Goal: Task Accomplishment & Management: Manage account settings

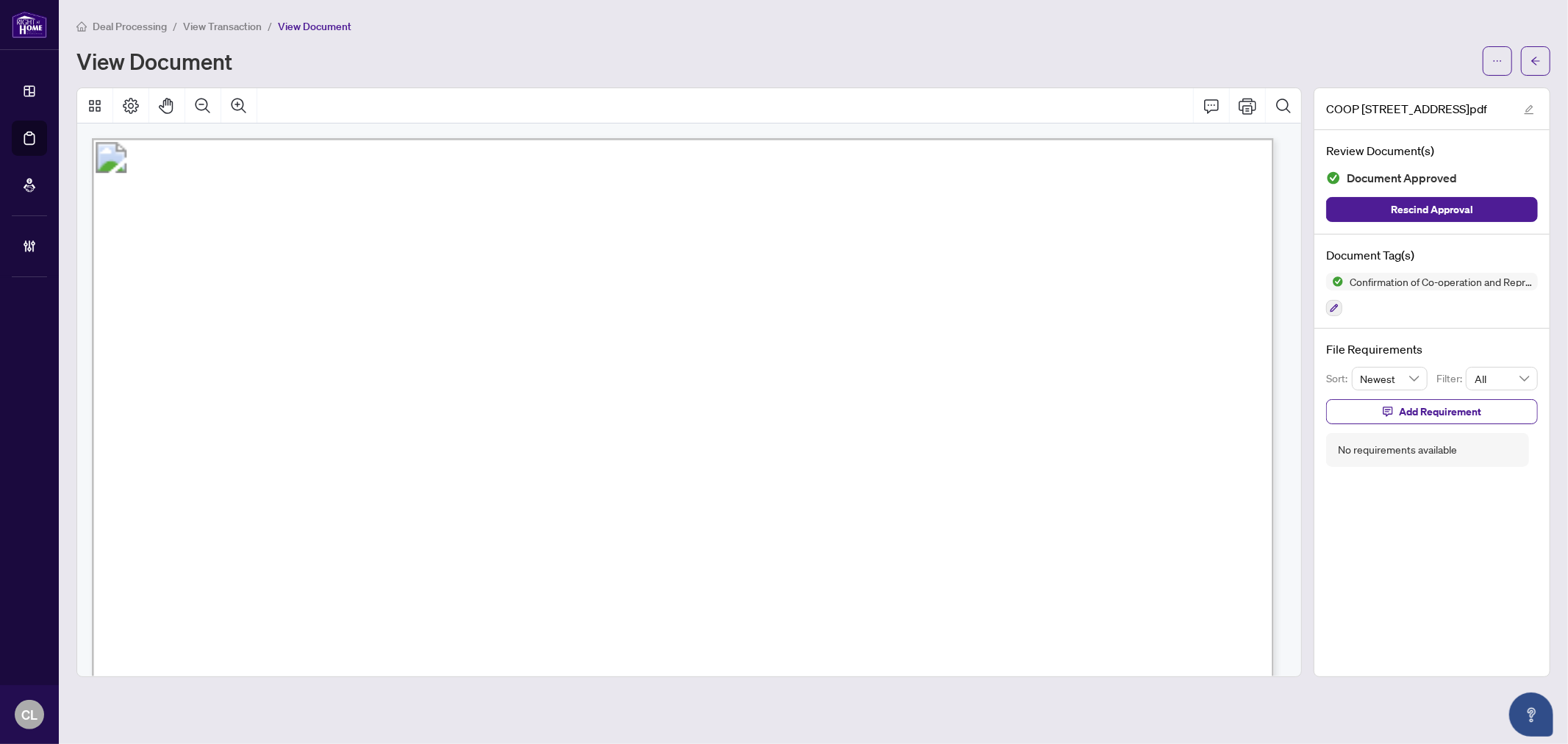
scroll to position [1795, 0]
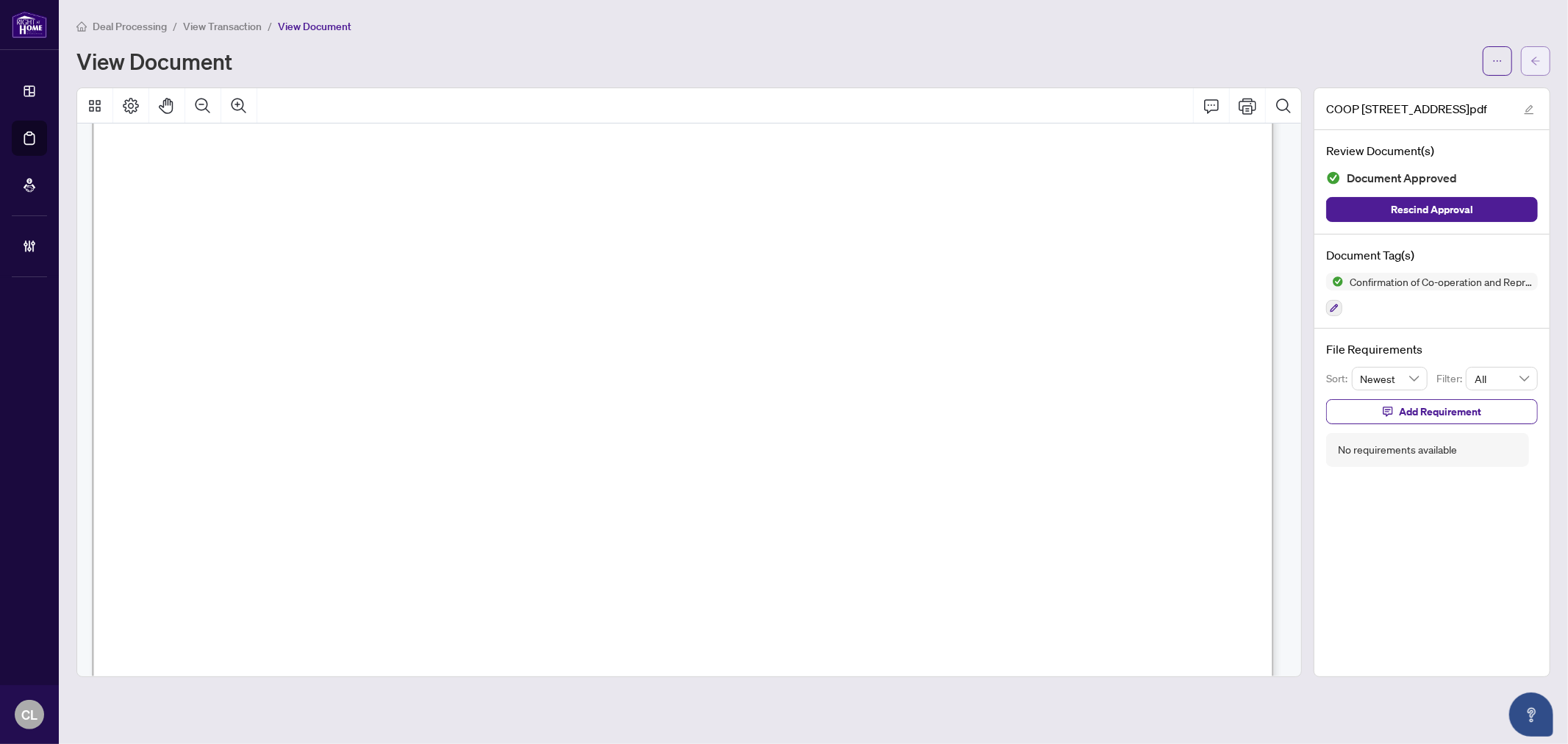
click at [1541, 61] on icon "arrow-left" at bounding box center [1536, 61] width 11 height 11
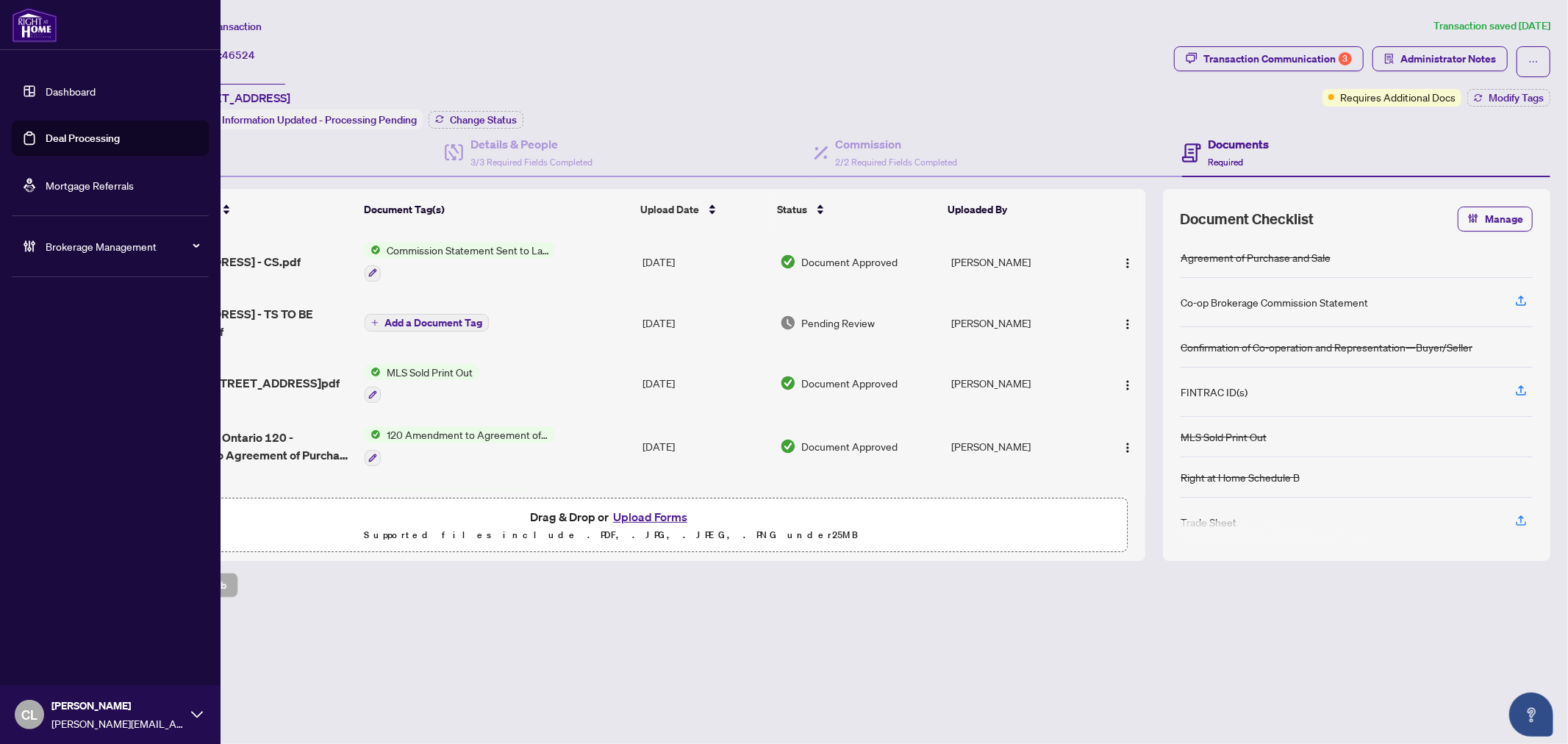
drag, startPoint x: 61, startPoint y: 140, endPoint x: 75, endPoint y: 142, distance: 14.1
click at [61, 140] on link "Deal Processing" at bounding box center [83, 138] width 74 height 14
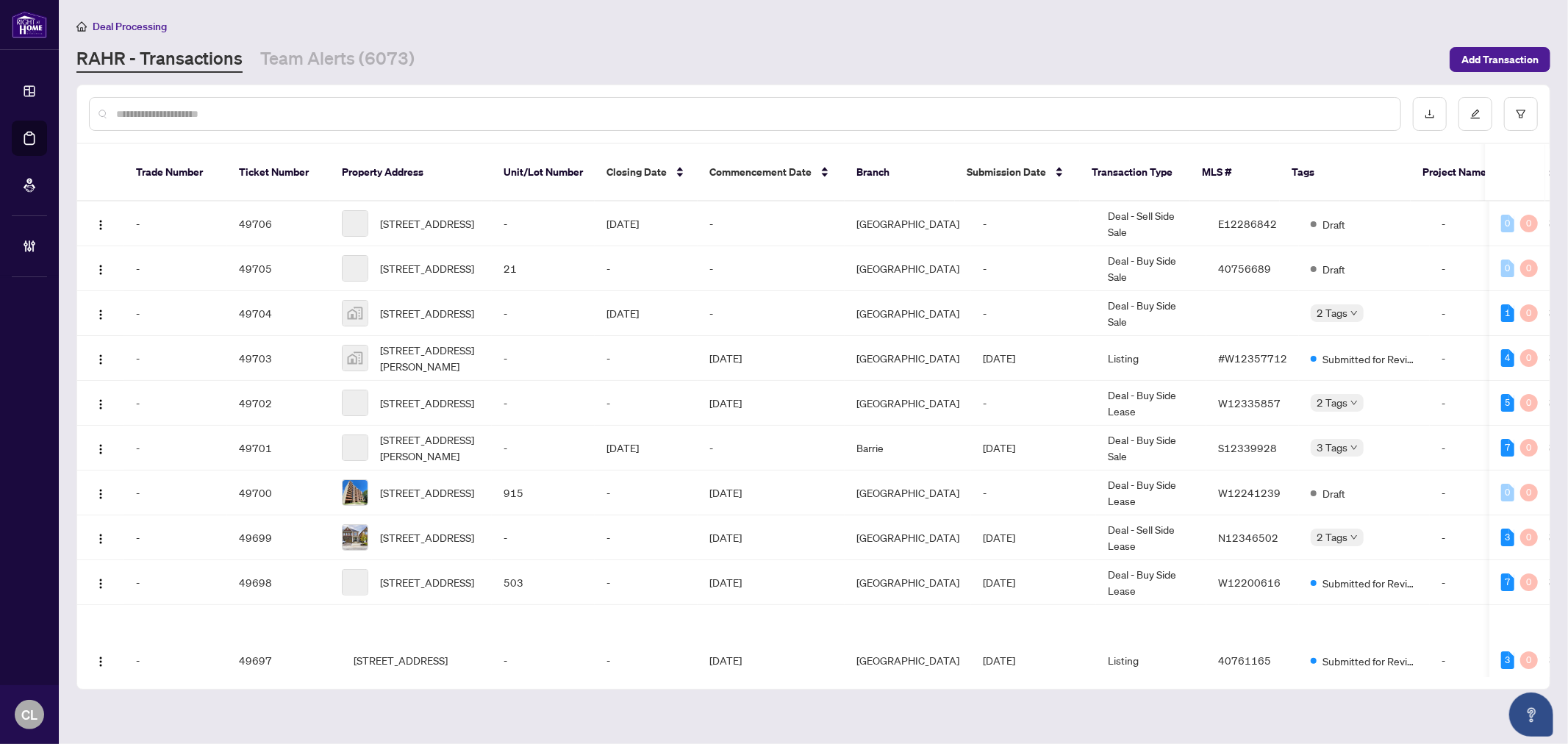
click at [284, 116] on input "text" at bounding box center [753, 114] width 1273 height 17
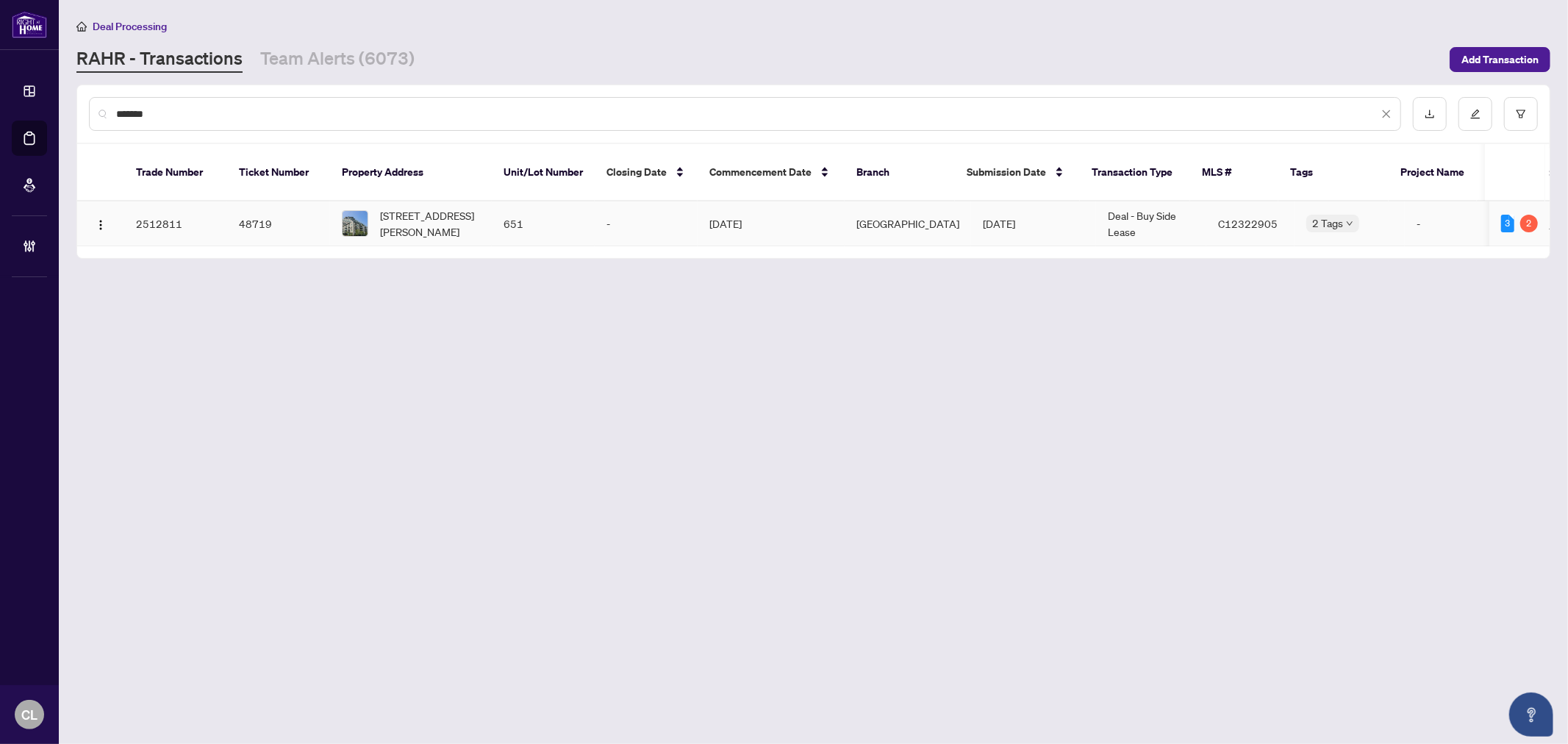
type input "*******"
click at [447, 208] on span "[STREET_ADDRESS][PERSON_NAME]" at bounding box center [430, 223] width 100 height 32
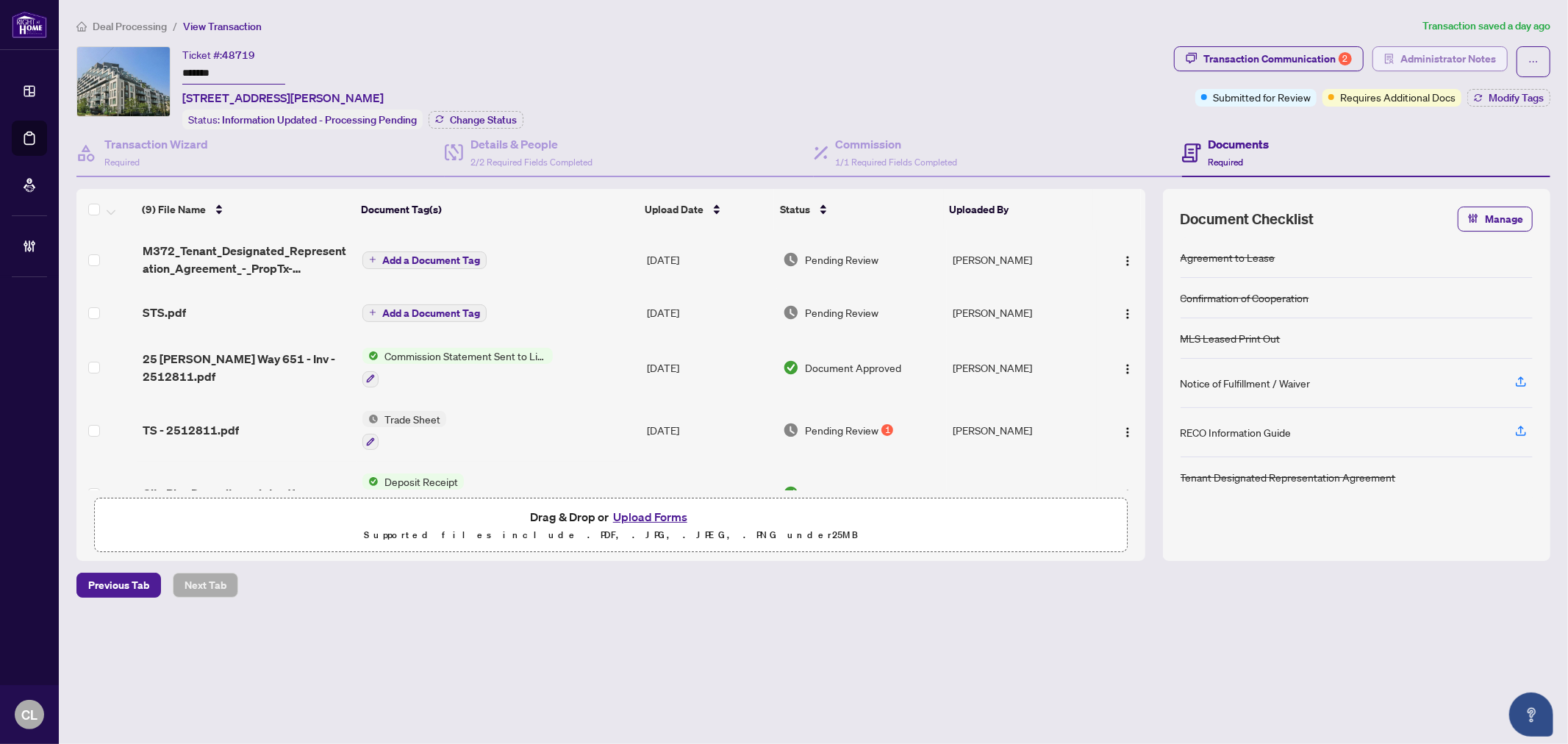
click at [1390, 68] on span "button" at bounding box center [1390, 59] width 11 height 24
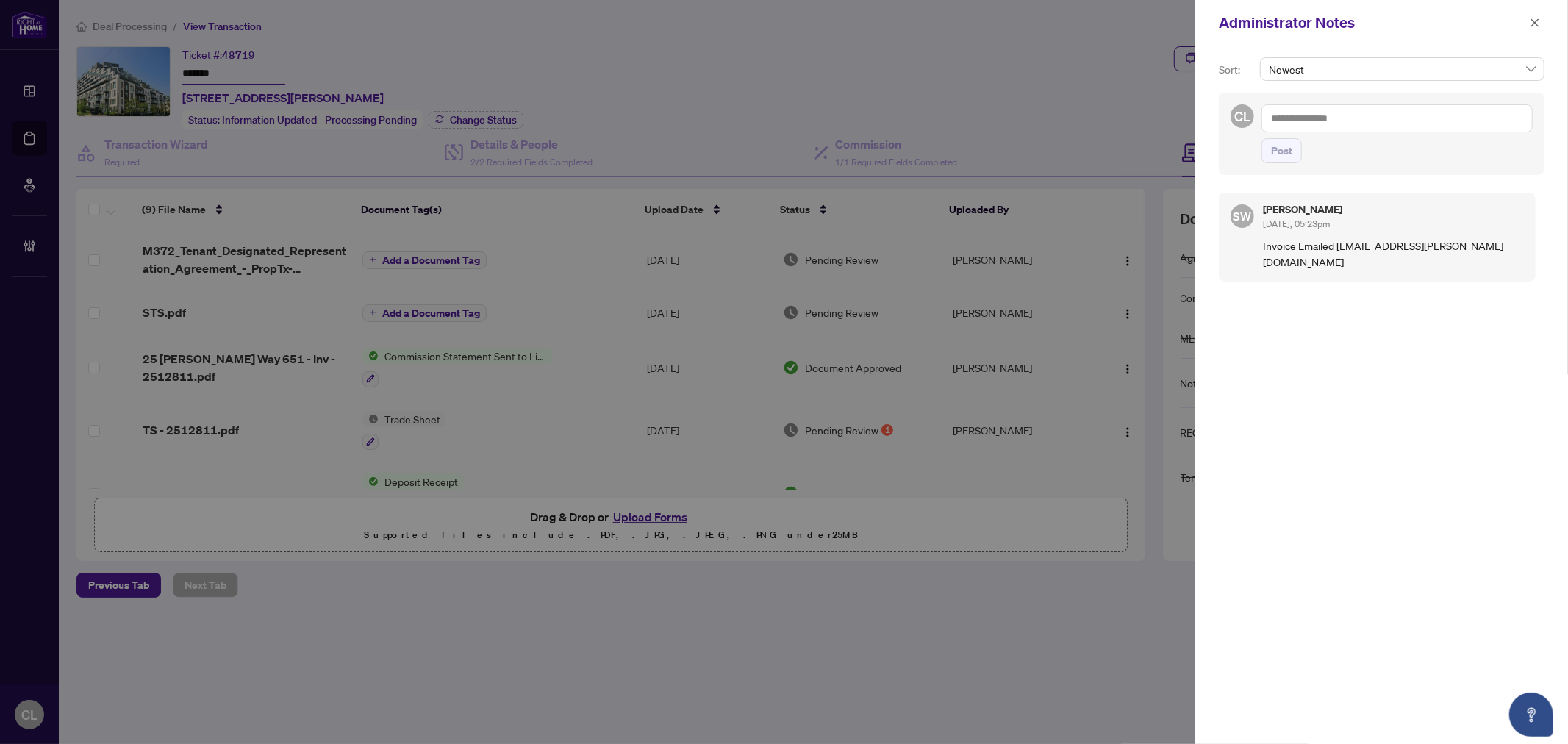
click at [372, 49] on div at bounding box center [784, 372] width 1568 height 744
click at [1526, 19] on button "button" at bounding box center [1536, 23] width 20 height 18
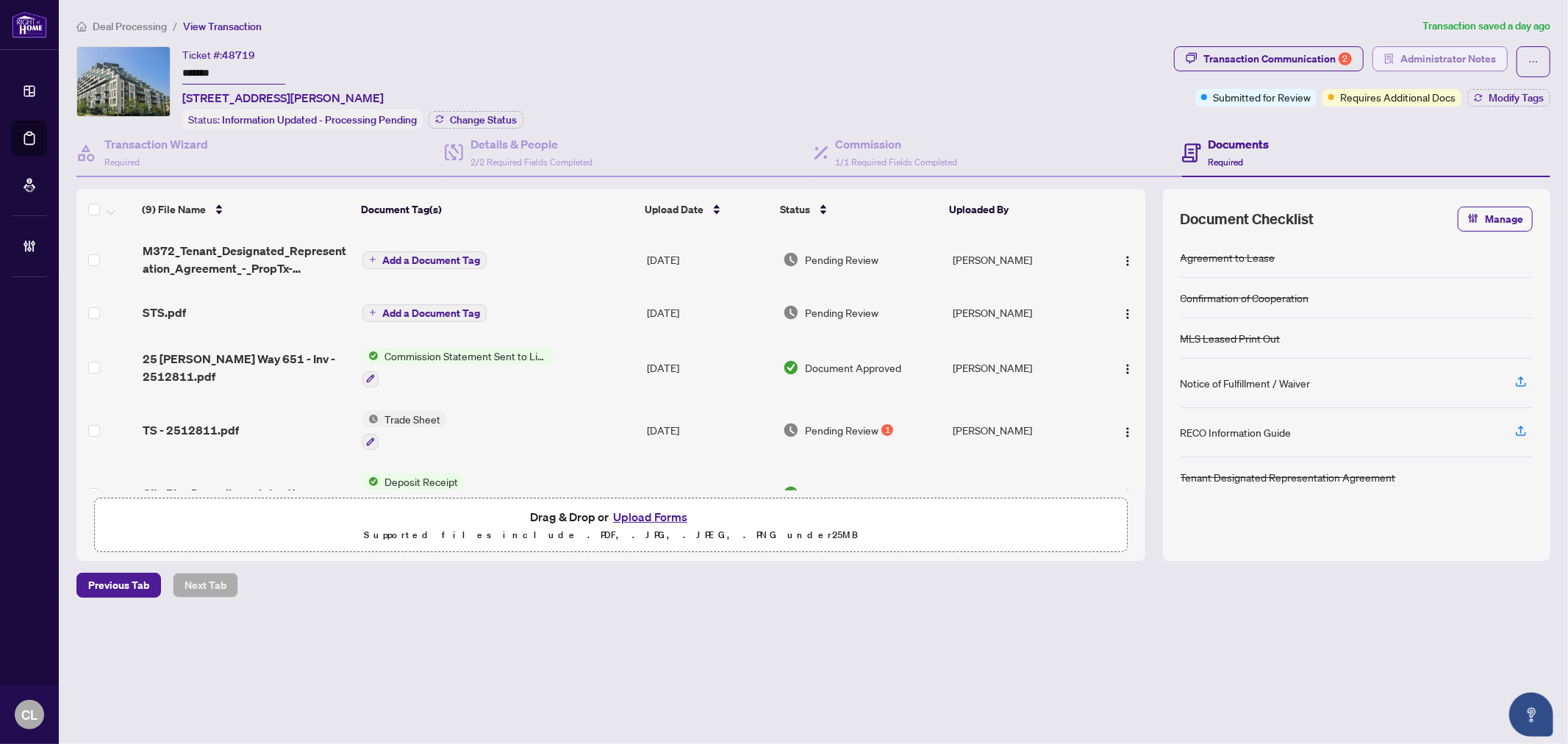
click at [1426, 62] on span "Administrator Notes" at bounding box center [1448, 59] width 96 height 24
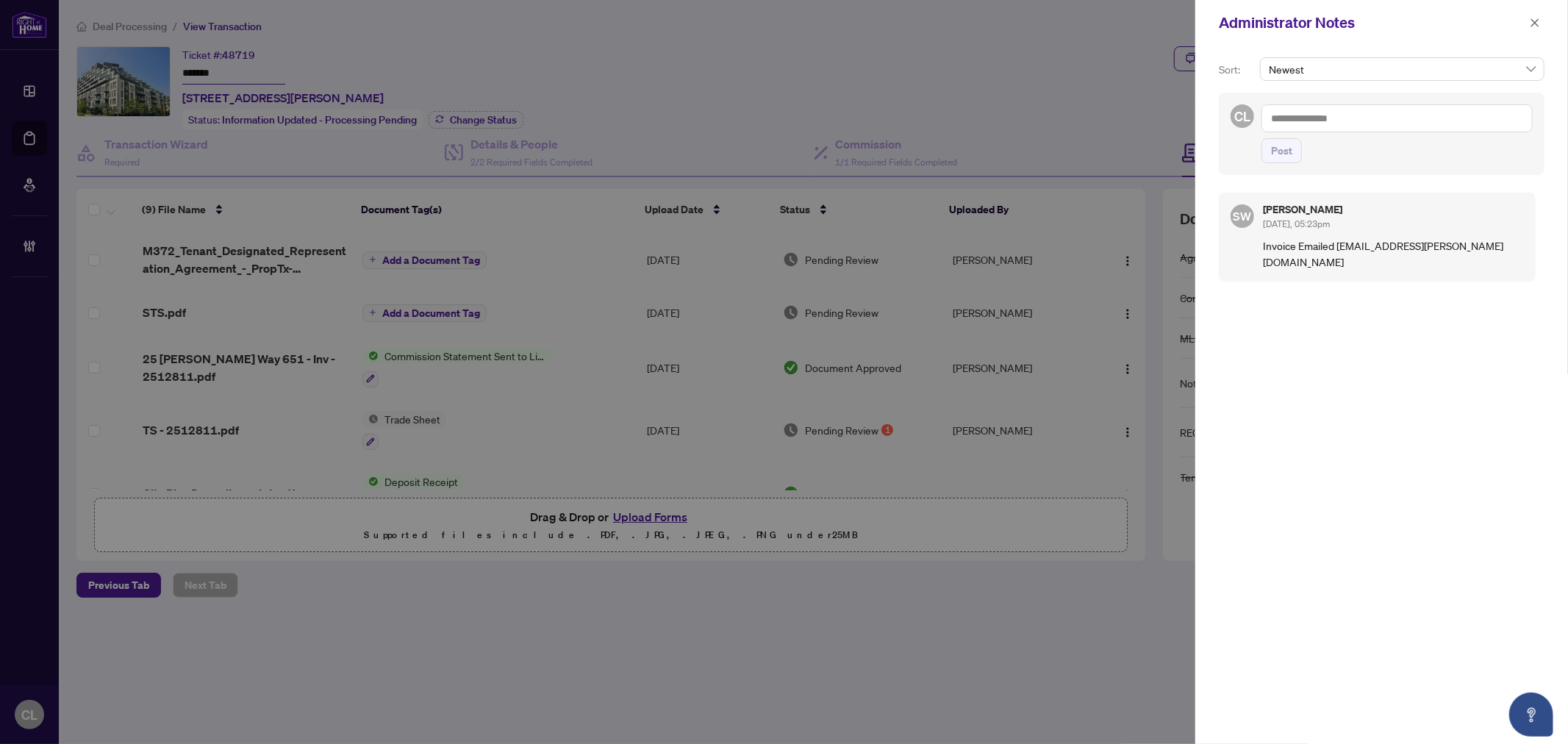
click at [1306, 119] on textarea at bounding box center [1396, 119] width 271 height 28
click at [1337, 113] on textarea "**" at bounding box center [1396, 119] width 271 height 28
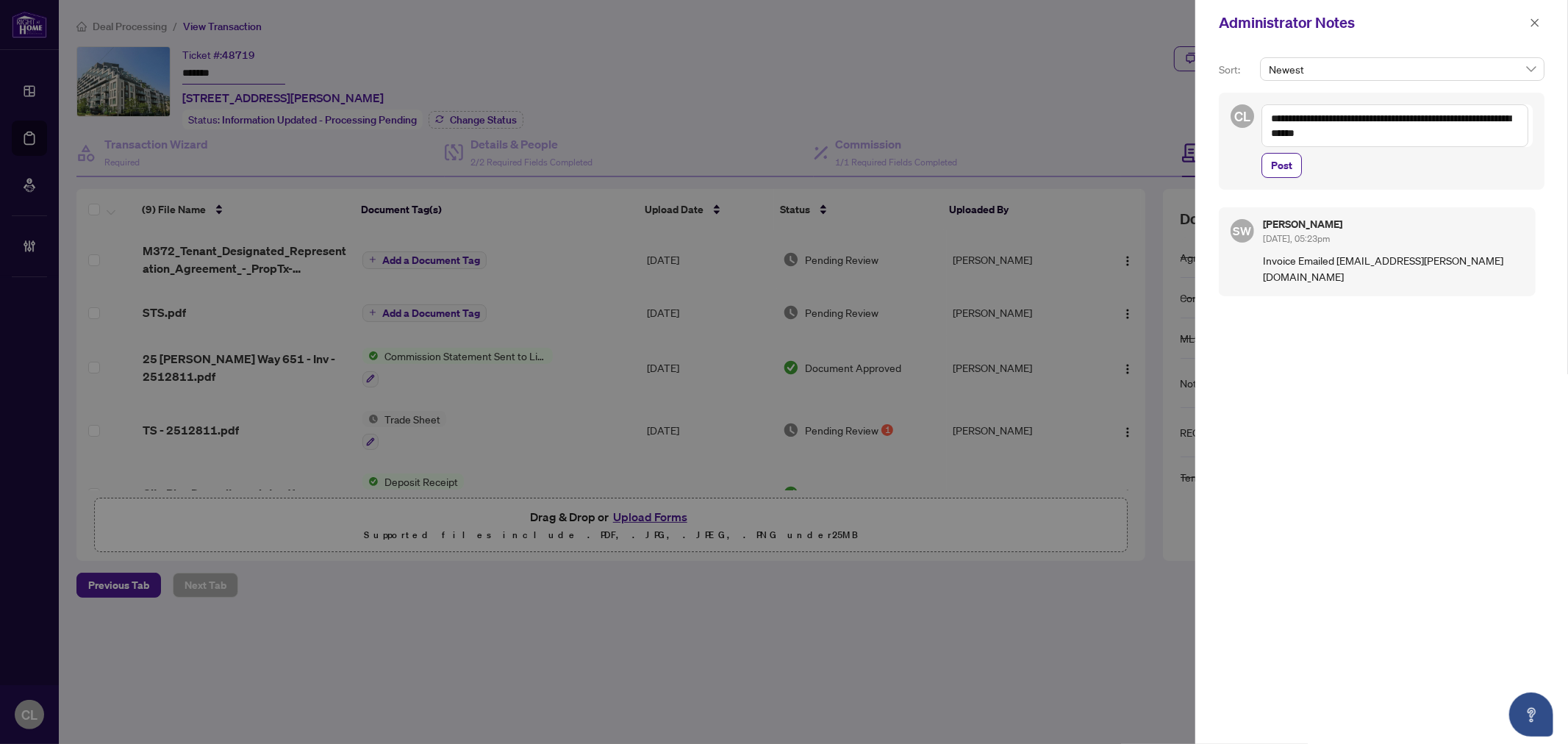
click at [1349, 132] on textarea "**********" at bounding box center [1395, 126] width 267 height 43
click at [1340, 114] on textarea "**********" at bounding box center [1395, 126] width 267 height 43
click at [1343, 136] on textarea "**********" at bounding box center [1395, 126] width 267 height 43
type textarea "**********"
click at [1297, 171] on button "Post" at bounding box center [1281, 166] width 40 height 25
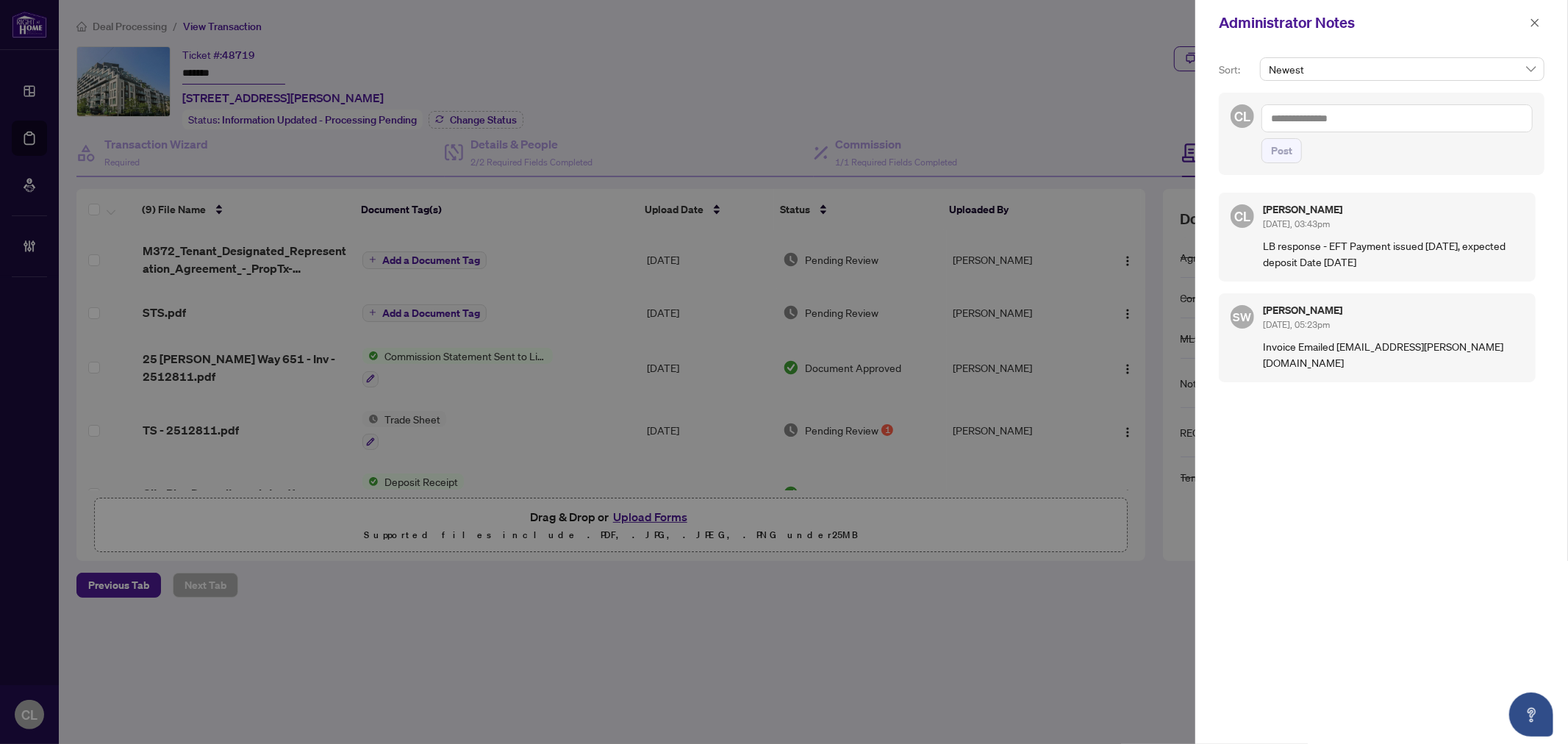
click at [25, 134] on div at bounding box center [784, 372] width 1568 height 744
click at [25, 136] on div at bounding box center [784, 372] width 1568 height 744
click at [1526, 20] on button "button" at bounding box center [1536, 23] width 20 height 18
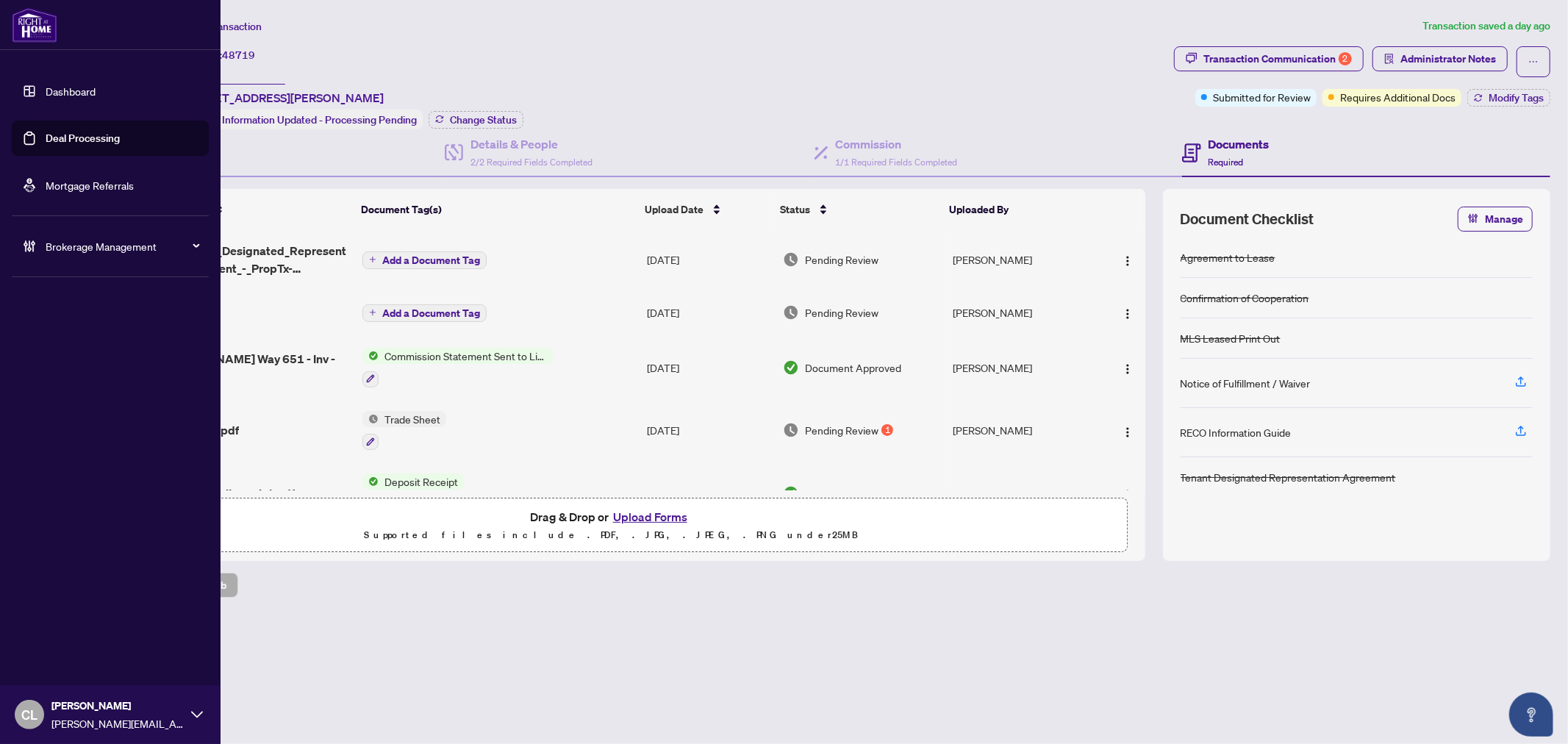
click at [93, 131] on link "Deal Processing" at bounding box center [83, 138] width 74 height 14
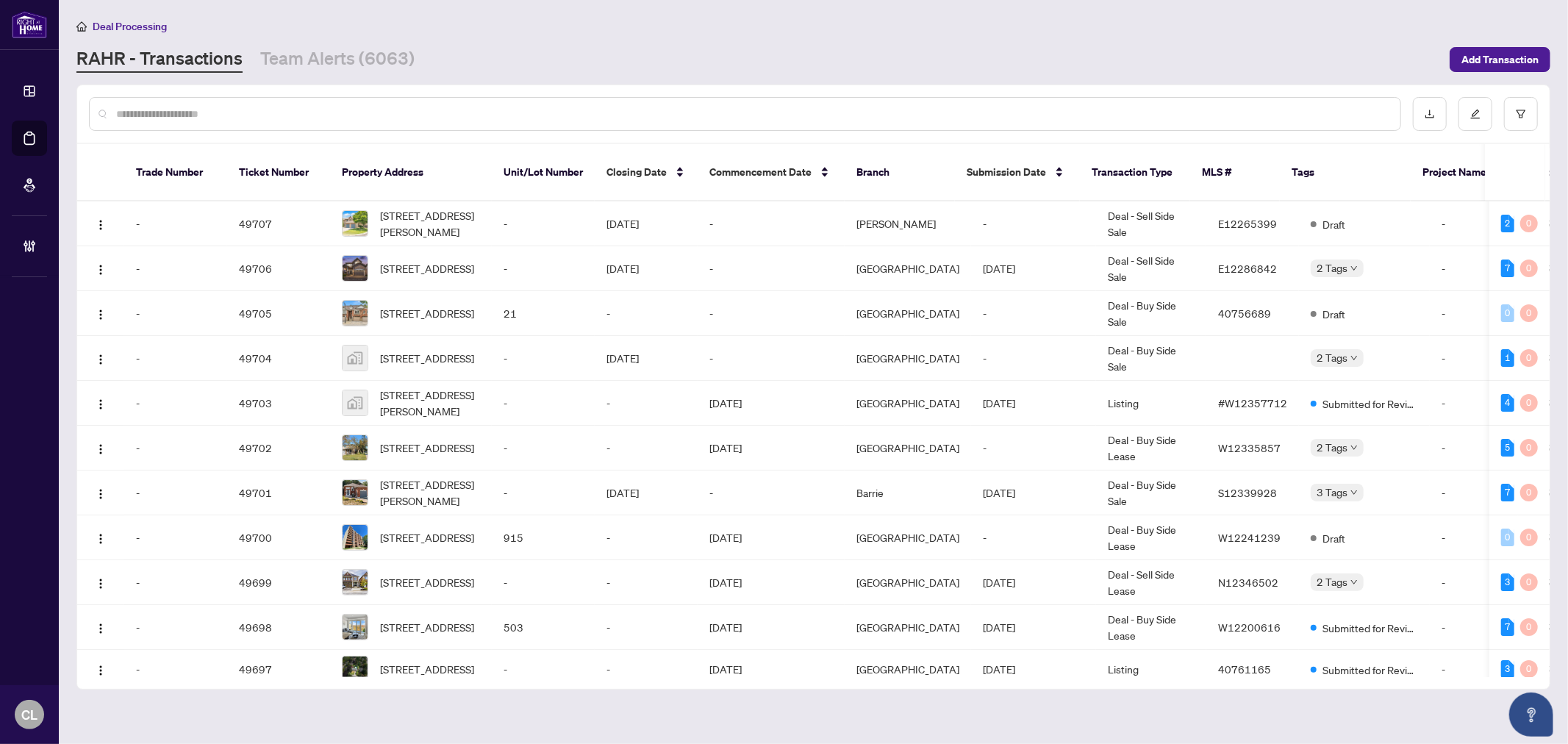
click at [240, 103] on div at bounding box center [745, 114] width 1312 height 34
click at [243, 106] on input "text" at bounding box center [753, 114] width 1273 height 17
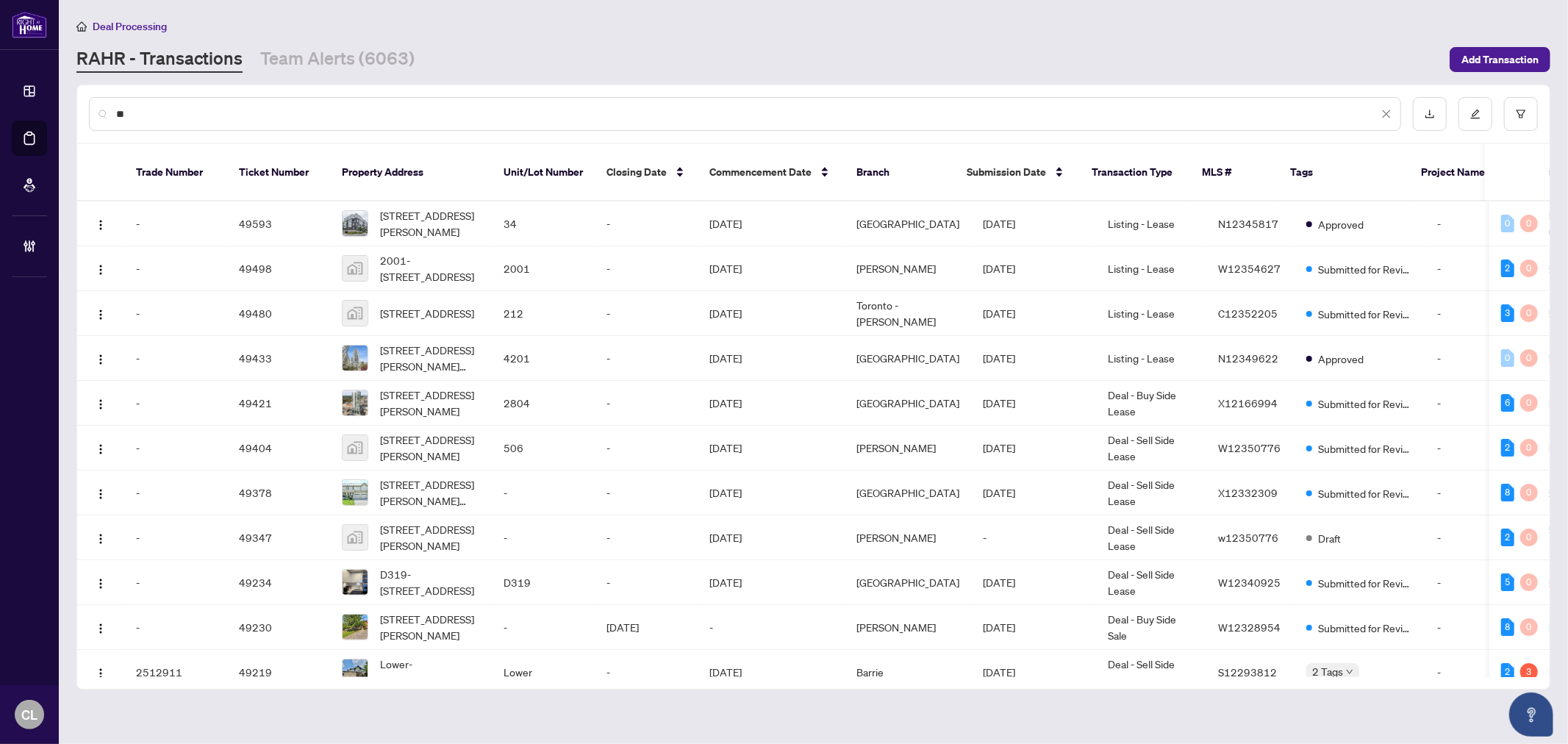
type input "*"
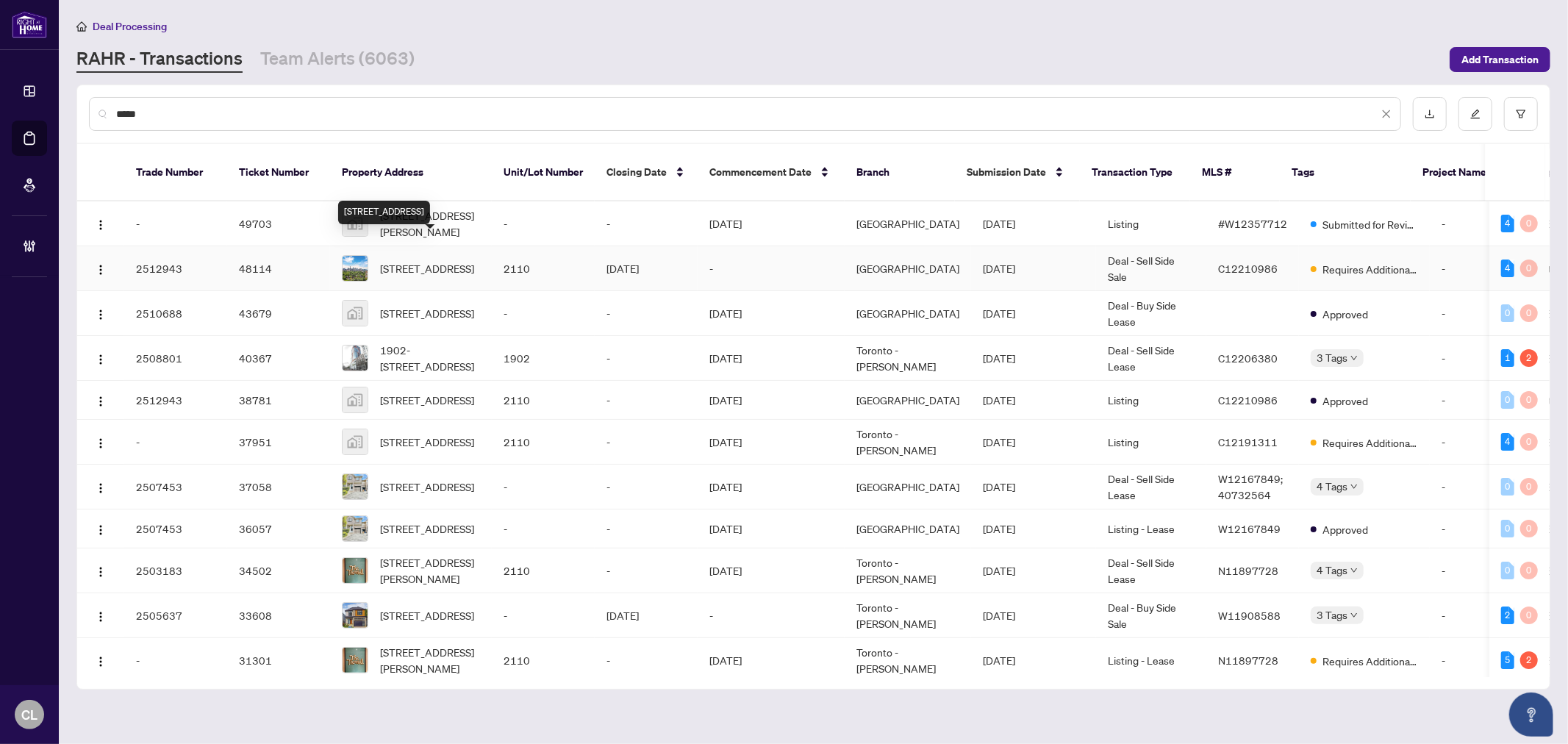
type input "*****"
click at [405, 261] on span "[STREET_ADDRESS]" at bounding box center [427, 269] width 94 height 17
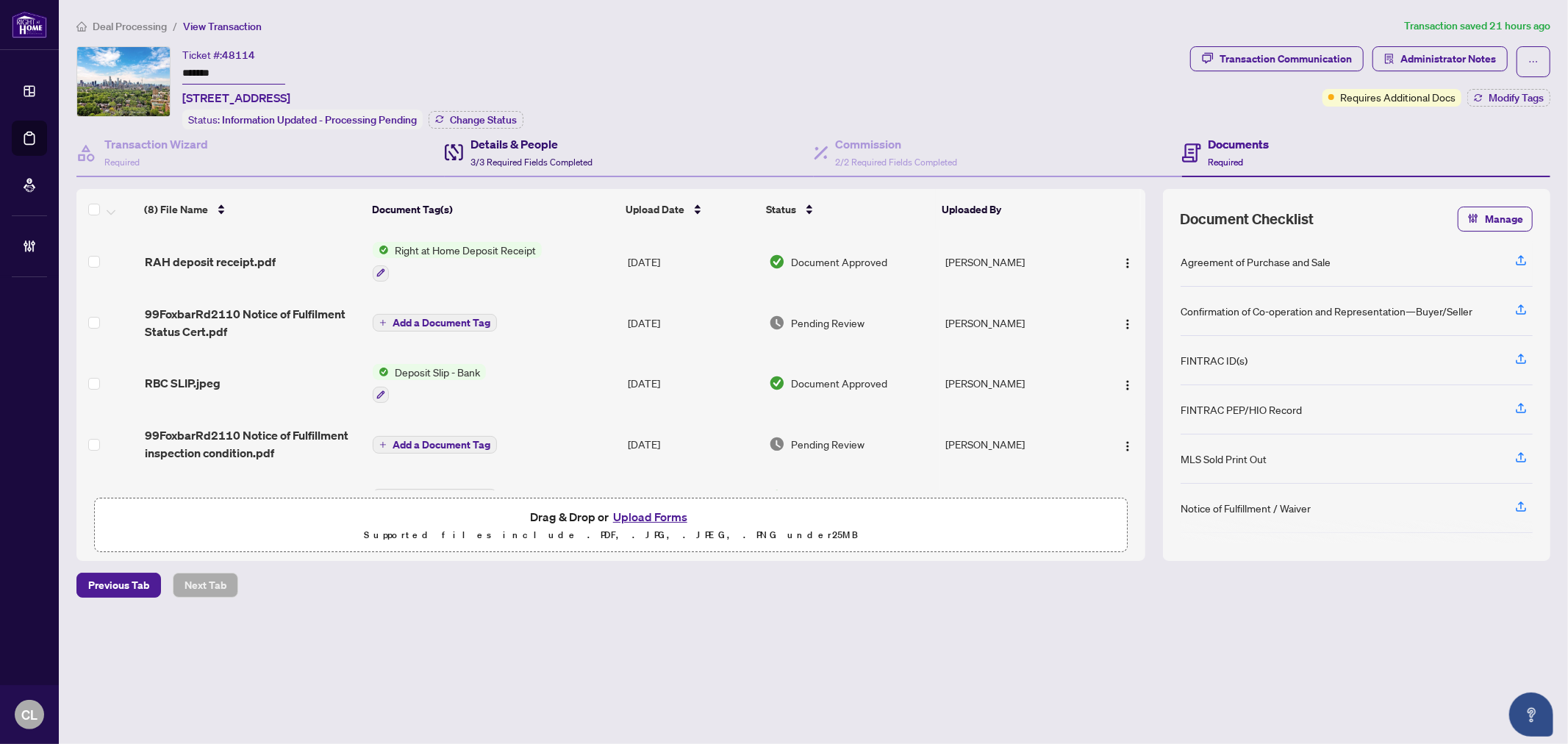
click at [514, 157] on span "3/3 Required Fields Completed" at bounding box center [531, 162] width 122 height 11
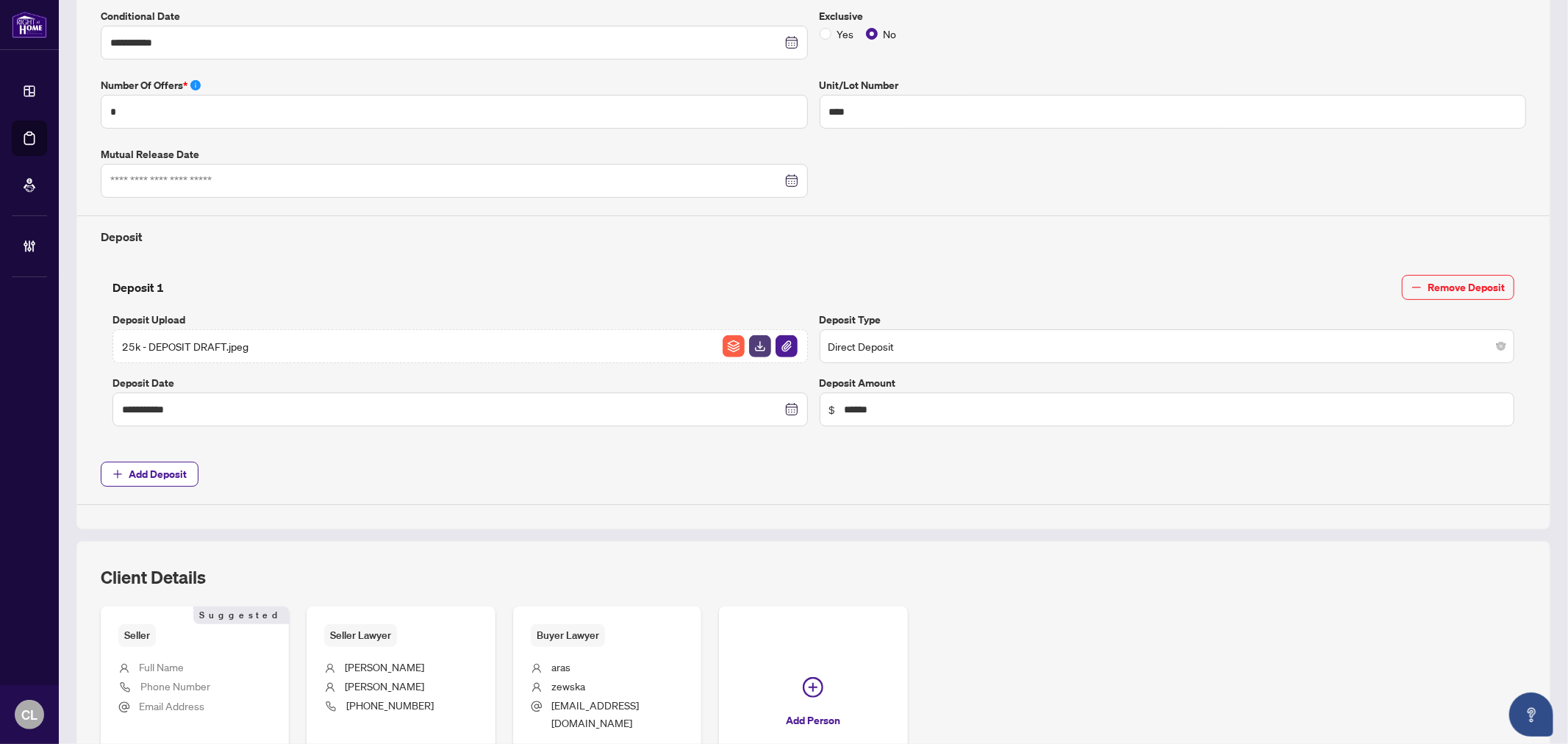
scroll to position [559, 0]
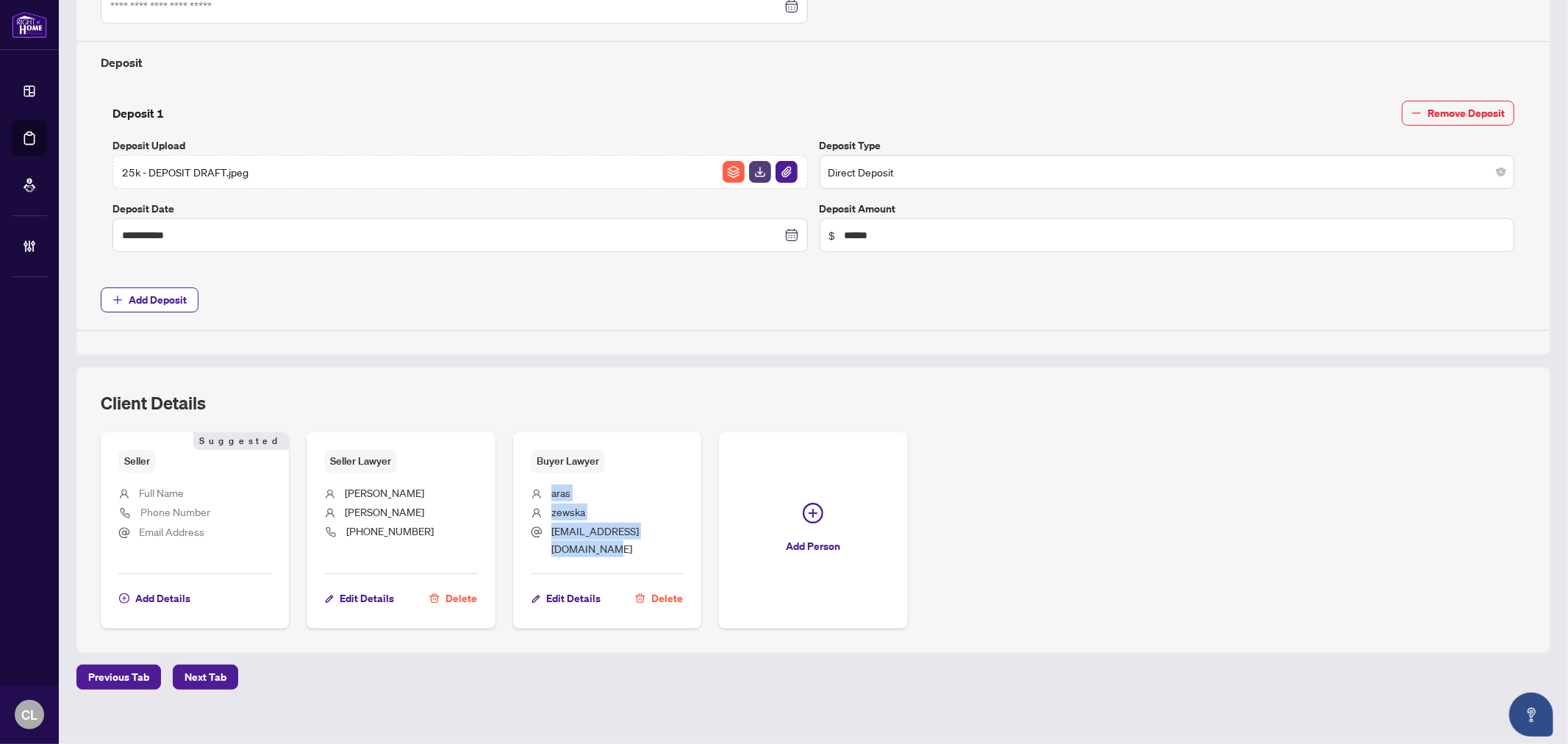
drag, startPoint x: 542, startPoint y: 493, endPoint x: 697, endPoint y: 545, distance: 163.5
click at [697, 545] on div "Seller Suggested Full Name Phone Number Email Address Add Details Suggested Sel…" at bounding box center [813, 530] width 1426 height 196
copy ul "[PERSON_NAME] [PERSON_NAME][EMAIL_ADDRESS][DOMAIN_NAME]"
click at [637, 506] on li "zewska" at bounding box center [608, 514] width 153 height 20
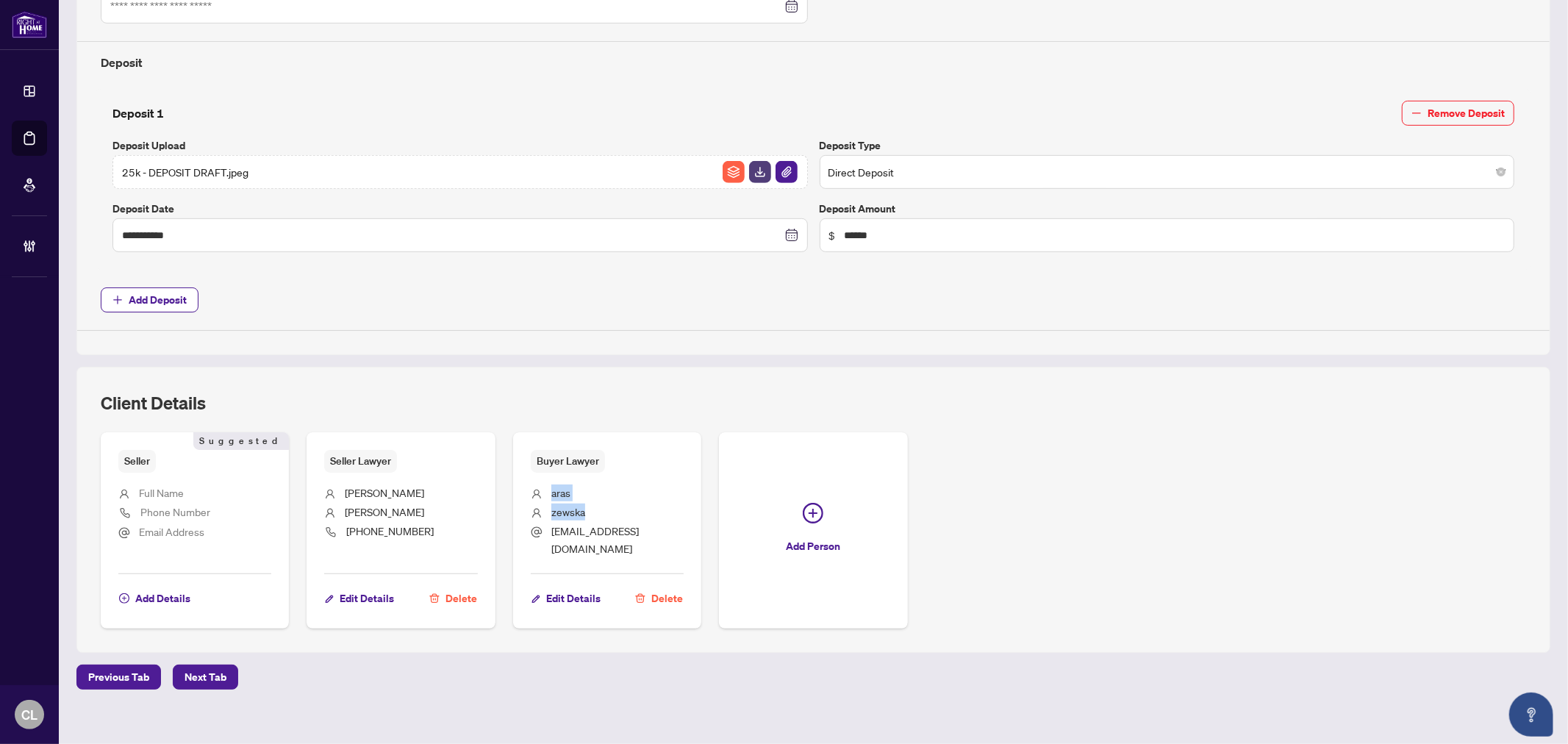
drag, startPoint x: 549, startPoint y: 491, endPoint x: 584, endPoint y: 502, distance: 36.7
click at [584, 502] on ul "[PERSON_NAME] [EMAIL_ADDRESS][DOMAIN_NAME]" at bounding box center [608, 518] width 153 height 90
copy ul "[PERSON_NAME]"
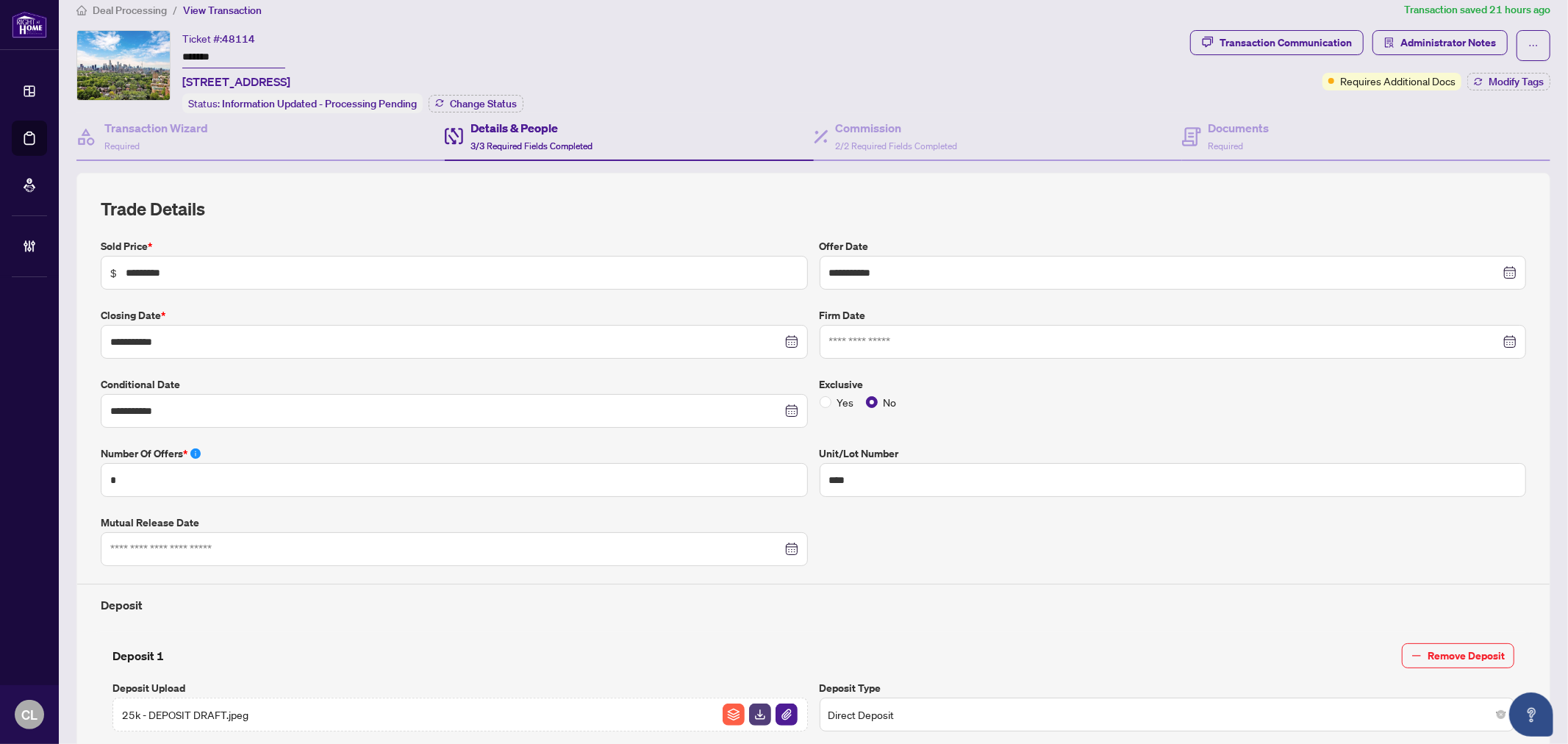
scroll to position [0, 0]
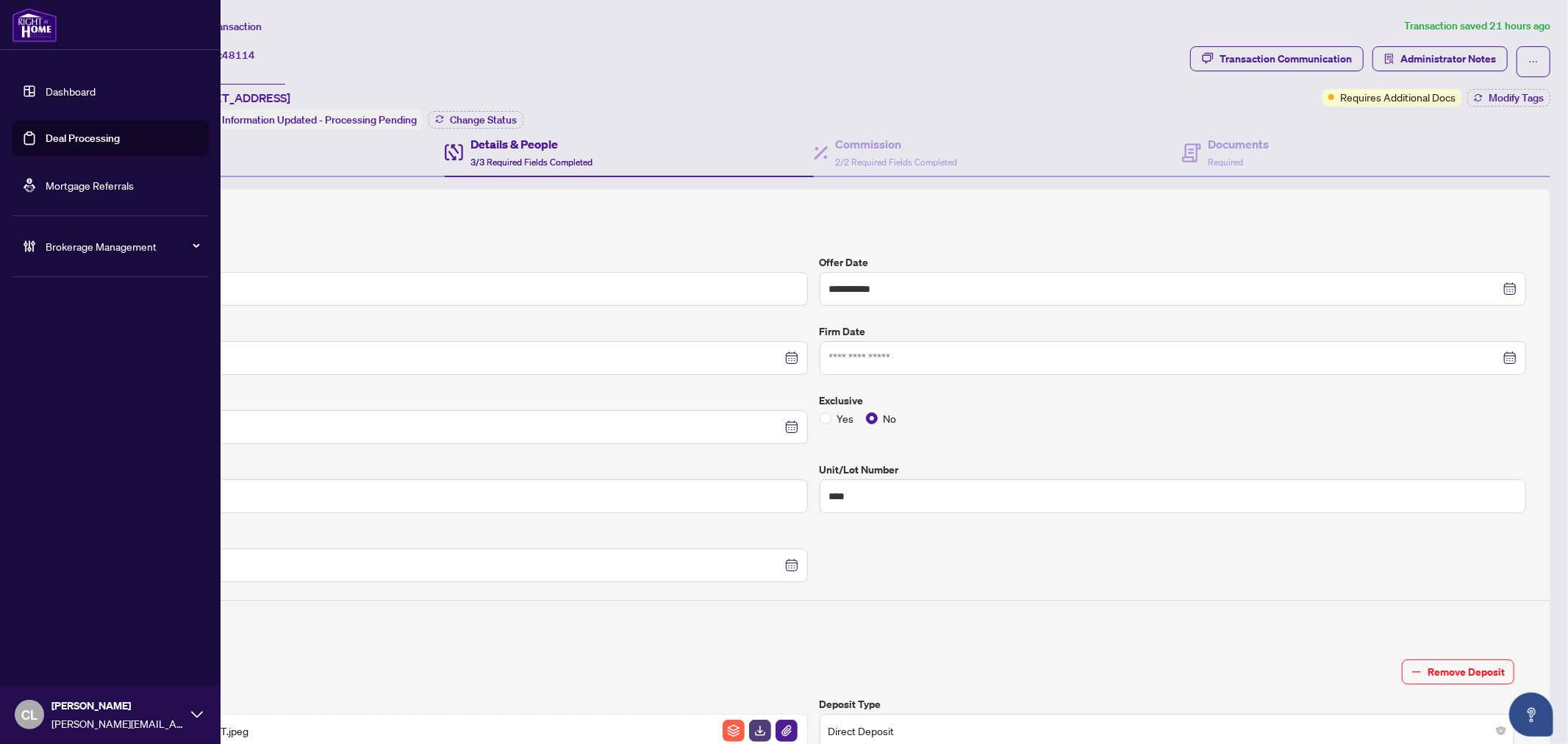
click at [84, 132] on link "Deal Processing" at bounding box center [83, 138] width 74 height 14
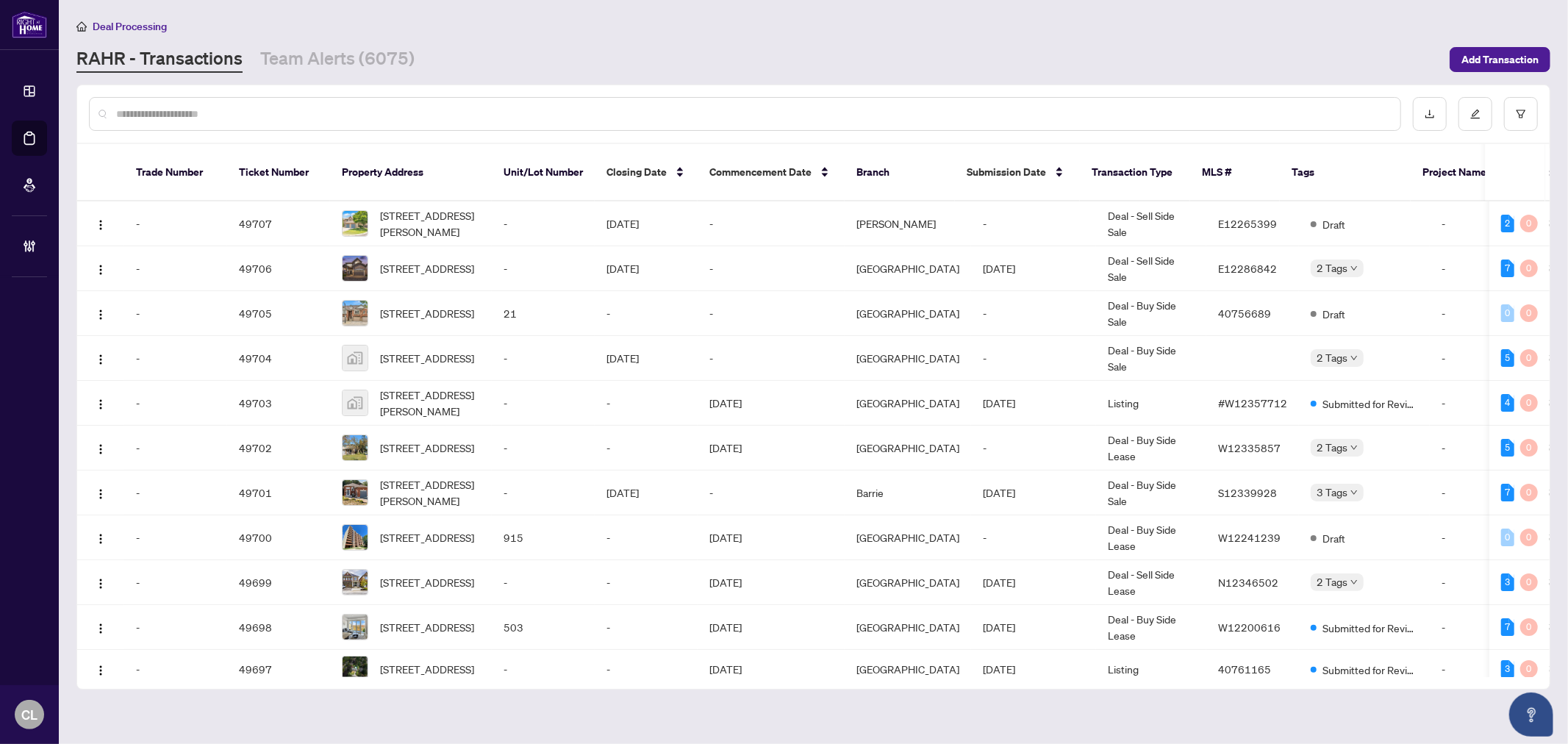
click at [225, 111] on input "text" at bounding box center [753, 114] width 1273 height 17
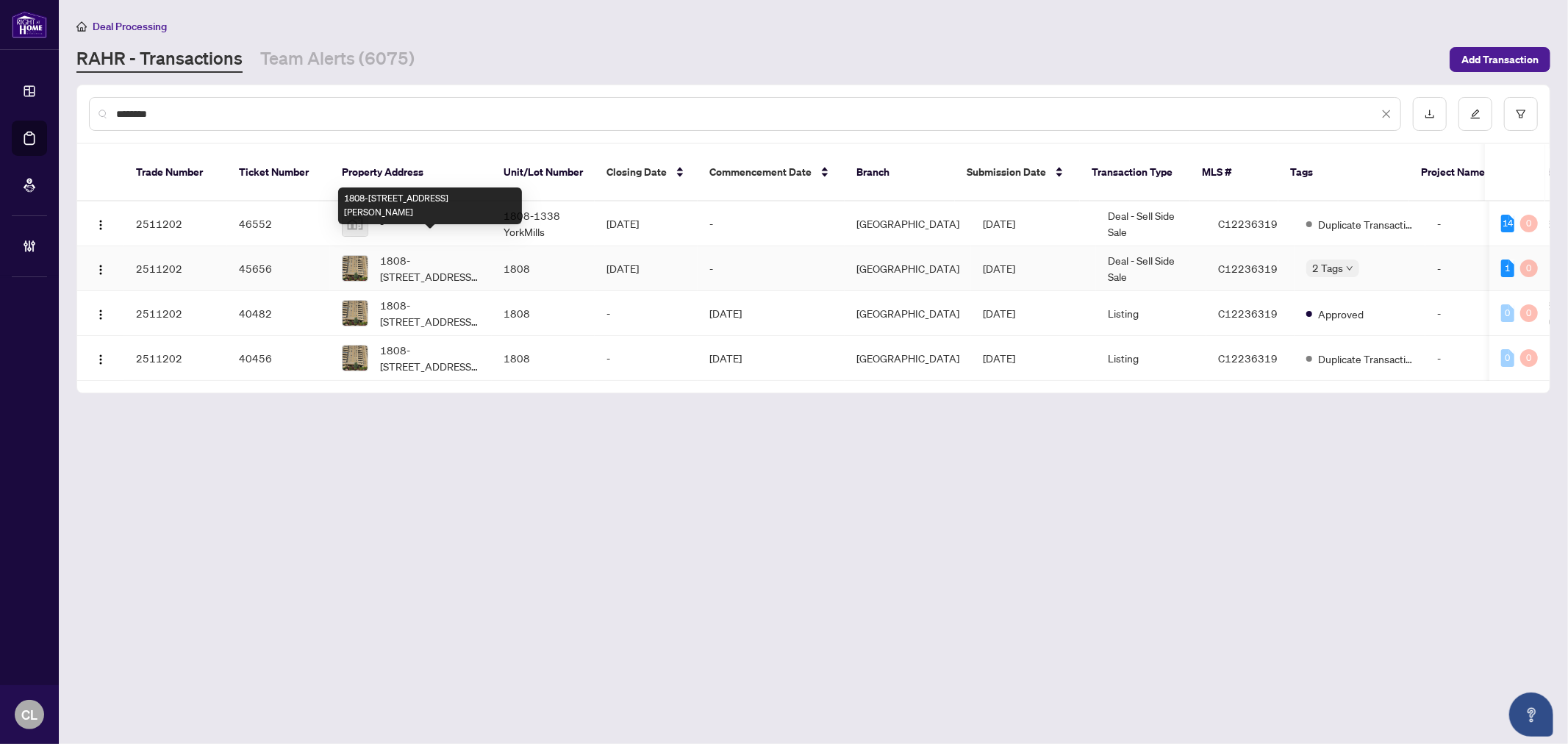
type input "********"
click at [405, 261] on span "1808-[STREET_ADDRESS][PERSON_NAME]" at bounding box center [430, 268] width 100 height 32
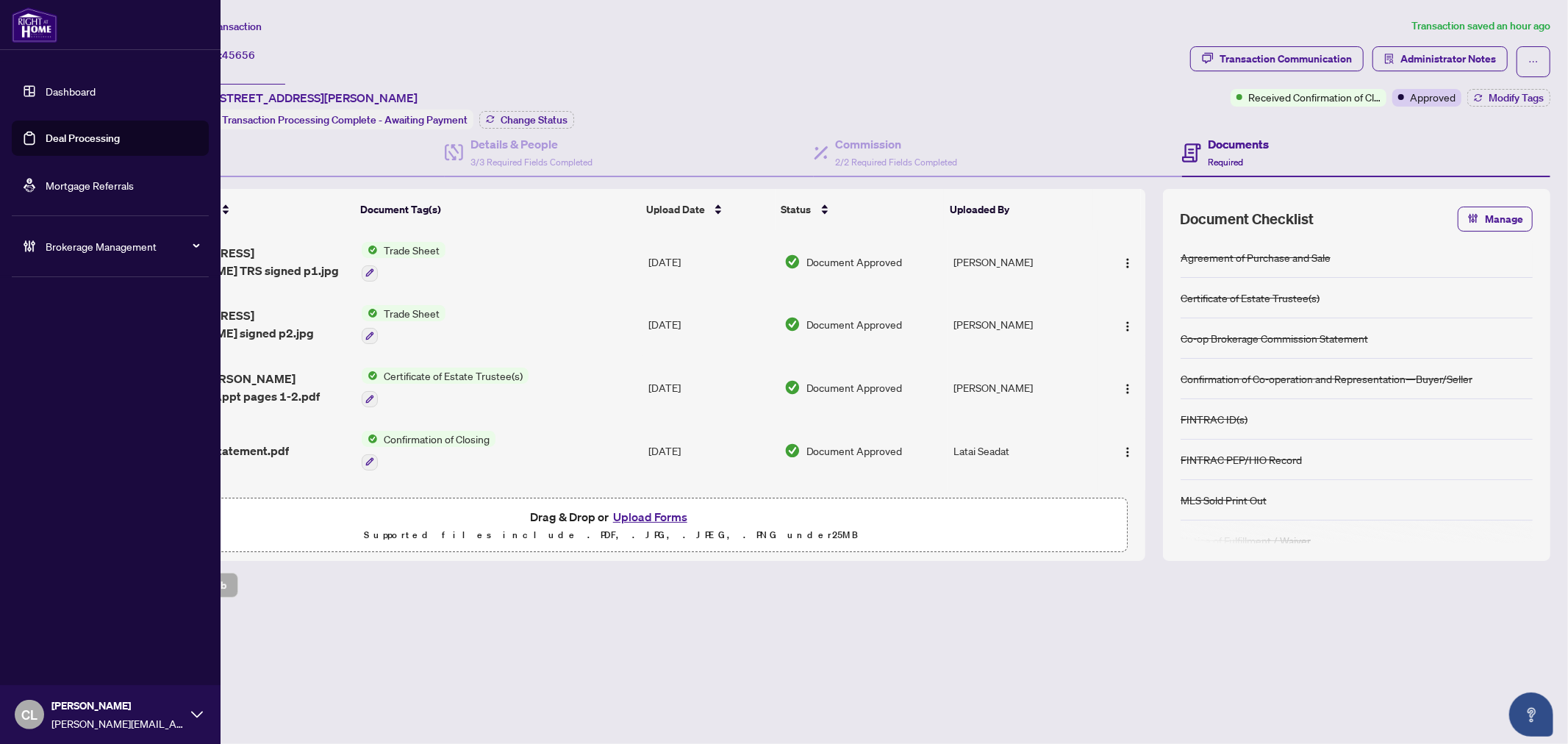
click at [75, 138] on link "Deal Processing" at bounding box center [83, 138] width 74 height 14
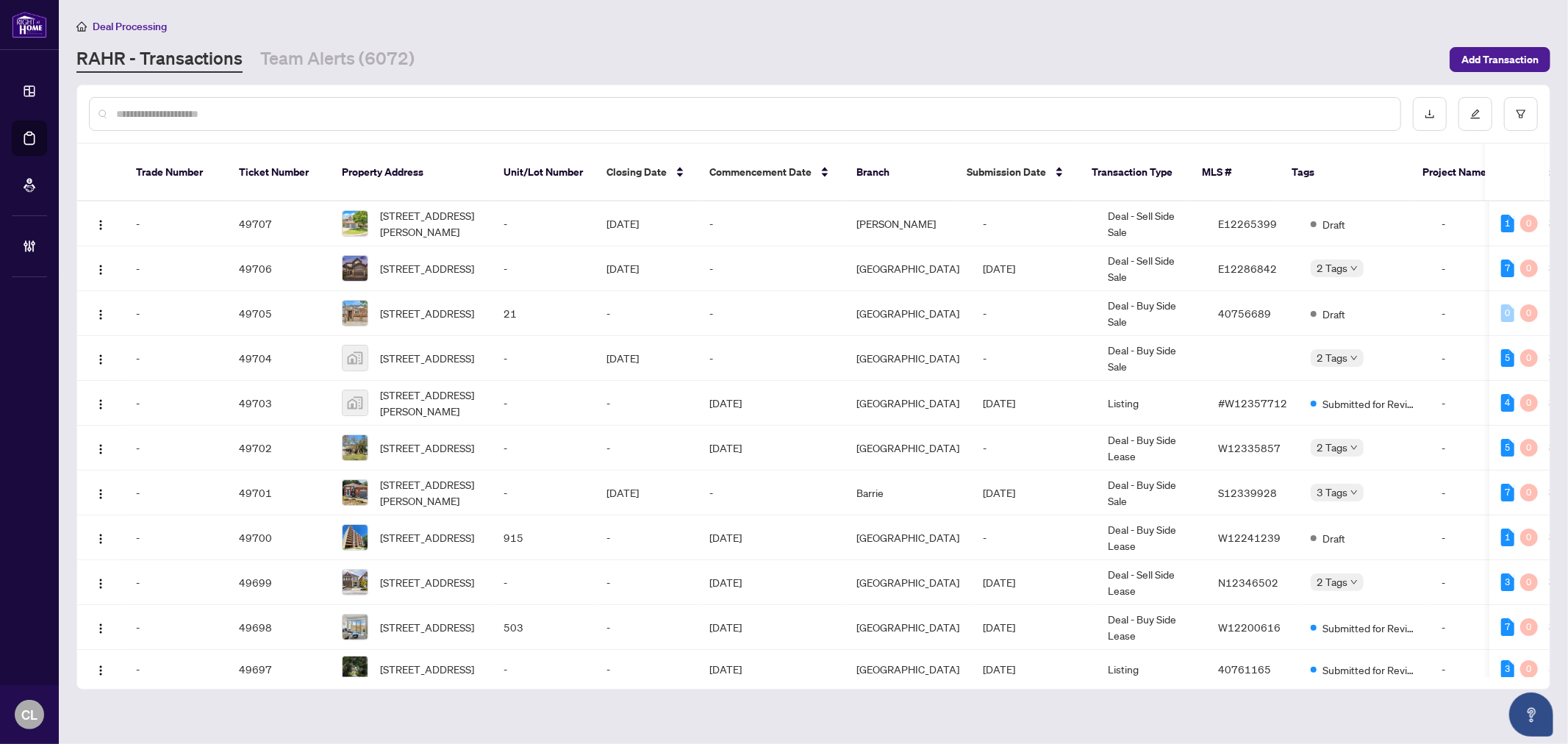
click at [223, 109] on input "text" at bounding box center [753, 114] width 1273 height 17
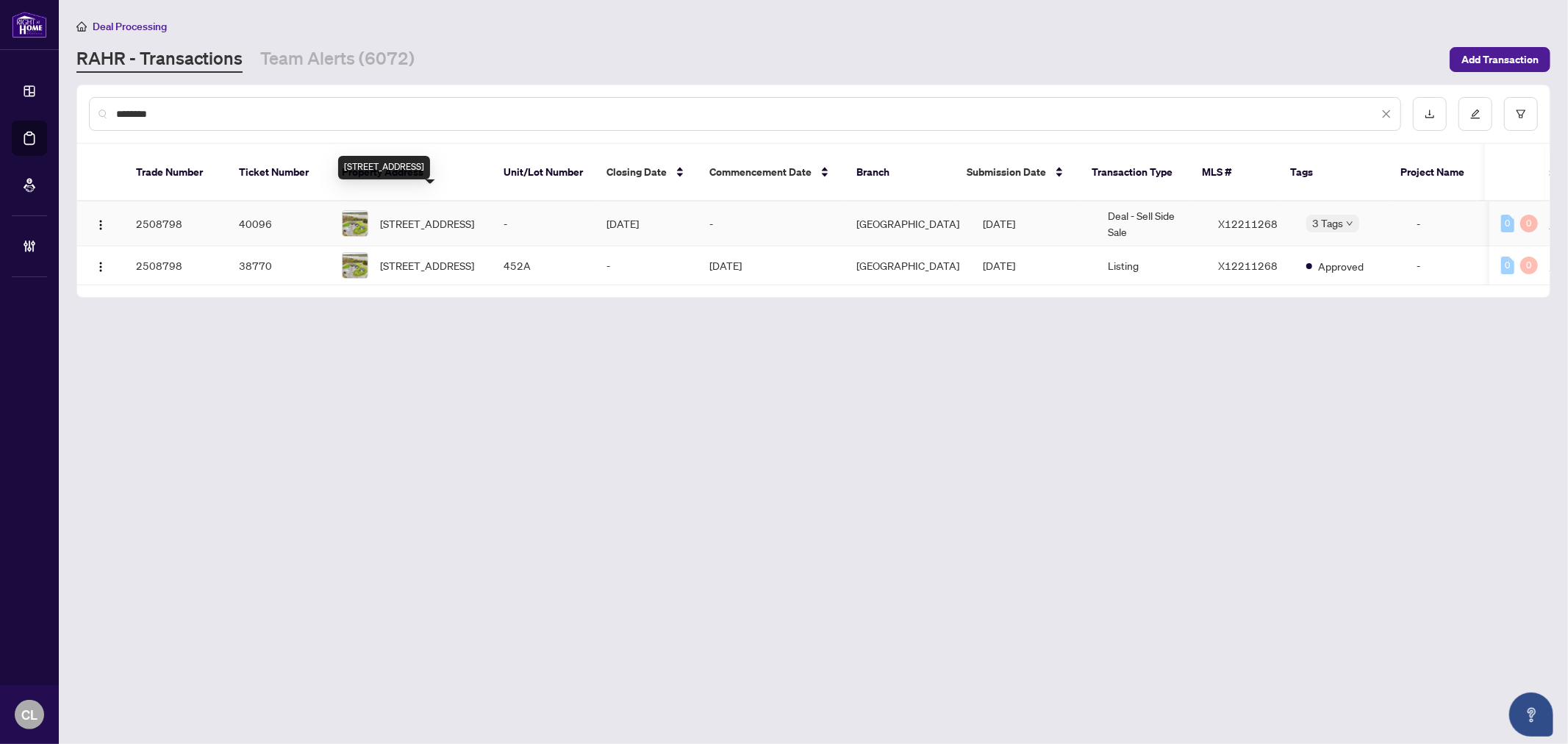
type input "********"
click at [419, 217] on span "[STREET_ADDRESS]" at bounding box center [427, 223] width 94 height 17
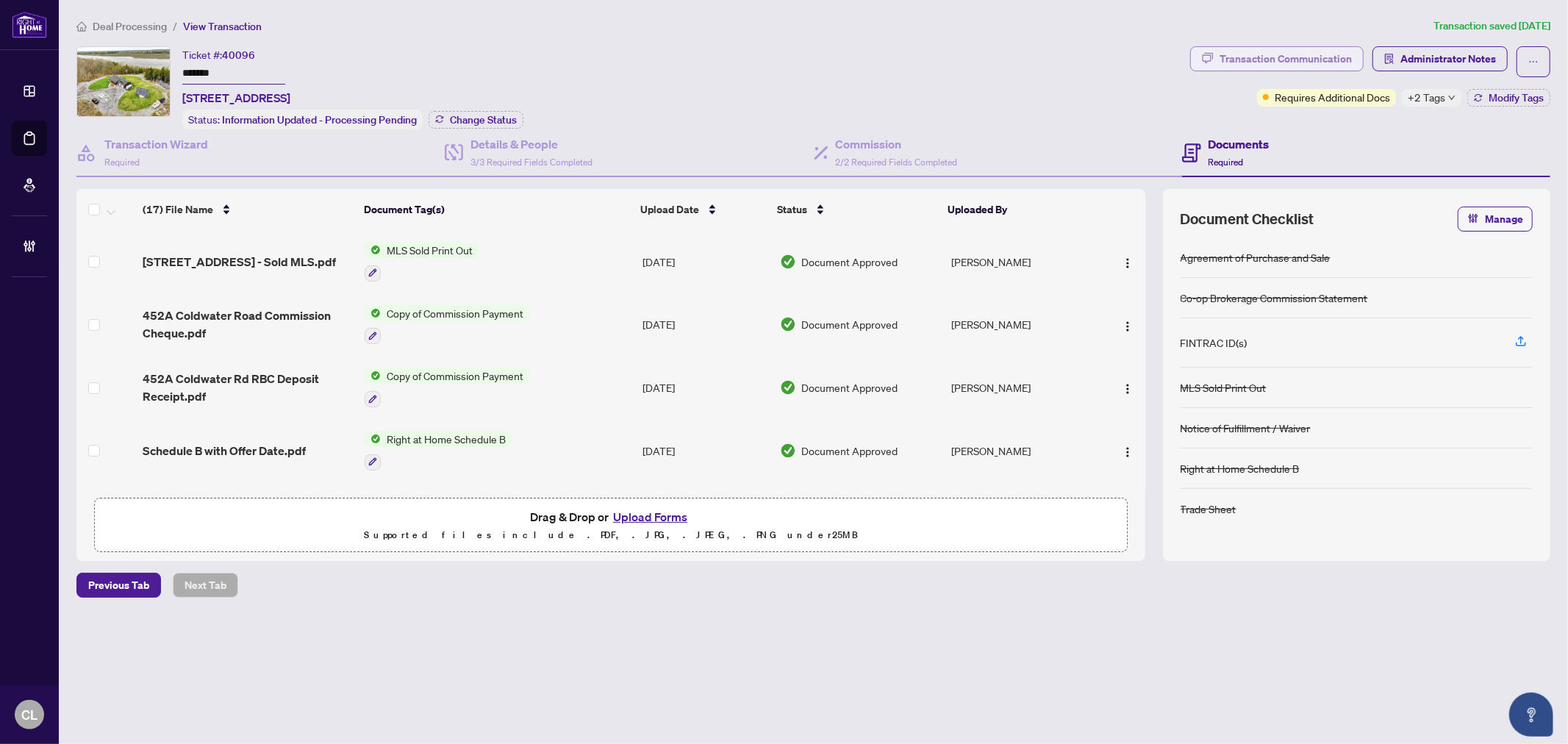
click at [1275, 57] on div "Transaction Communication" at bounding box center [1286, 59] width 132 height 24
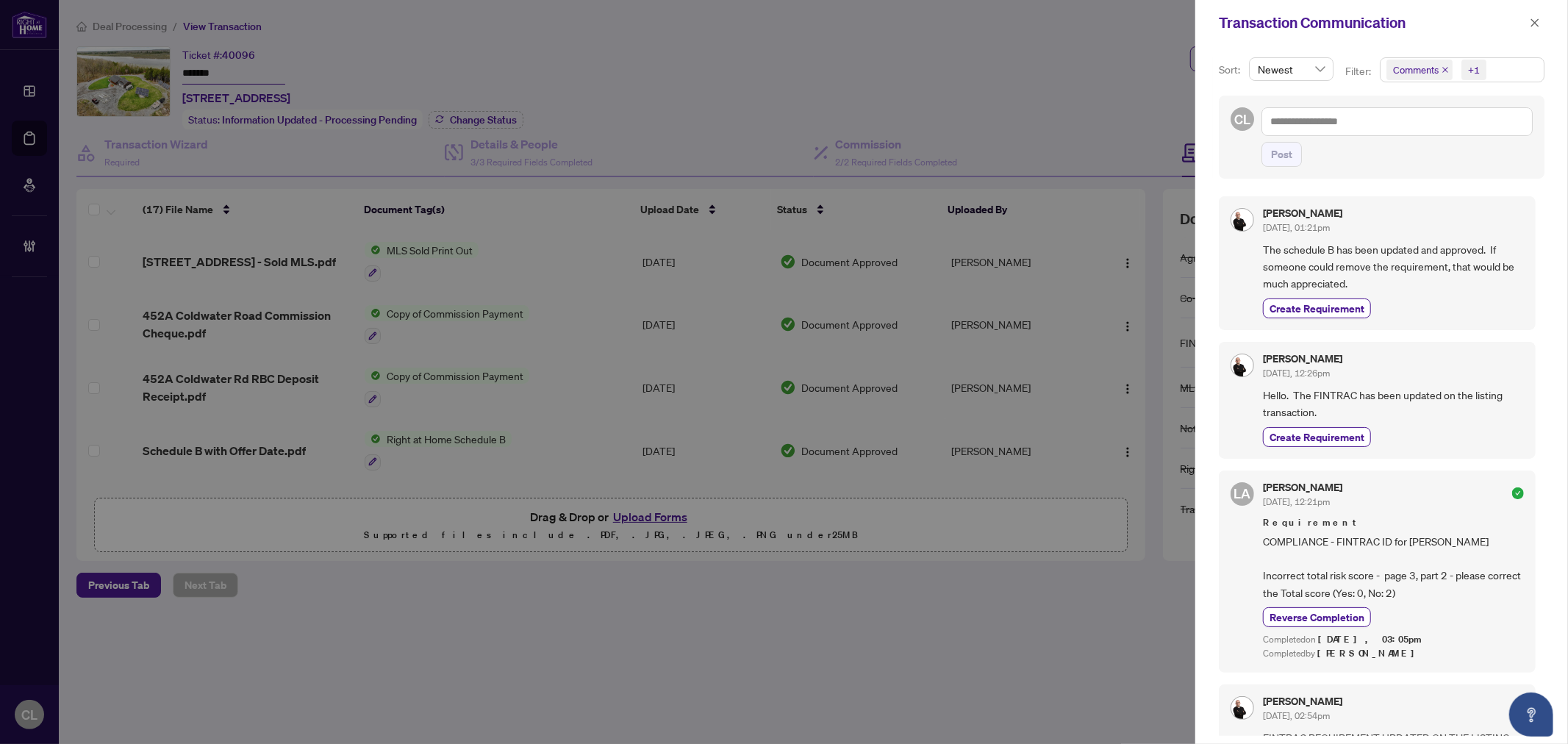
click at [1074, 102] on div at bounding box center [784, 372] width 1568 height 744
click at [1530, 24] on icon "close" at bounding box center [1535, 23] width 11 height 11
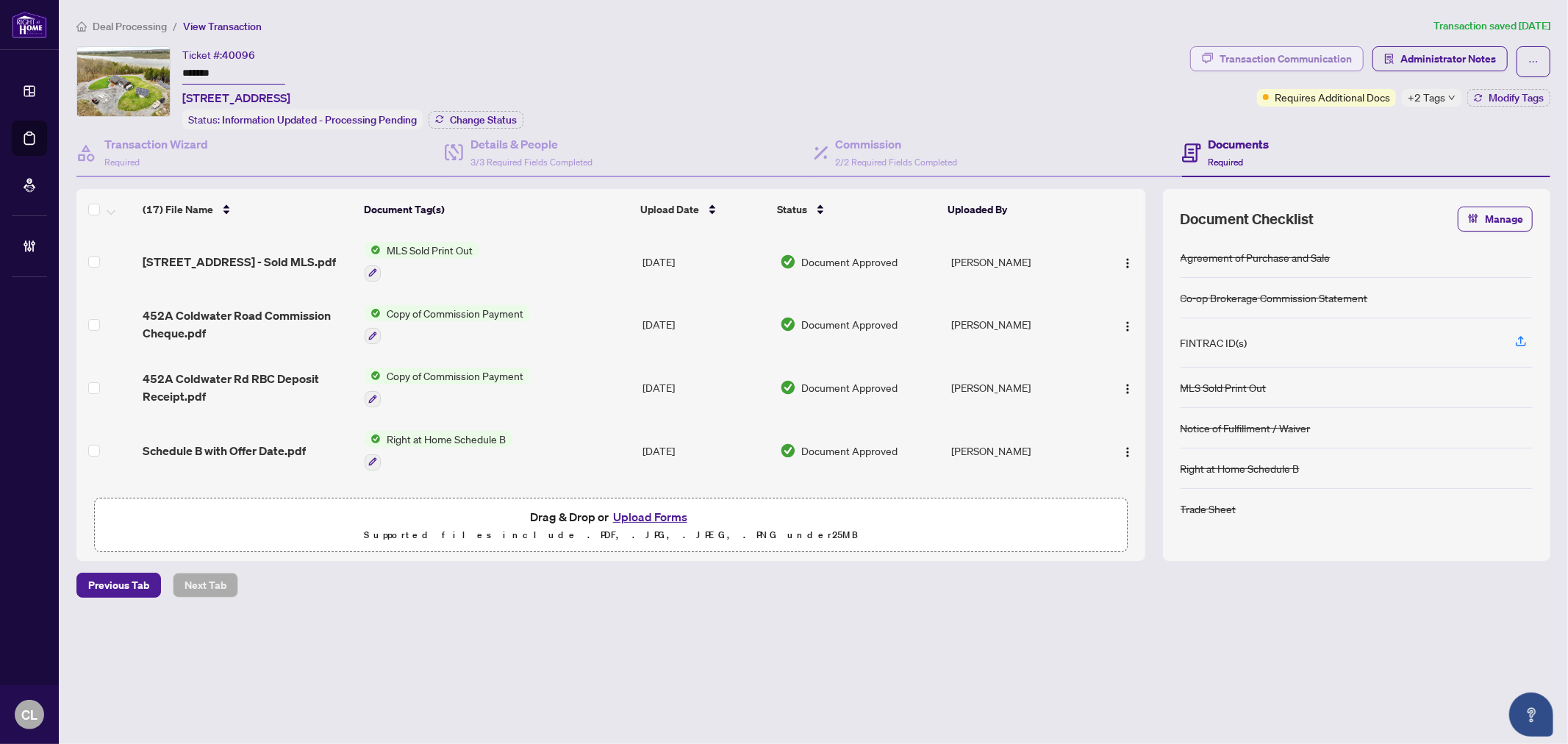
click at [1308, 59] on div "Transaction Communication" at bounding box center [1286, 59] width 132 height 24
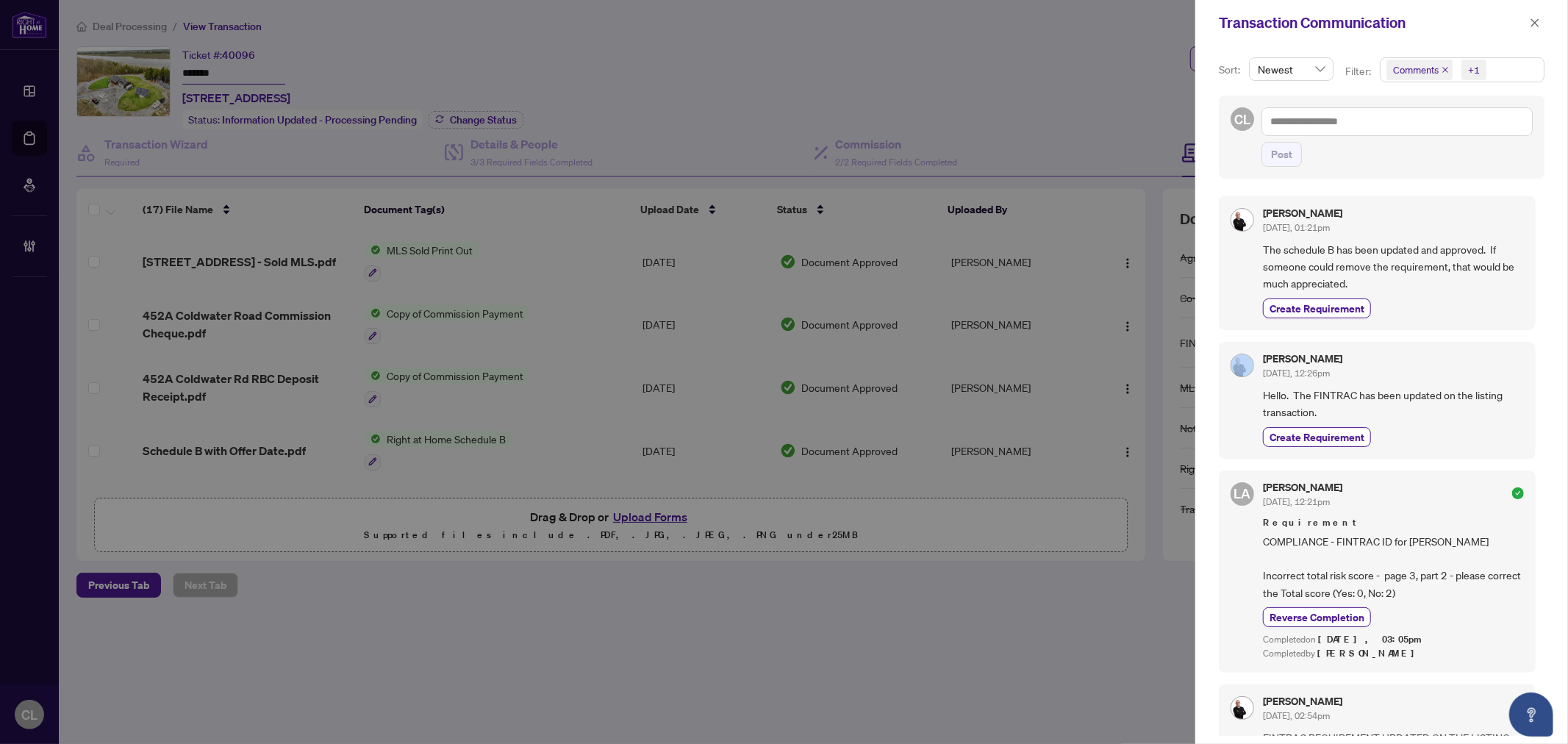
drag, startPoint x: 1541, startPoint y: 287, endPoint x: 1540, endPoint y: 299, distance: 12.0
click at [1540, 299] on div "[PERSON_NAME] [DATE], 01:21pm The schedule B has been updated and approved. If …" at bounding box center [1382, 462] width 325 height 549
click at [1540, 30] on span "button" at bounding box center [1535, 23] width 11 height 24
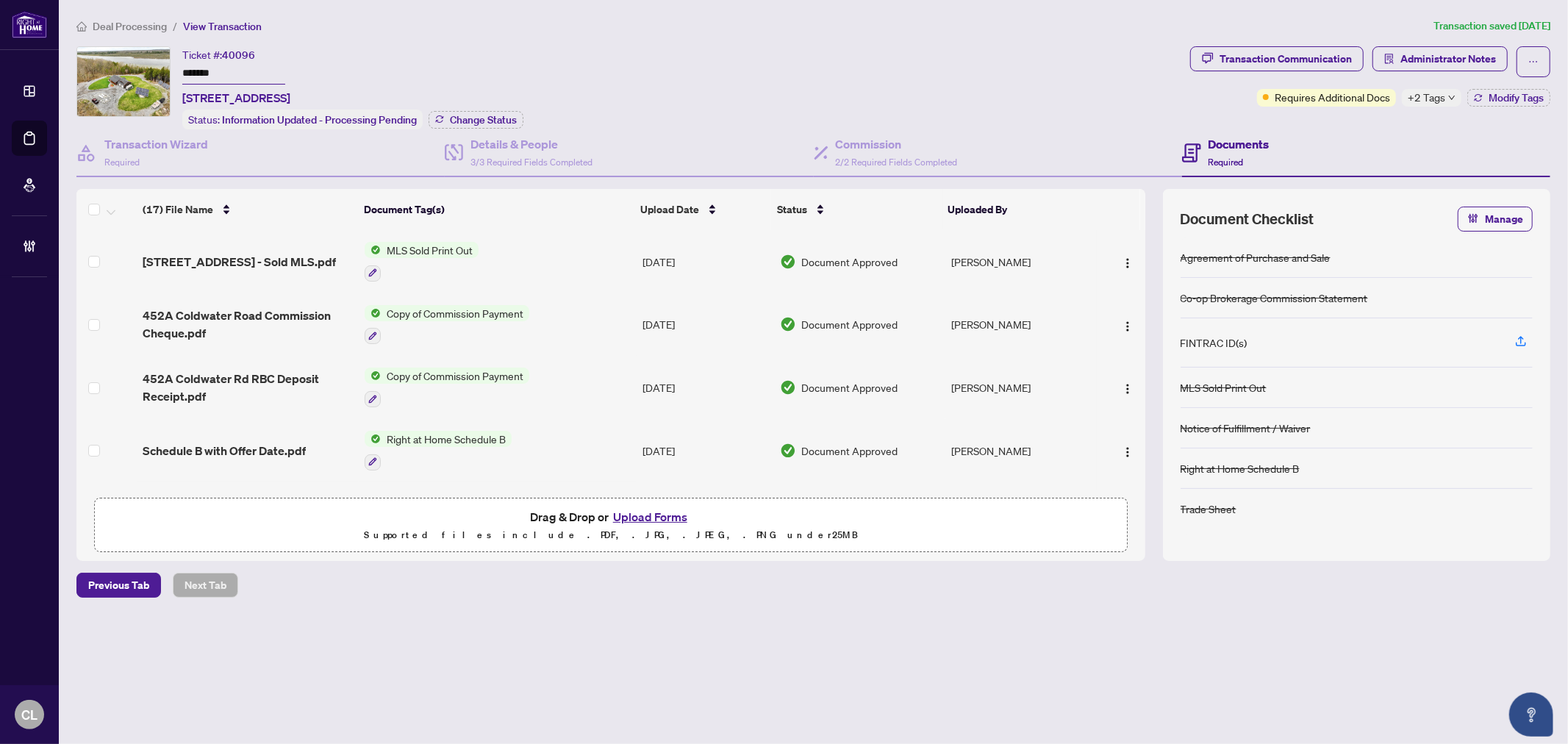
click at [1425, 96] on span "+2 Tags" at bounding box center [1427, 97] width 37 height 17
click at [1251, 56] on div "Transaction Communication" at bounding box center [1286, 59] width 132 height 24
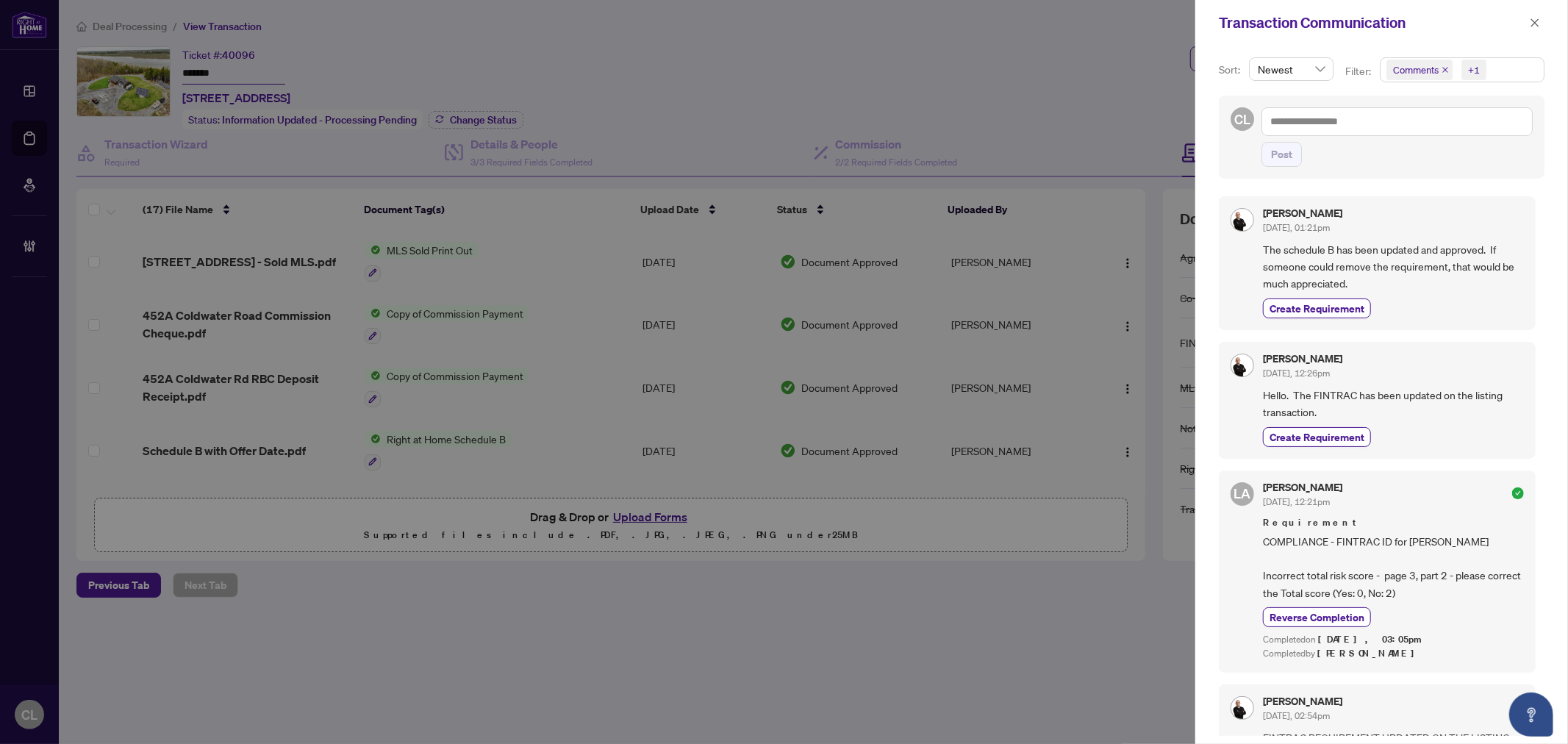
click at [1093, 64] on div at bounding box center [784, 372] width 1568 height 744
click at [1016, 87] on div at bounding box center [784, 372] width 1568 height 744
click at [1538, 20] on icon "close" at bounding box center [1536, 23] width 8 height 8
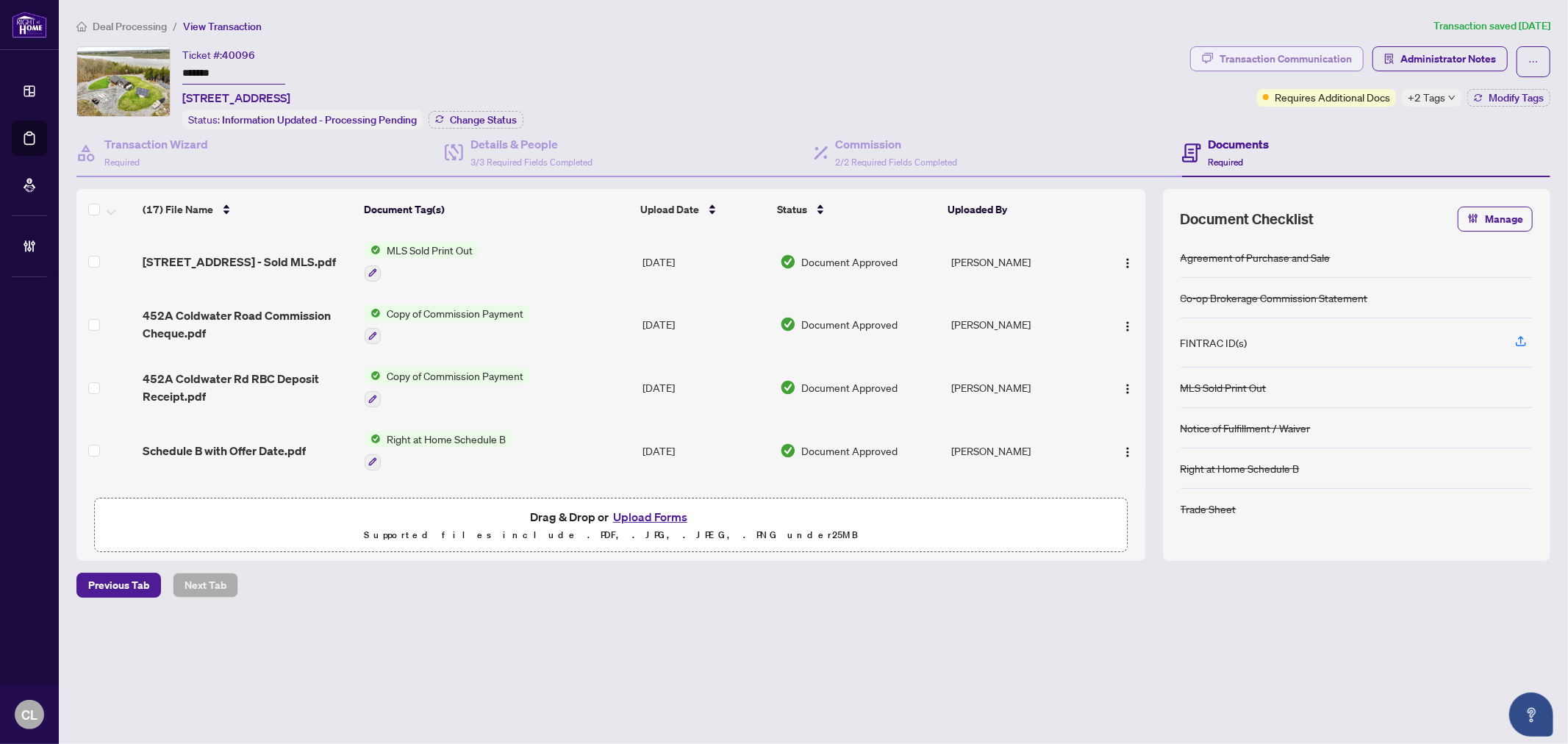
click at [1317, 54] on div "Transaction Communication" at bounding box center [1286, 59] width 132 height 24
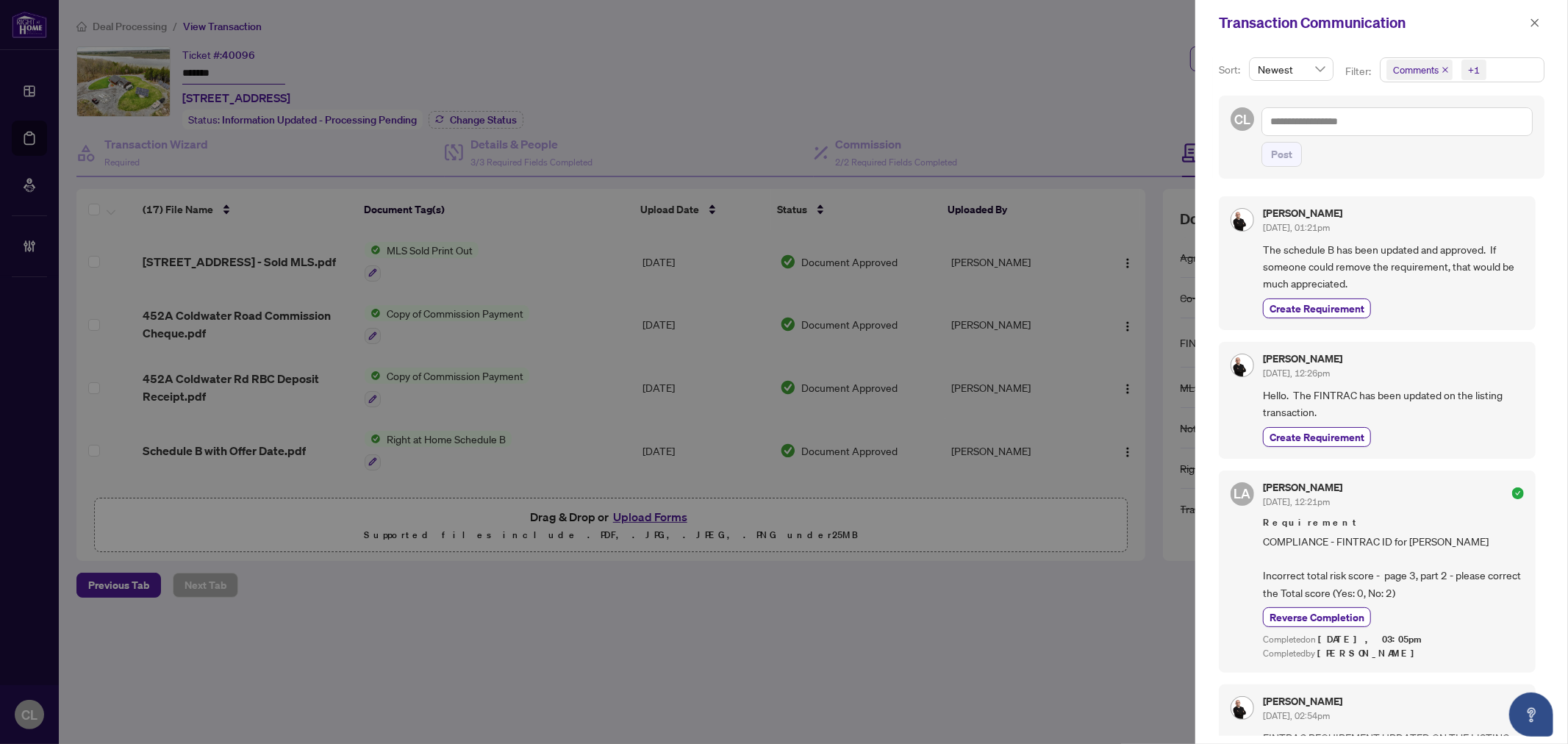
click at [1050, 86] on div at bounding box center [784, 372] width 1568 height 744
click at [1430, 64] on span "Comments" at bounding box center [1416, 70] width 46 height 15
click at [1398, 128] on div "Comments" at bounding box center [1461, 131] width 146 height 18
click at [1394, 128] on span "Select Comments" at bounding box center [1395, 131] width 12 height 12
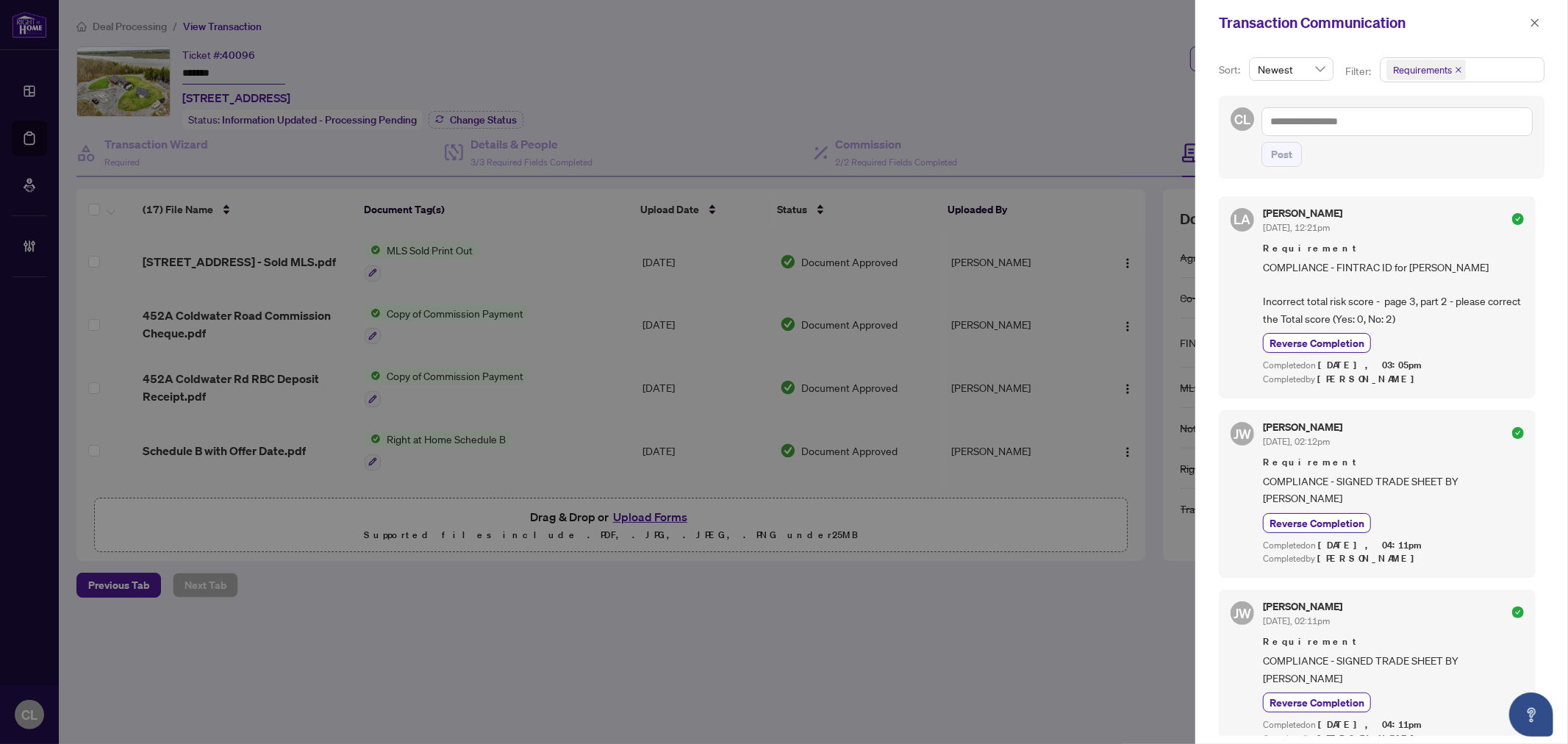
click at [1071, 89] on div at bounding box center [784, 372] width 1568 height 744
click at [1532, 14] on span "button" at bounding box center [1535, 23] width 11 height 24
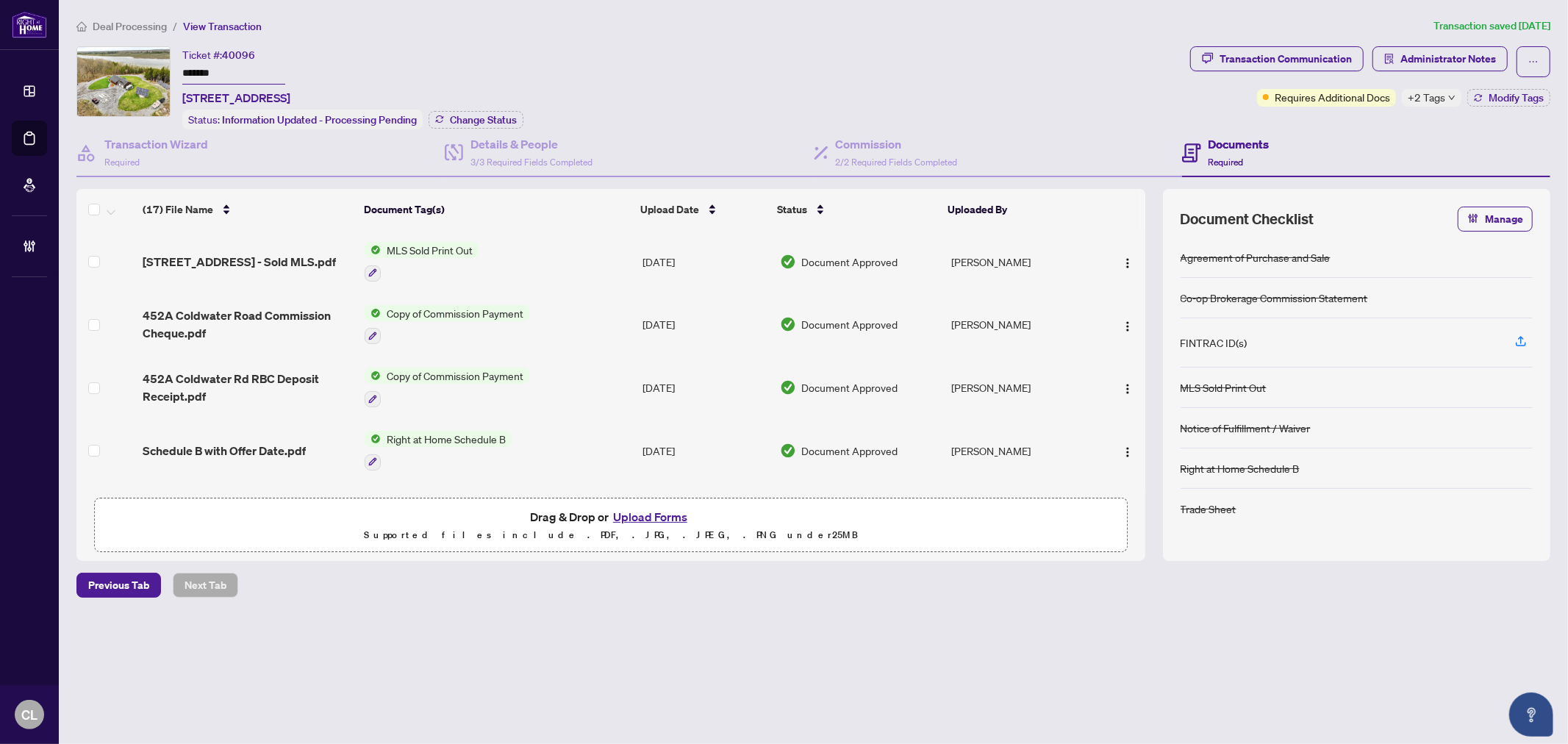
click at [1432, 99] on span "+2 Tags" at bounding box center [1427, 97] width 37 height 17
click at [1438, 128] on span "Submitted for Review" at bounding box center [1478, 129] width 98 height 17
click at [1329, 134] on div "Documents Required" at bounding box center [1366, 153] width 368 height 48
click at [1298, 55] on div "Transaction Communication" at bounding box center [1286, 59] width 132 height 24
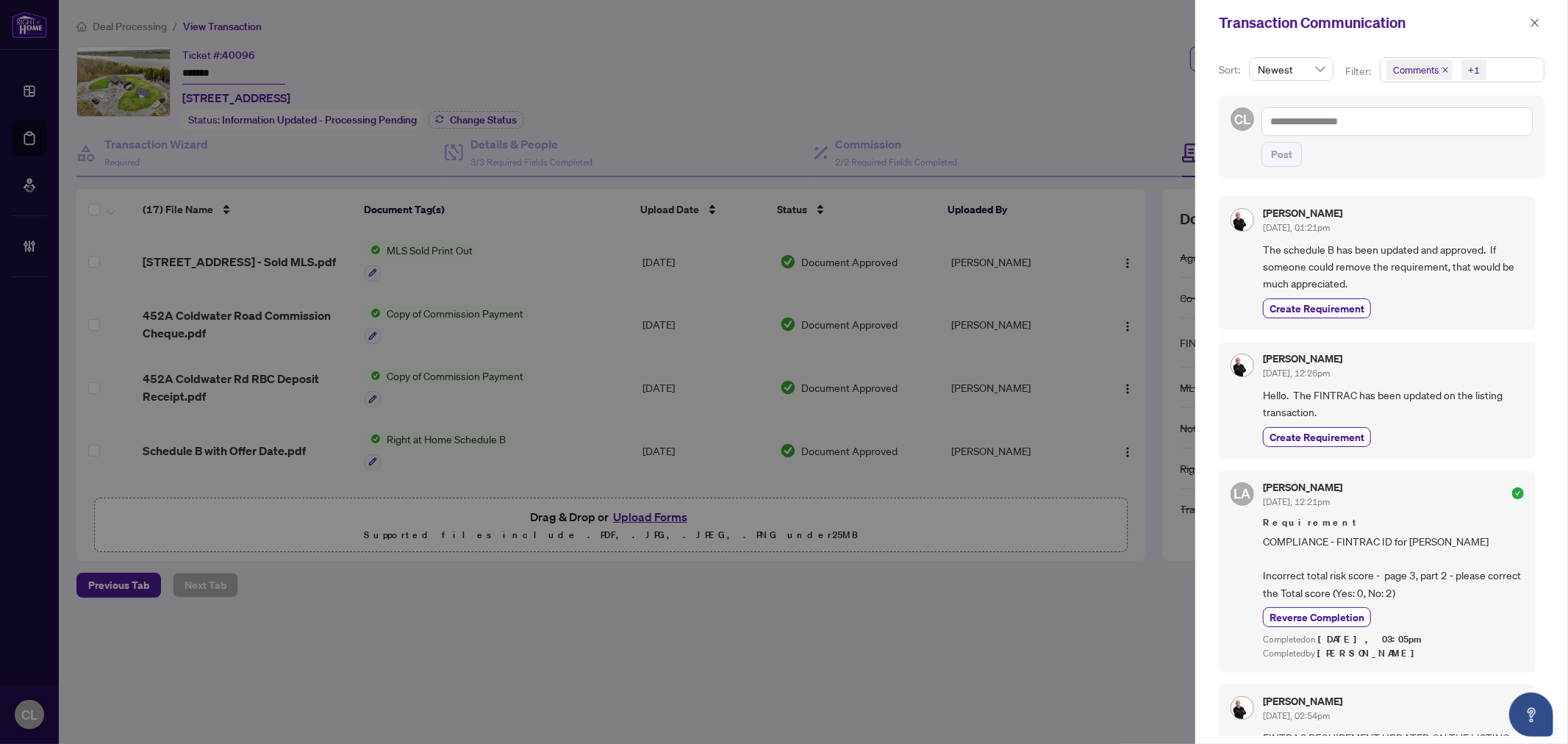
click at [1122, 43] on div at bounding box center [784, 372] width 1568 height 744
click at [1531, 20] on icon "close" at bounding box center [1535, 23] width 11 height 11
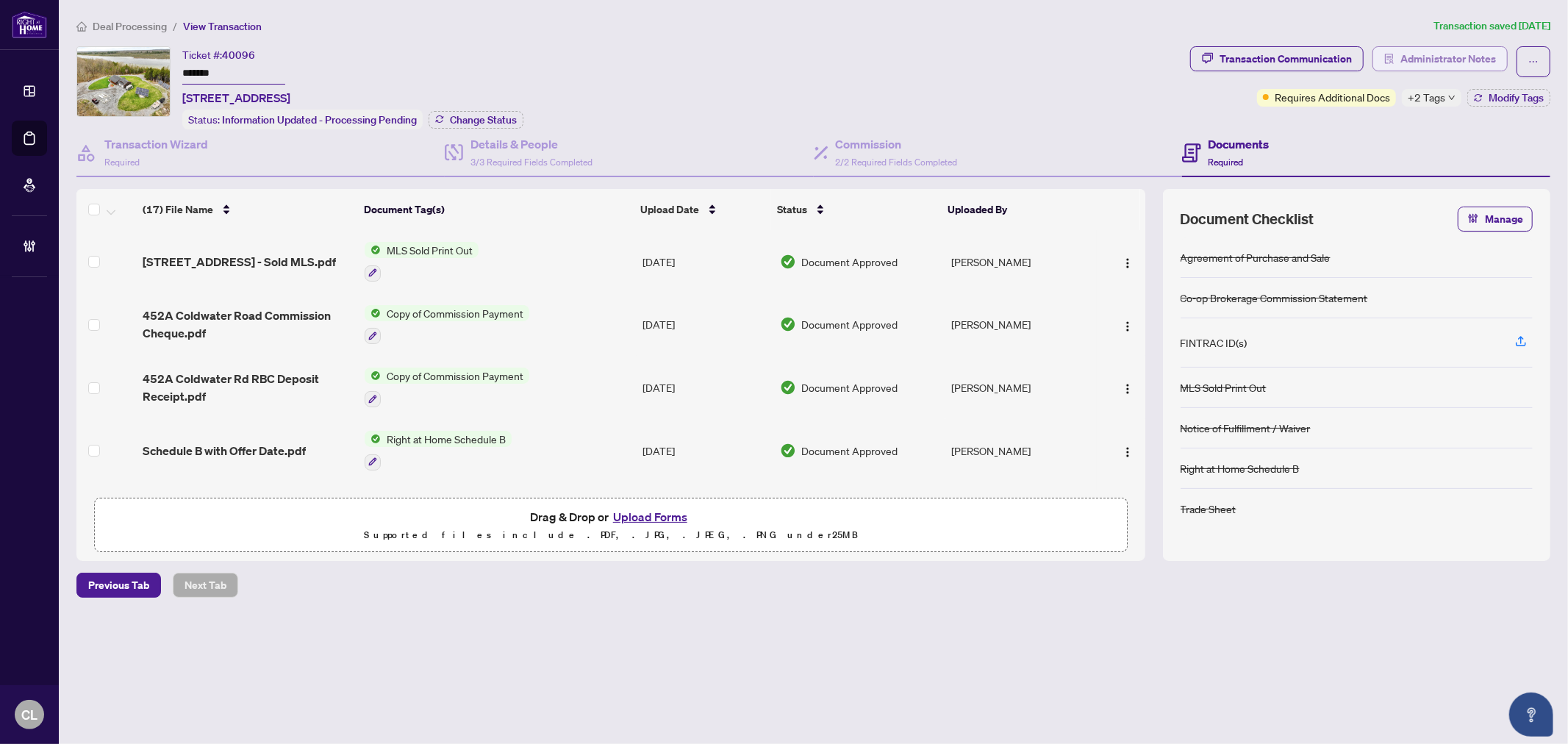
click at [1442, 55] on span "Administrator Notes" at bounding box center [1448, 59] width 96 height 24
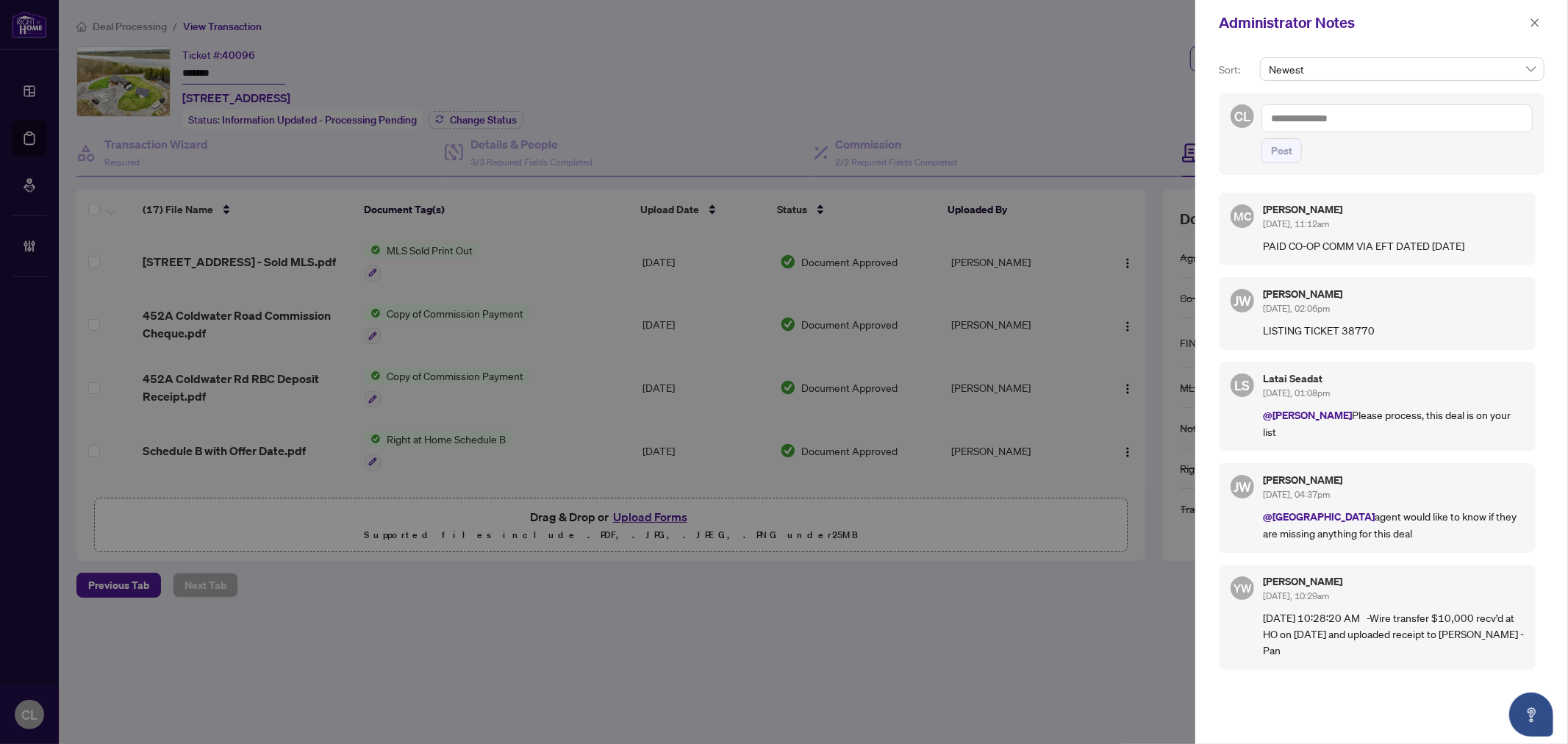
click at [1321, 120] on textarea at bounding box center [1396, 119] width 271 height 28
click at [1412, 124] on b "Accounting" at bounding box center [1439, 129] width 53 height 14
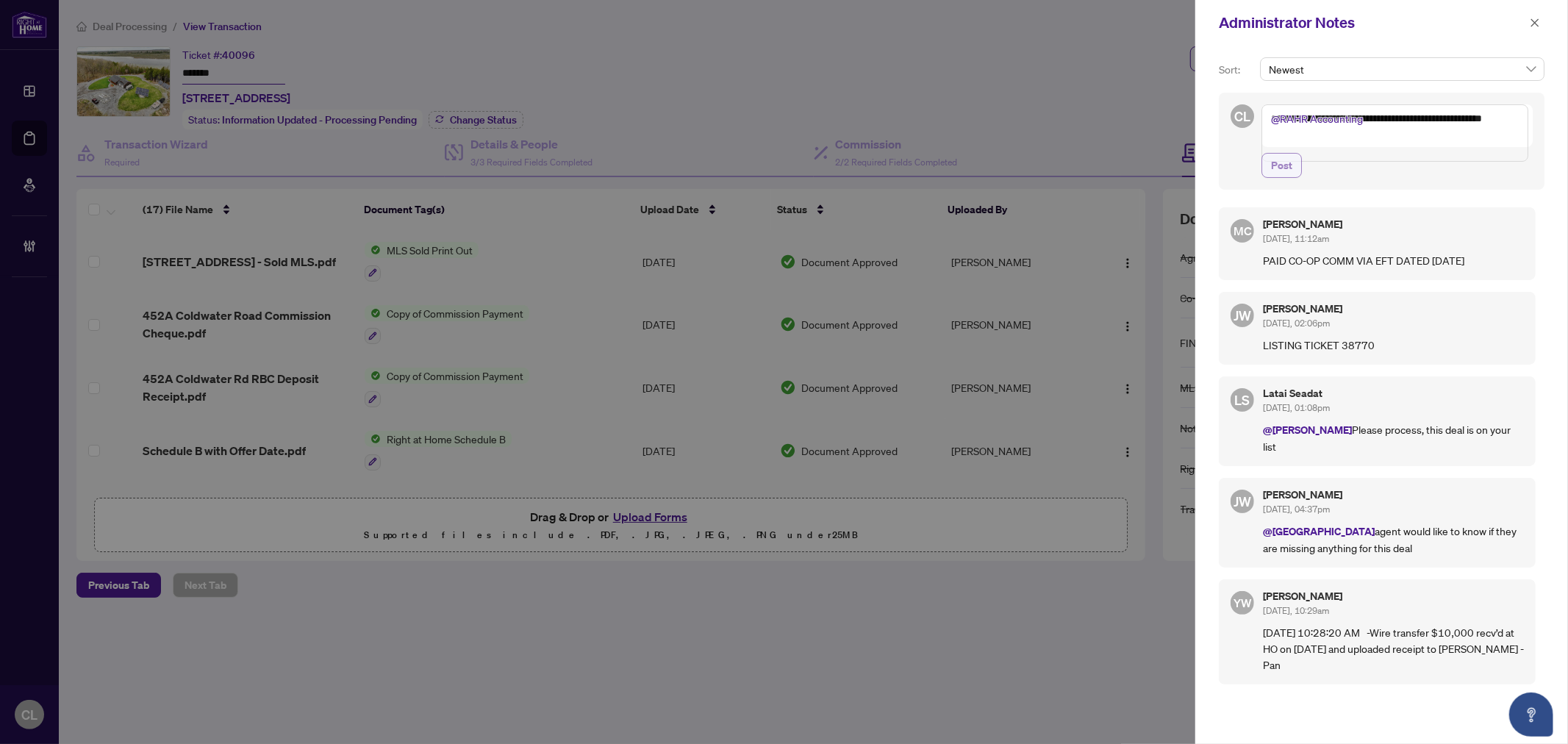
type textarea "**********"
click at [1282, 177] on span "Post" at bounding box center [1282, 166] width 22 height 24
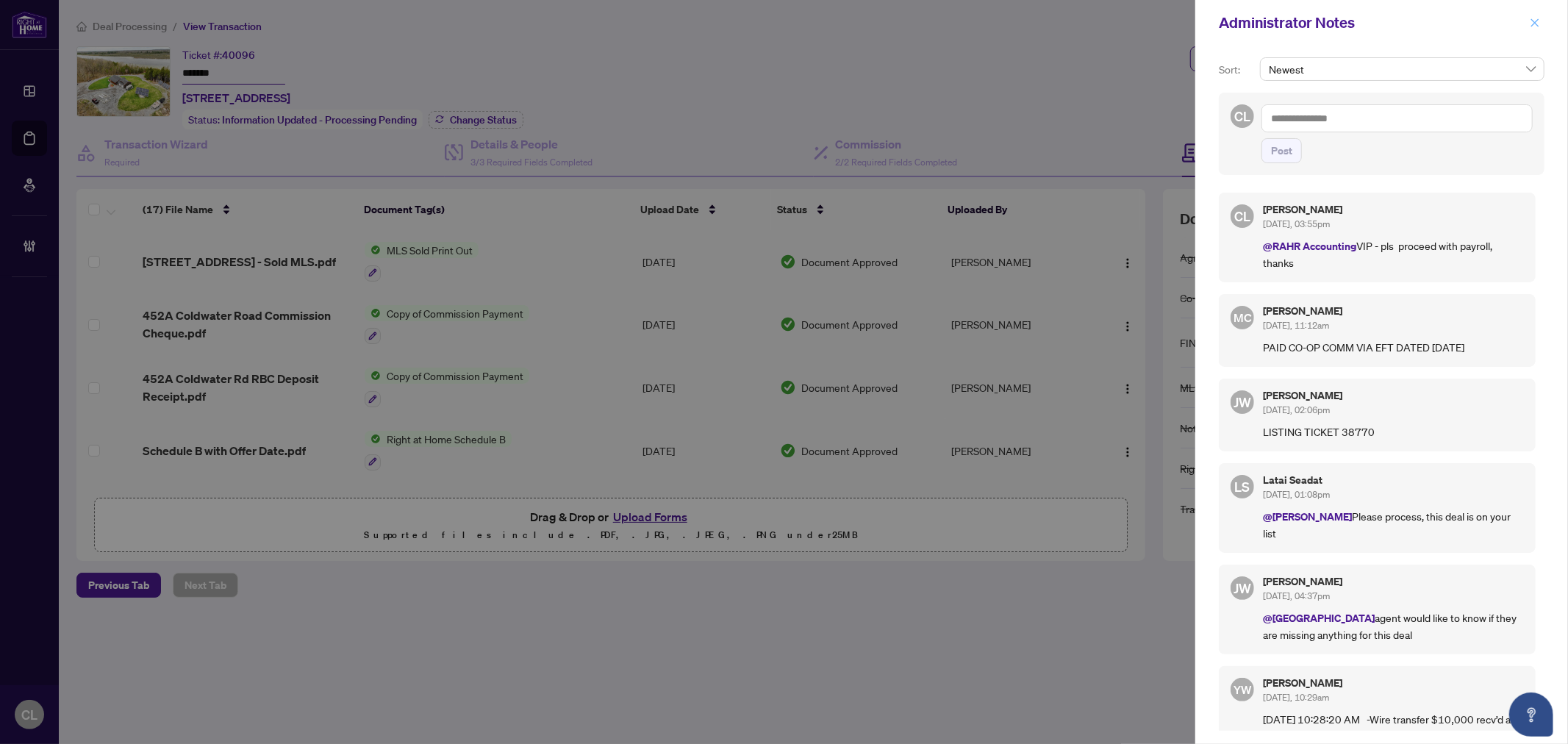
click at [1534, 25] on icon "close" at bounding box center [1535, 23] width 11 height 11
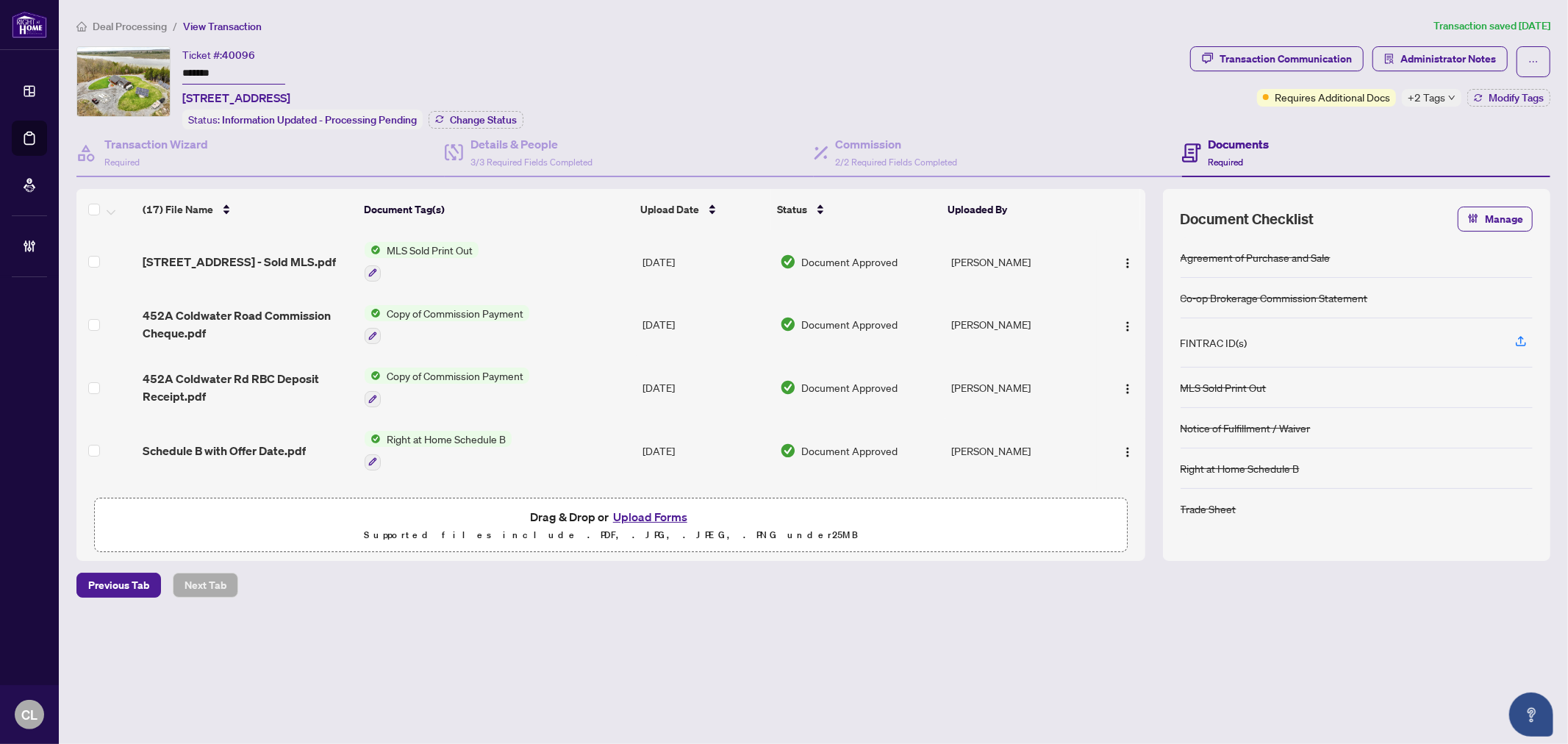
click at [1426, 103] on span "+2 Tags" at bounding box center [1427, 97] width 37 height 17
click at [1425, 134] on div "Submitted for Review" at bounding box center [1472, 128] width 122 height 17
click at [1070, 120] on div "Ticket #: 40096 ******* [STREET_ADDRESS] Status: Information Updated - Processi…" at bounding box center [630, 87] width 1108 height 83
click at [1532, 93] on span "Modify Tags" at bounding box center [1516, 98] width 55 height 11
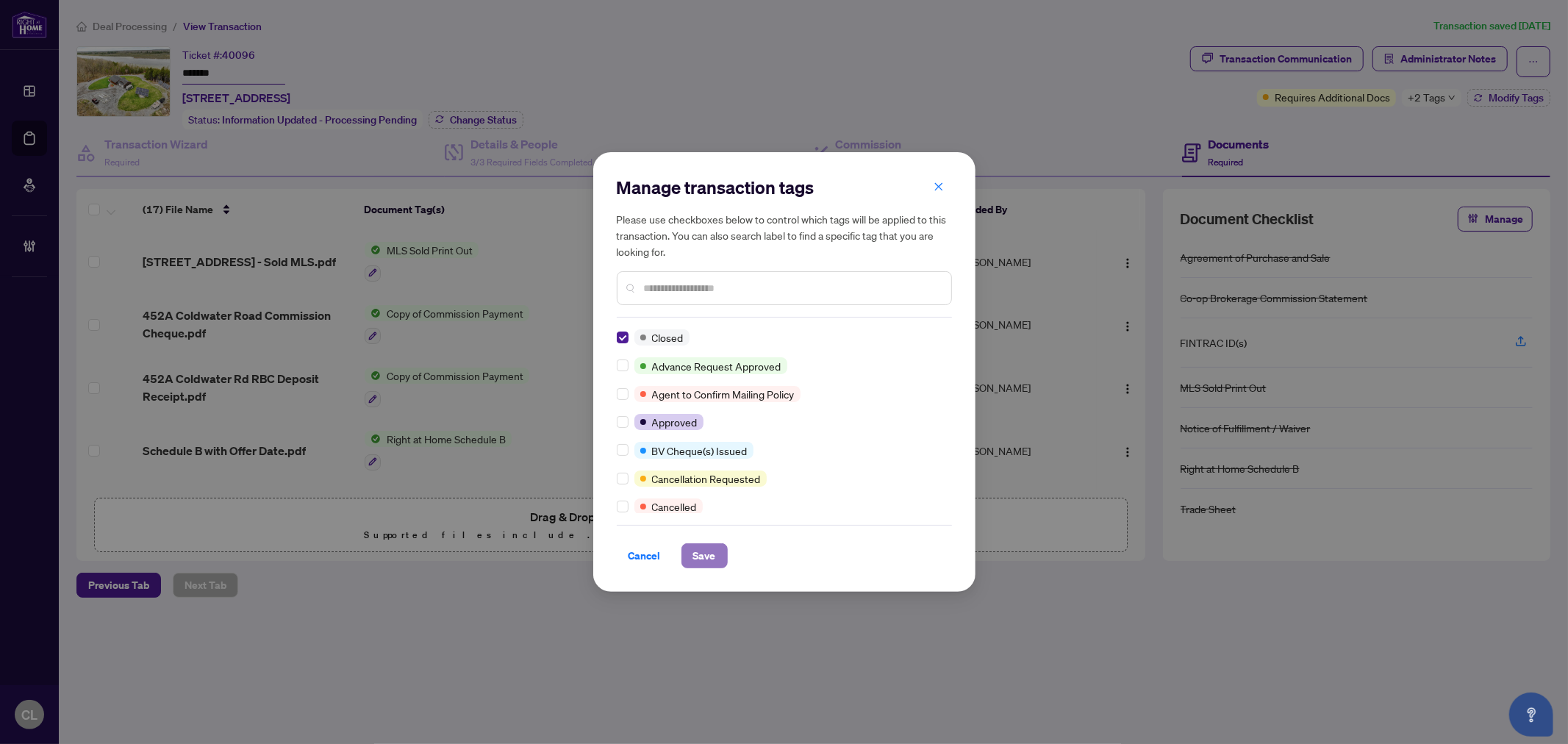
click at [694, 560] on span "Save" at bounding box center [704, 556] width 23 height 24
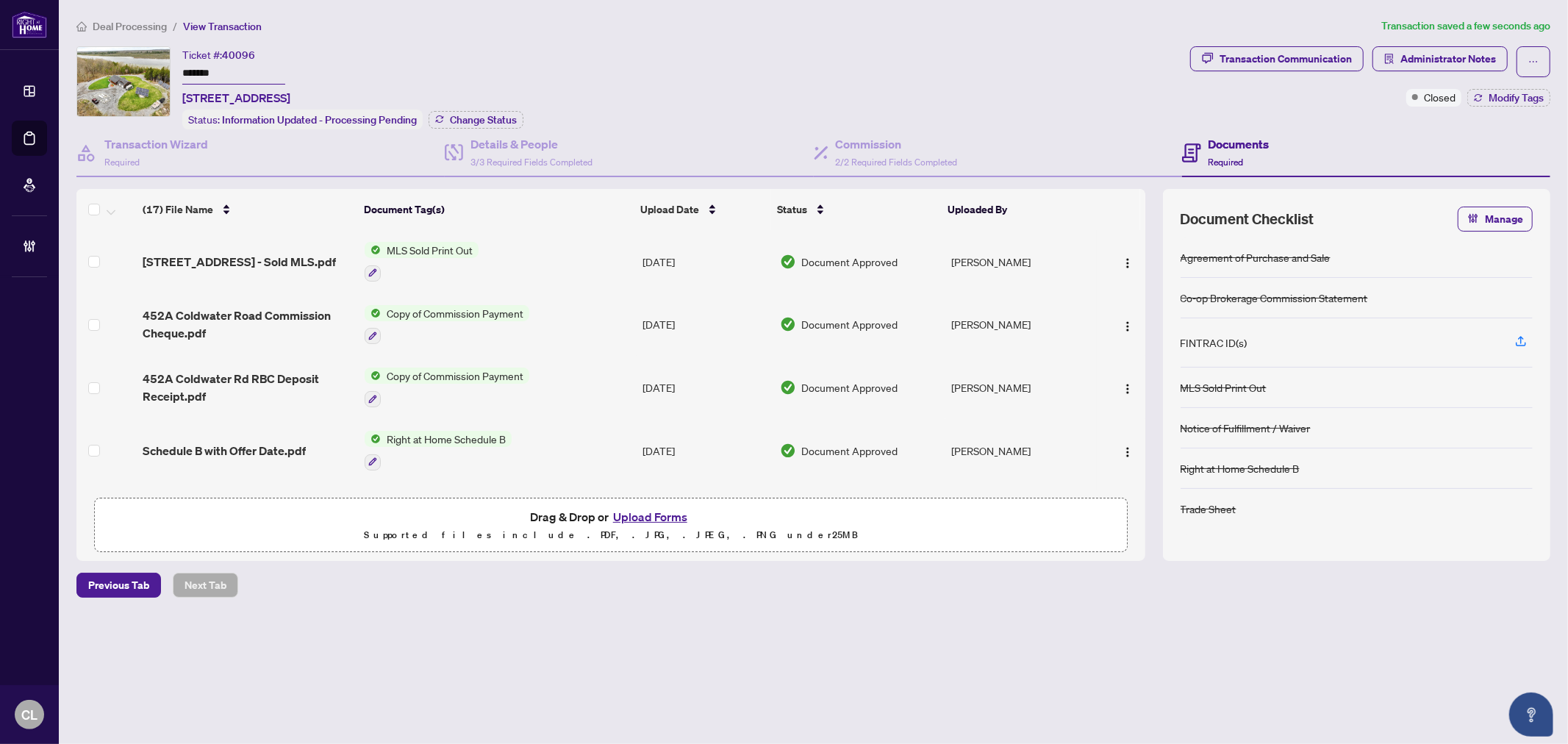
click at [1146, 251] on div "(17) File Name Document Tag(s) Upload Date Status Uploaded By [STREET_ADDRESS] …" at bounding box center [813, 375] width 1474 height 372
click at [490, 115] on span "Change Status" at bounding box center [483, 120] width 67 height 11
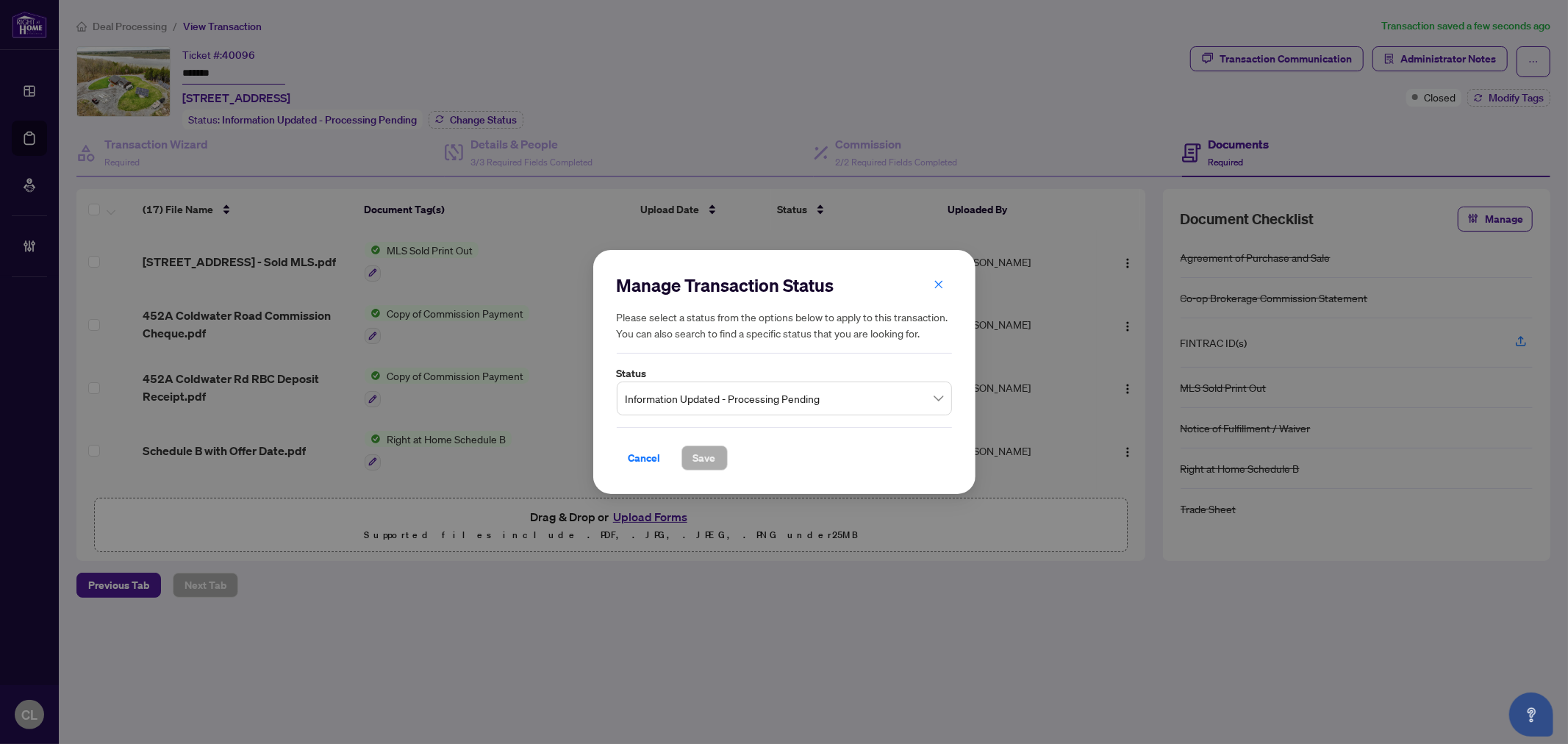
click at [924, 98] on div "Manage Transaction Status Please select a status from the options below to appl…" at bounding box center [784, 372] width 1568 height 744
click at [938, 401] on span "Information Updated - Processing Pending" at bounding box center [784, 398] width 318 height 28
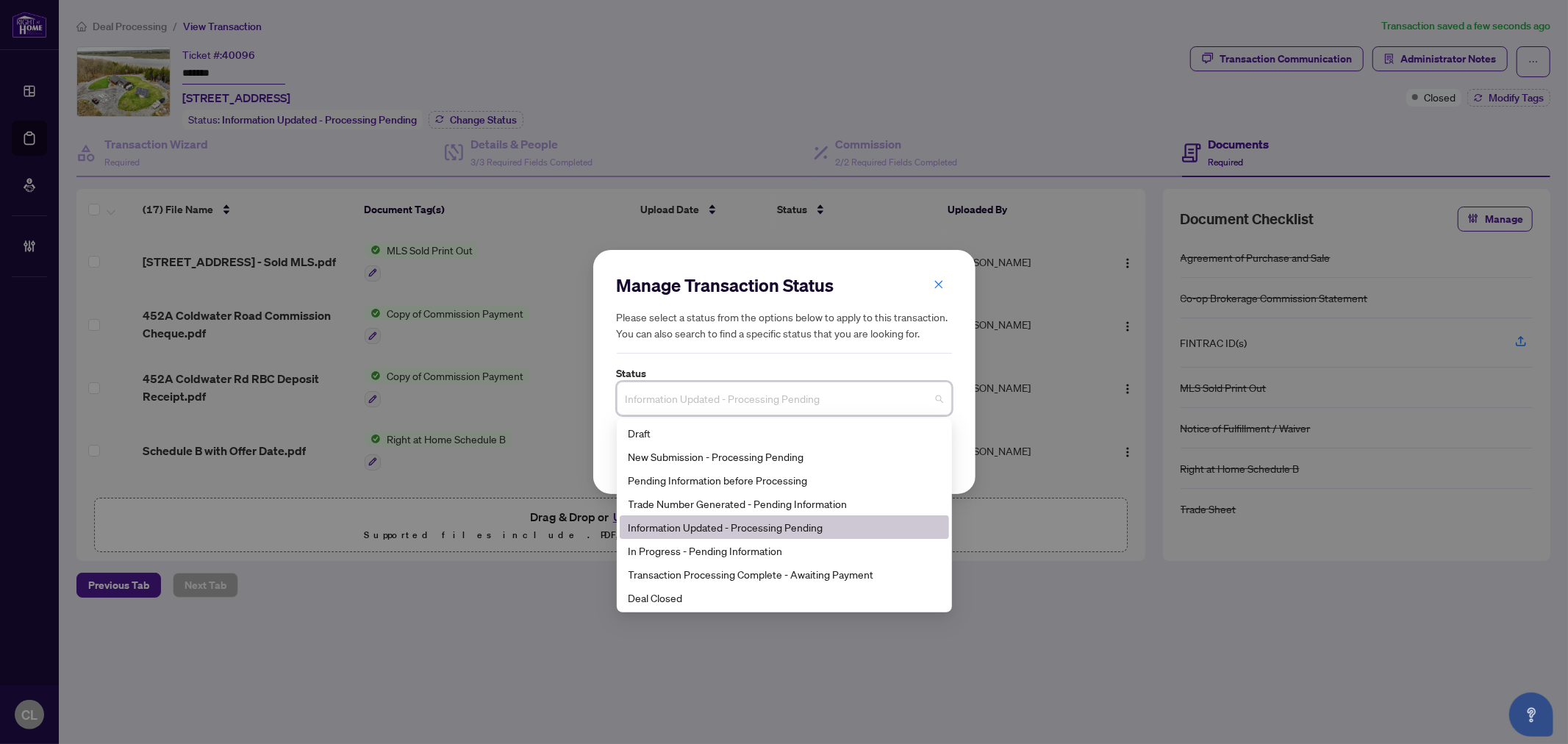
click at [979, 76] on div "Manage Transaction Status Please select a status from the options below to appl…" at bounding box center [784, 372] width 1568 height 744
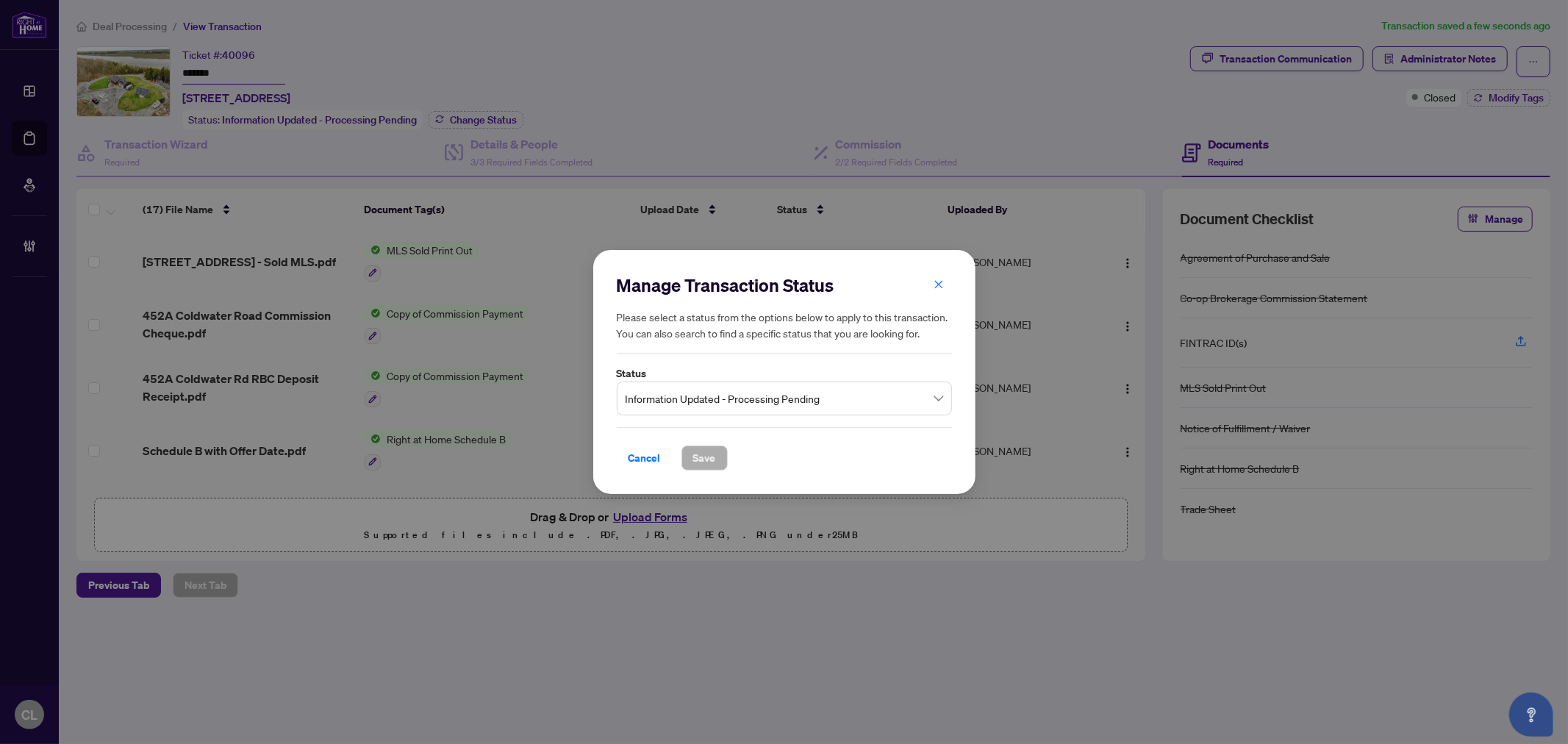
click at [1513, 96] on div "Manage Transaction Status Please select a status from the options below to appl…" at bounding box center [784, 372] width 1568 height 744
click at [634, 452] on span "Cancel" at bounding box center [644, 458] width 32 height 24
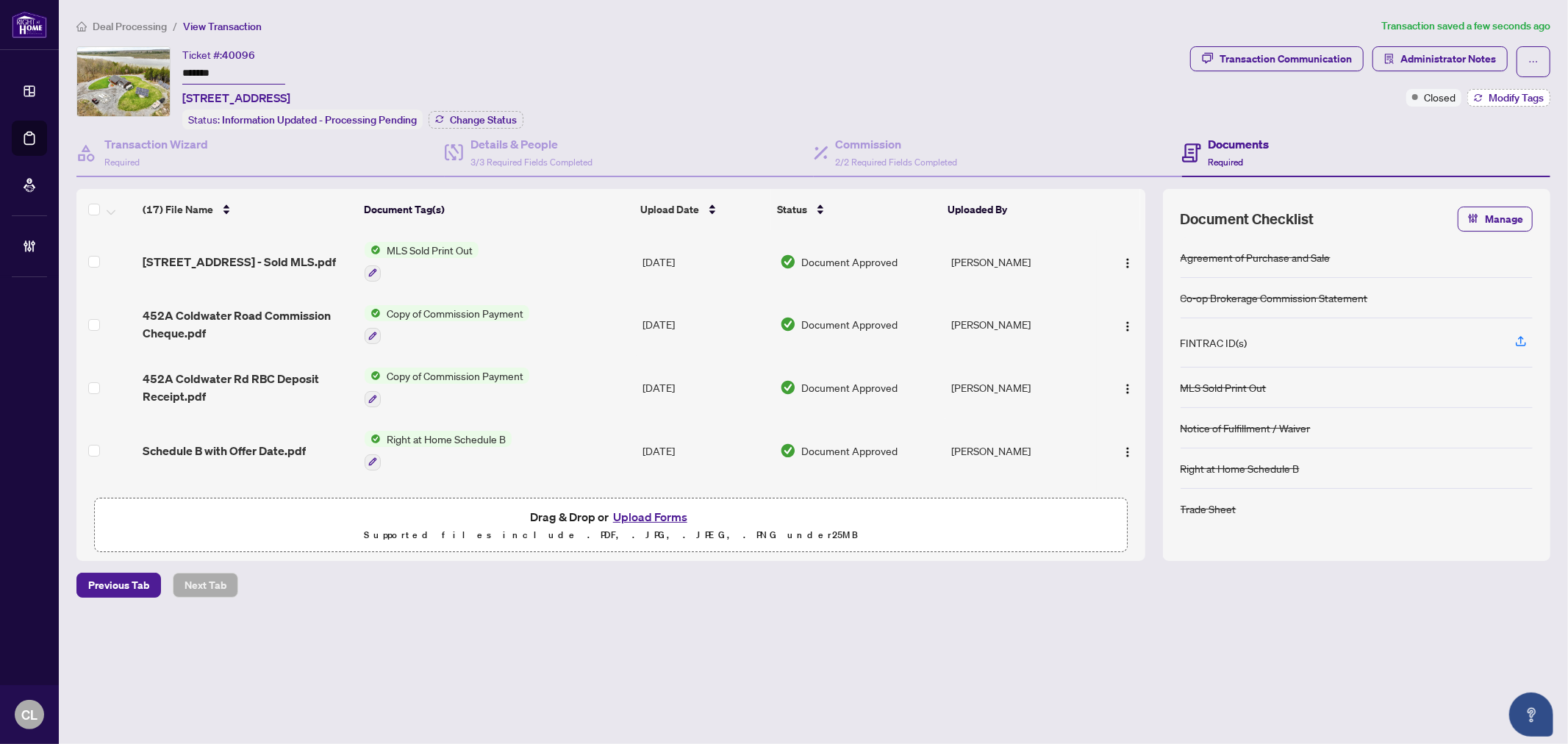
click at [1526, 93] on span "Modify Tags" at bounding box center [1516, 98] width 55 height 11
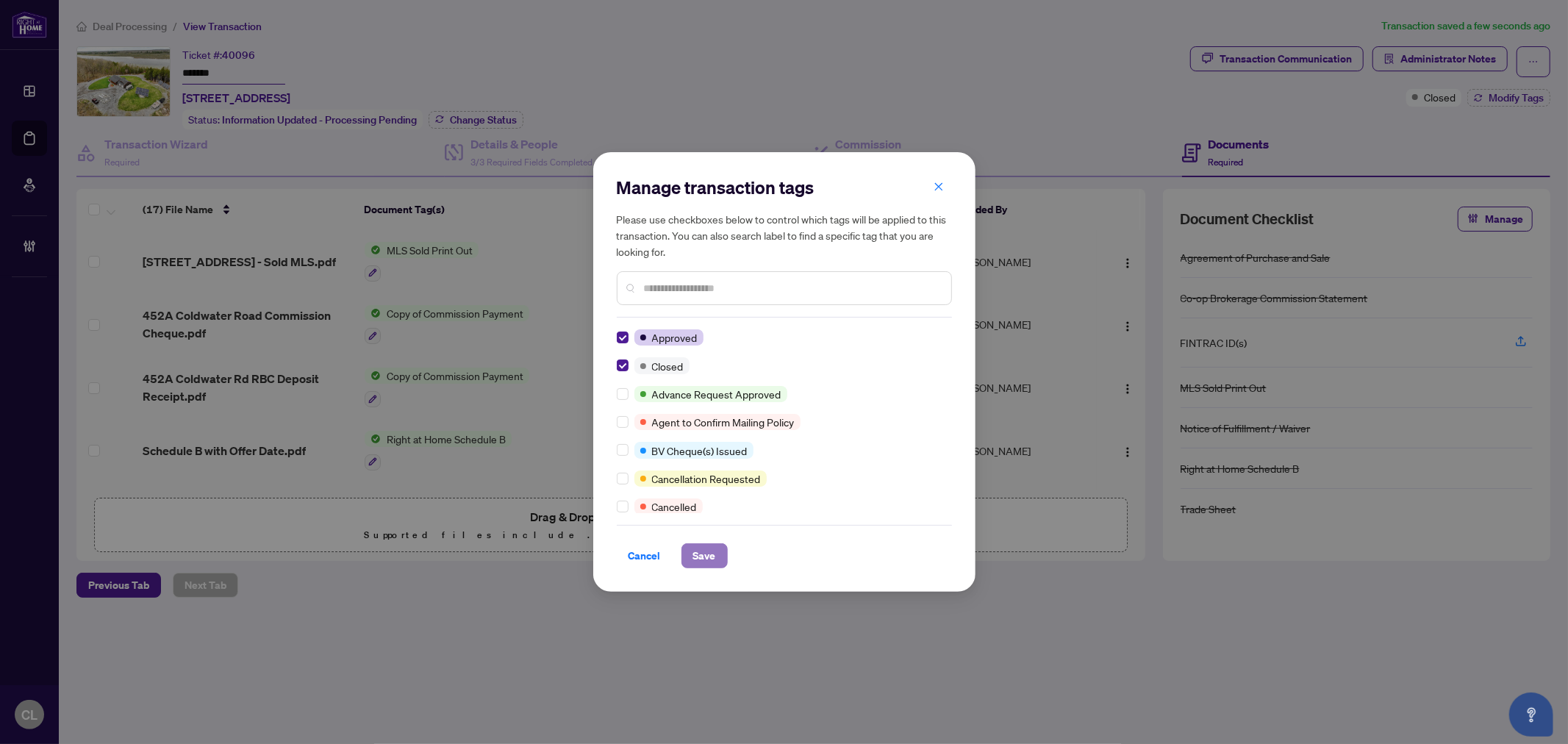
click at [707, 560] on span "Save" at bounding box center [704, 556] width 23 height 24
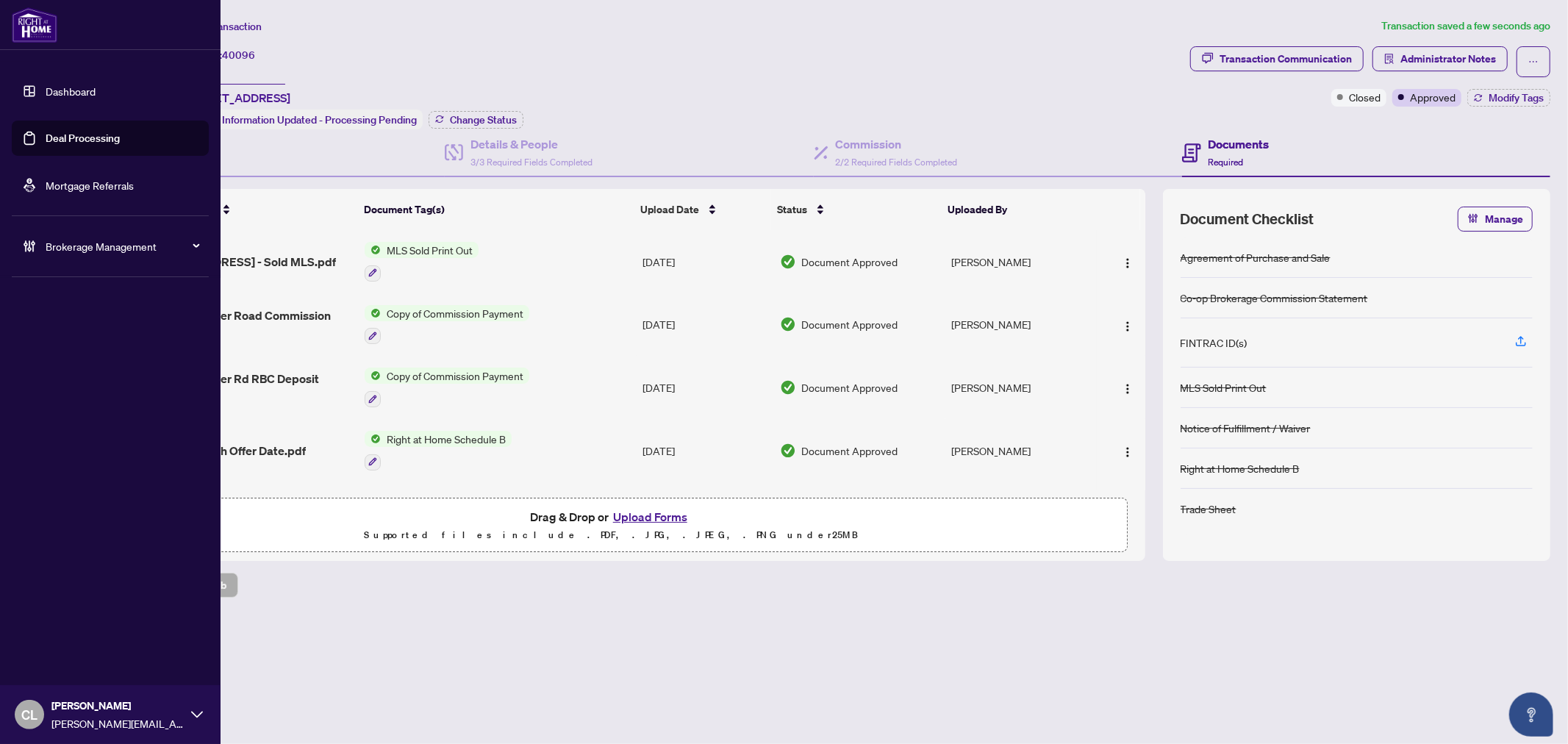
drag, startPoint x: 70, startPoint y: 130, endPoint x: 89, endPoint y: 128, distance: 19.1
click at [70, 131] on link "Deal Processing" at bounding box center [83, 138] width 74 height 14
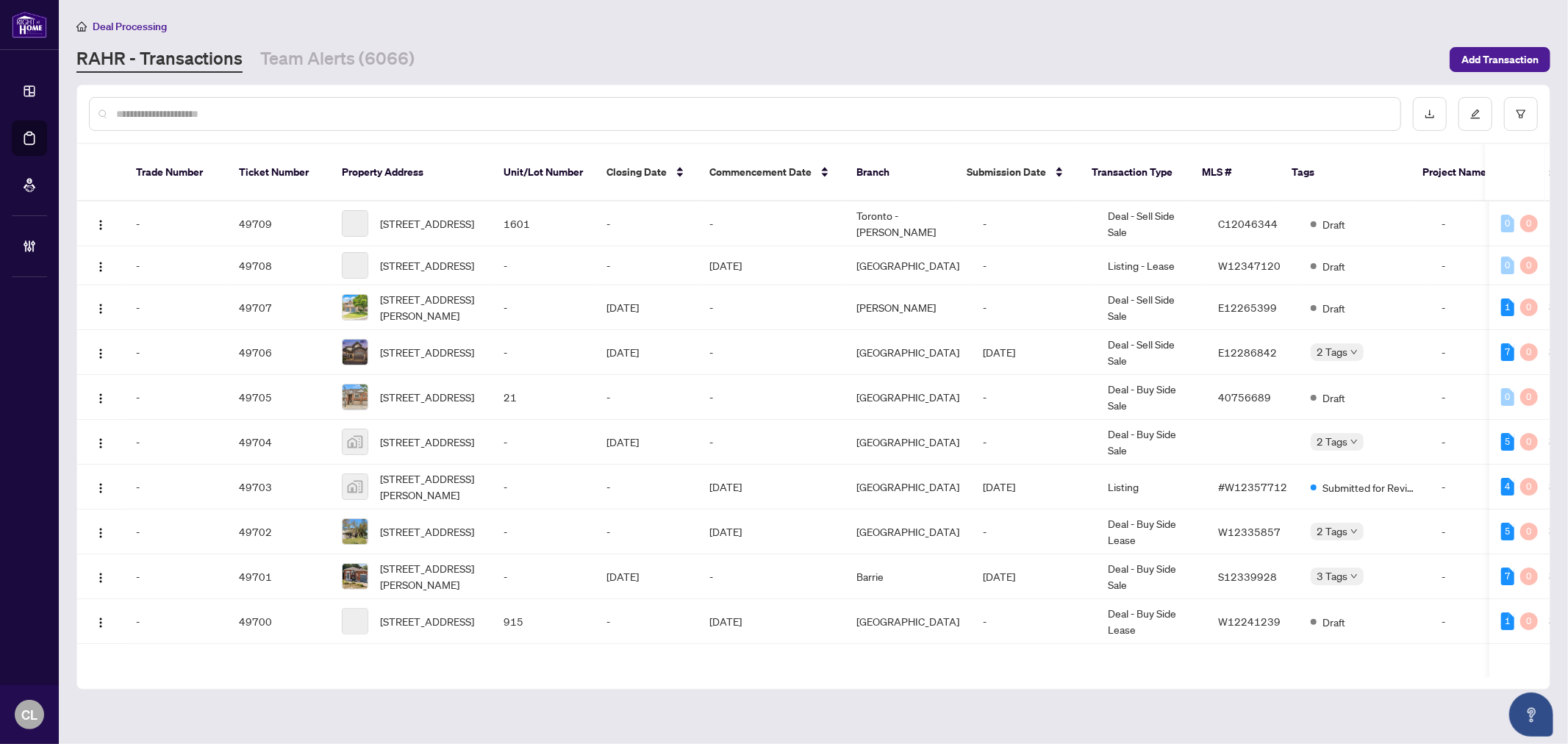
click at [263, 108] on input "text" at bounding box center [753, 114] width 1273 height 17
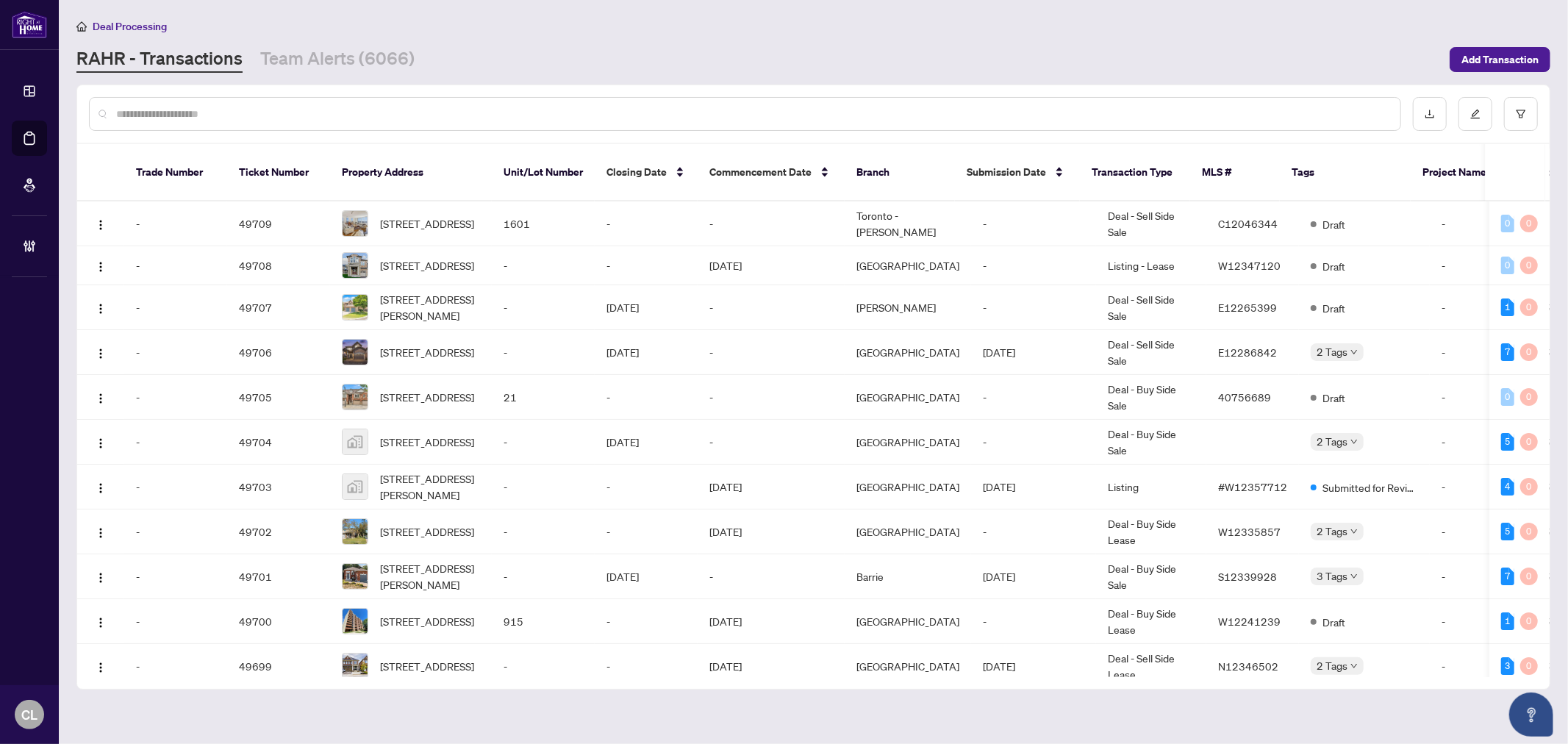
paste input "**********"
type input "**********"
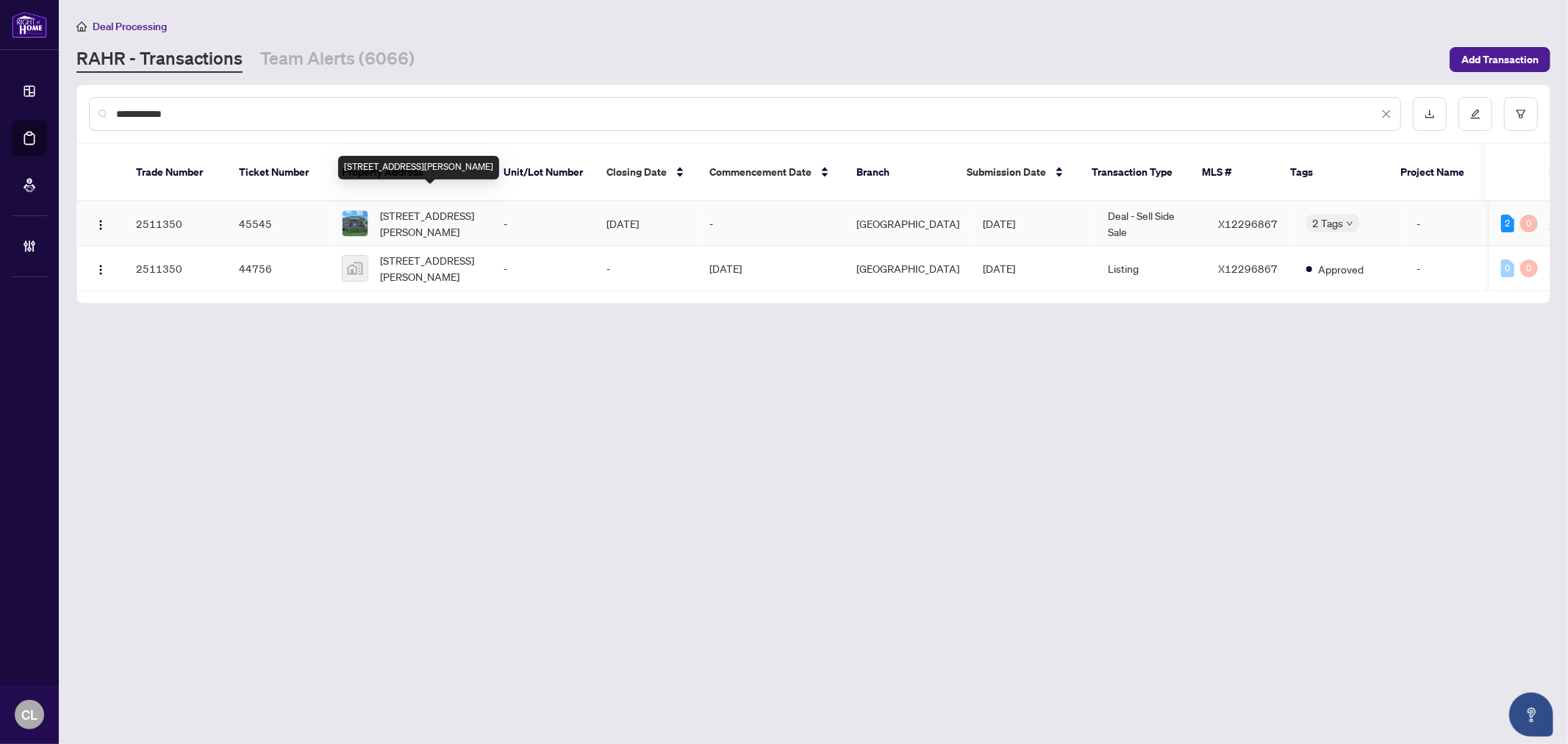
click at [406, 208] on span "[STREET_ADDRESS][PERSON_NAME]" at bounding box center [430, 223] width 100 height 32
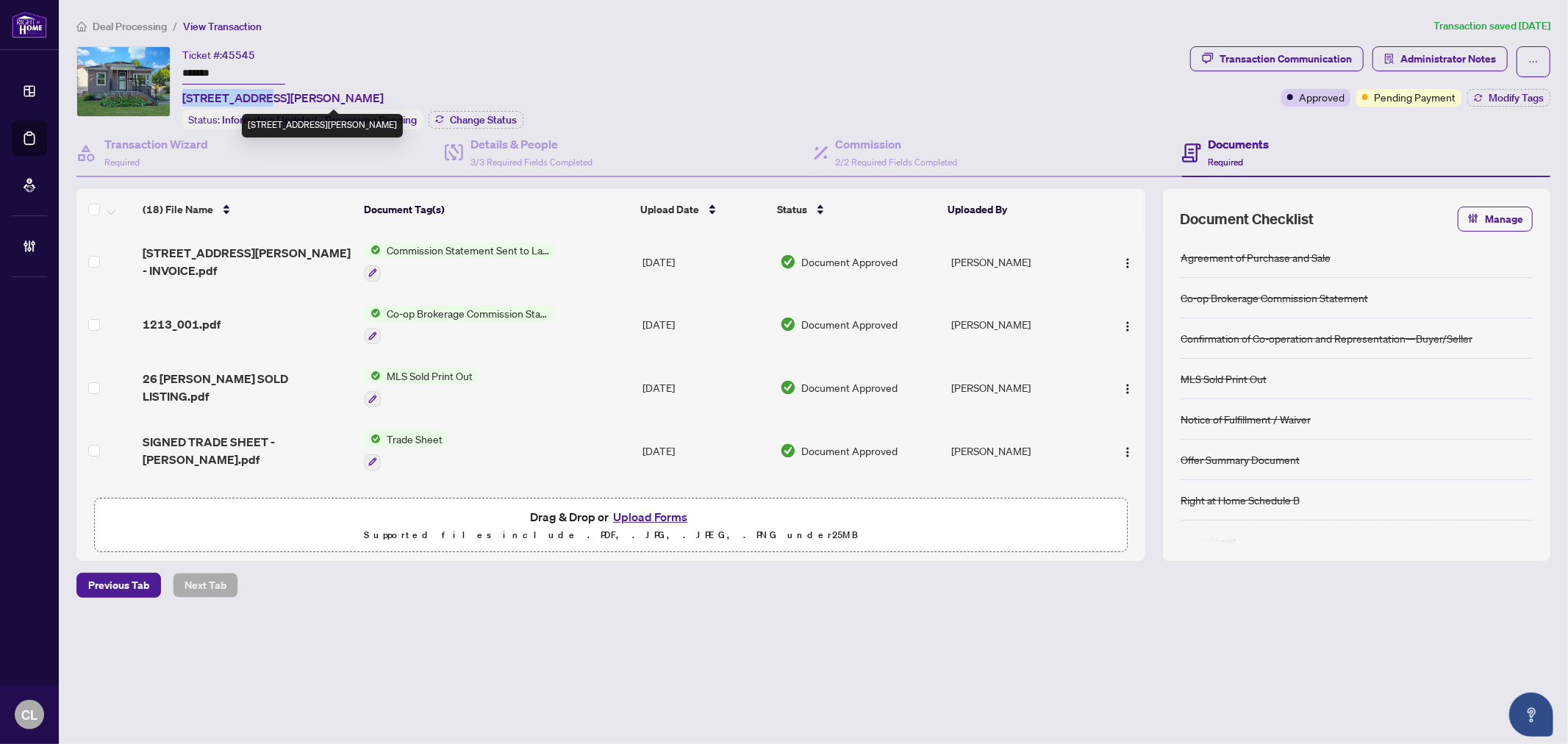
drag, startPoint x: 266, startPoint y: 92, endPoint x: 184, endPoint y: 96, distance: 82.1
click at [184, 96] on span "[STREET_ADDRESS][PERSON_NAME]" at bounding box center [283, 98] width 202 height 18
copy span "26 [GEOGRAPHIC_DATA]"
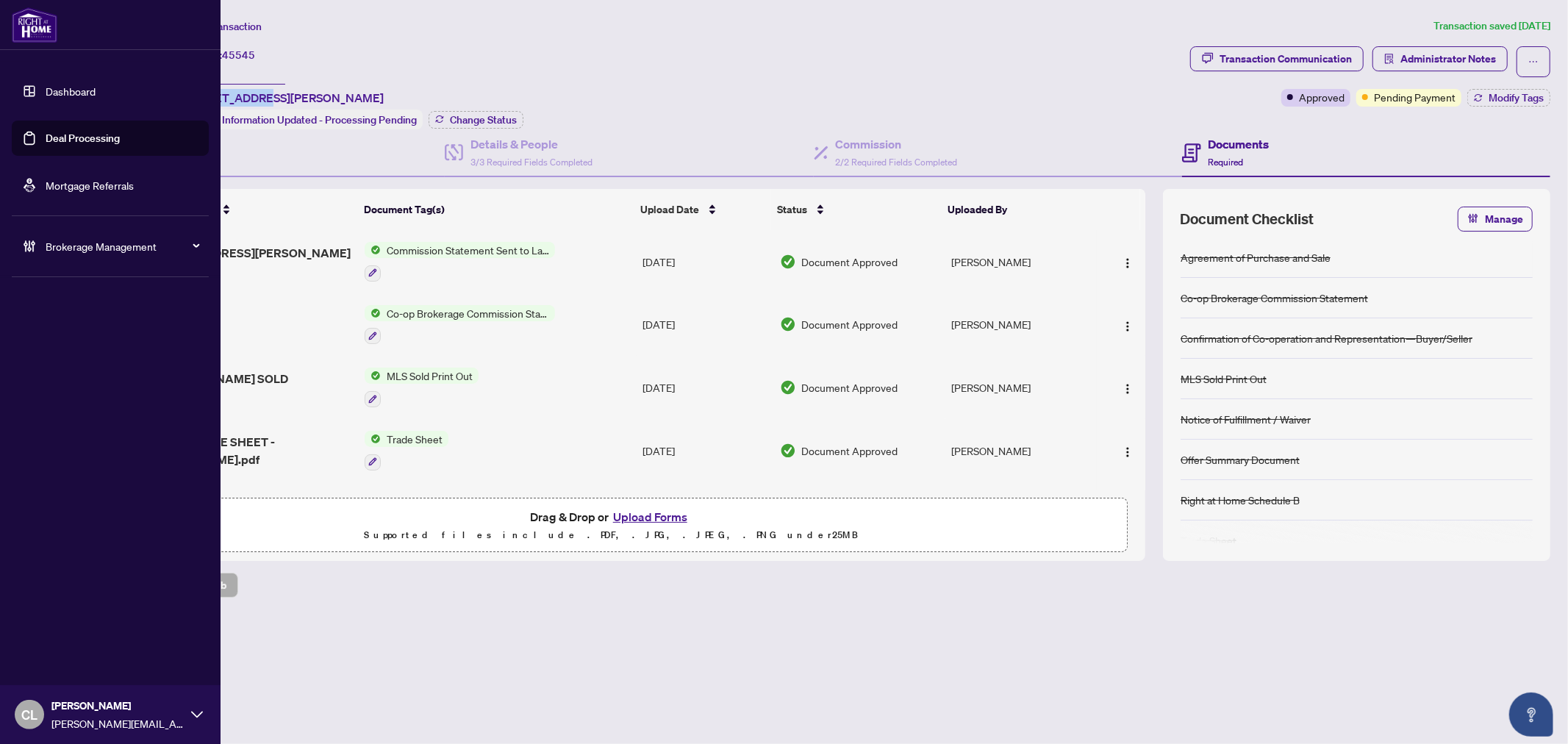
click at [75, 136] on link "Deal Processing" at bounding box center [83, 138] width 74 height 14
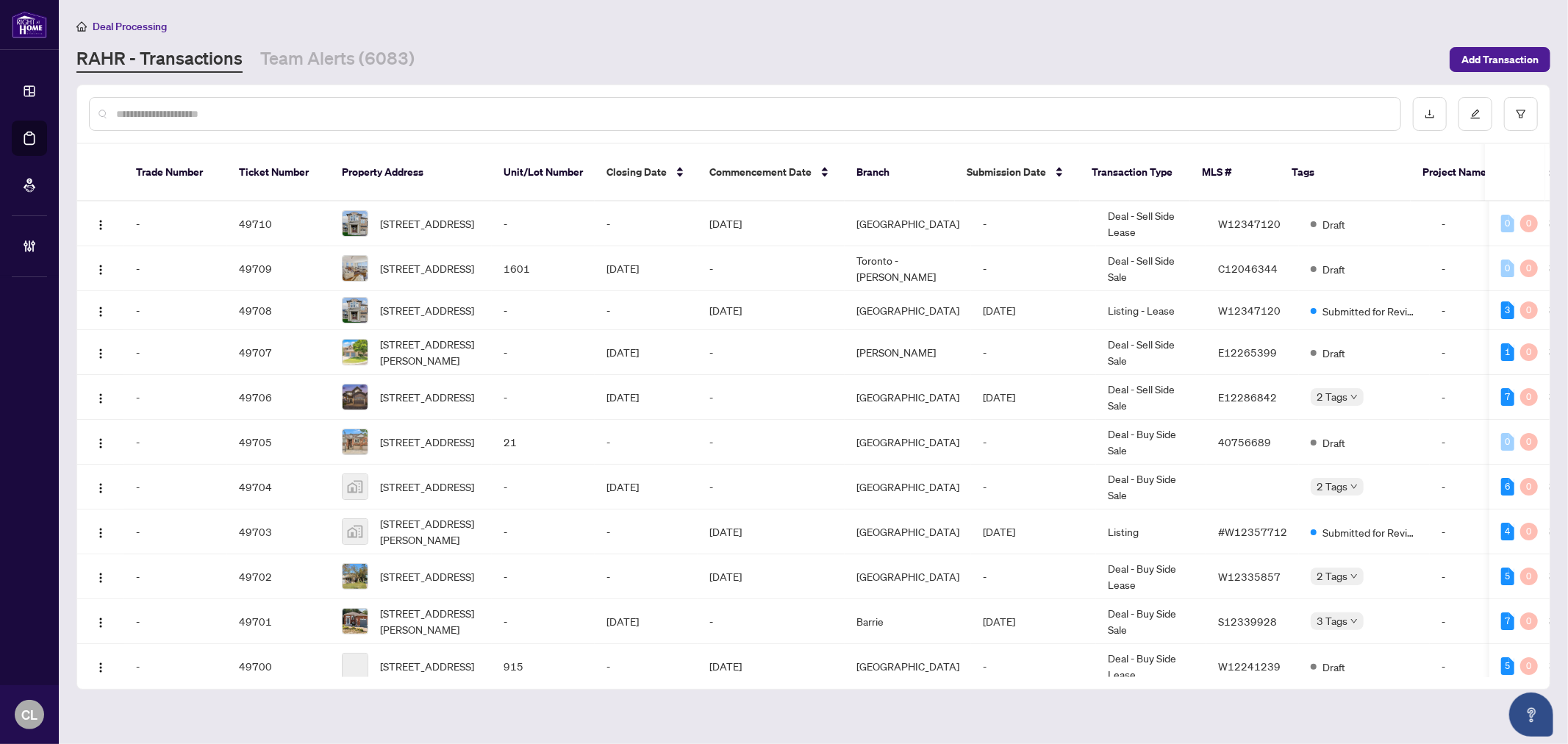
click at [255, 117] on input "text" at bounding box center [753, 114] width 1273 height 17
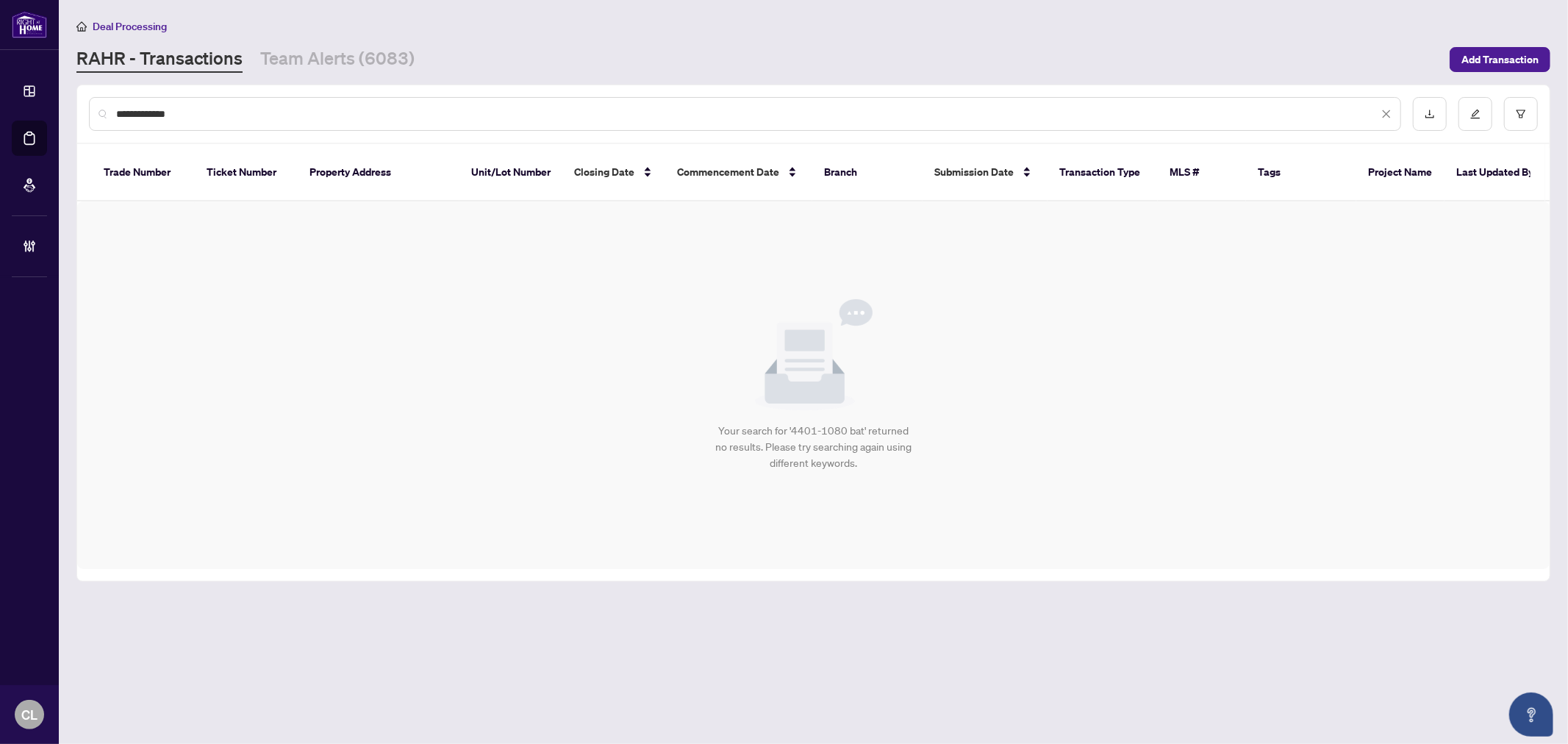
click at [305, 119] on input "**********" at bounding box center [748, 114] width 1262 height 17
click at [246, 115] on input "**********" at bounding box center [748, 114] width 1262 height 17
click at [206, 112] on input "**********" at bounding box center [748, 114] width 1262 height 17
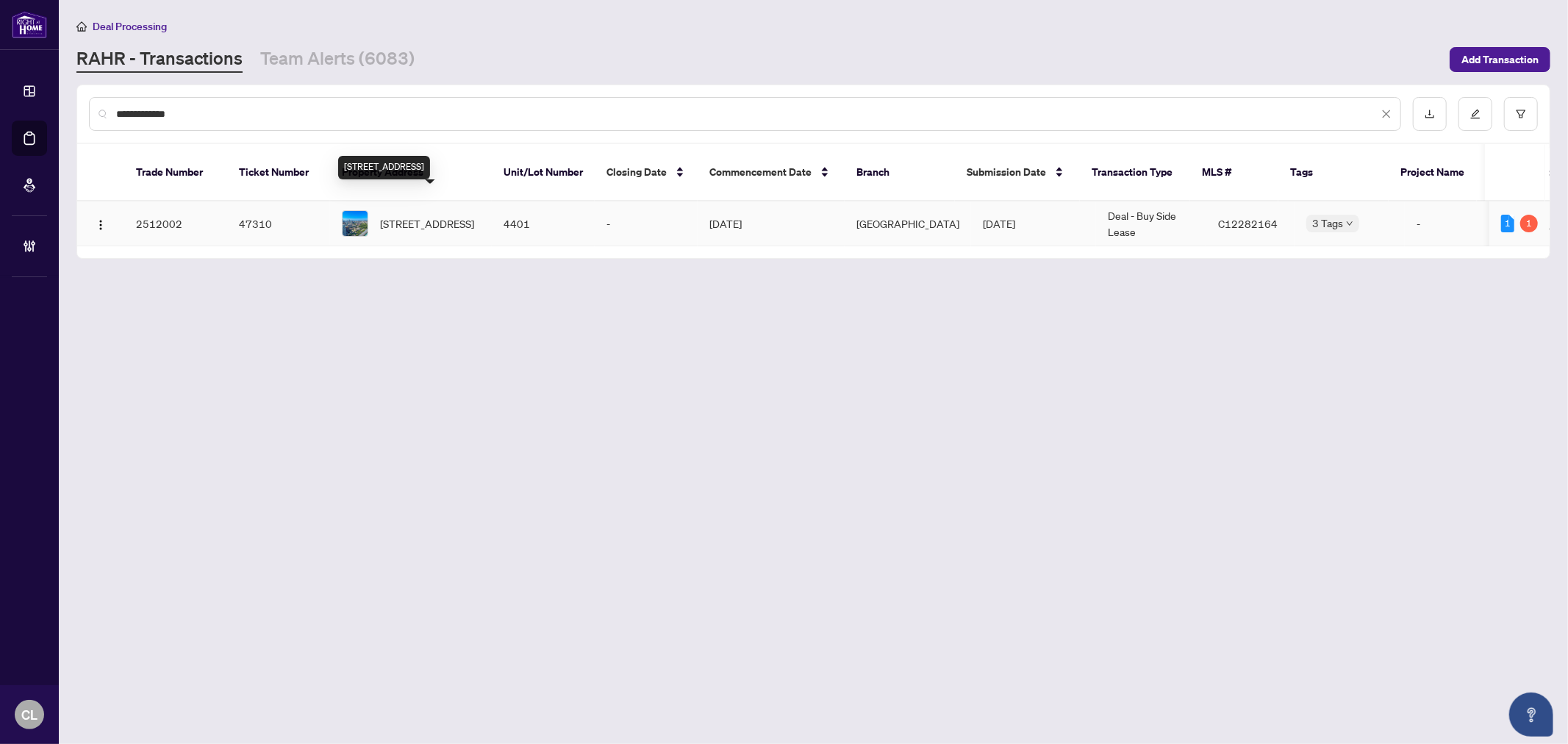
type input "**********"
click at [422, 216] on span "[STREET_ADDRESS]" at bounding box center [427, 223] width 94 height 17
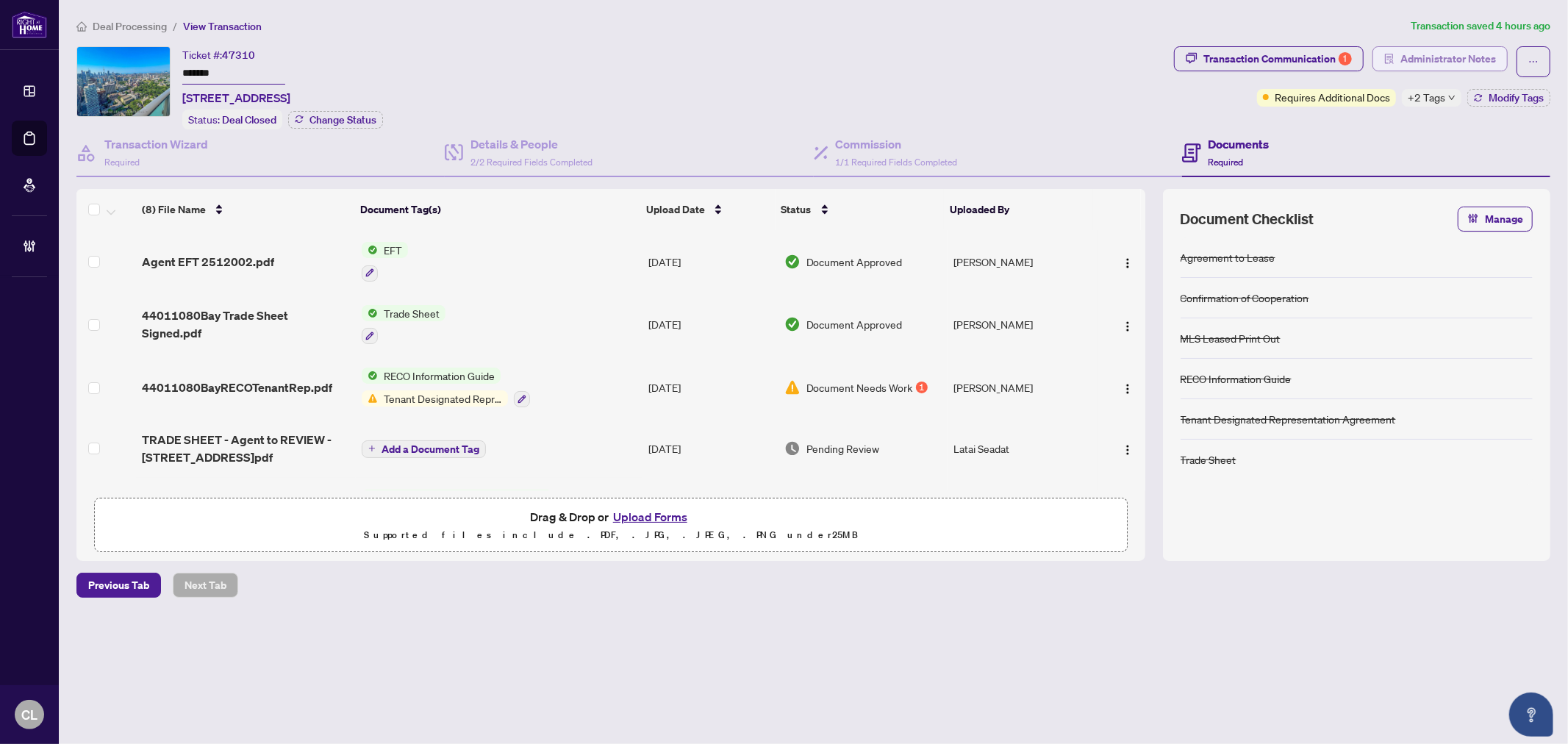
click at [1438, 52] on span "Administrator Notes" at bounding box center [1448, 59] width 96 height 24
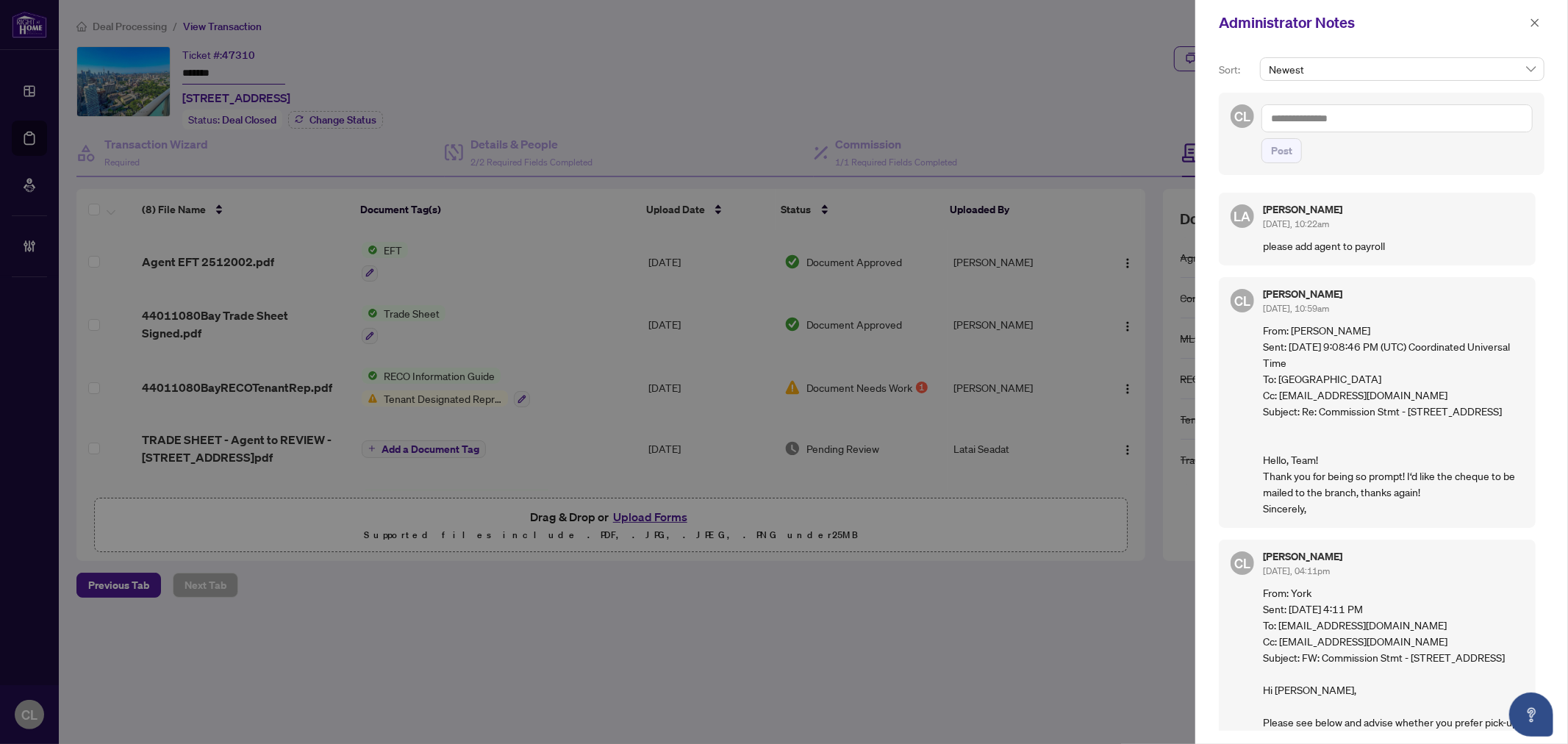
click at [35, 138] on div at bounding box center [784, 372] width 1568 height 744
click at [1534, 18] on icon "close" at bounding box center [1535, 23] width 11 height 11
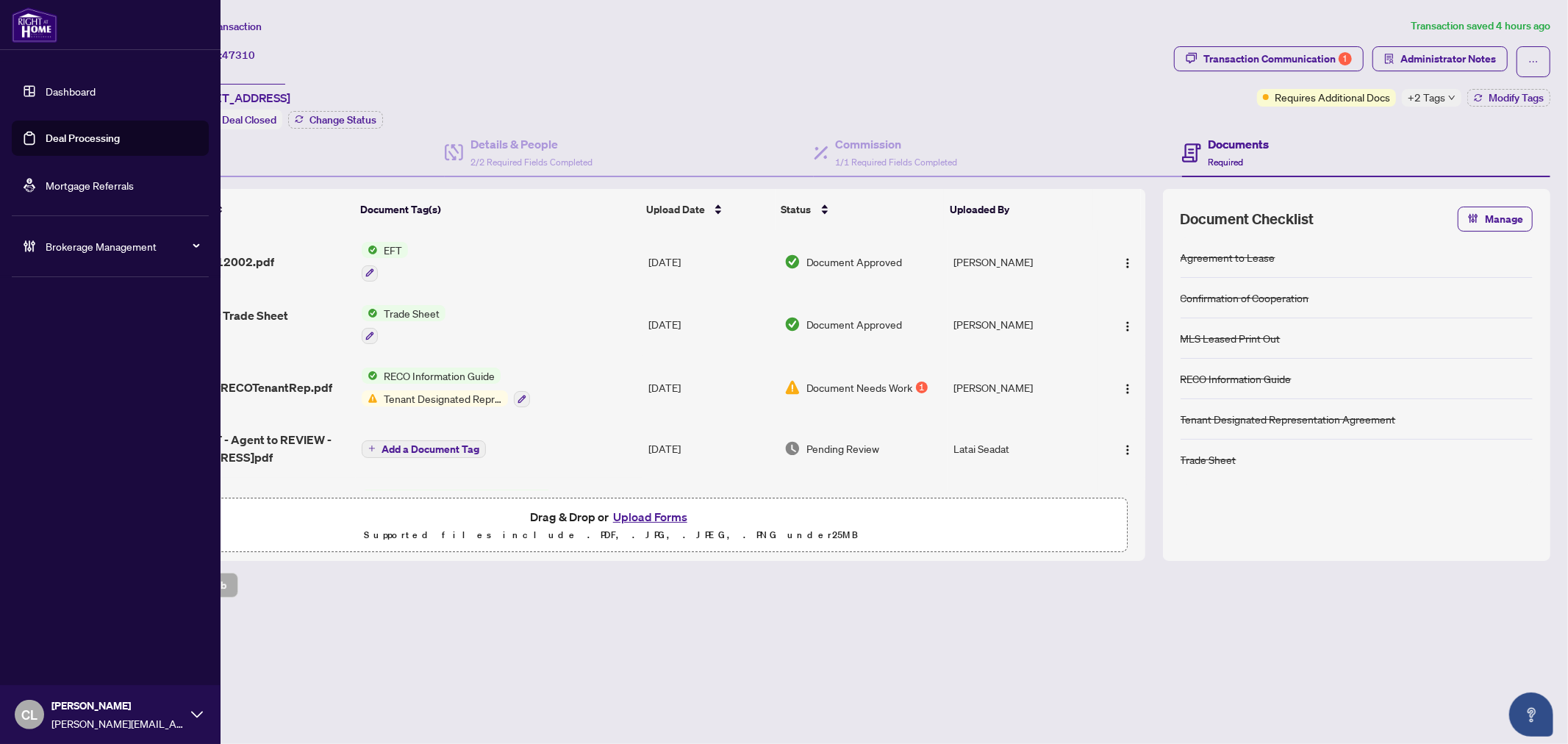
click at [46, 134] on link "Deal Processing" at bounding box center [83, 138] width 74 height 14
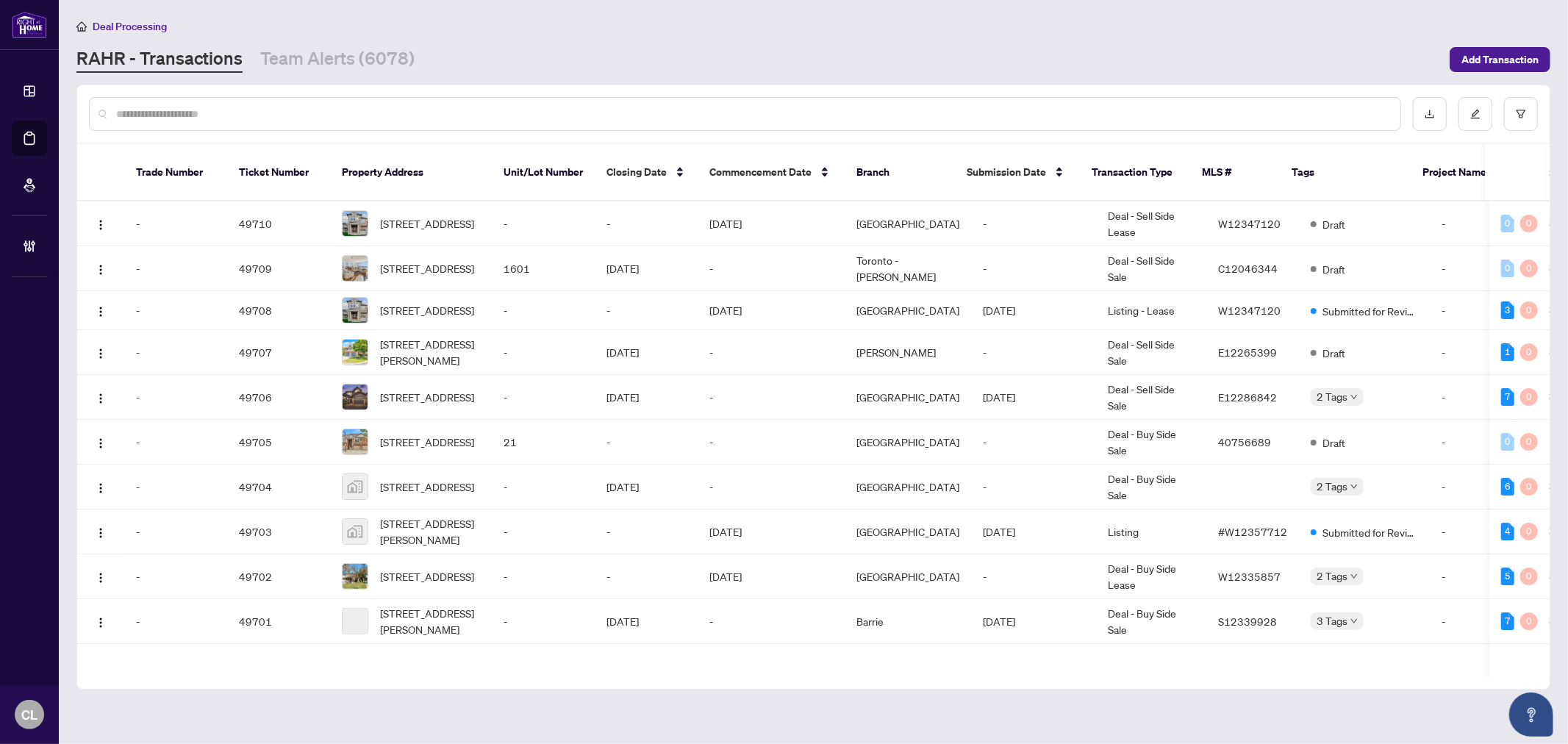
click at [238, 108] on input "text" at bounding box center [753, 114] width 1273 height 17
paste input "**********"
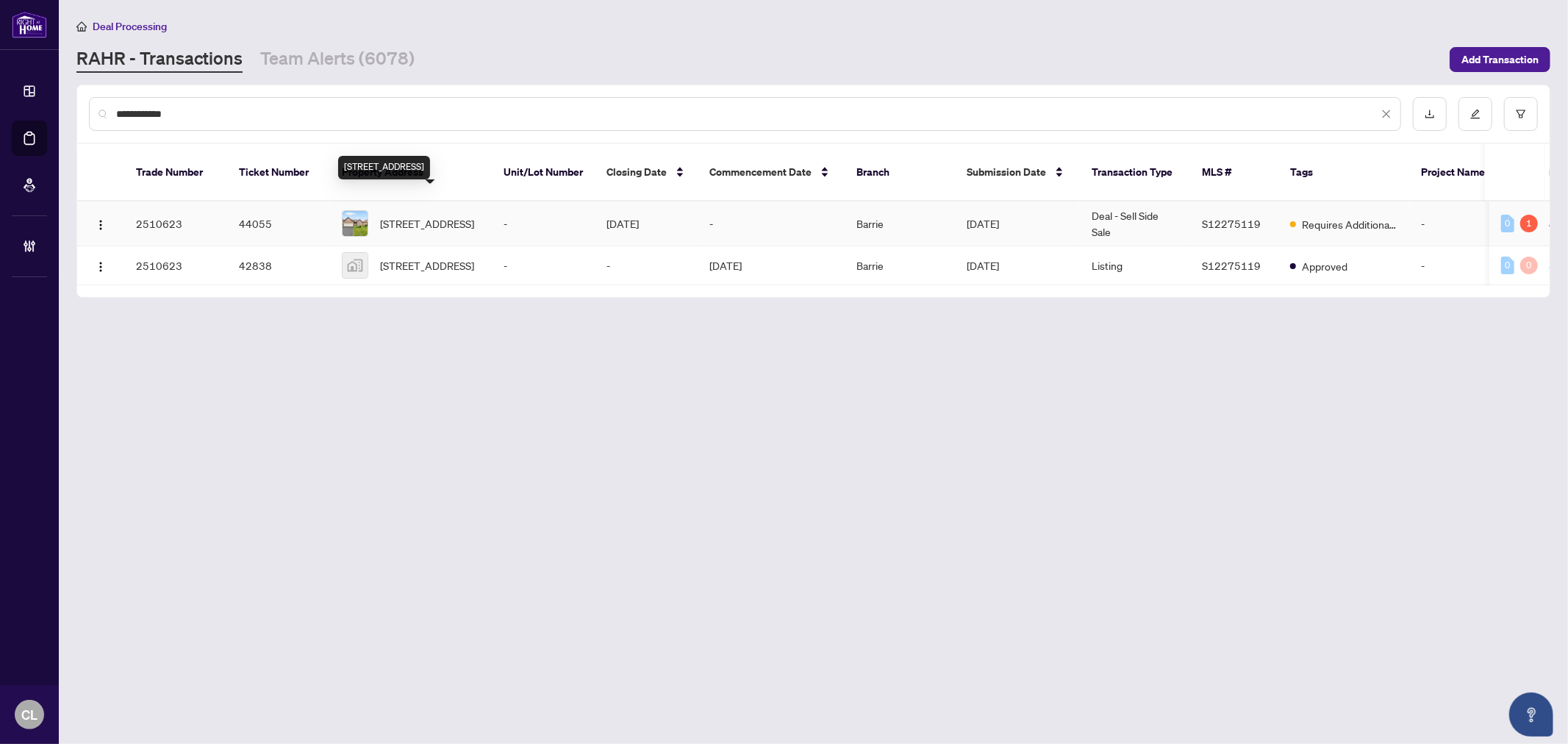
type input "**********"
click at [400, 216] on span "[STREET_ADDRESS]" at bounding box center [427, 223] width 94 height 17
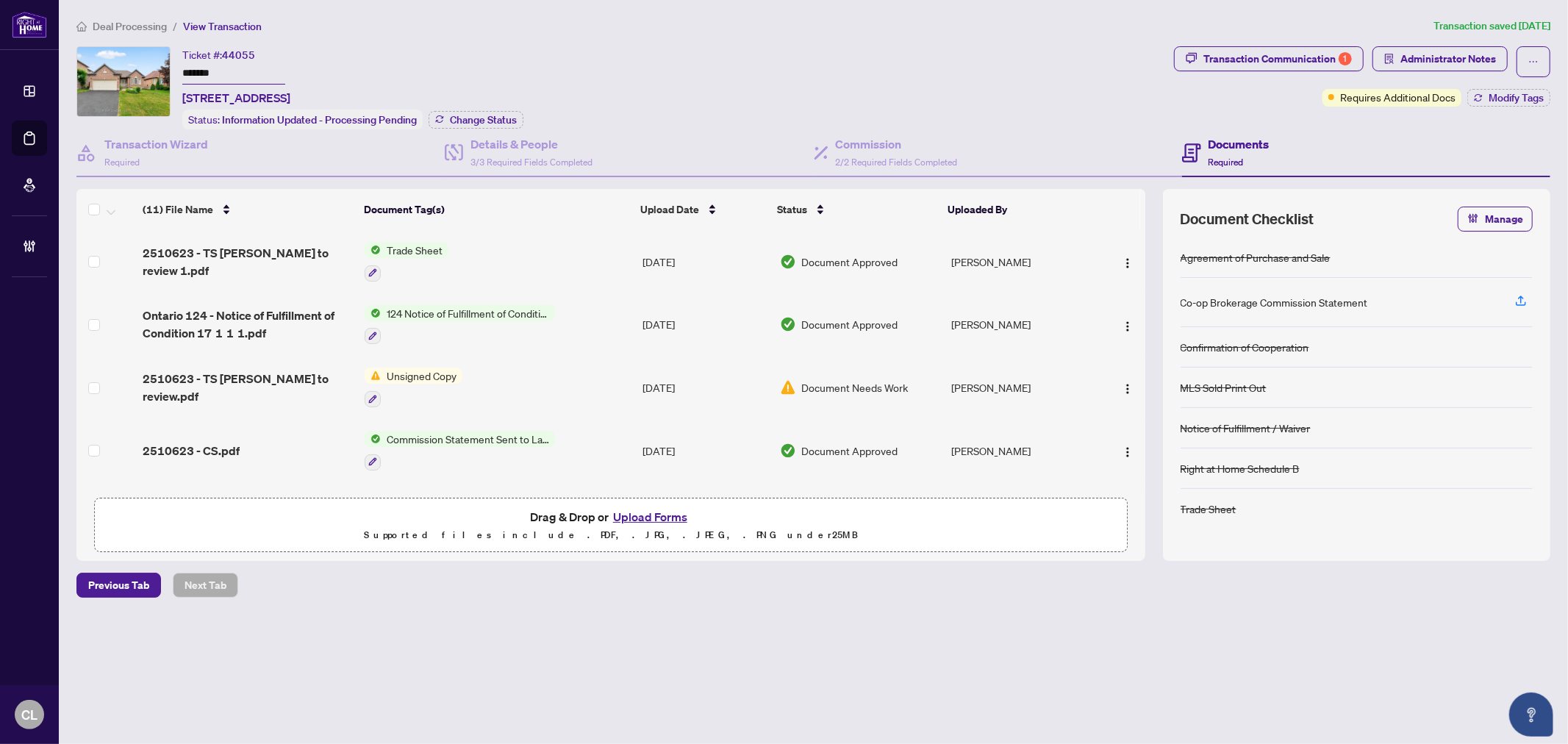
drag, startPoint x: 224, startPoint y: 70, endPoint x: 181, endPoint y: 64, distance: 43.4
click at [181, 64] on div "Ticket #: 44055 ******* [STREET_ADDRESS] Status: Information Updated - Processi…" at bounding box center [622, 87] width 1092 height 83
click at [516, 141] on h4 "Details & People" at bounding box center [531, 144] width 122 height 18
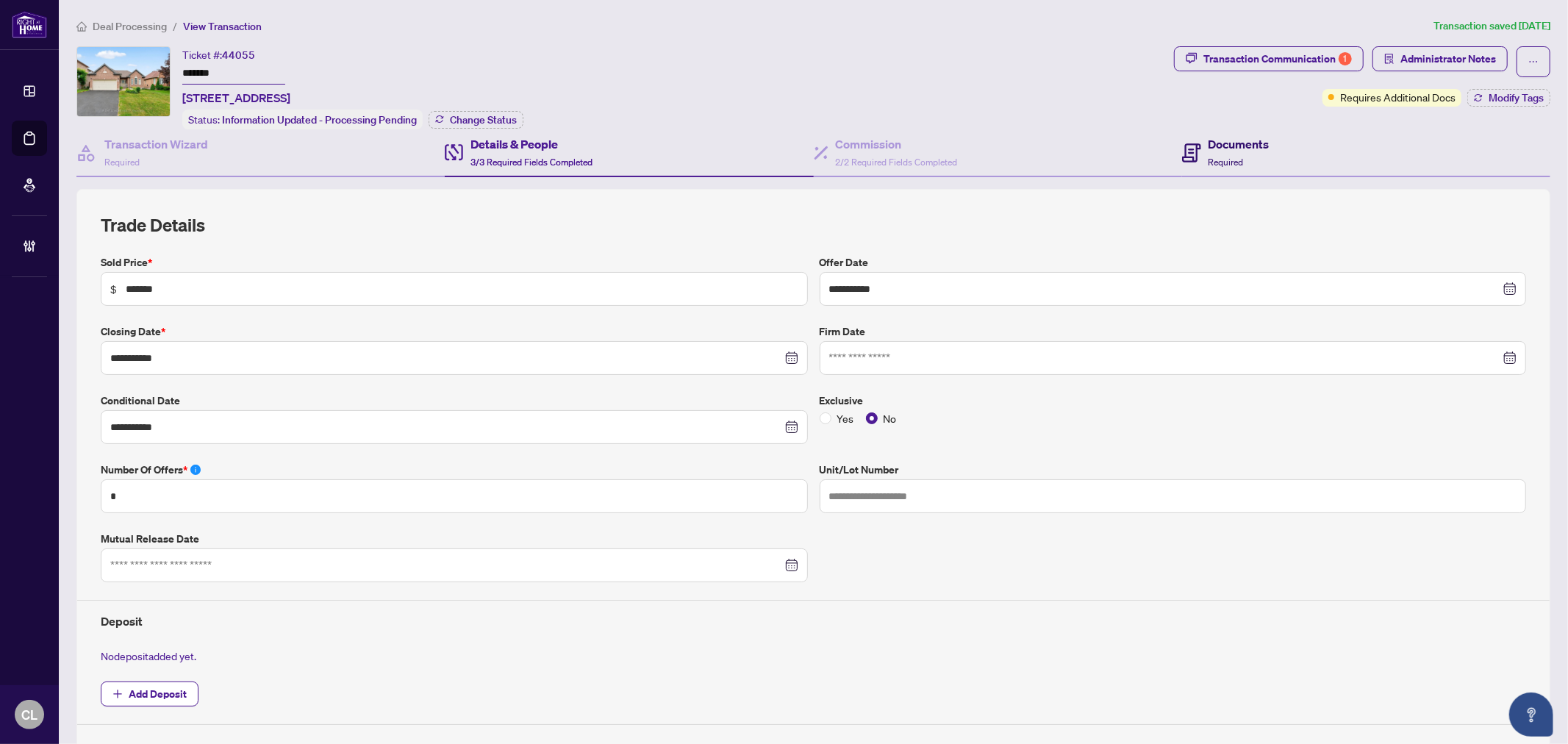
click at [1250, 140] on h4 "Documents" at bounding box center [1239, 144] width 61 height 18
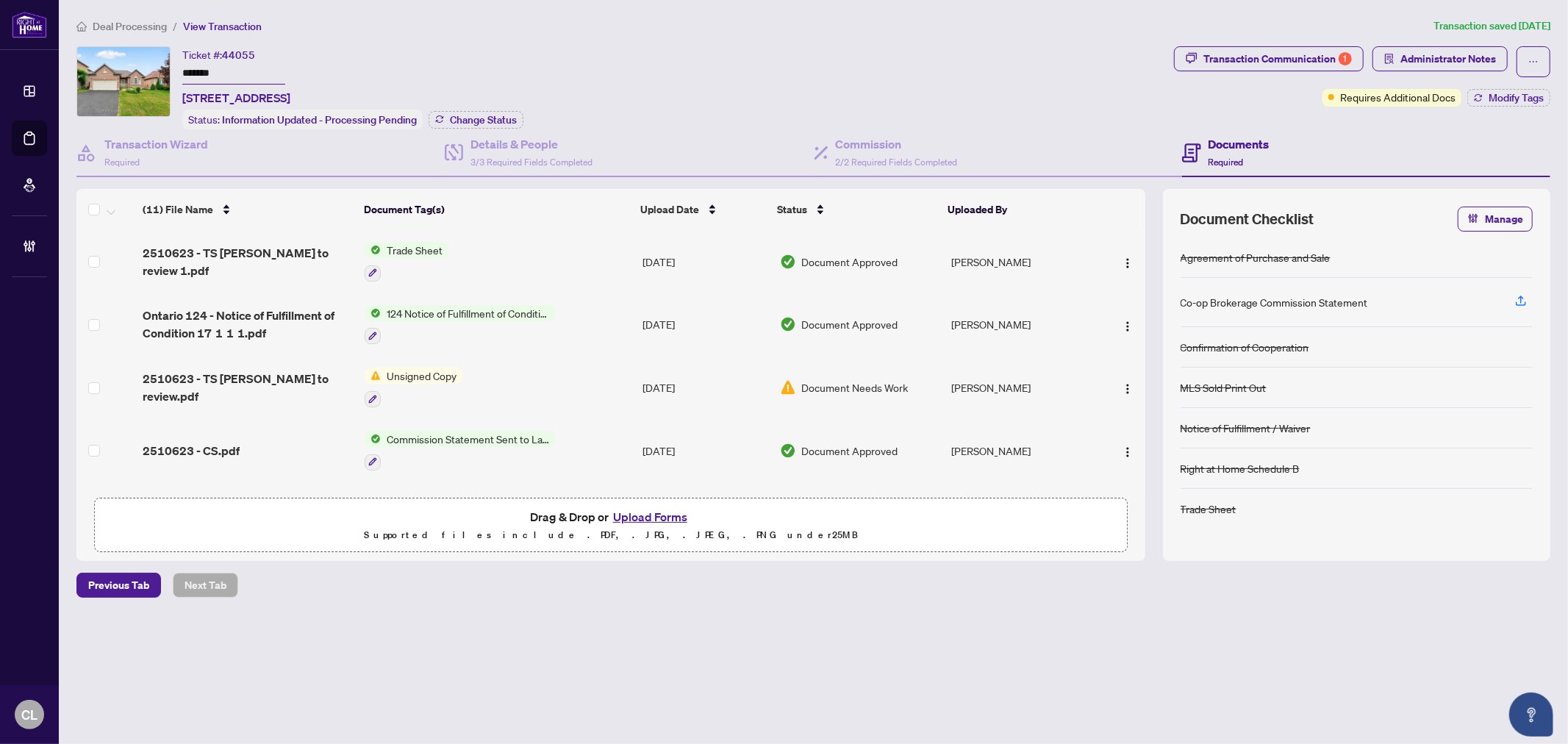
click at [657, 514] on button "Upload Forms" at bounding box center [650, 518] width 83 height 20
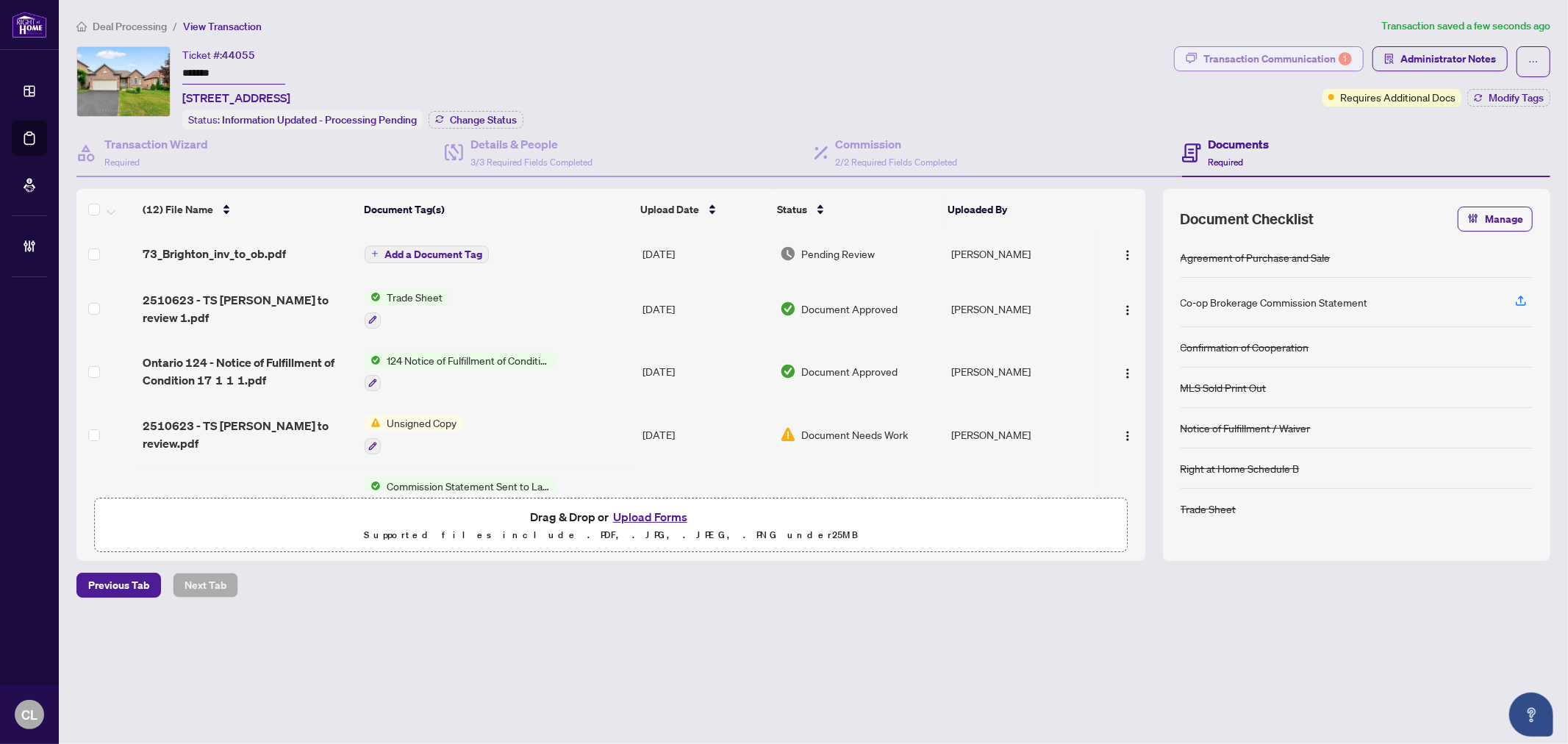
click at [1250, 61] on div "Transaction Communication 1" at bounding box center [1278, 59] width 149 height 24
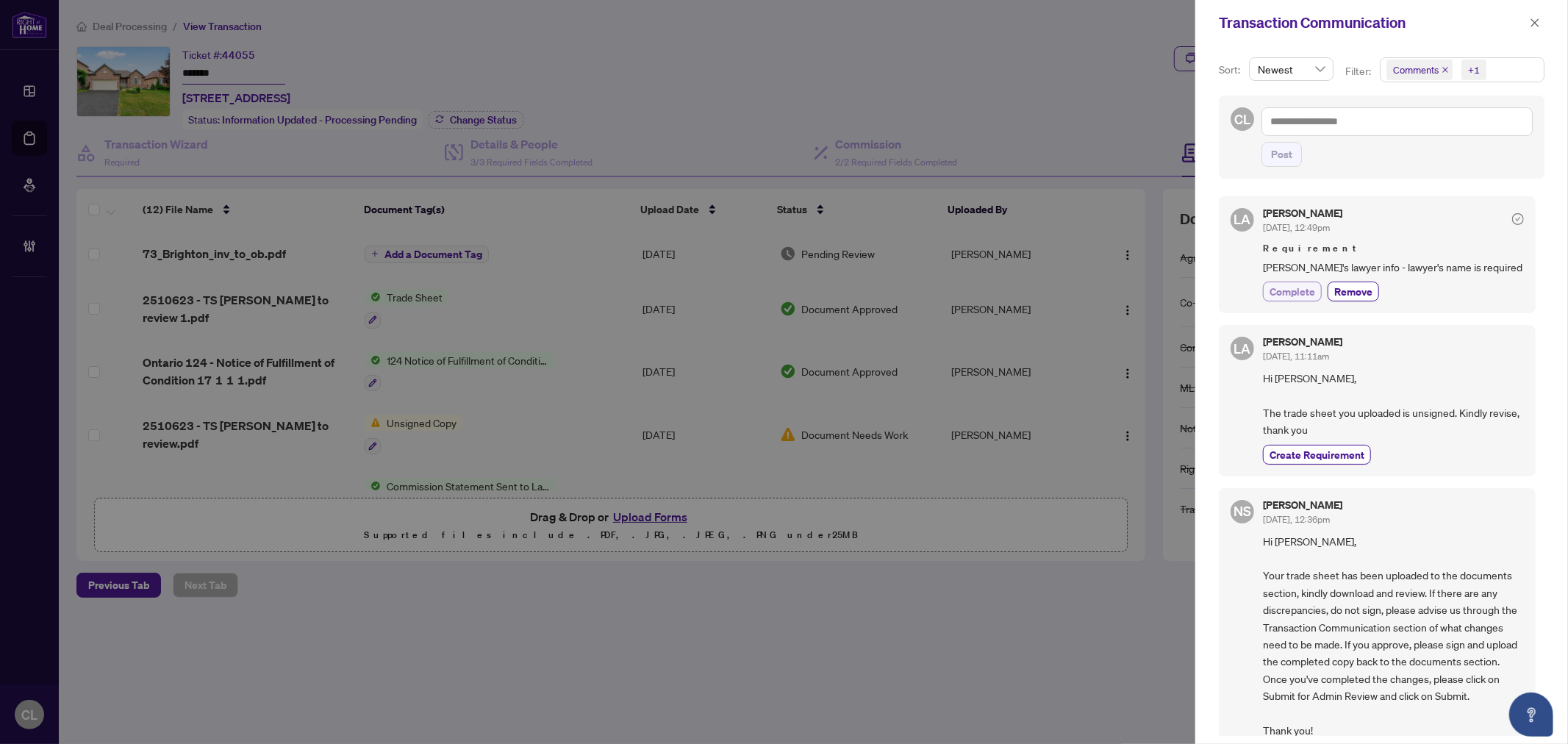
click at [1298, 299] on button "Complete" at bounding box center [1293, 291] width 59 height 20
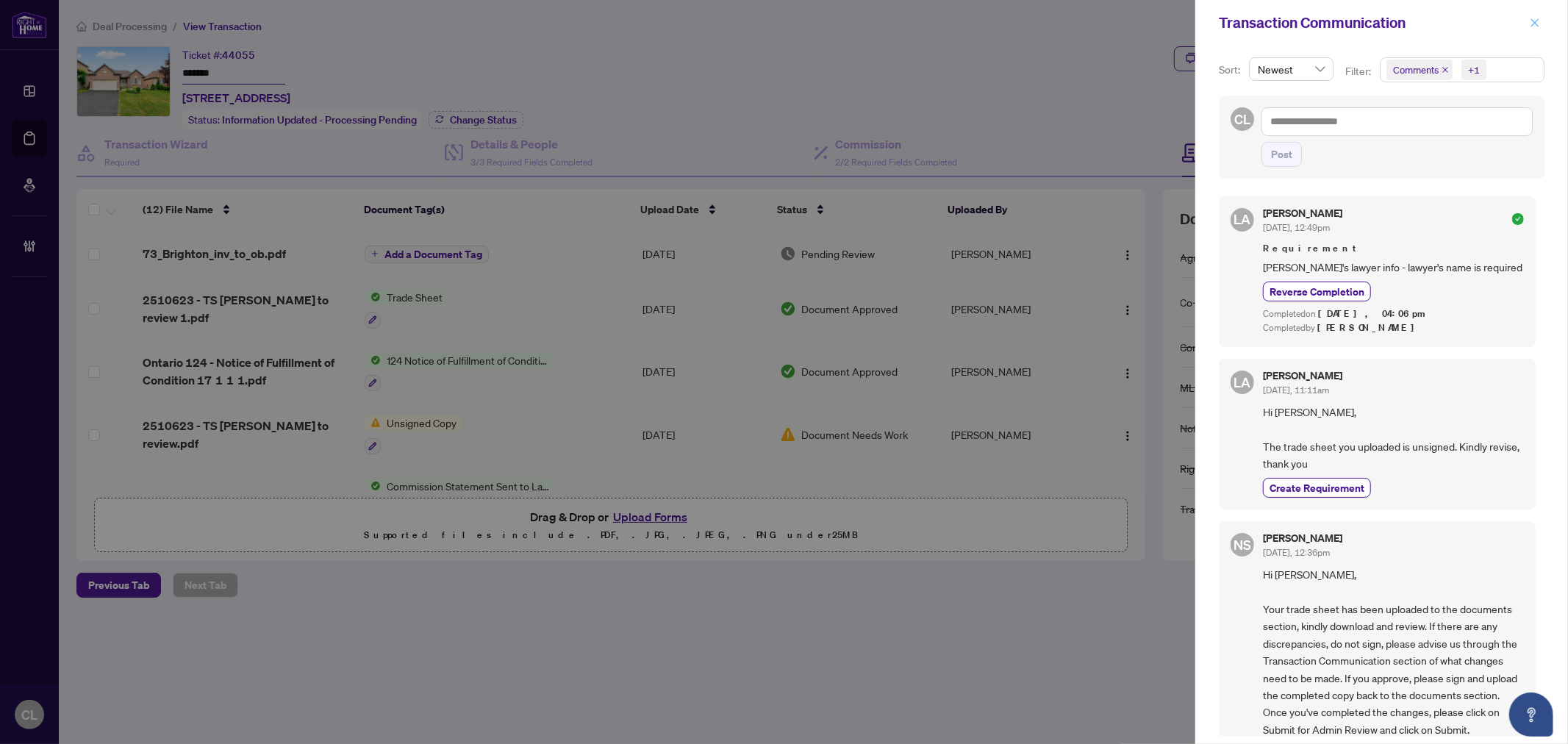
click at [1541, 23] on button "button" at bounding box center [1536, 23] width 20 height 18
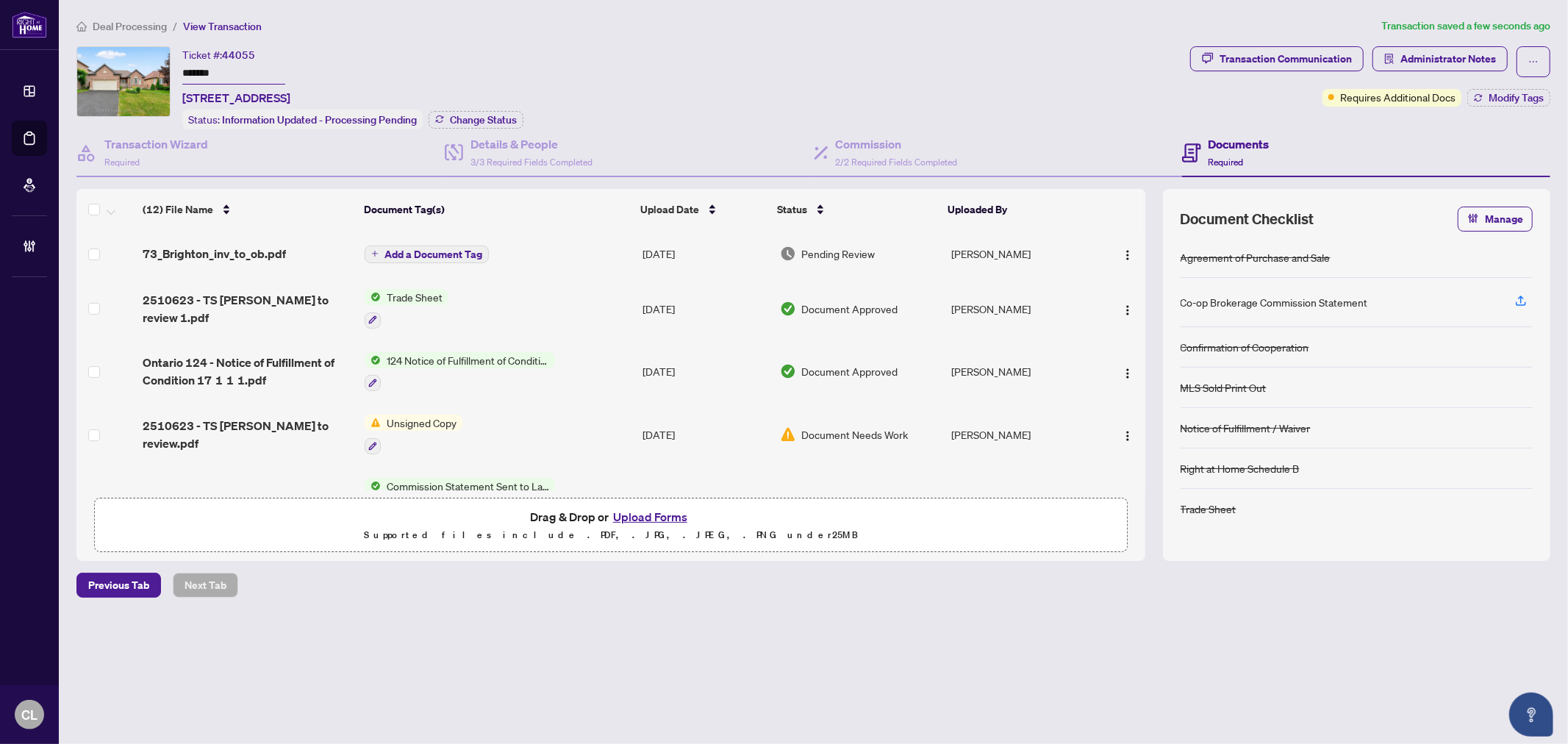
click at [280, 250] on span "73_Brighton_inv_to_ob.pdf" at bounding box center [215, 254] width 143 height 18
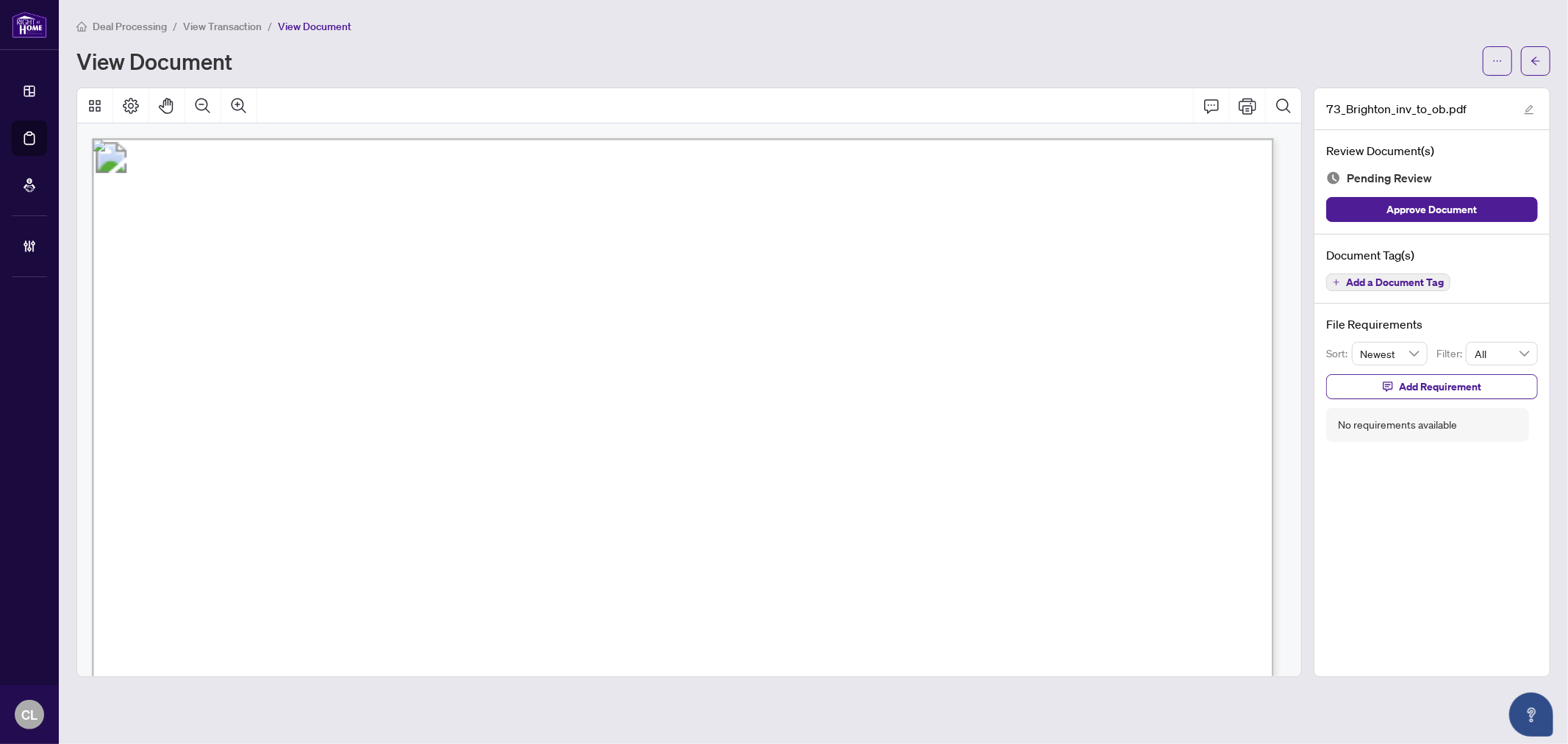
click at [1369, 285] on span "Add a Document Tag" at bounding box center [1396, 282] width 98 height 11
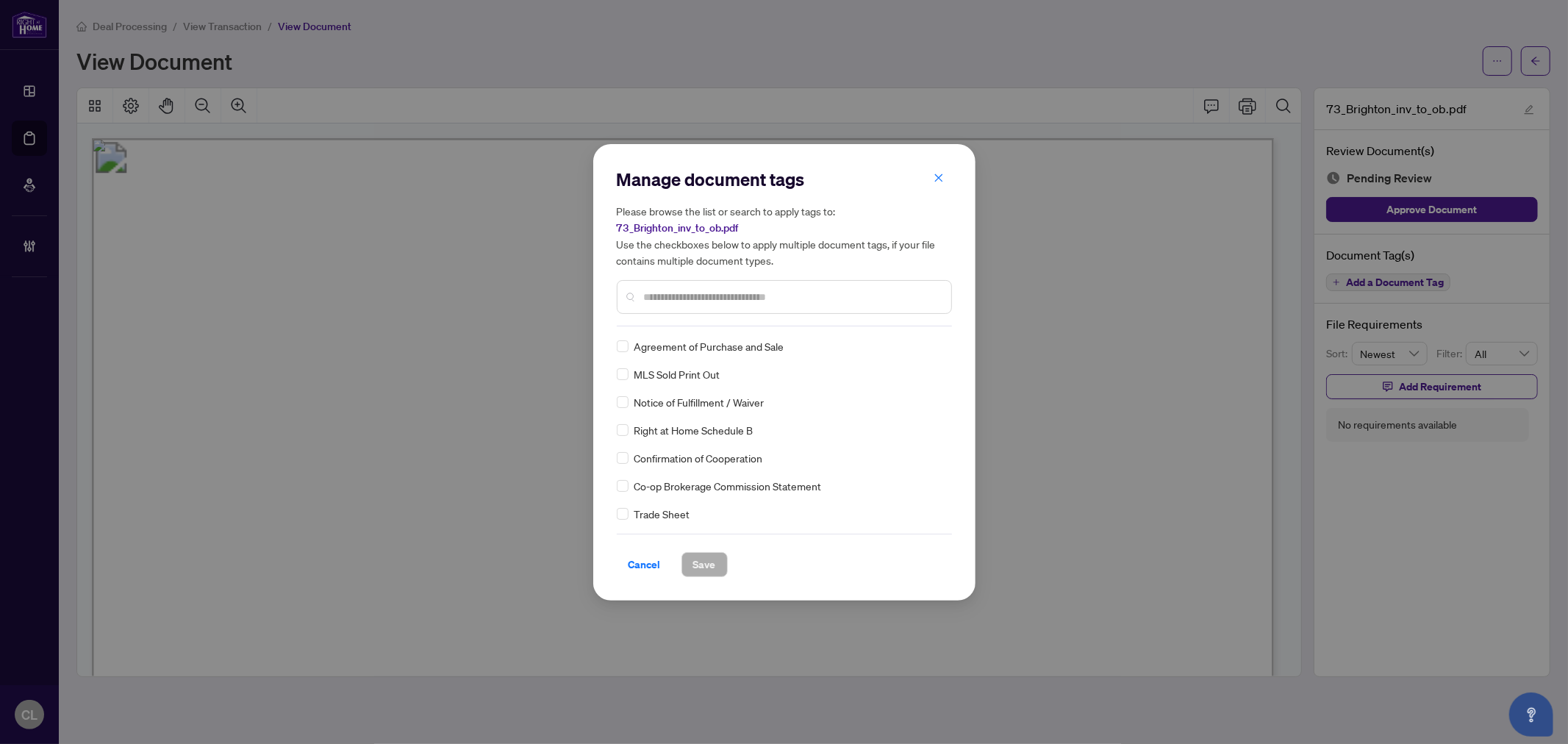
click at [697, 300] on input "text" at bounding box center [792, 297] width 296 height 17
type input "*****"
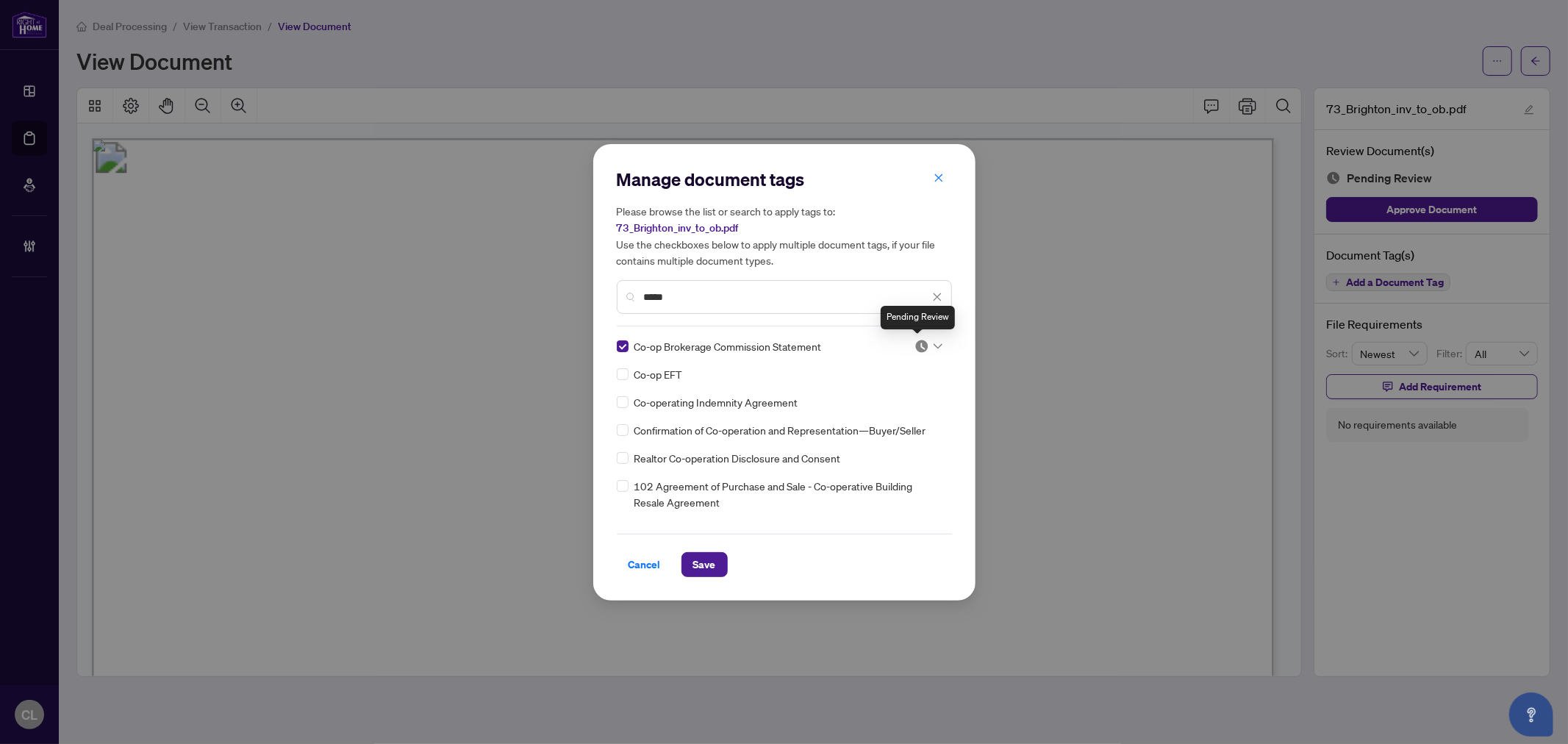
click at [932, 352] on div at bounding box center [928, 346] width 28 height 15
click at [912, 422] on div "Approved" at bounding box center [880, 418] width 94 height 17
drag, startPoint x: 713, startPoint y: 296, endPoint x: 592, endPoint y: 292, distance: 121.1
click at [592, 292] on div "Manage document tags Please browse the list or search to apply tags to: 73_Brig…" at bounding box center [784, 372] width 1568 height 744
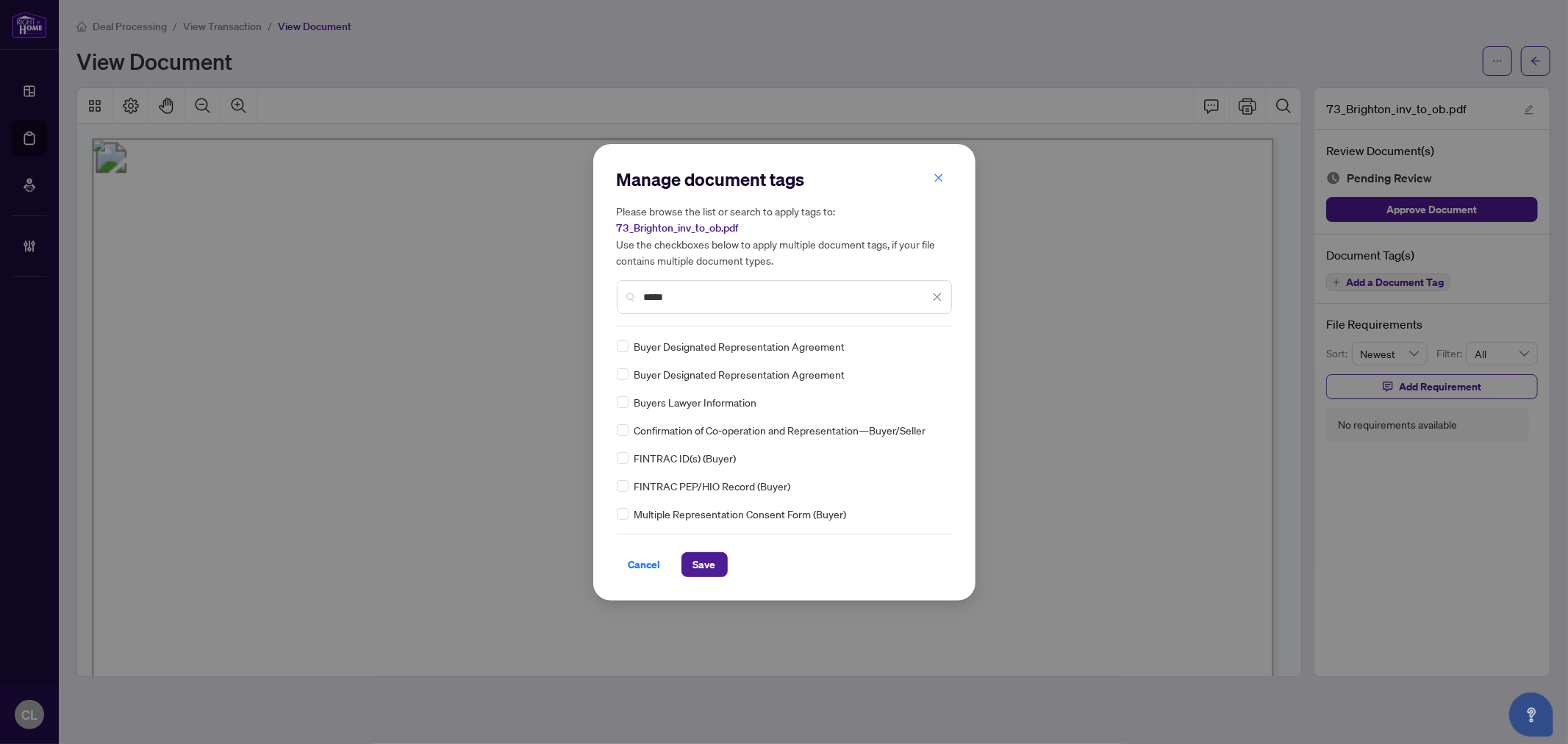
type input "*****"
click at [934, 344] on icon at bounding box center [938, 346] width 9 height 6
click at [916, 417] on div "Approved" at bounding box center [880, 418] width 94 height 17
click at [710, 559] on span "Save" at bounding box center [704, 565] width 23 height 24
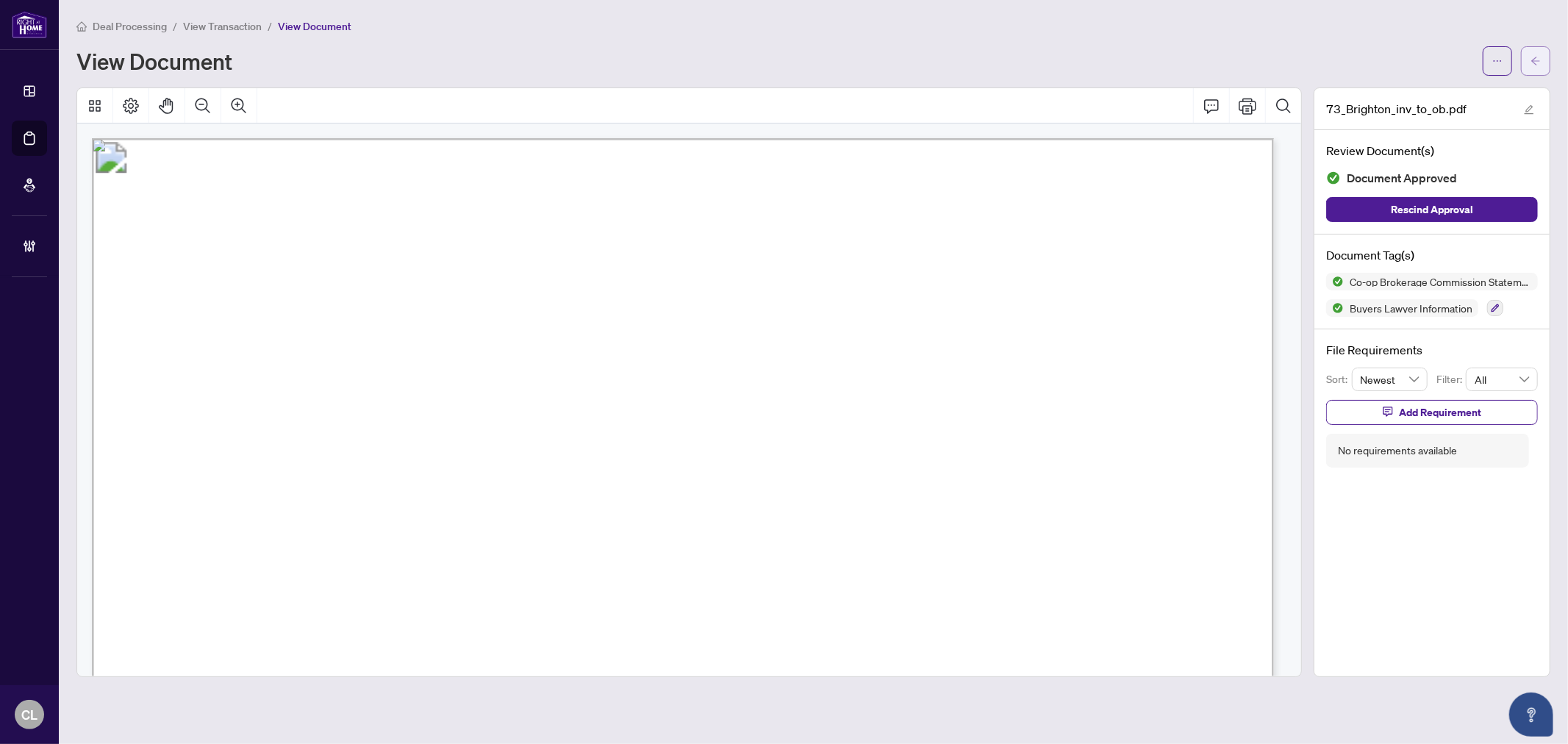
click at [1546, 62] on button "button" at bounding box center [1536, 61] width 29 height 29
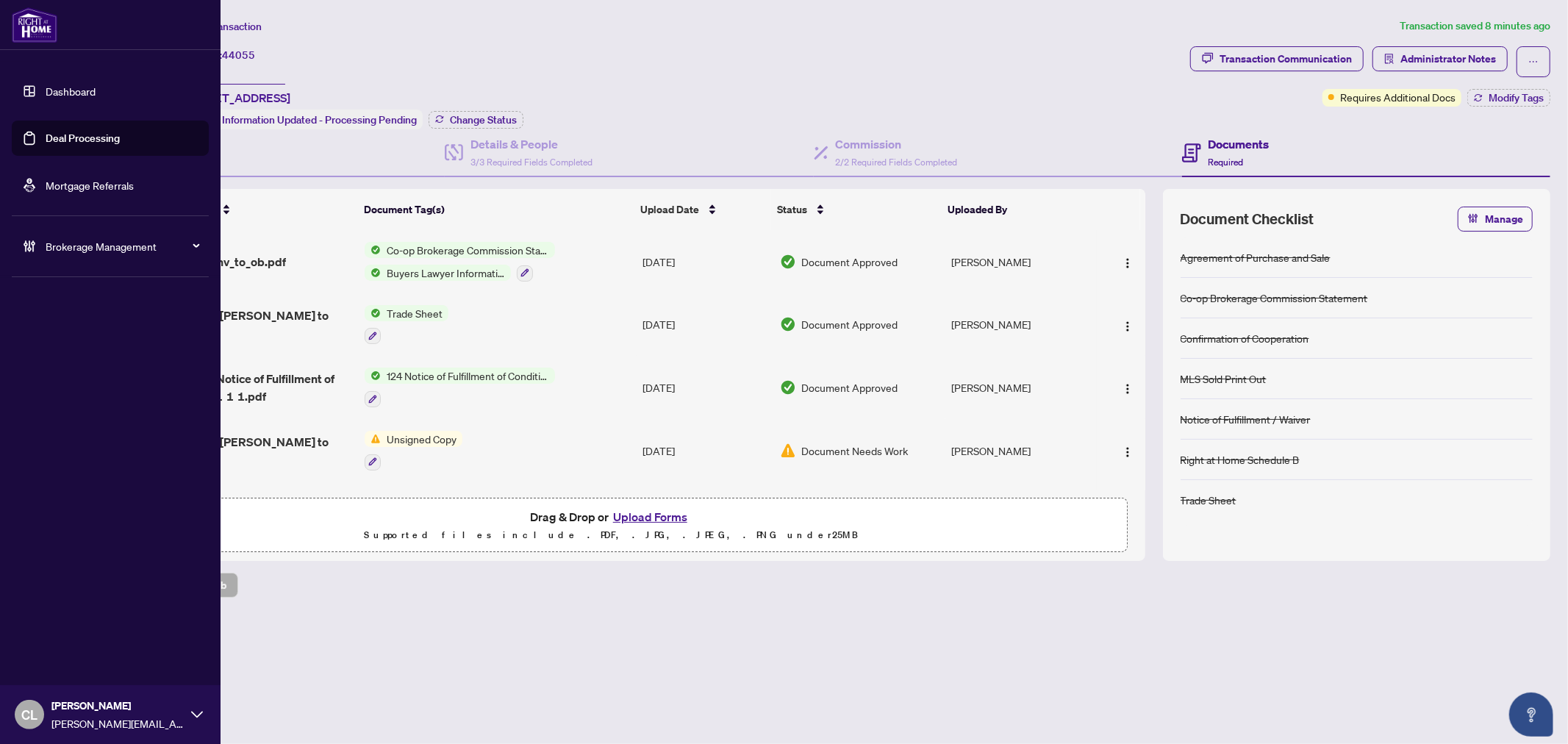
drag, startPoint x: 72, startPoint y: 146, endPoint x: 168, endPoint y: 128, distance: 97.7
click at [72, 145] on link "Deal Processing" at bounding box center [83, 138] width 74 height 14
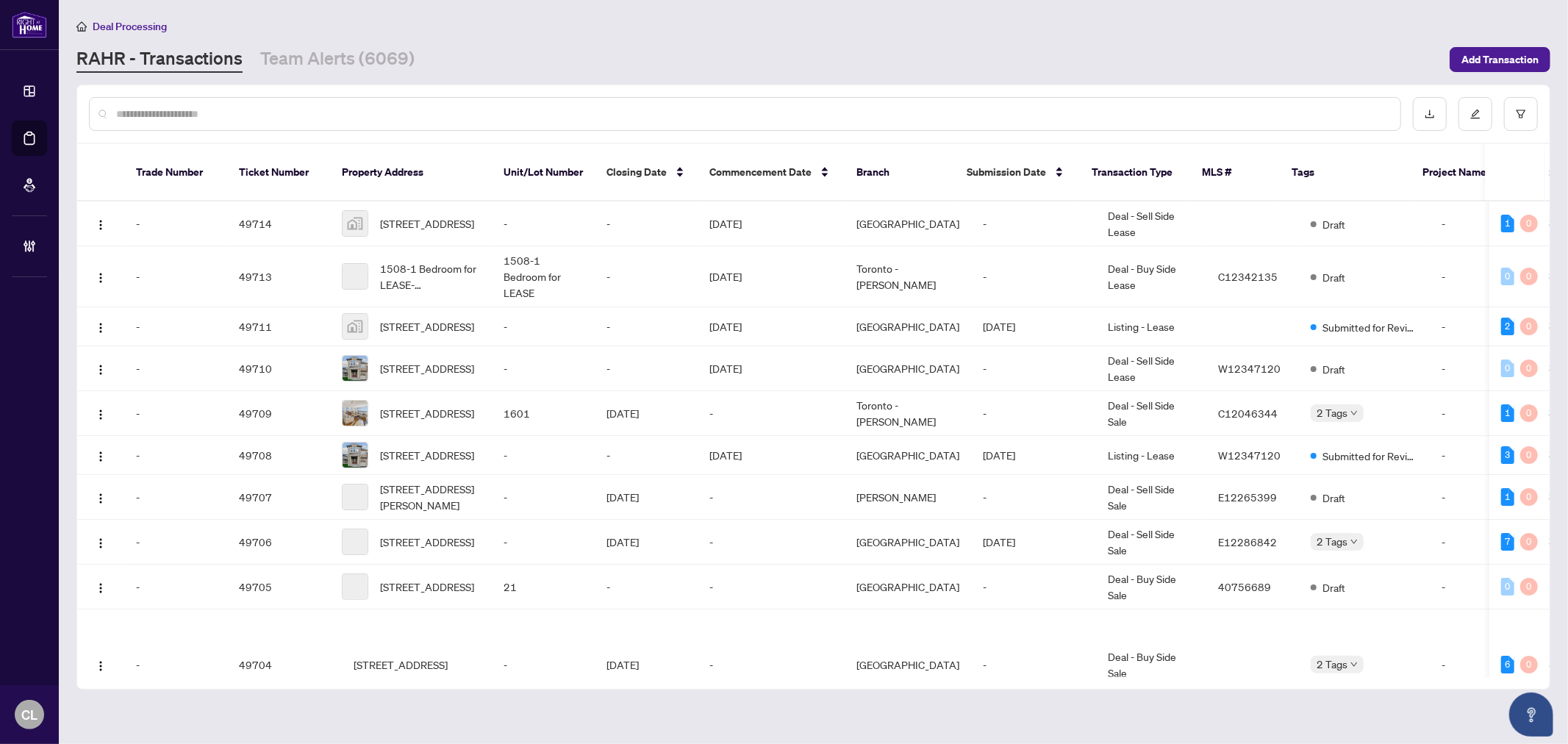
click at [290, 111] on input "text" at bounding box center [753, 114] width 1273 height 17
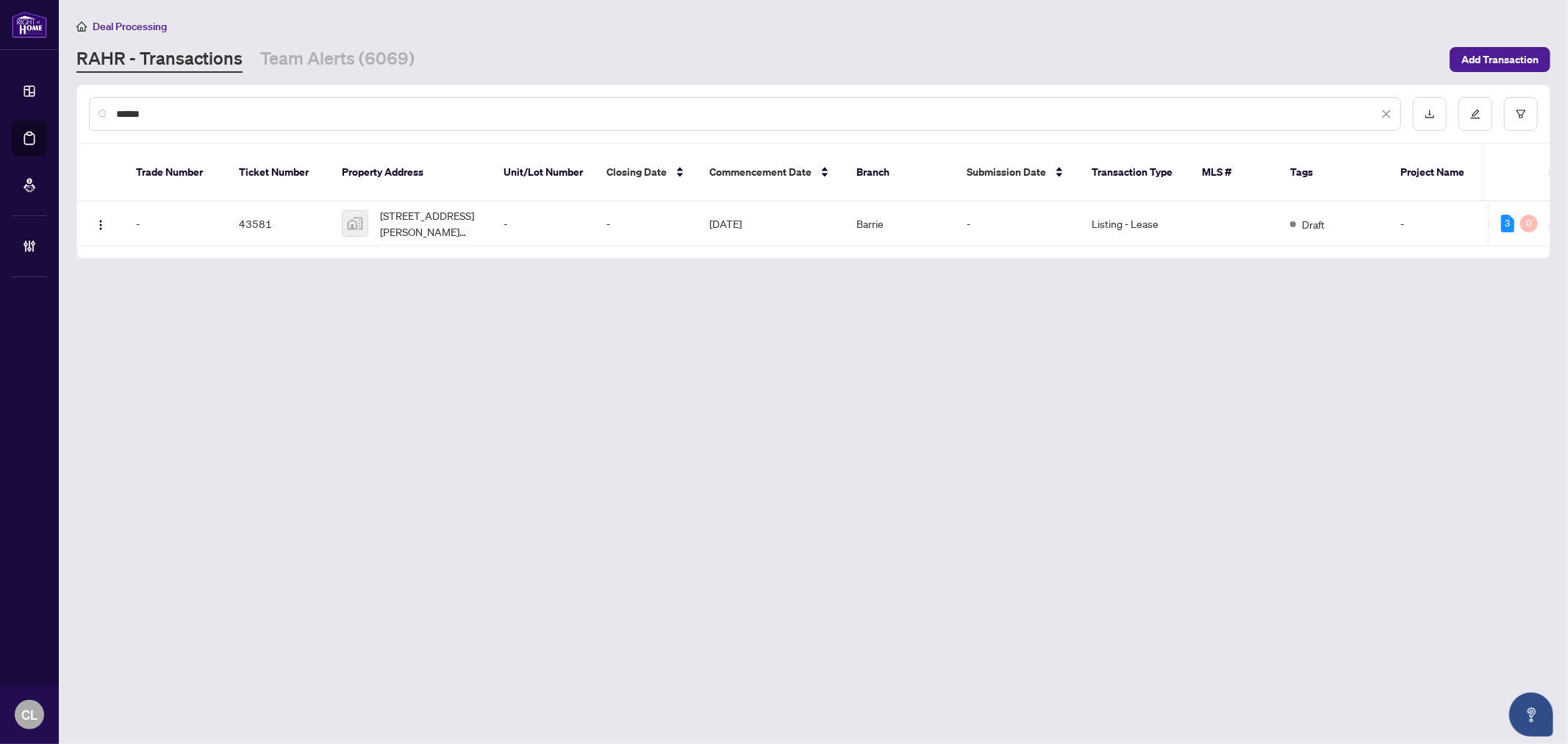
type input "******"
click at [675, 702] on main "Deal Processing [PERSON_NAME] - Transactions Team Alerts (6069) Add Transaction…" at bounding box center [813, 372] width 1509 height 744
drag, startPoint x: 156, startPoint y: 105, endPoint x: 111, endPoint y: 106, distance: 45.0
click at [111, 106] on div "******" at bounding box center [745, 114] width 1312 height 34
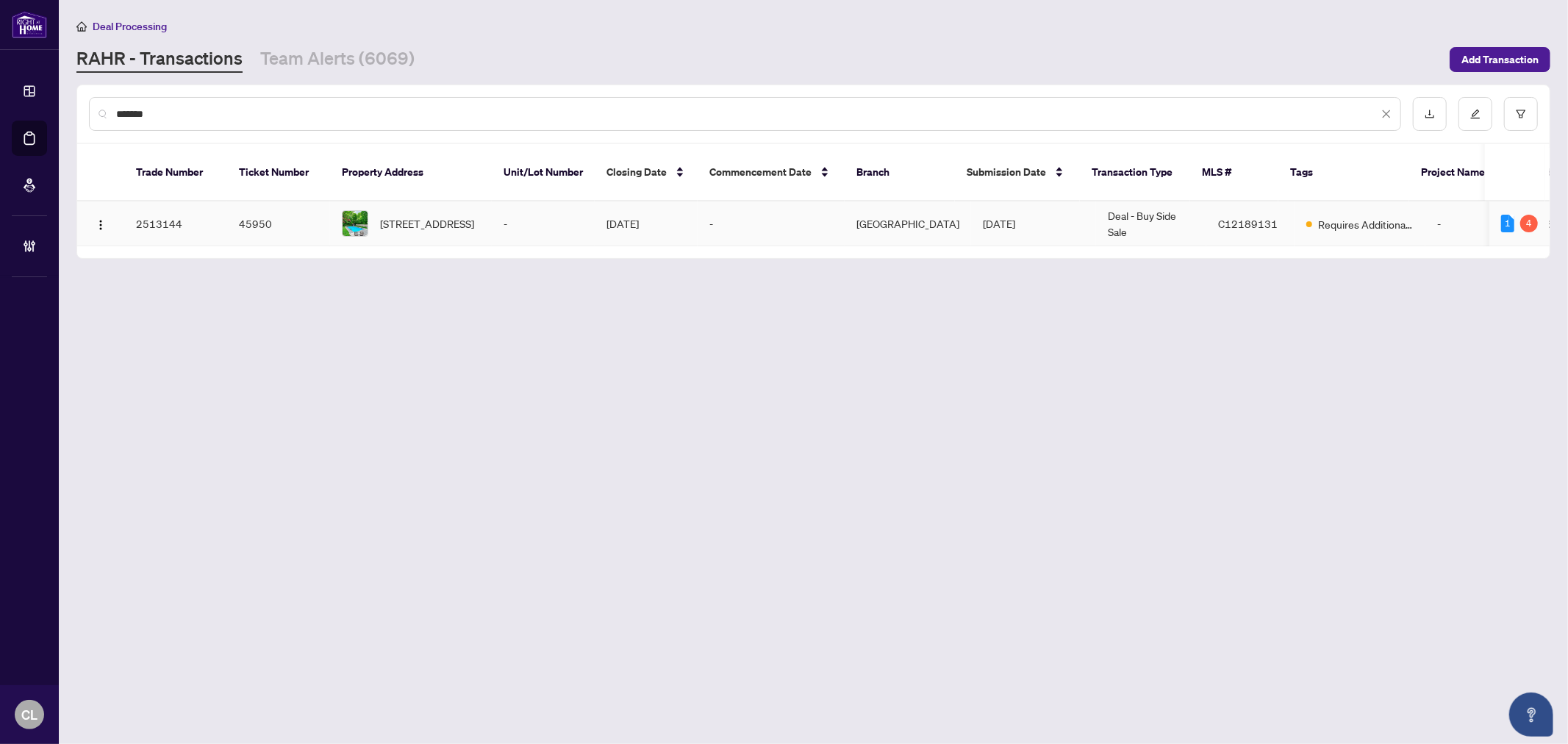
type input "*******"
click at [408, 216] on span "[STREET_ADDRESS]" at bounding box center [427, 223] width 94 height 17
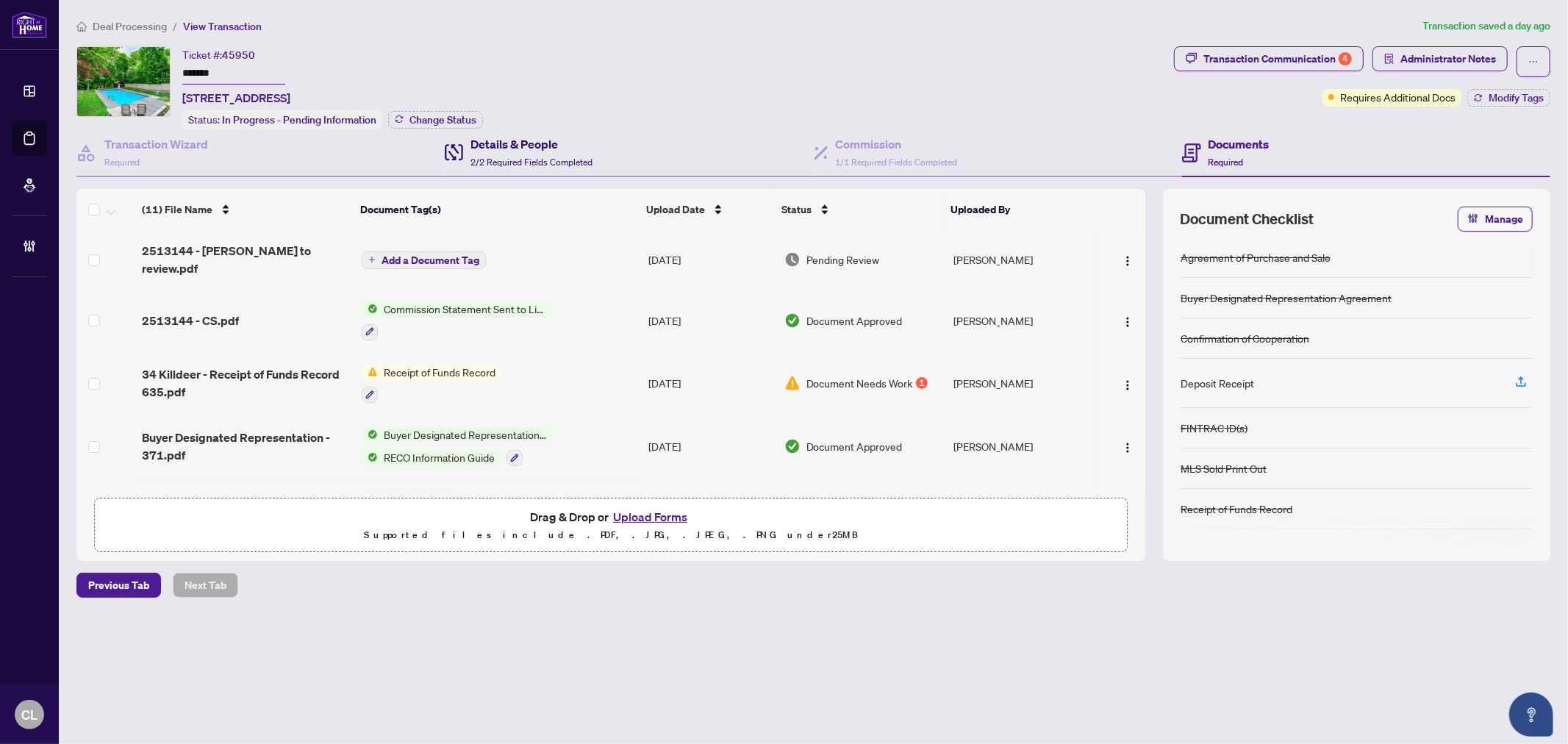
click at [476, 146] on h4 "Details & People" at bounding box center [531, 144] width 122 height 18
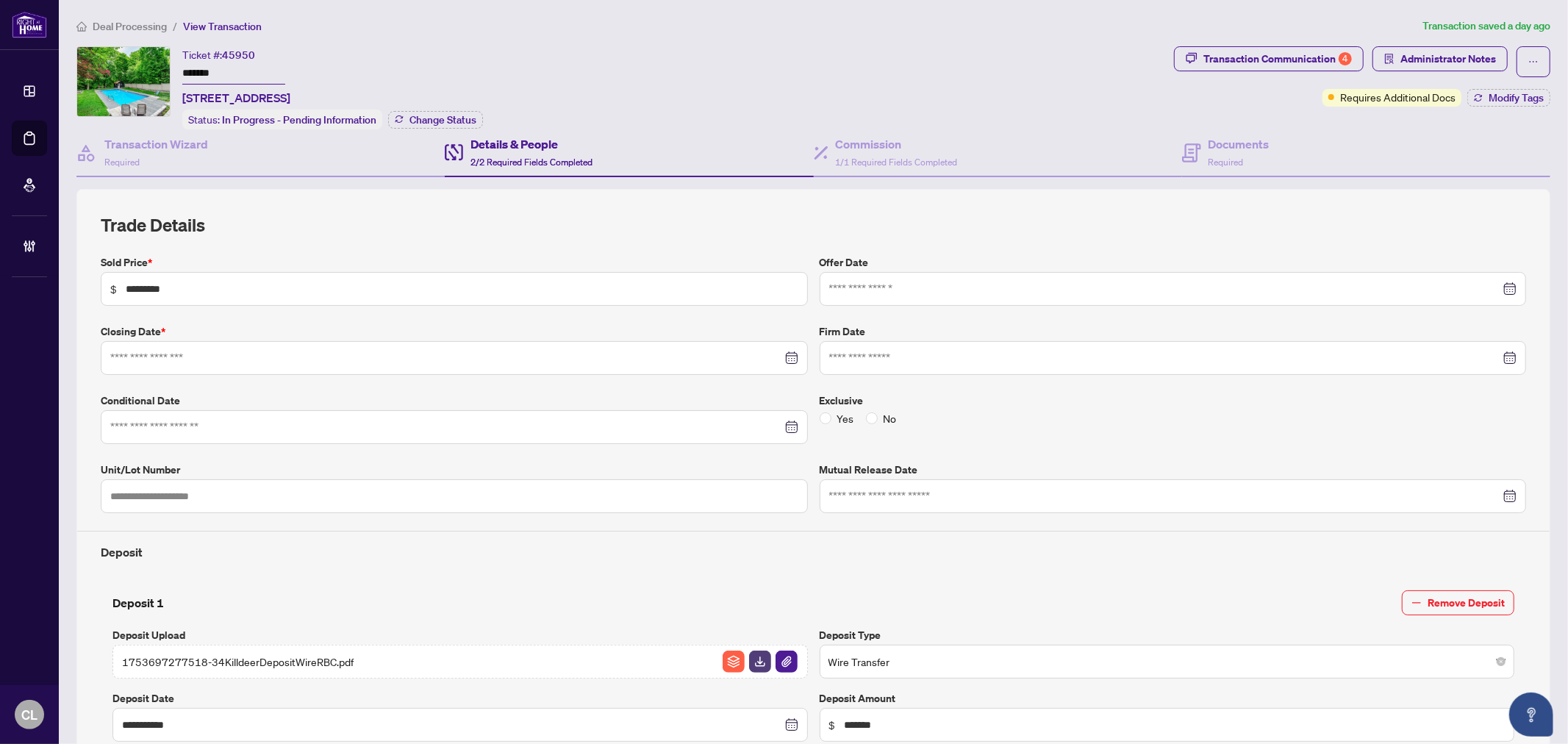
type input "**********"
drag, startPoint x: 178, startPoint y: 67, endPoint x: 212, endPoint y: 69, distance: 34.1
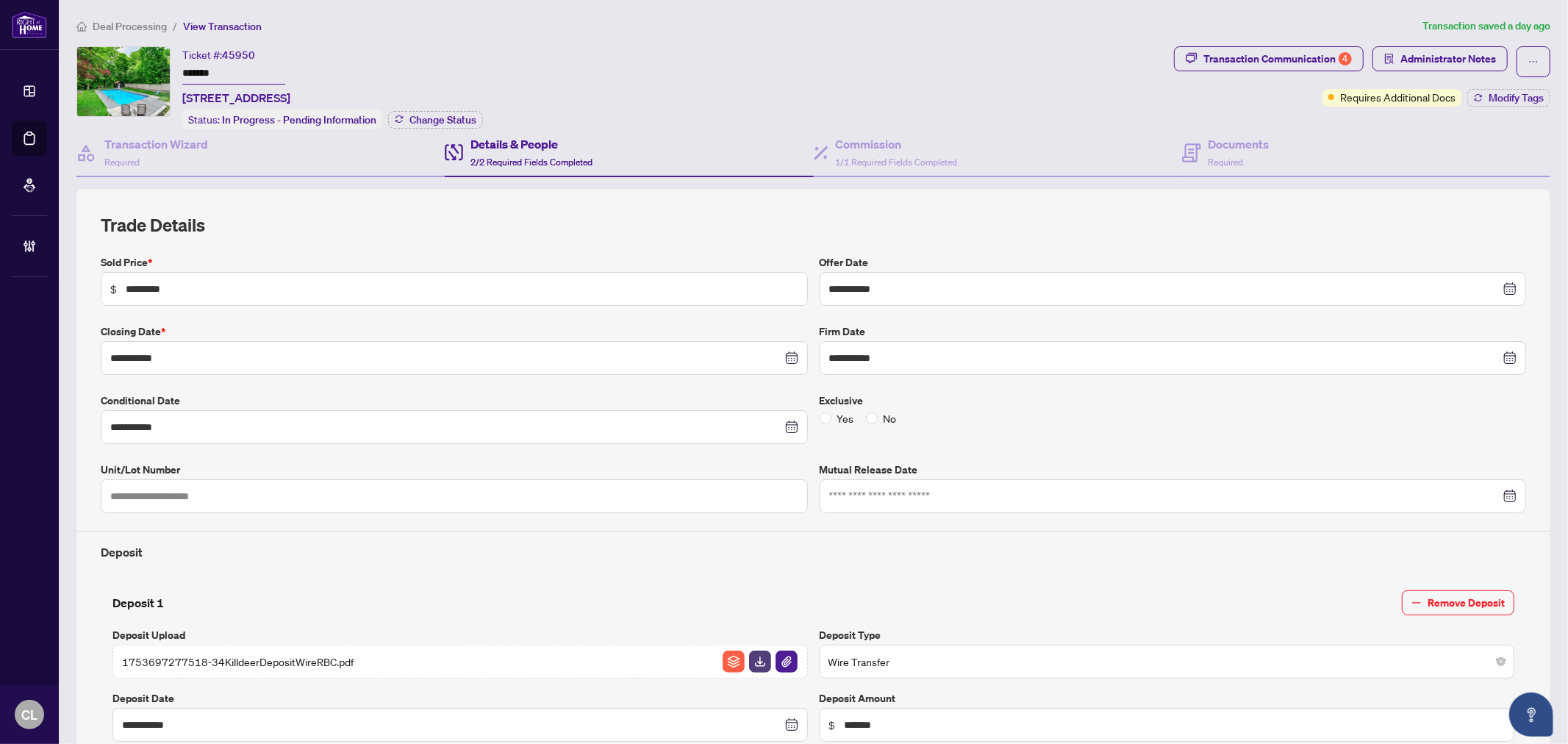
click at [212, 69] on div "Ticket #: 45950 ******* [STREET_ADDRESS] Status: In Progress - Pending Informat…" at bounding box center [622, 87] width 1092 height 83
drag, startPoint x: 217, startPoint y: 71, endPoint x: 157, endPoint y: 70, distance: 60.0
click at [157, 70] on div "Ticket #: 45950 ******* [STREET_ADDRESS] Status: In Progress - Pending Informat…" at bounding box center [622, 87] width 1092 height 83
drag, startPoint x: 193, startPoint y: 70, endPoint x: 284, endPoint y: 64, distance: 91.2
click at [284, 68] on input "*******" at bounding box center [233, 74] width 103 height 22
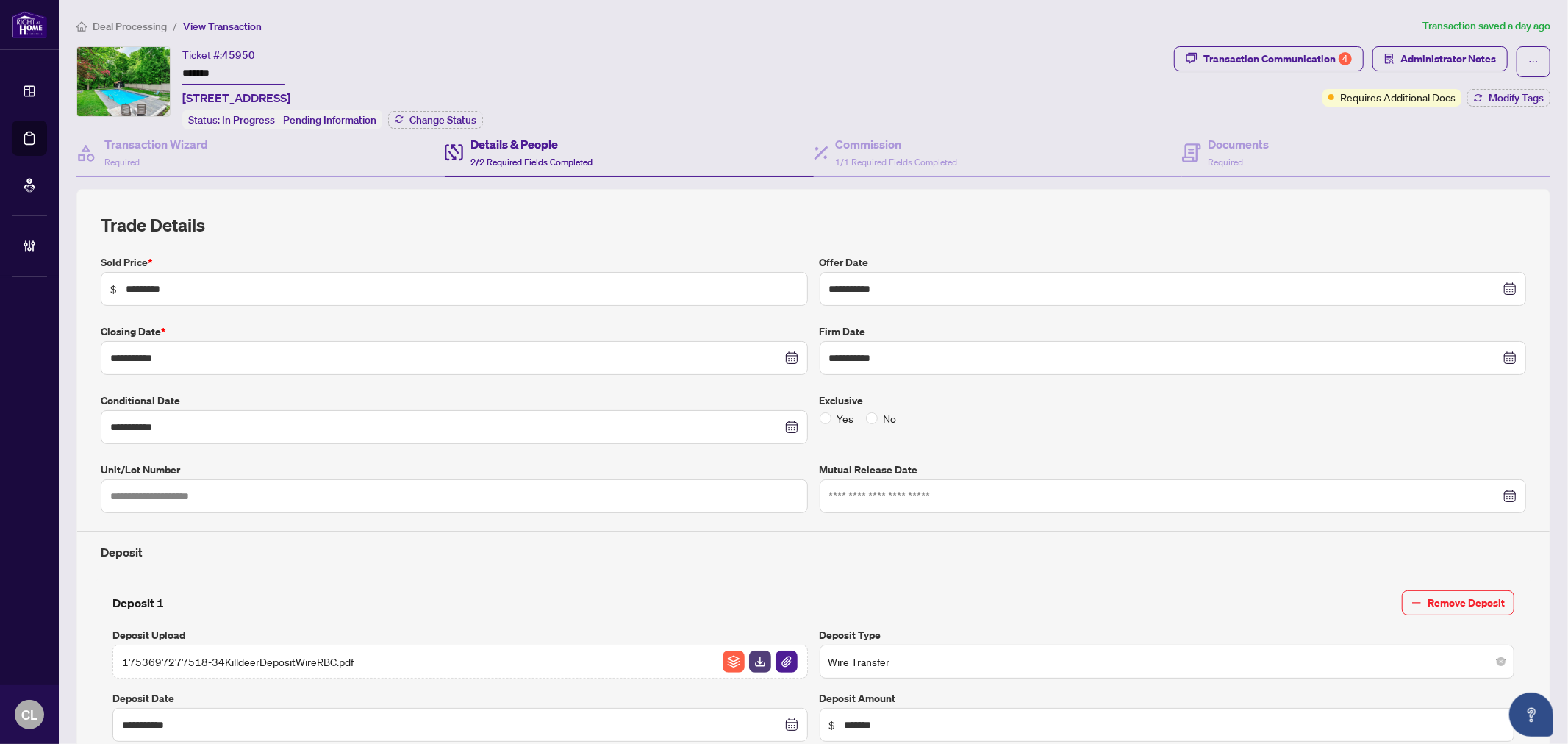
drag, startPoint x: 247, startPoint y: 73, endPoint x: 176, endPoint y: 68, distance: 71.2
click at [176, 68] on div "Ticket #: 45950 ******* [STREET_ADDRESS] Status: In Progress - Pending Informat…" at bounding box center [622, 87] width 1092 height 83
click at [1288, 54] on div "Transaction Communication 4" at bounding box center [1278, 59] width 149 height 24
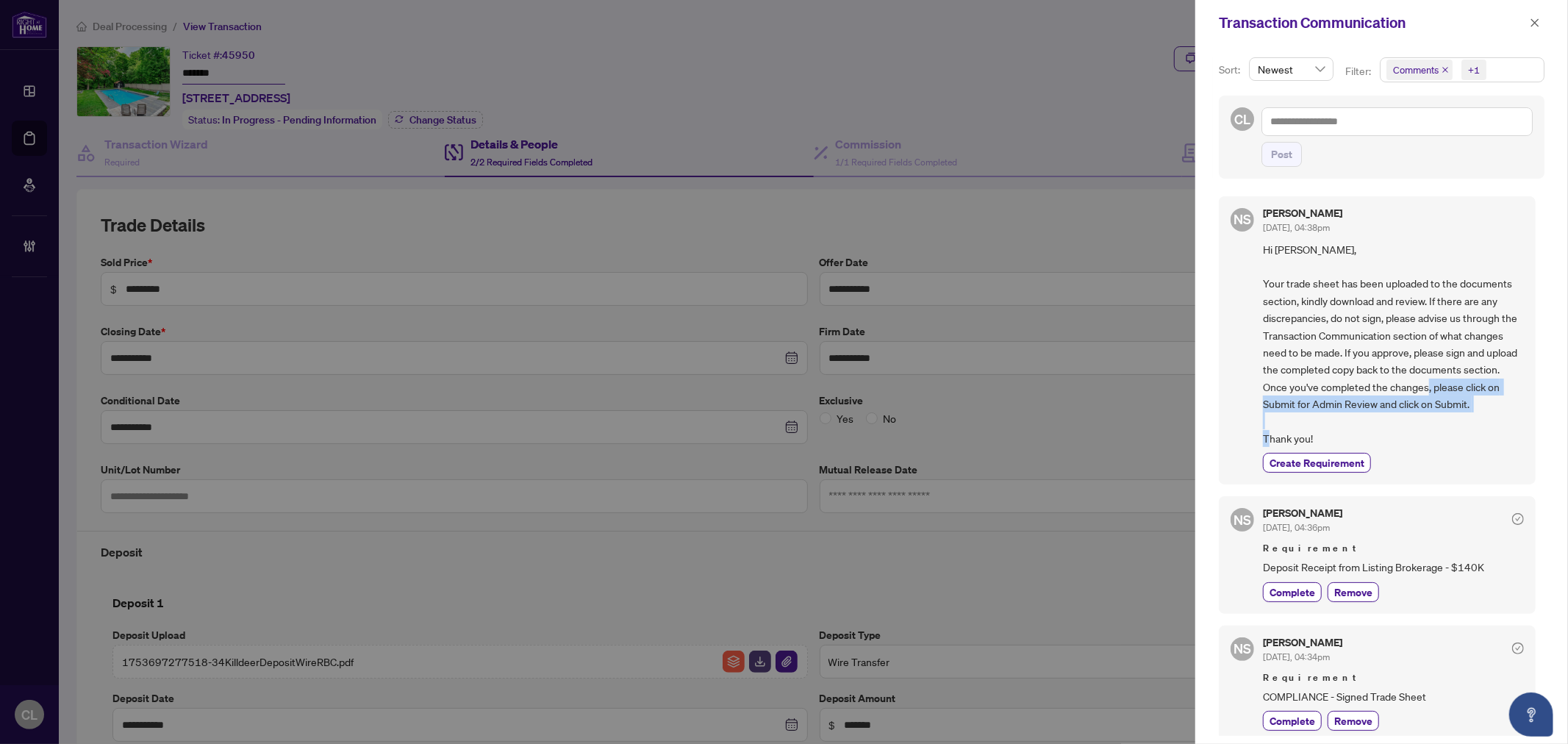
drag, startPoint x: 1542, startPoint y: 390, endPoint x: 1552, endPoint y: 449, distance: 59.8
click at [1552, 449] on div "Sort: Newest Filter: Comments +1 CL Post NS [PERSON_NAME] [DATE], 04:38pm Hi [P…" at bounding box center [1382, 395] width 372 height 699
click at [1543, 418] on div "Sort: Newest Filter: Comments +1 CL Post NS [PERSON_NAME] [DATE], 04:38pm Hi [P…" at bounding box center [1382, 395] width 372 height 699
drag, startPoint x: 1540, startPoint y: 421, endPoint x: 1553, endPoint y: 483, distance: 63.3
click at [1553, 483] on div "Sort: Newest Filter: Comments +1 CL Post NS [PERSON_NAME] [DATE], 04:38pm Hi [P…" at bounding box center [1382, 395] width 372 height 699
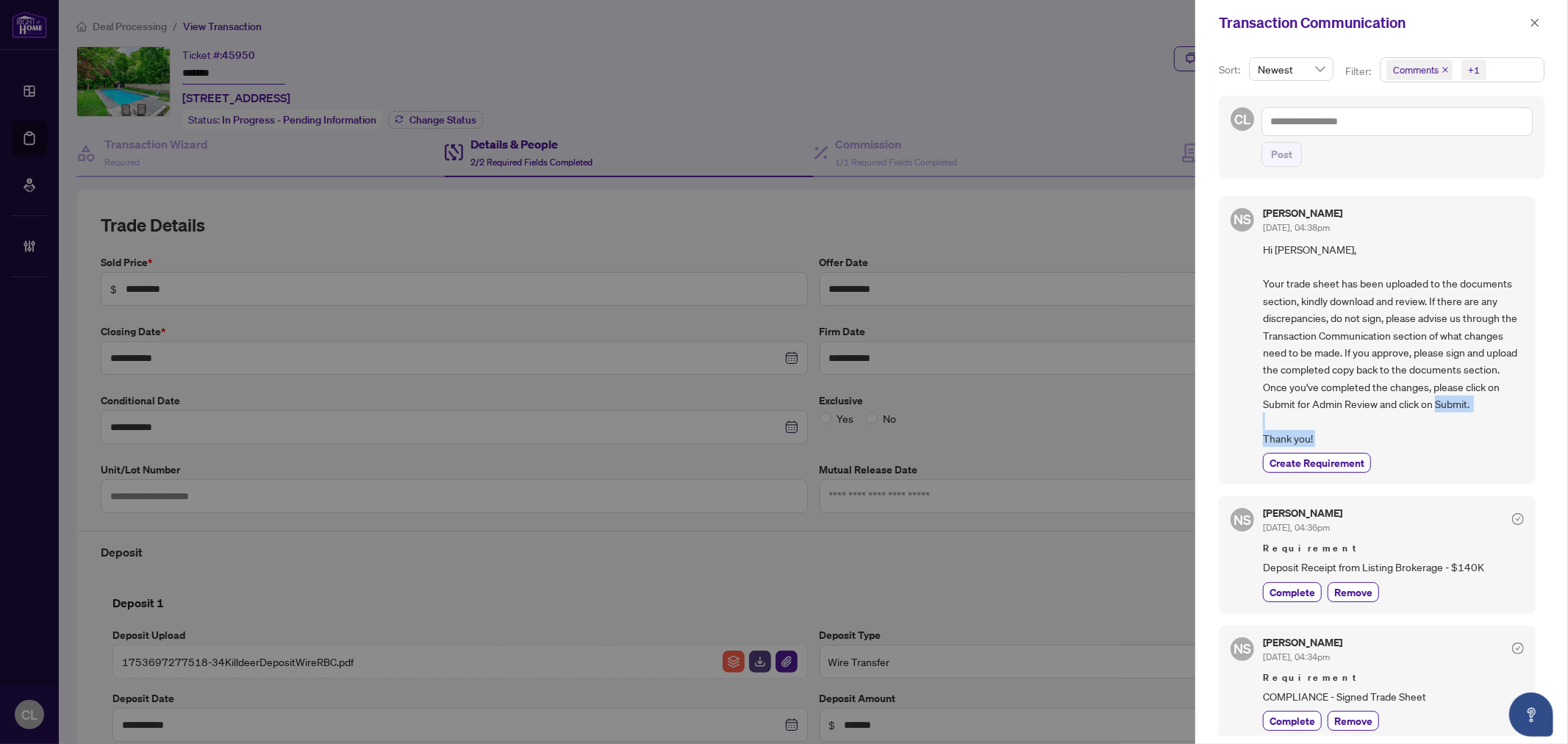
click at [1532, 434] on div "NS [PERSON_NAME] [DATE], 04:38pm Hi [PERSON_NAME], Your trade sheet has been up…" at bounding box center [1382, 462] width 325 height 549
drag, startPoint x: 1541, startPoint y: 431, endPoint x: 1541, endPoint y: 525, distance: 94.0
click at [1541, 525] on div "Sort: Newest Filter: Comments +1 CL Post NS [PERSON_NAME] [DATE], 04:38pm Hi [P…" at bounding box center [1382, 395] width 372 height 699
click at [1542, 446] on div "Sort: Newest Filter: Comments +1 CL Post NS [PERSON_NAME] [DATE], 04:38pm Hi [P…" at bounding box center [1382, 395] width 372 height 699
drag, startPoint x: 1543, startPoint y: 438, endPoint x: 1551, endPoint y: 497, distance: 59.5
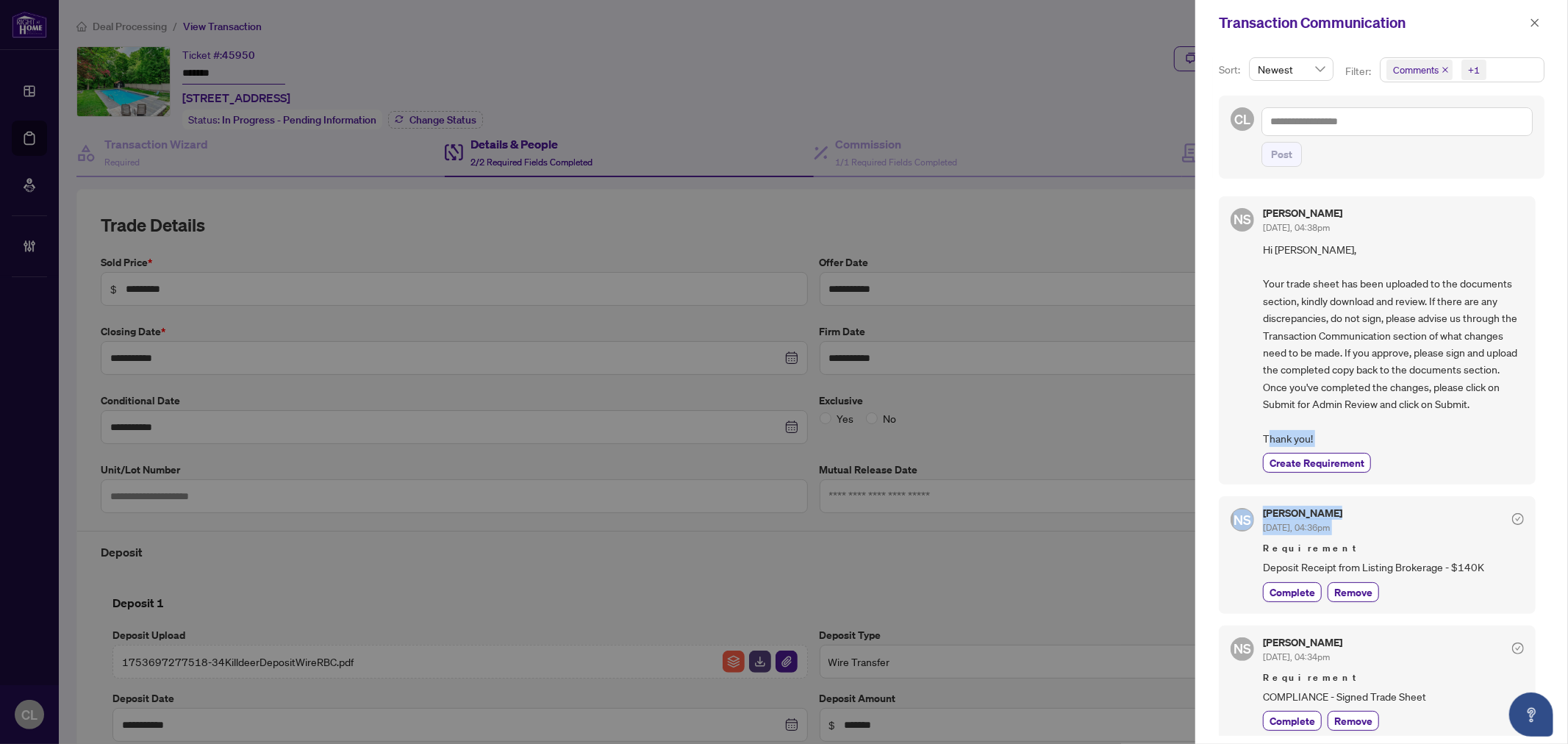
click at [1551, 500] on div "Sort: Newest Filter: Comments +1 CL Post NS [PERSON_NAME] [DATE], 04:38pm Hi [P…" at bounding box center [1382, 395] width 372 height 699
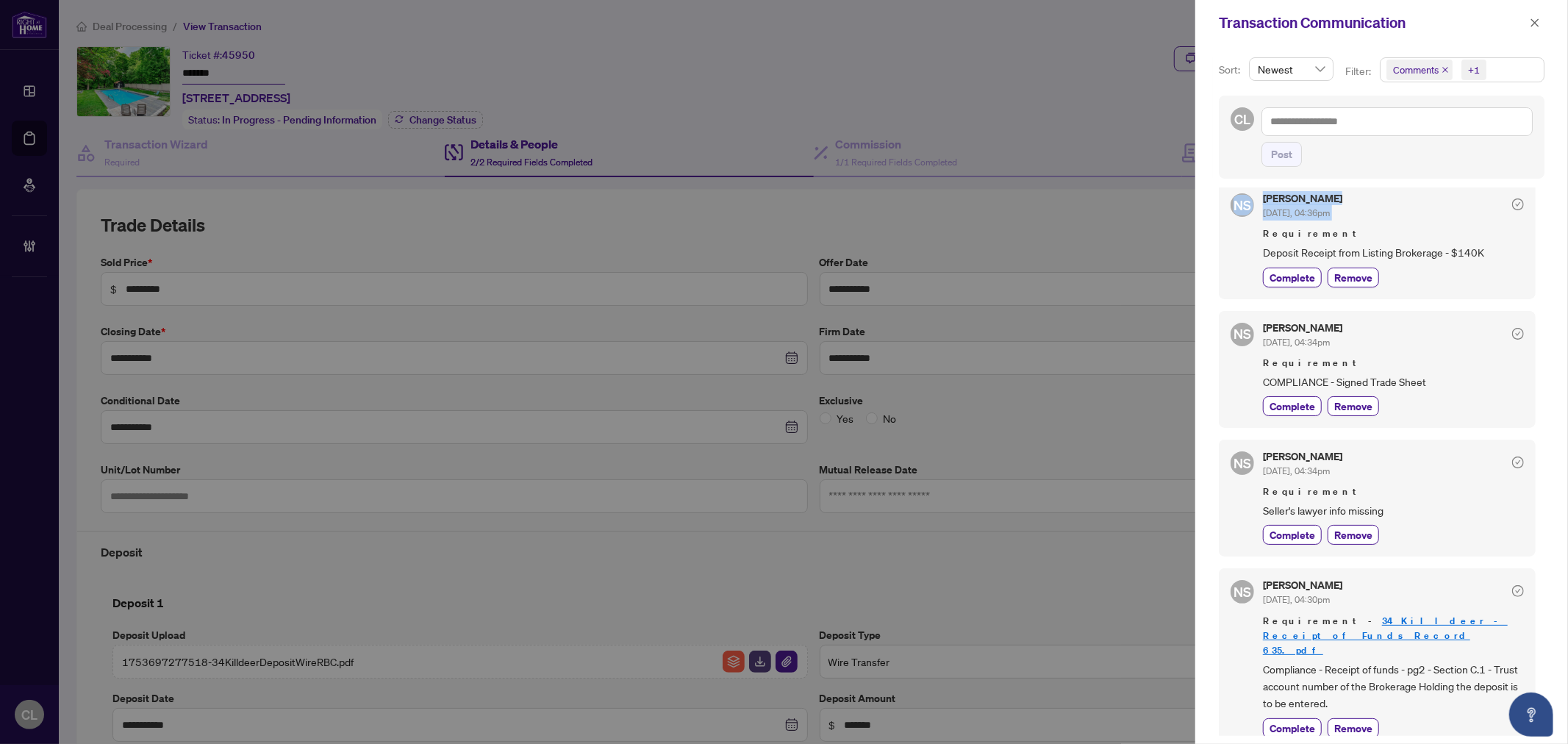
scroll to position [335, 0]
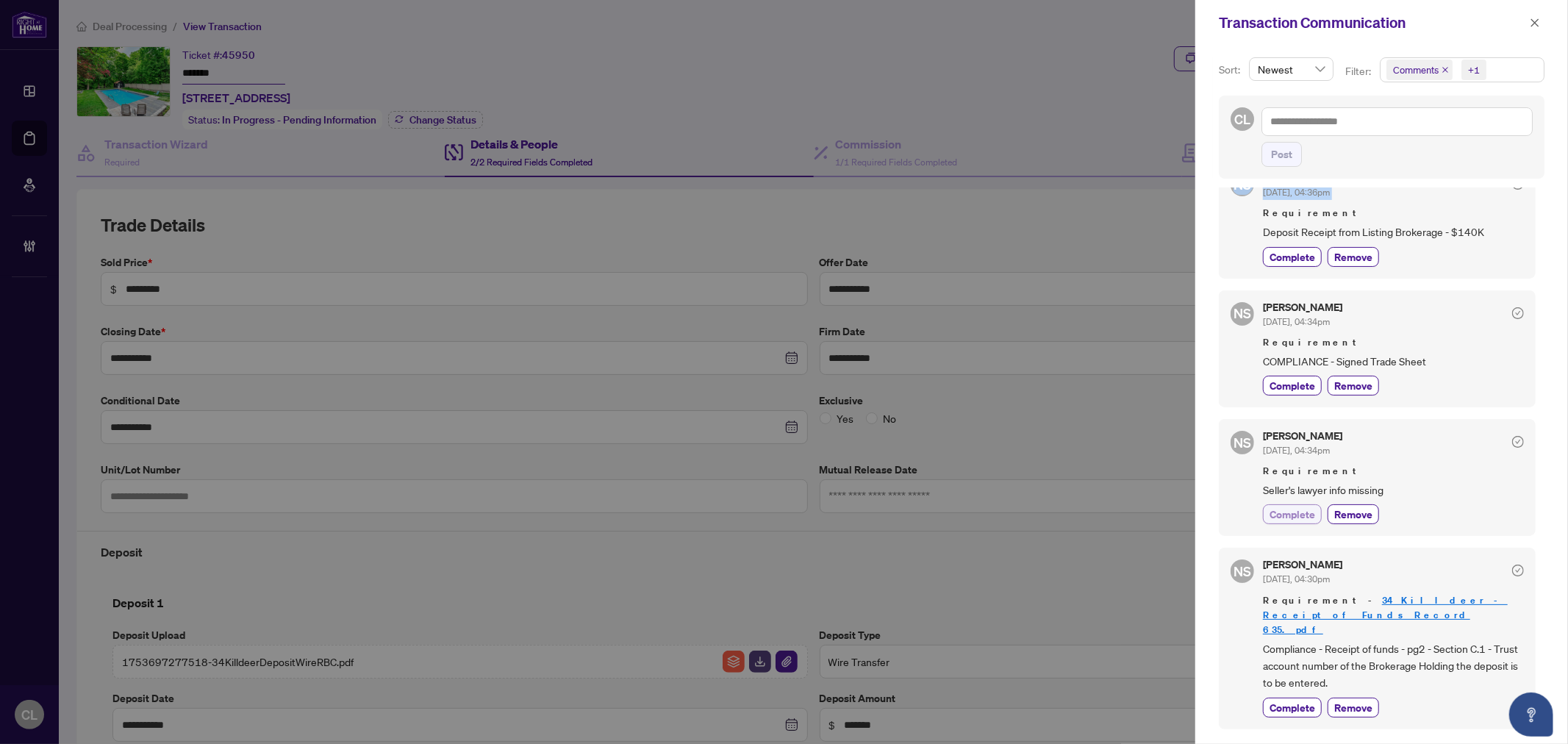
click at [1289, 521] on button "Complete" at bounding box center [1293, 515] width 59 height 20
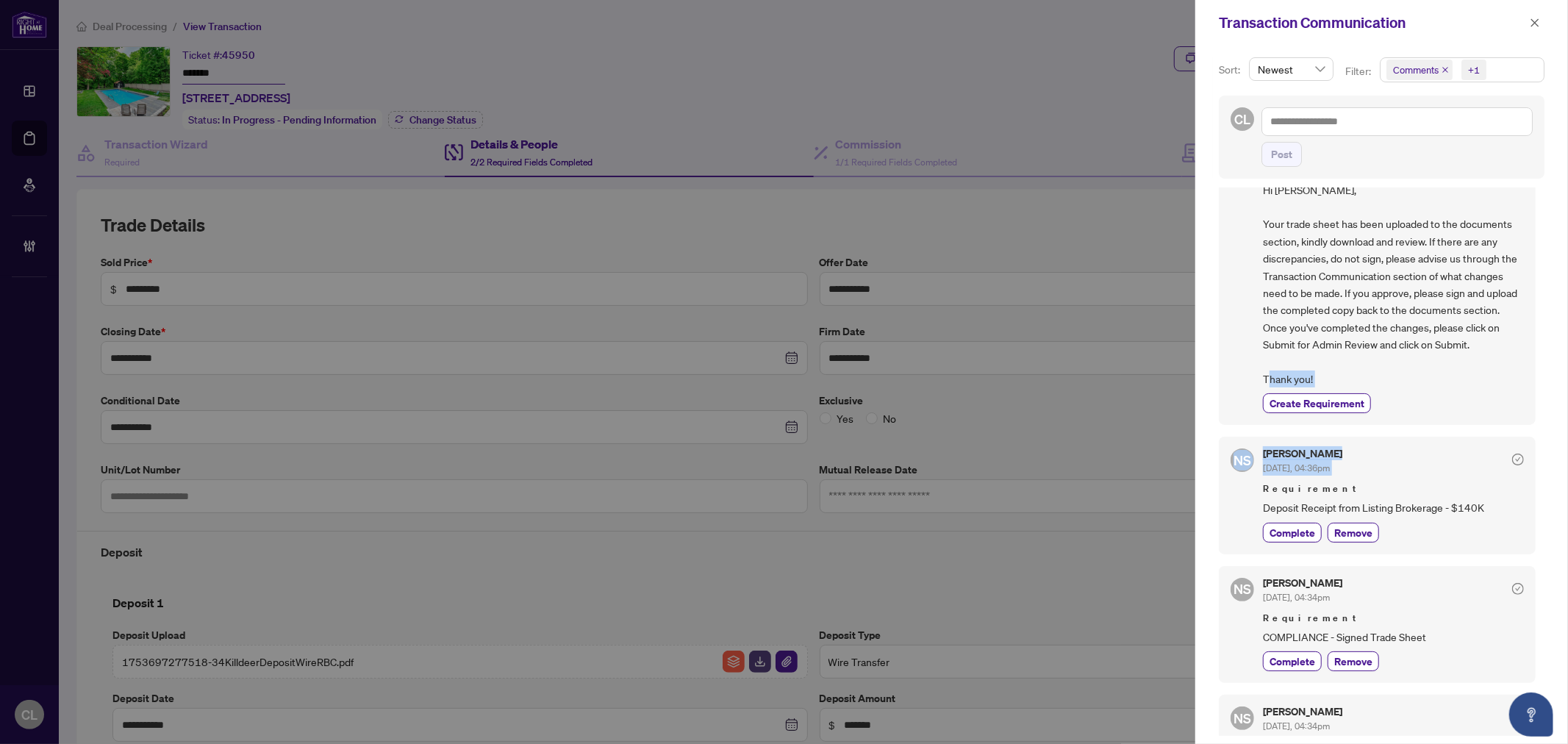
scroll to position [0, 0]
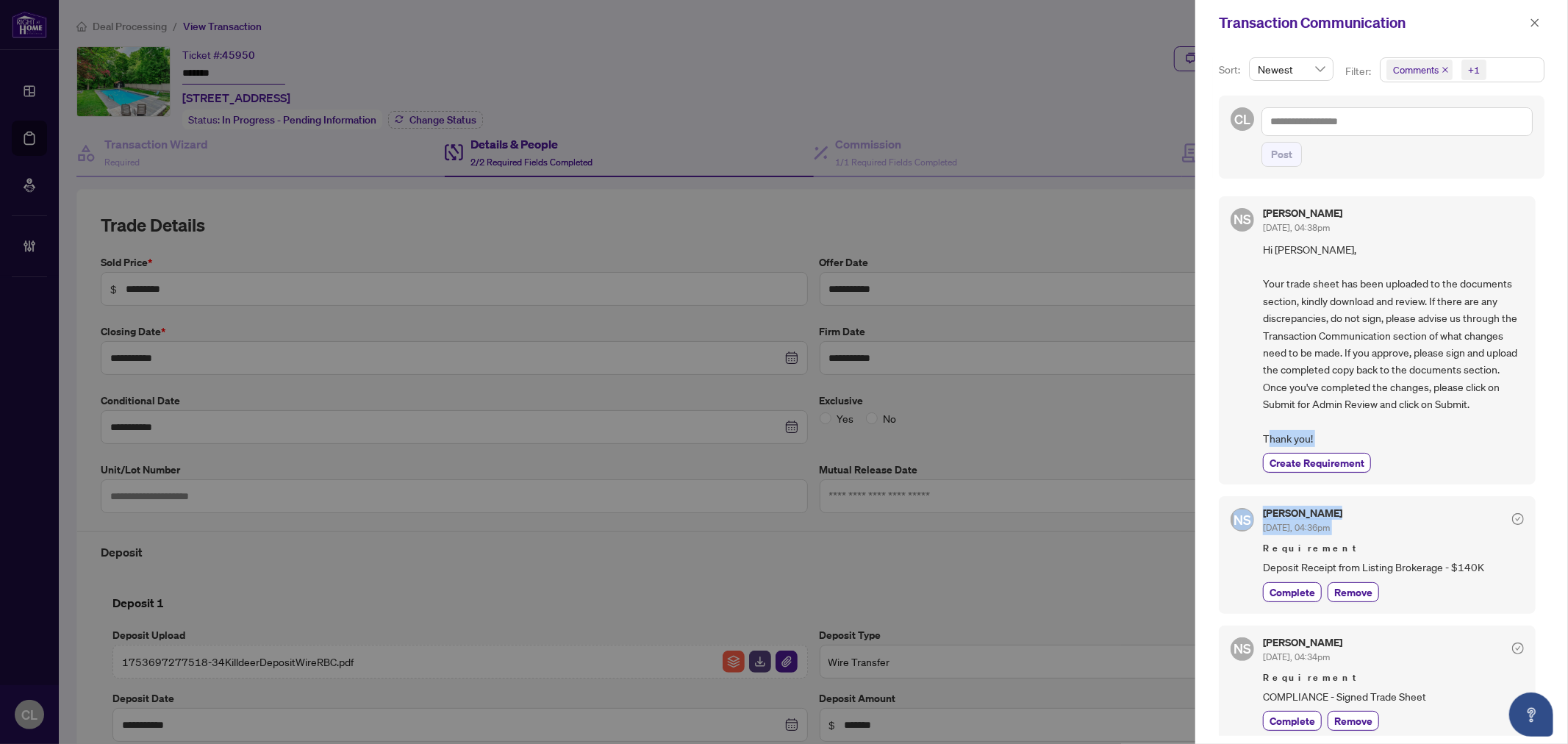
click at [1422, 63] on span "Comments" at bounding box center [1416, 70] width 46 height 15
click at [1389, 124] on div "Comments" at bounding box center [1461, 131] width 146 height 18
click at [1396, 133] on span "Select Comments" at bounding box center [1395, 131] width 12 height 12
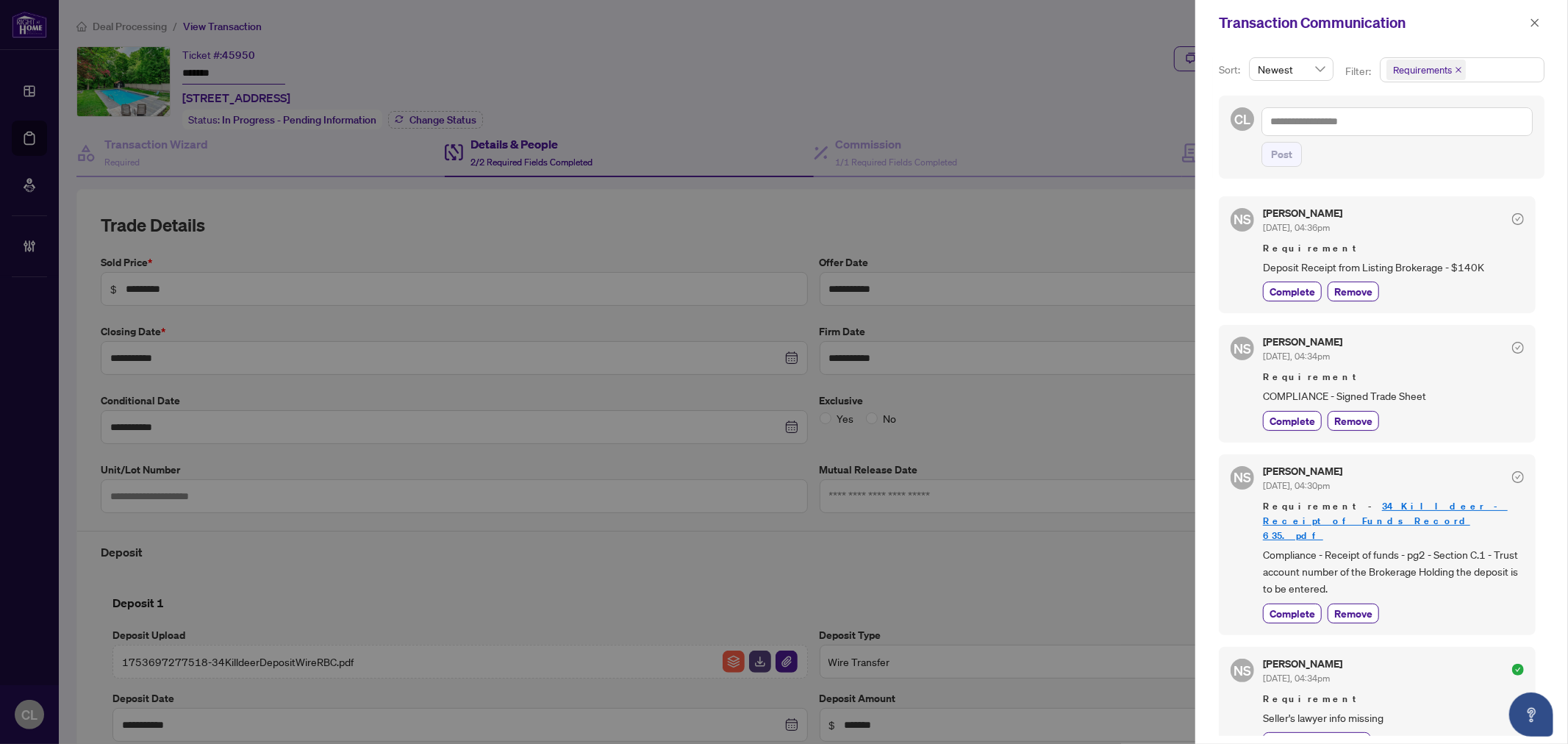
scroll to position [29, 0]
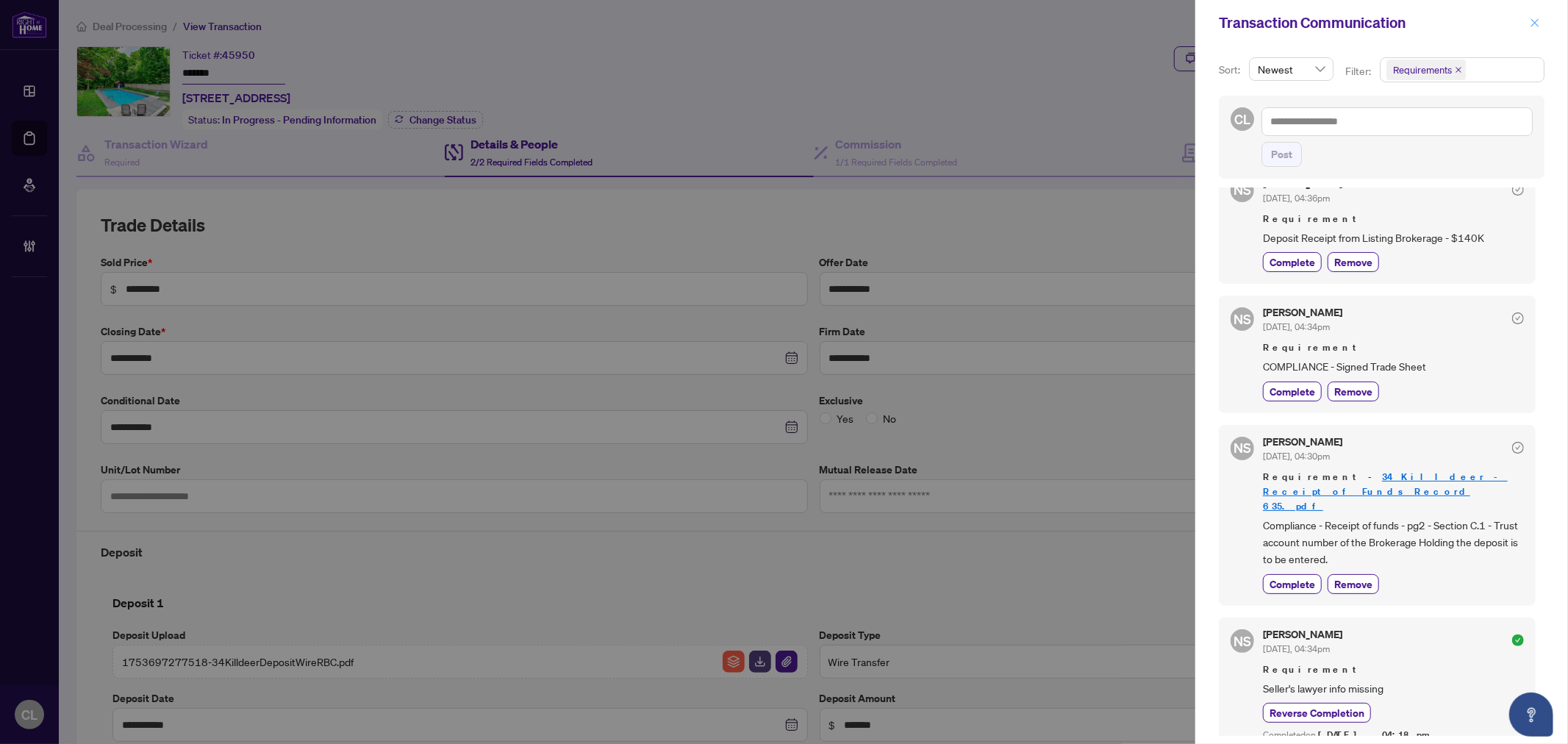
click at [1534, 18] on icon "close" at bounding box center [1535, 23] width 11 height 11
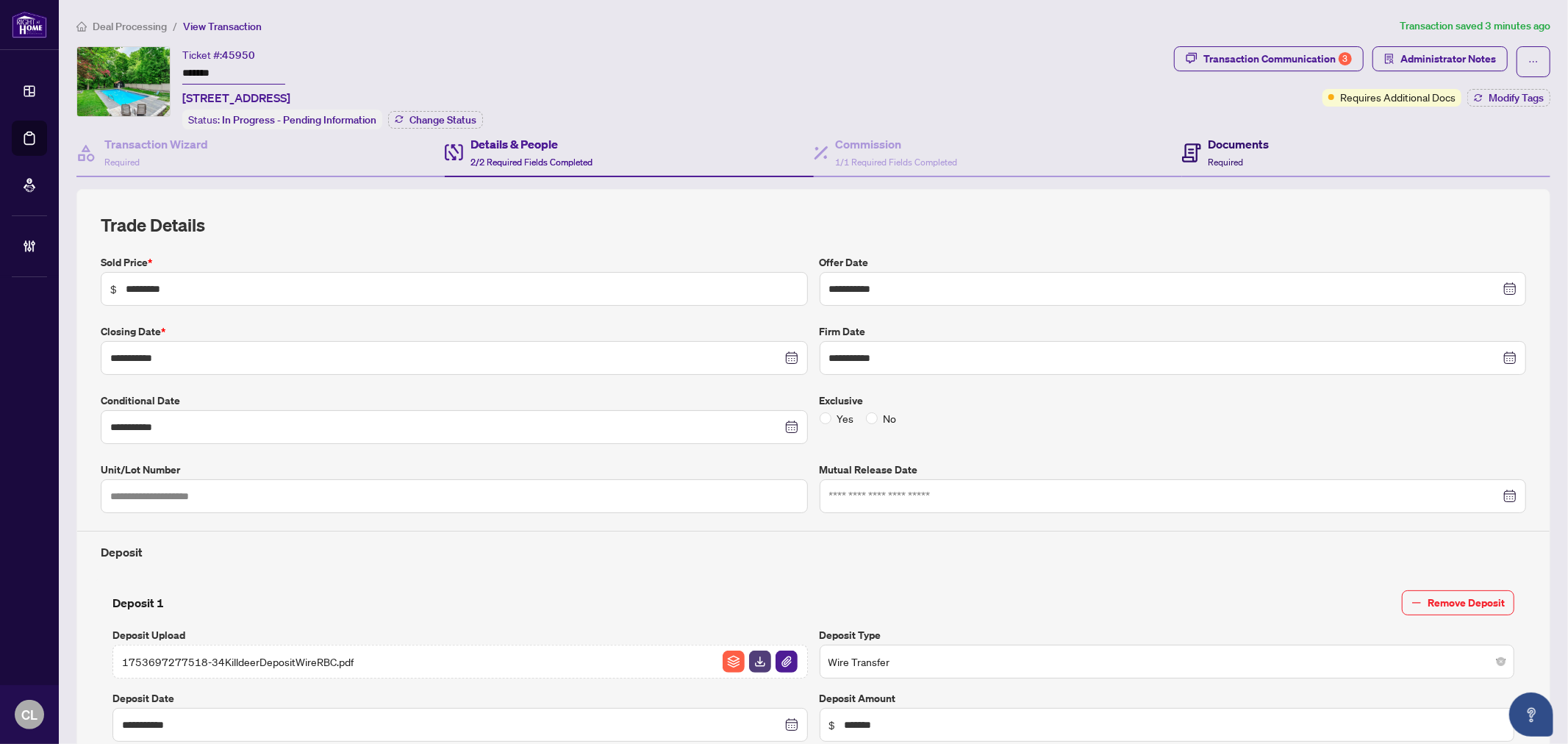
click at [1214, 143] on h4 "Documents" at bounding box center [1239, 144] width 61 height 18
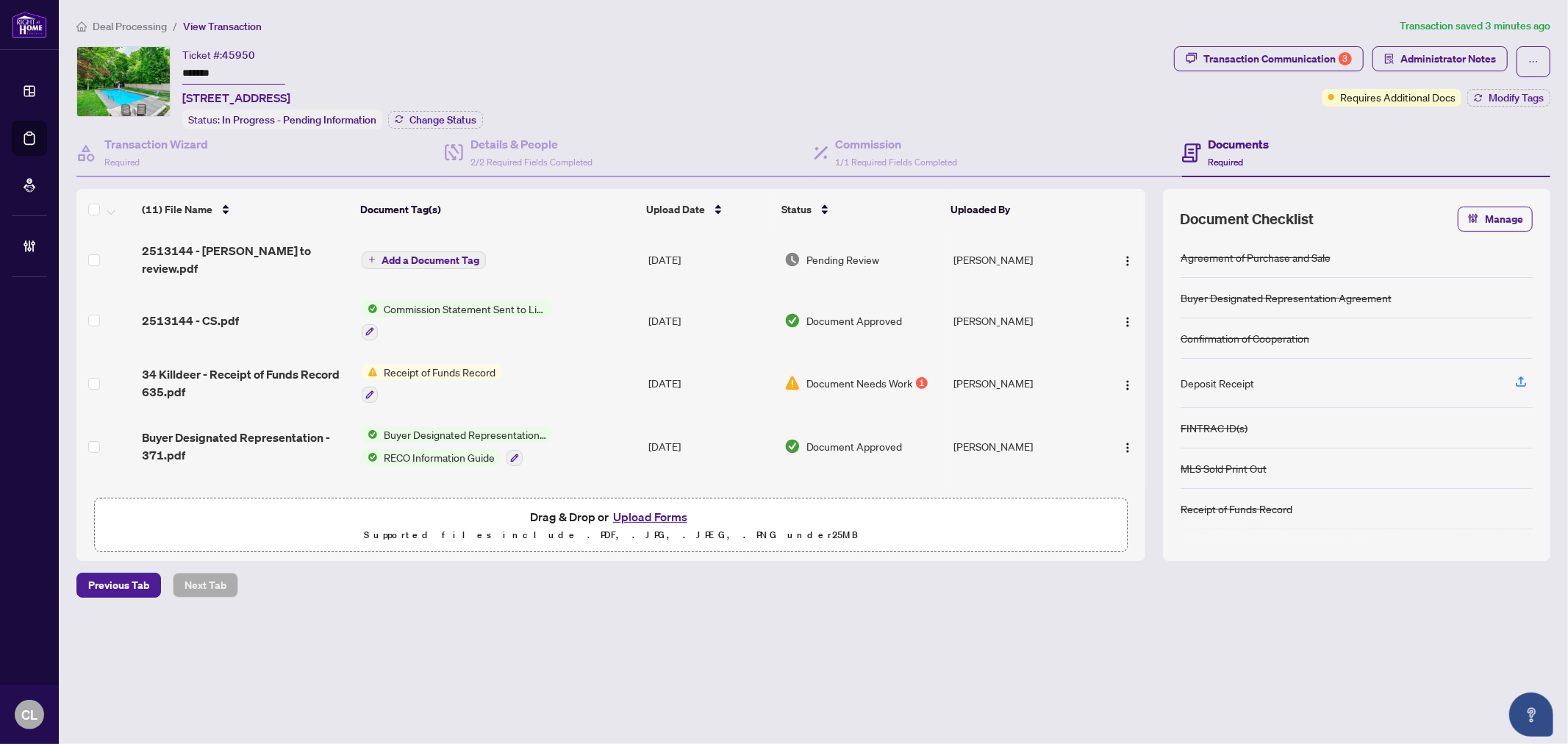
click at [630, 511] on button "Upload Forms" at bounding box center [650, 518] width 83 height 20
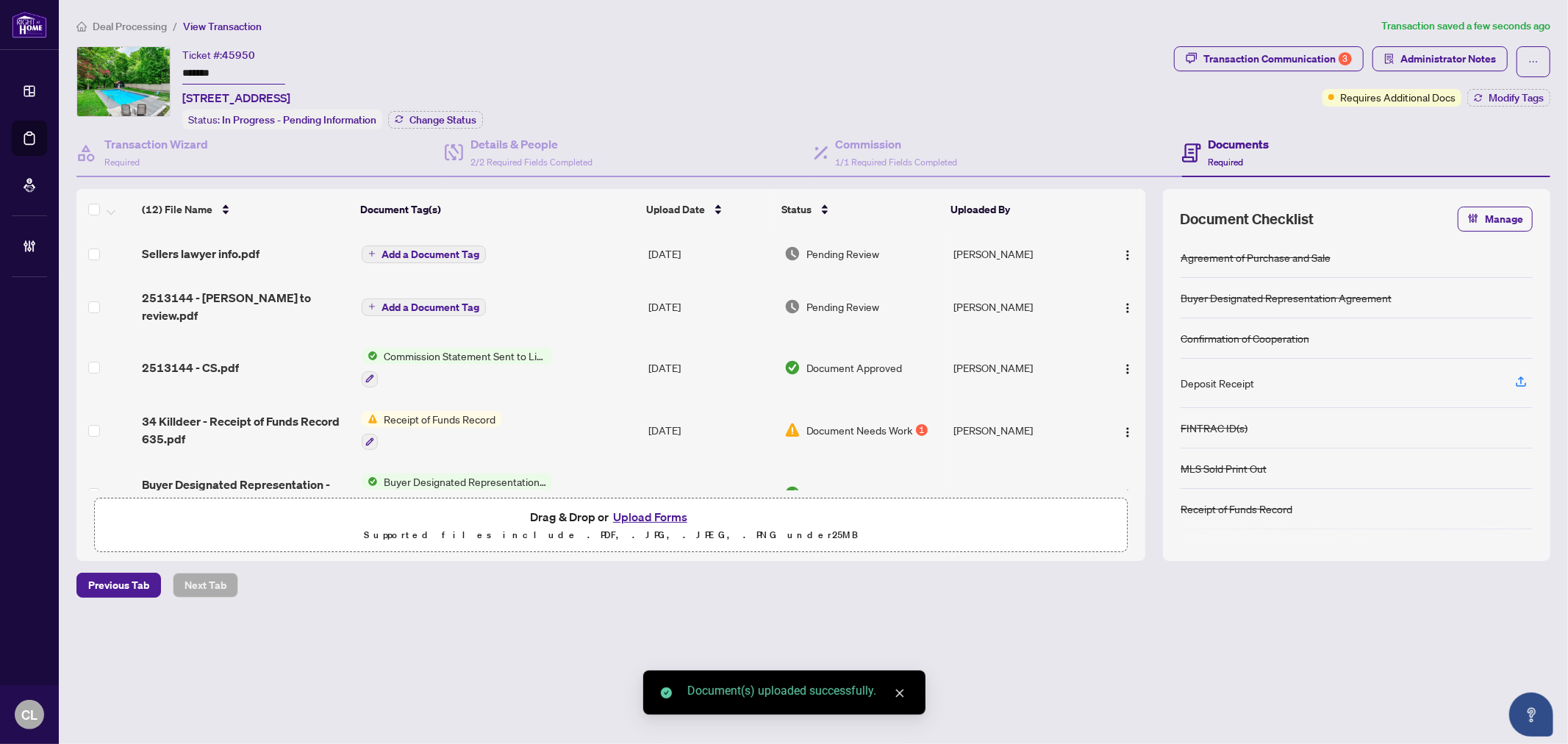
click at [402, 237] on td "Add a Document Tag" at bounding box center [499, 254] width 287 height 47
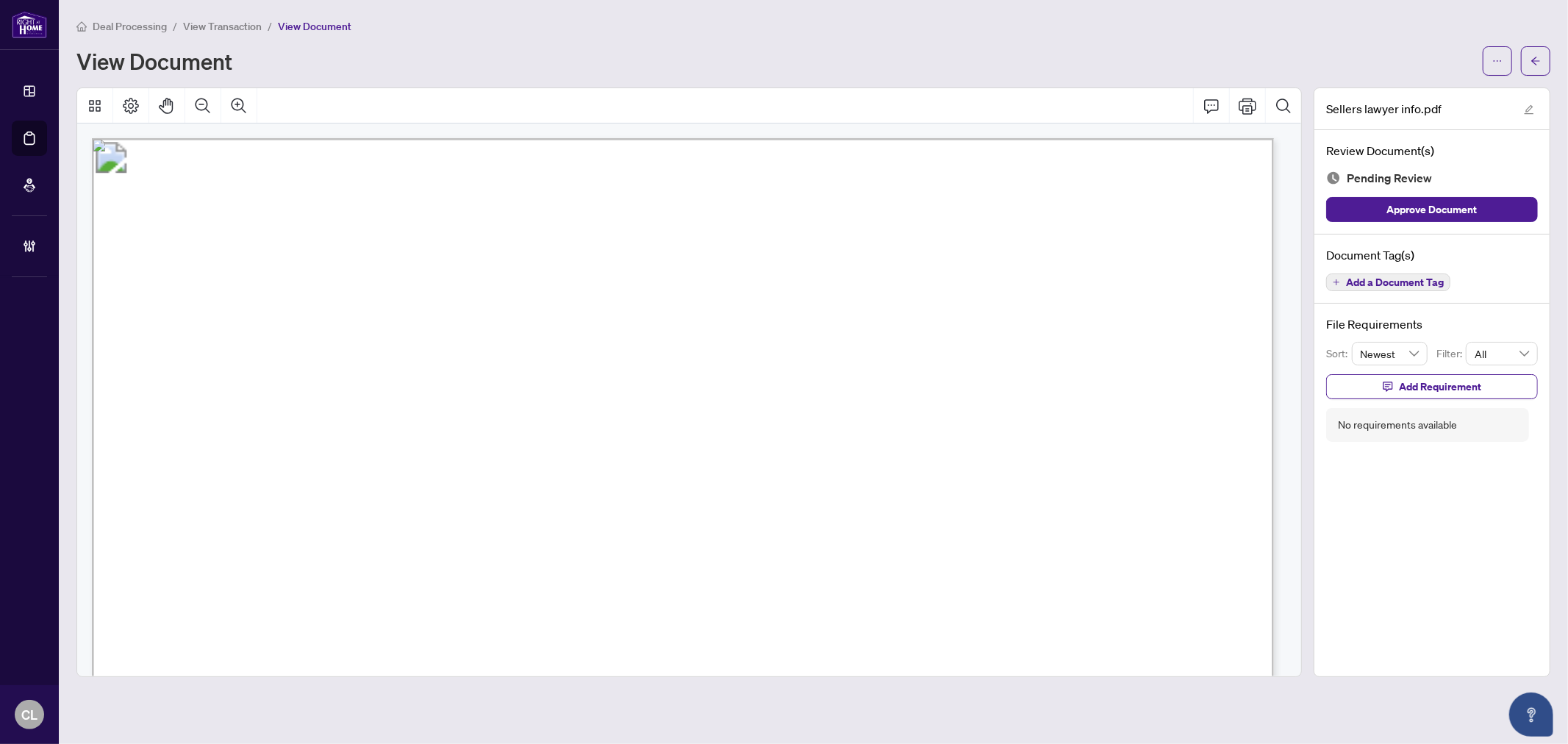
click at [1436, 278] on span "Add a Document Tag" at bounding box center [1396, 282] width 98 height 11
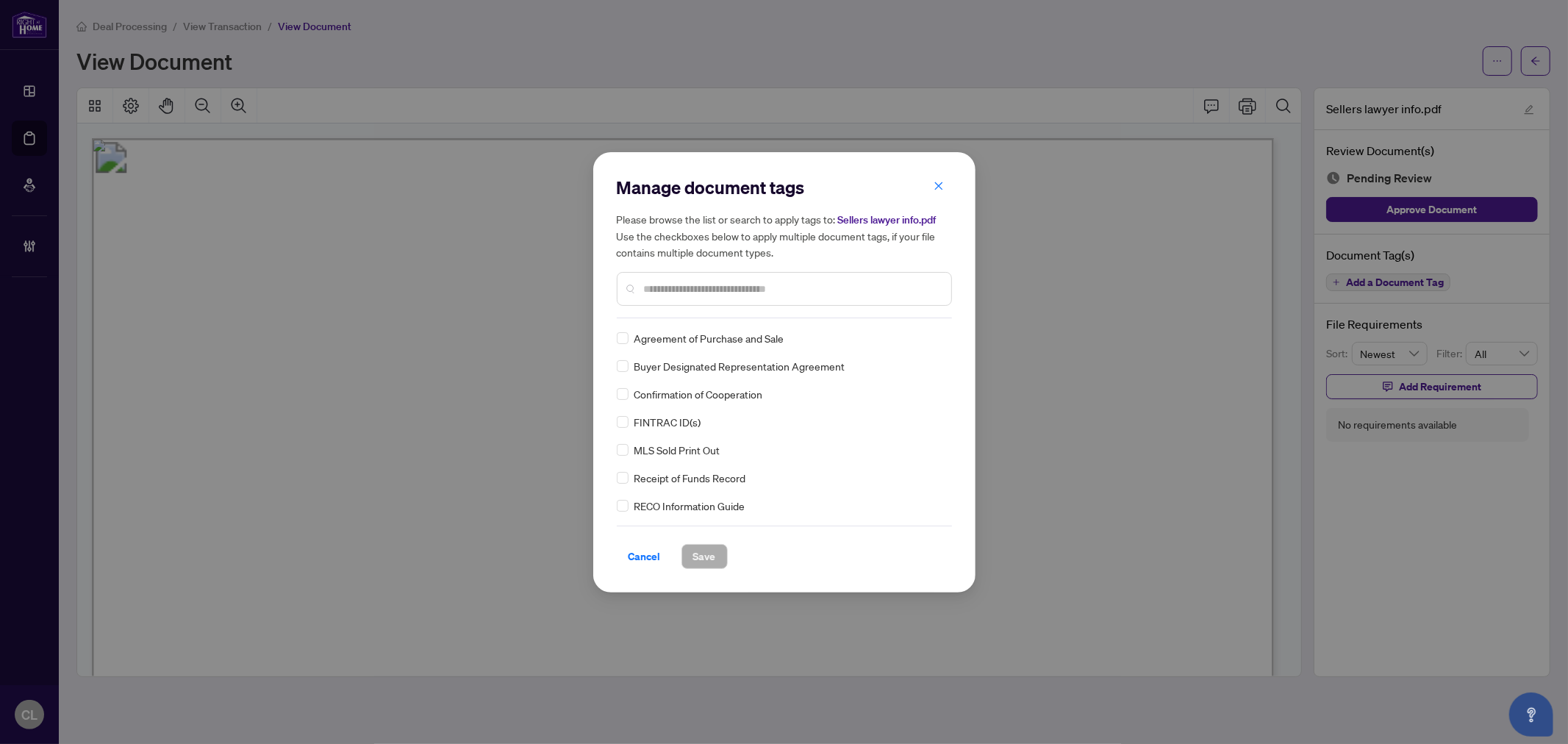
click at [684, 281] on input "text" at bounding box center [792, 289] width 296 height 17
type input "****"
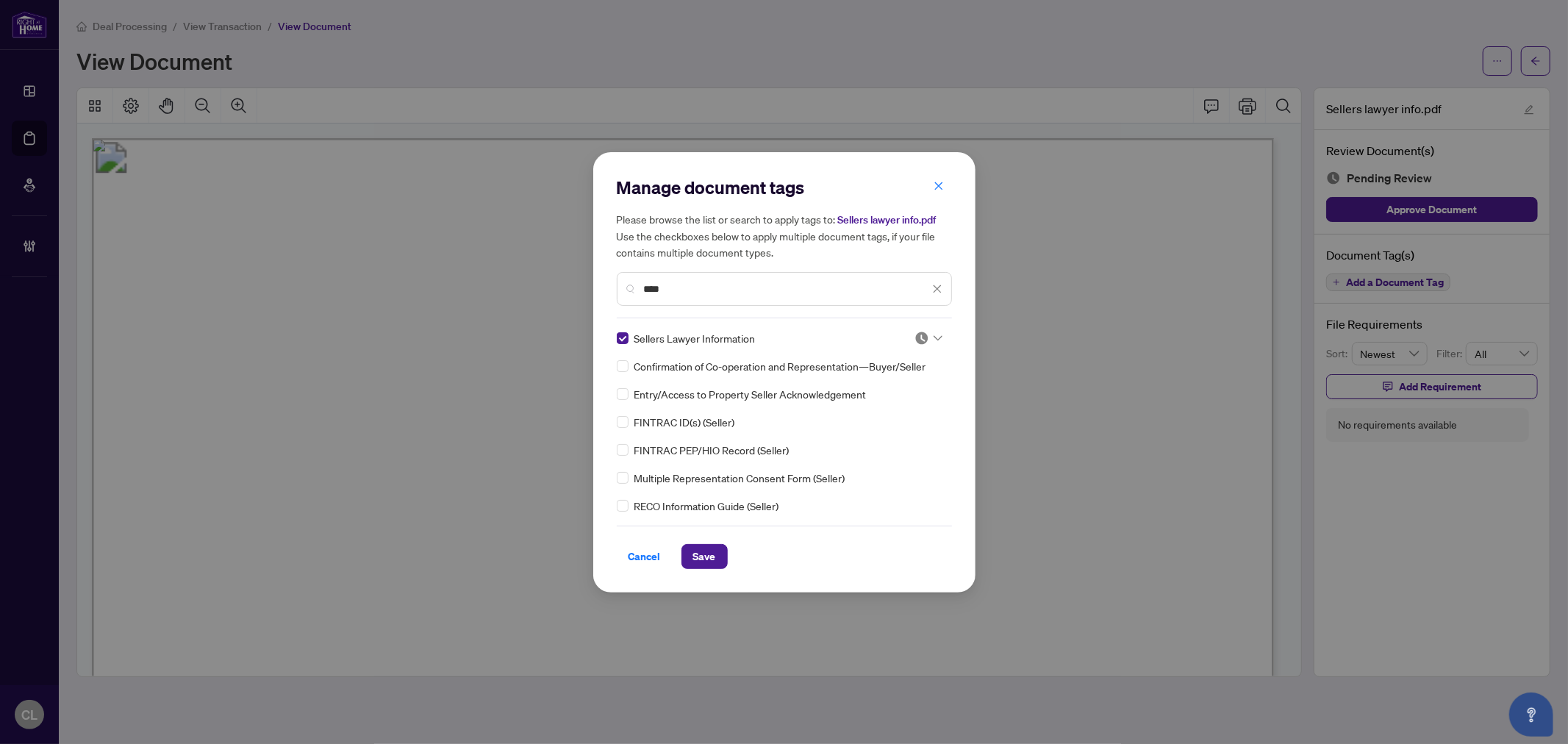
click at [934, 339] on icon at bounding box center [938, 338] width 9 height 6
click at [903, 402] on div "Approved" at bounding box center [880, 410] width 94 height 17
click at [710, 546] on span "Save" at bounding box center [704, 557] width 23 height 24
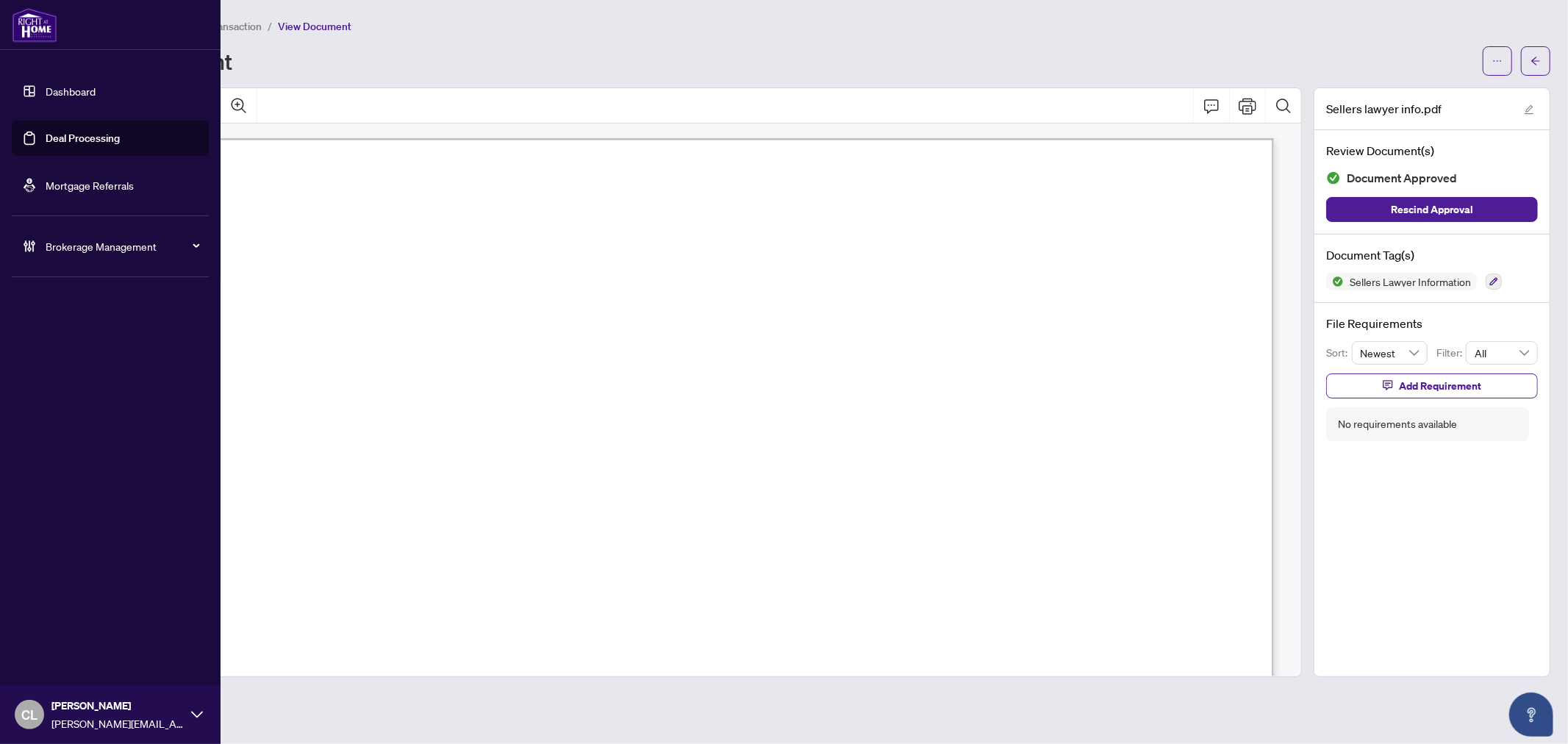
click at [60, 143] on link "Deal Processing" at bounding box center [83, 138] width 74 height 14
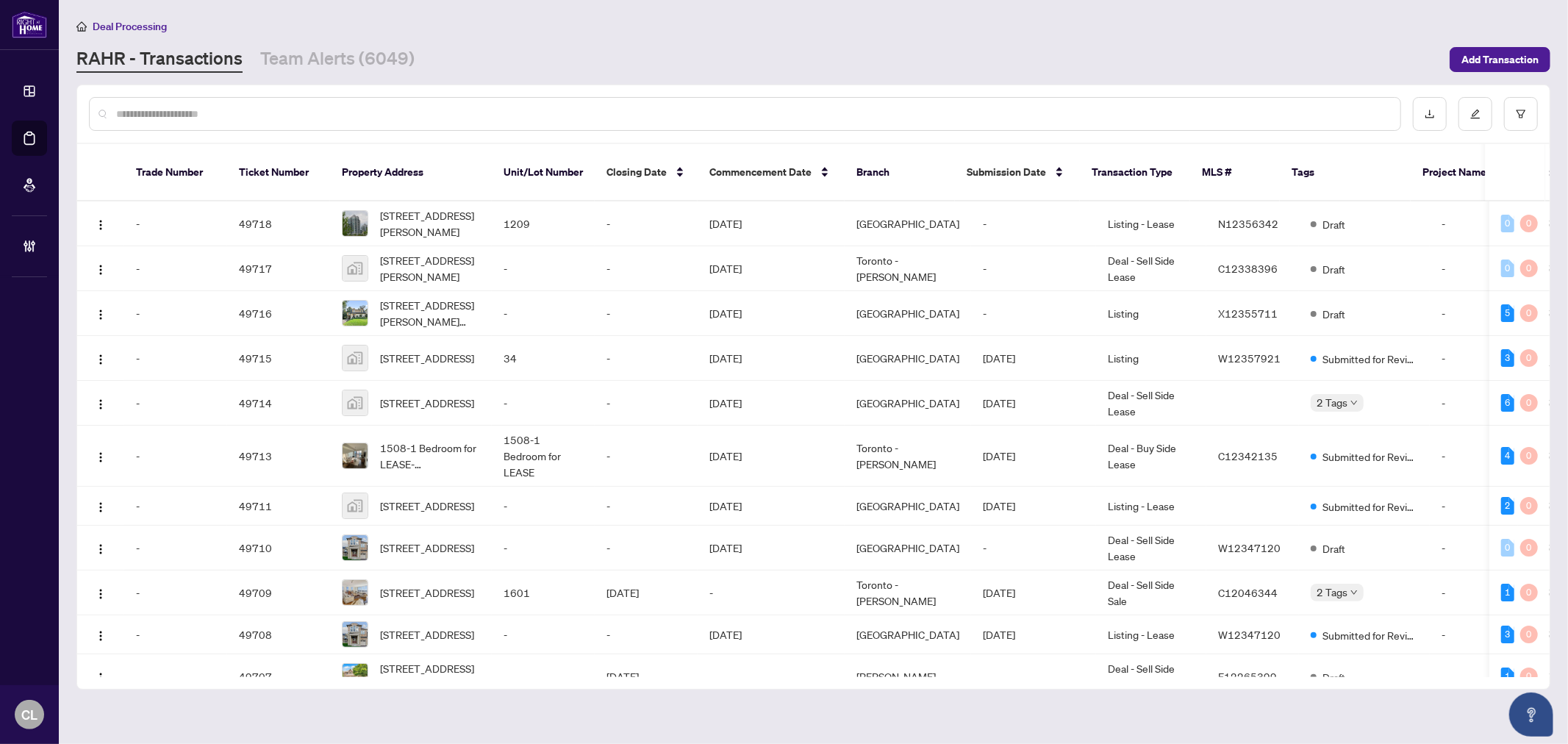
click at [258, 111] on input "text" at bounding box center [753, 114] width 1273 height 17
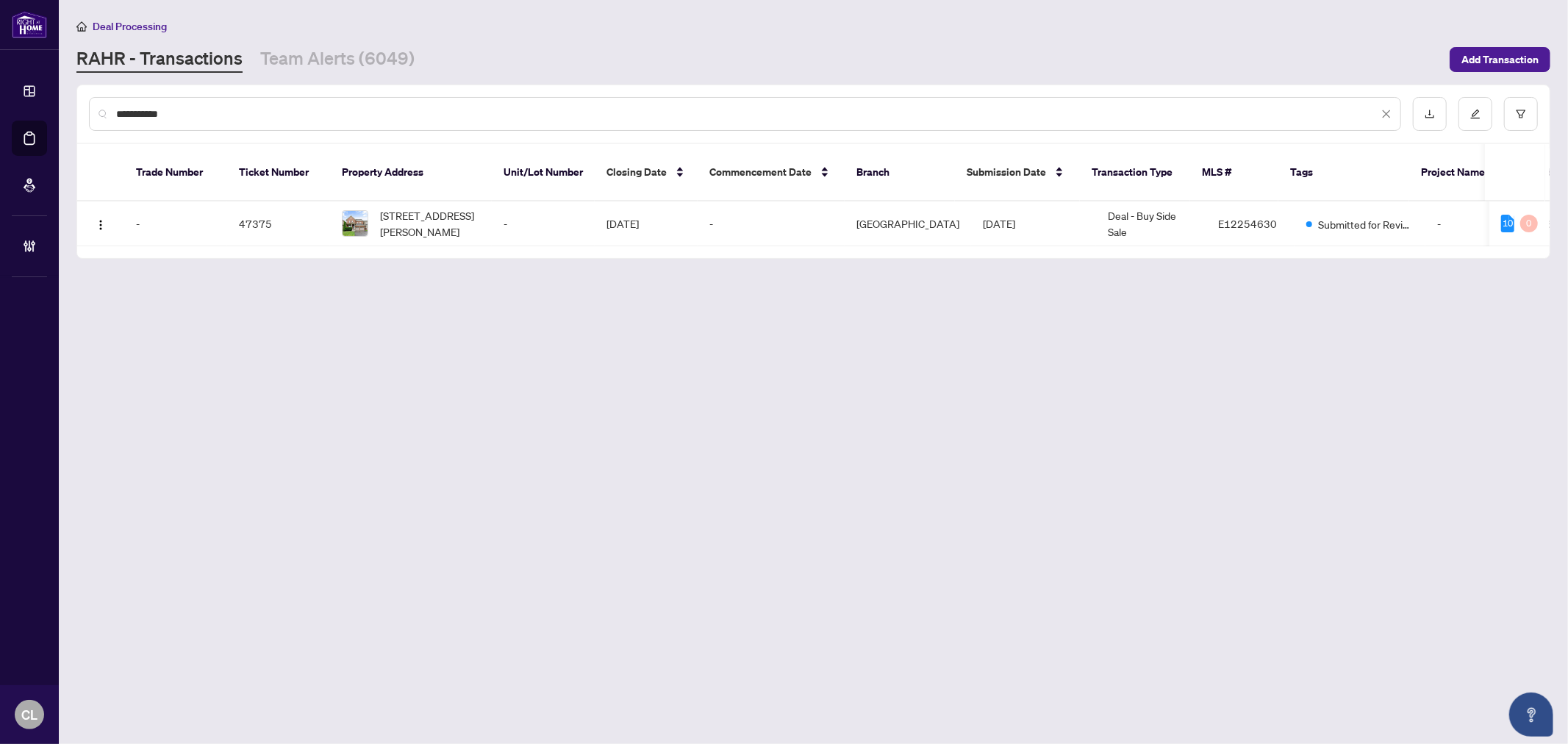
type input "**********"
click at [398, 208] on span "[STREET_ADDRESS][PERSON_NAME]" at bounding box center [430, 223] width 100 height 32
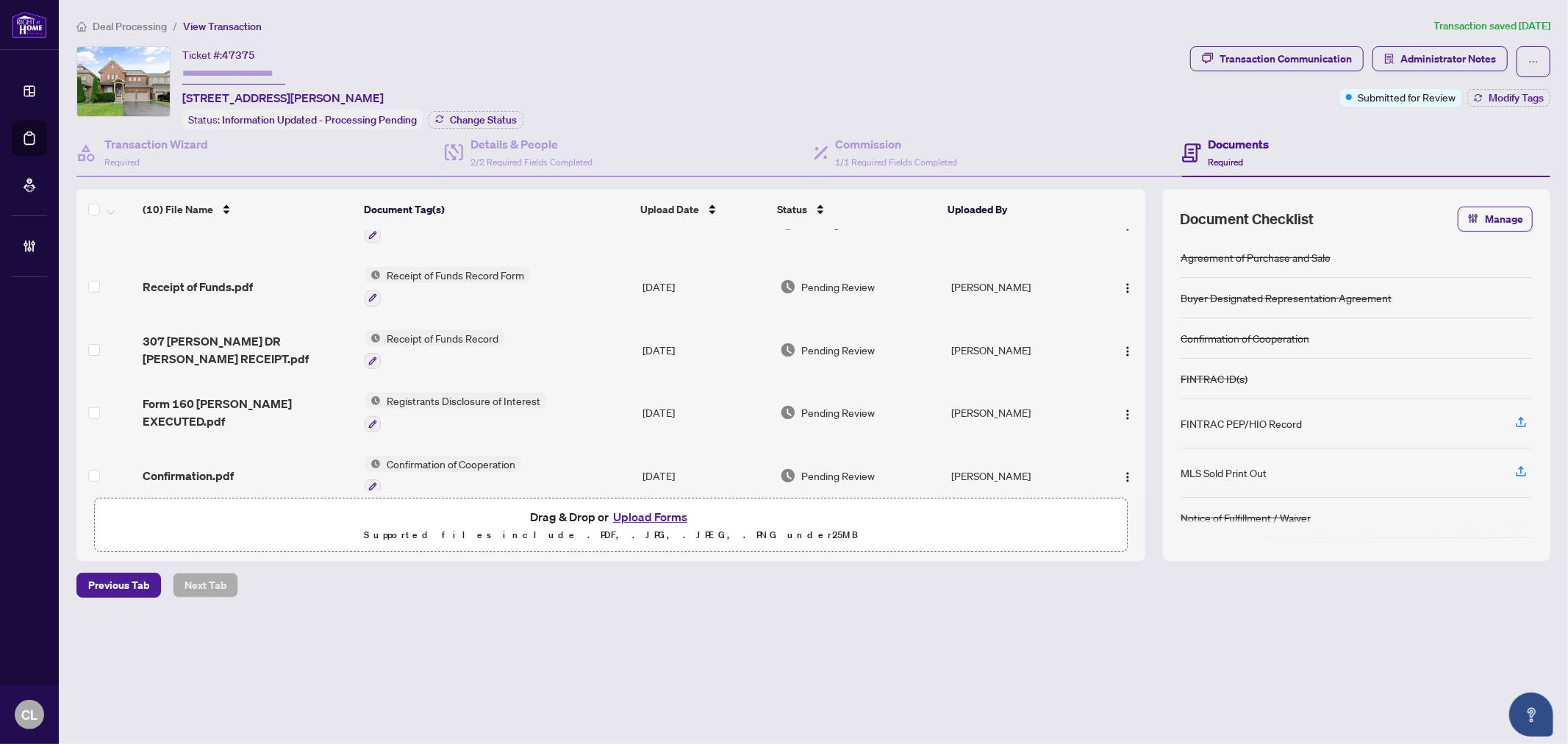
scroll to position [363, 0]
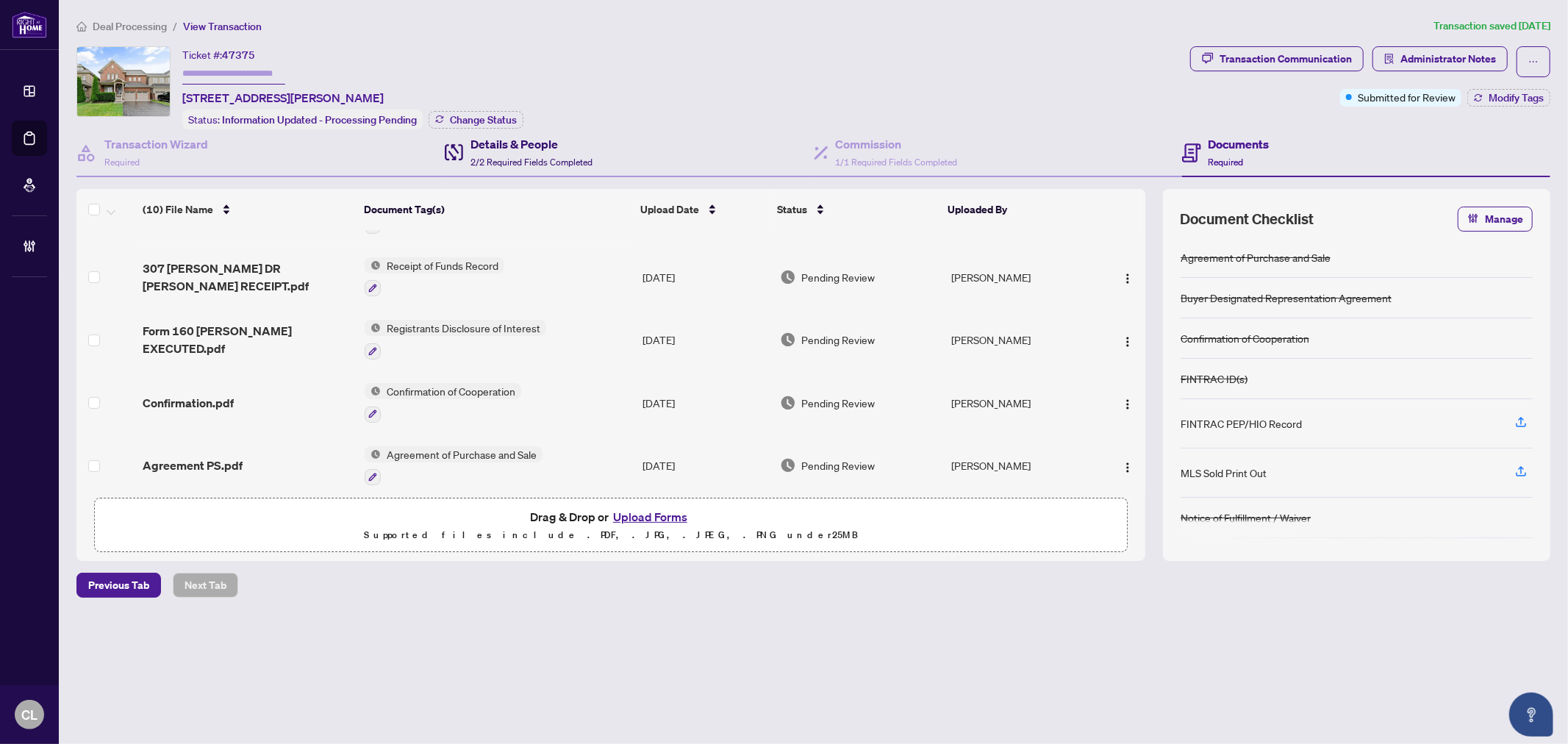
click at [515, 143] on h4 "Details & People" at bounding box center [531, 144] width 122 height 18
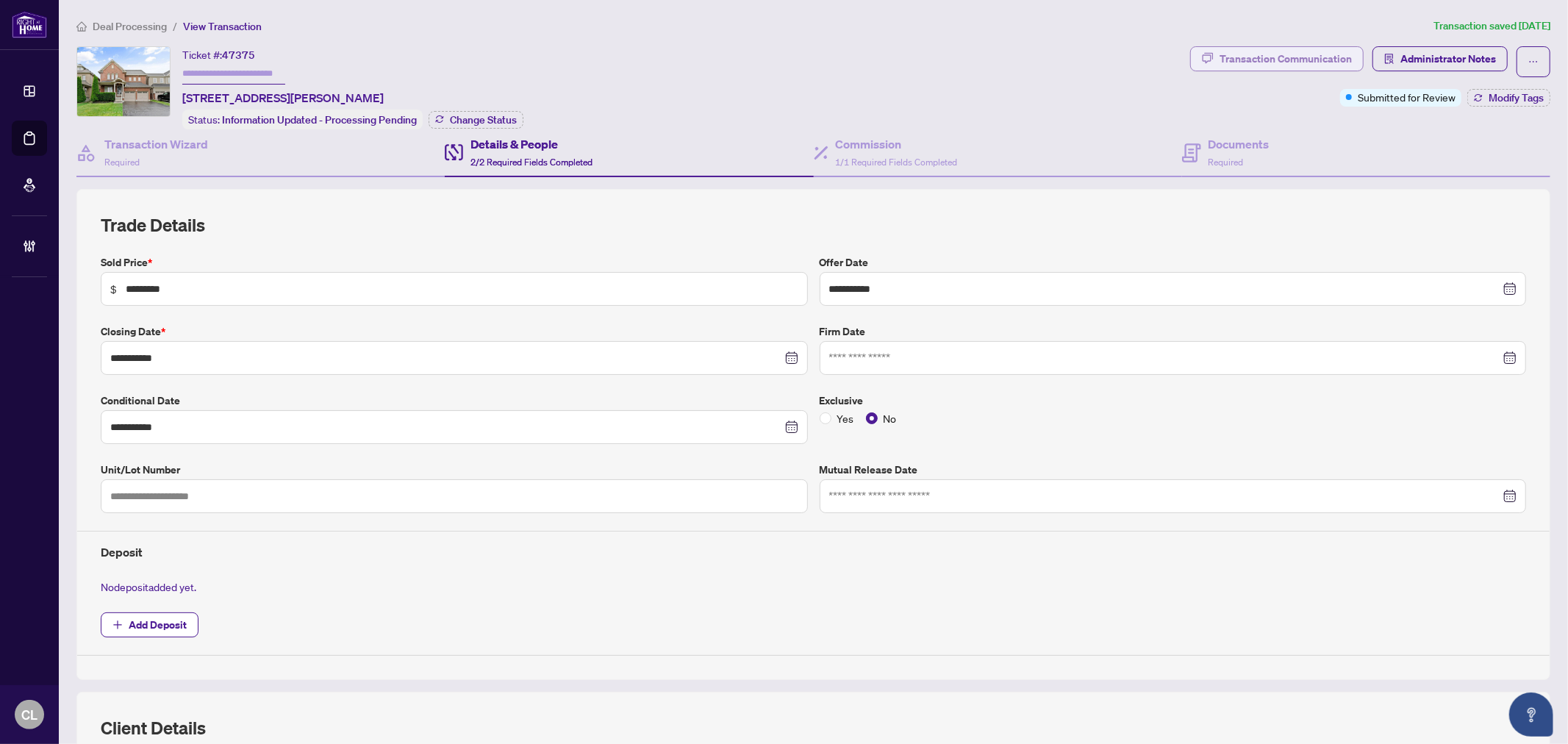
click at [1275, 57] on div "Transaction Communication" at bounding box center [1286, 59] width 132 height 24
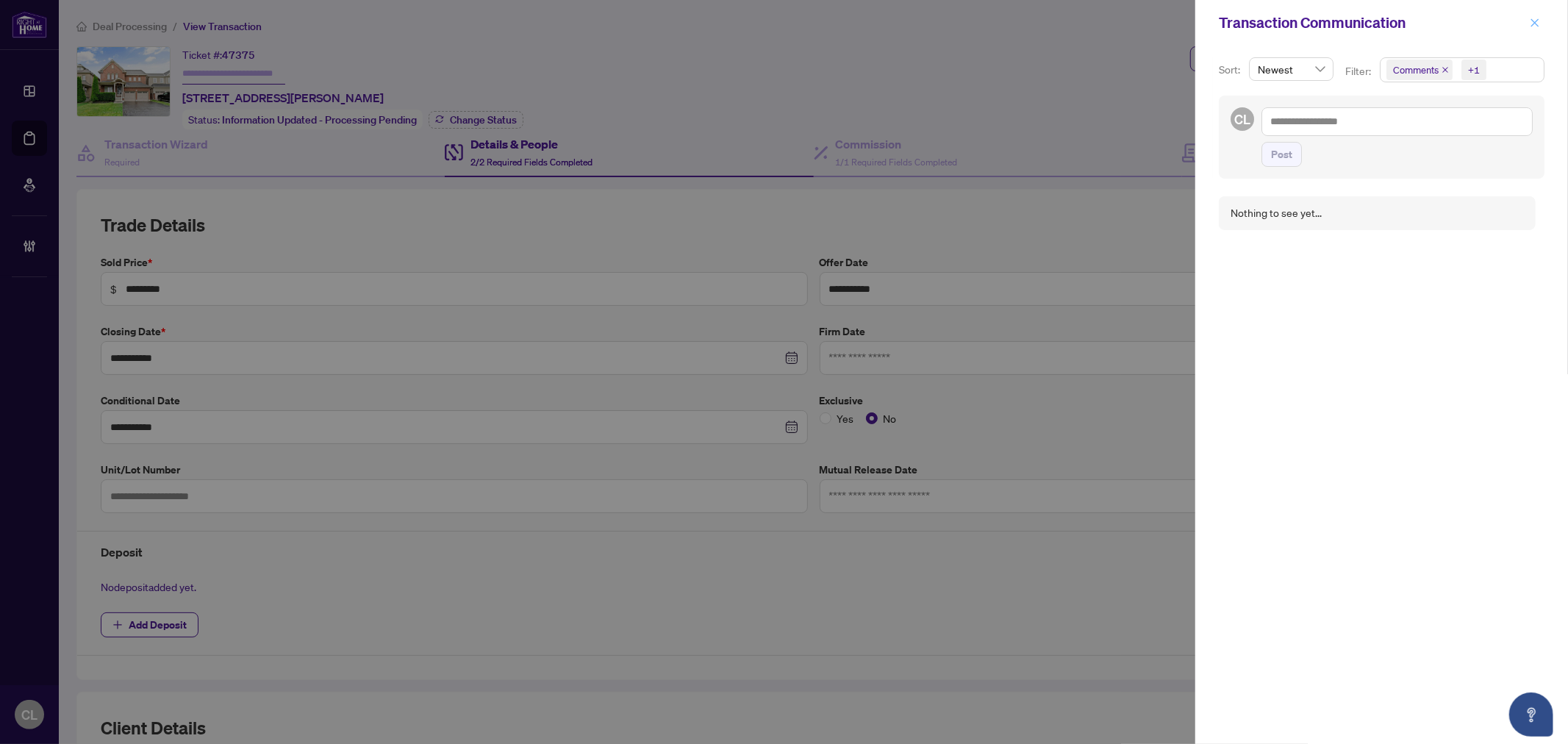
click at [1529, 21] on button "button" at bounding box center [1536, 23] width 20 height 18
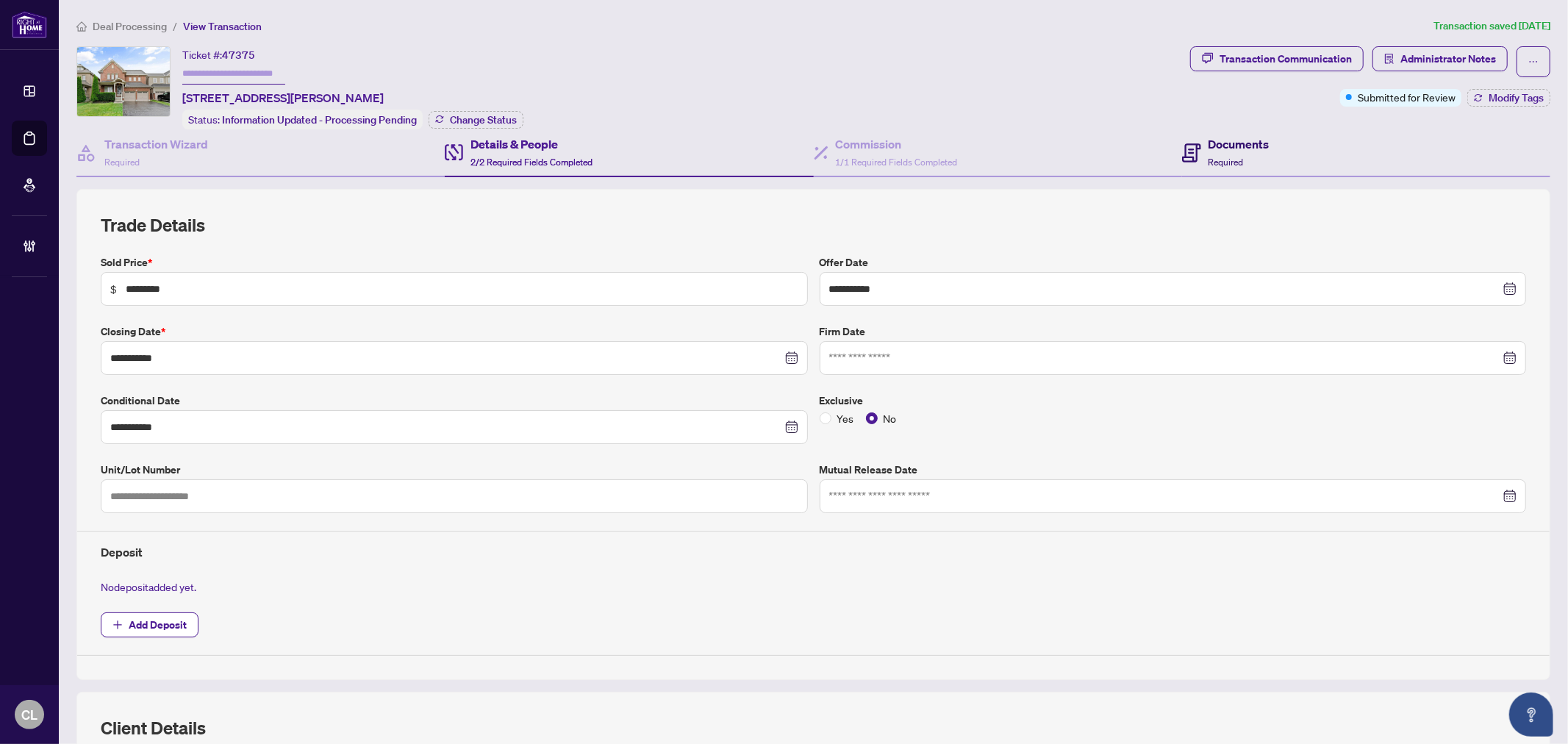
click at [1208, 148] on h4 "Documents" at bounding box center [1239, 144] width 61 height 18
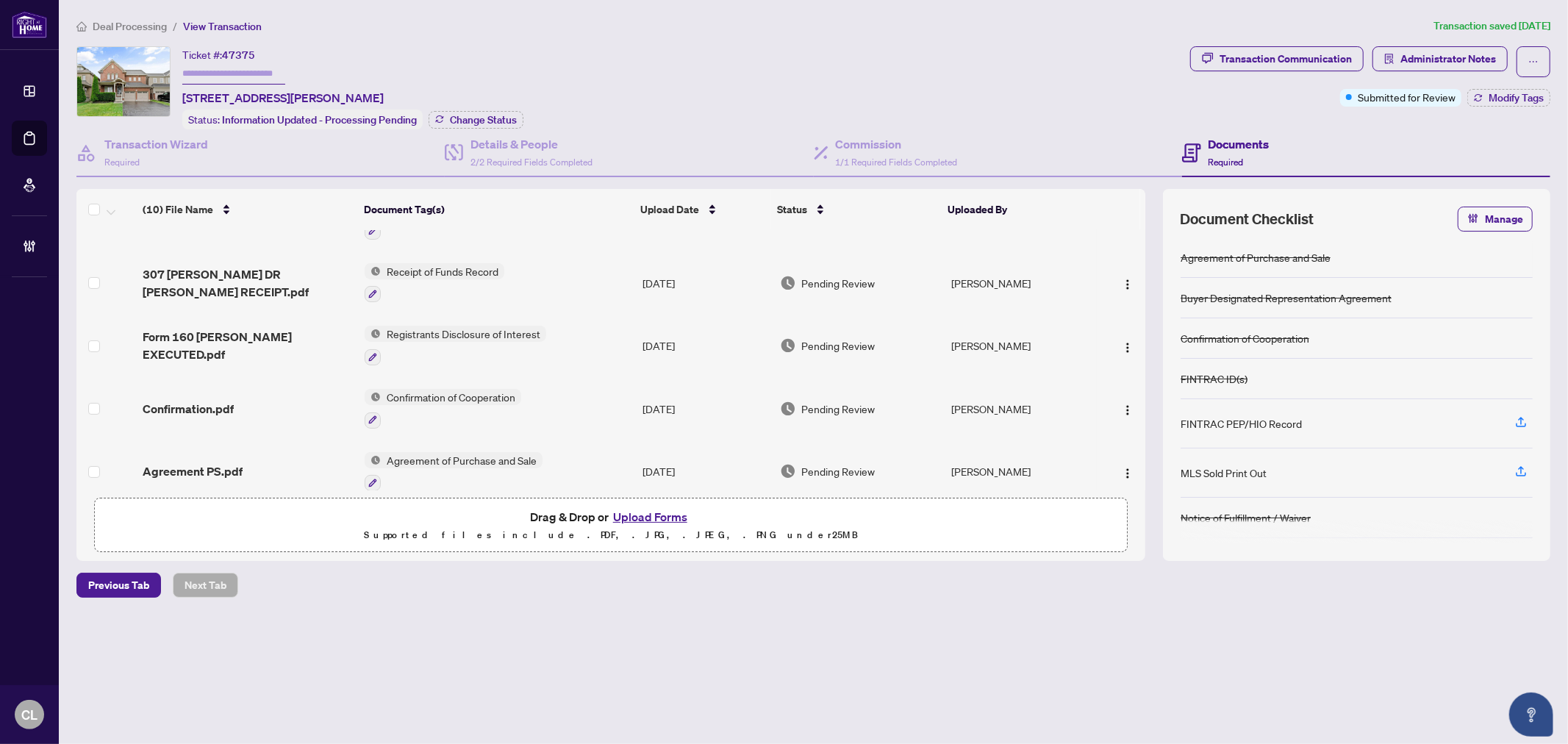
scroll to position [363, 0]
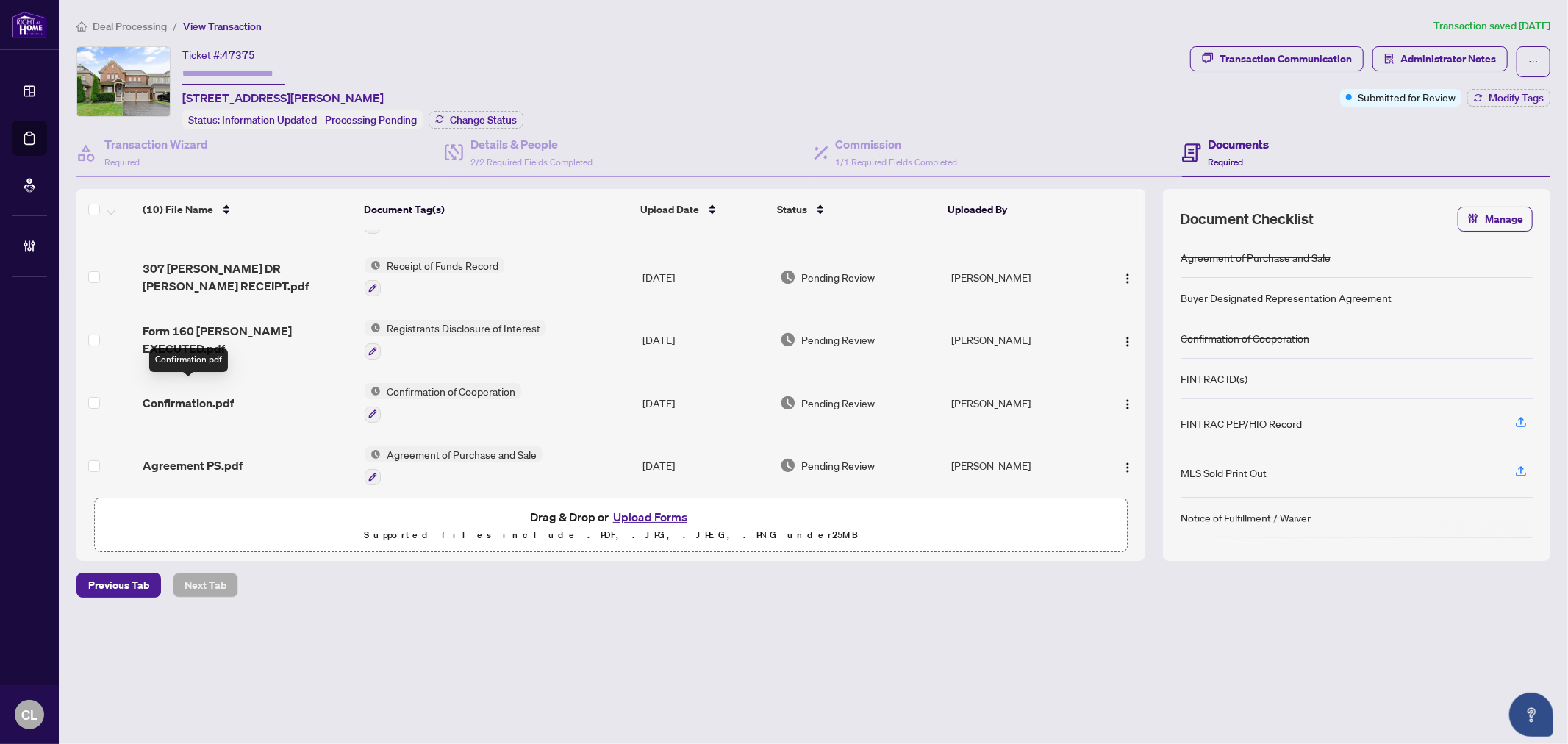
click at [196, 394] on span "Confirmation.pdf" at bounding box center [188, 403] width 91 height 18
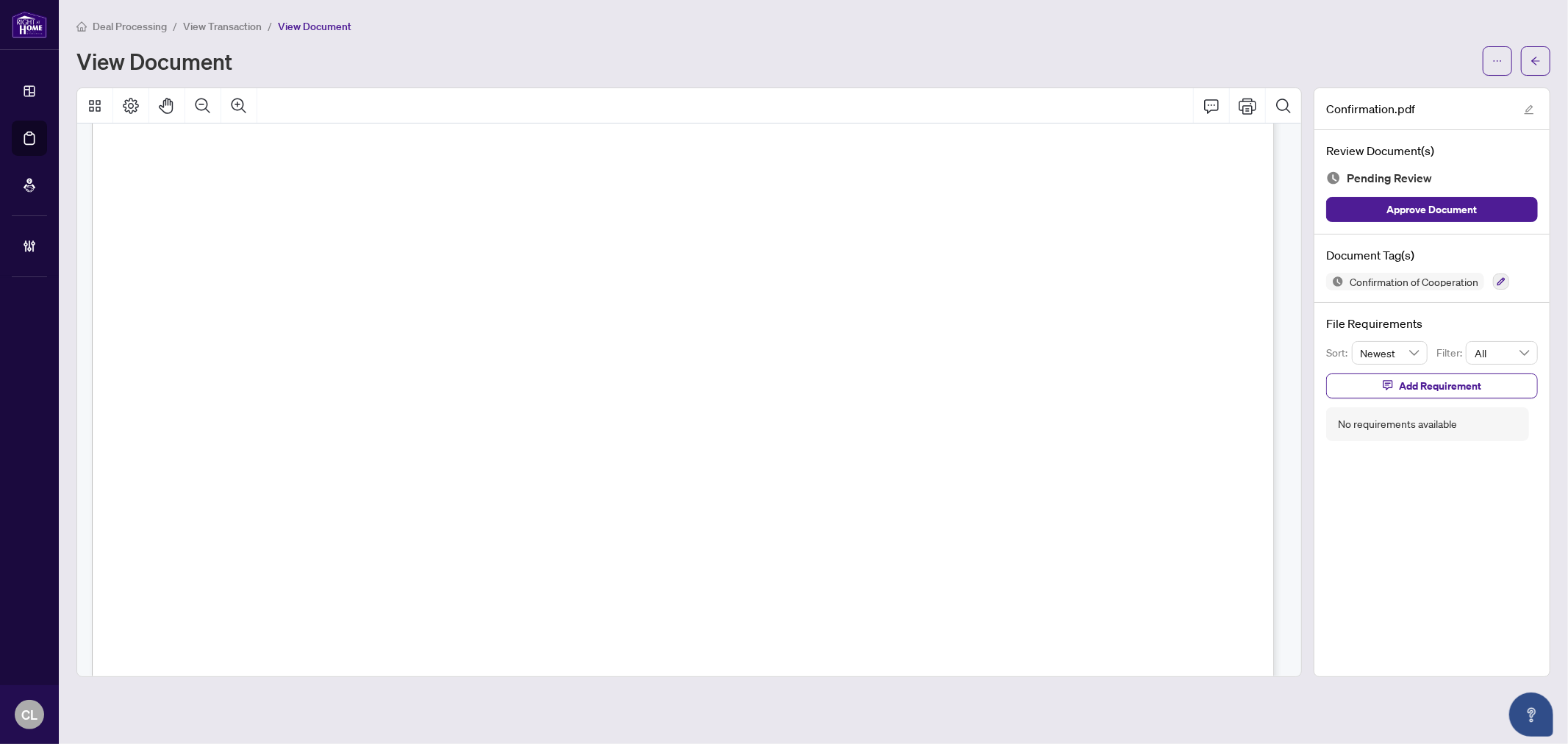
scroll to position [10, 0]
click at [1532, 65] on span "button" at bounding box center [1536, 61] width 11 height 24
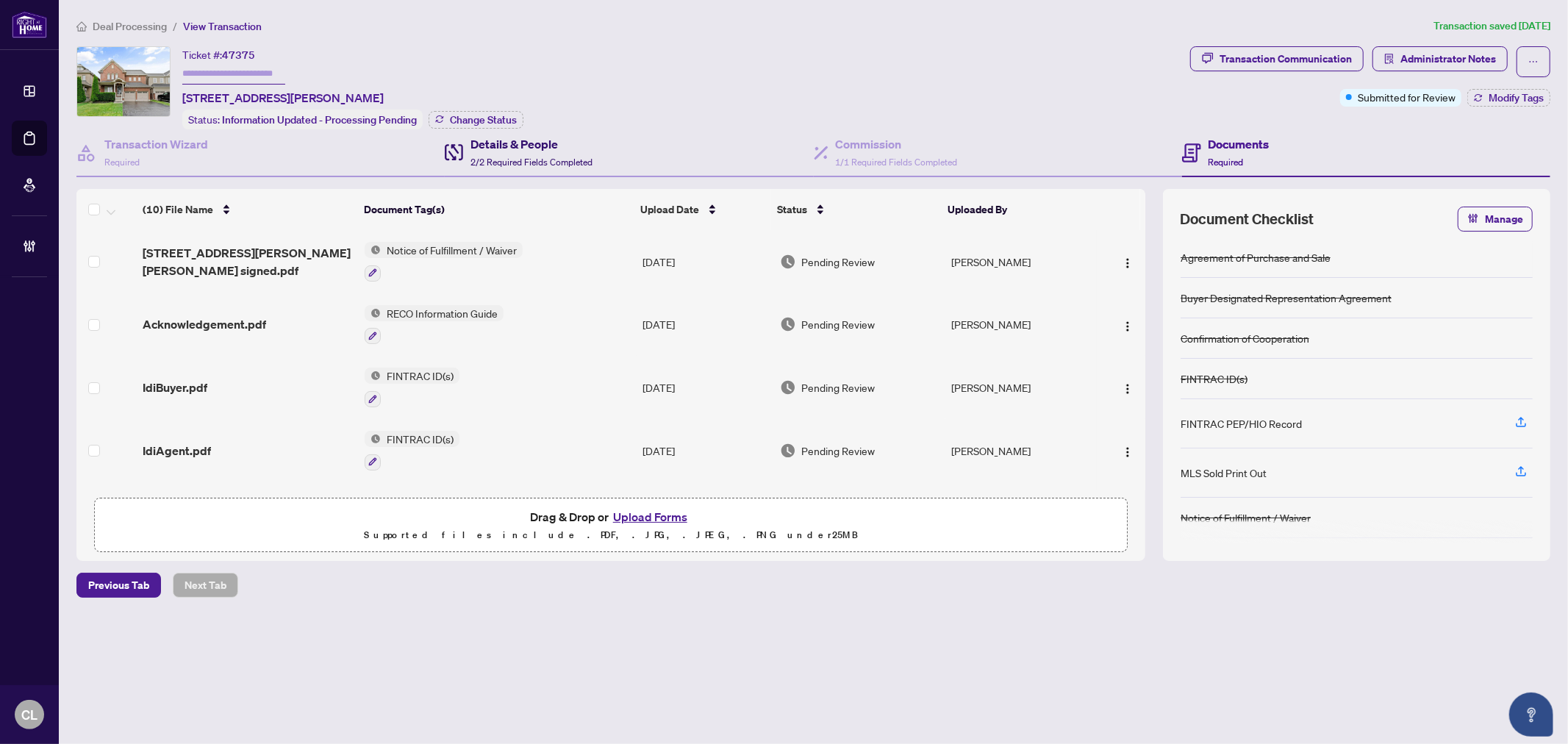
click at [487, 149] on h4 "Details & People" at bounding box center [531, 144] width 122 height 18
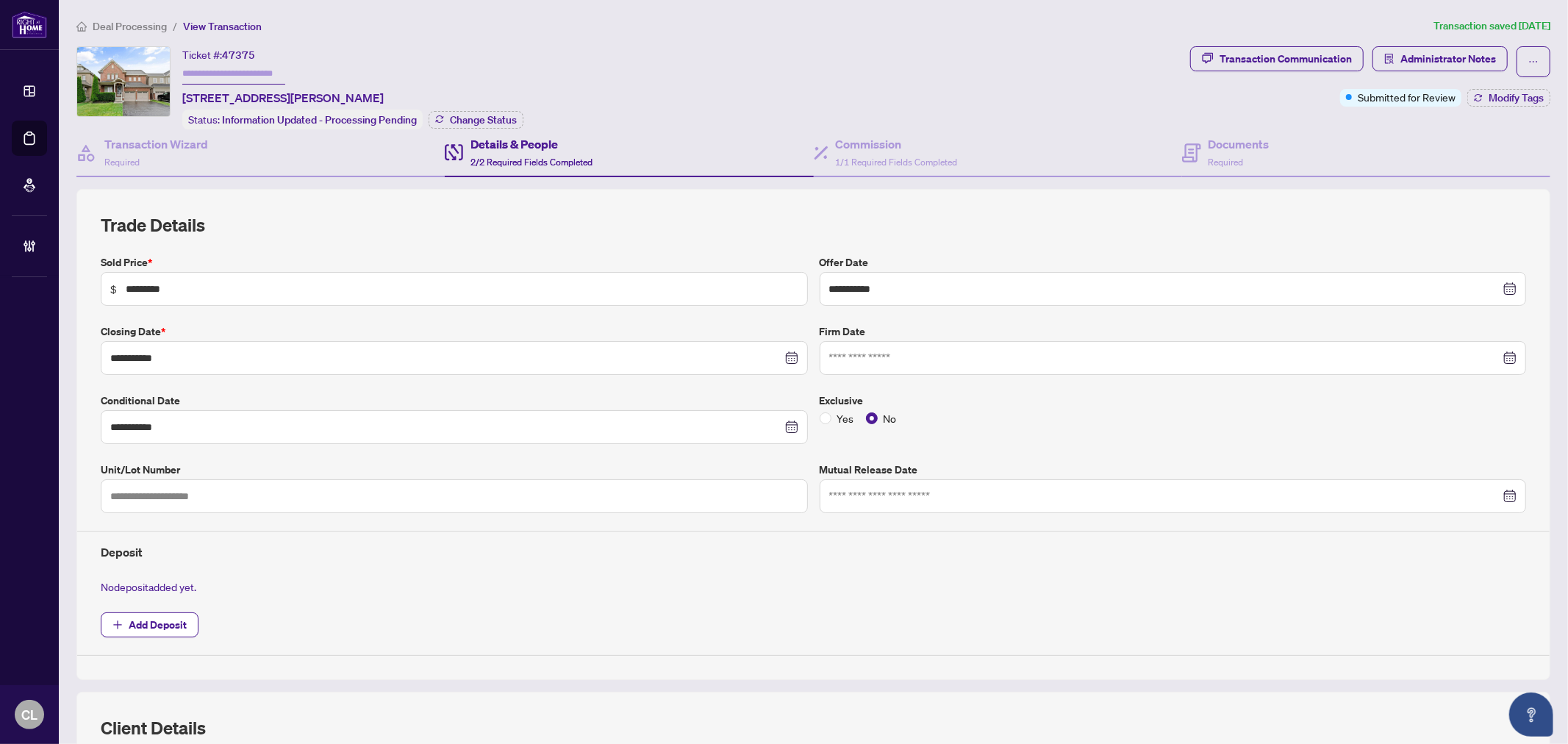
click at [506, 157] on span "2/2 Required Fields Completed" at bounding box center [531, 162] width 122 height 11
click at [866, 136] on h4 "Commission" at bounding box center [897, 144] width 122 height 18
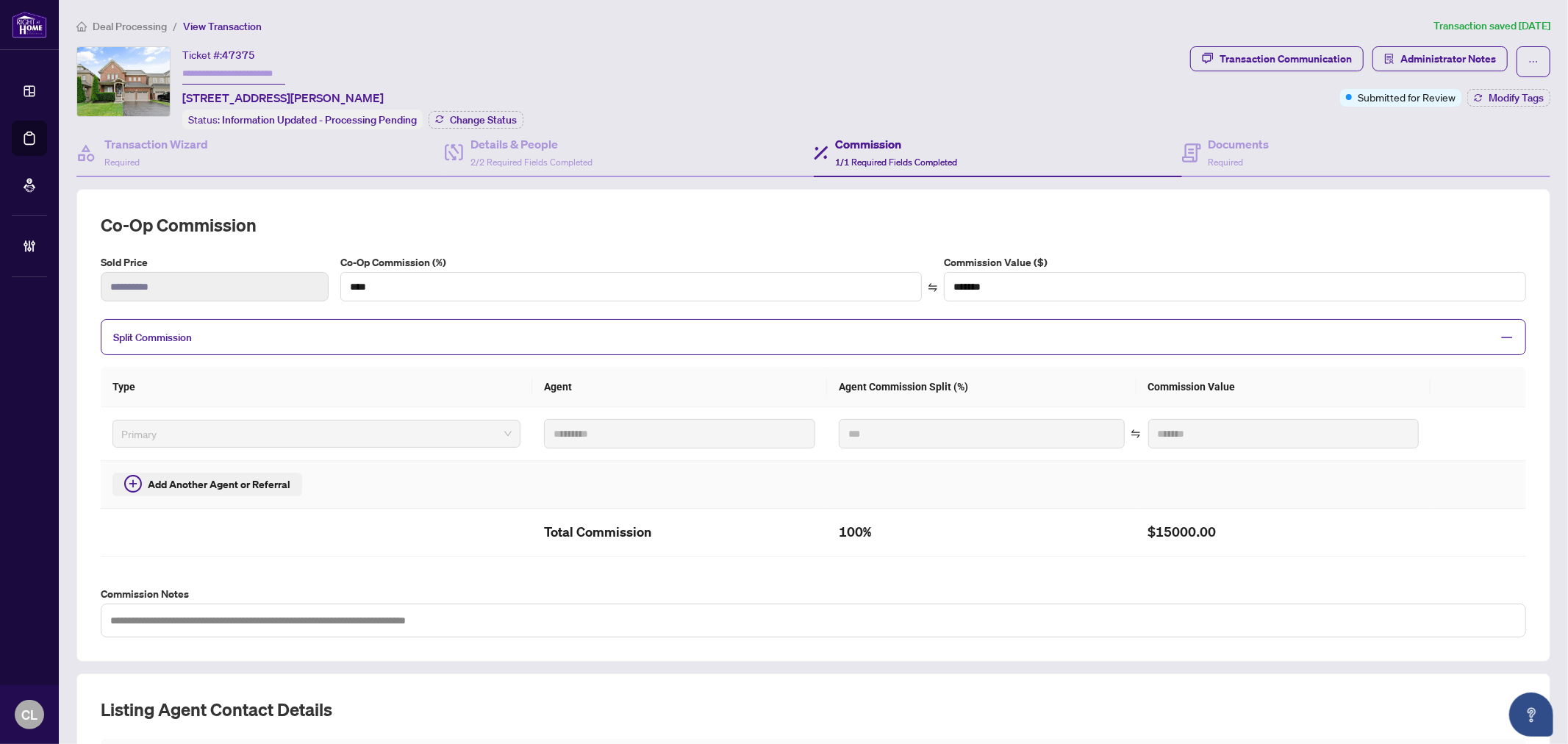
click at [182, 481] on span "Add Another Agent or Referral" at bounding box center [220, 484] width 143 height 17
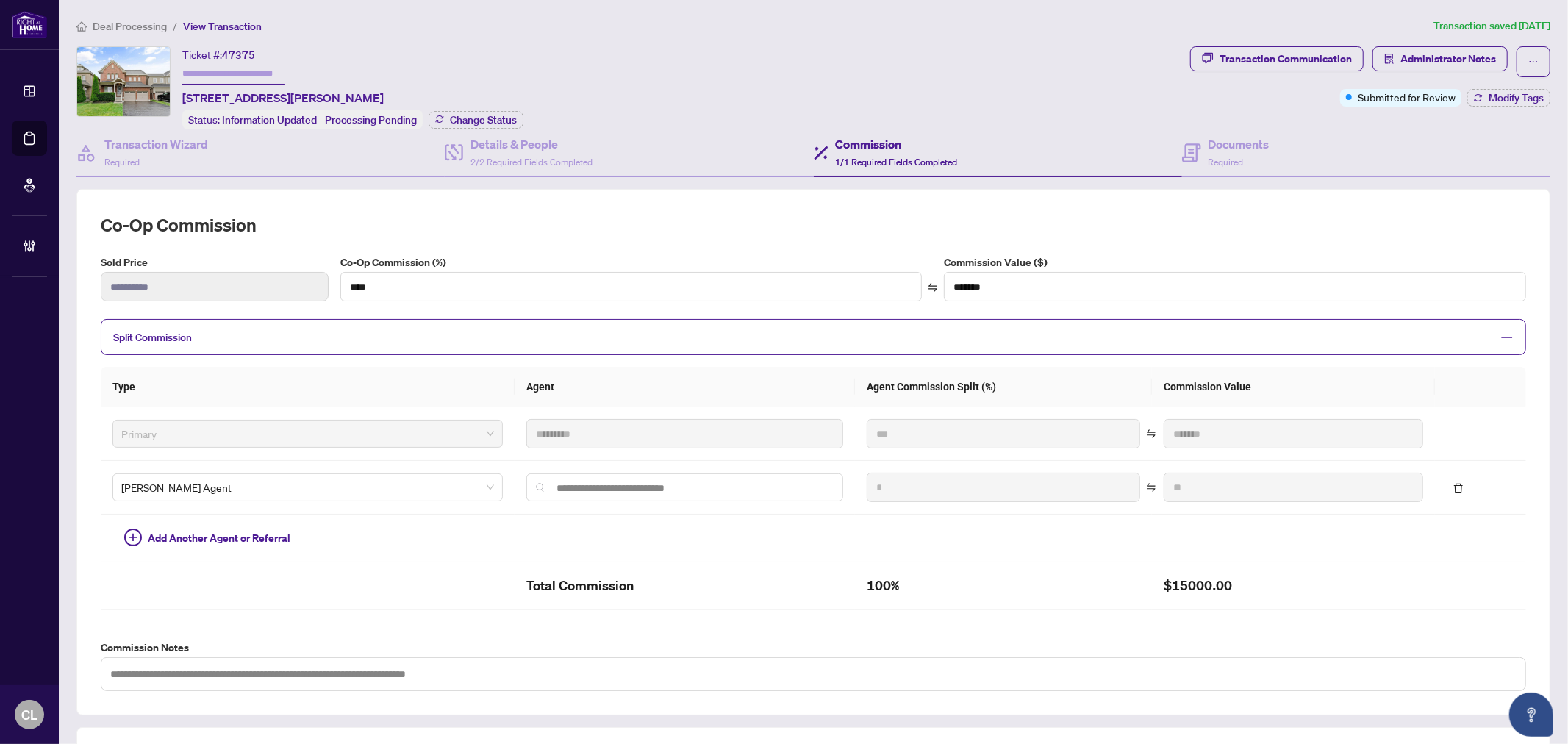
click at [163, 336] on span "Split Commission" at bounding box center [153, 338] width 78 height 14
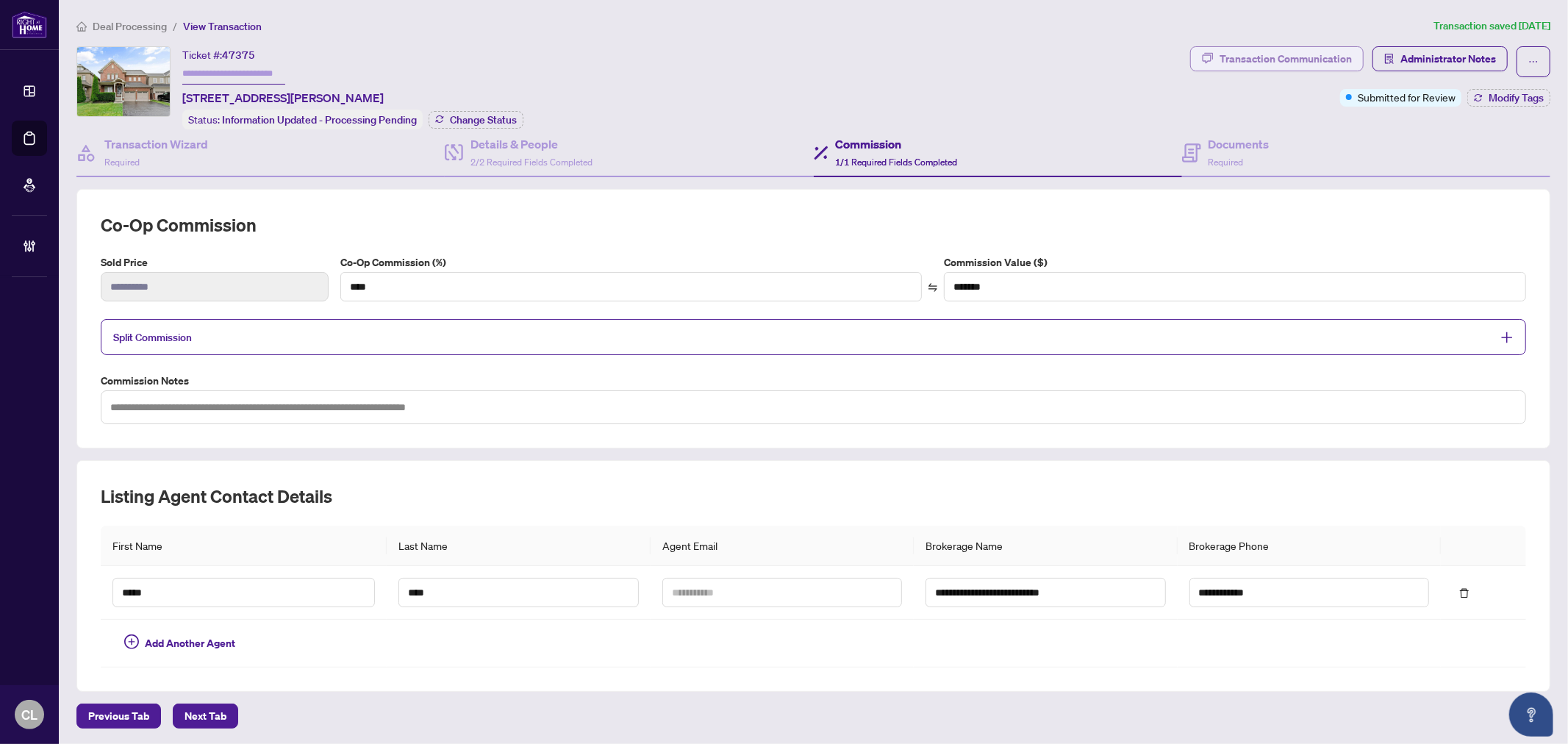
click at [1259, 60] on div "Transaction Communication" at bounding box center [1286, 59] width 132 height 24
type textarea "**********"
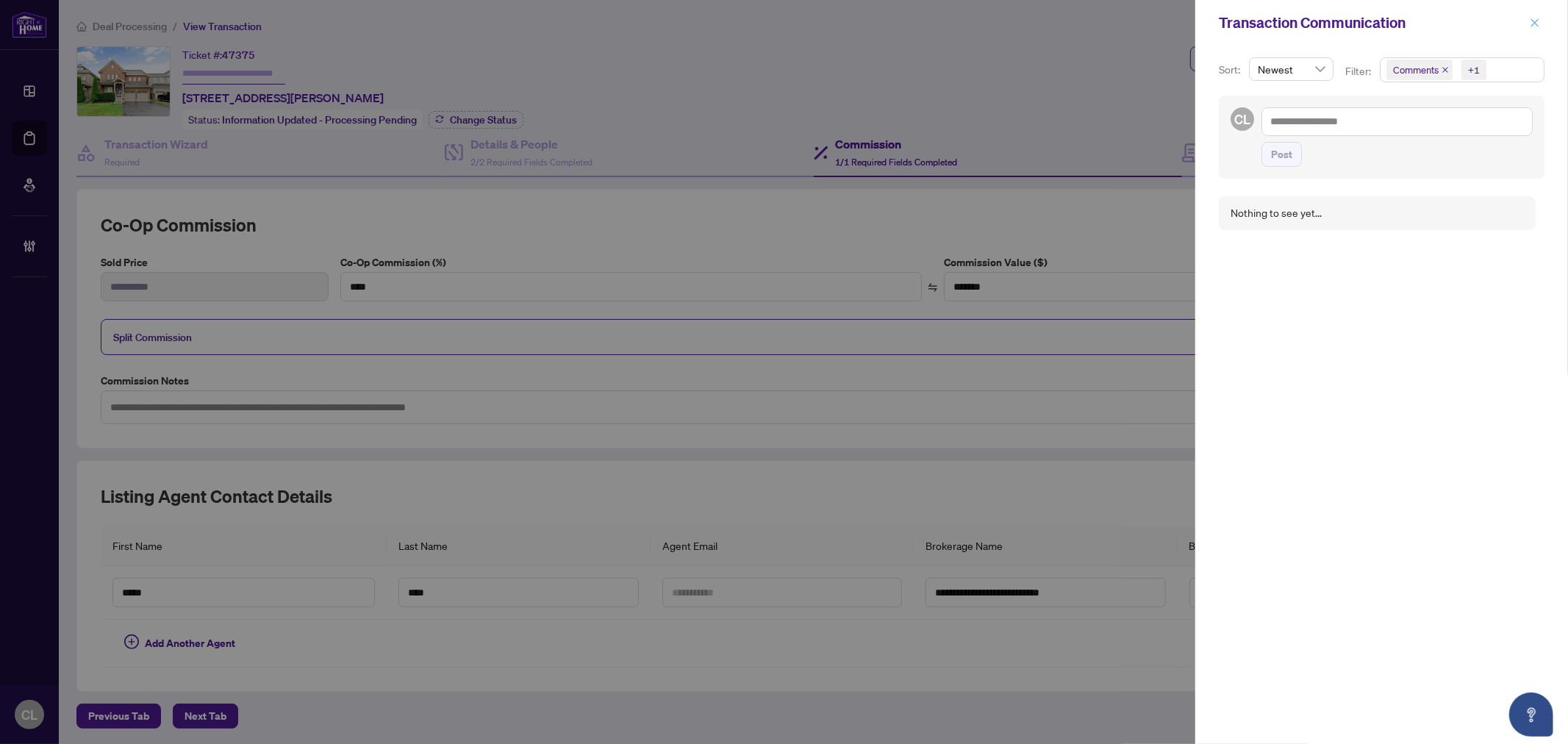
click at [1528, 24] on button "button" at bounding box center [1536, 23] width 20 height 18
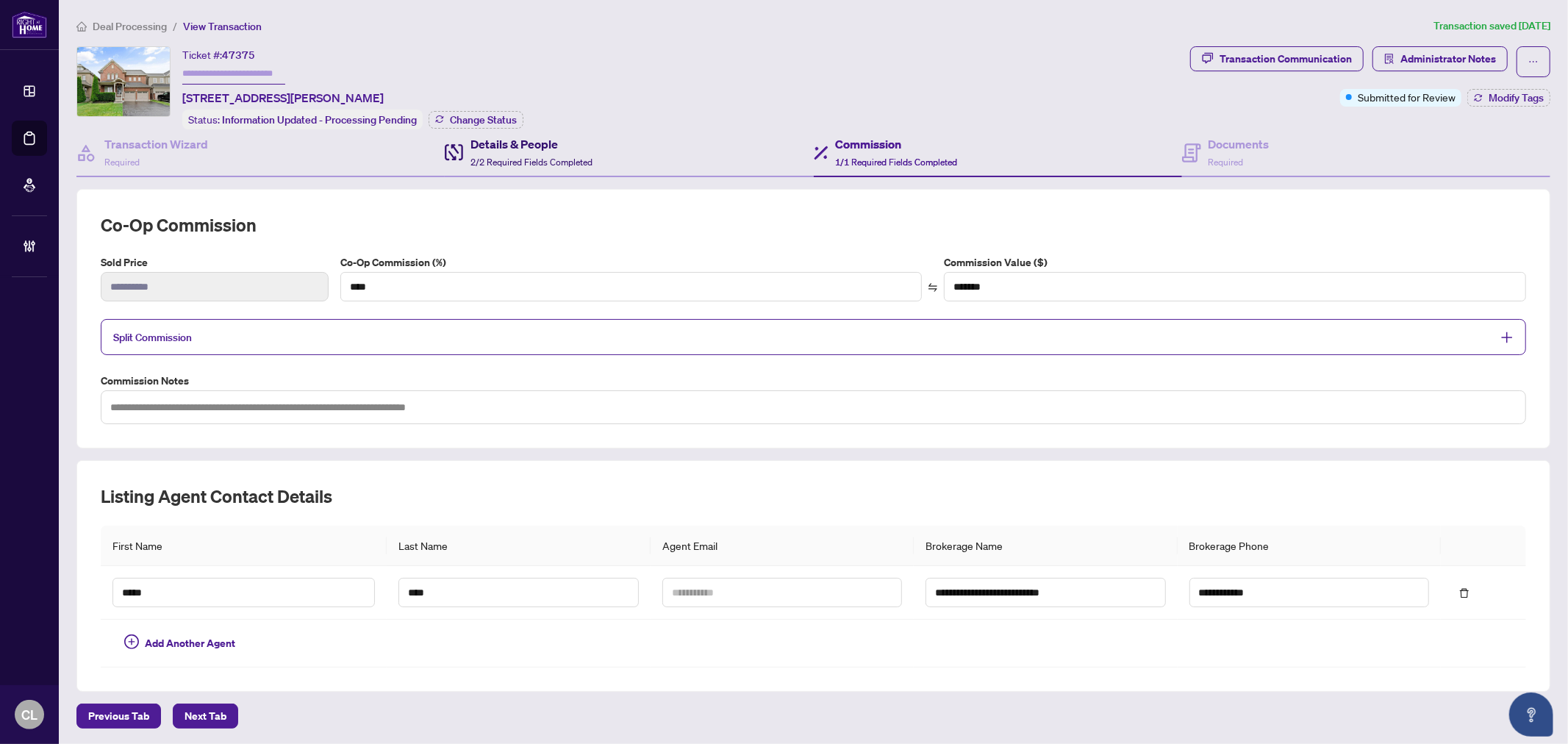
click at [531, 157] on span "2/2 Required Fields Completed" at bounding box center [531, 162] width 122 height 11
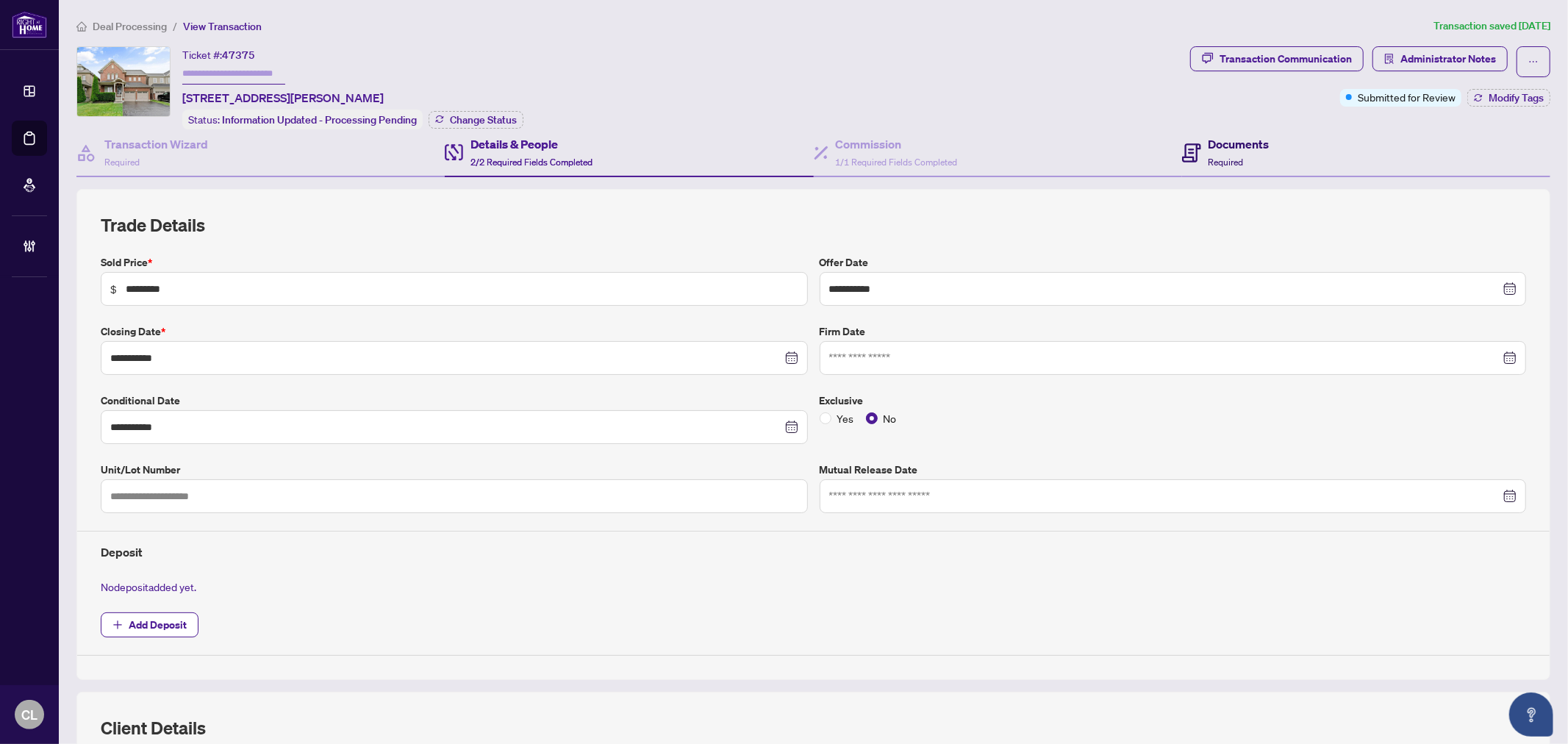
click at [1221, 135] on h4 "Documents" at bounding box center [1239, 144] width 61 height 18
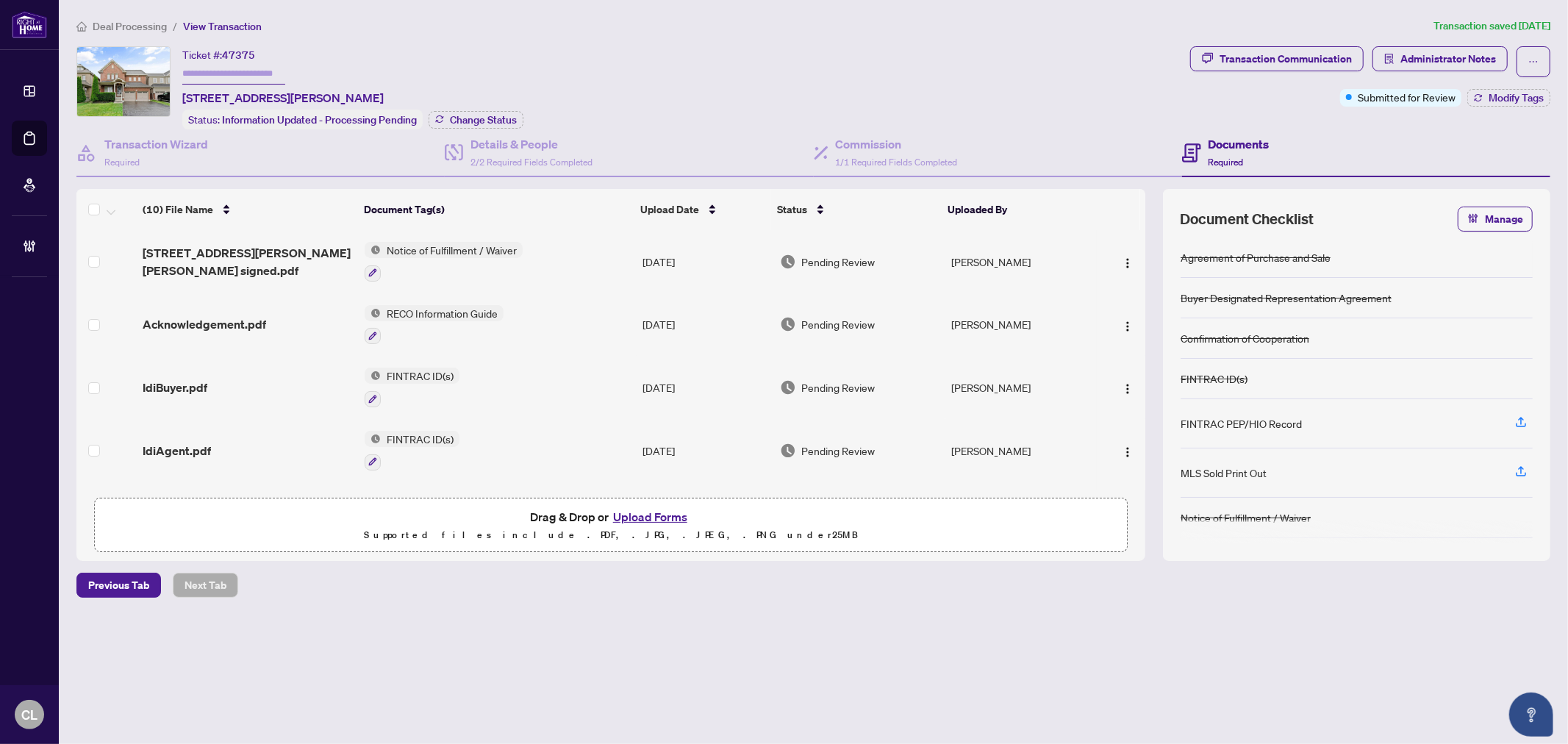
click at [674, 514] on button "Upload Forms" at bounding box center [650, 518] width 83 height 20
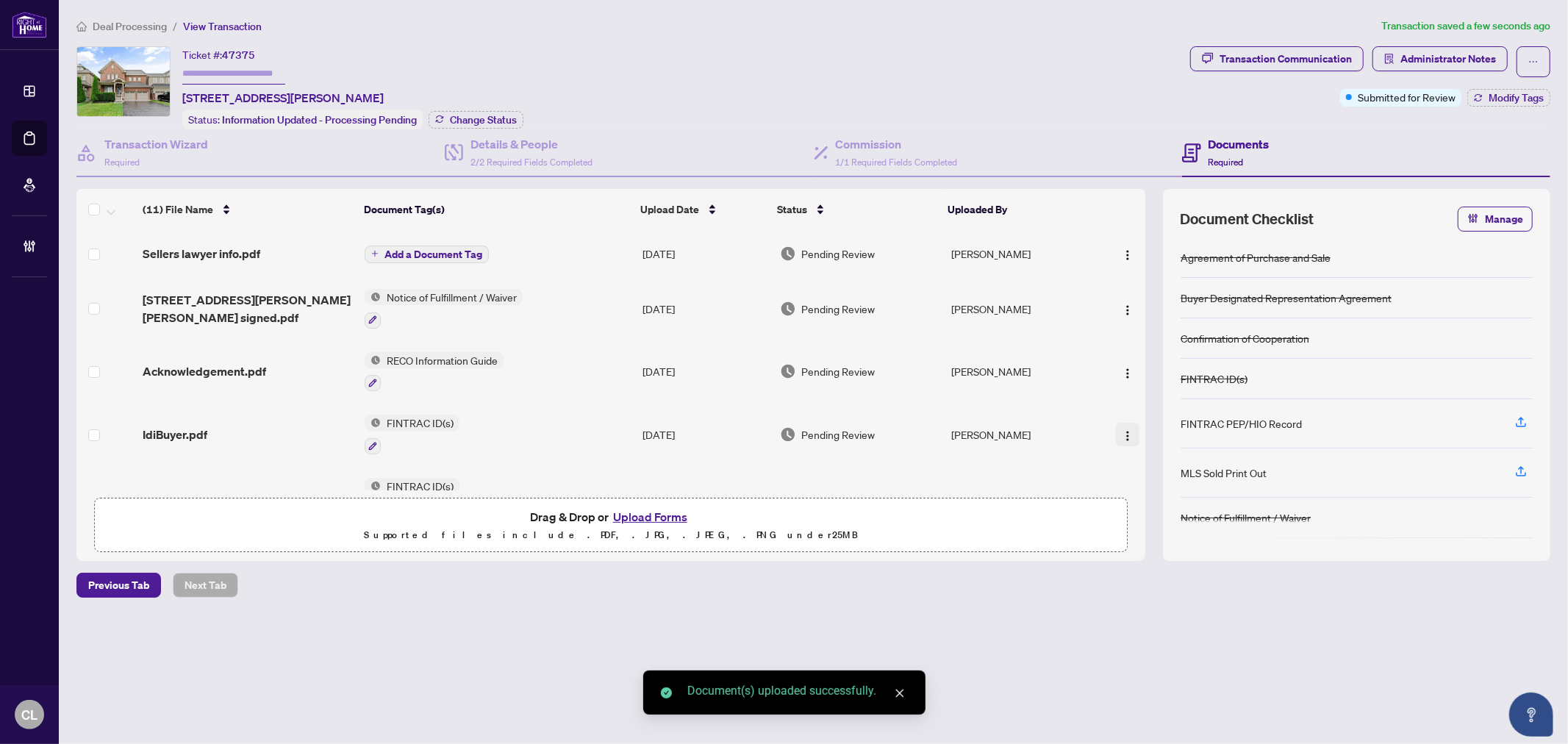
click at [1122, 430] on img "button" at bounding box center [1128, 436] width 12 height 12
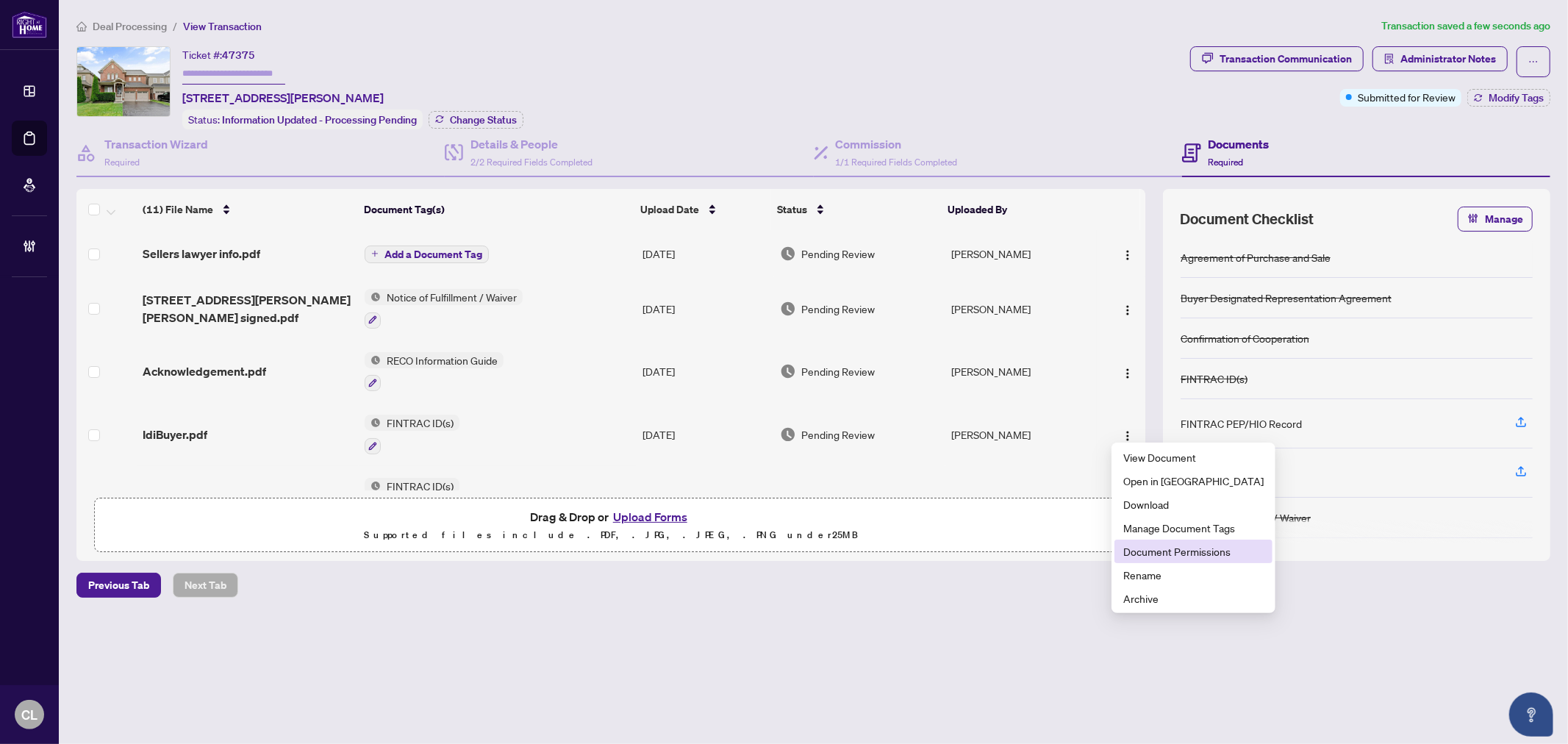
click at [1155, 558] on span "Document Permissions" at bounding box center [1193, 551] width 140 height 17
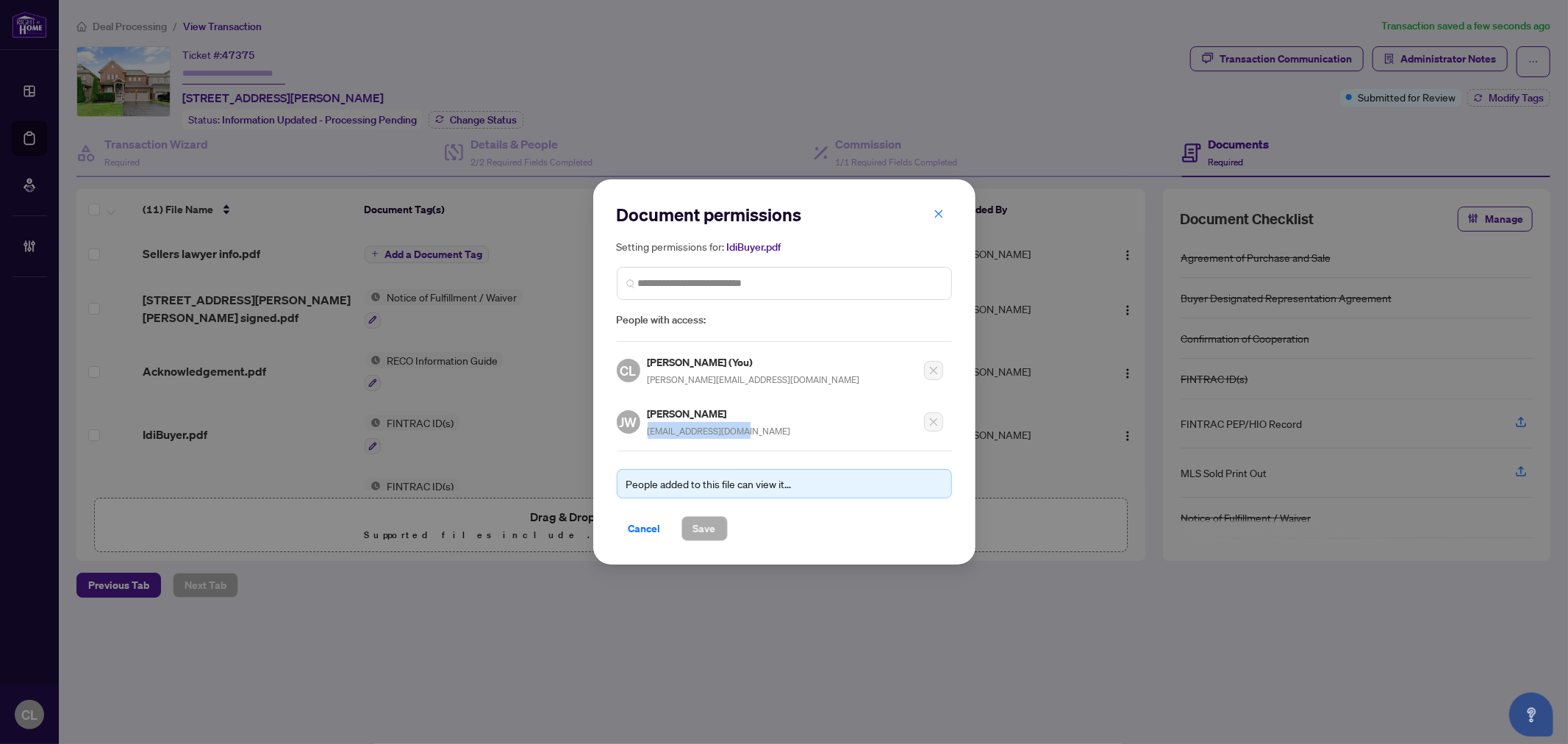
drag, startPoint x: 741, startPoint y: 431, endPoint x: 648, endPoint y: 441, distance: 93.5
click at [648, 441] on div "Document permissions Setting permissions for: IdiBuyer.pdf People with access: …" at bounding box center [784, 372] width 335 height 337
copy span "[EMAIL_ADDRESS][DOMAIN_NAME]"
click at [942, 216] on icon "close" at bounding box center [939, 214] width 11 height 11
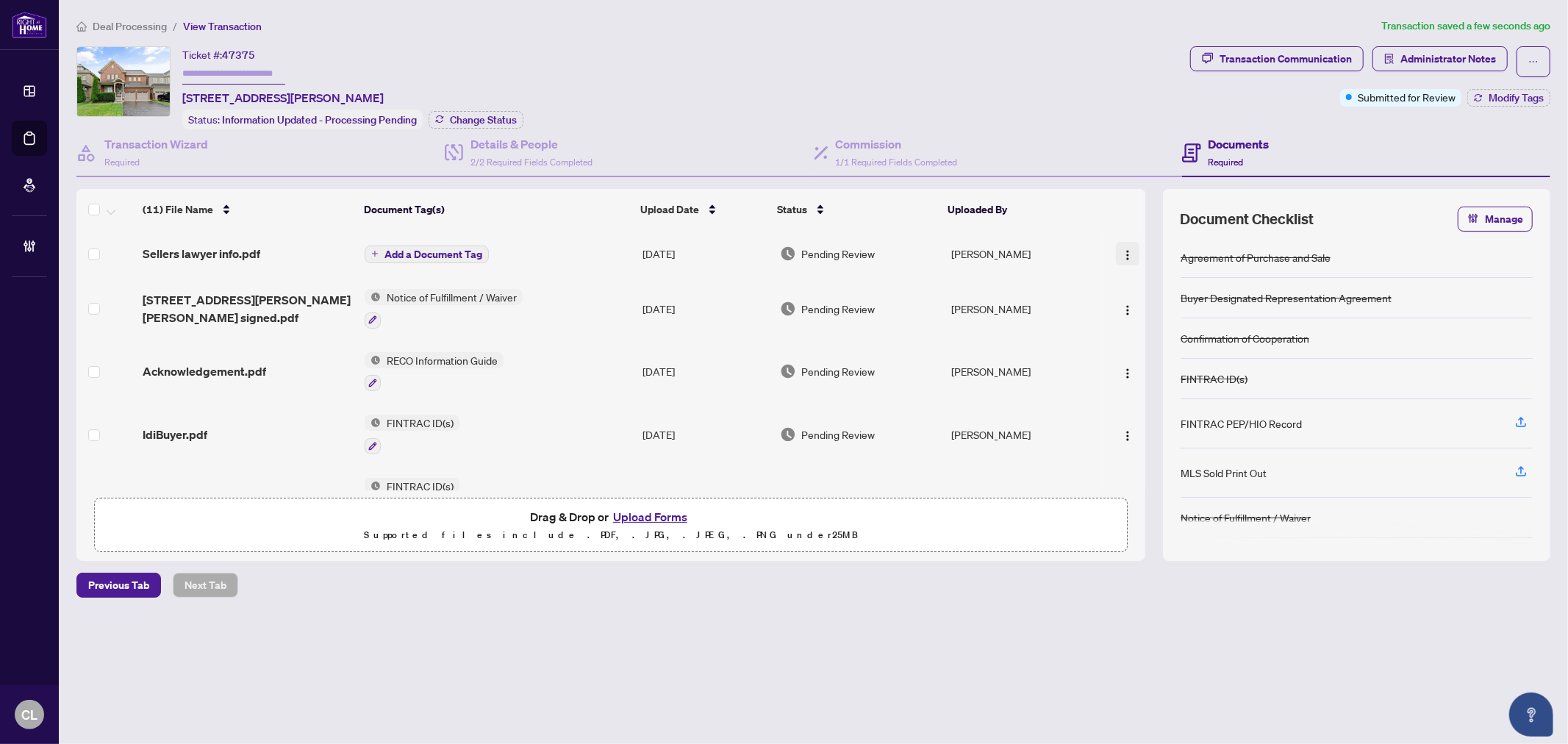
click at [1123, 255] on img "button" at bounding box center [1128, 255] width 12 height 12
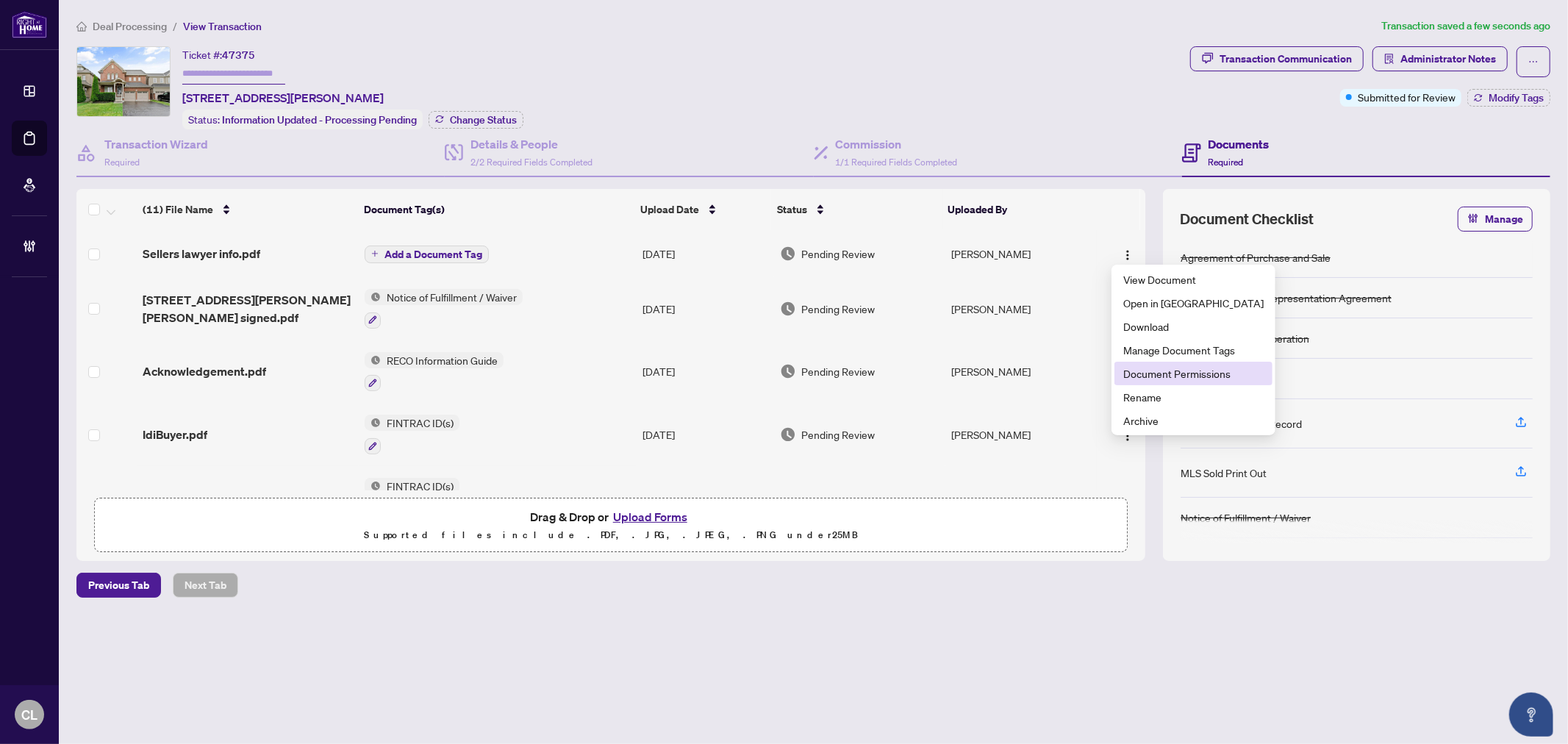
click at [1166, 372] on span "Document Permissions" at bounding box center [1193, 373] width 140 height 17
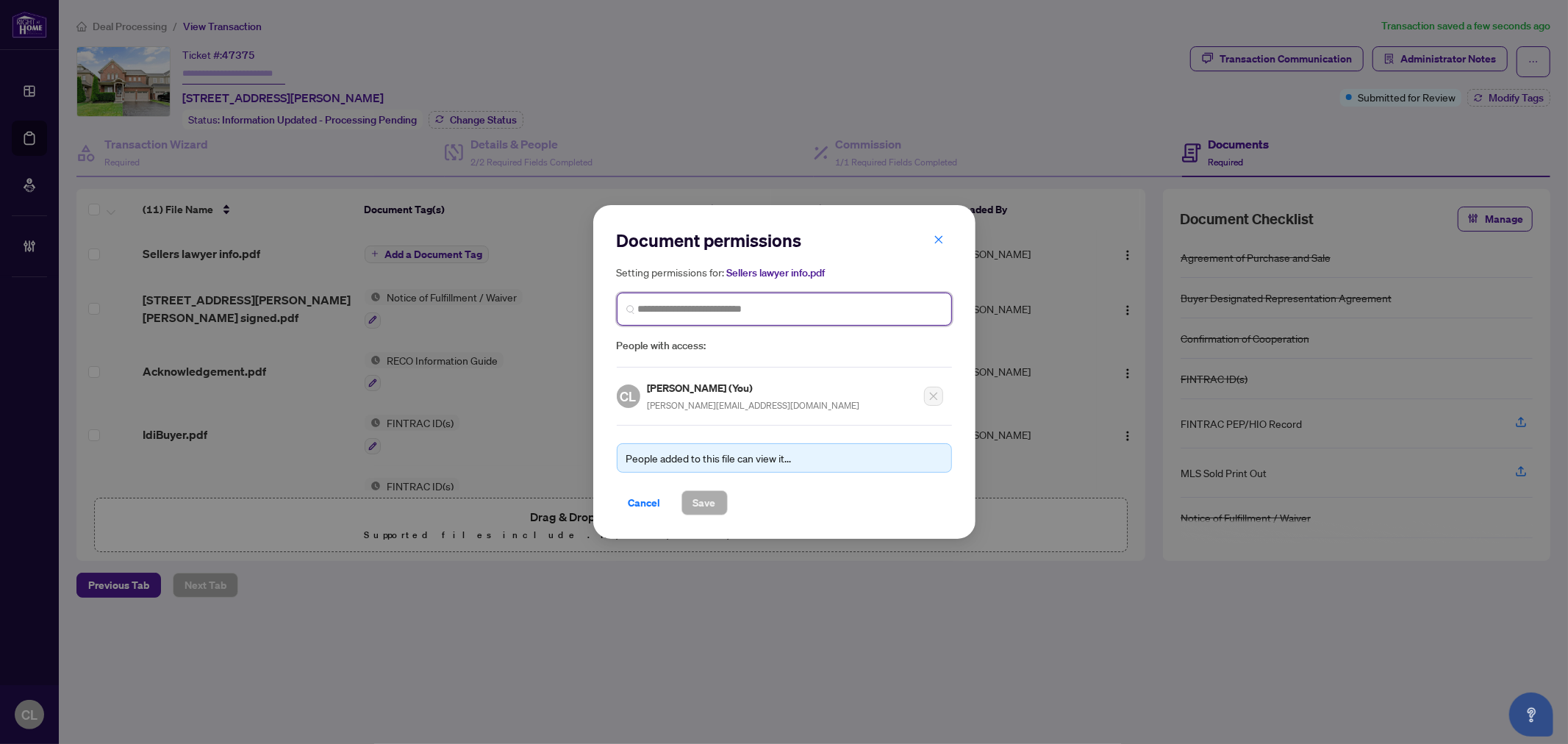
click at [0, 0] on input "search" at bounding box center [0, 0] width 0 height 0
paste input "**********"
type input "**********"
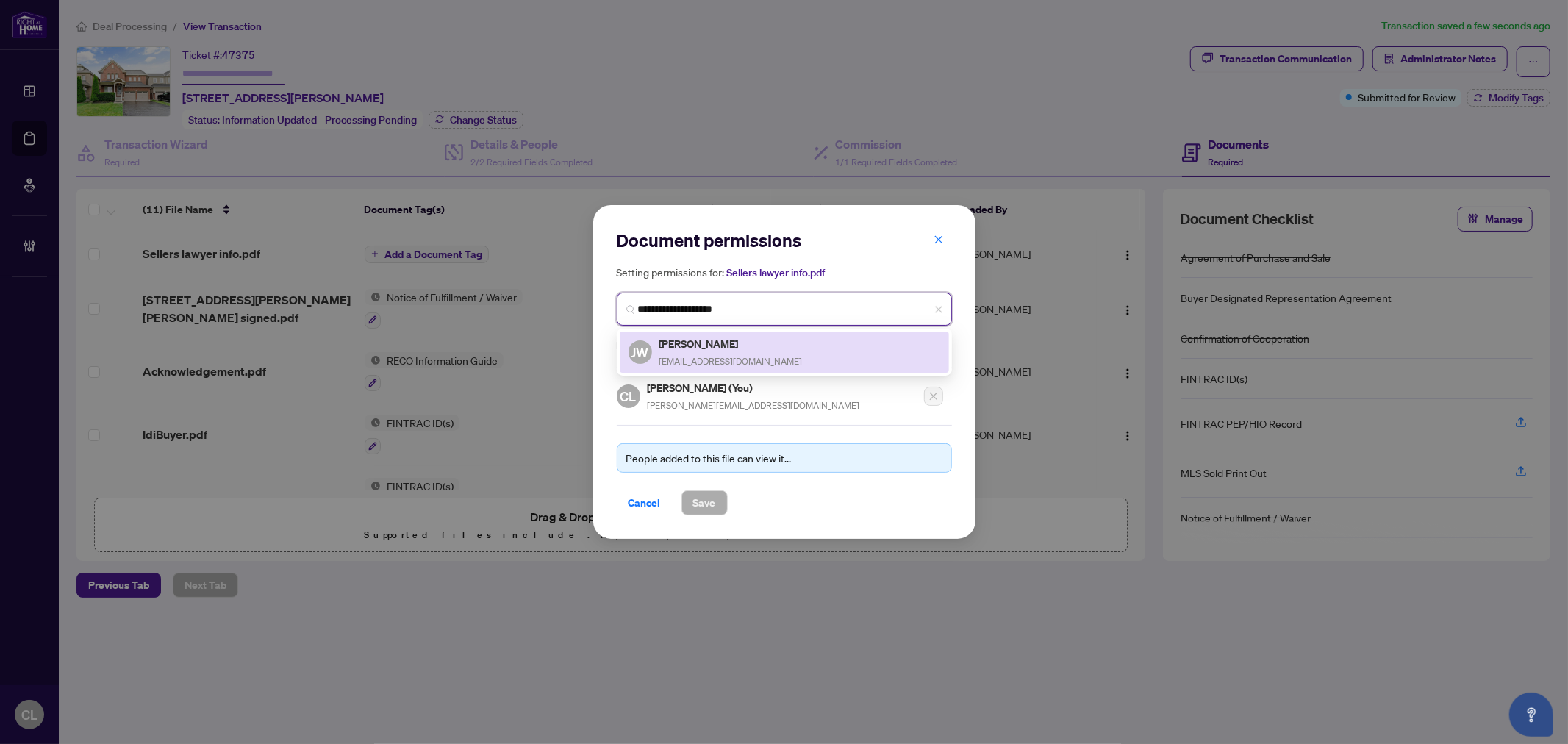
click at [681, 336] on h5 "[PERSON_NAME]" at bounding box center [731, 343] width 143 height 17
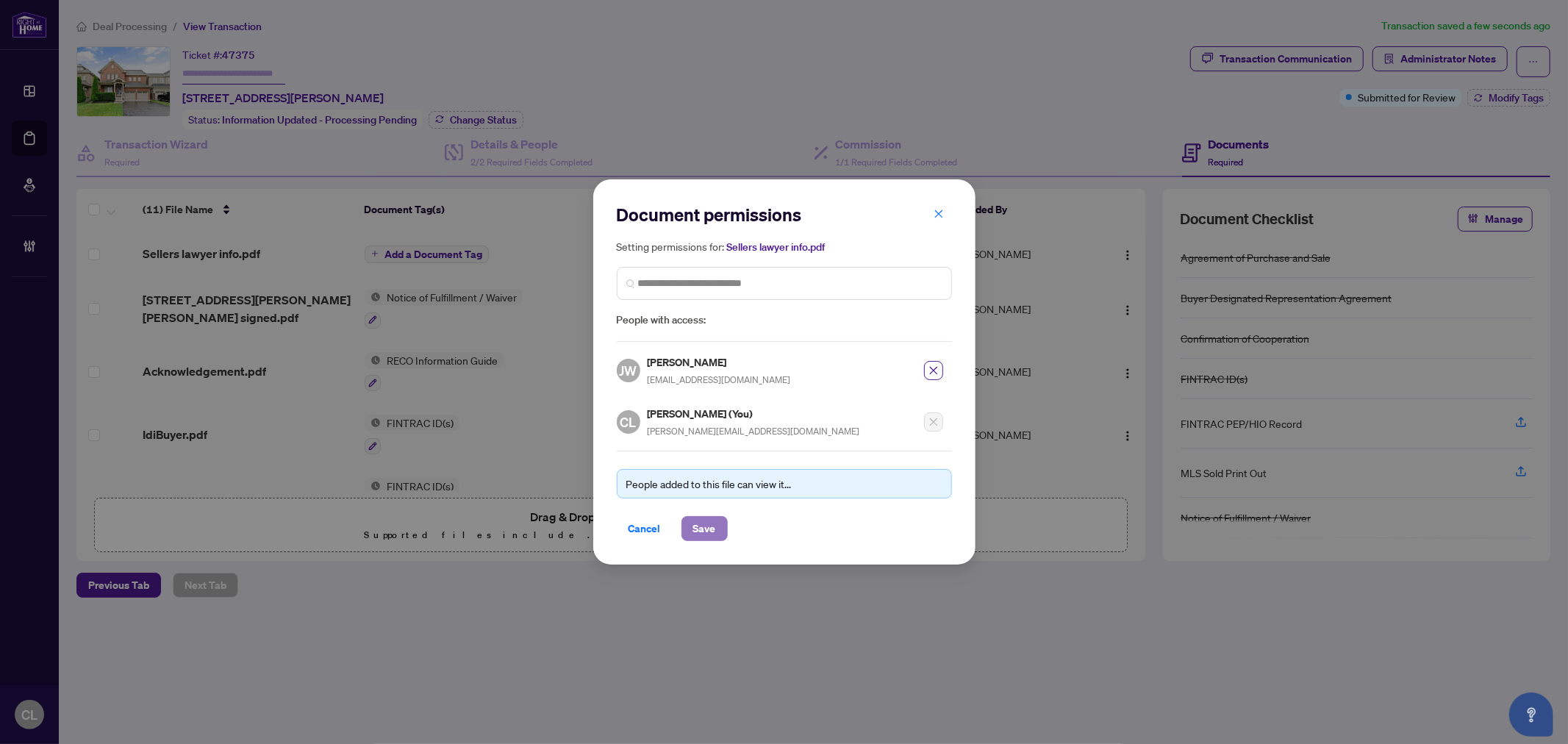
click at [703, 522] on span "Save" at bounding box center [704, 528] width 23 height 24
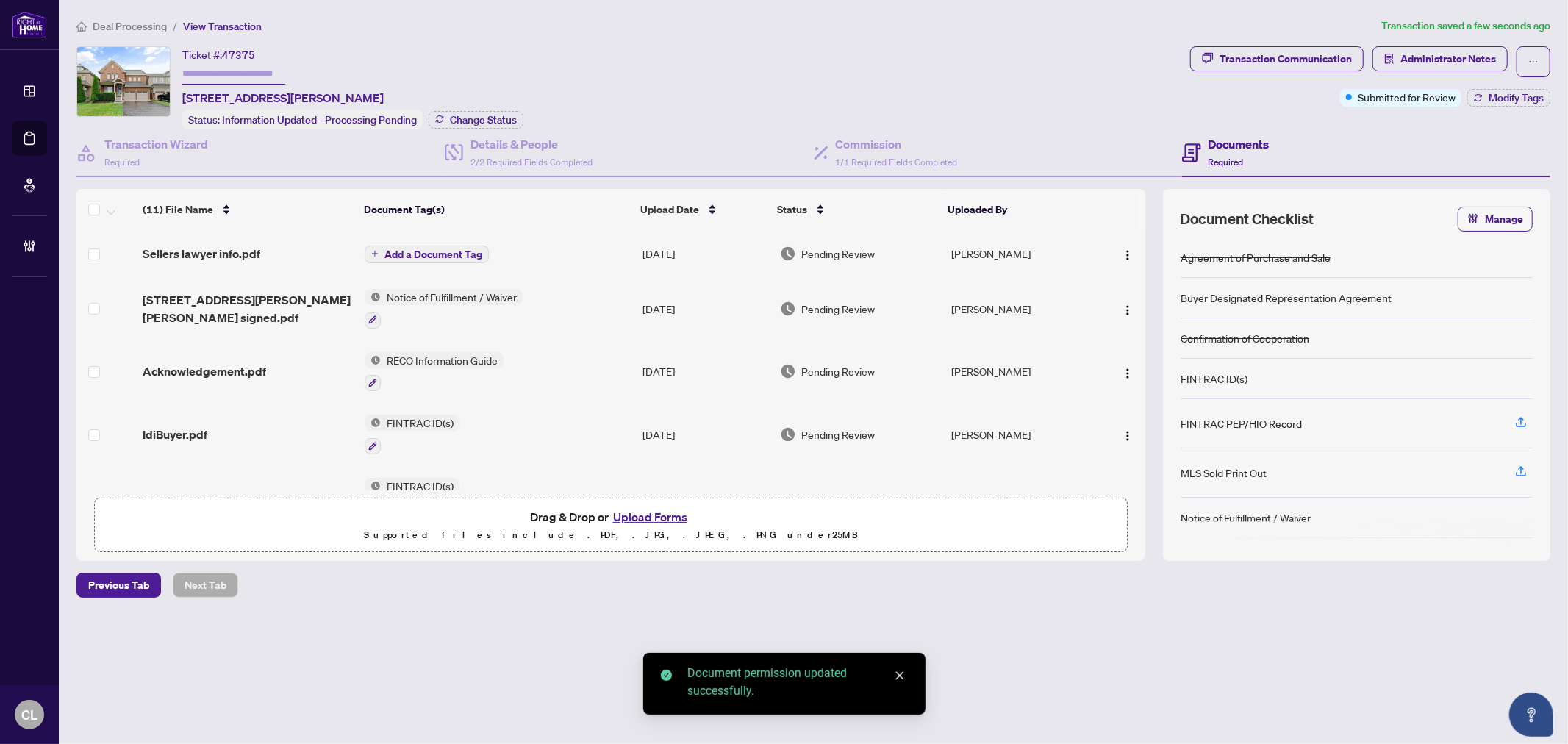
click at [408, 250] on span "Add a Document Tag" at bounding box center [433, 254] width 98 height 11
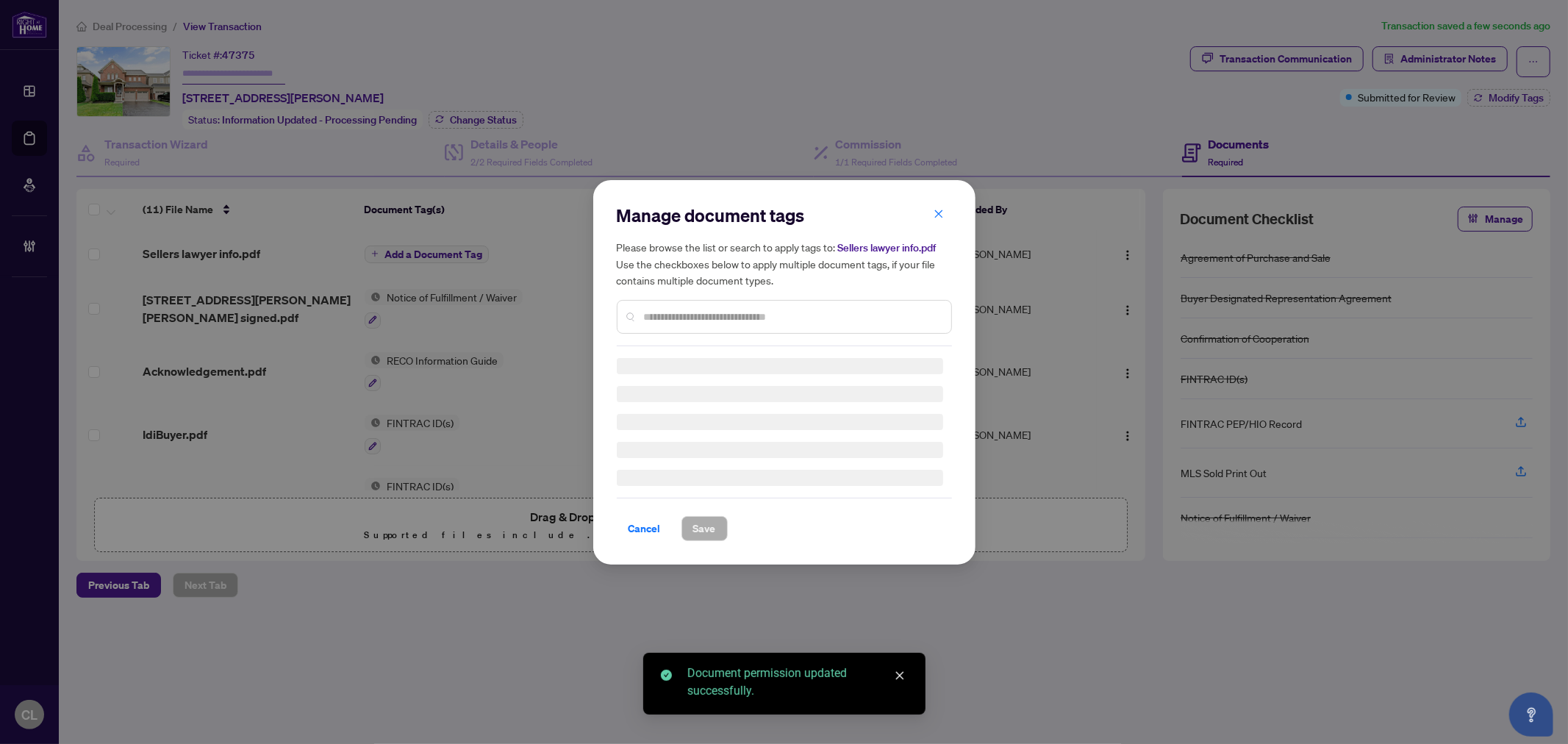
click at [684, 311] on input "text" at bounding box center [792, 317] width 296 height 17
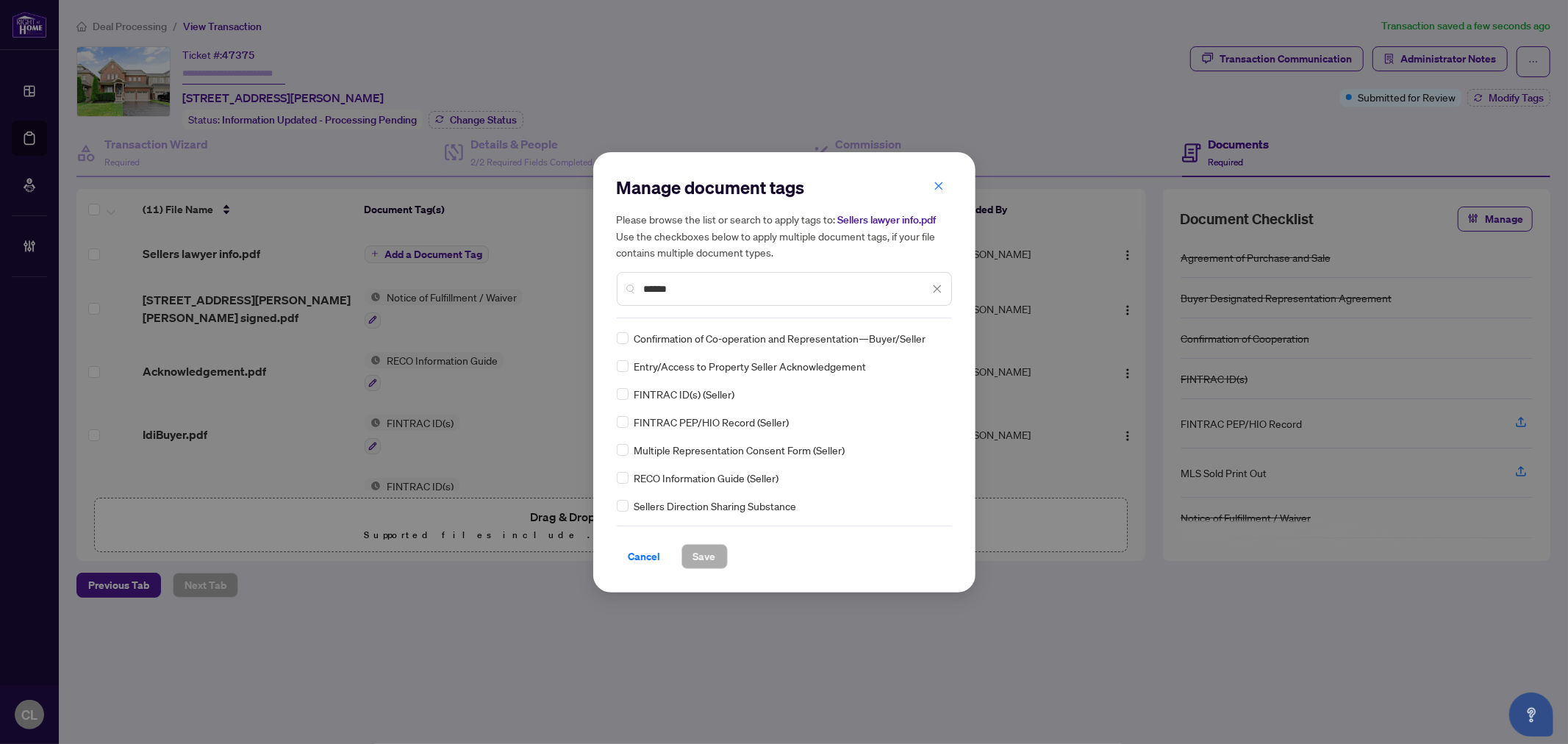
type input "******"
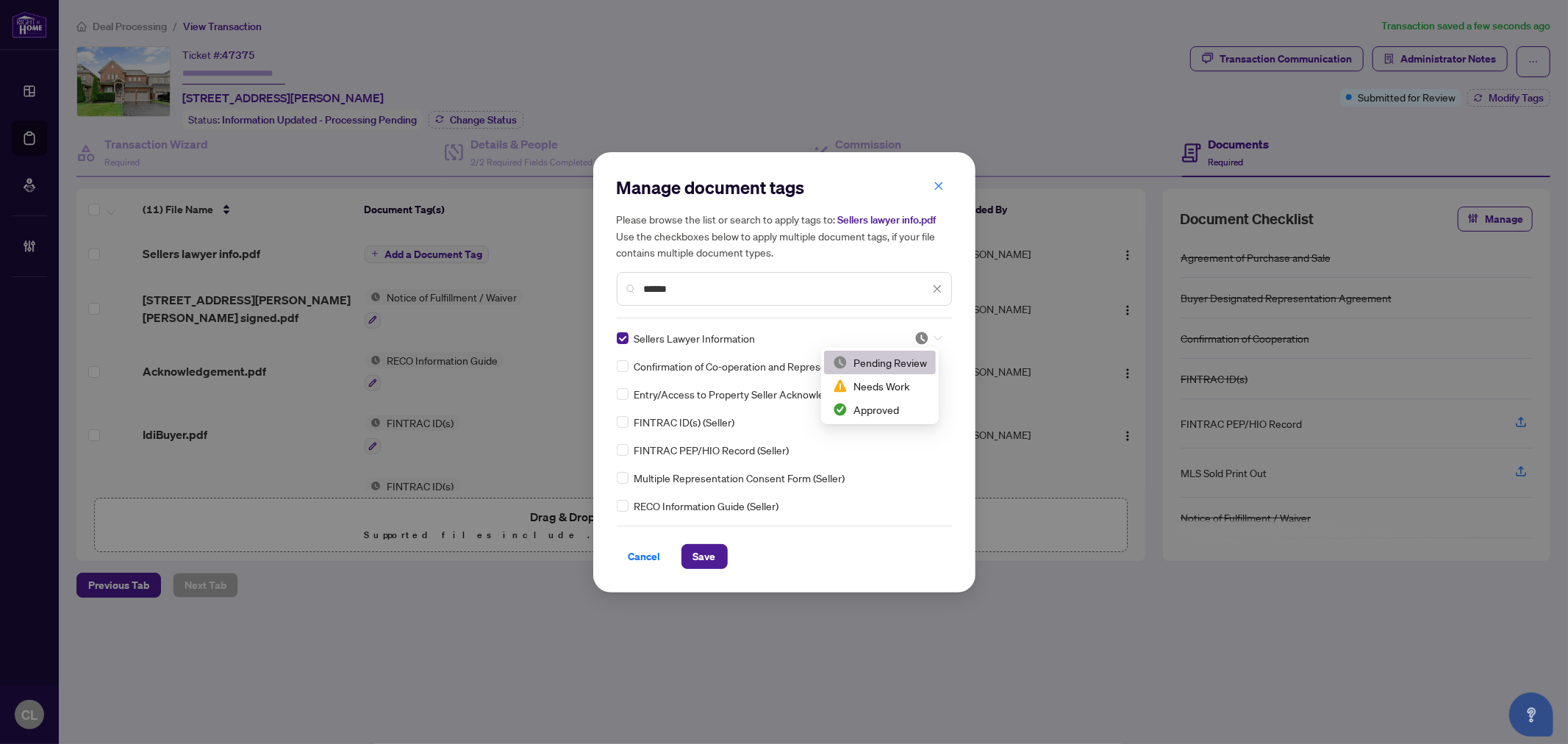
click at [934, 335] on icon at bounding box center [938, 338] width 9 height 6
click at [928, 356] on div "Pending Review" at bounding box center [880, 363] width 112 height 24
click at [699, 556] on span "Save" at bounding box center [704, 557] width 23 height 24
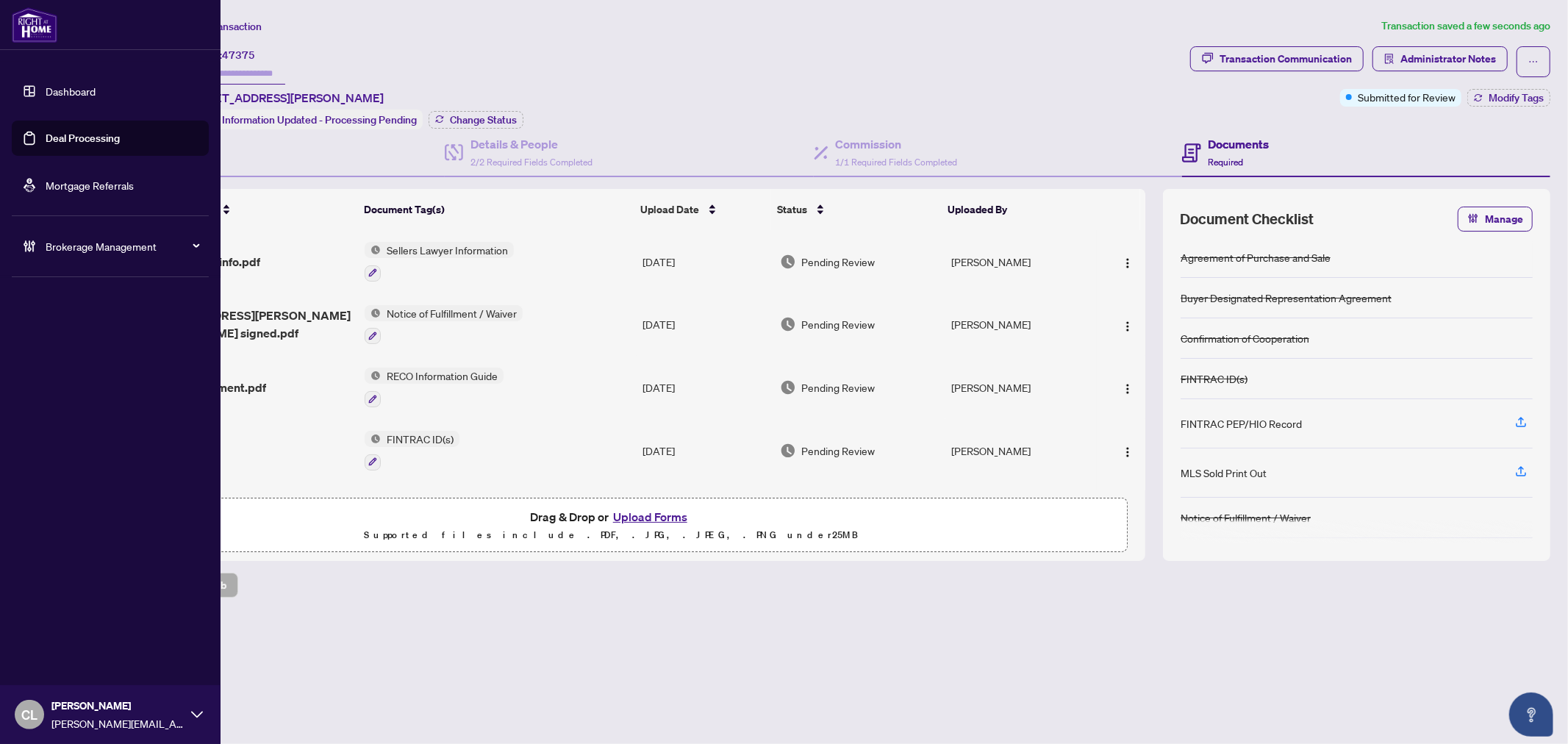
click at [93, 140] on link "Deal Processing" at bounding box center [83, 138] width 74 height 14
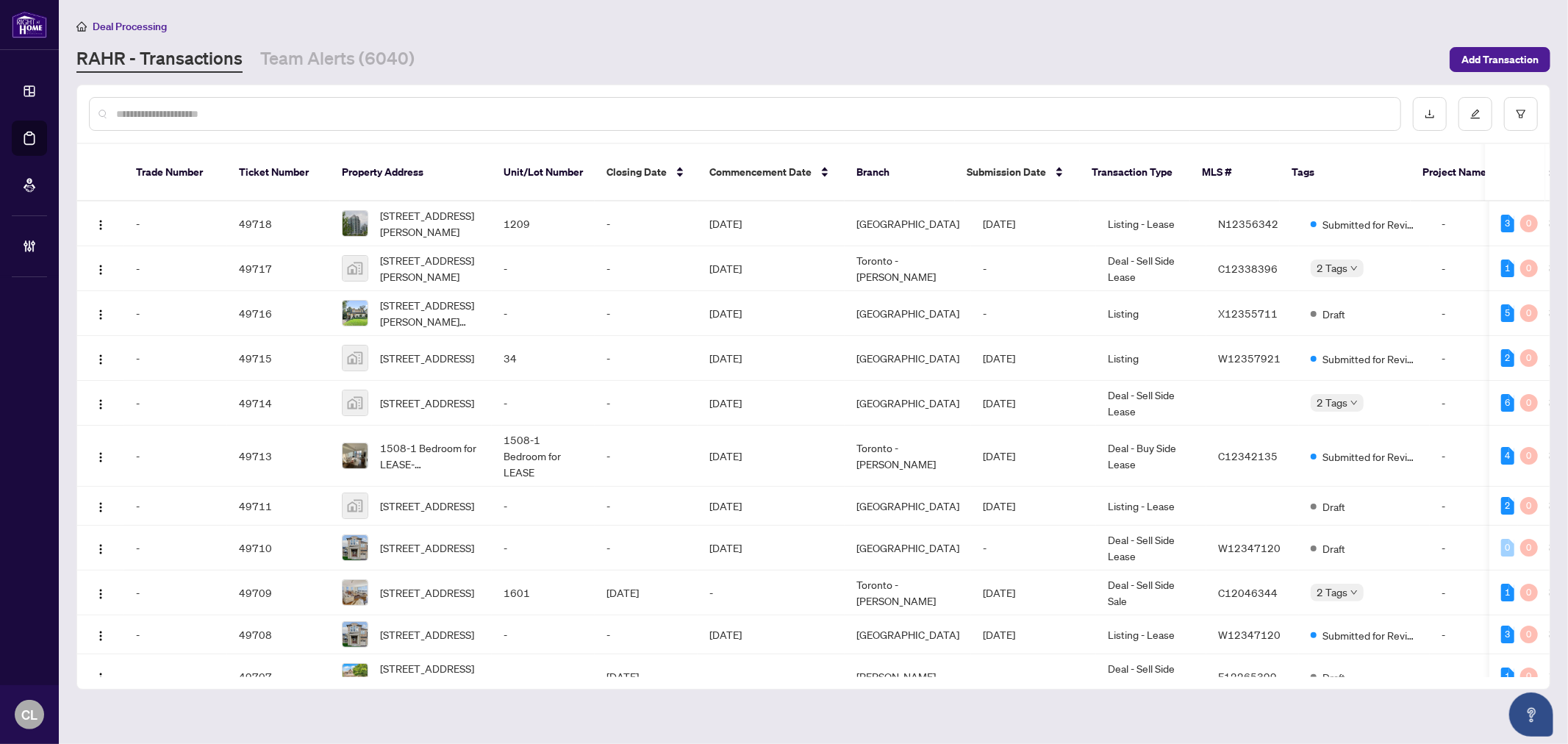
click at [275, 112] on input "text" at bounding box center [753, 114] width 1273 height 17
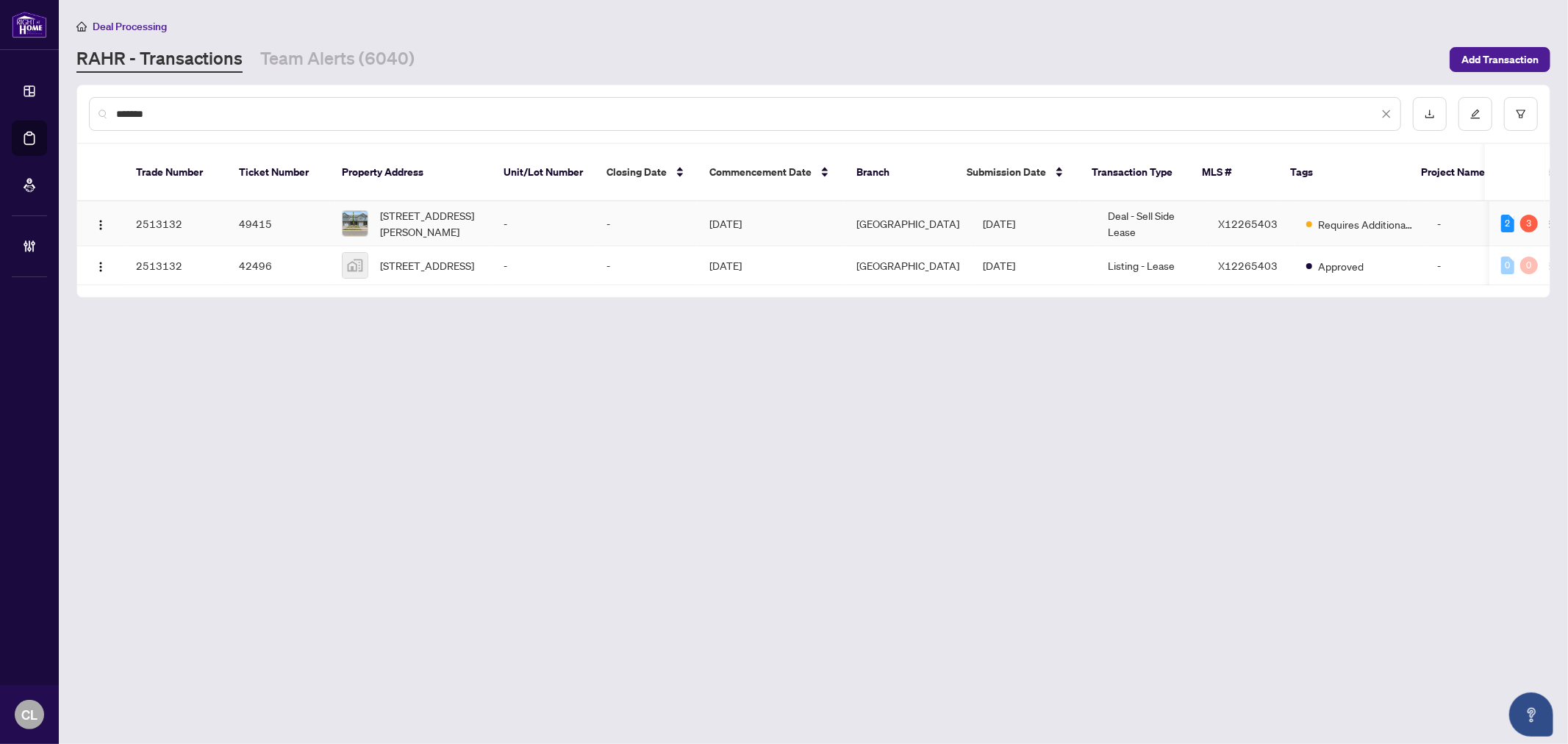
type input "*******"
drag, startPoint x: 137, startPoint y: 203, endPoint x: 177, endPoint y: 202, distance: 40.0
click at [177, 202] on td "2513132" at bounding box center [175, 224] width 103 height 45
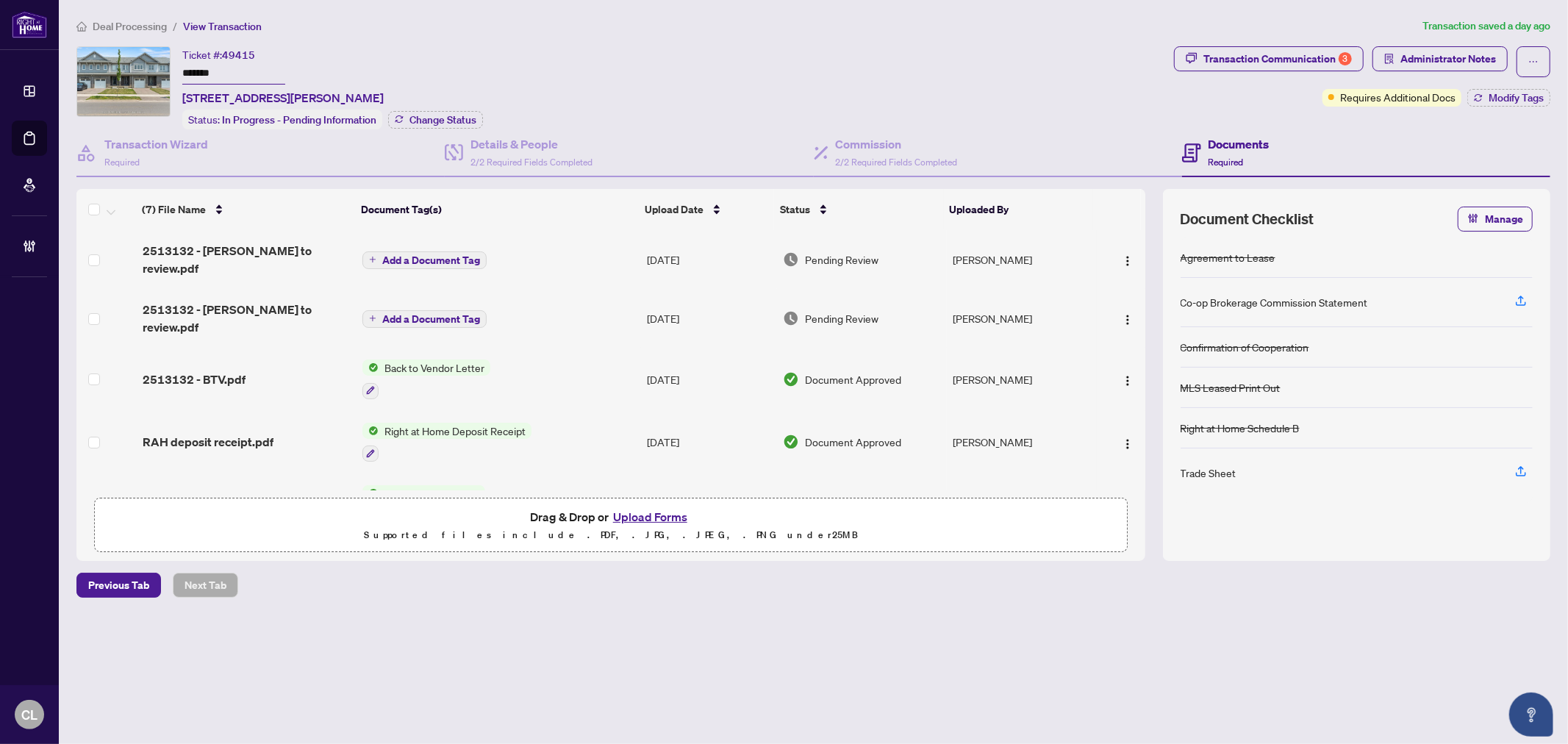
drag, startPoint x: 177, startPoint y: 202, endPoint x: 180, endPoint y: 69, distance: 133.0
click at [180, 69] on div "Ticket #: 49415 ******* [STREET_ADDRESS][PERSON_NAME] Status: In Progress - Pen…" at bounding box center [622, 87] width 1092 height 83
drag, startPoint x: 180, startPoint y: 69, endPoint x: 387, endPoint y: 46, distance: 208.3
click at [384, 46] on div "Ticket #: 49415 ******* [STREET_ADDRESS]" at bounding box center [283, 76] width 202 height 61
drag, startPoint x: 228, startPoint y: 72, endPoint x: 178, endPoint y: 74, distance: 50.0
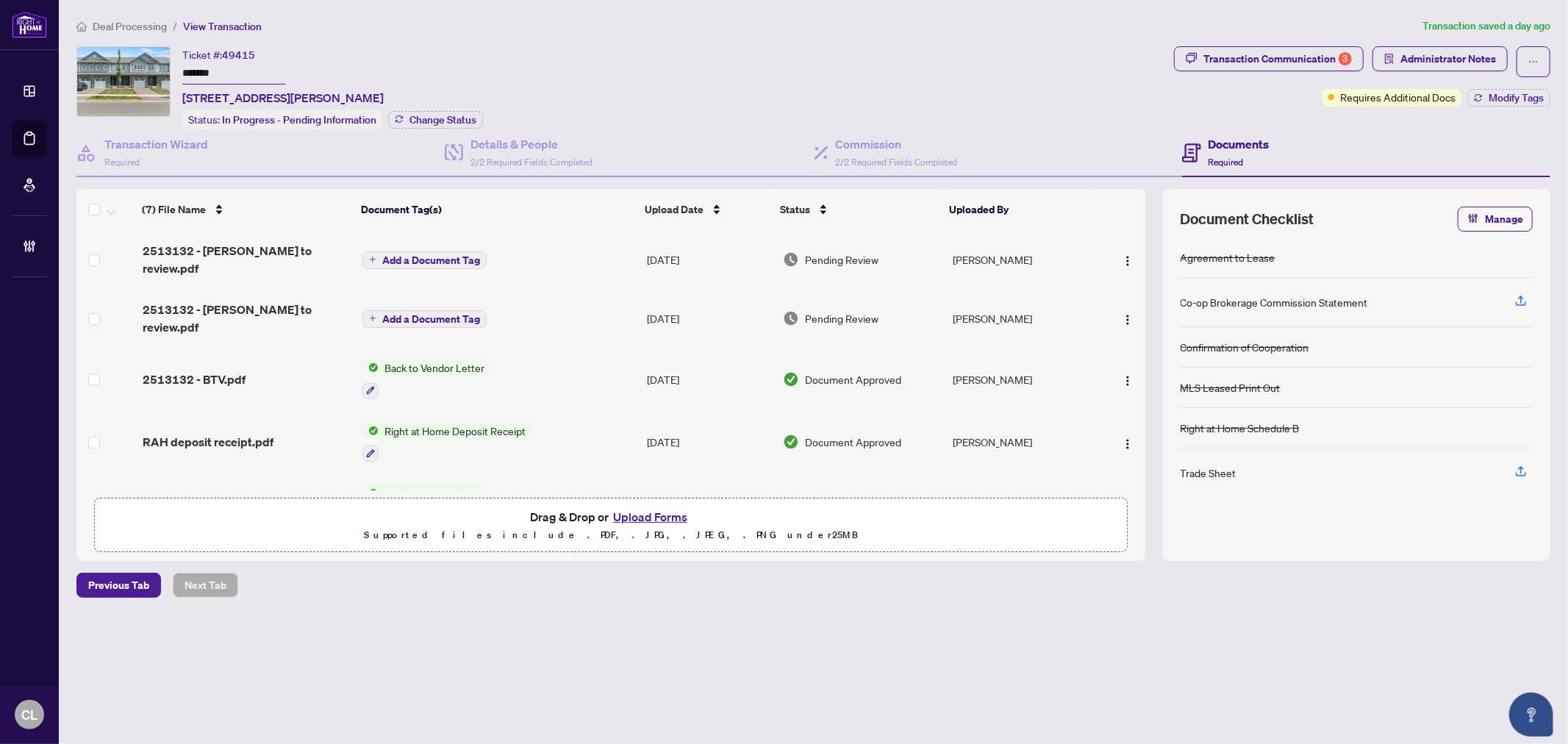
click at [178, 74] on div "Ticket #: 49415 ******* [STREET_ADDRESS][PERSON_NAME] Status: In Progress - Pen…" at bounding box center [622, 87] width 1092 height 83
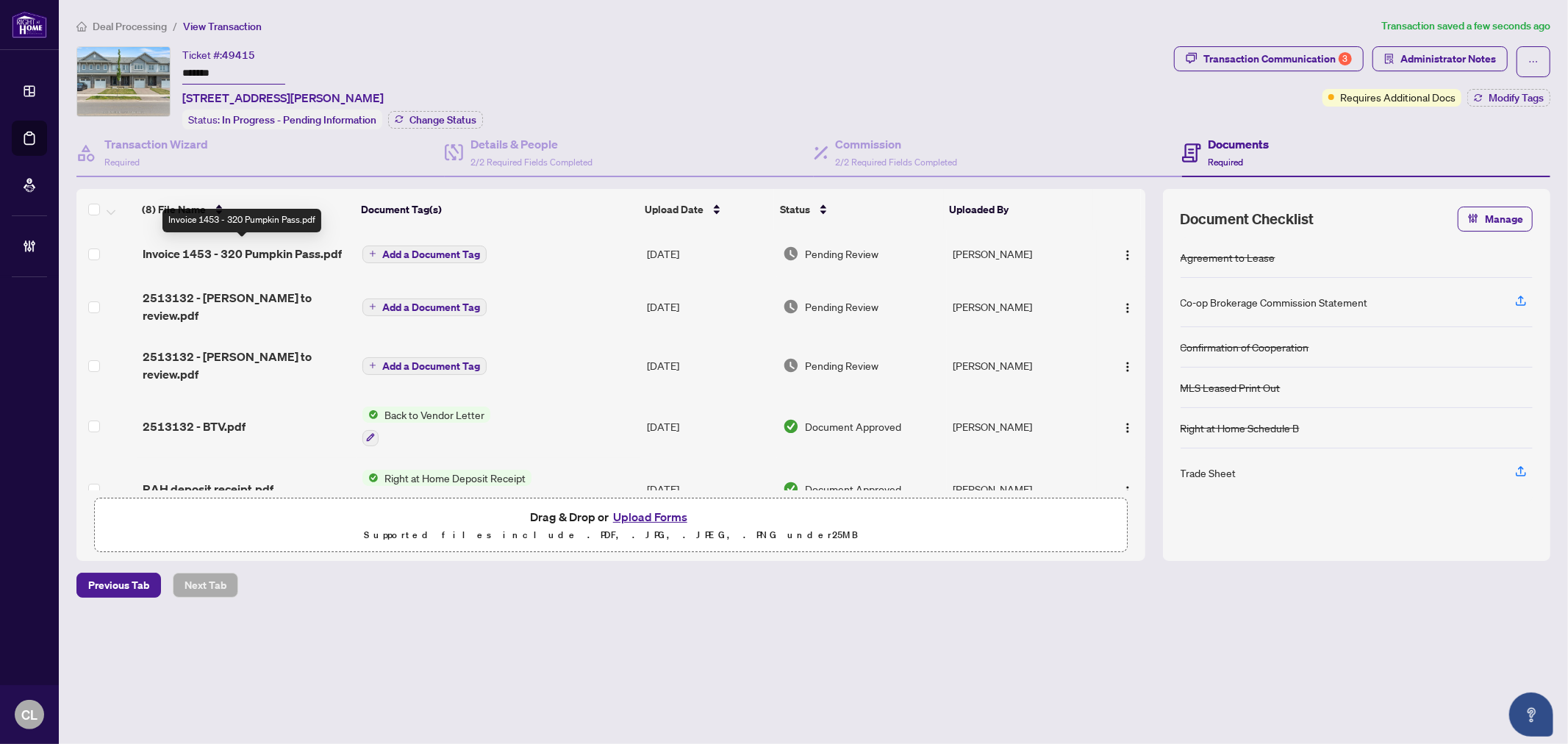
click at [258, 249] on span "Invoice 1453 - 320 Pumpkin Pass.pdf" at bounding box center [242, 254] width 199 height 18
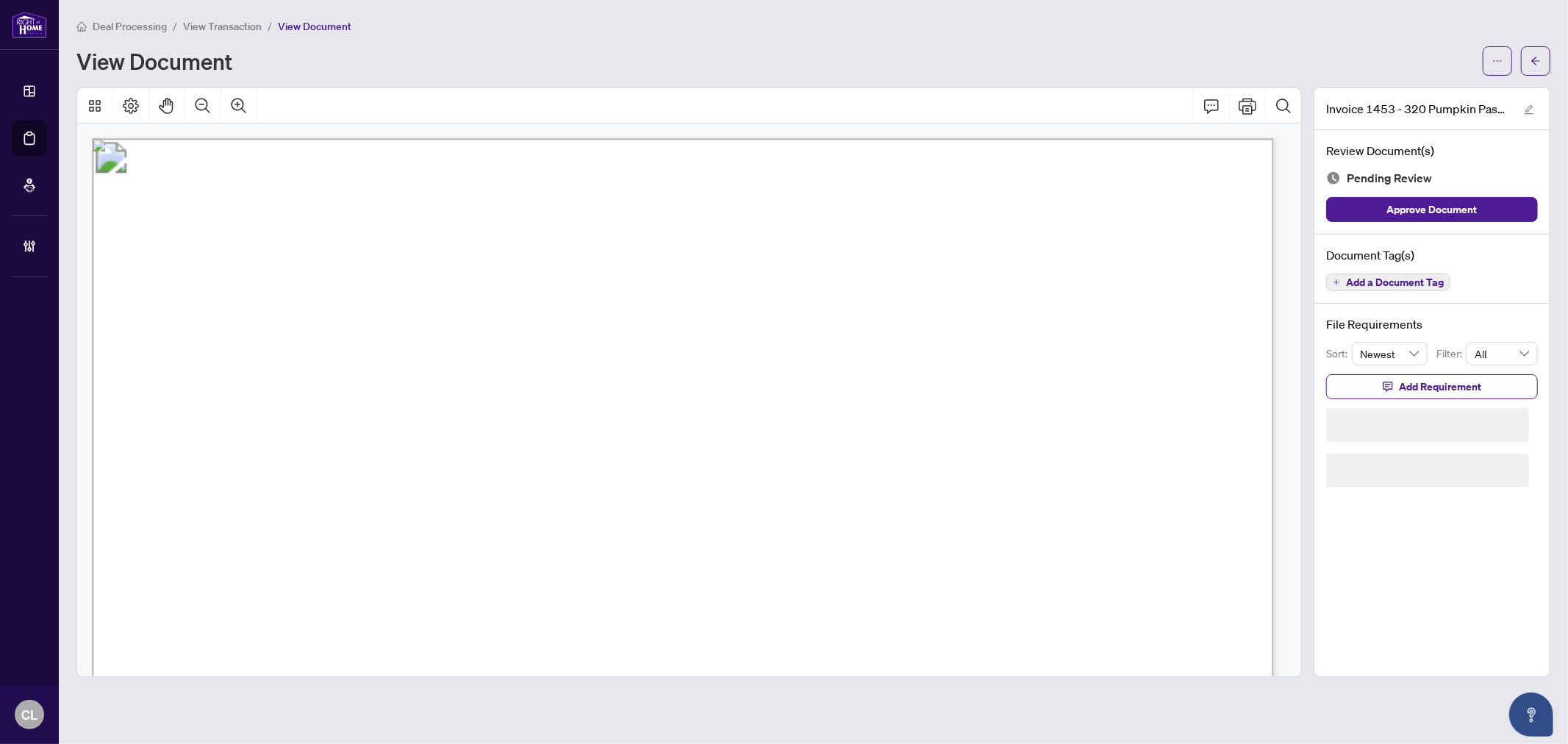
click at [1379, 277] on span "Add a Document Tag" at bounding box center [1396, 282] width 98 height 11
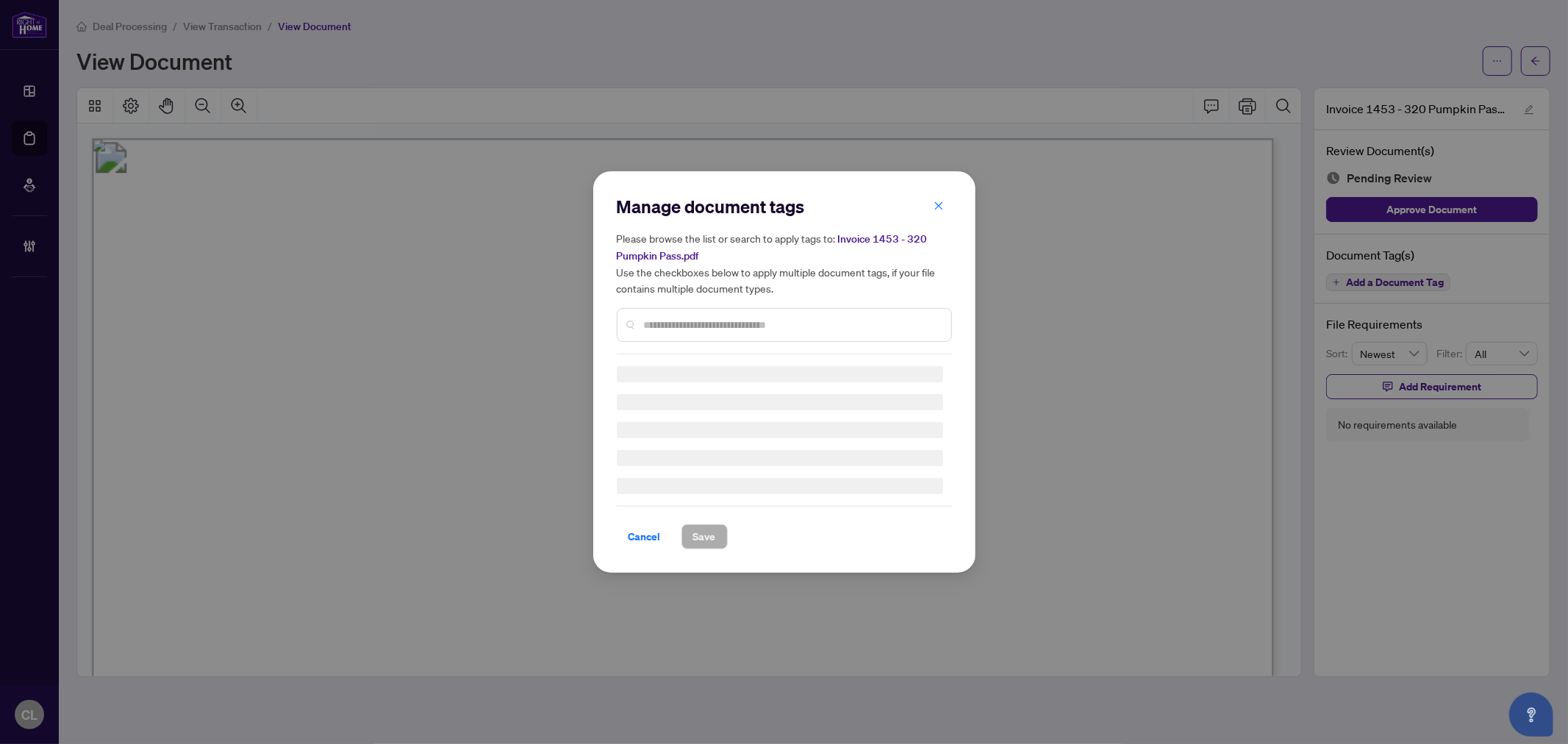
click at [678, 314] on div at bounding box center [784, 324] width 335 height 34
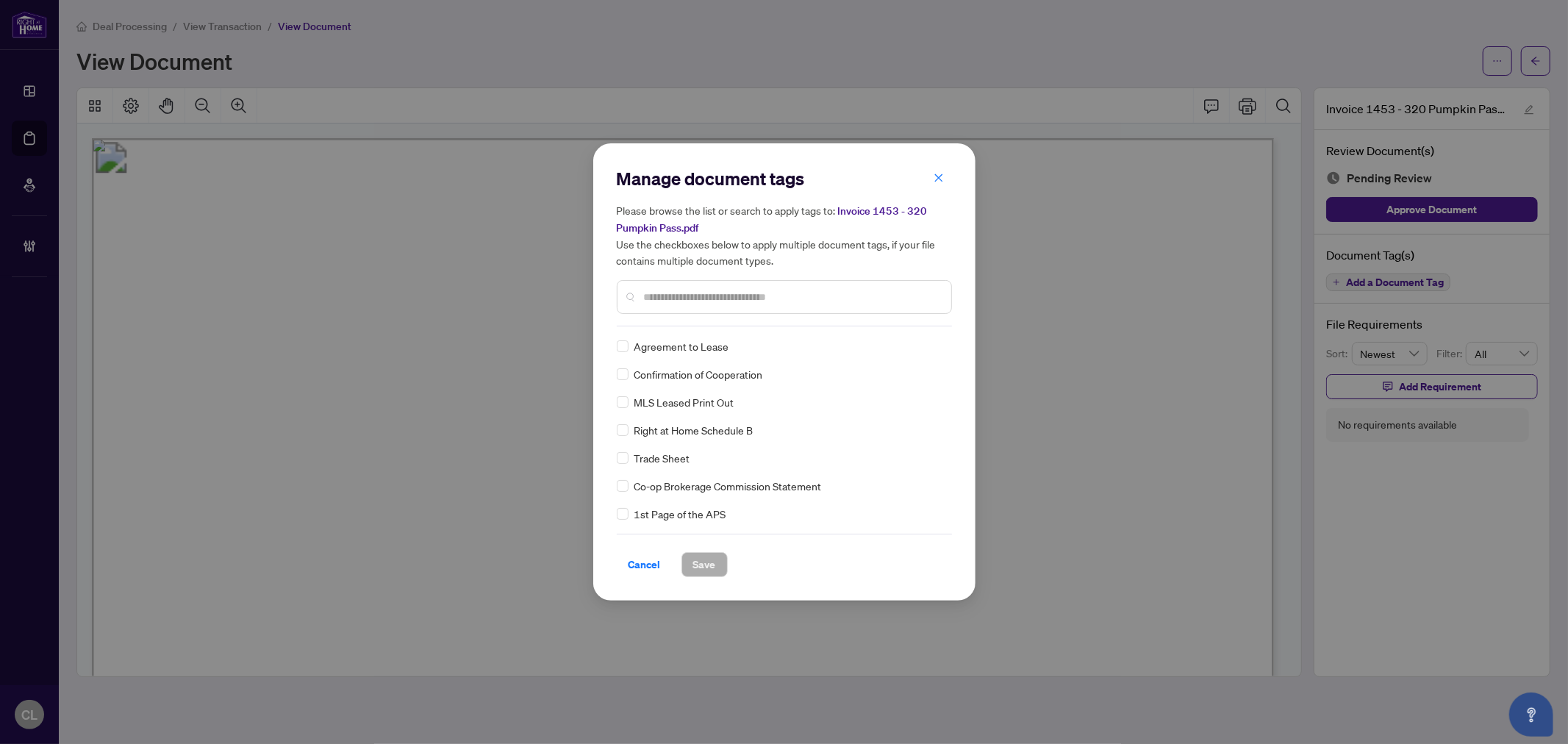
click at [675, 296] on input "text" at bounding box center [792, 297] width 296 height 17
type input "*****"
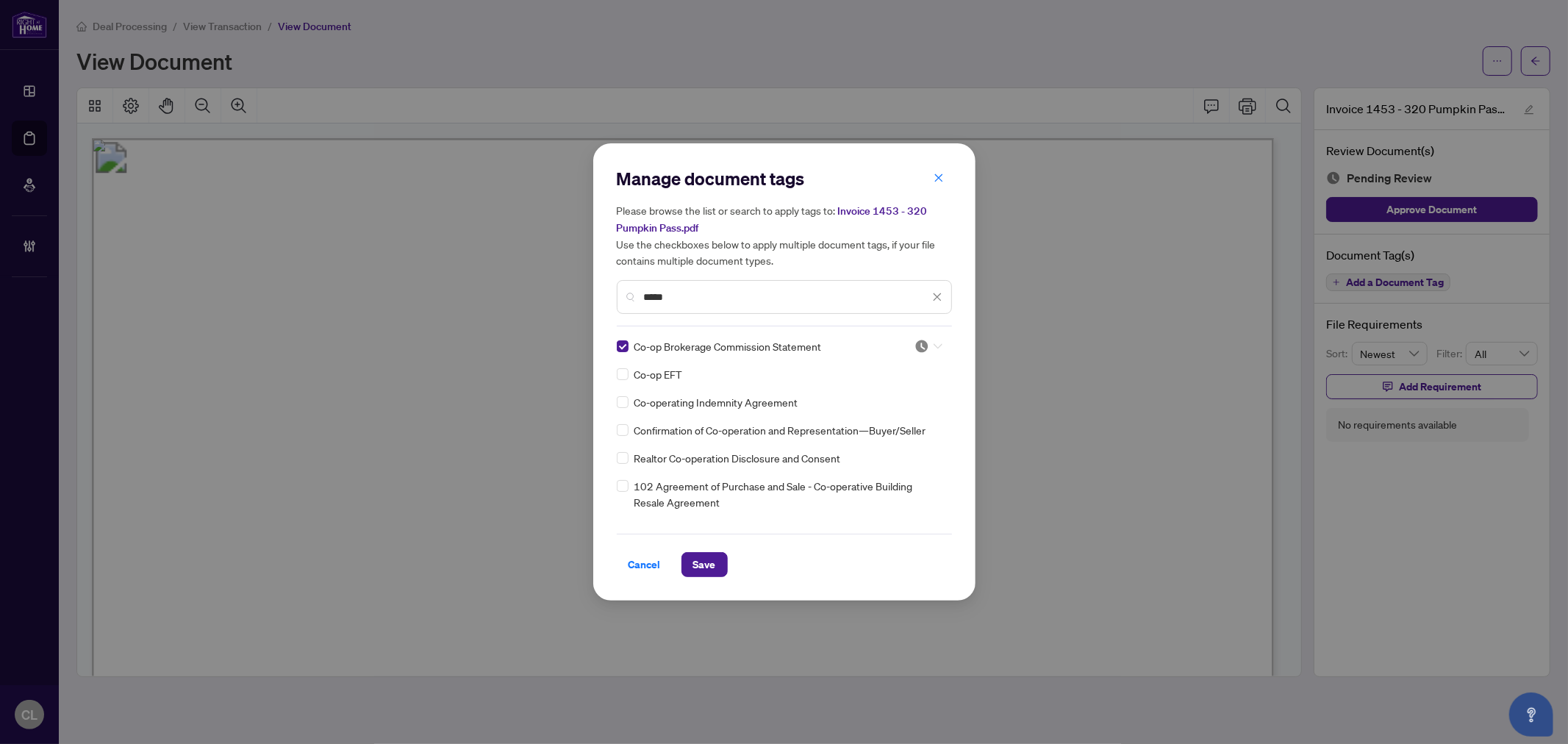
click at [937, 346] on icon at bounding box center [938, 346] width 9 height 6
click at [925, 407] on div "Approved" at bounding box center [880, 418] width 112 height 24
click at [693, 555] on span "Save" at bounding box center [704, 565] width 23 height 24
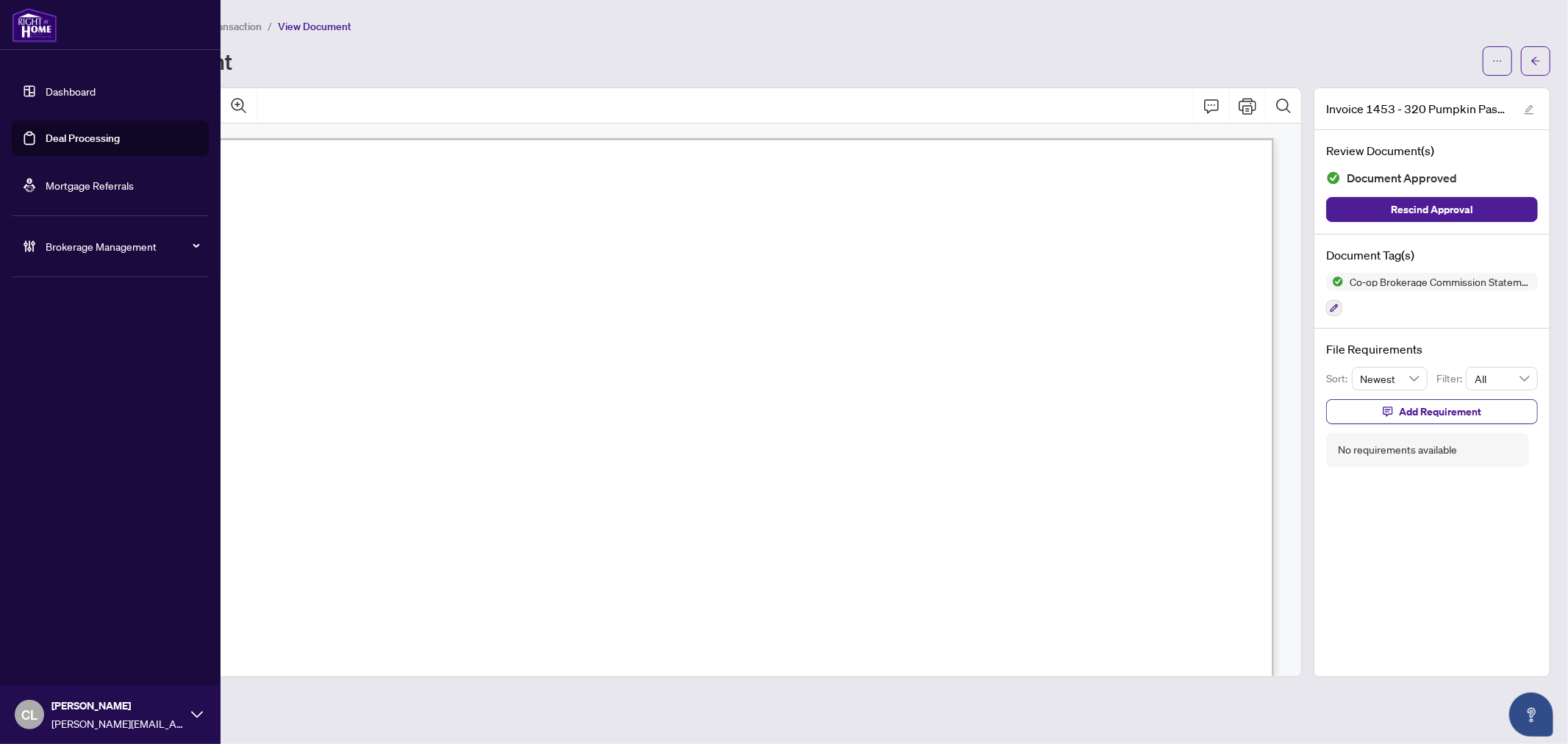
click at [104, 134] on link "Deal Processing" at bounding box center [83, 138] width 74 height 14
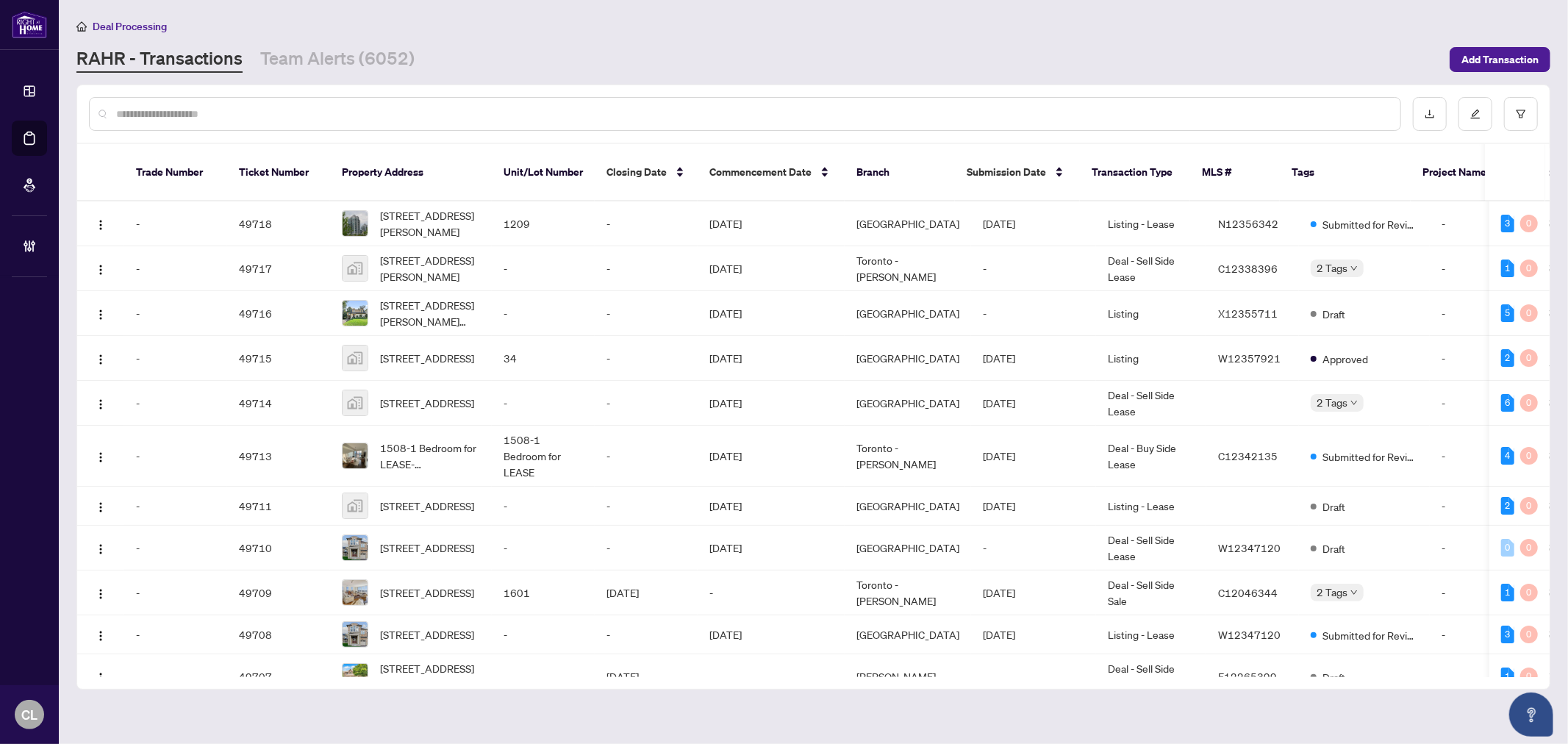
click at [244, 117] on input "text" at bounding box center [753, 114] width 1273 height 17
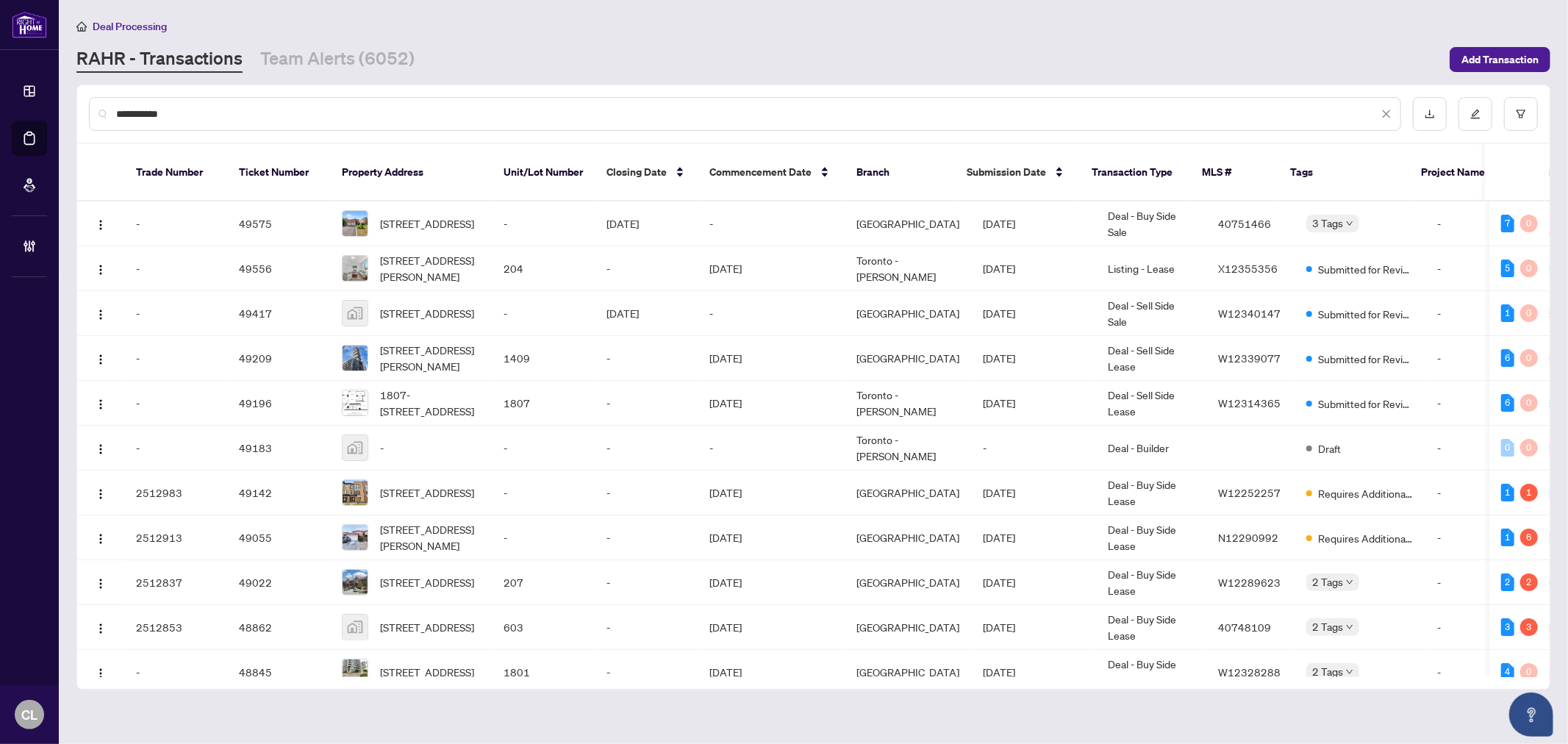
type input "**********"
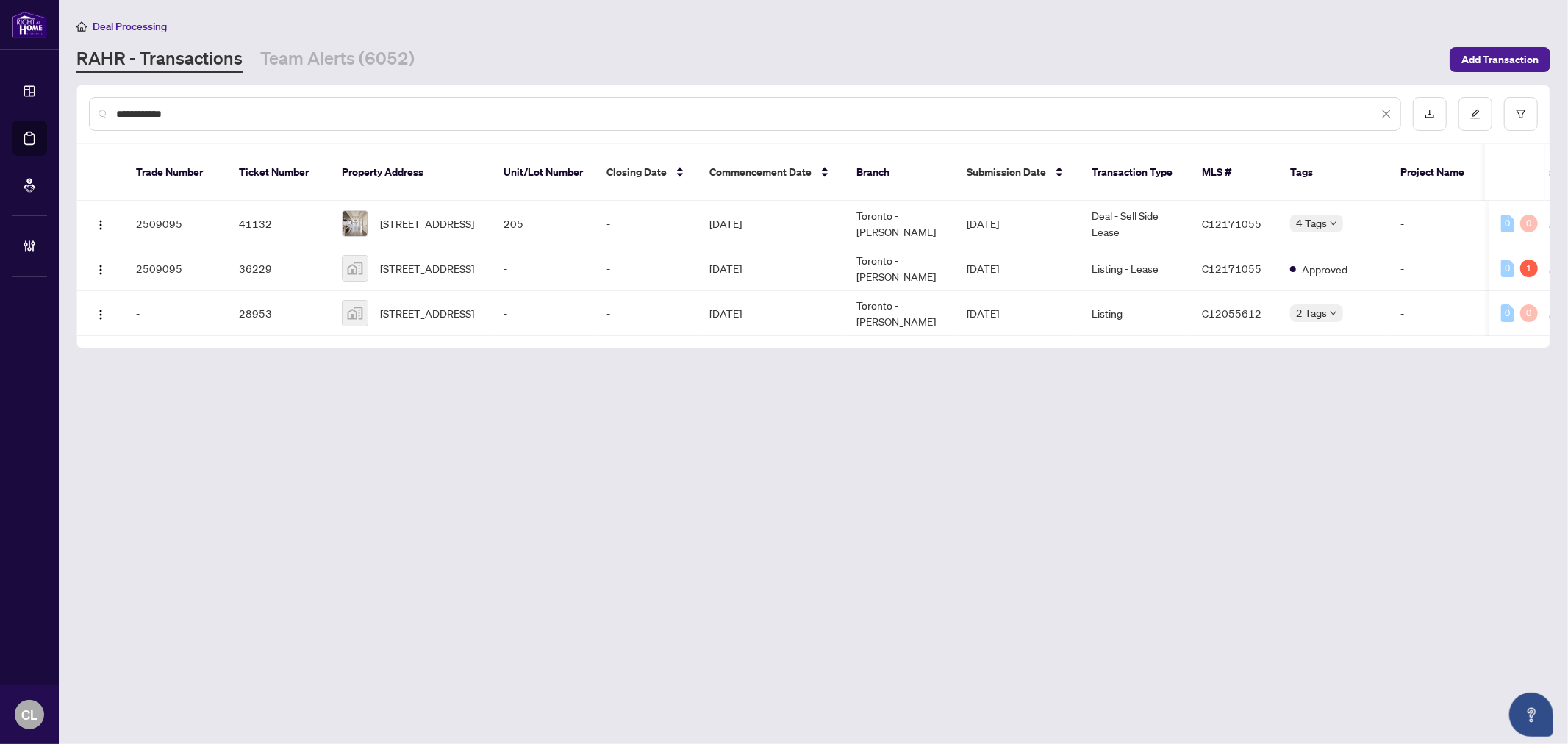
drag, startPoint x: 222, startPoint y: 117, endPoint x: 102, endPoint y: 111, distance: 120.1
click at [102, 111] on div "**********" at bounding box center [745, 114] width 1312 height 34
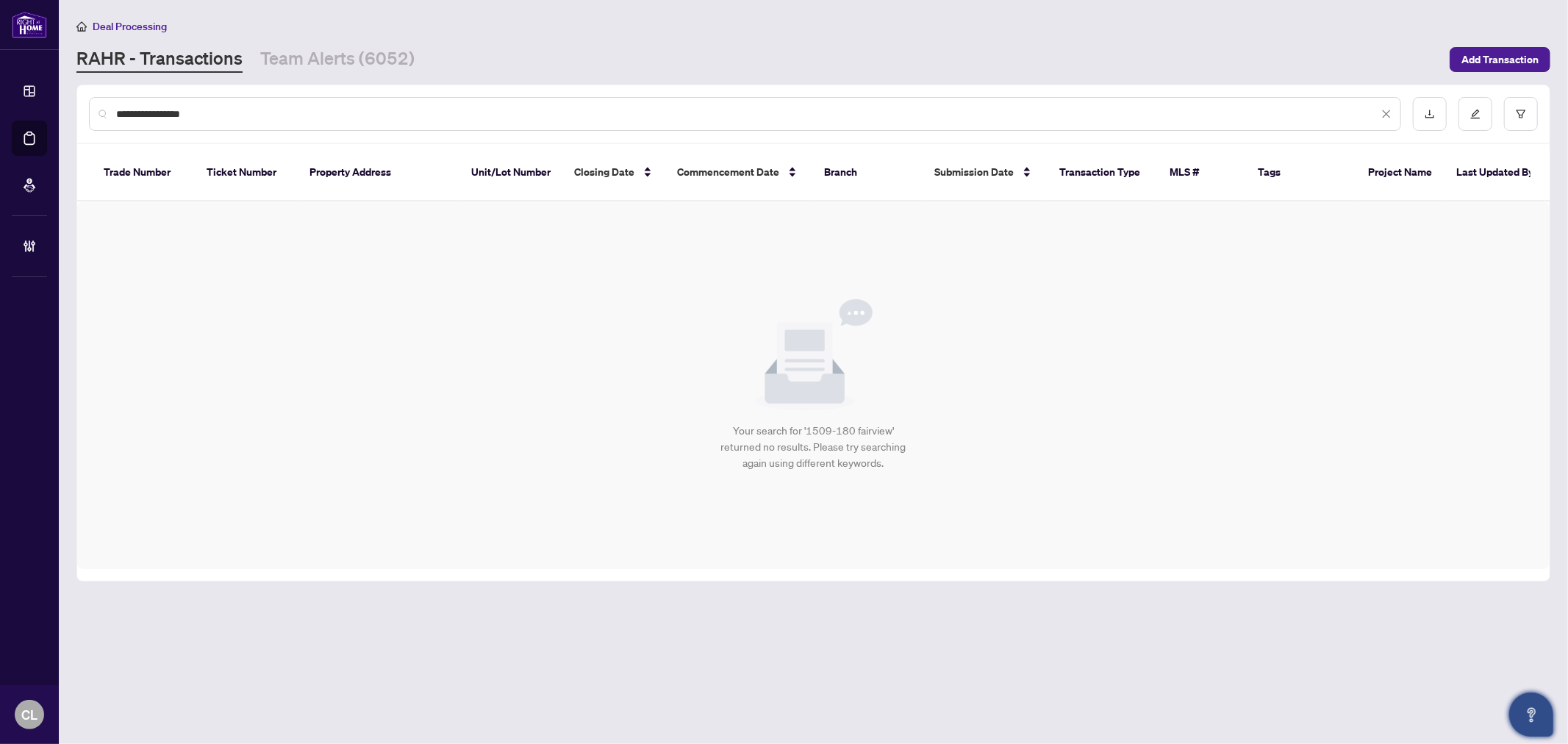
click at [1525, 705] on button "Open asap" at bounding box center [1531, 715] width 44 height 44
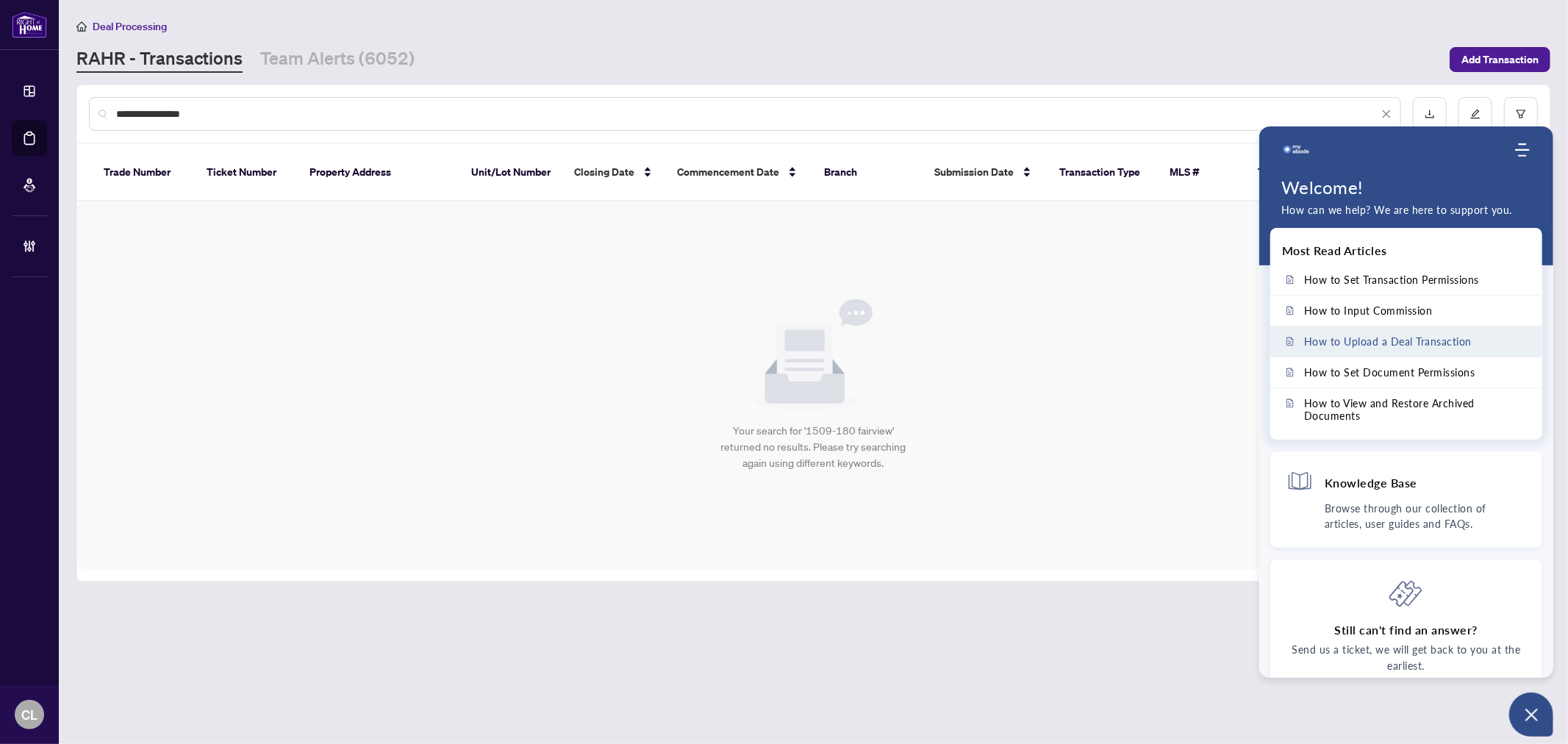
click at [1465, 338] on span "How to Upload a Deal Transaction" at bounding box center [1388, 341] width 168 height 13
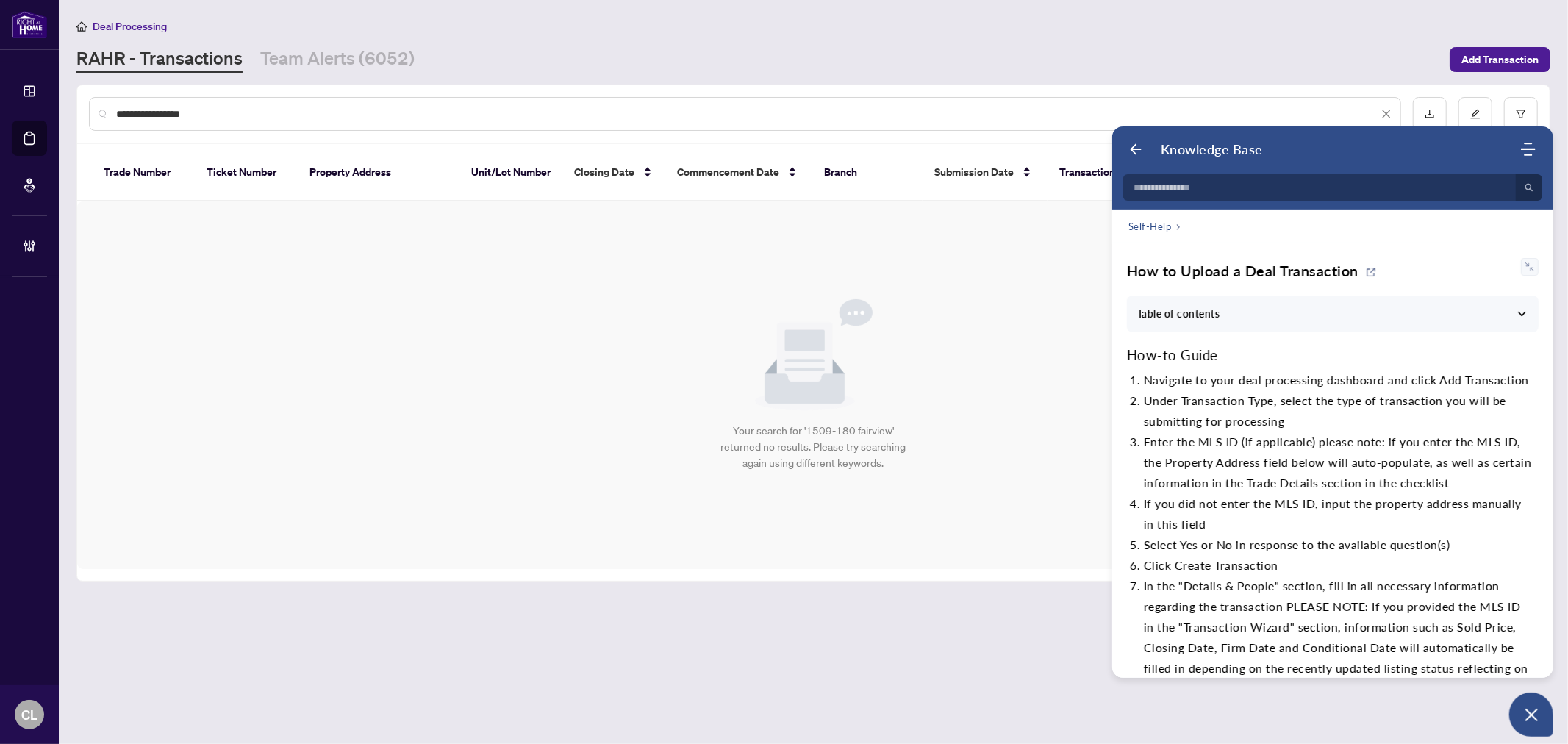
drag, startPoint x: 1398, startPoint y: 159, endPoint x: 1141, endPoint y: 170, distance: 257.2
click at [1141, 170] on header "Welcome to myAbode Support Knowledge Base Home Knowledge Base Submit Ticket No …" at bounding box center [1333, 168] width 441 height 83
click at [1530, 143] on use "Modules Menu" at bounding box center [1528, 150] width 15 height 14
drag, startPoint x: 1555, startPoint y: 303, endPoint x: 1564, endPoint y: 372, distance: 69.6
click at [1564, 372] on main "**********" at bounding box center [813, 372] width 1509 height 744
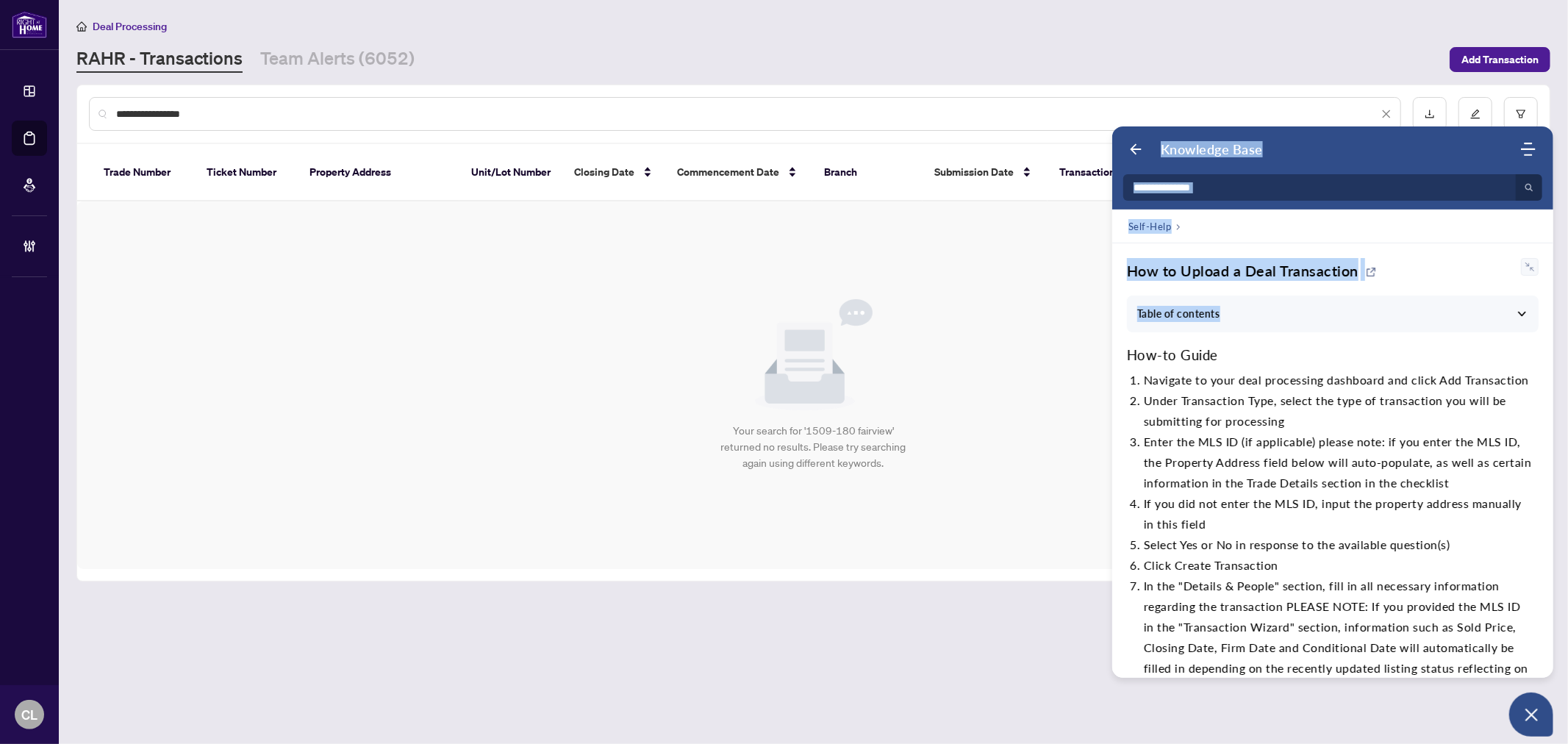
drag, startPoint x: 1547, startPoint y: 314, endPoint x: 1567, endPoint y: 592, distance: 278.7
click at [1567, 592] on body "**********" at bounding box center [784, 372] width 1568 height 744
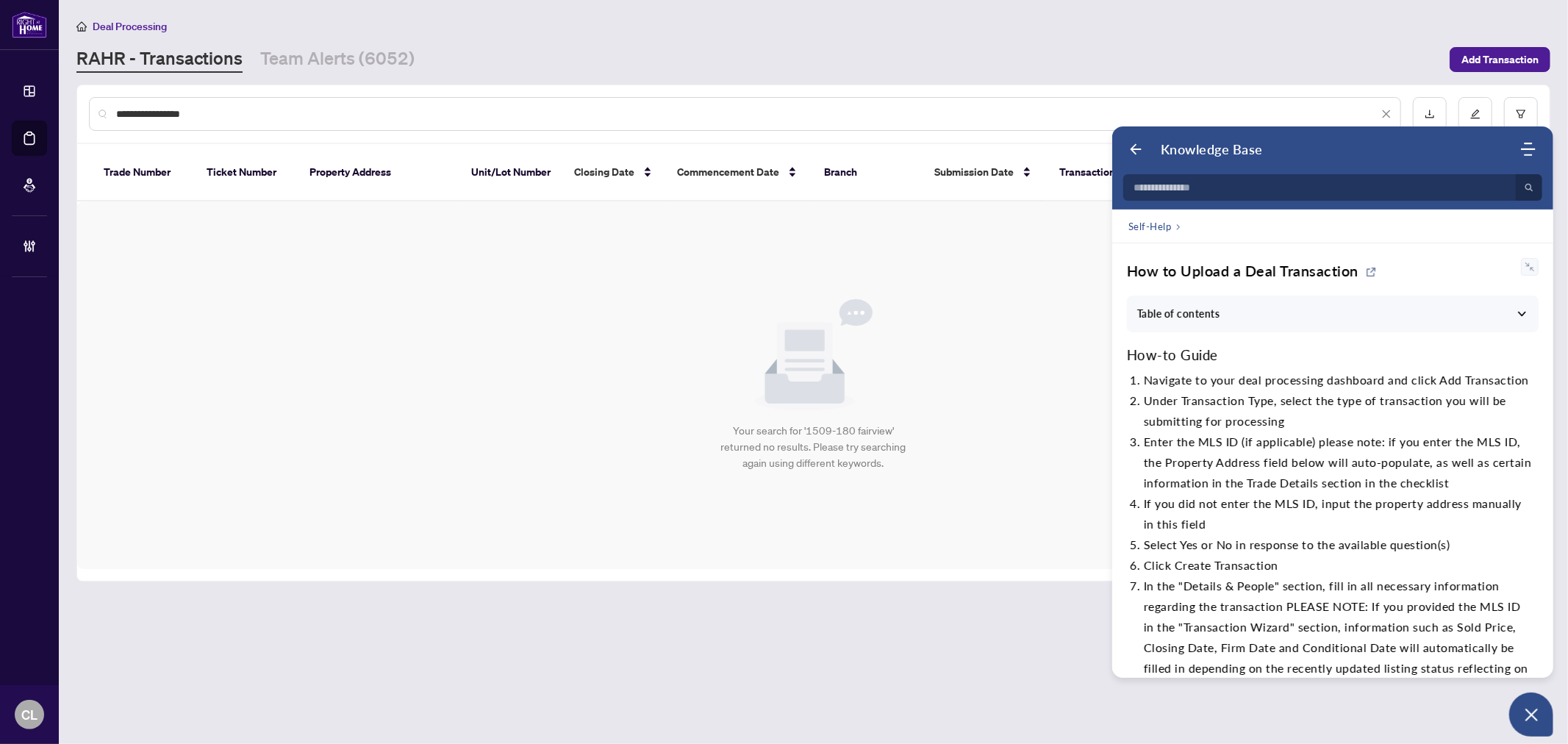
drag, startPoint x: 1553, startPoint y: 310, endPoint x: 1553, endPoint y: 346, distance: 36.0
click at [1553, 346] on main "**********" at bounding box center [813, 372] width 1509 height 744
click at [1369, 267] on icon at bounding box center [1371, 273] width 12 height 12
click at [564, 109] on input "**********" at bounding box center [748, 114] width 1262 height 17
click at [1131, 150] on icon "Back" at bounding box center [1136, 149] width 15 height 15
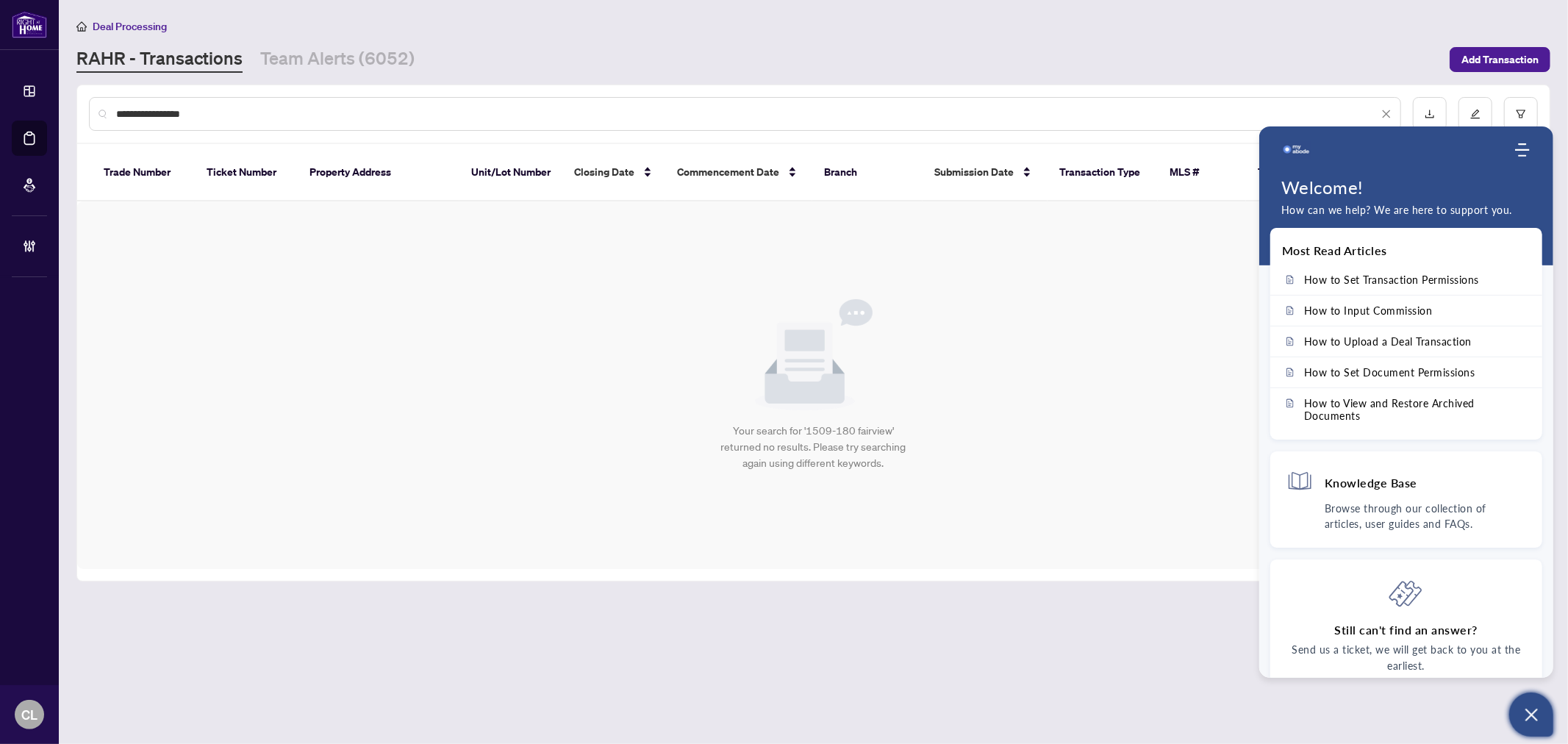
click at [1535, 717] on icon "Open asap" at bounding box center [1532, 715] width 19 height 19
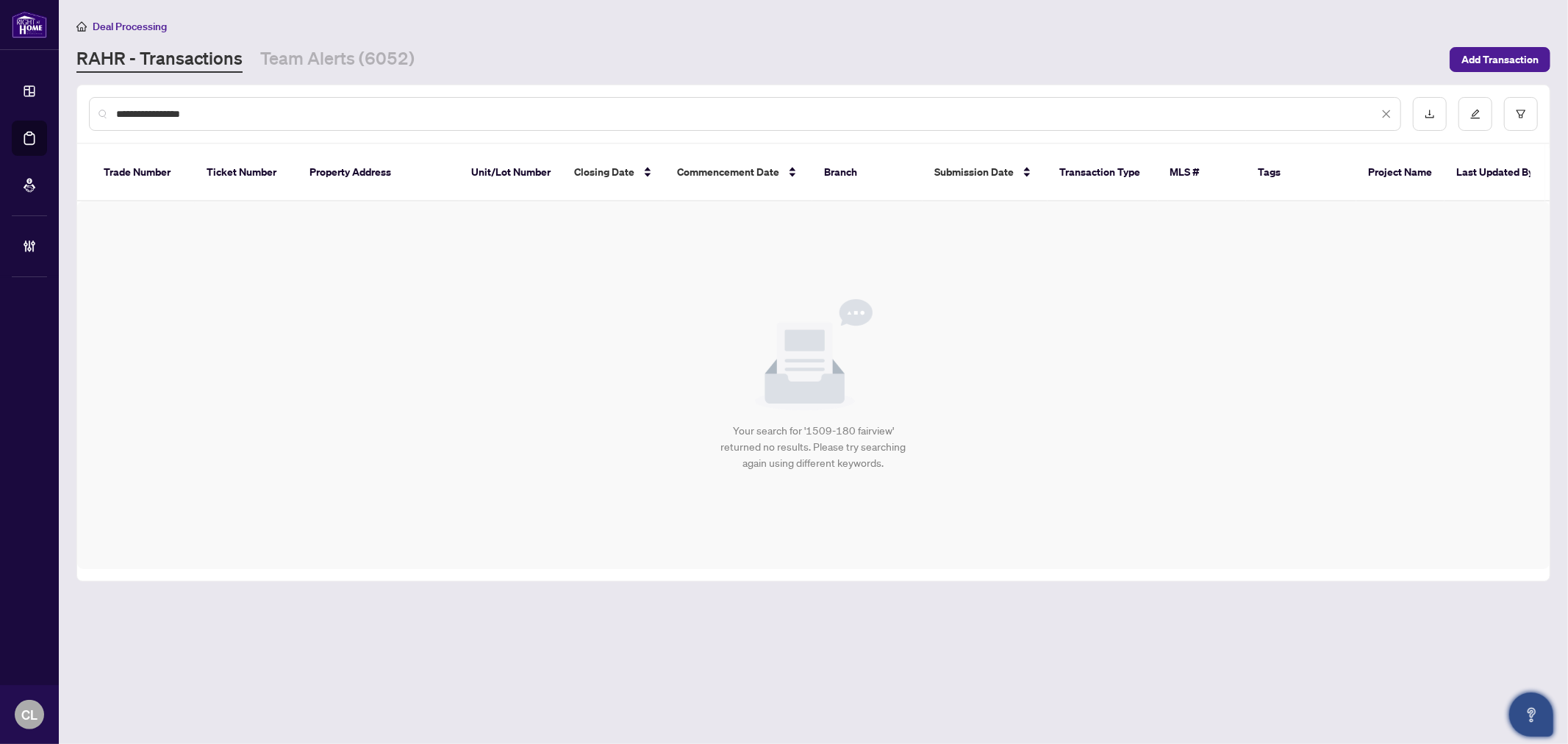
click at [195, 106] on input "**********" at bounding box center [748, 114] width 1262 height 17
type input "**********"
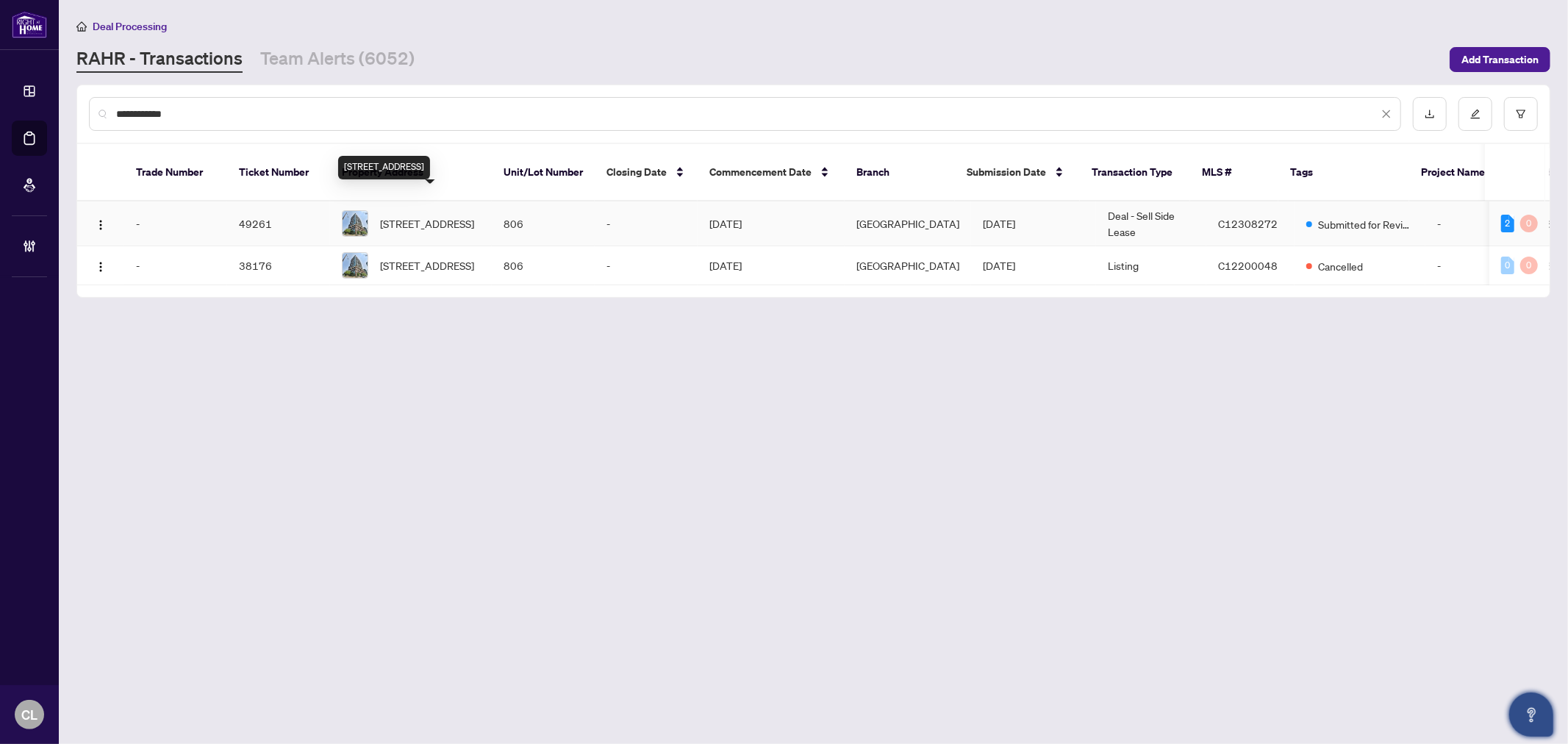
type input "**********"
click at [394, 216] on span "[STREET_ADDRESS]" at bounding box center [427, 223] width 94 height 17
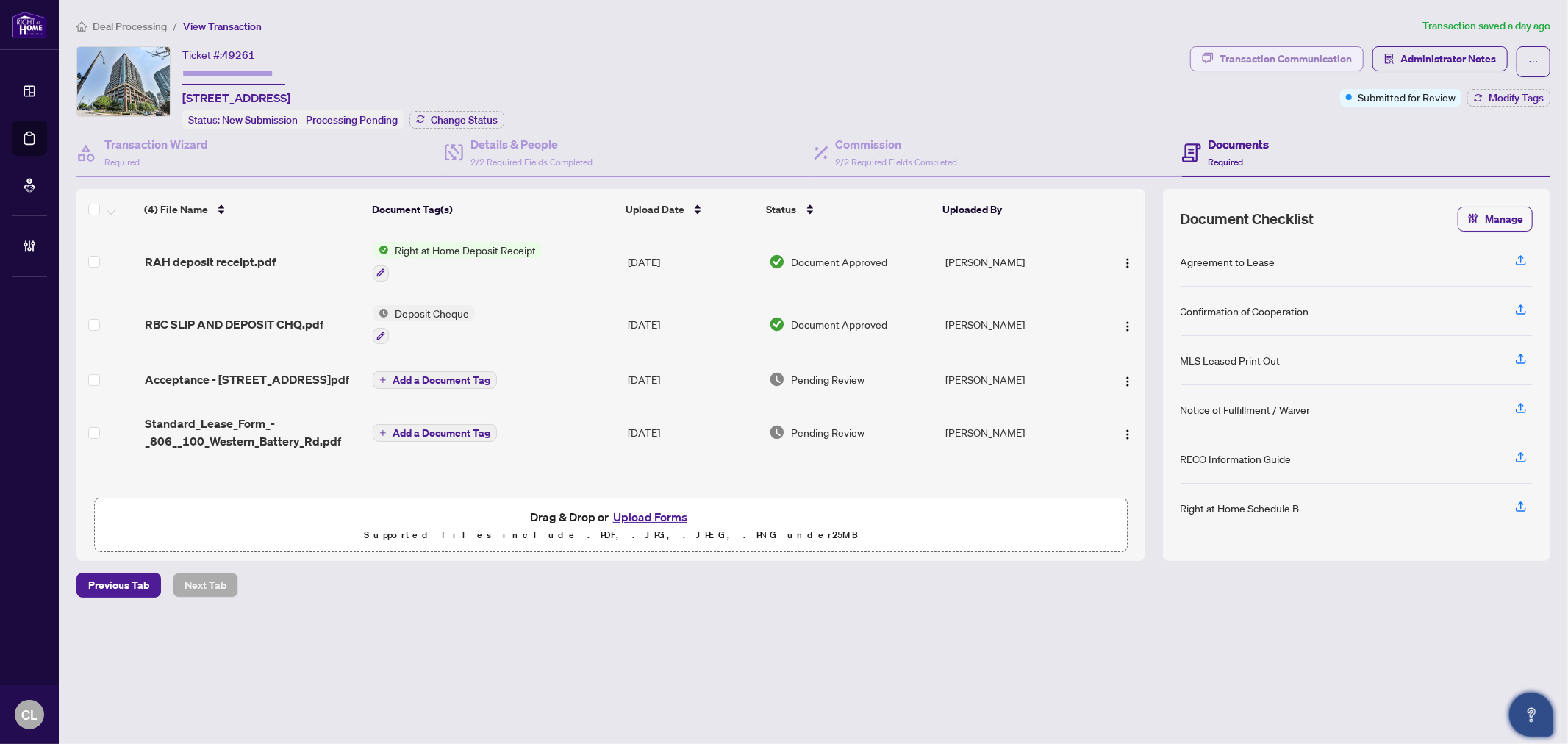
click at [1270, 57] on div "Transaction Communication" at bounding box center [1286, 59] width 132 height 24
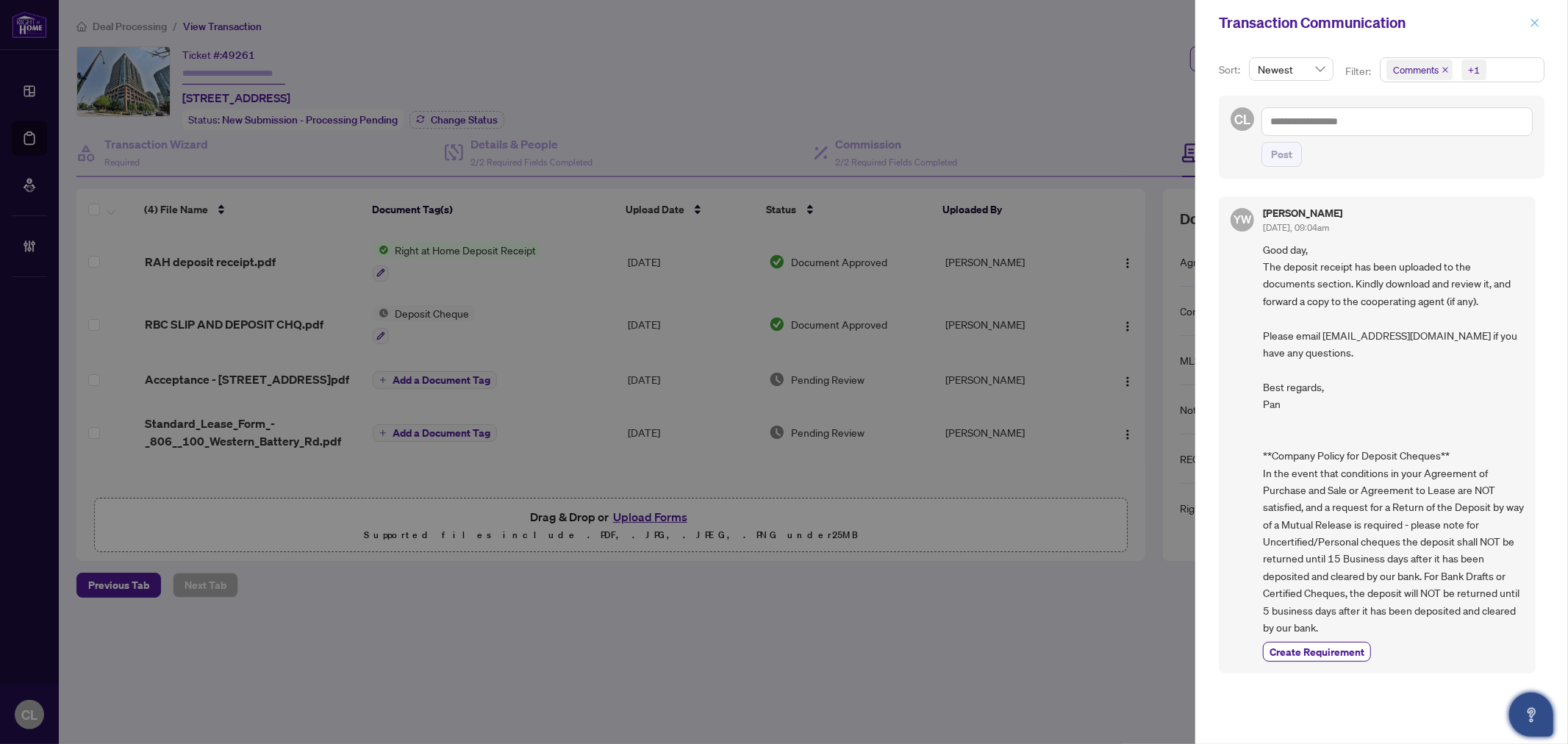
click at [1529, 27] on button "button" at bounding box center [1536, 23] width 20 height 18
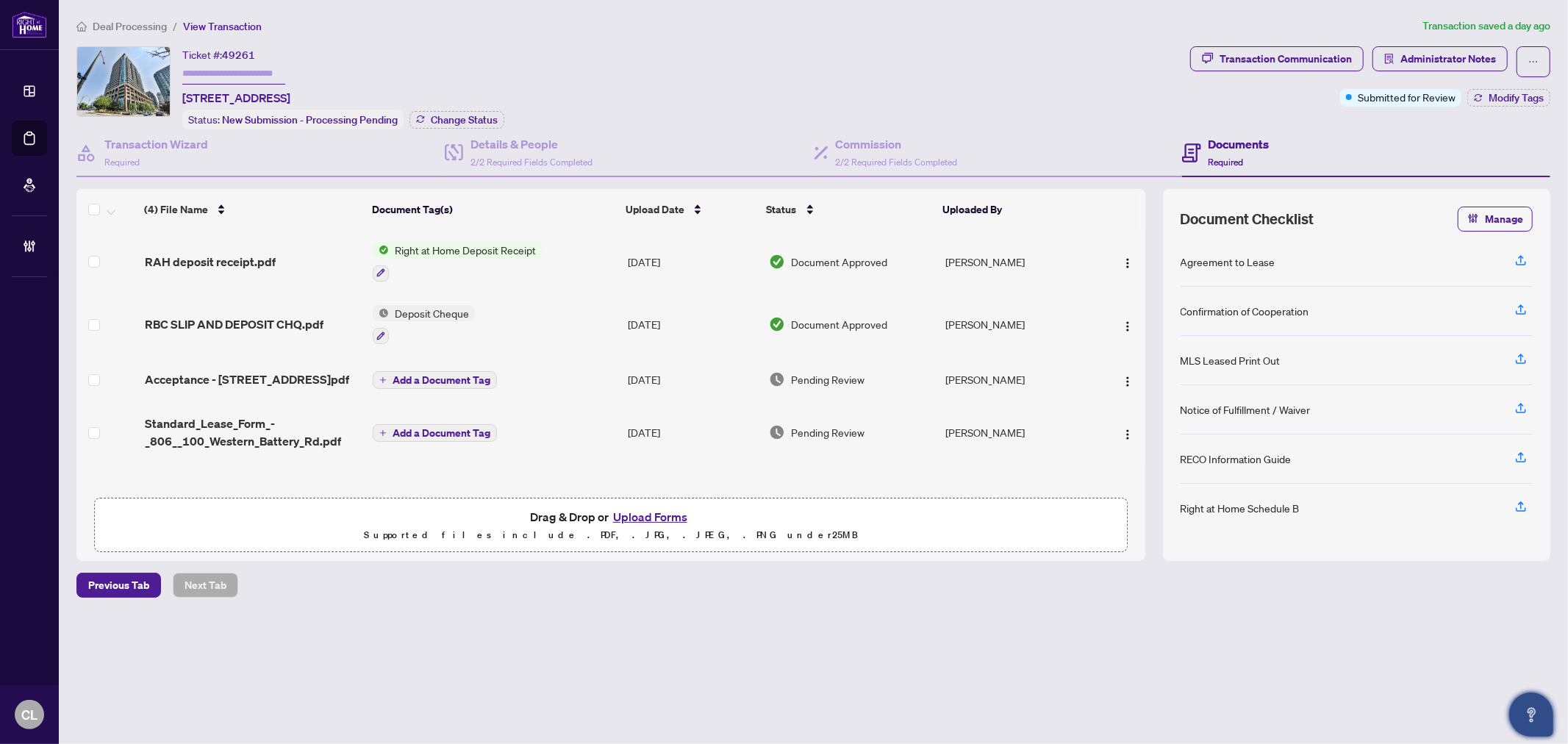
click at [485, 249] on span "Right at Home Deposit Receipt" at bounding box center [466, 250] width 153 height 17
click at [256, 263] on span "RAH deposit receipt.pdf" at bounding box center [211, 262] width 131 height 18
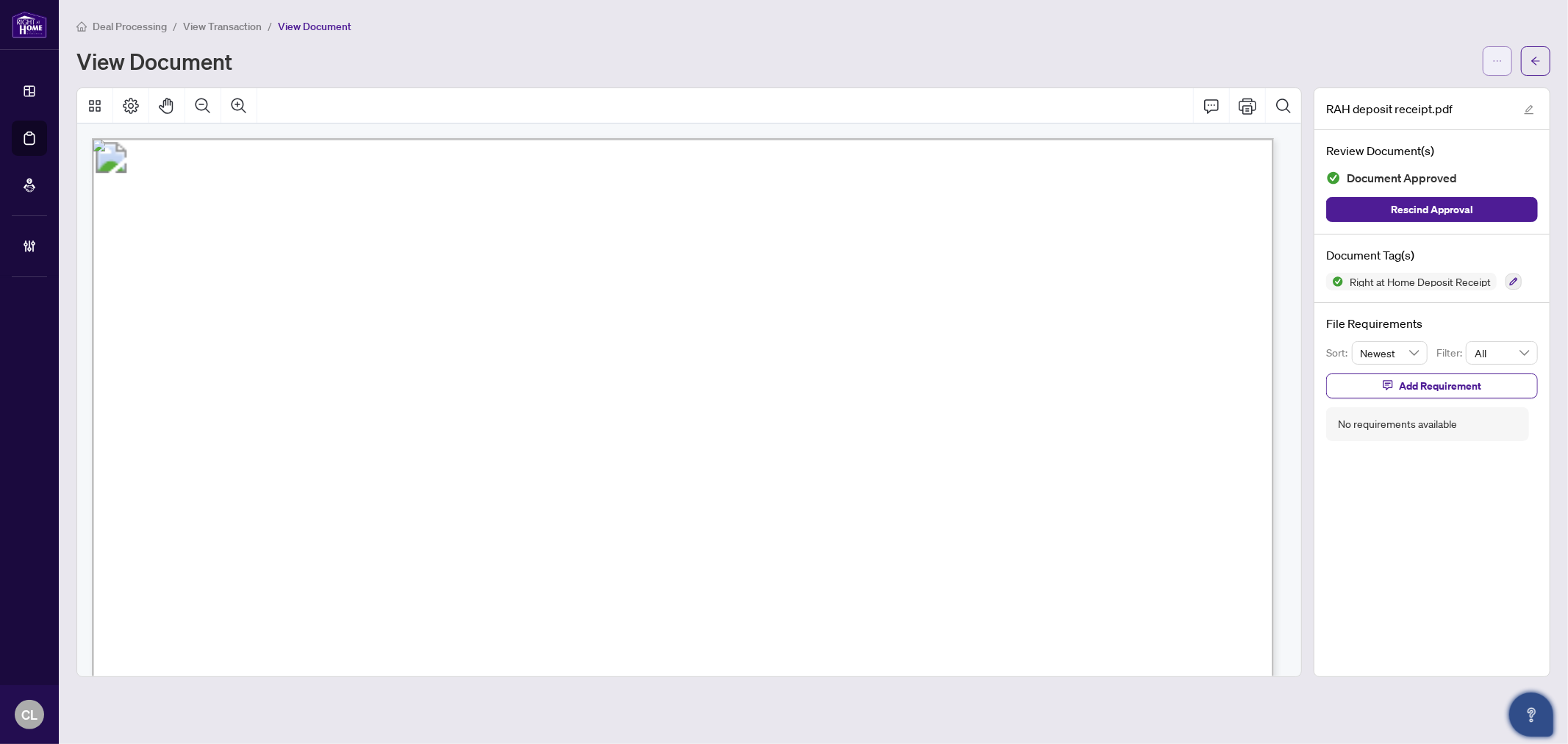
click at [1502, 53] on span "button" at bounding box center [1497, 61] width 11 height 24
click at [1423, 89] on span "Download" at bounding box center [1445, 92] width 112 height 17
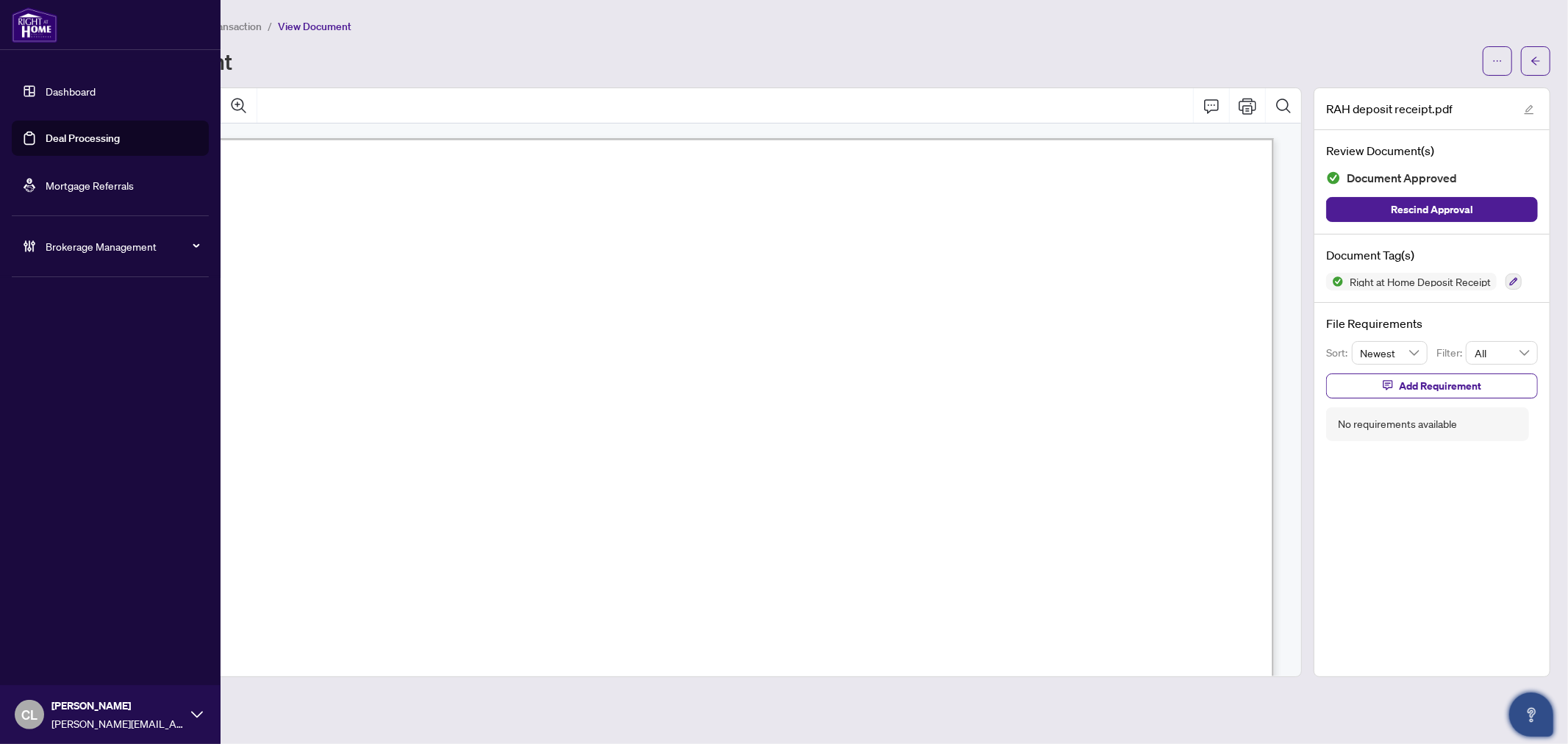
drag, startPoint x: 114, startPoint y: 136, endPoint x: 165, endPoint y: 121, distance: 53.2
click at [114, 136] on link "Deal Processing" at bounding box center [83, 138] width 74 height 14
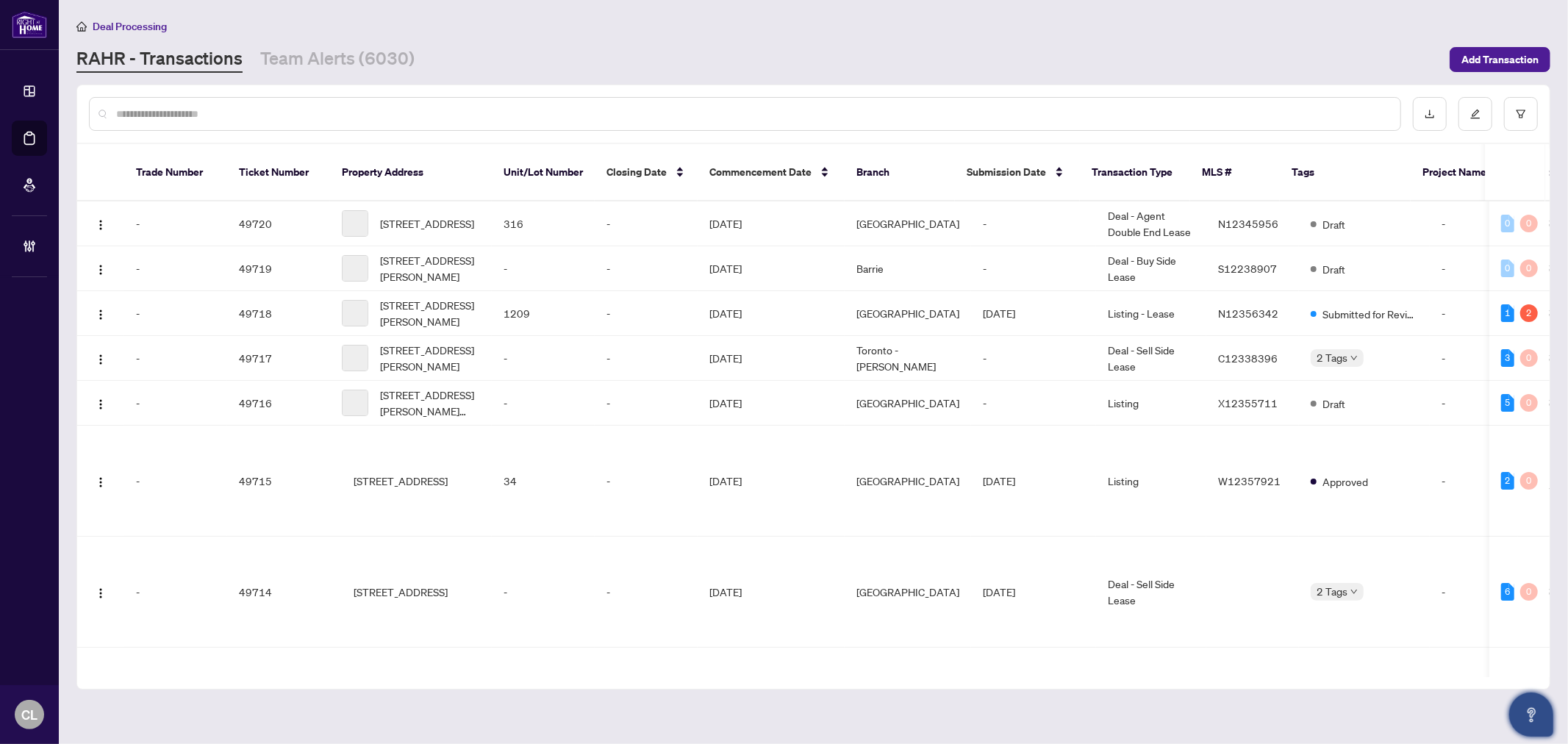
click at [248, 111] on input "text" at bounding box center [753, 114] width 1273 height 17
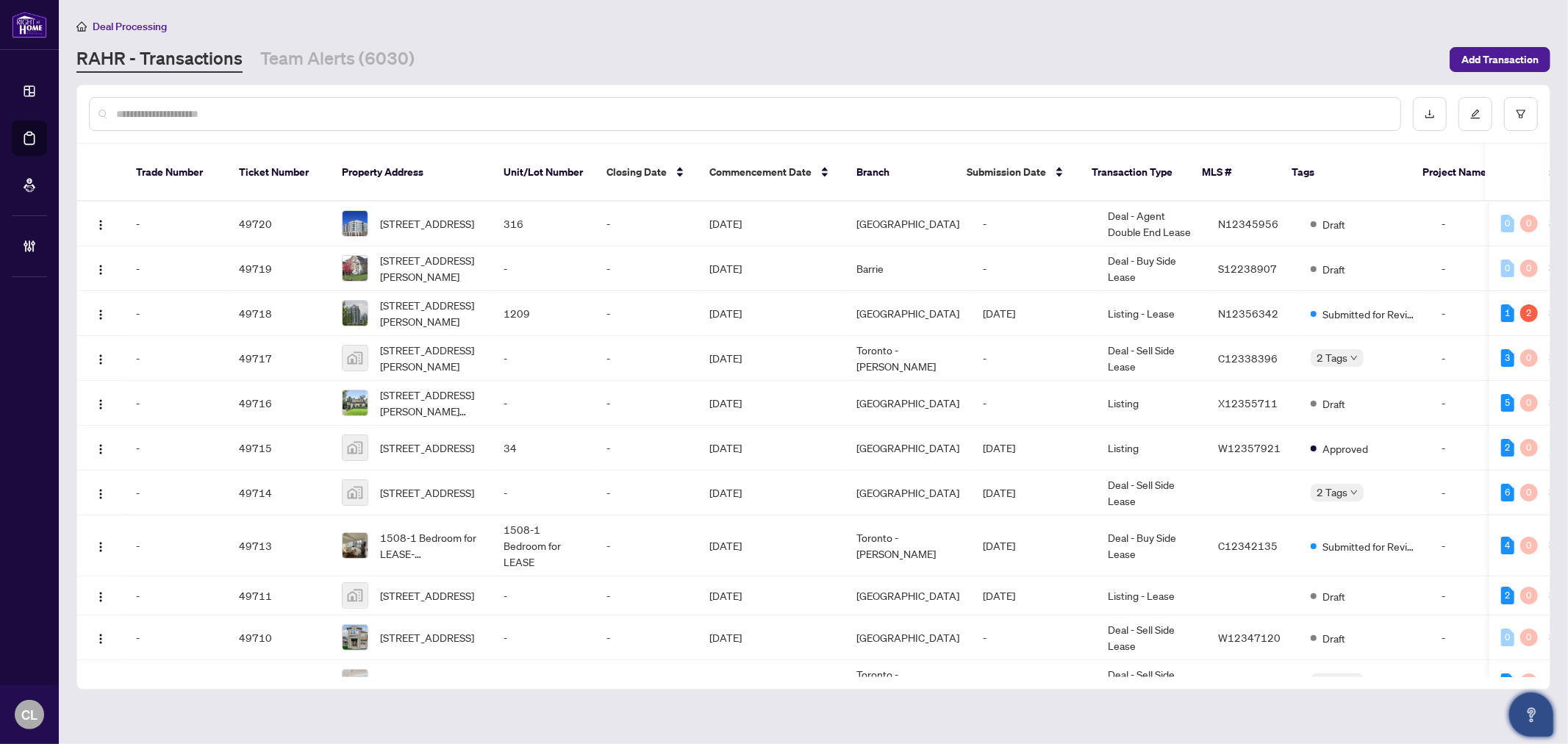
paste input "**********"
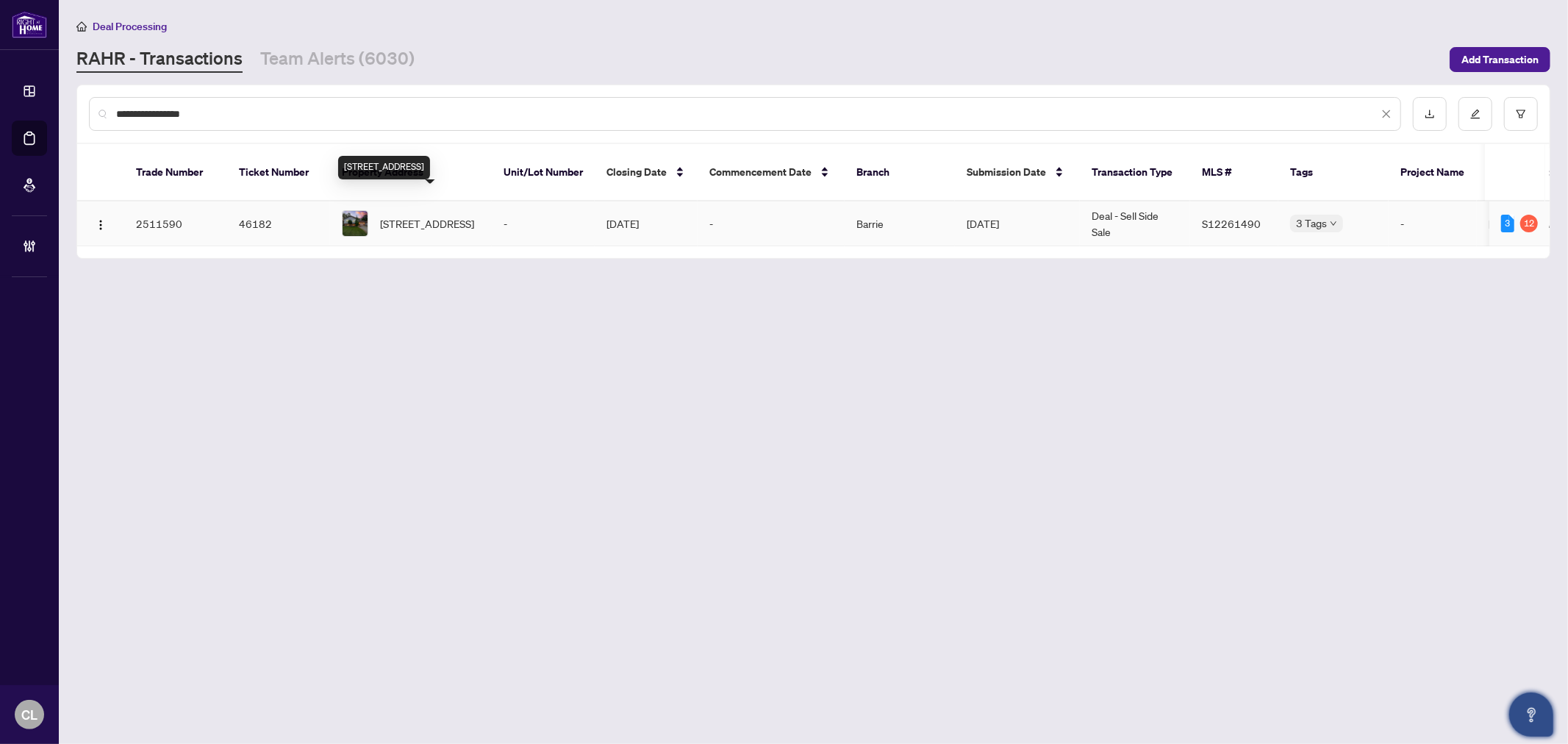
type input "**********"
click at [409, 217] on span "[STREET_ADDRESS]" at bounding box center [427, 223] width 94 height 17
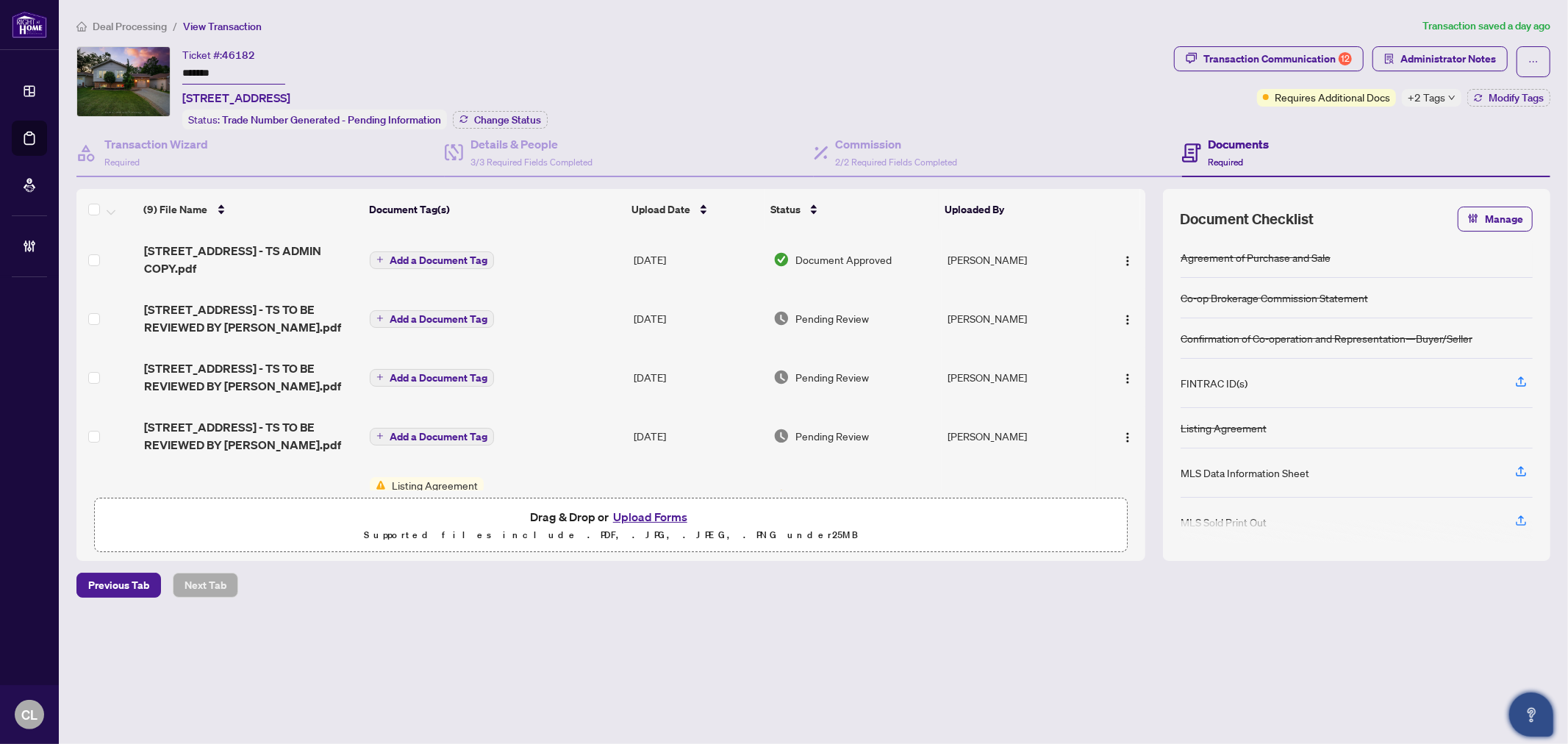
click at [1423, 101] on span "+2 Tags" at bounding box center [1427, 97] width 37 height 17
click at [984, 70] on div "Ticket #: 46182 ******* [STREET_ADDRESS] Status: Trade Number Generated - Pendi…" at bounding box center [622, 87] width 1092 height 83
click at [659, 516] on button "Upload Forms" at bounding box center [650, 518] width 83 height 20
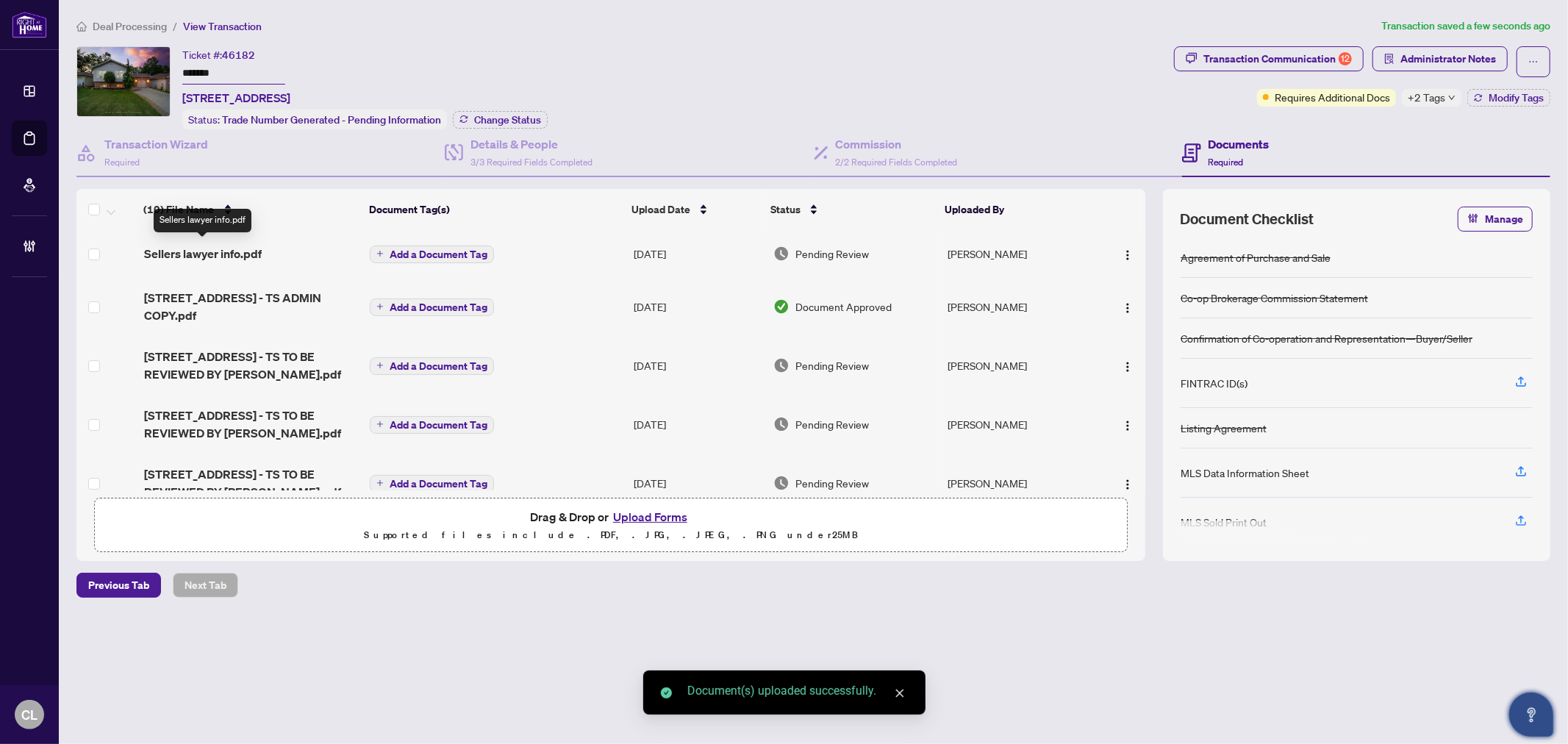
click at [192, 255] on span "Sellers lawyer info.pdf" at bounding box center [203, 254] width 118 height 18
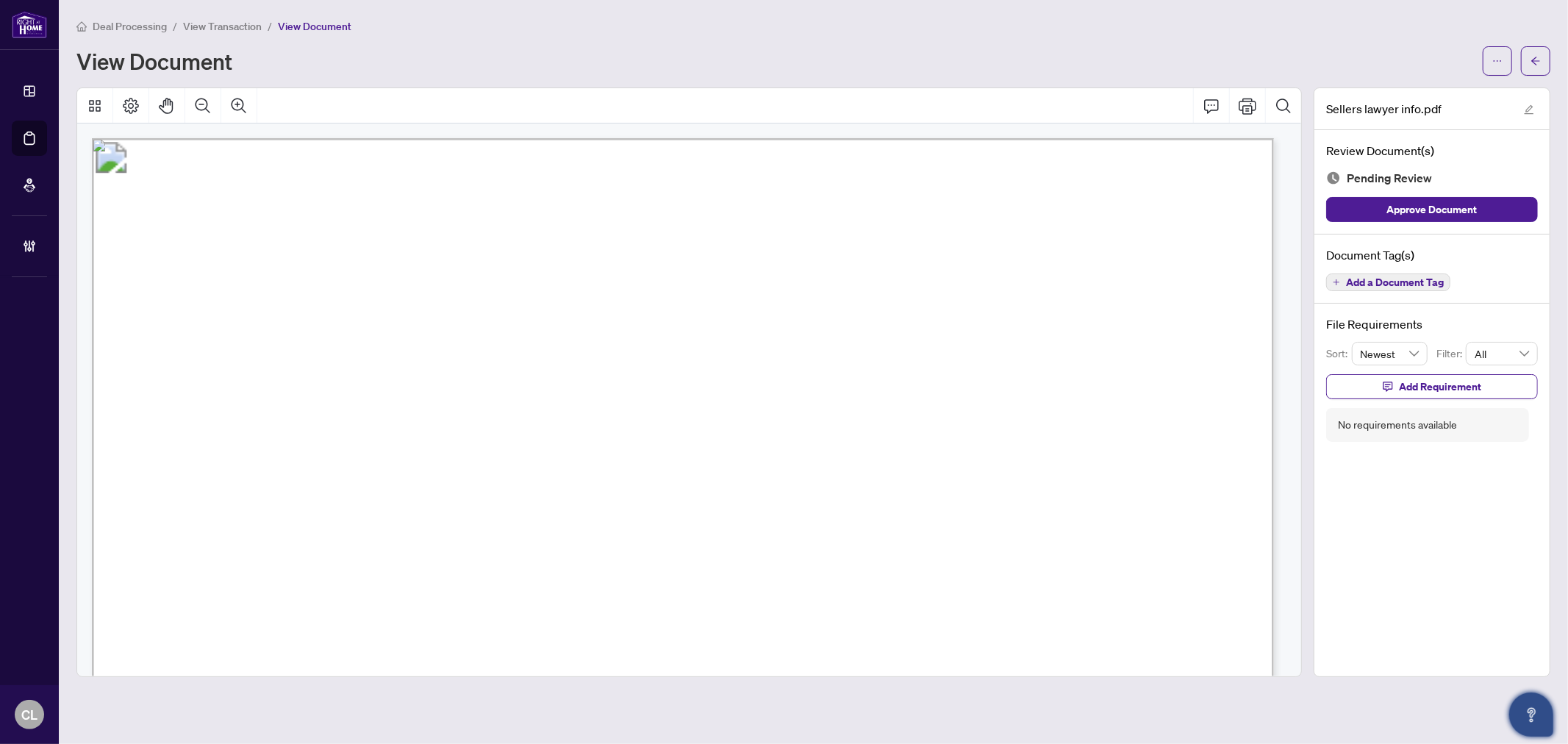
click at [1410, 281] on span "Add a Document Tag" at bounding box center [1396, 282] width 98 height 11
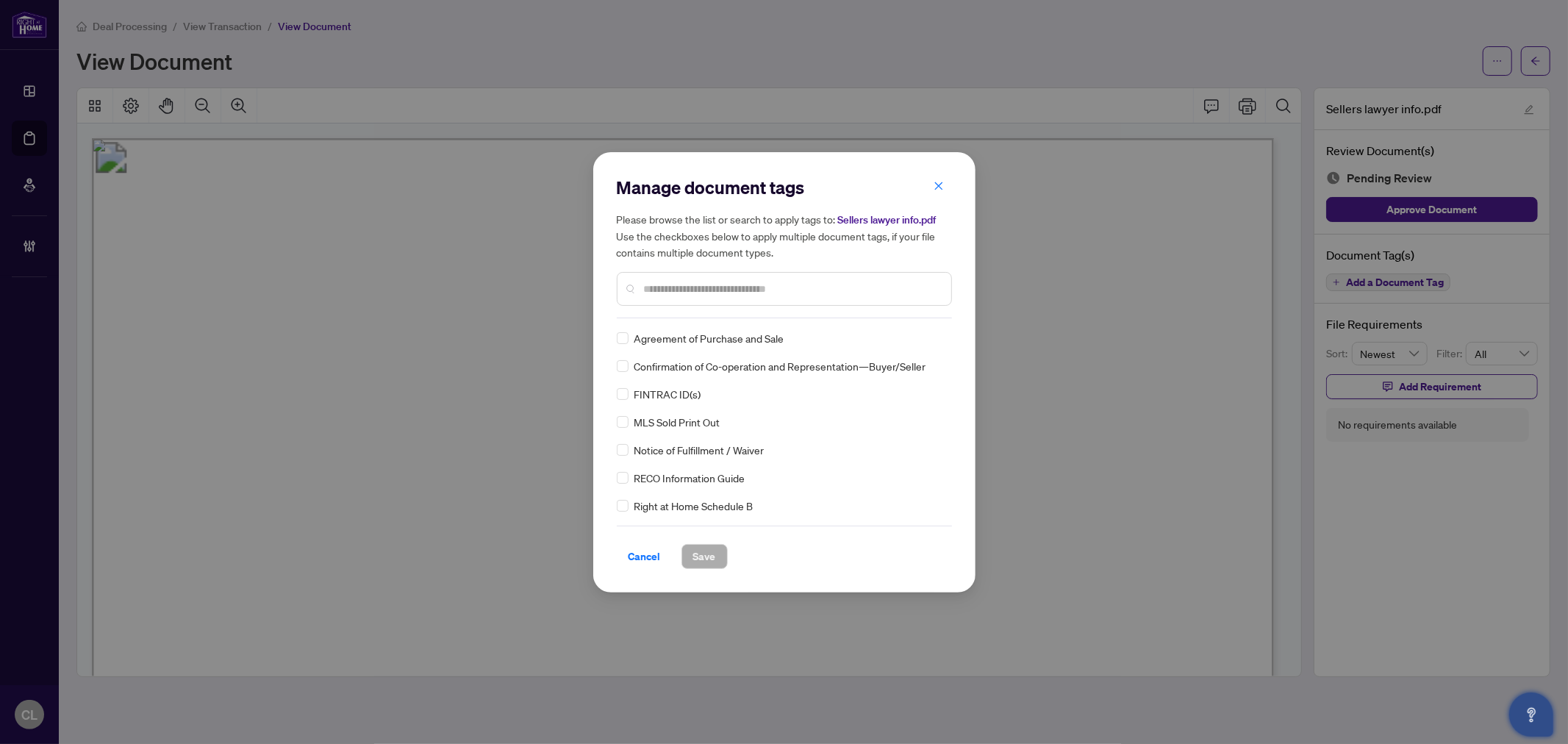
click at [694, 285] on input "text" at bounding box center [792, 289] width 296 height 17
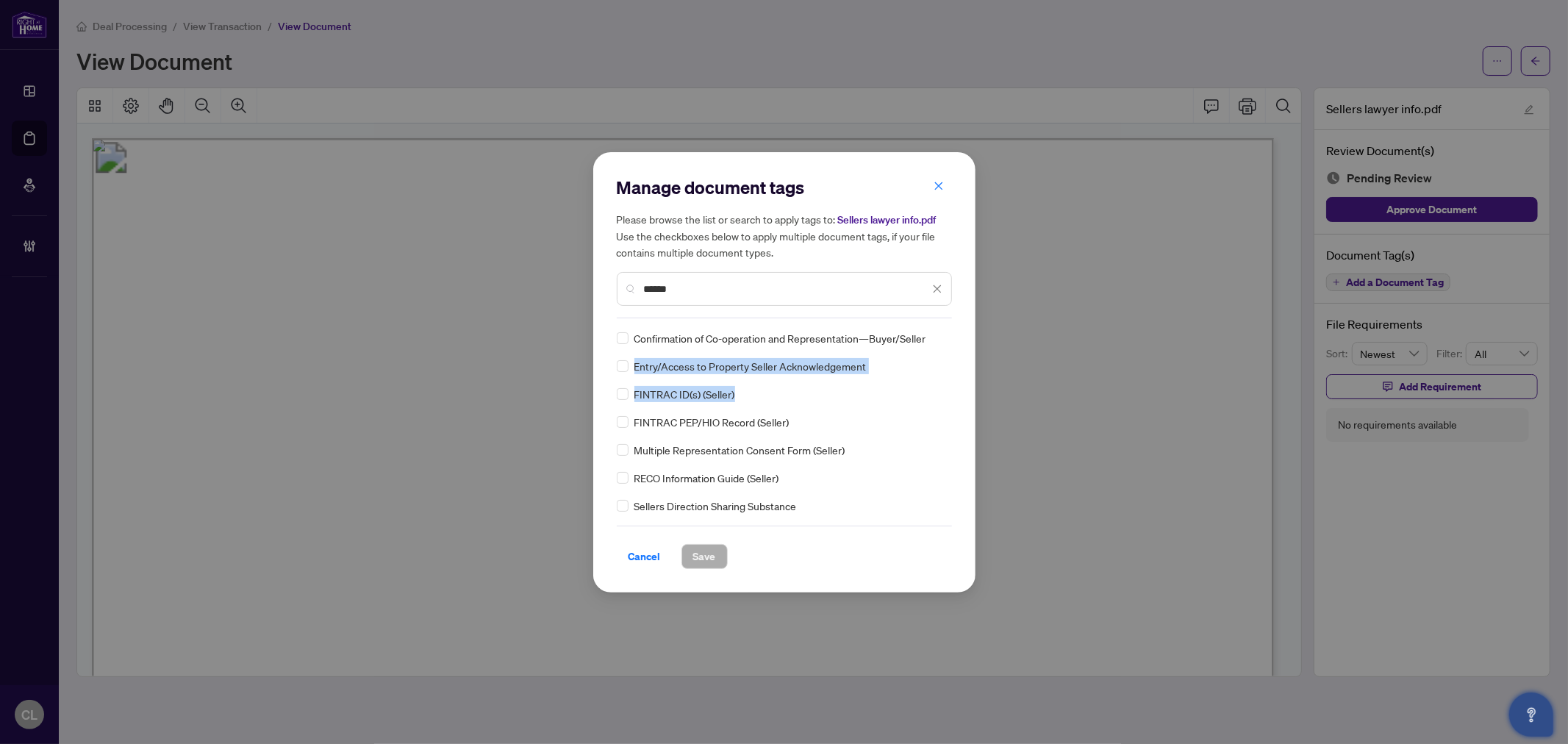
drag, startPoint x: 952, startPoint y: 348, endPoint x: 951, endPoint y: 384, distance: 36.0
click at [951, 384] on div "Confirmation of Co-operation and Representation—Buyer/Seller Entry/Access to Pr…" at bounding box center [784, 422] width 335 height 184
click at [1079, 400] on div "Manage document tags Please browse the list or search to apply tags to: Sellers…" at bounding box center [784, 372] width 1568 height 744
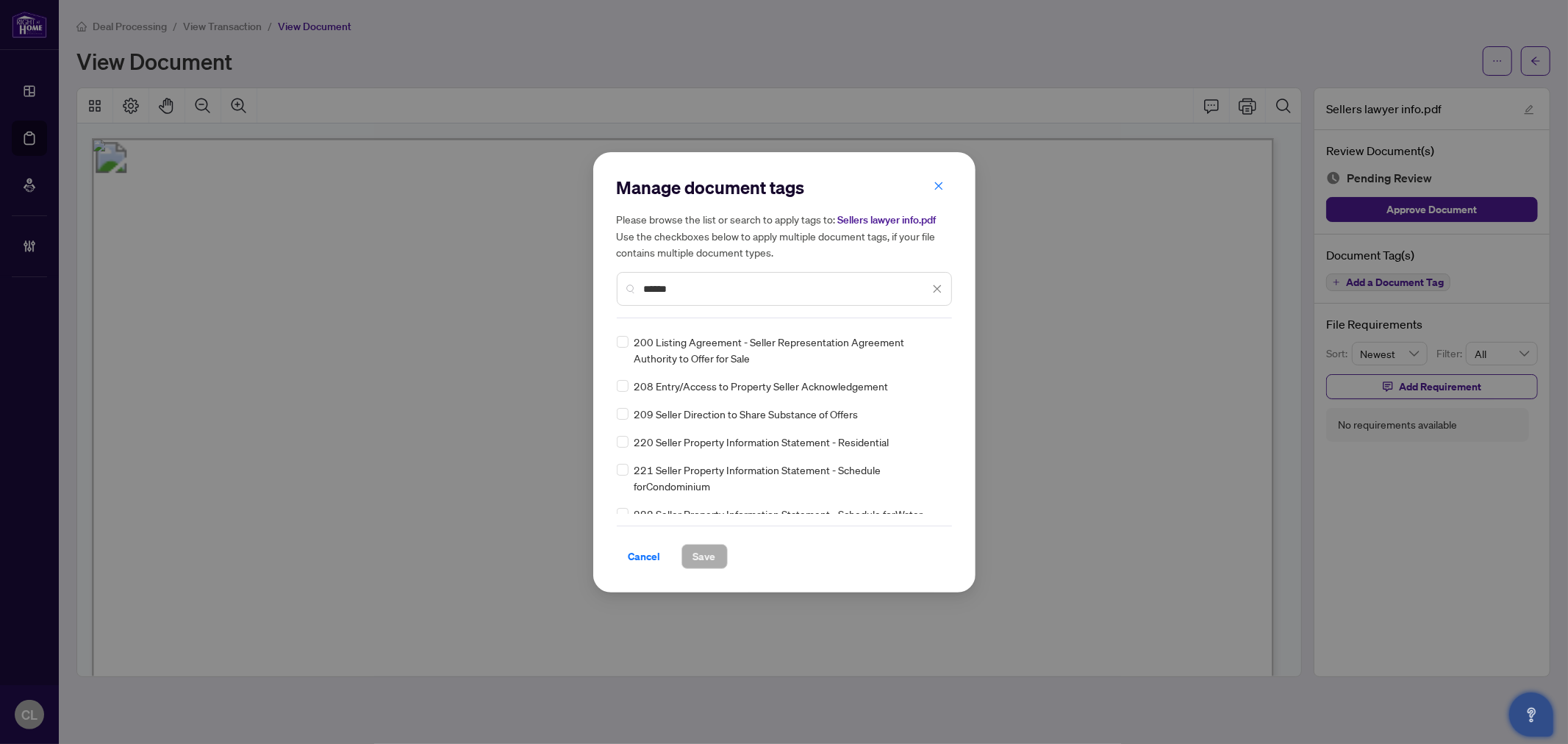
scroll to position [315, 0]
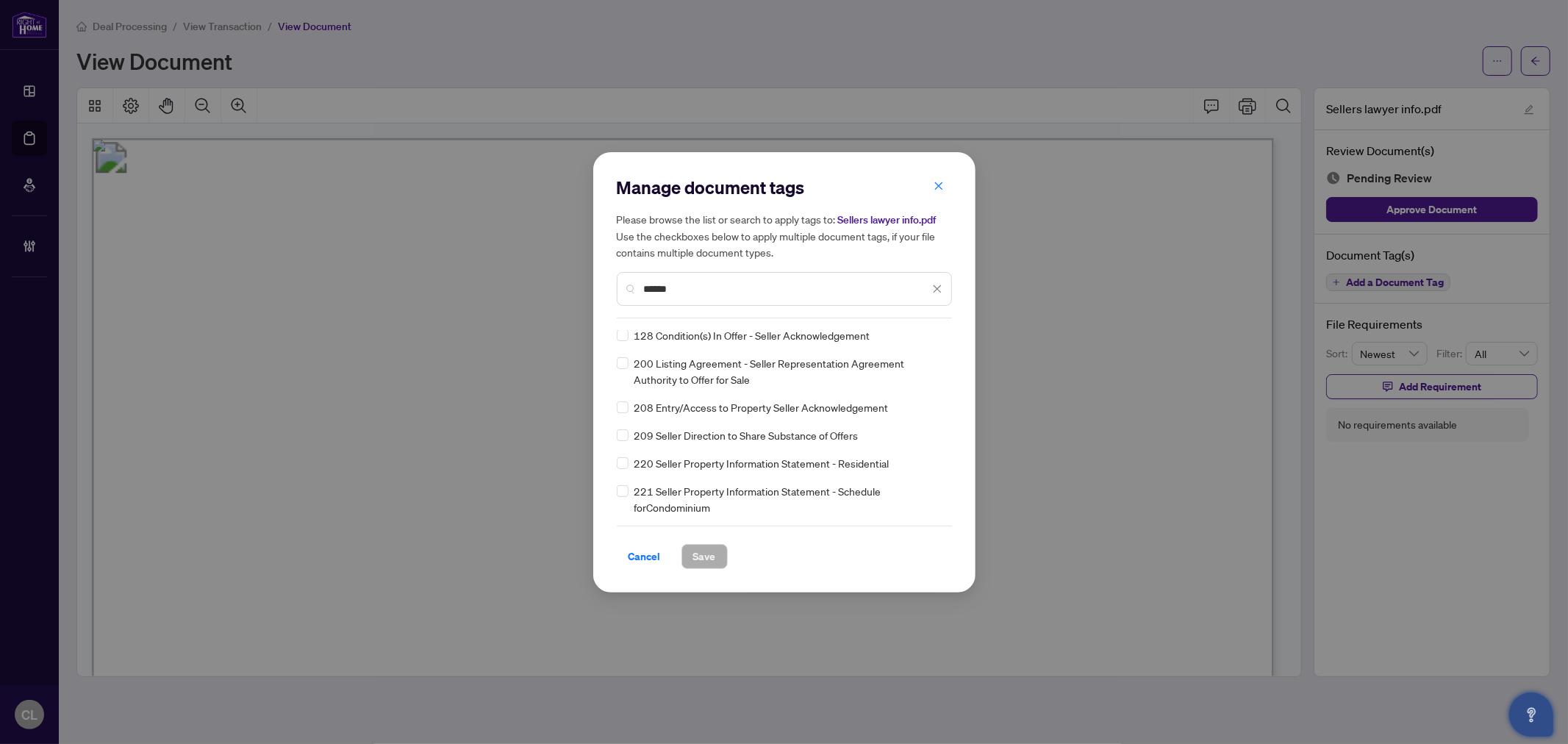
click at [761, 299] on div "******" at bounding box center [784, 289] width 335 height 34
click at [760, 283] on input "******" at bounding box center [786, 289] width 285 height 17
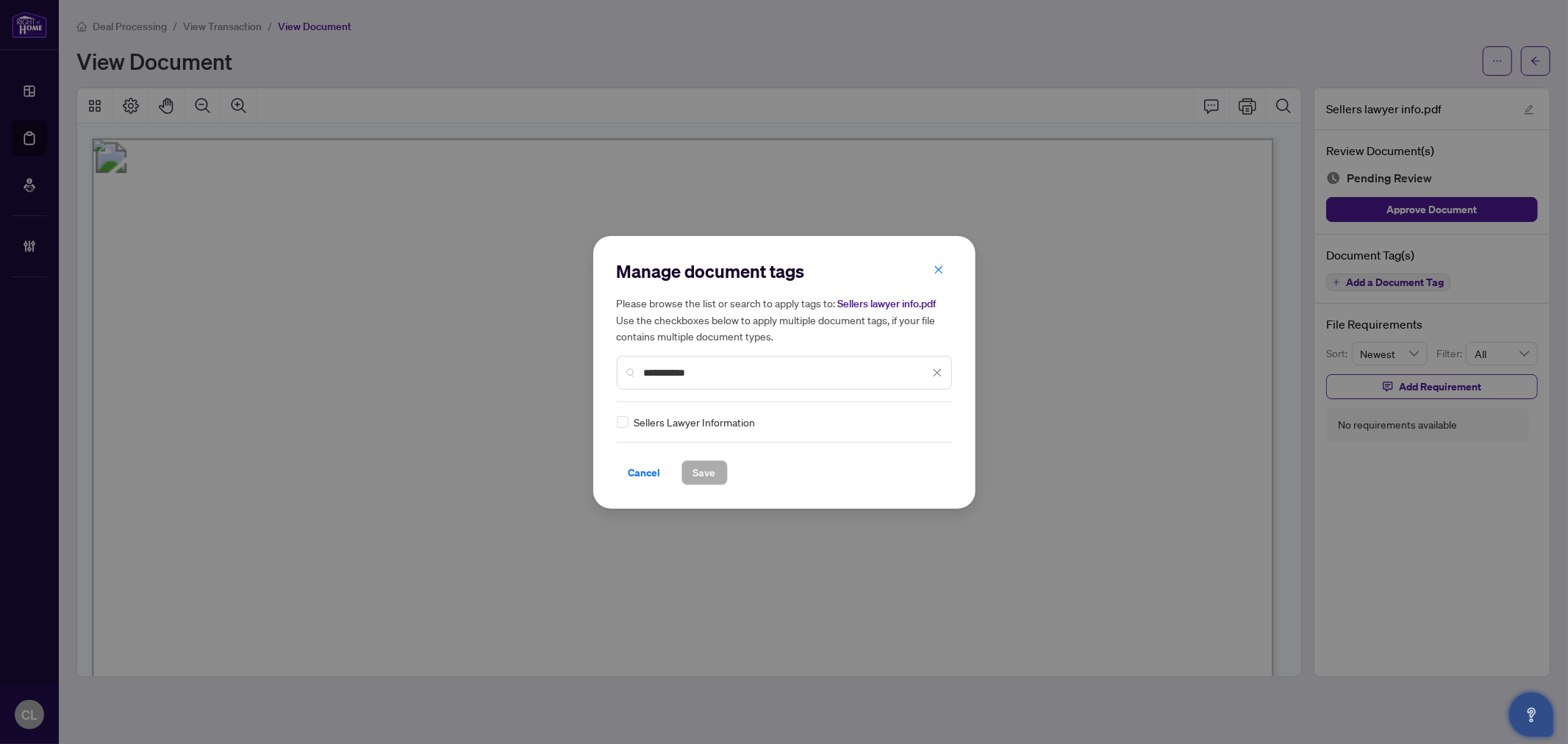
scroll to position [0, 0]
type input "**********"
click at [935, 422] on icon at bounding box center [938, 422] width 9 height 6
click at [894, 490] on div "Approved" at bounding box center [880, 493] width 94 height 17
click at [708, 467] on span "Save" at bounding box center [704, 472] width 23 height 24
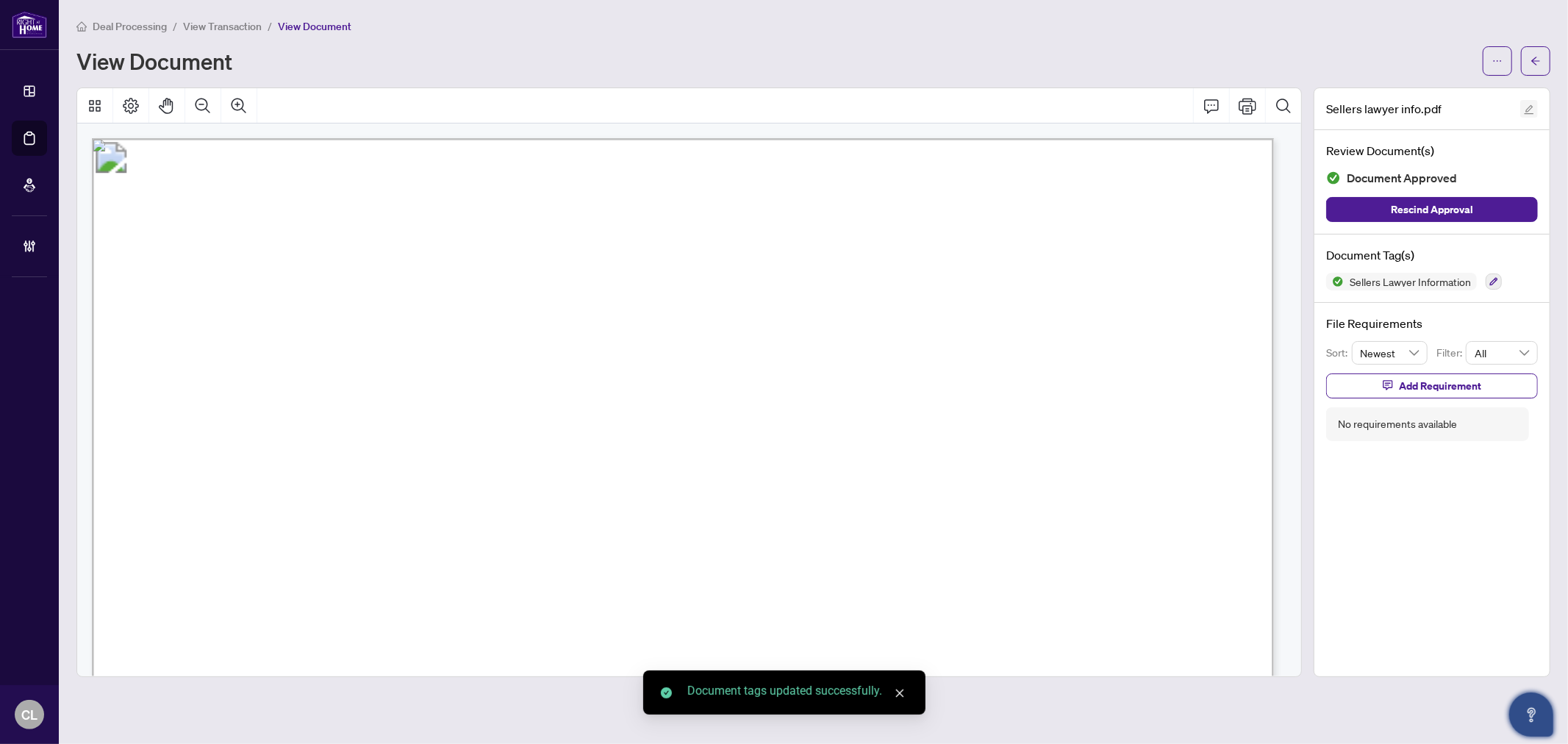
click at [1524, 113] on icon "edit" at bounding box center [1529, 110] width 11 height 11
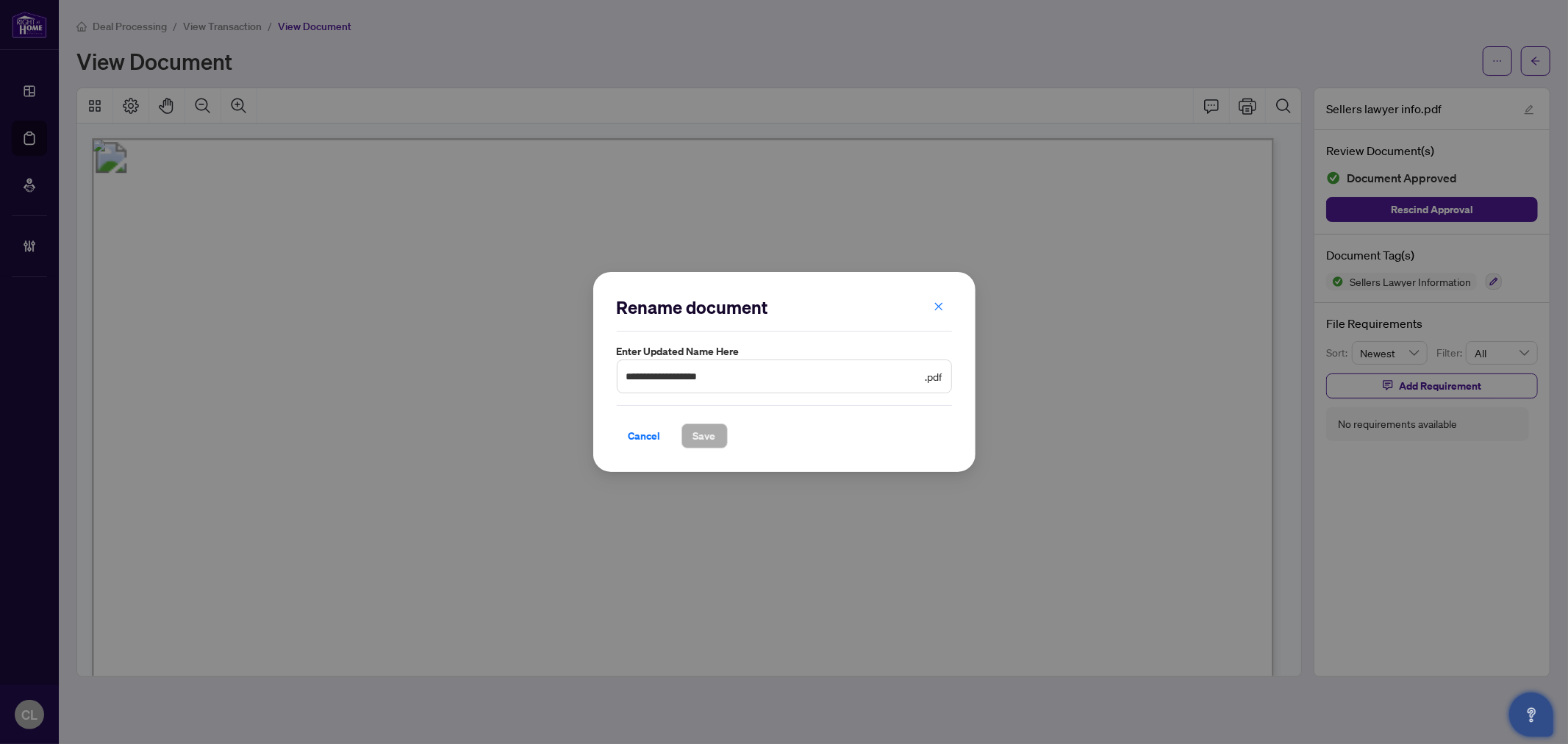
click at [1088, 465] on div "**********" at bounding box center [784, 372] width 1568 height 744
click at [644, 435] on span "Cancel" at bounding box center [644, 436] width 32 height 24
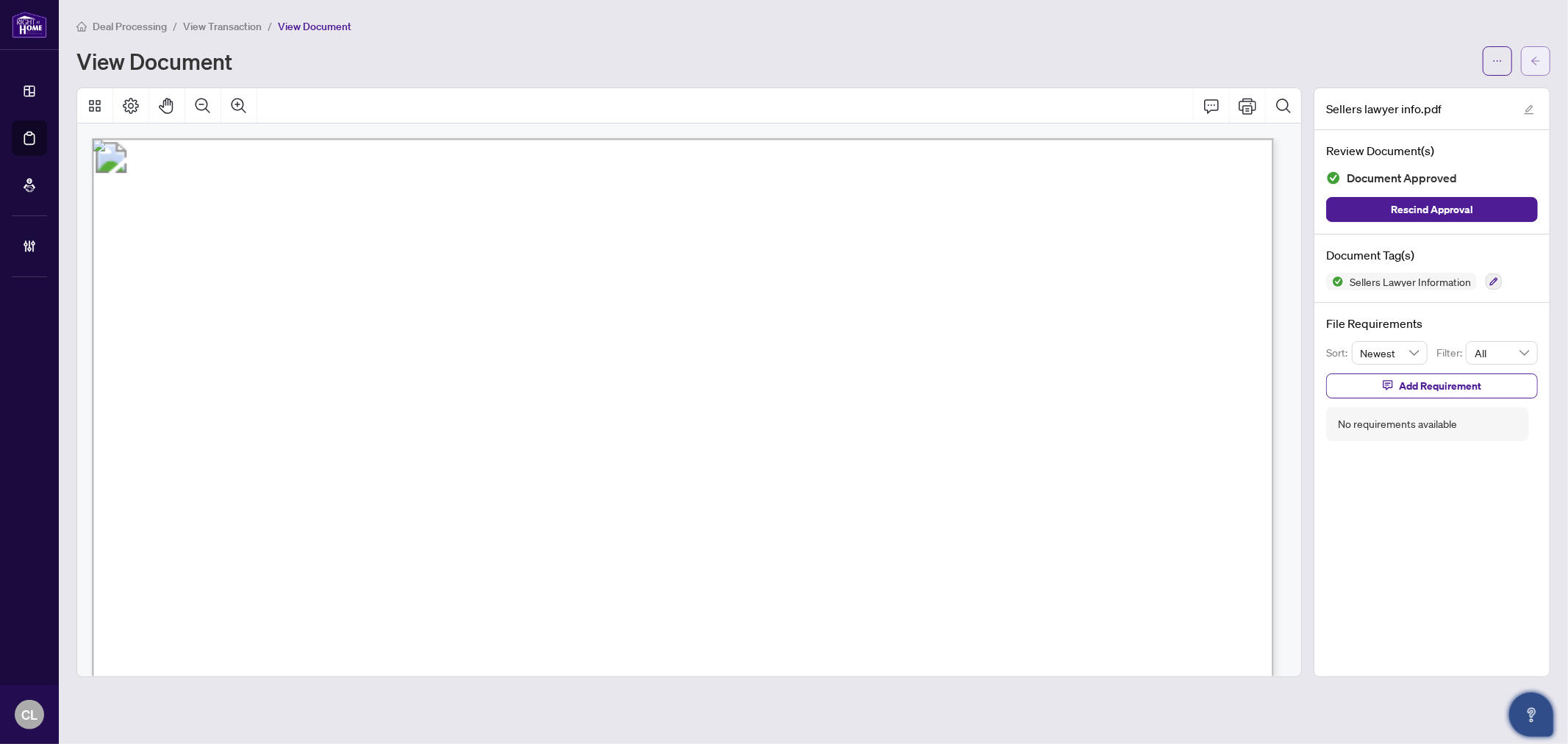
click at [1532, 59] on icon "arrow-left" at bounding box center [1536, 61] width 11 height 11
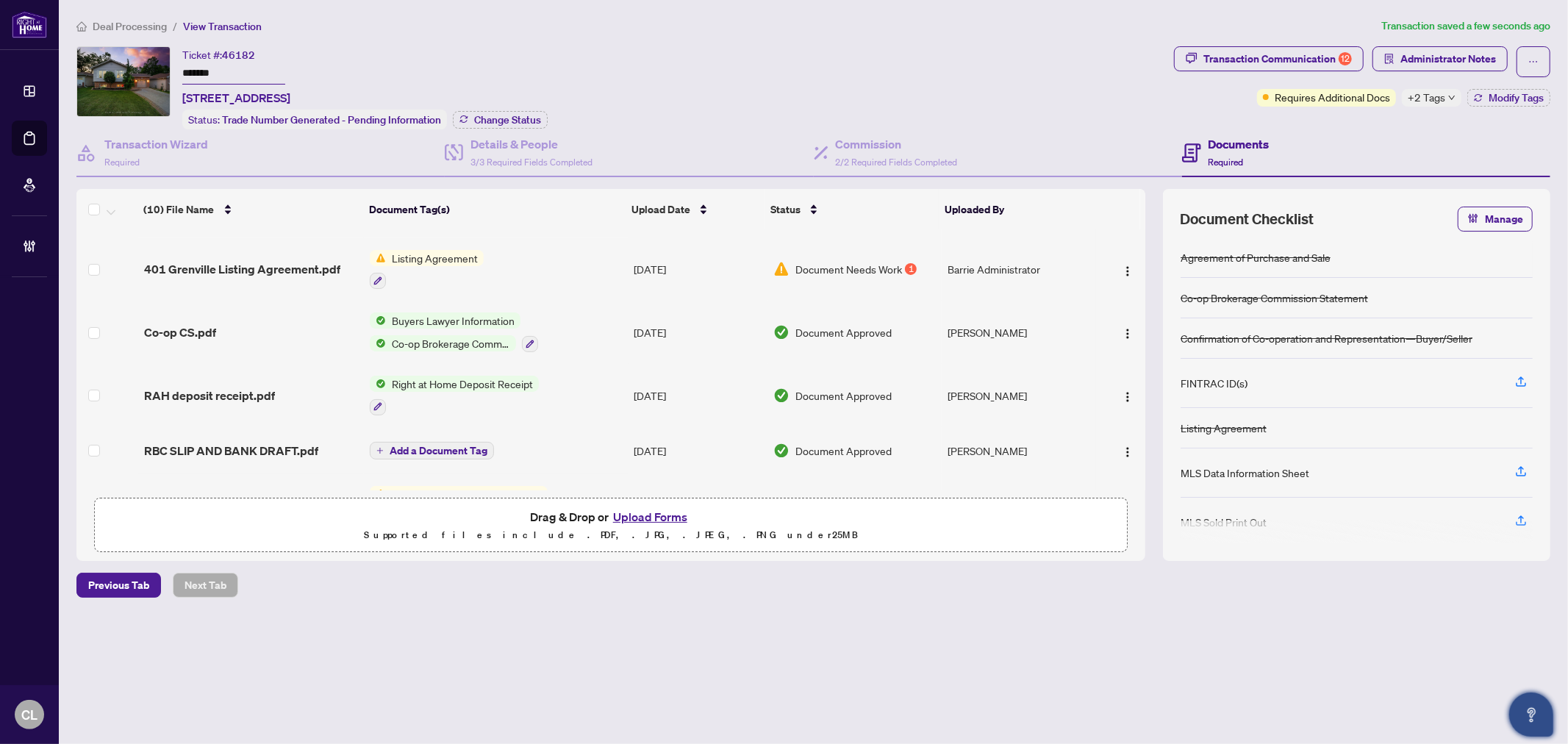
scroll to position [324, 0]
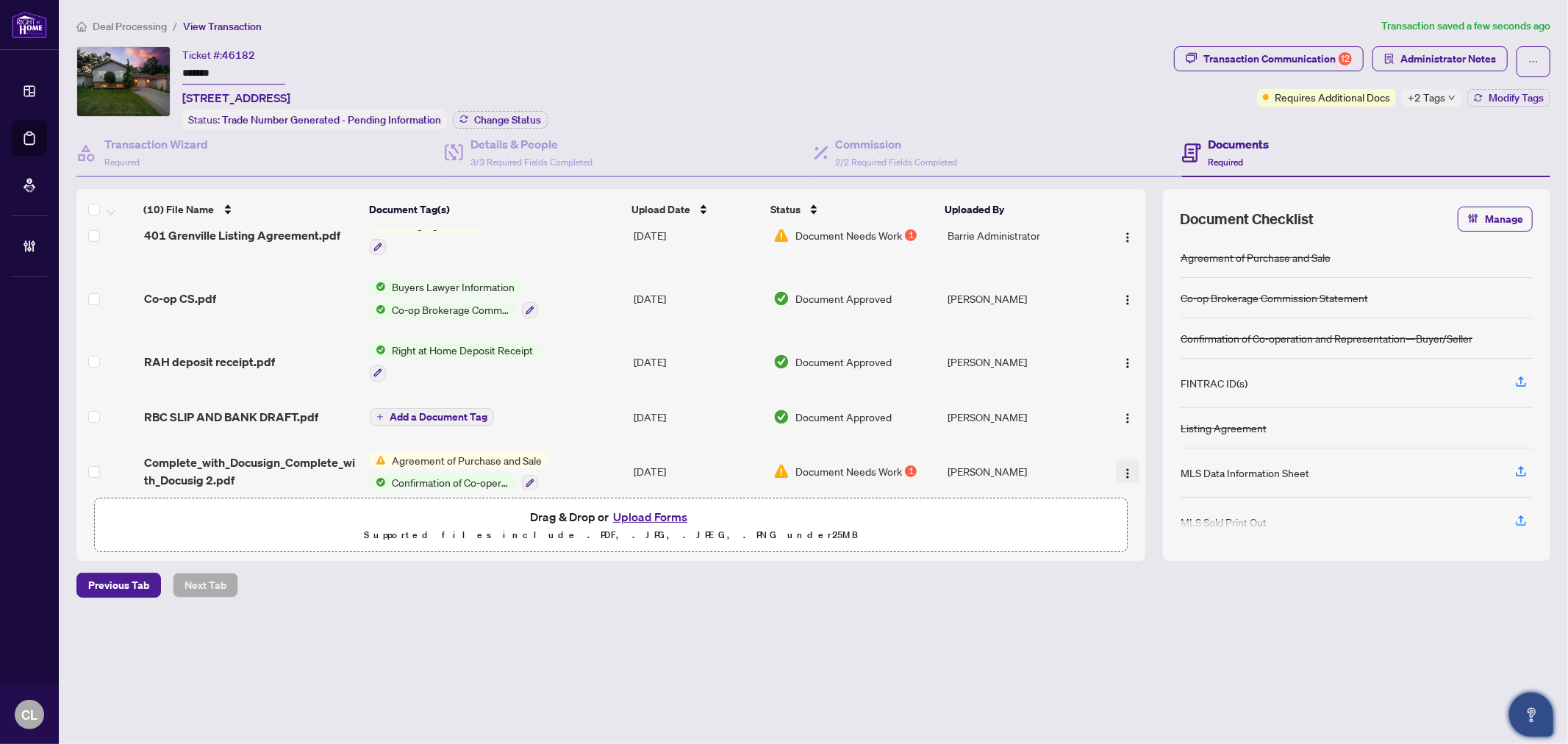
click at [1123, 468] on img "button" at bounding box center [1128, 473] width 12 height 12
click at [1210, 569] on span "Document Permissions" at bounding box center [1193, 574] width 140 height 17
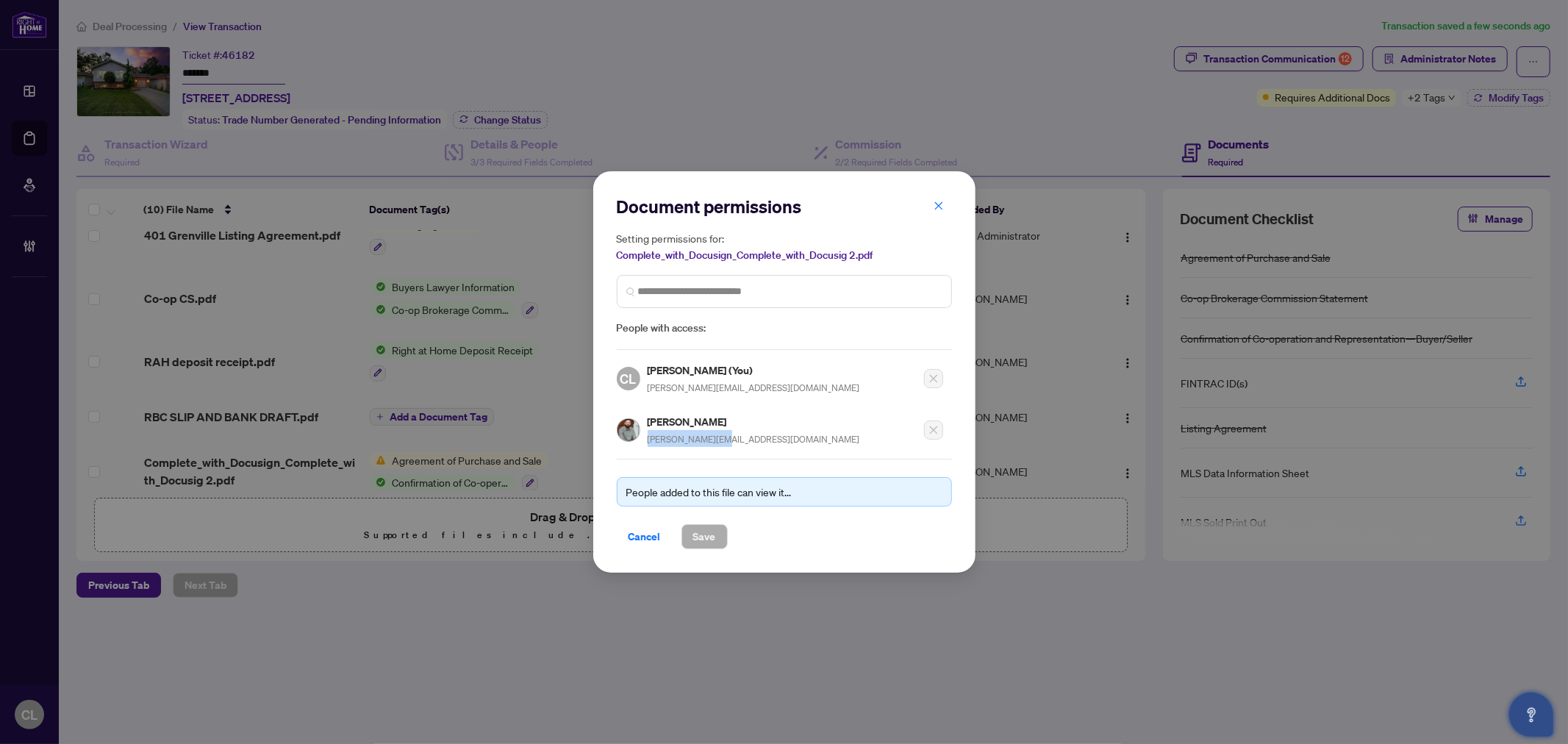
drag, startPoint x: 718, startPoint y: 437, endPoint x: 646, endPoint y: 435, distance: 72.0
click at [646, 435] on div "[PERSON_NAME] [PERSON_NAME][EMAIL_ADDRESS][DOMAIN_NAME]" at bounding box center [779, 426] width 326 height 43
copy span "[PERSON_NAME][EMAIL_ADDRESS][DOMAIN_NAME]"
click at [1069, 221] on div "Document permissions Setting permissions for: Complete_with_Docusign_Complete_w…" at bounding box center [784, 372] width 1568 height 744
click at [1125, 276] on div "Document permissions Setting permissions for: Complete_with_Docusign_Complete_w…" at bounding box center [784, 372] width 1568 height 744
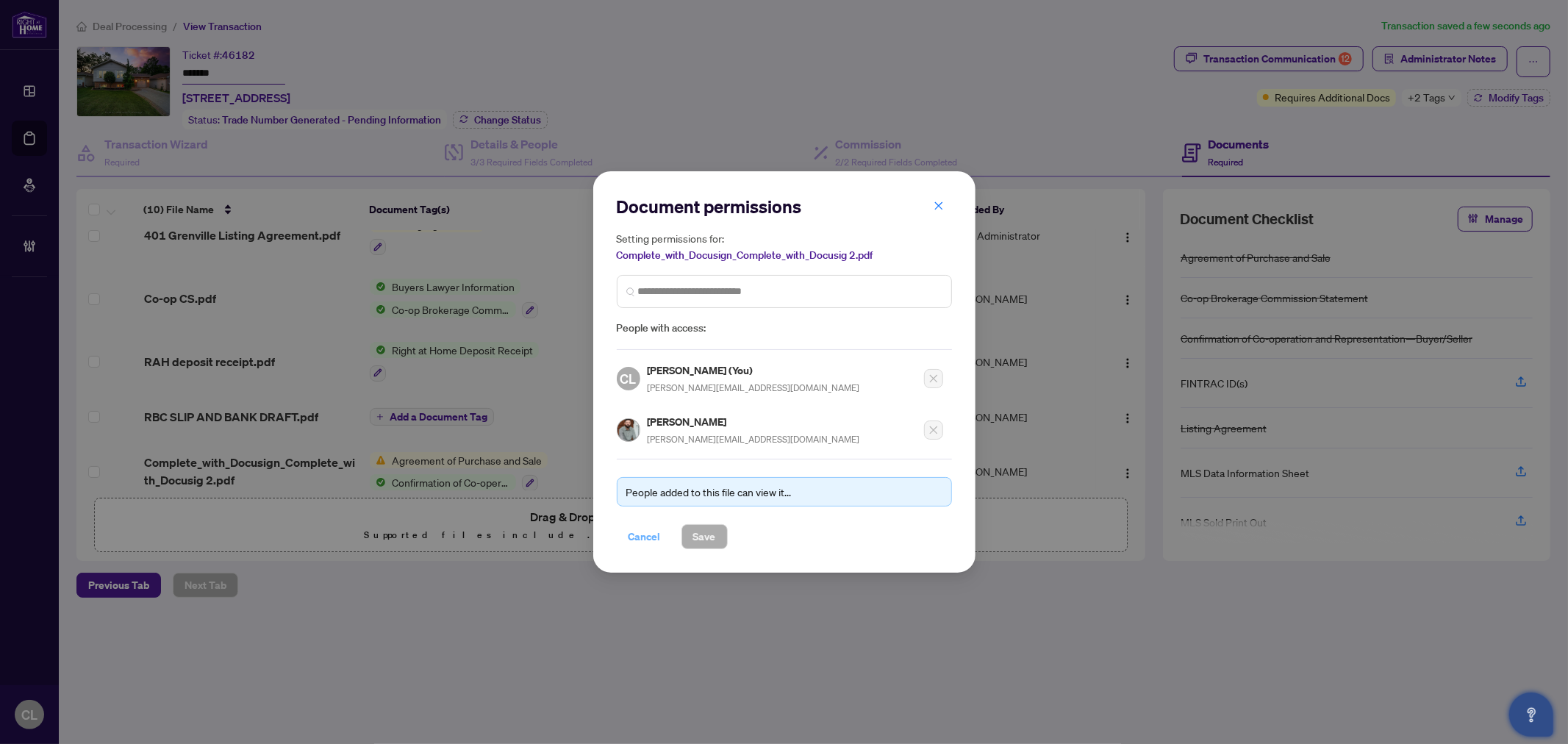
click at [641, 532] on span "Cancel" at bounding box center [644, 537] width 32 height 24
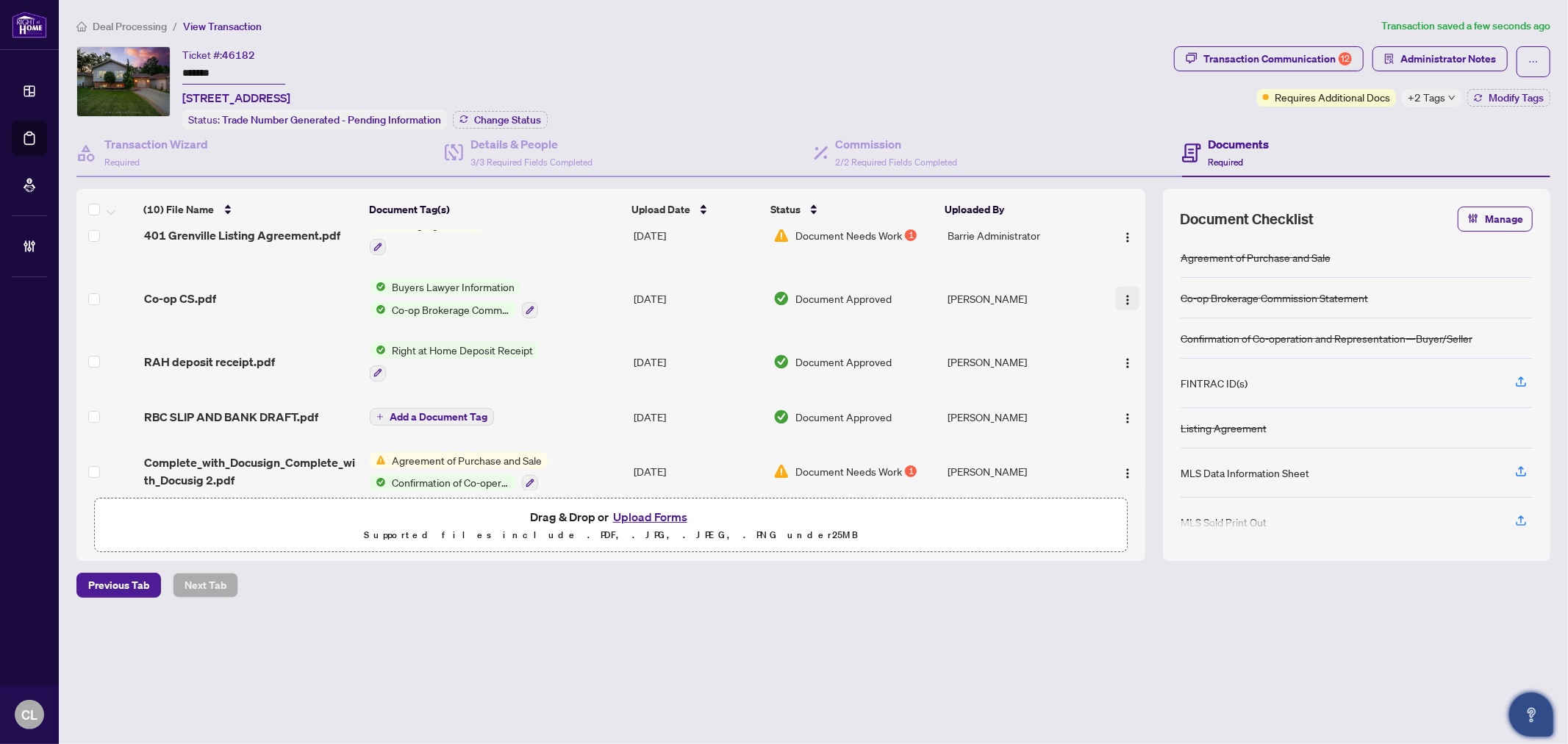
click at [1122, 287] on button "button" at bounding box center [1128, 299] width 24 height 24
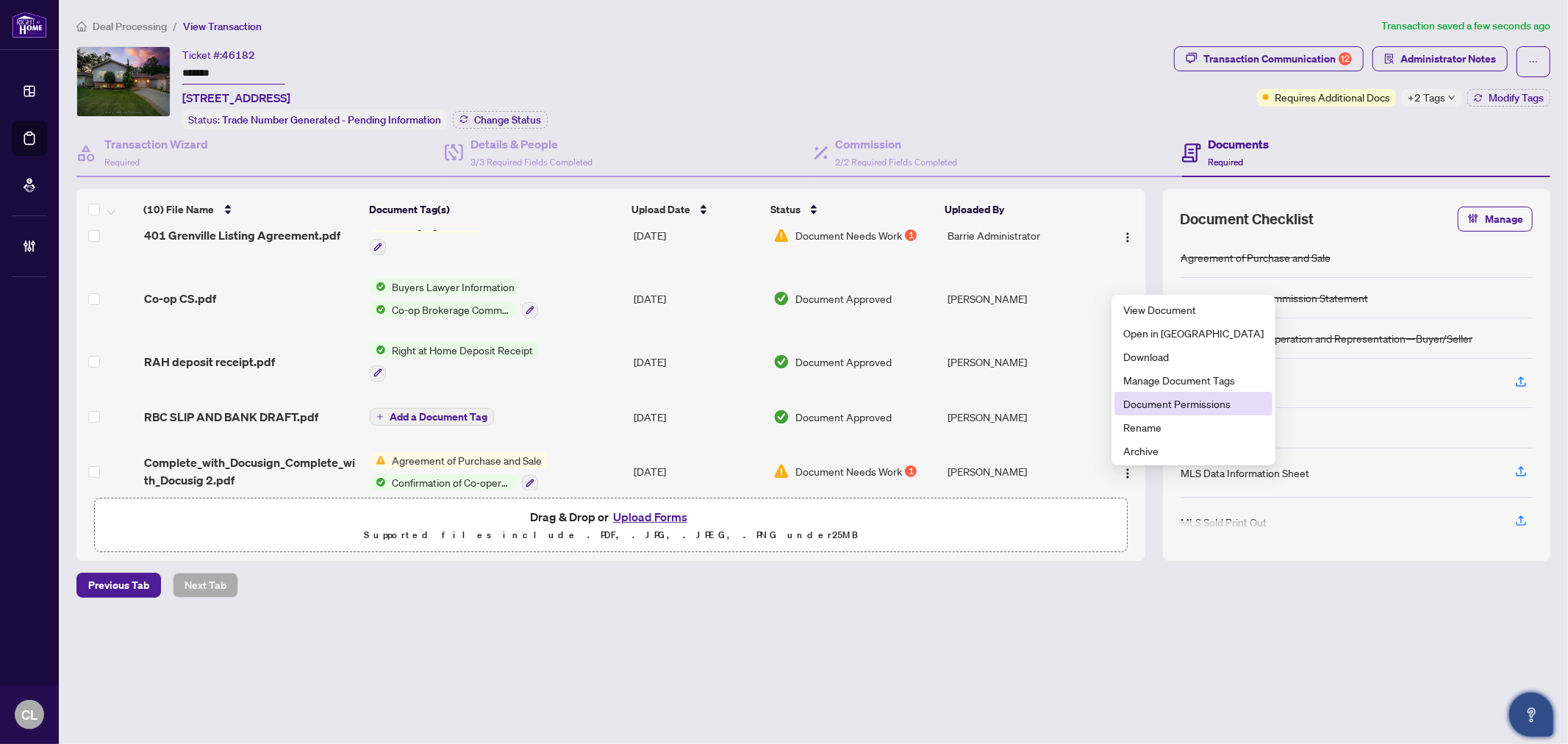
click at [1210, 402] on span "Document Permissions" at bounding box center [1193, 404] width 140 height 17
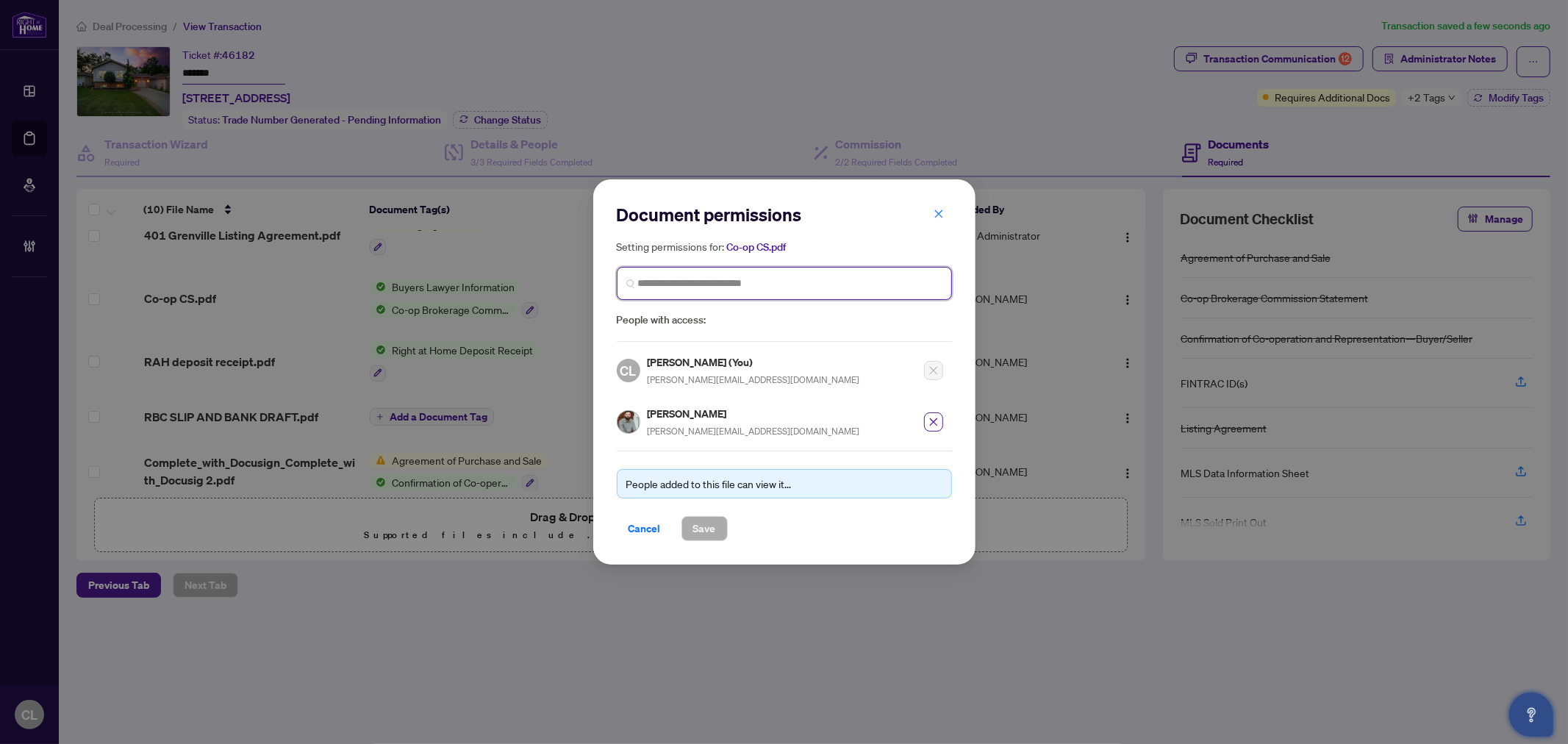
click at [740, 277] on input "search" at bounding box center [790, 283] width 305 height 16
click at [635, 522] on span "Cancel" at bounding box center [644, 528] width 32 height 24
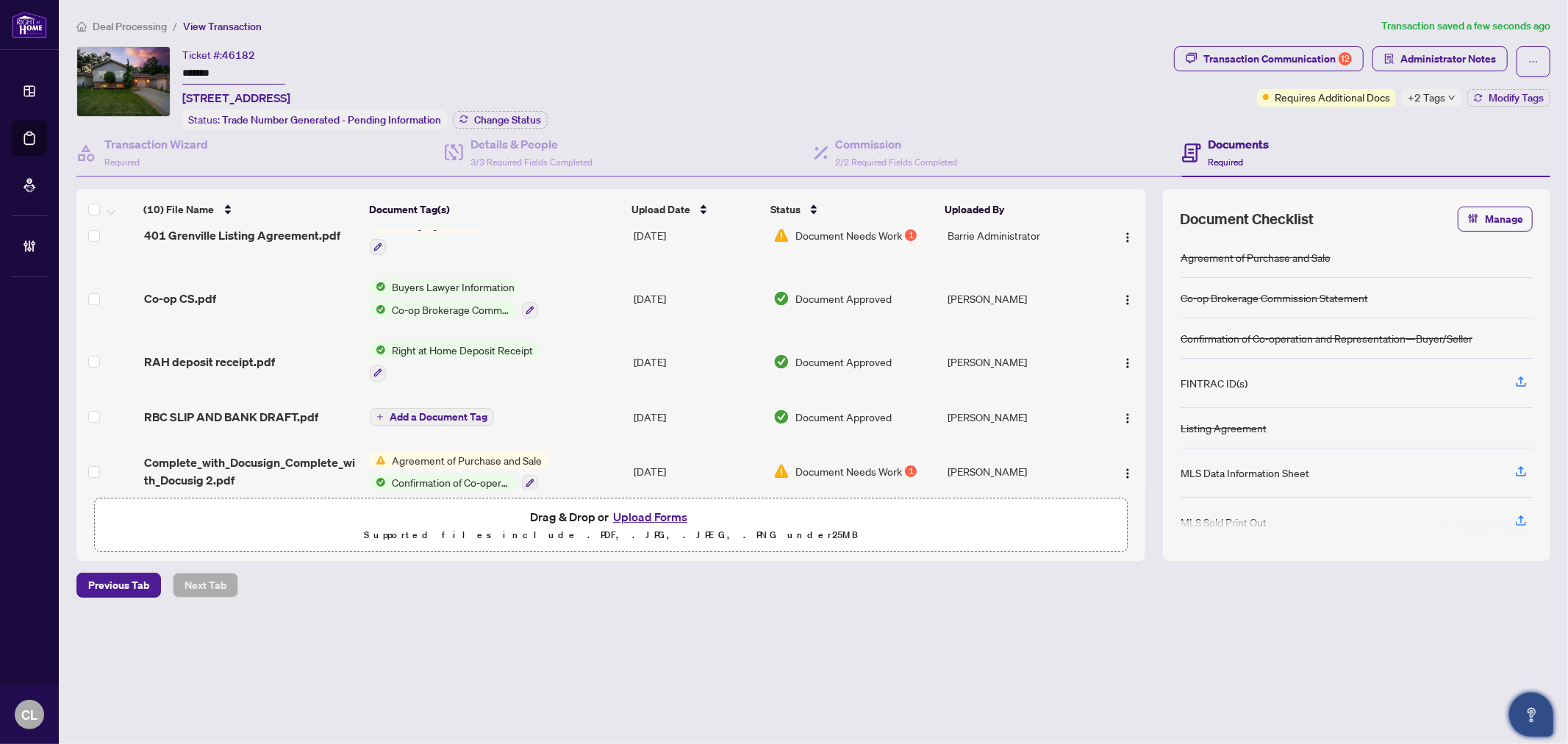
drag, startPoint x: 1147, startPoint y: 390, endPoint x: 1150, endPoint y: 270, distance: 120.0
click at [1150, 270] on div "(10) File Name Document Tag(s) Upload Date Status Uploaded By Sellers lawyer in…" at bounding box center [813, 375] width 1474 height 372
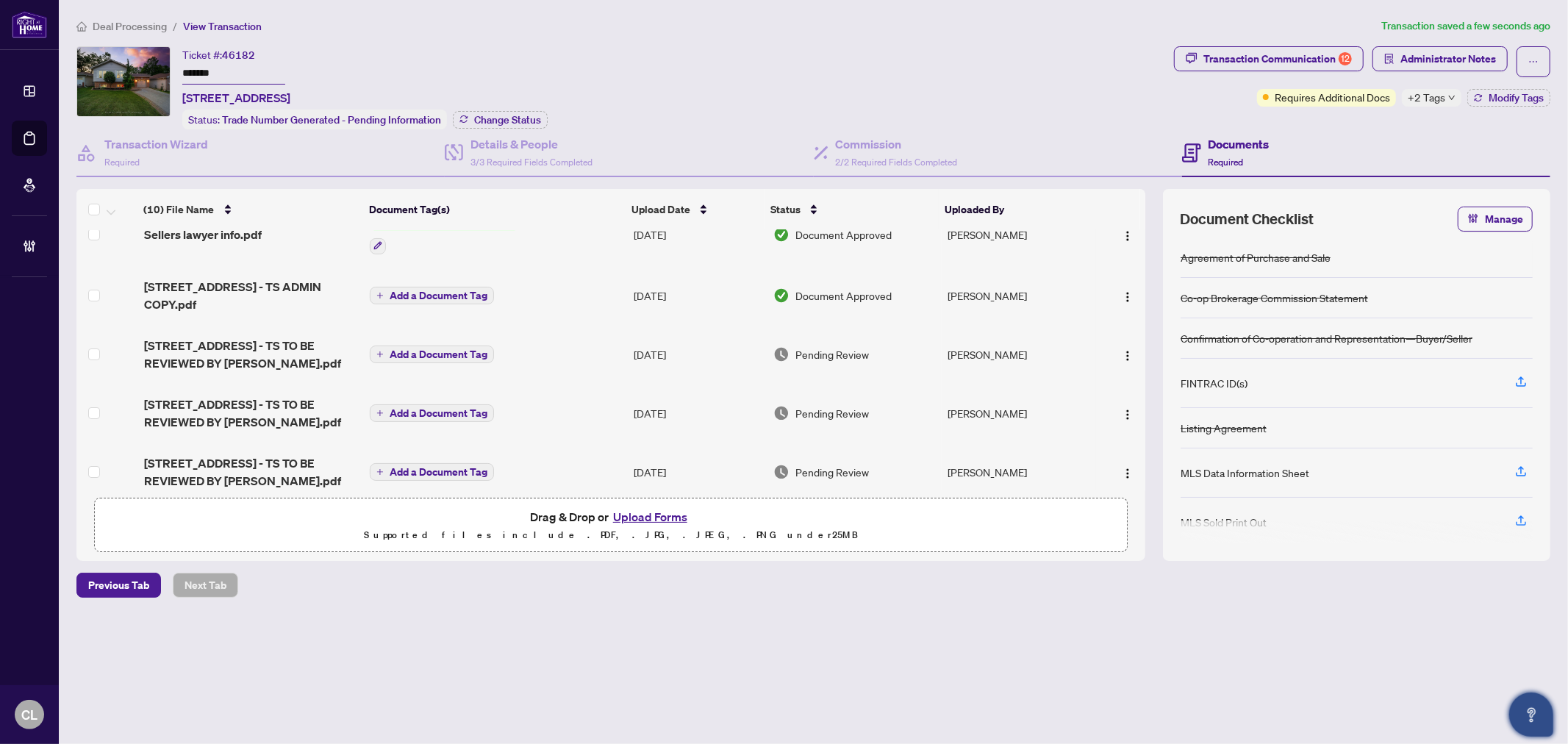
scroll to position [0, 0]
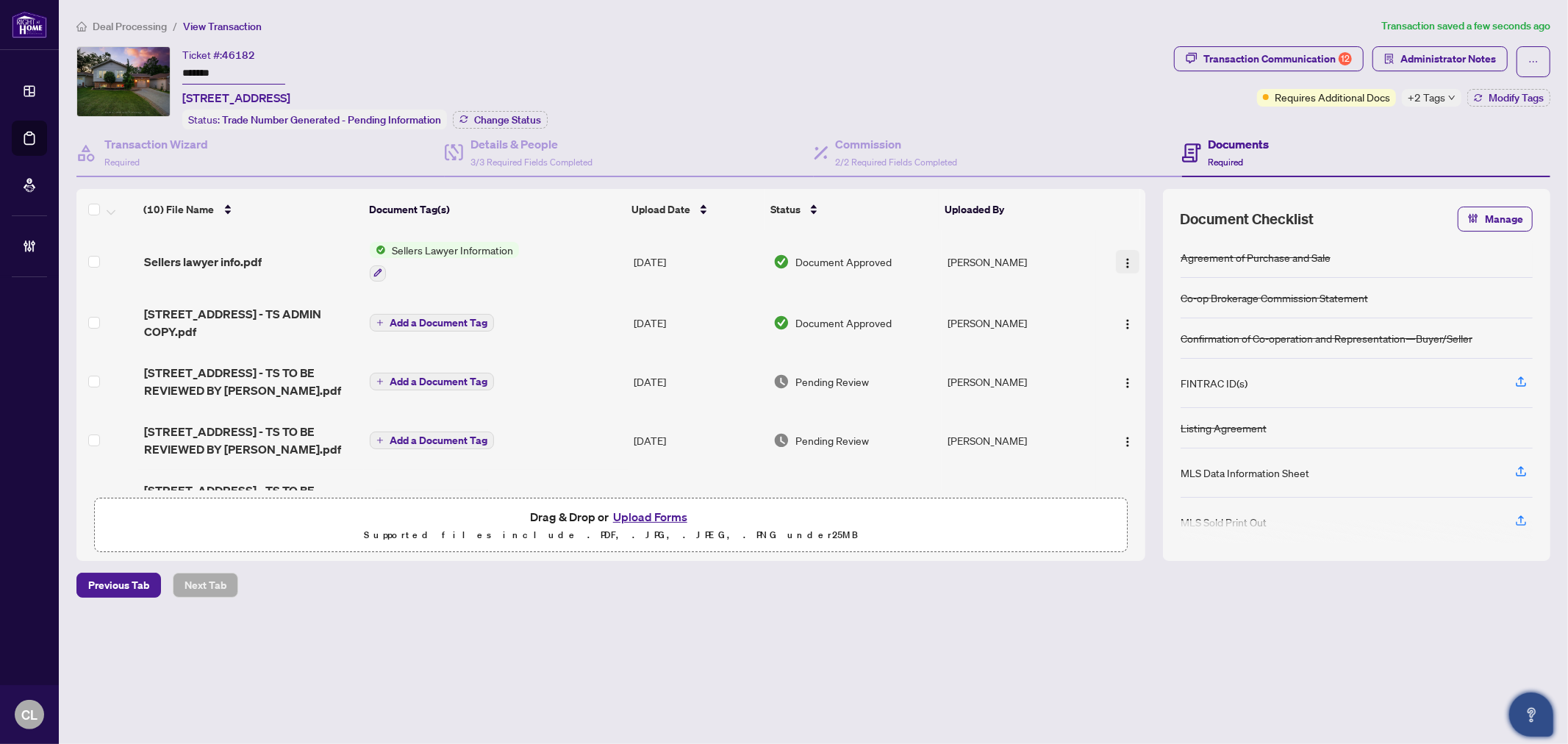
click at [1123, 258] on img "button" at bounding box center [1128, 264] width 12 height 12
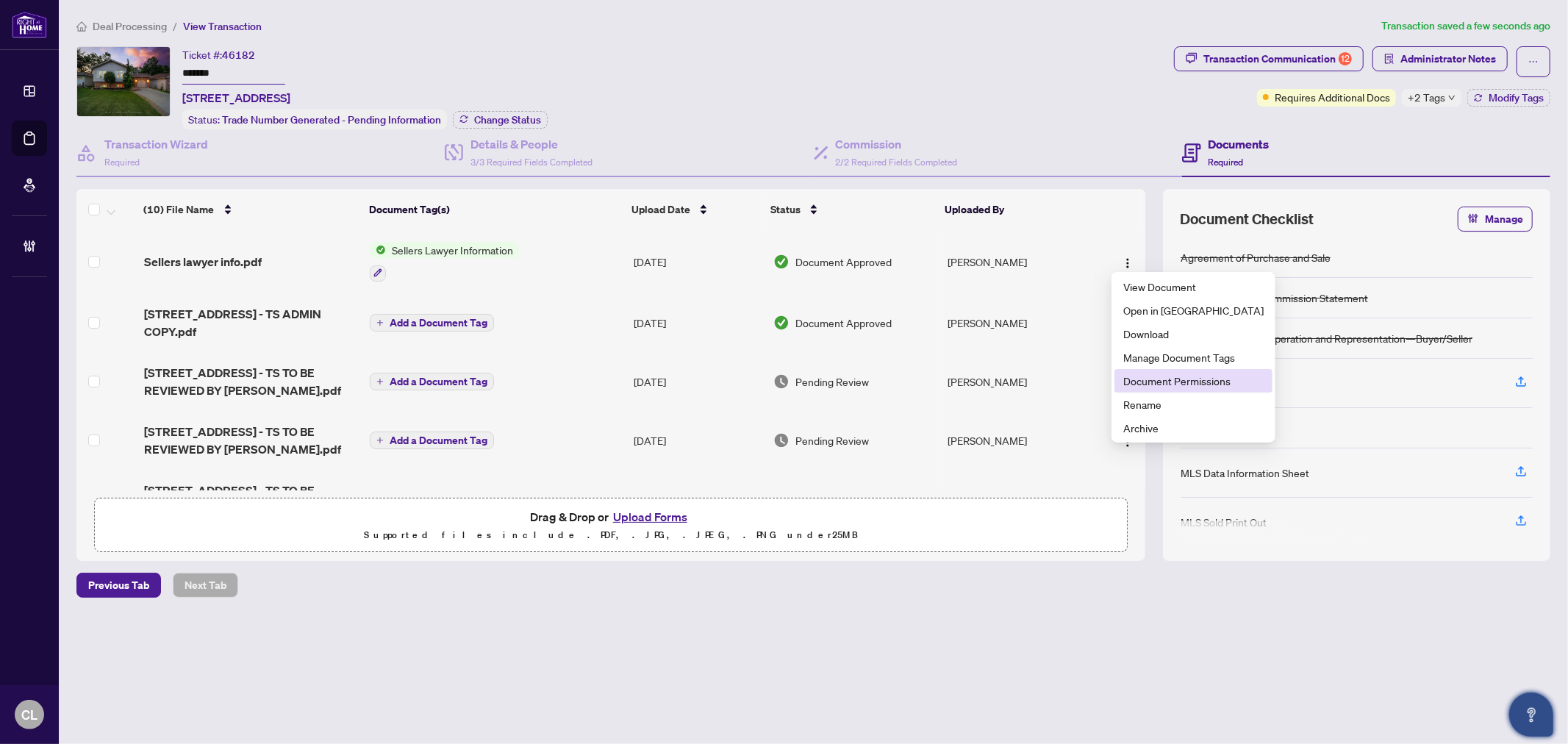
click at [1196, 378] on span "Document Permissions" at bounding box center [1193, 380] width 140 height 17
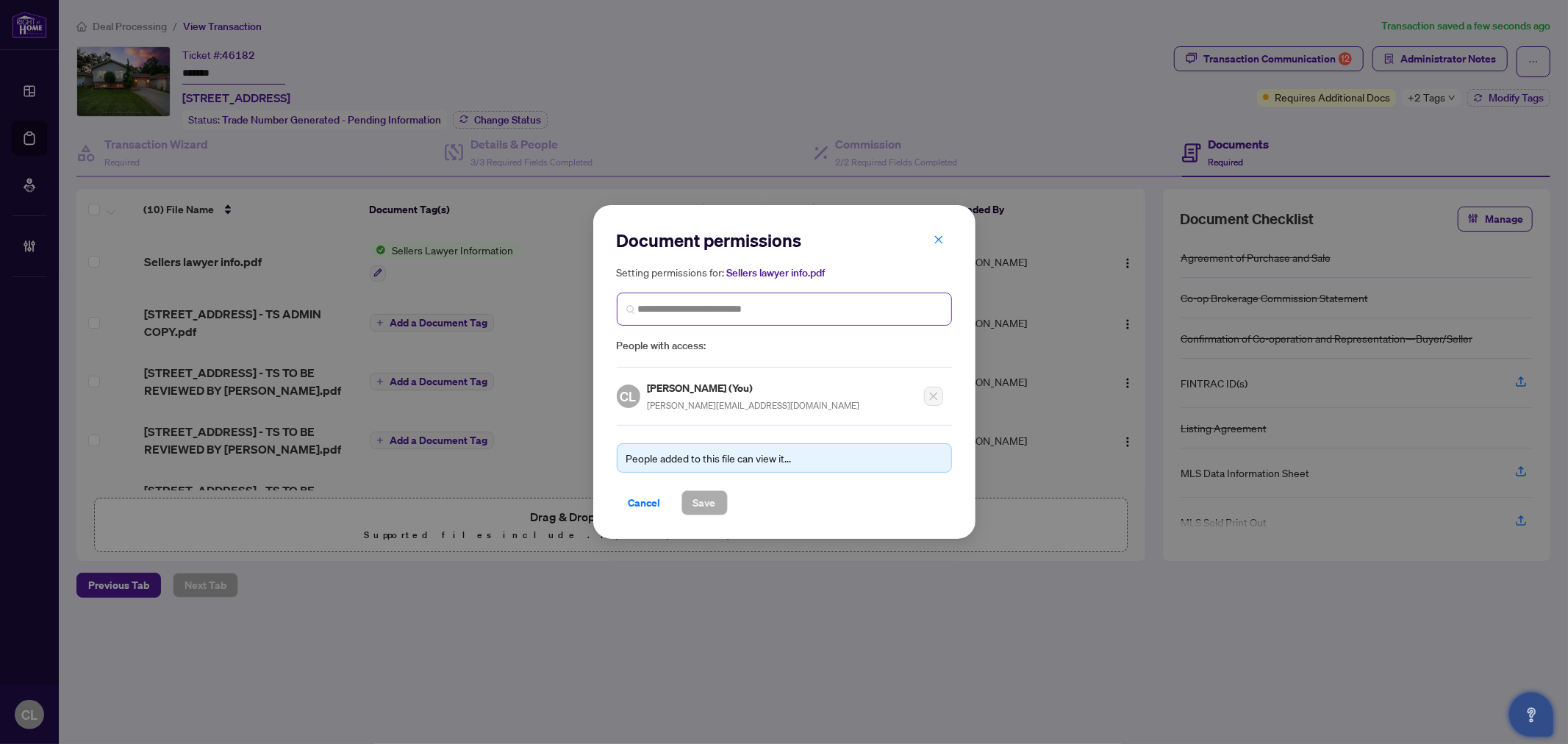
click at [636, 300] on span at bounding box center [784, 310] width 335 height 33
paste input "**********"
type input "**********"
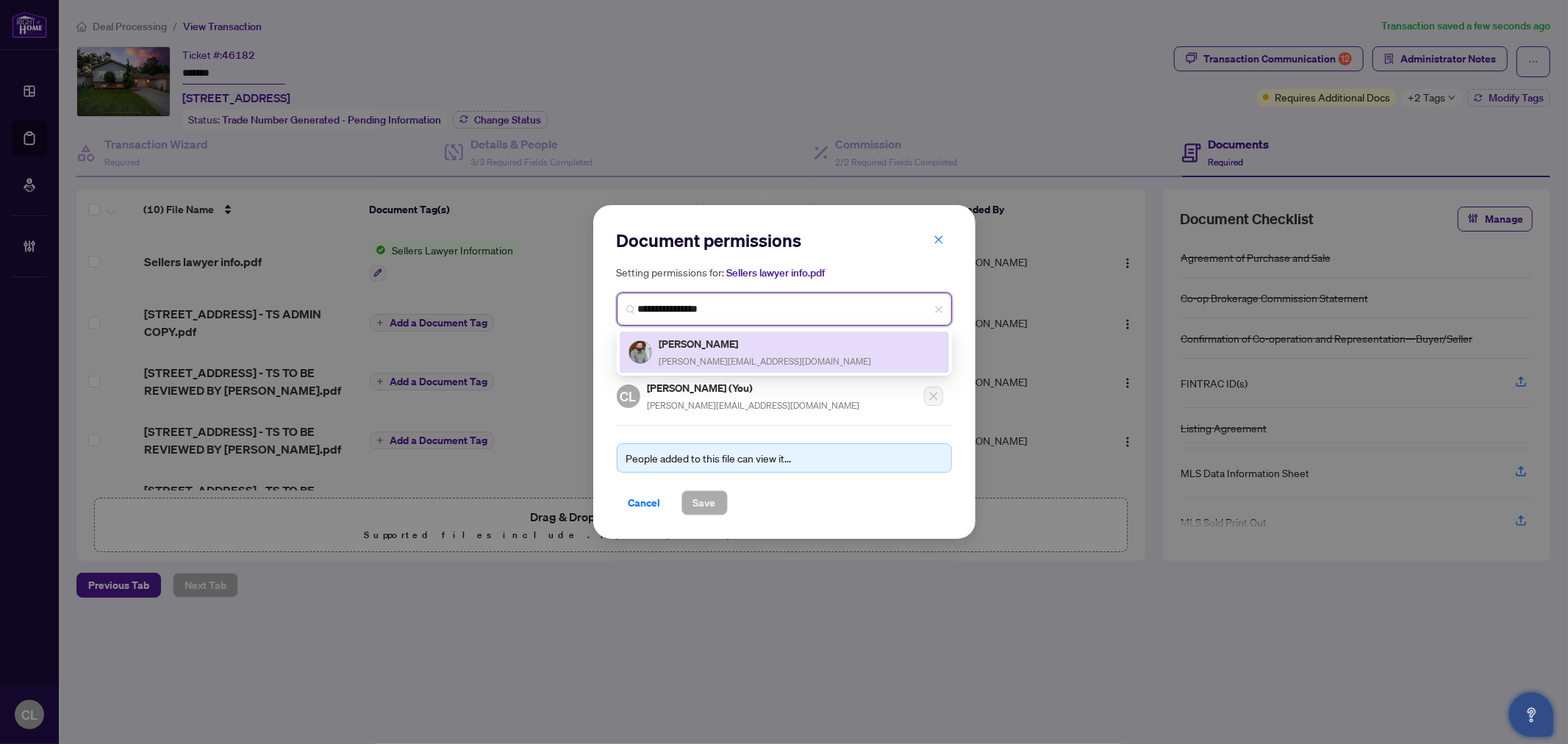
click at [706, 349] on h5 "[PERSON_NAME]" at bounding box center [765, 343] width 213 height 17
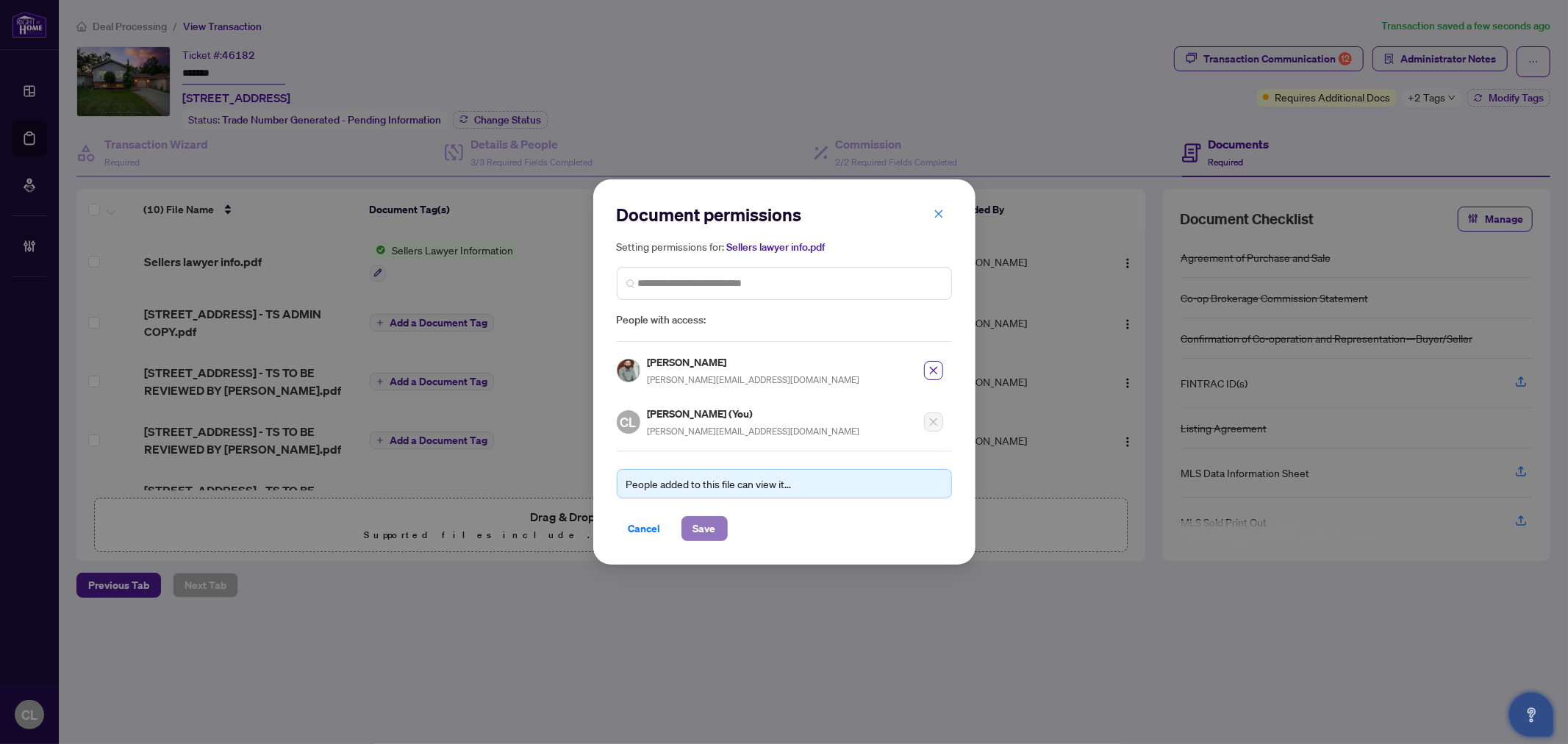
click at [710, 518] on span "Save" at bounding box center [704, 528] width 23 height 24
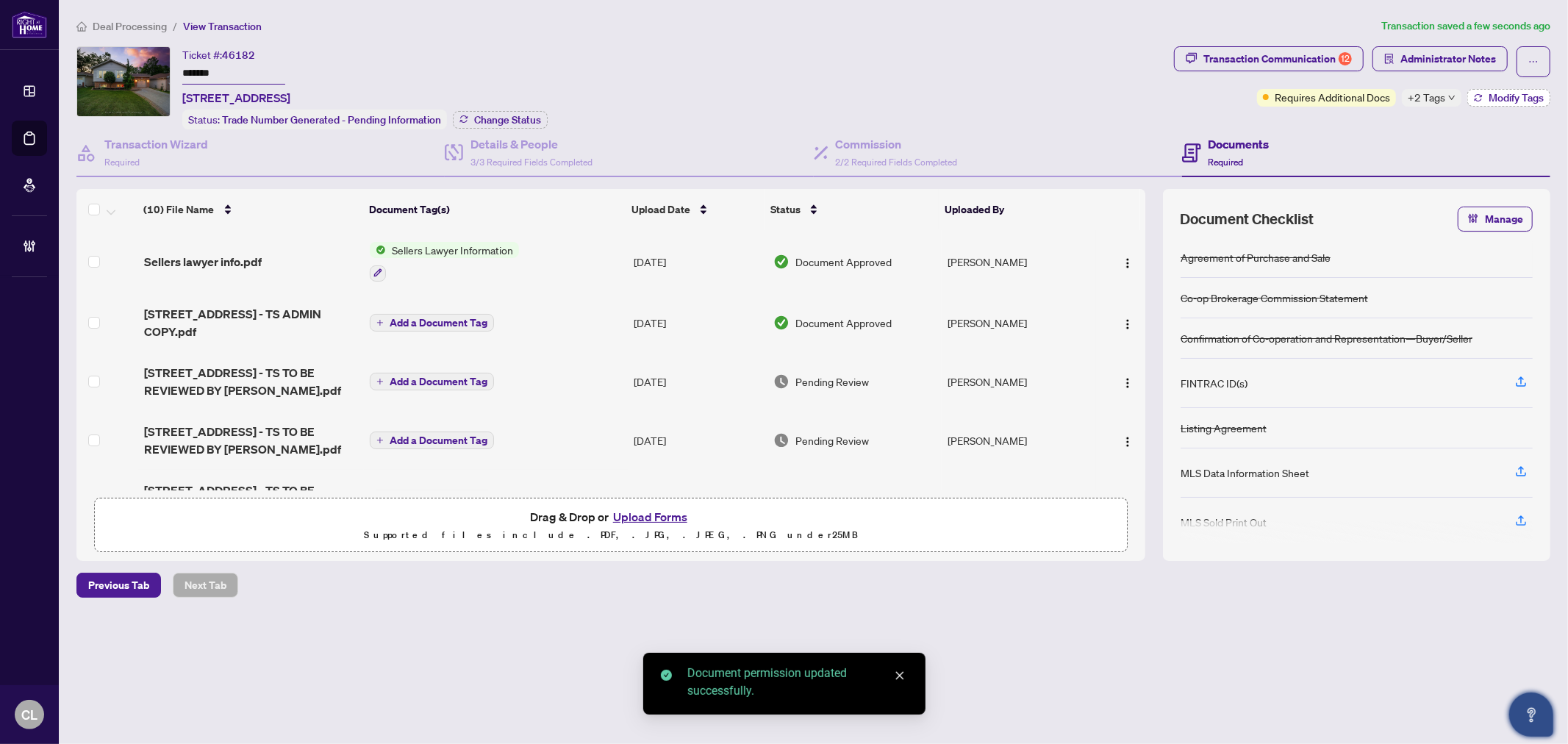
click at [1494, 101] on span "Modify Tags" at bounding box center [1516, 98] width 55 height 11
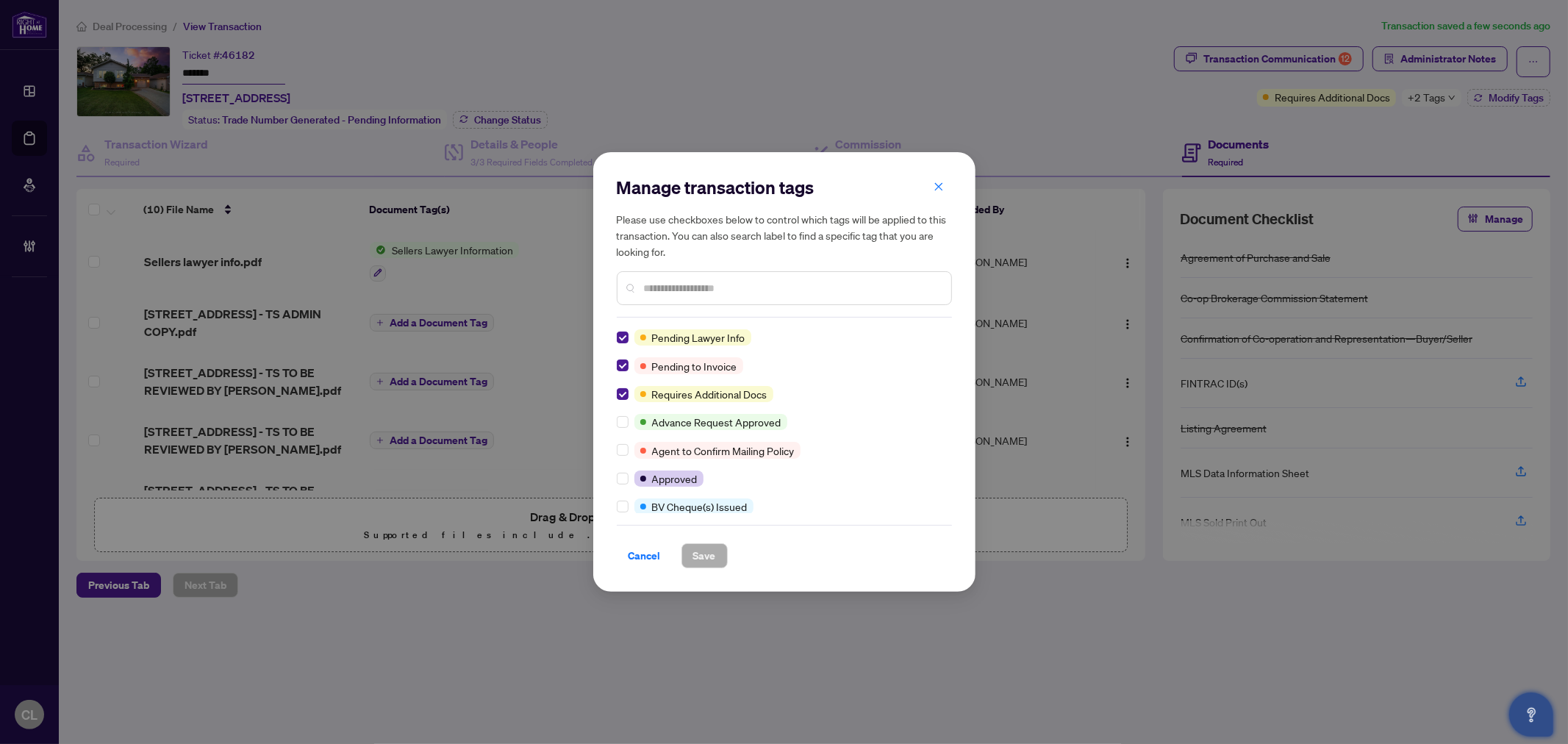
click at [613, 333] on div "Manage transaction tags Please use checkboxes below to control which tags will …" at bounding box center [784, 372] width 382 height 440
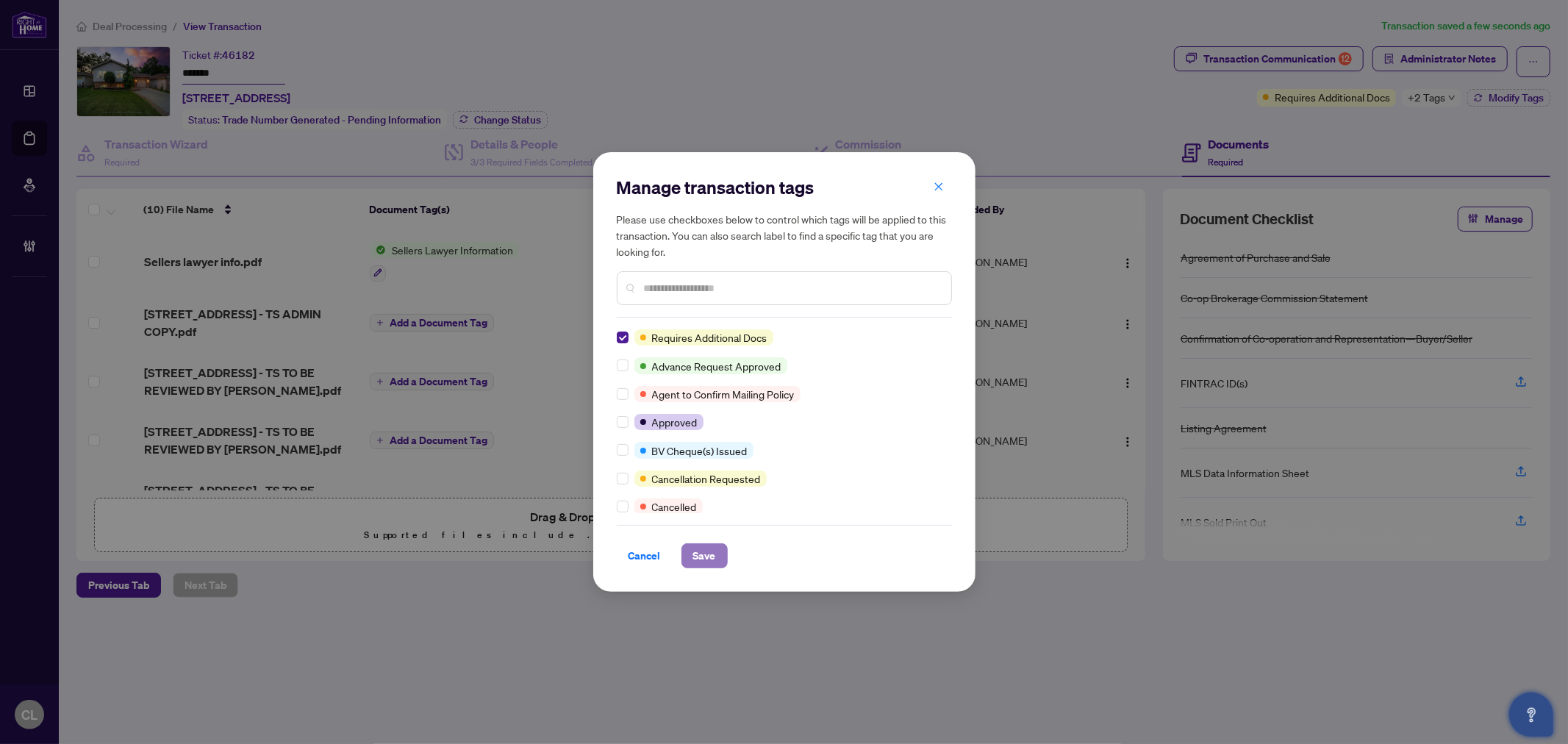
click at [701, 565] on span "Save" at bounding box center [704, 556] width 23 height 24
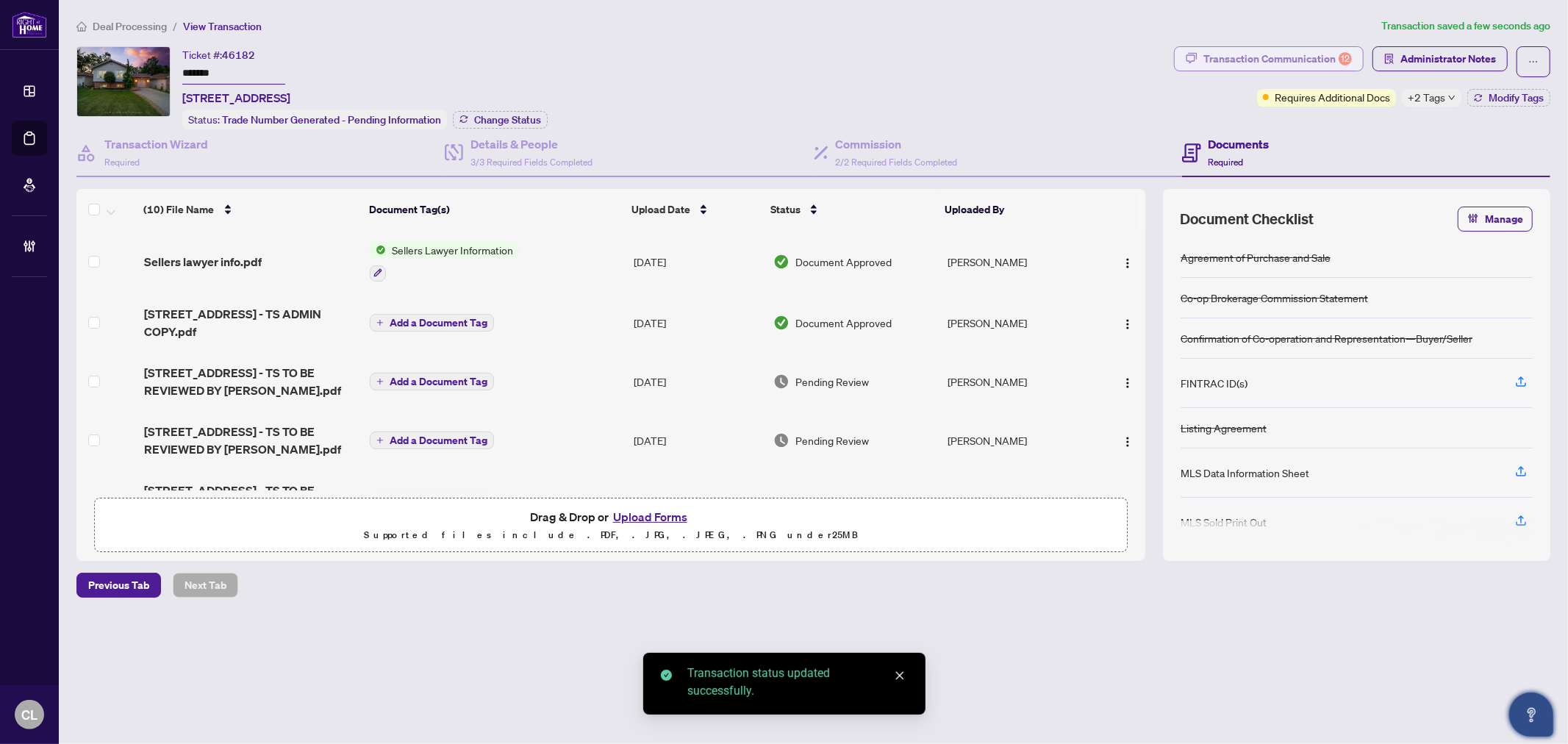
click at [1289, 60] on div "Transaction Communication 12" at bounding box center [1278, 59] width 149 height 24
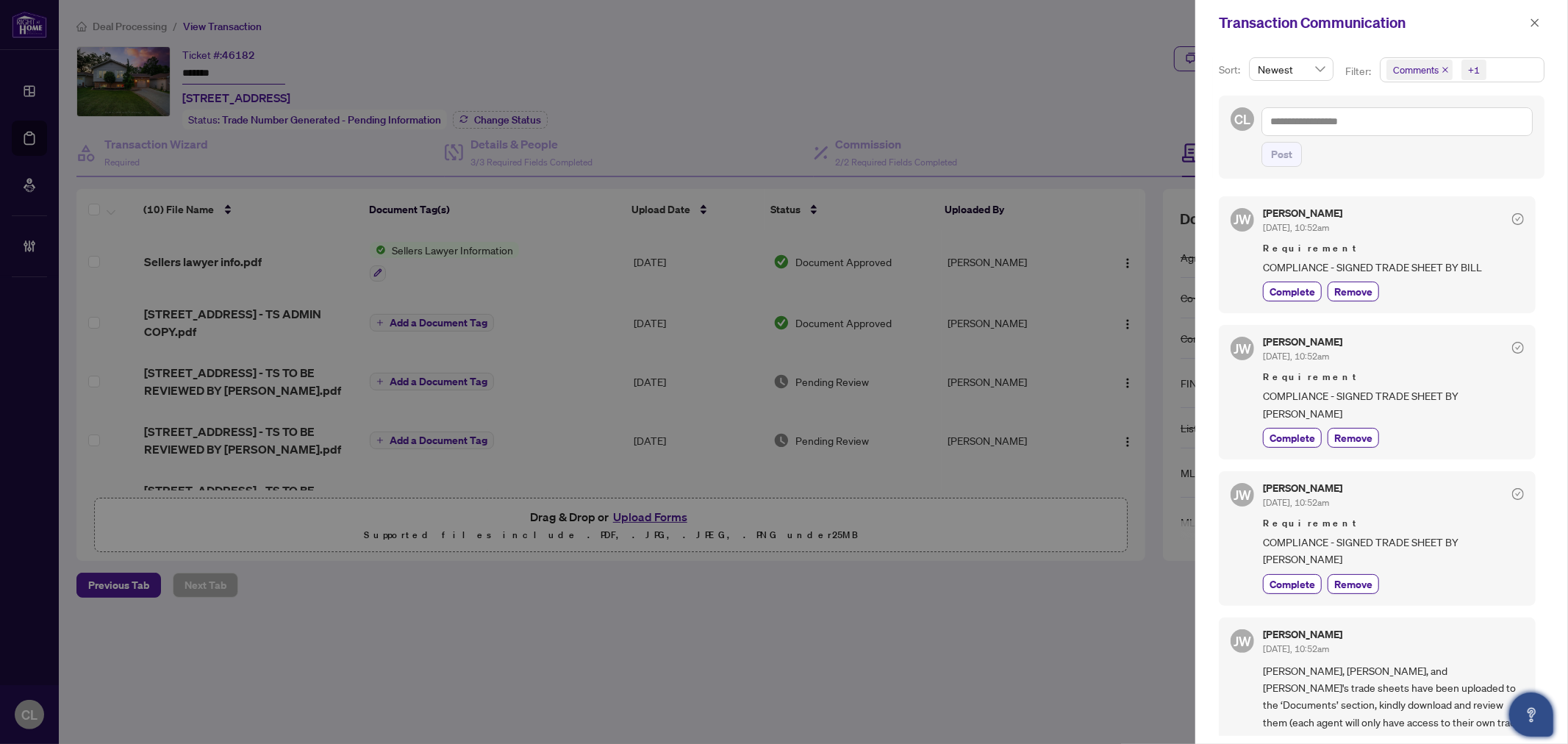
click at [958, 46] on div at bounding box center [784, 372] width 1568 height 744
click at [1534, 25] on icon "close" at bounding box center [1535, 23] width 11 height 11
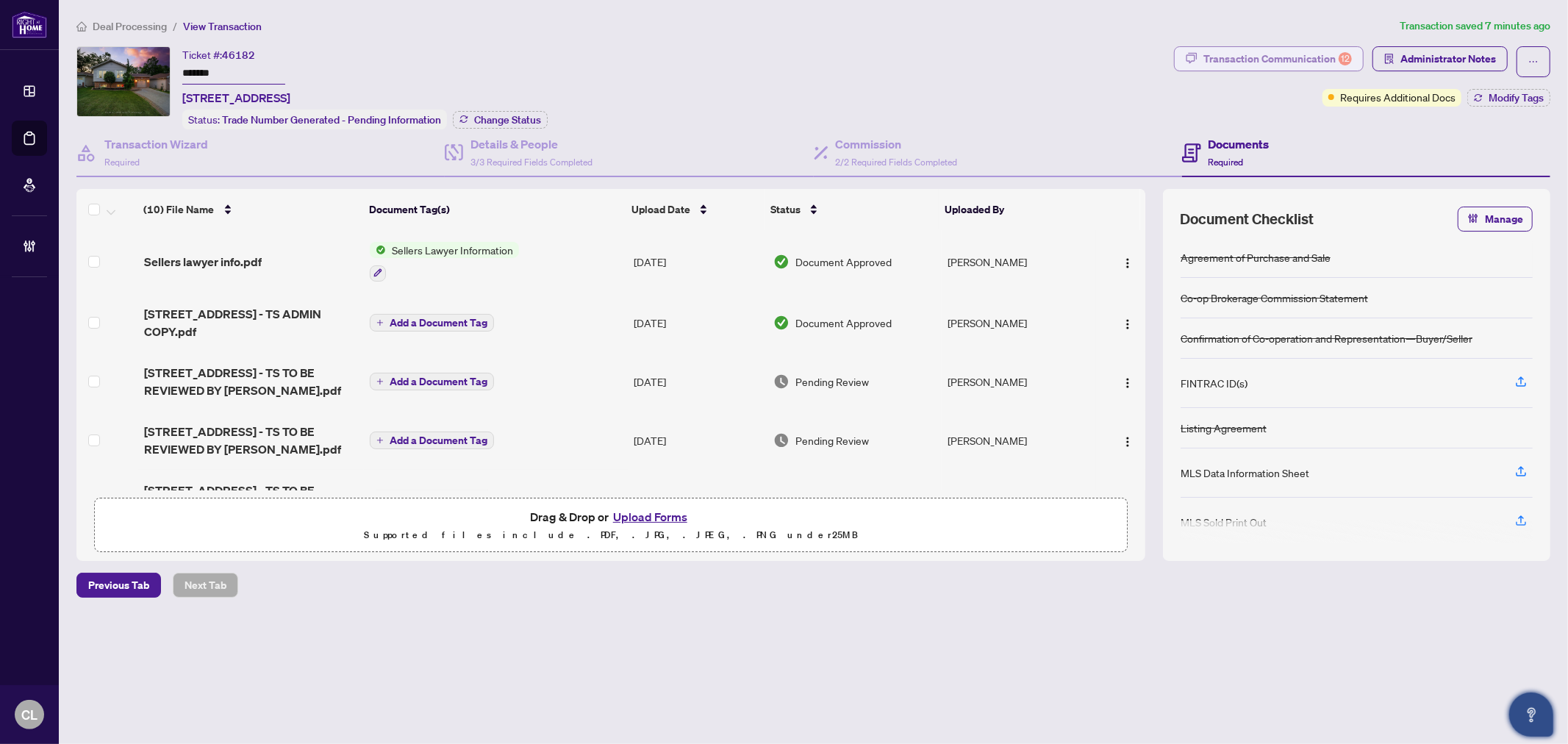
click at [1267, 56] on div "Transaction Communication 12" at bounding box center [1278, 59] width 149 height 24
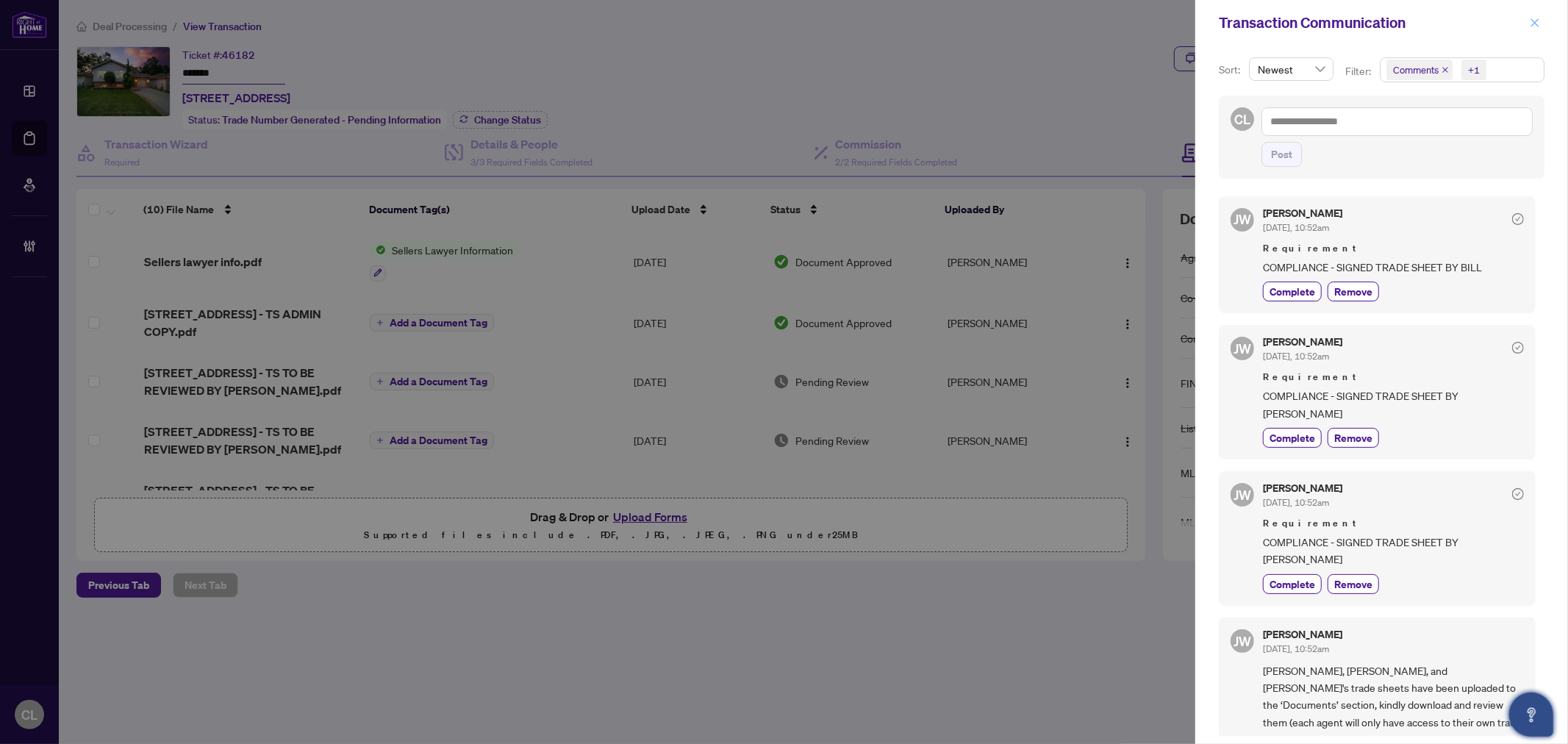
click at [1540, 20] on icon "close" at bounding box center [1535, 23] width 11 height 11
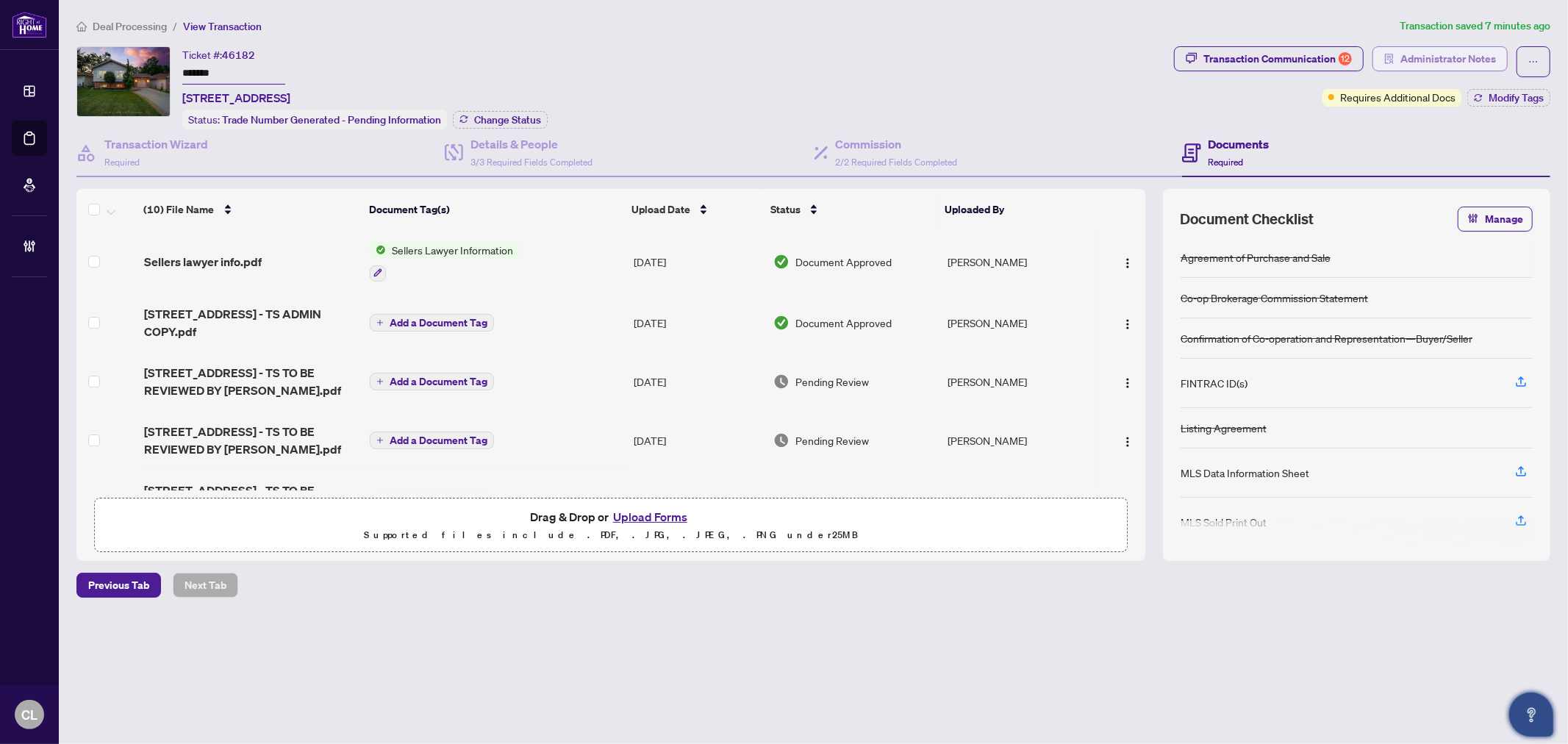
click at [1434, 60] on span "Administrator Notes" at bounding box center [1448, 59] width 96 height 24
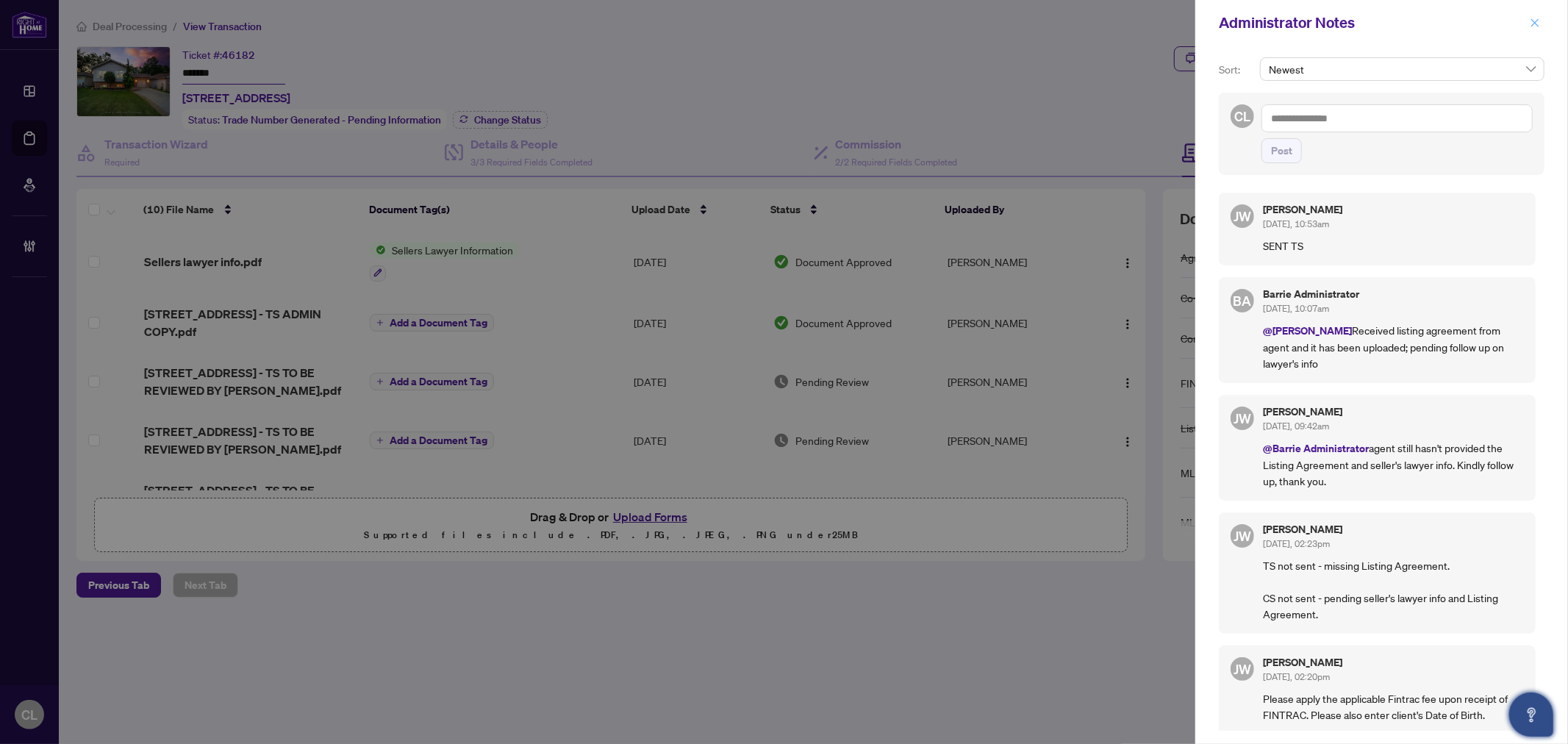
click at [1532, 18] on icon "close" at bounding box center [1535, 23] width 11 height 11
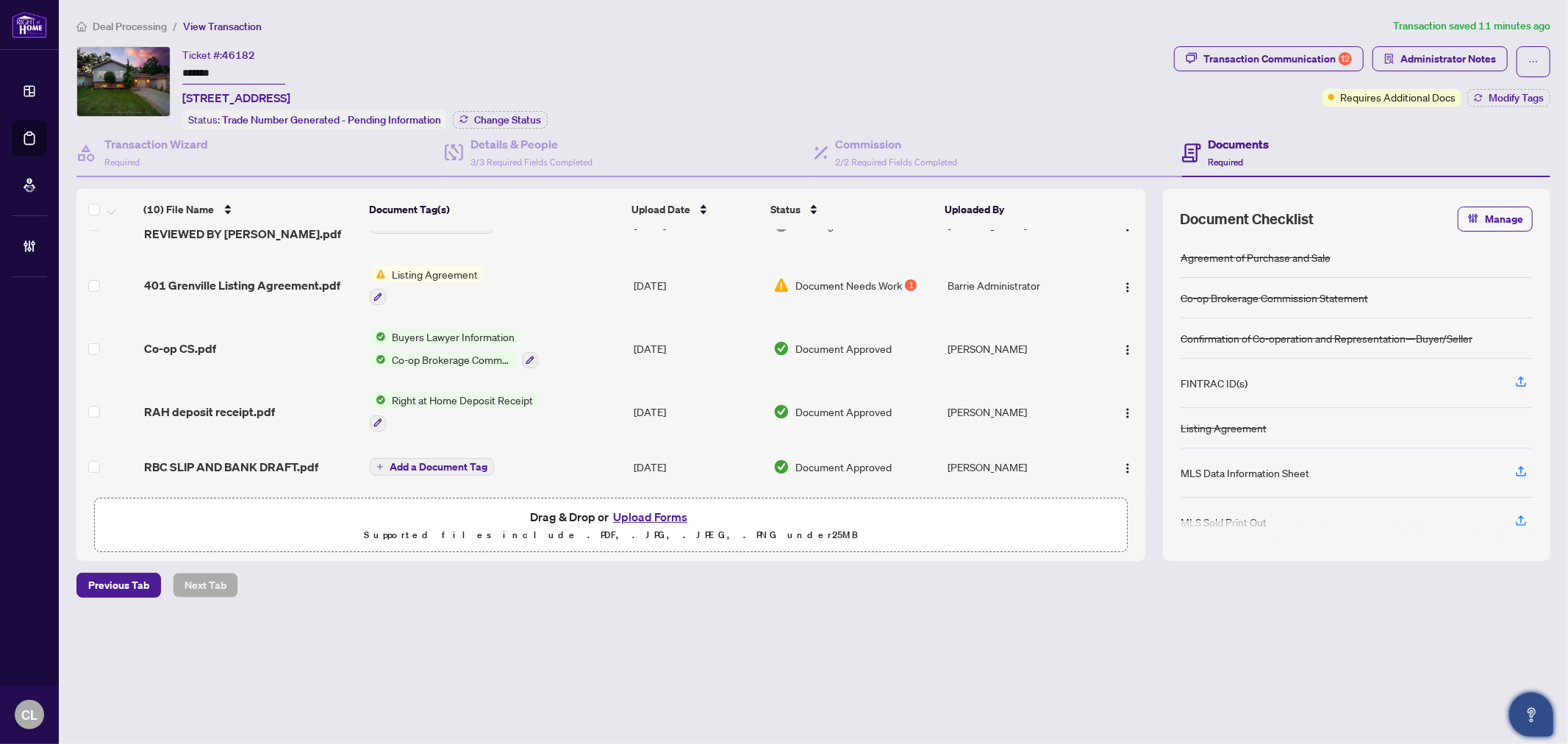
scroll to position [324, 0]
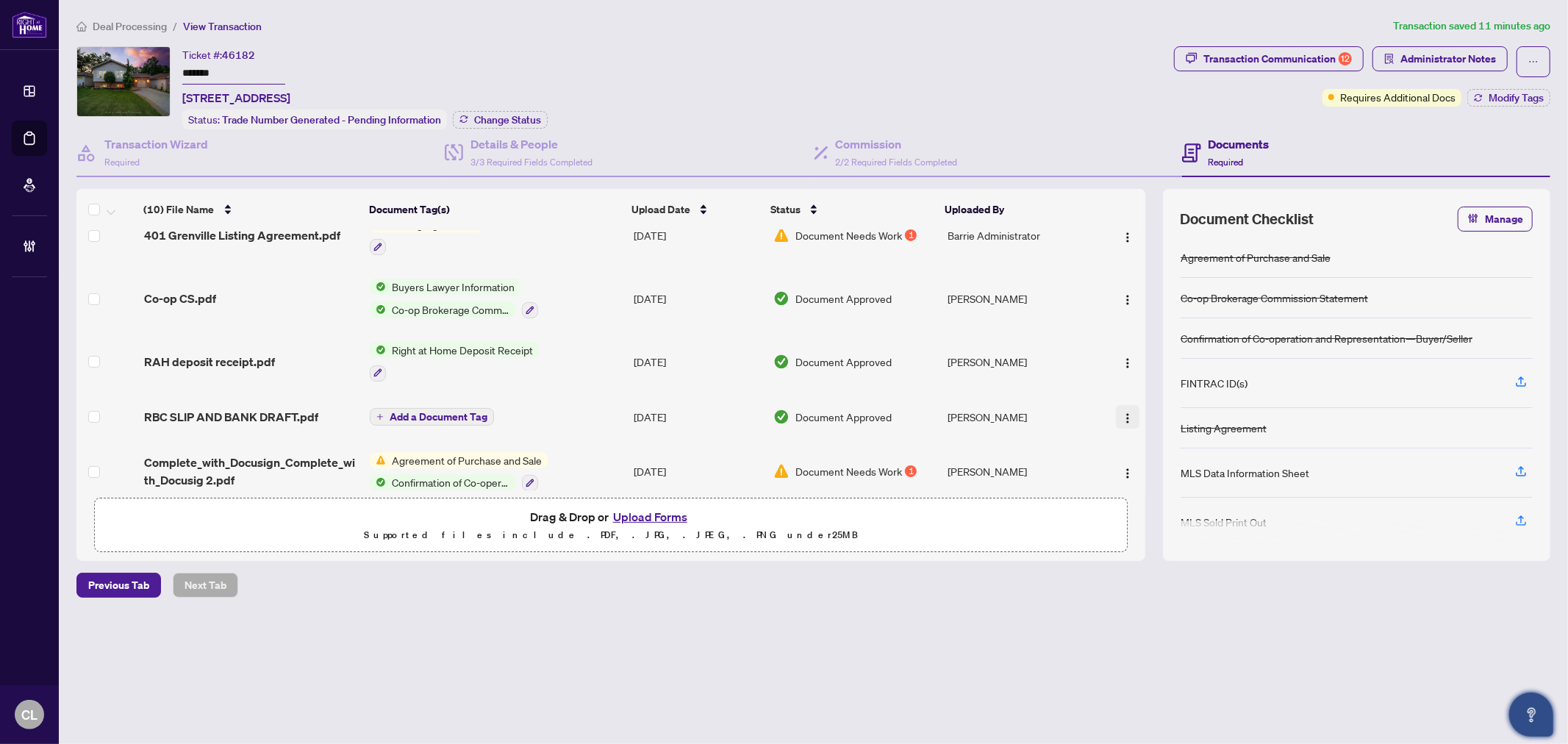
click at [1122, 413] on img "button" at bounding box center [1128, 419] width 12 height 12
click at [1165, 524] on span "Document Permissions" at bounding box center [1193, 520] width 140 height 17
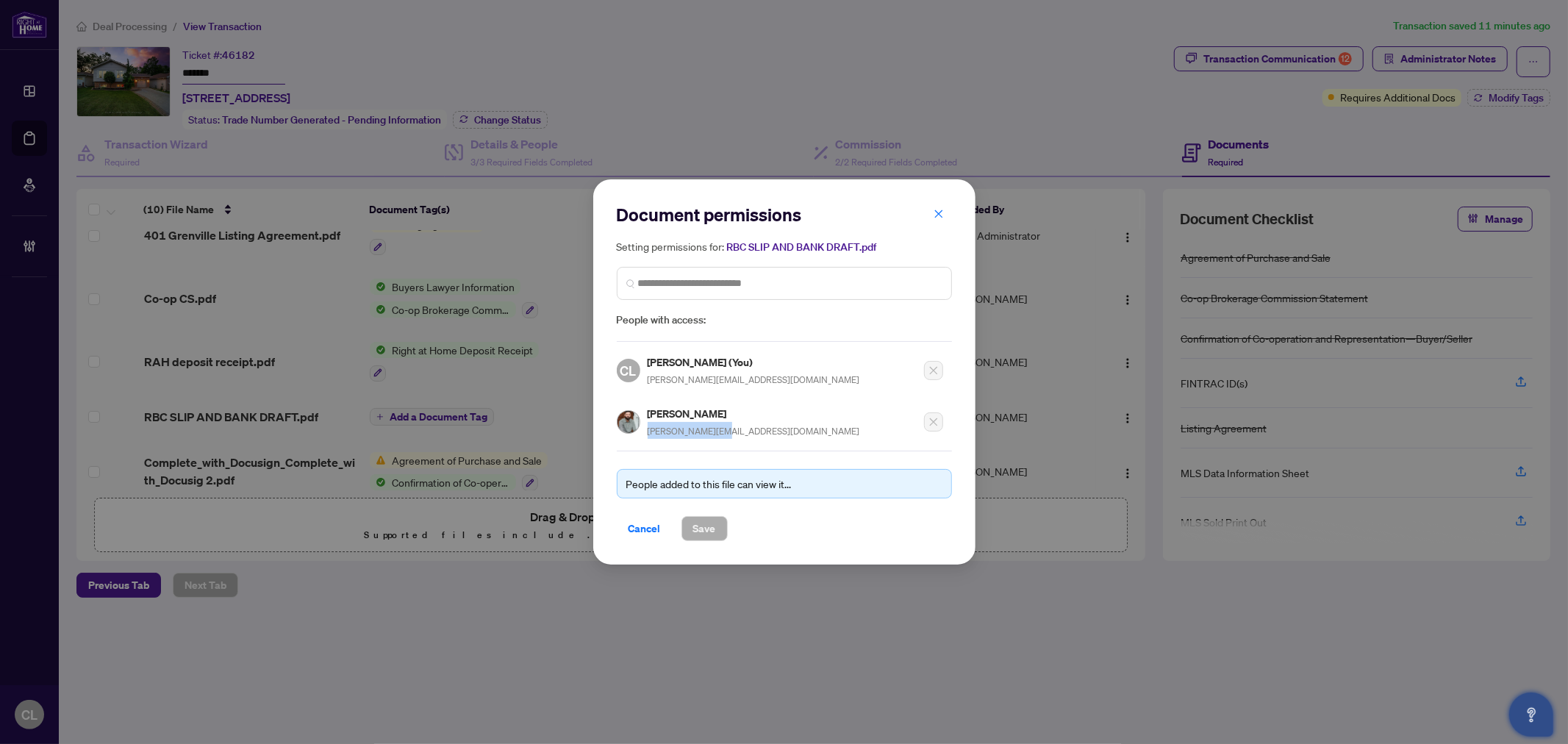
drag, startPoint x: 722, startPoint y: 432, endPoint x: 643, endPoint y: 434, distance: 79.0
click at [643, 434] on div "[PERSON_NAME] [PERSON_NAME][EMAIL_ADDRESS][DOMAIN_NAME]" at bounding box center [779, 418] width 326 height 43
copy span "[PERSON_NAME][EMAIL_ADDRESS][DOMAIN_NAME]"
drag, startPoint x: 644, startPoint y: 636, endPoint x: 640, endPoint y: 622, distance: 14.6
click at [643, 636] on div "Document permissions Setting permissions for: RBC SLIP AND BANK DRAFT.pdf Peopl…" at bounding box center [784, 372] width 1568 height 744
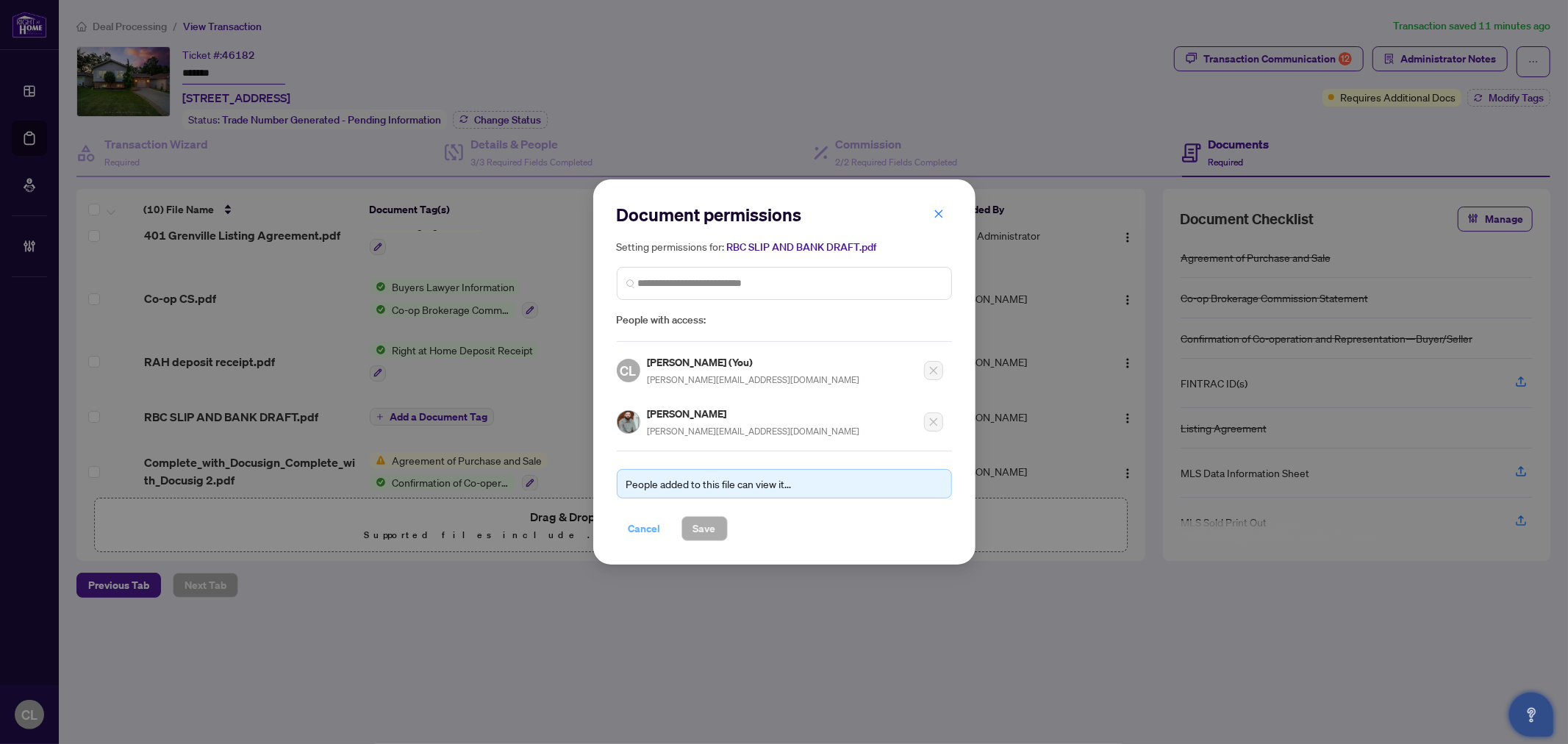
click at [647, 527] on span "Cancel" at bounding box center [644, 528] width 32 height 24
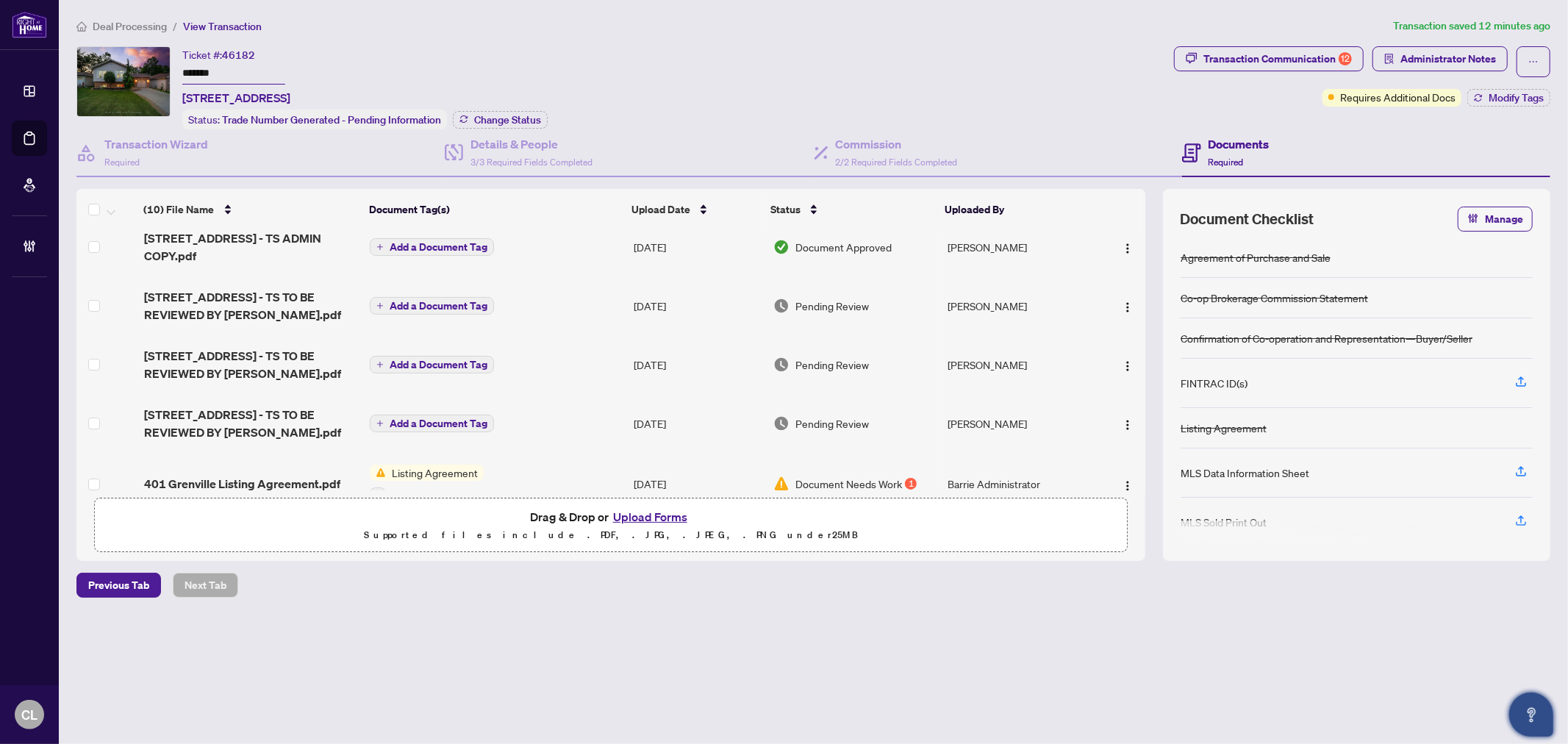
scroll to position [0, 0]
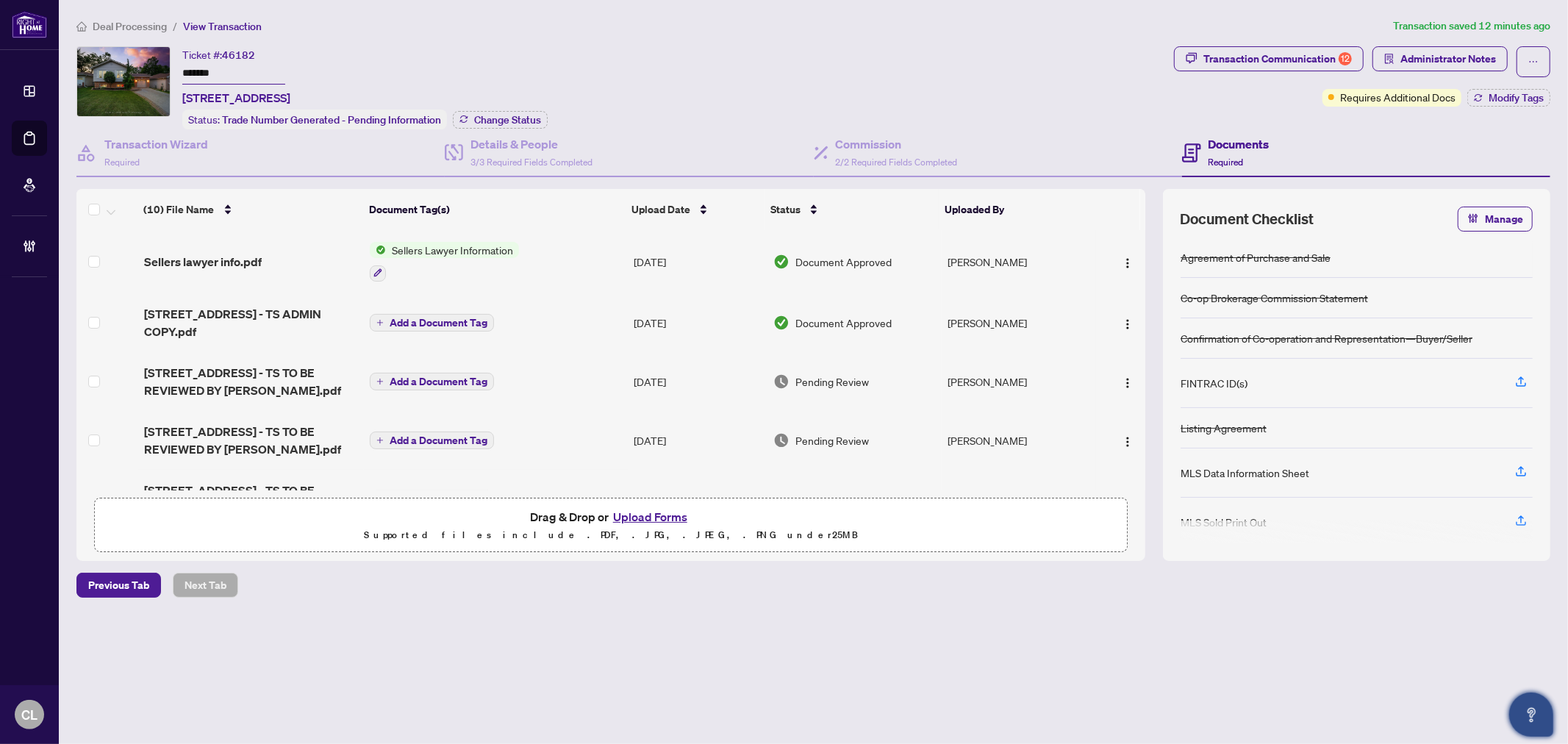
click at [636, 511] on button "Upload Forms" at bounding box center [650, 518] width 83 height 20
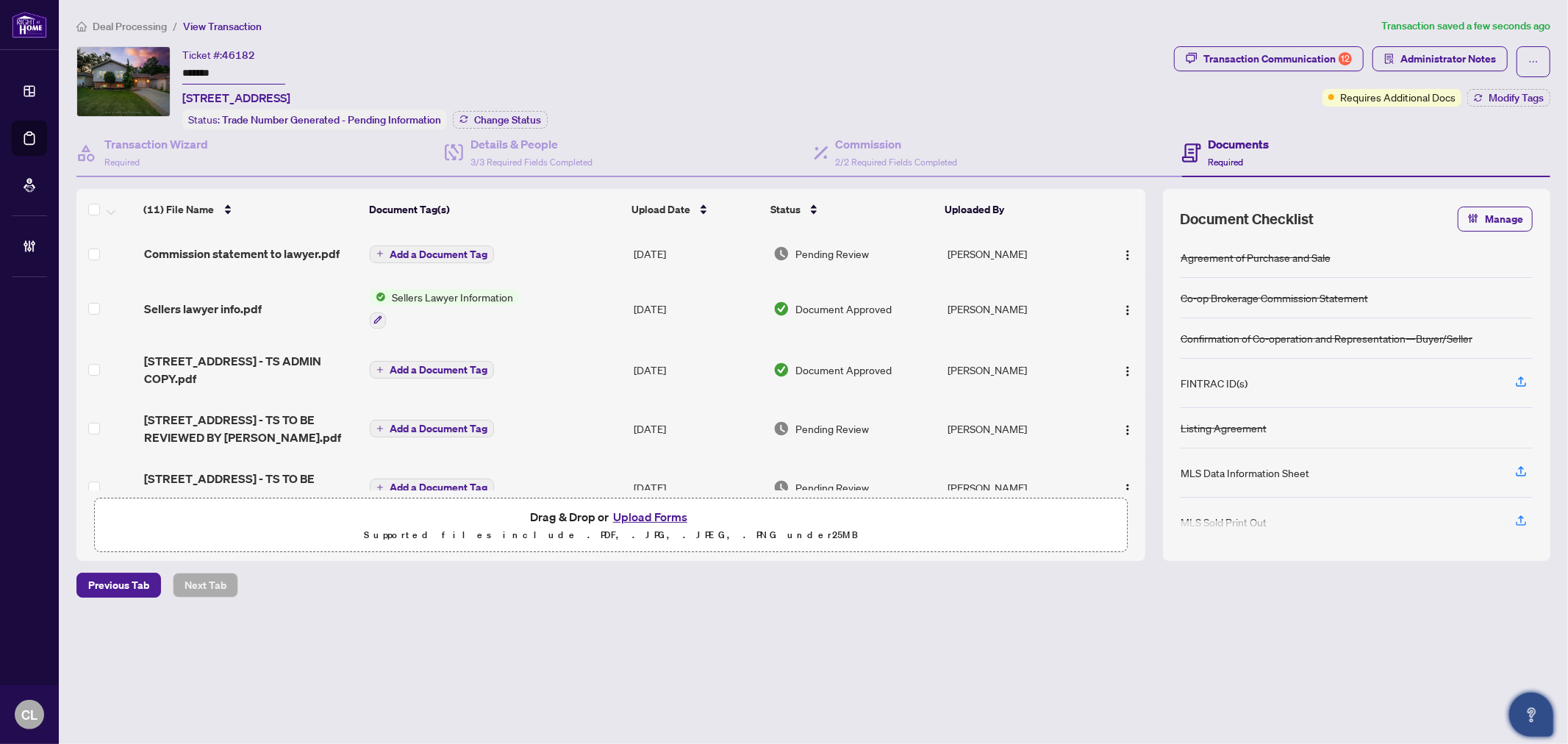
click at [424, 249] on span "Add a Document Tag" at bounding box center [439, 254] width 98 height 11
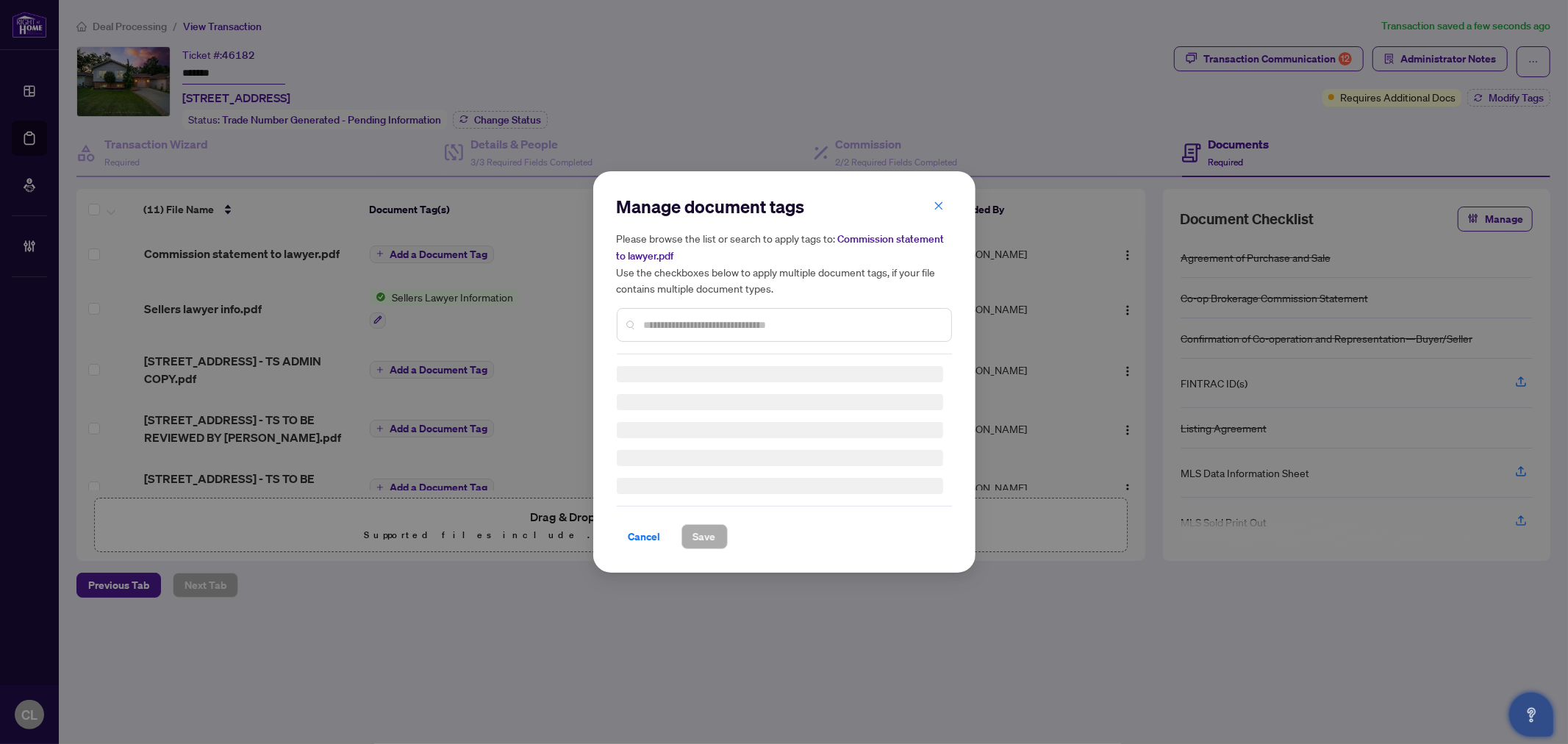
click at [733, 321] on div "Manage document tags Please browse the list or search to apply tags to: Commiss…" at bounding box center [784, 274] width 335 height 160
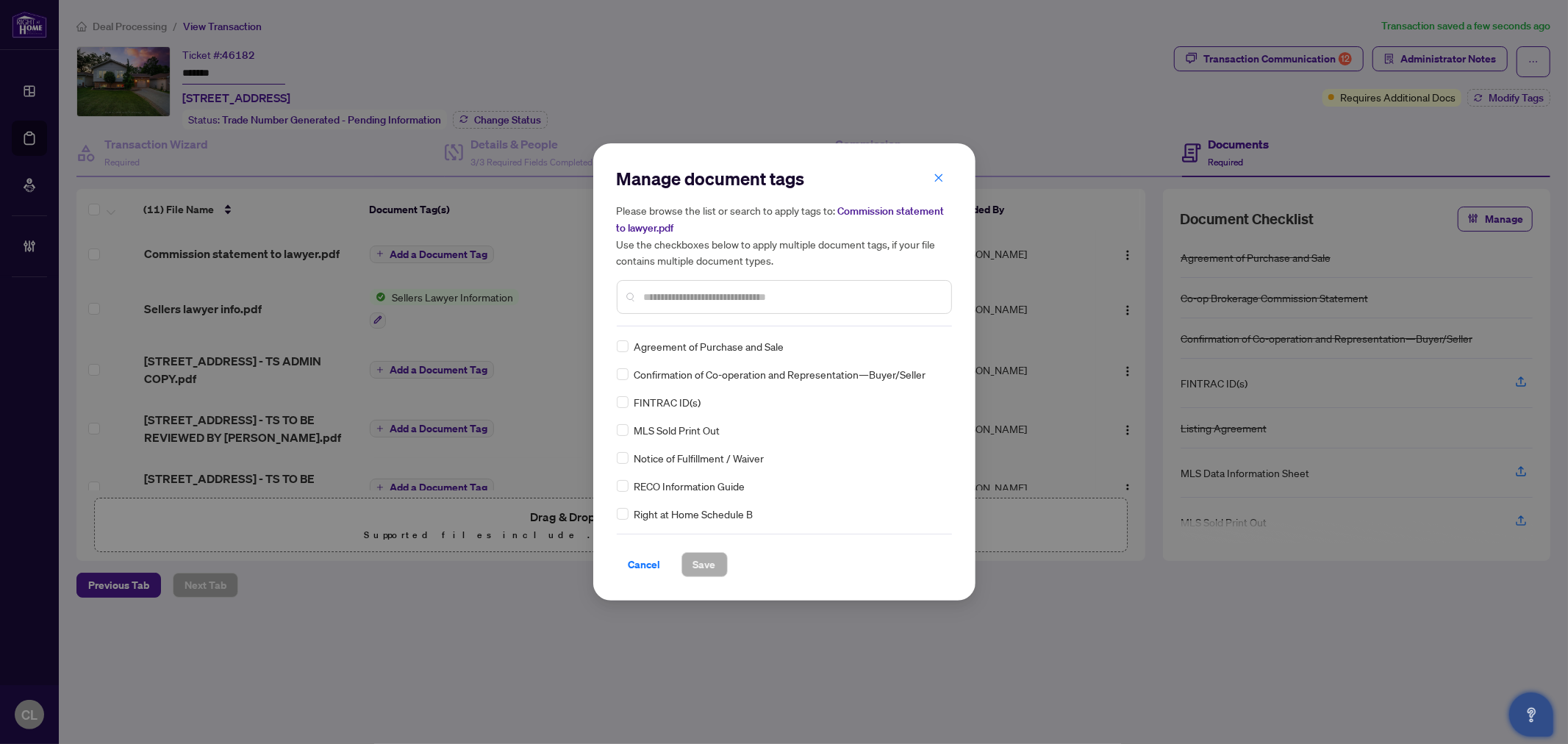
click at [733, 322] on div "Manage document tags Please browse the list or search to apply tags to: Commiss…" at bounding box center [784, 246] width 335 height 160
click at [718, 305] on div at bounding box center [784, 297] width 335 height 34
click at [722, 302] on input "text" at bounding box center [792, 297] width 296 height 17
type input "*******"
click at [928, 344] on div at bounding box center [928, 346] width 28 height 15
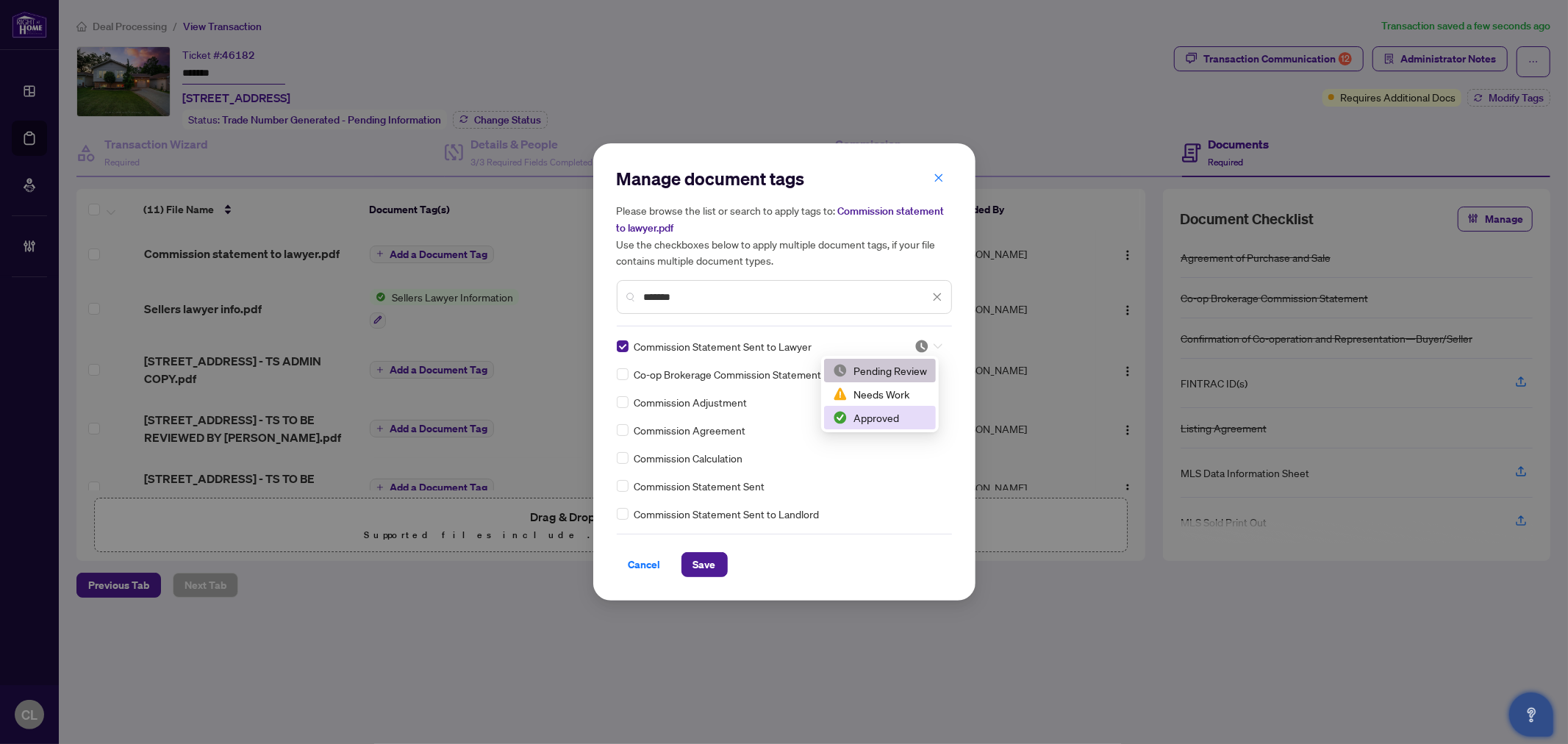
click at [903, 421] on div "Approved" at bounding box center [880, 418] width 94 height 17
click at [935, 341] on div at bounding box center [928, 346] width 28 height 15
click at [898, 415] on div "Approved" at bounding box center [880, 418] width 94 height 17
click at [700, 569] on span "Save" at bounding box center [704, 565] width 23 height 24
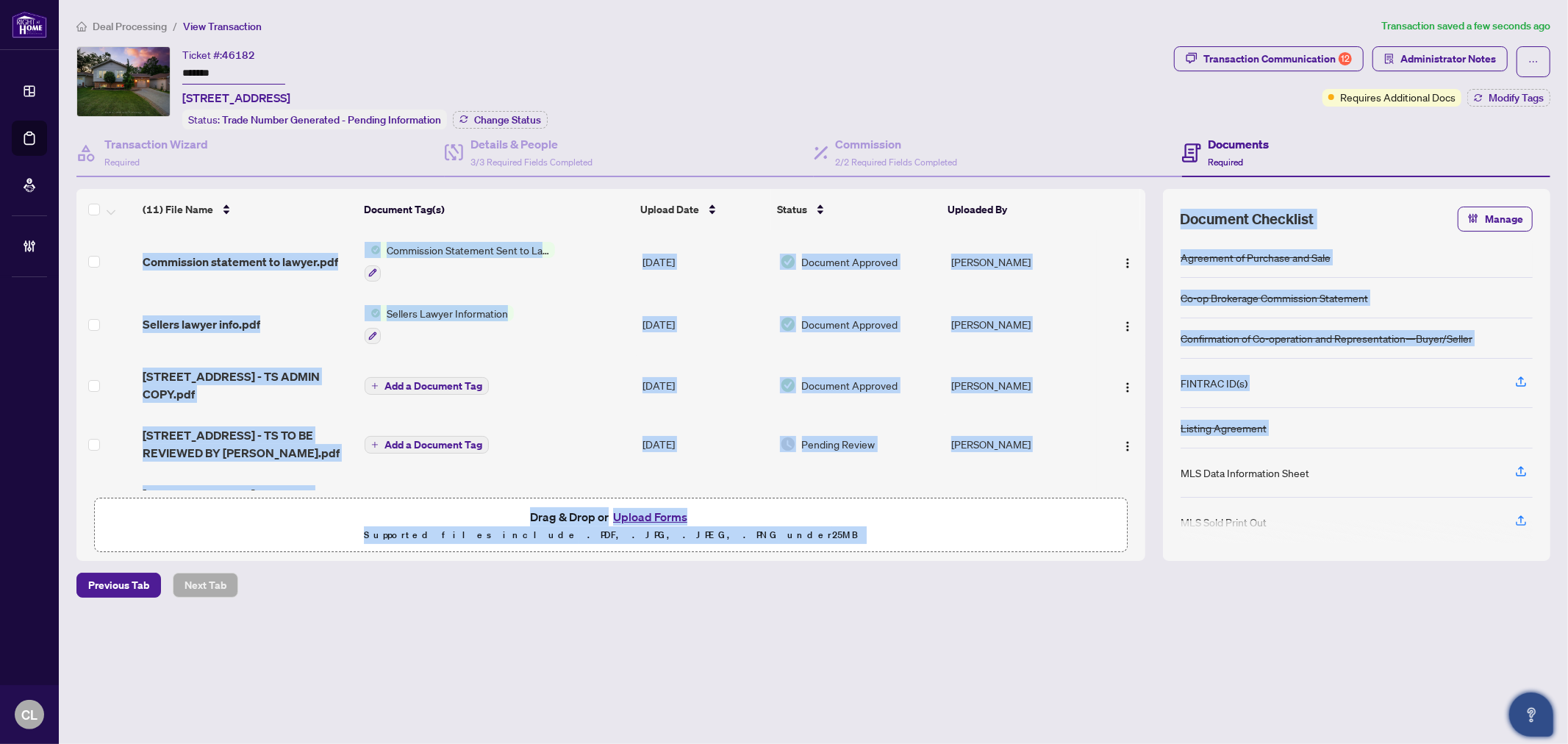
drag, startPoint x: 1145, startPoint y: 305, endPoint x: 1154, endPoint y: 489, distance: 184.2
click at [1154, 489] on div "(11) File Name Document Tag(s) Upload Date Status Uploaded By Commission statem…" at bounding box center [813, 375] width 1474 height 372
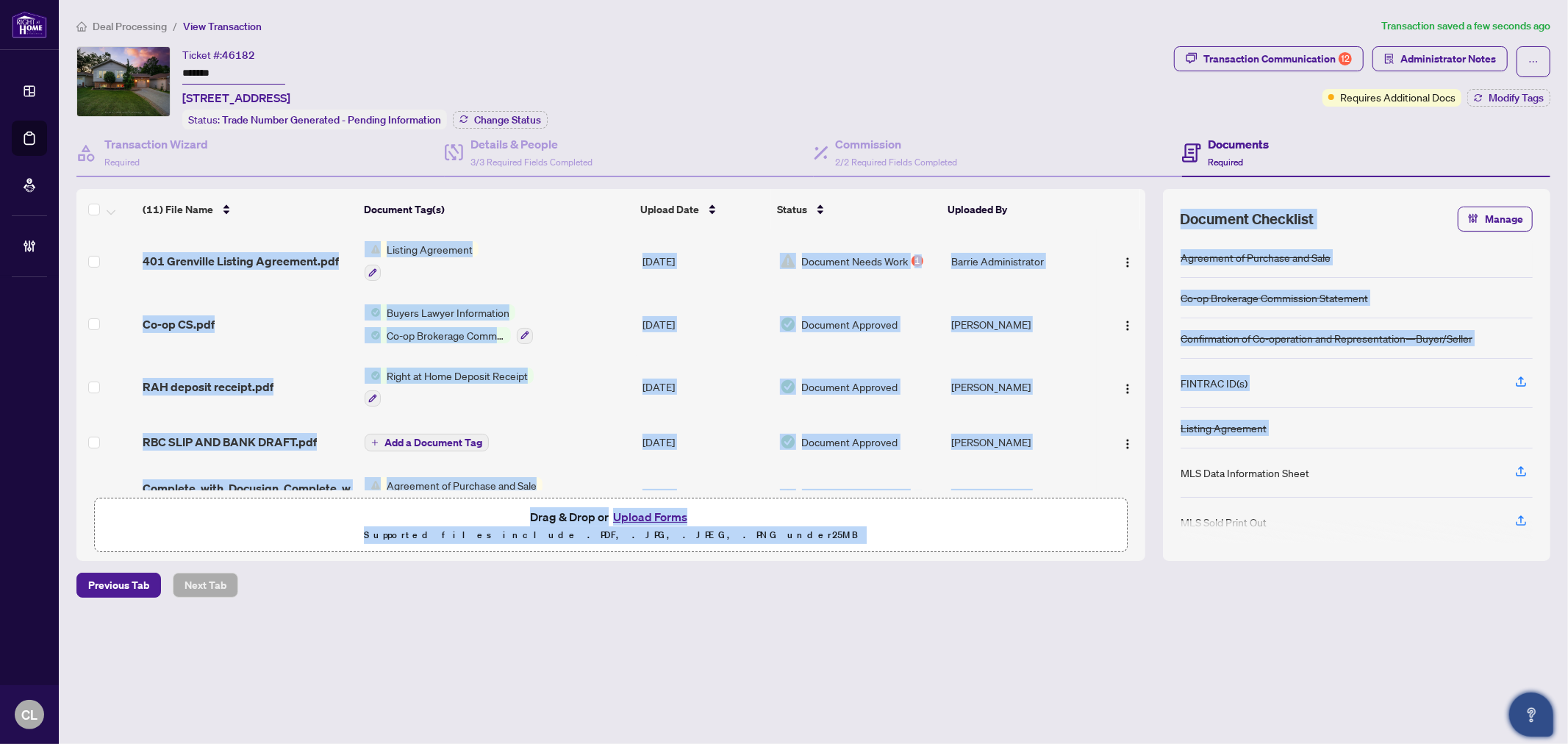
scroll to position [364, 0]
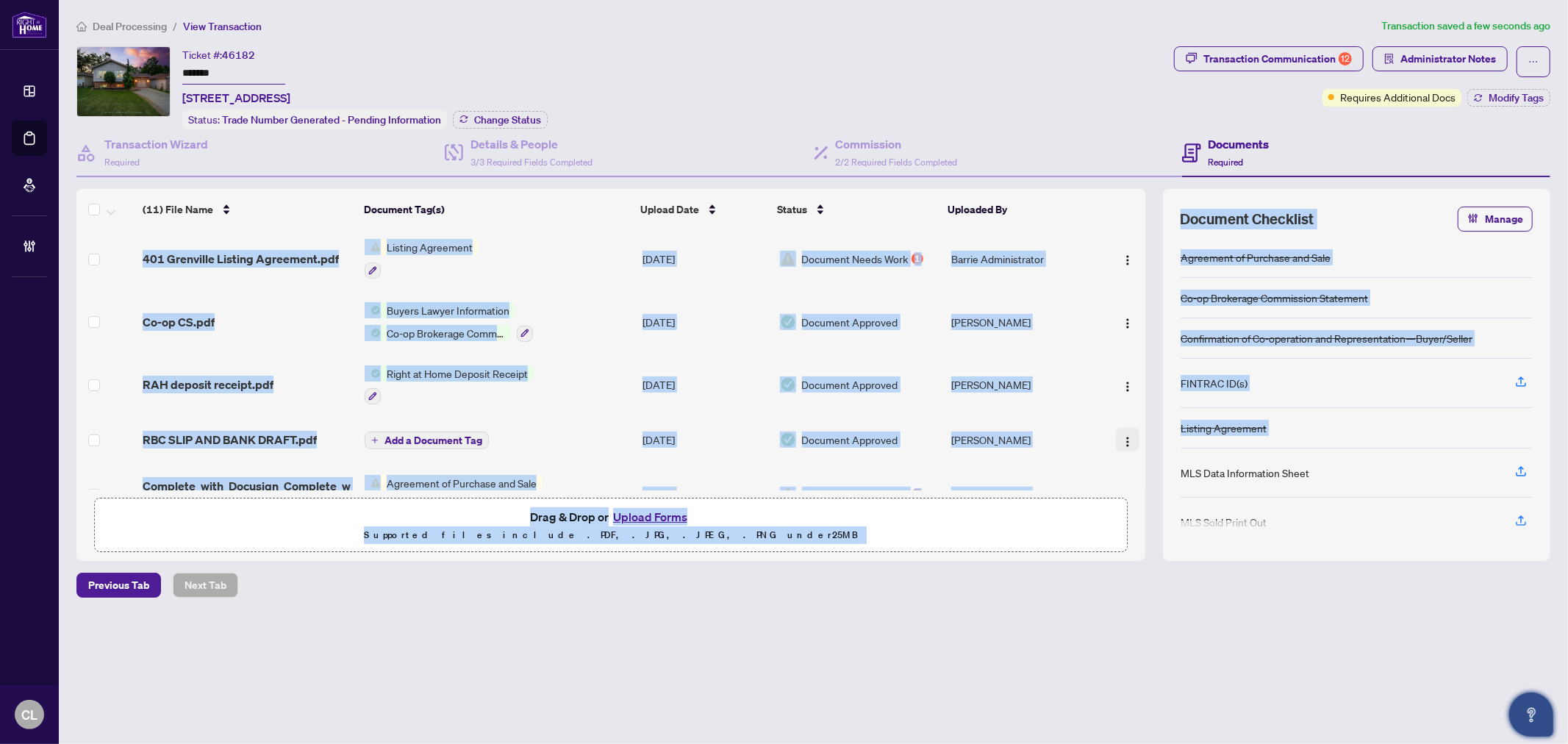
click at [1123, 436] on img "button" at bounding box center [1128, 442] width 12 height 12
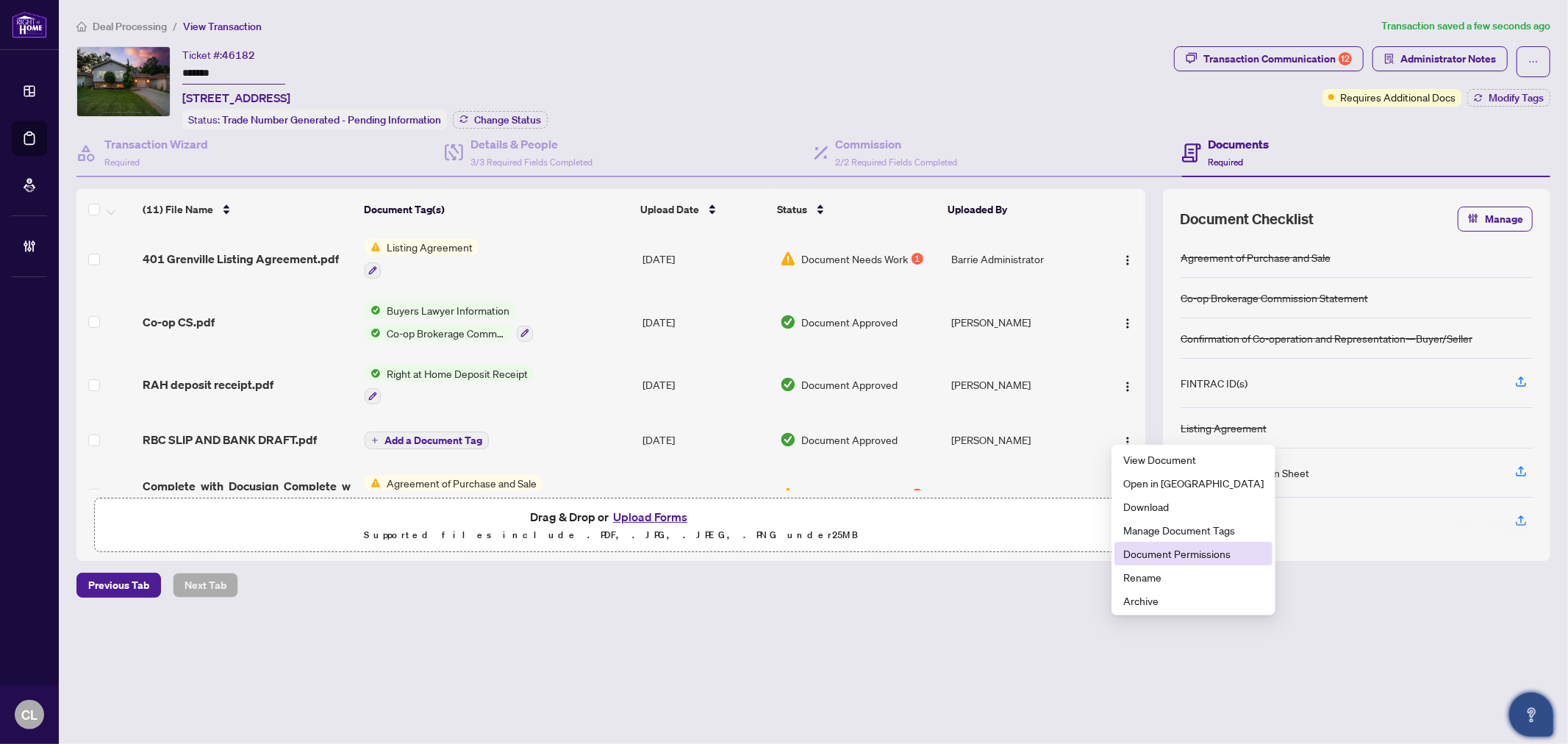
click at [1195, 552] on span "Document Permissions" at bounding box center [1193, 554] width 140 height 17
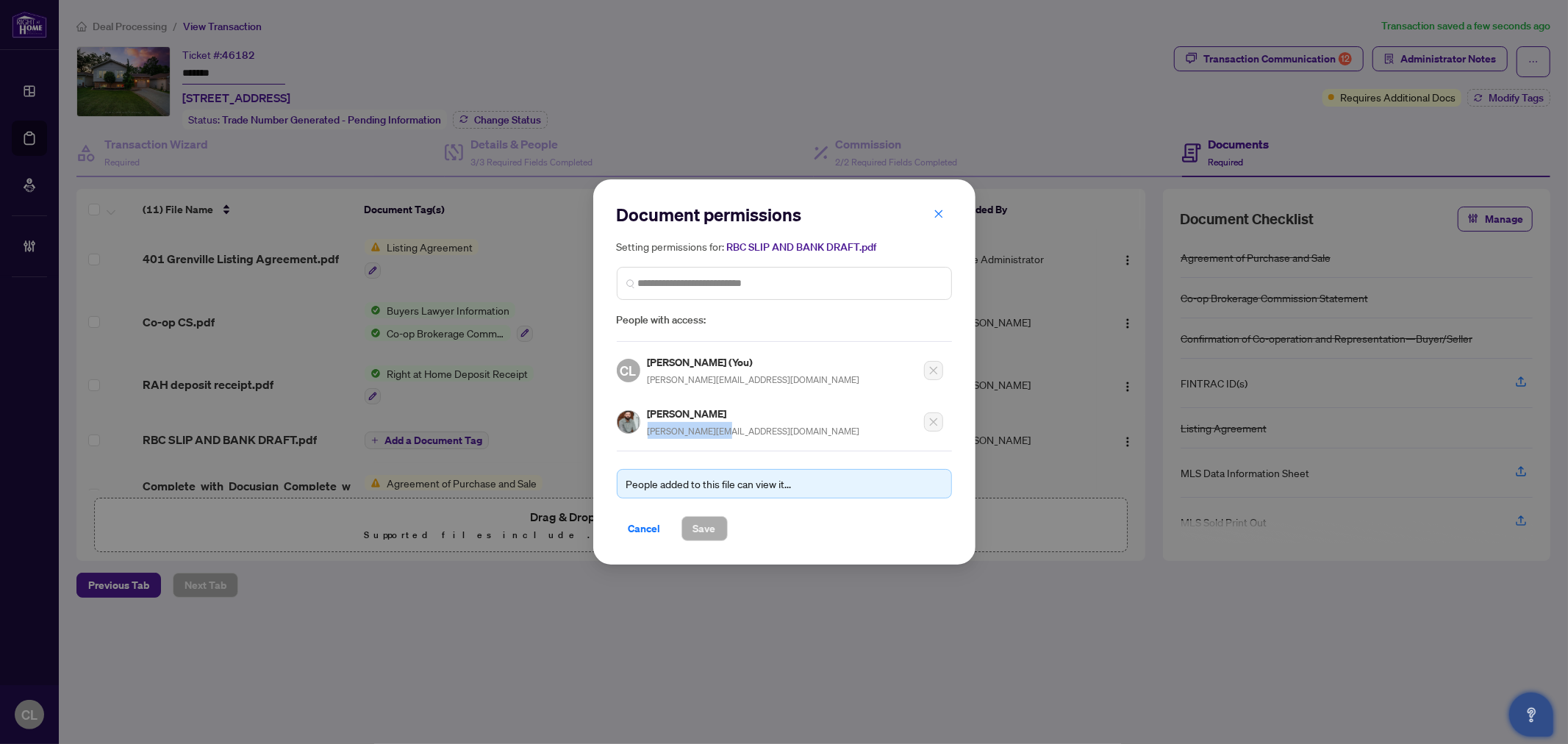
drag, startPoint x: 718, startPoint y: 427, endPoint x: 646, endPoint y: 434, distance: 72.3
click at [646, 434] on div "[PERSON_NAME] [PERSON_NAME][EMAIL_ADDRESS][DOMAIN_NAME]" at bounding box center [779, 418] width 326 height 43
copy span "[PERSON_NAME][EMAIL_ADDRESS][DOMAIN_NAME]"
click at [1126, 246] on div "Document permissions Setting permissions for: RBC SLIP AND BANK DRAFT.pdf Peopl…" at bounding box center [784, 372] width 1568 height 744
click at [630, 527] on span "Cancel" at bounding box center [644, 528] width 32 height 24
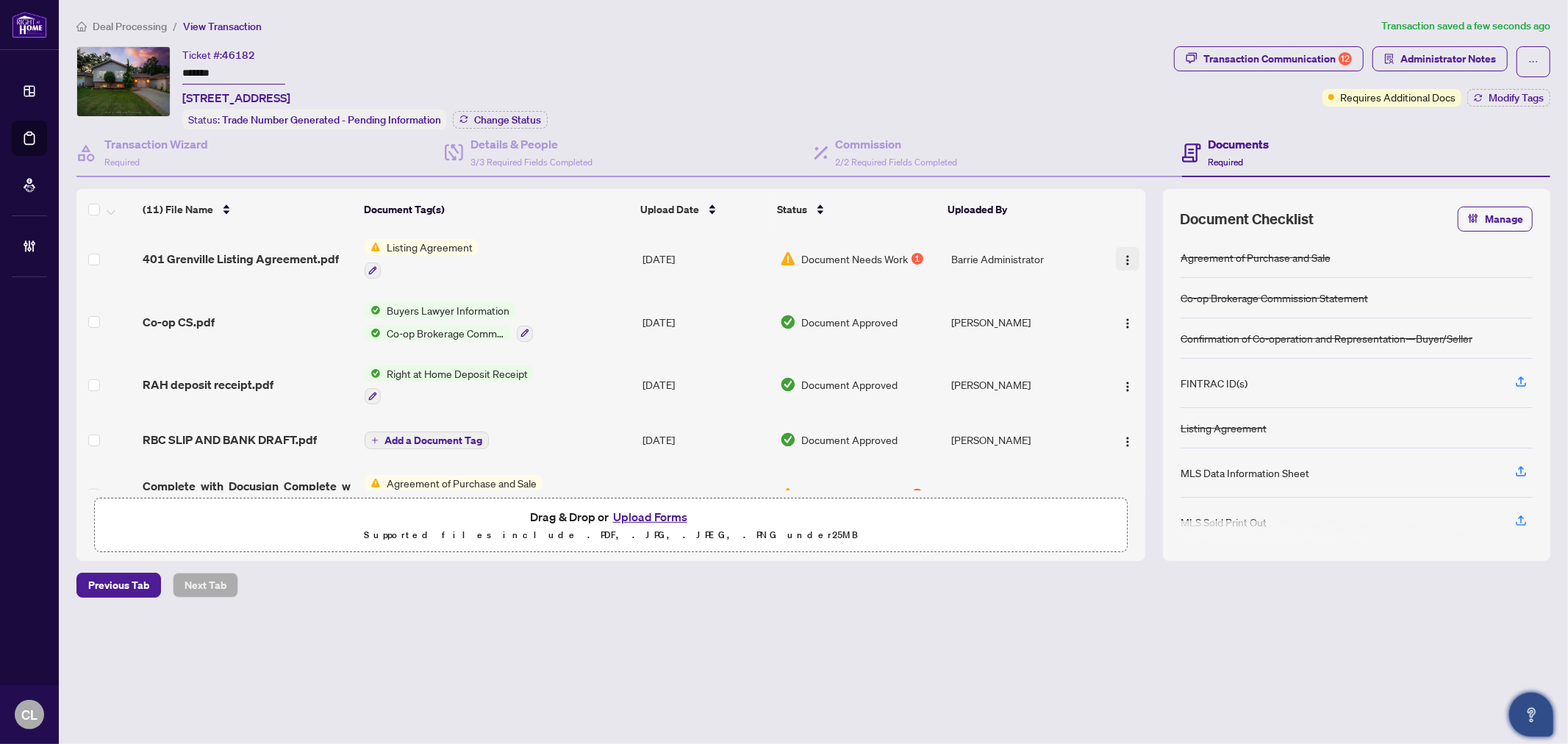
click at [1122, 255] on img "button" at bounding box center [1128, 261] width 12 height 12
click at [628, 656] on main "Deal Processing / View Transaction Transaction saved a few seconds ago Ticket #…" at bounding box center [813, 372] width 1509 height 744
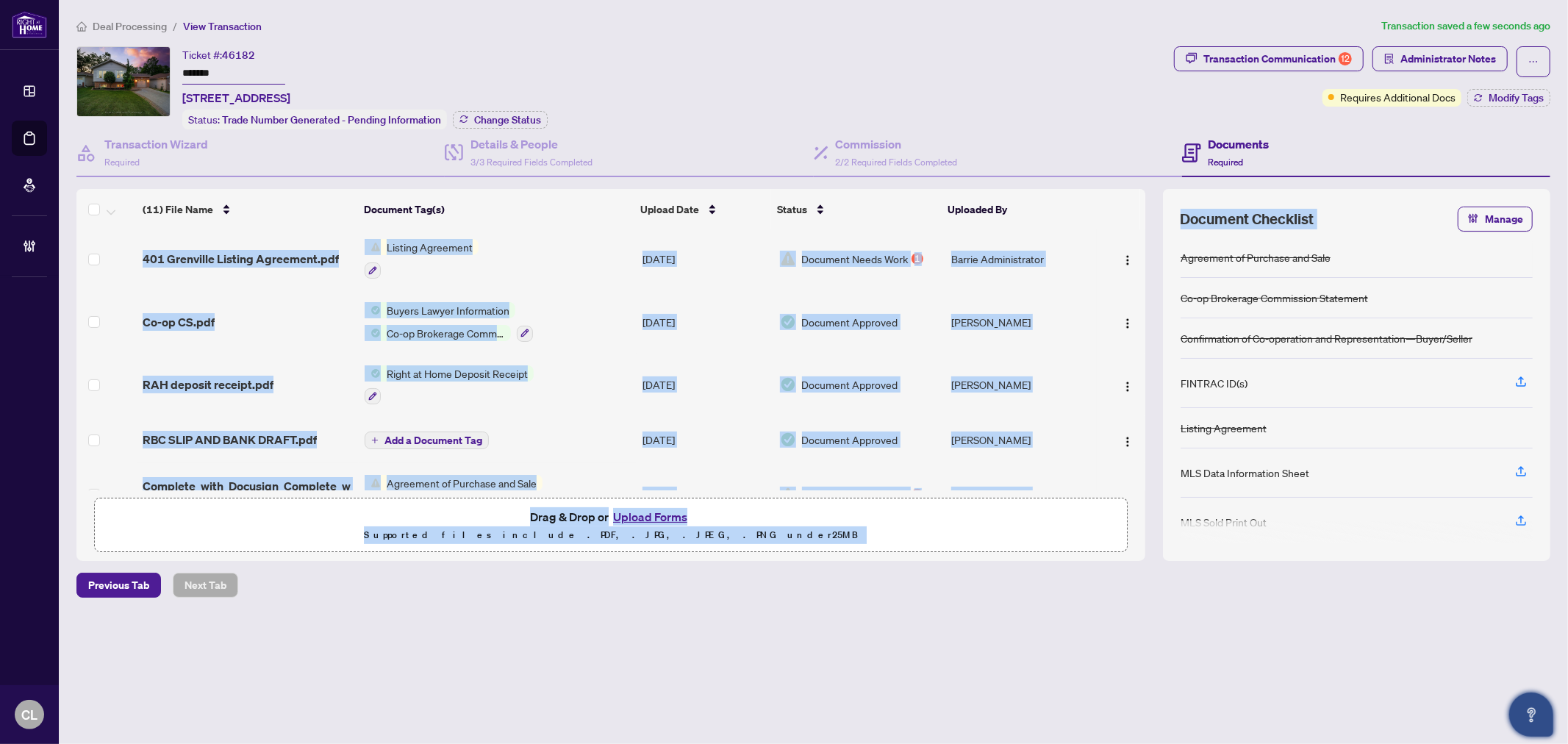
drag, startPoint x: 1147, startPoint y: 397, endPoint x: 1156, endPoint y: 241, distance: 156.3
click at [1155, 241] on div "(11) File Name Document Tag(s) Upload Date Status Uploaded By Commission statem…" at bounding box center [813, 375] width 1474 height 372
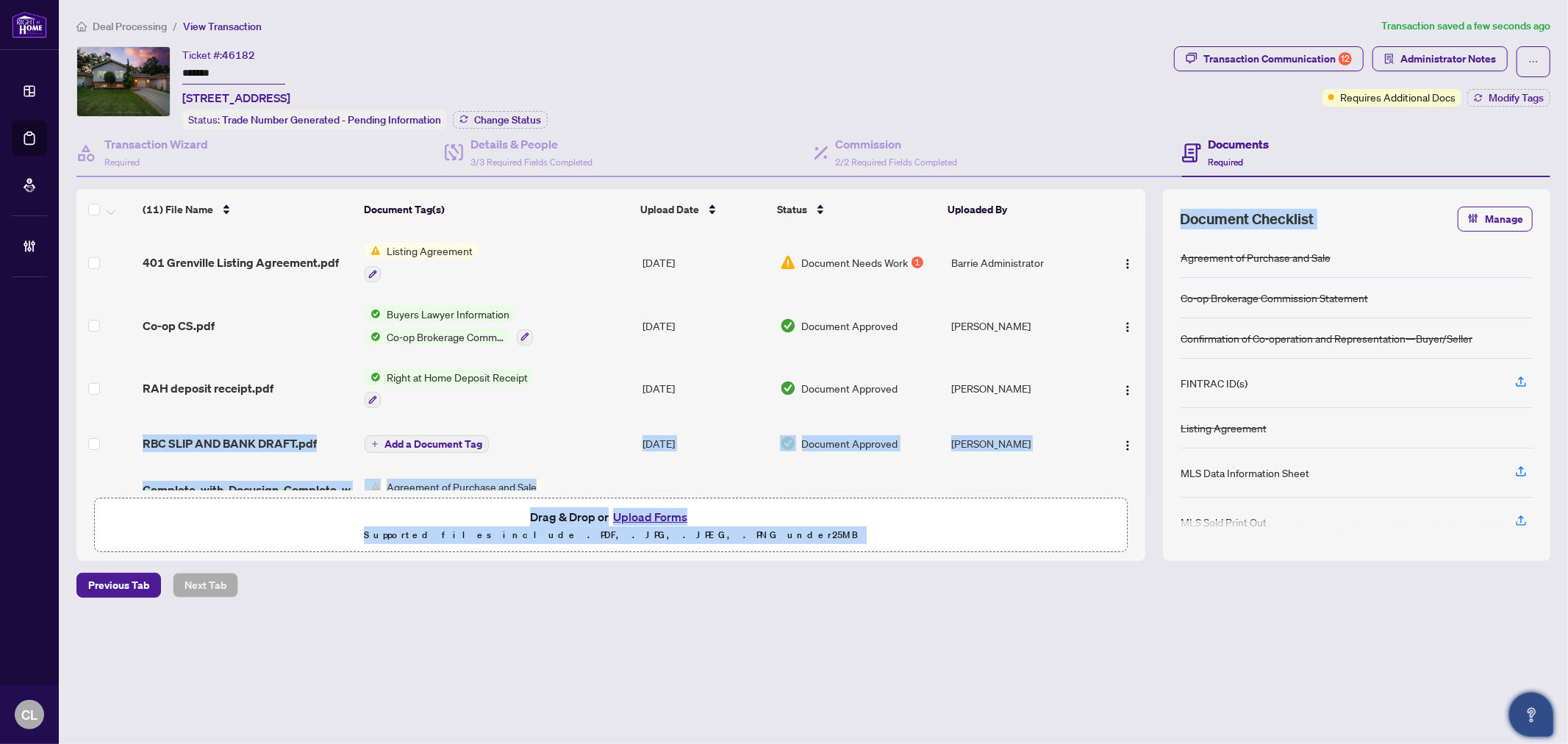
drag, startPoint x: 1141, startPoint y: 390, endPoint x: 1164, endPoint y: 251, distance: 140.9
click at [1164, 244] on div "(11) File Name Document Tag(s) Upload Date Status Uploaded By Commission statem…" at bounding box center [813, 375] width 1474 height 372
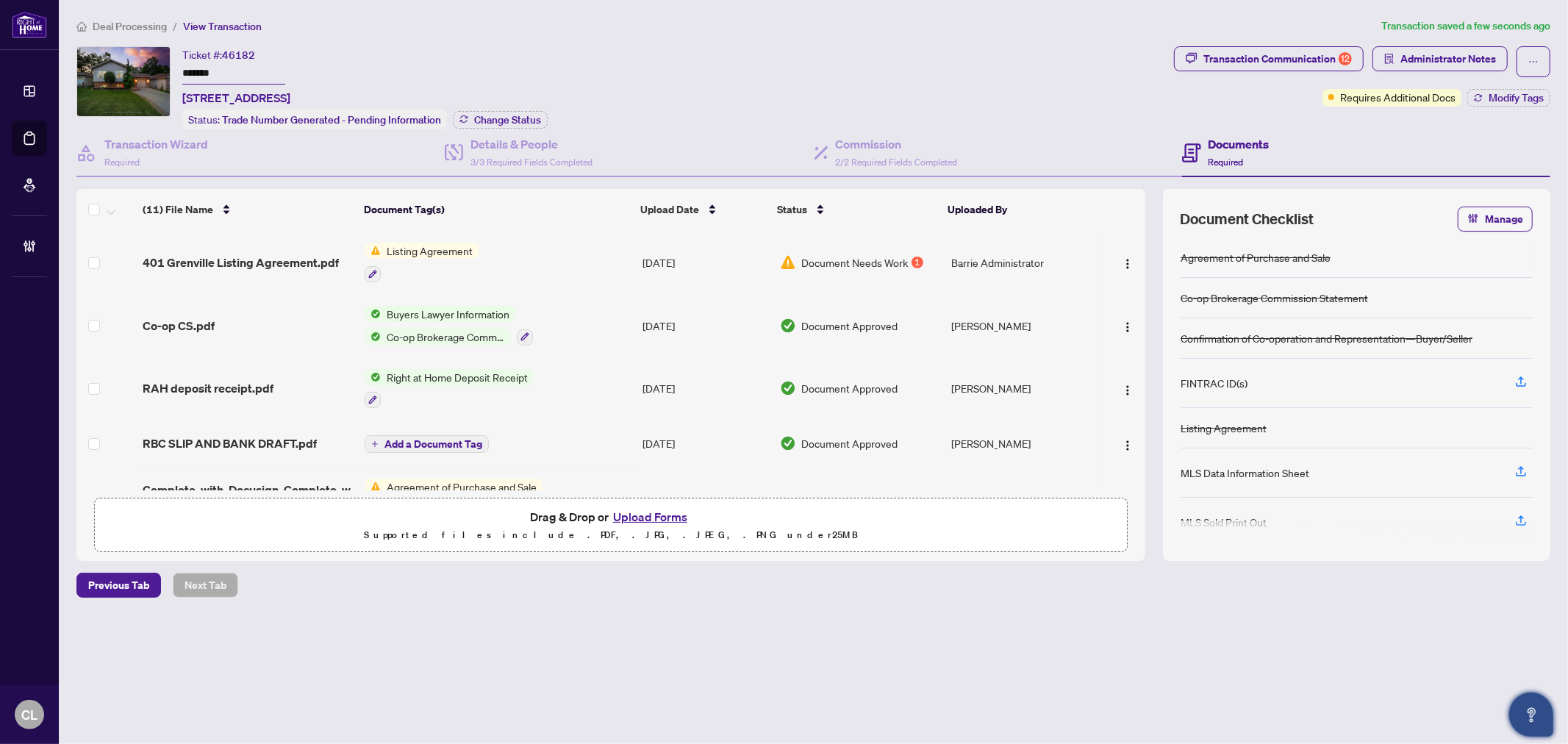
click at [814, 674] on main "Deal Processing / View Transaction Transaction saved a few seconds ago Ticket #…" at bounding box center [813, 372] width 1509 height 744
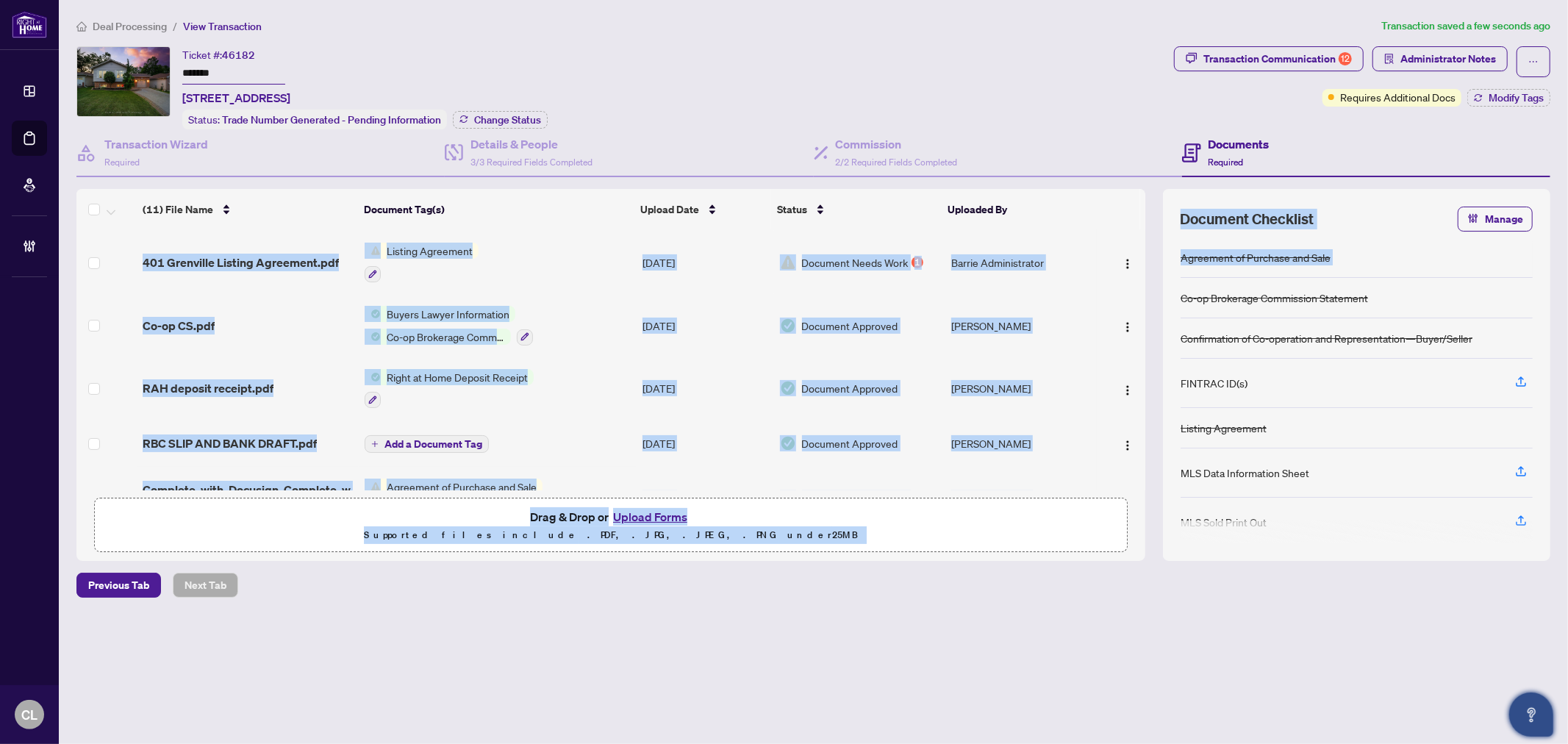
drag, startPoint x: 1148, startPoint y: 375, endPoint x: 1142, endPoint y: 332, distance: 43.4
click at [1167, 318] on div "(11) File Name Document Tag(s) Upload Date Status Uploaded By Commission statem…" at bounding box center [813, 375] width 1474 height 372
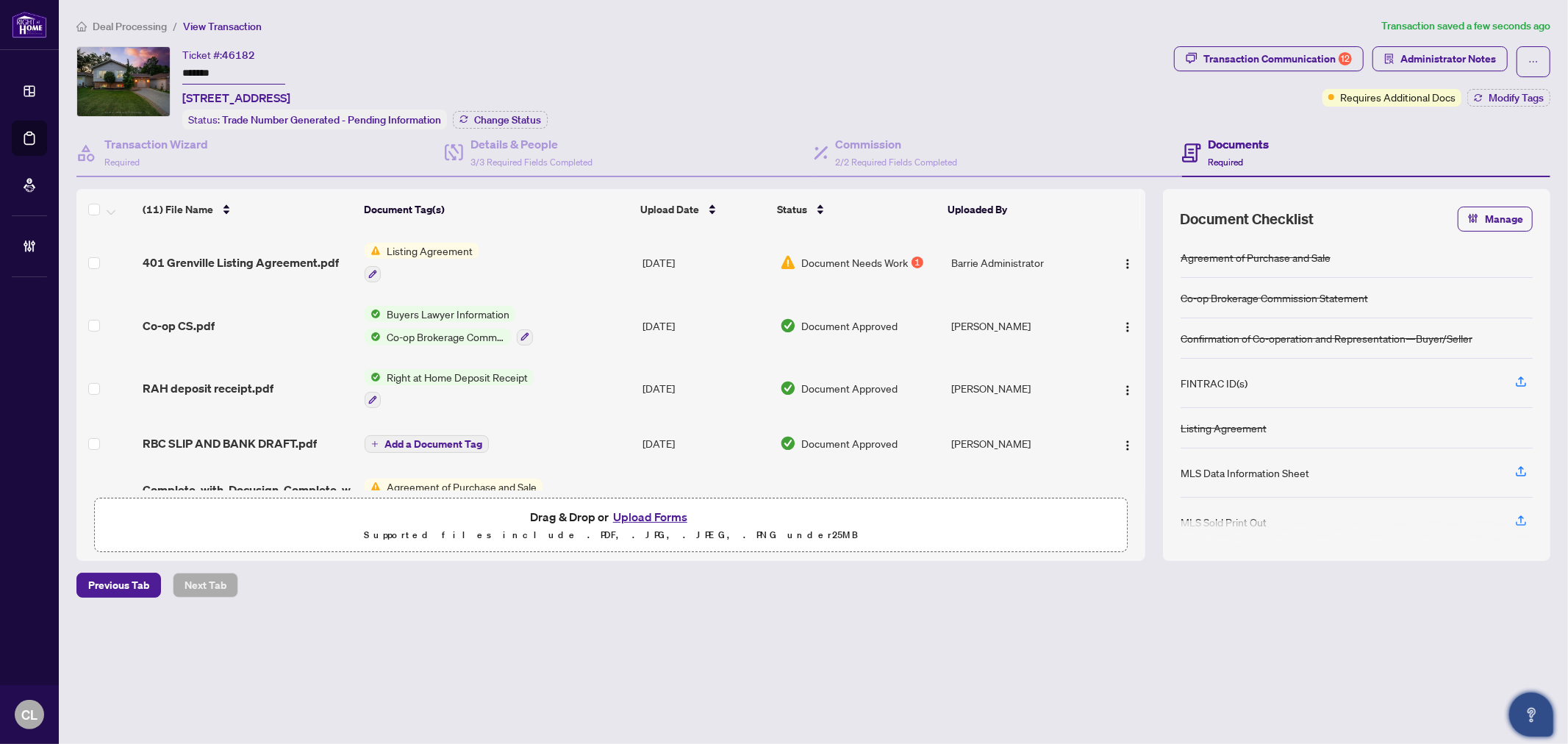
click at [1141, 378] on td at bounding box center [1121, 389] width 49 height 64
drag, startPoint x: 1145, startPoint y: 378, endPoint x: 1150, endPoint y: 317, distance: 61.2
click at [1150, 317] on div "(11) File Name Document Tag(s) Upload Date Status Uploaded By Commission statem…" at bounding box center [813, 375] width 1474 height 372
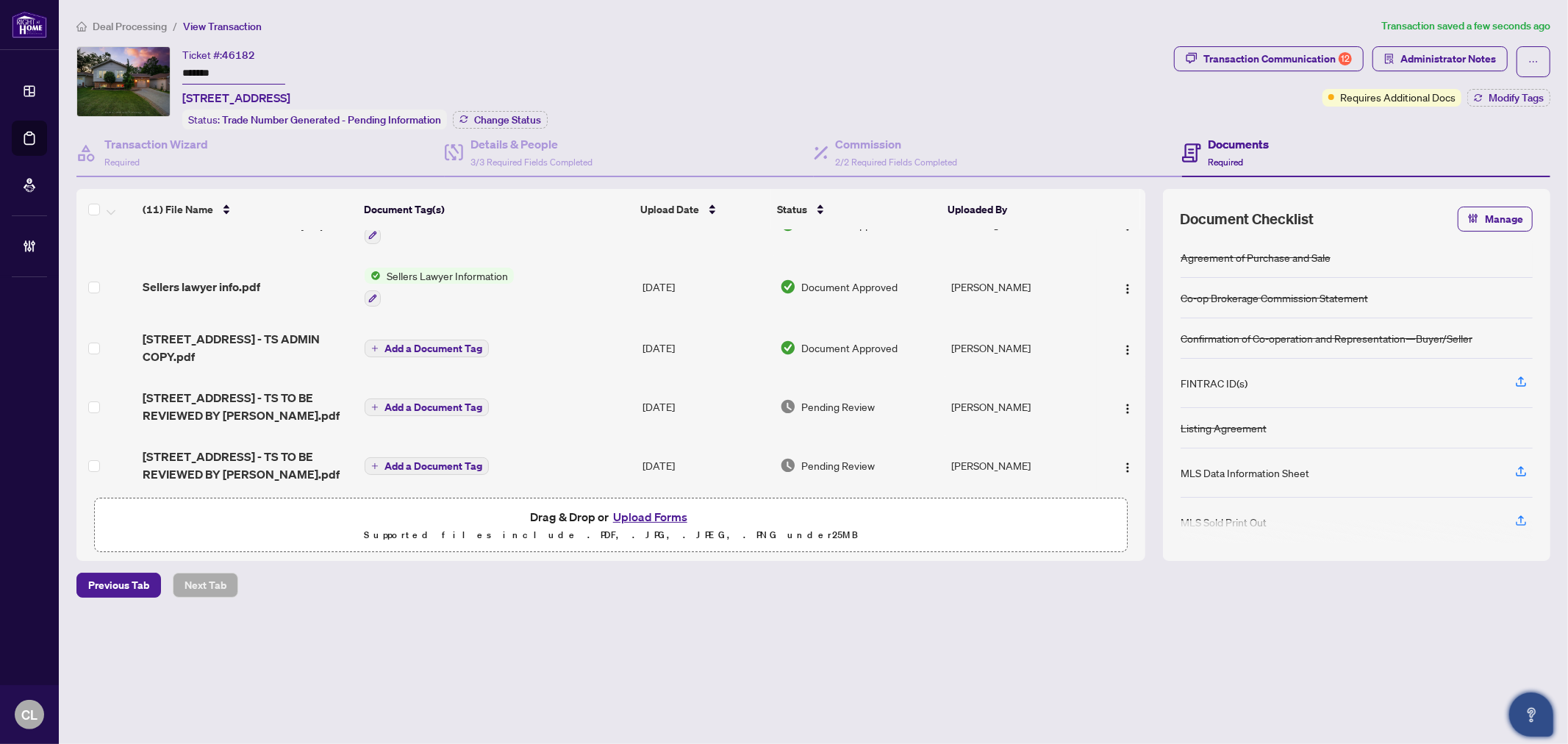
scroll to position [0, 0]
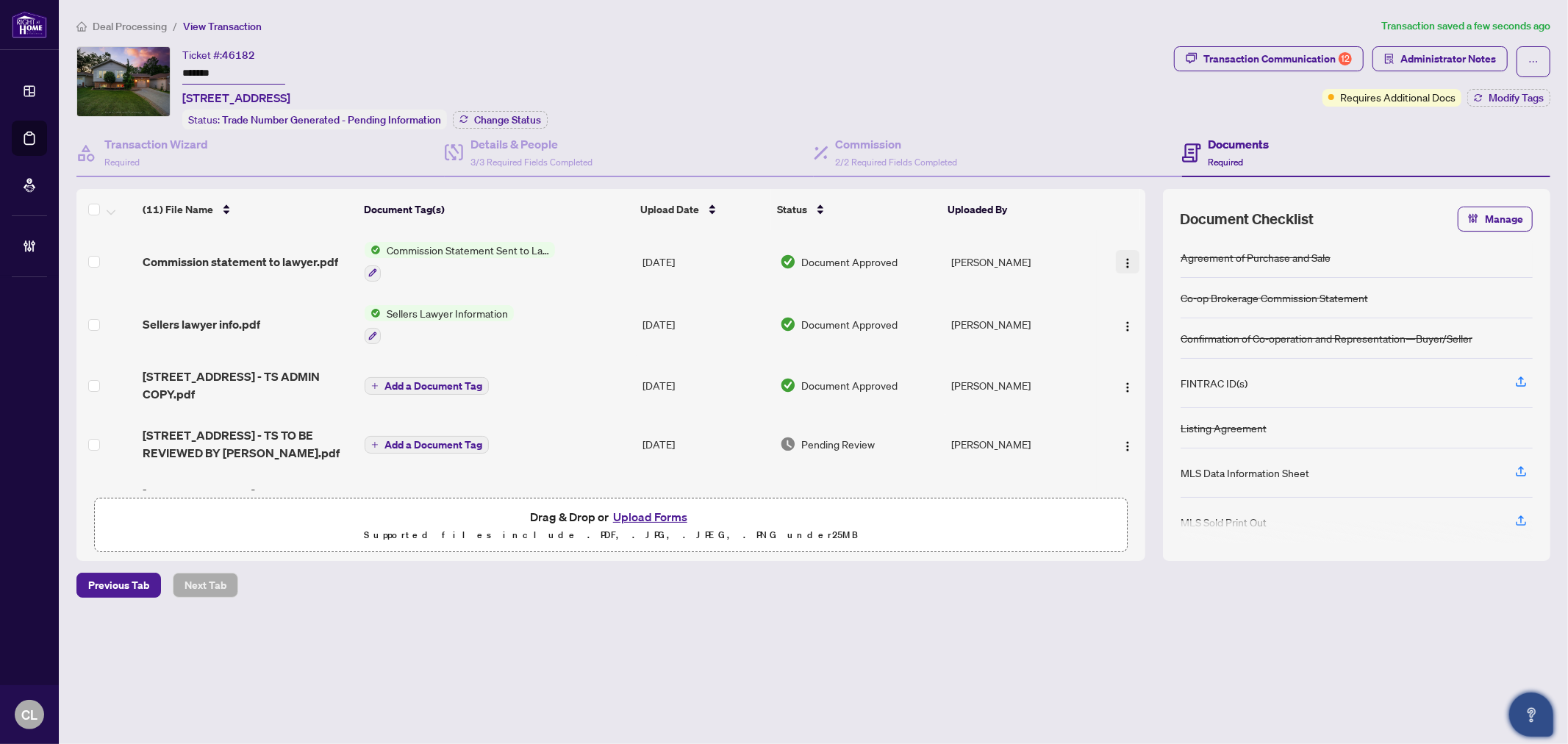
click at [1123, 260] on img "button" at bounding box center [1128, 264] width 12 height 12
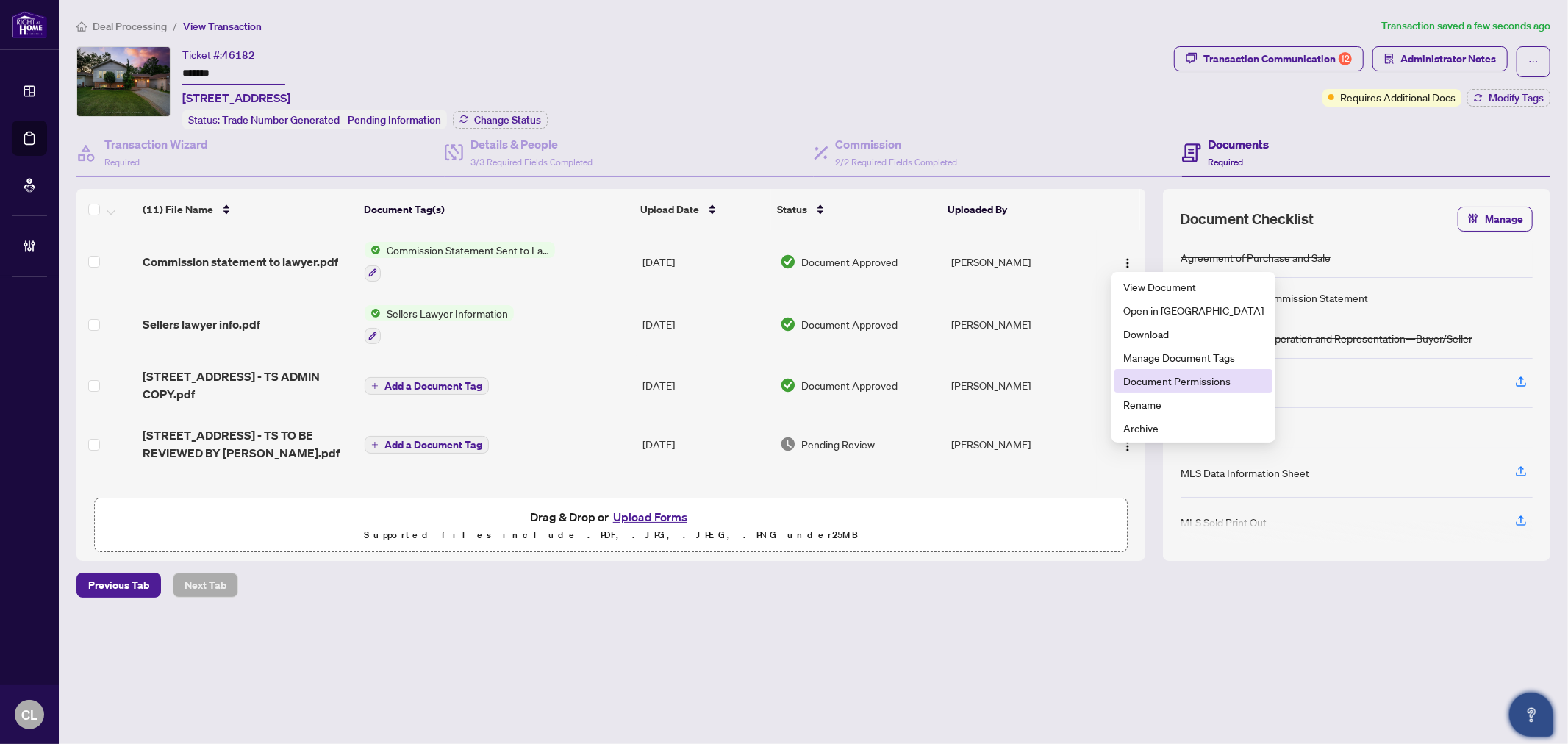
click at [1199, 383] on span "Document Permissions" at bounding box center [1193, 380] width 140 height 17
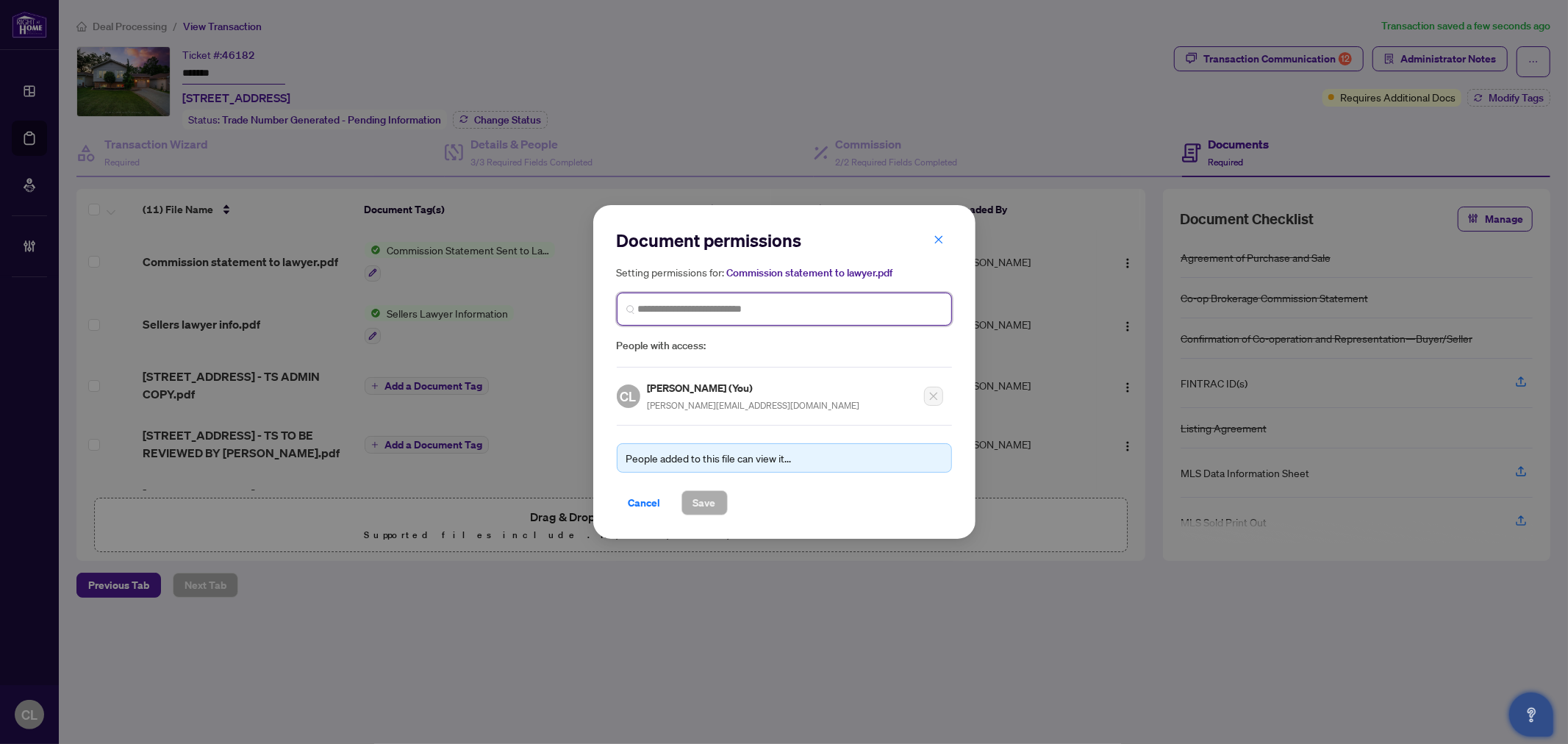
click at [0, 0] on input "search" at bounding box center [0, 0] width 0 height 0
paste input "**********"
type input "**********"
click at [721, 312] on input "**********" at bounding box center [790, 310] width 305 height 16
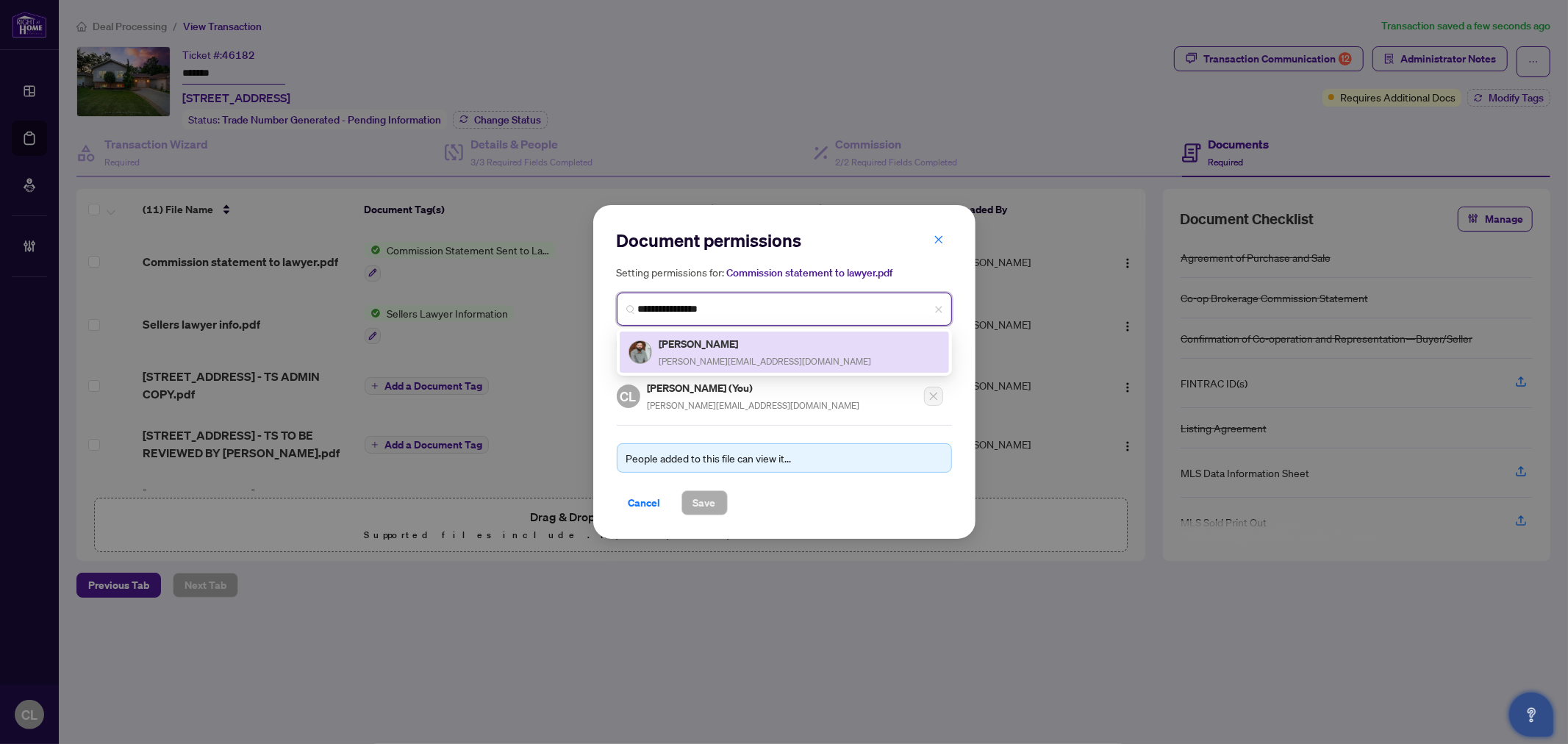
click at [694, 356] on span "[PERSON_NAME][EMAIL_ADDRESS][DOMAIN_NAME]" at bounding box center [765, 361] width 213 height 11
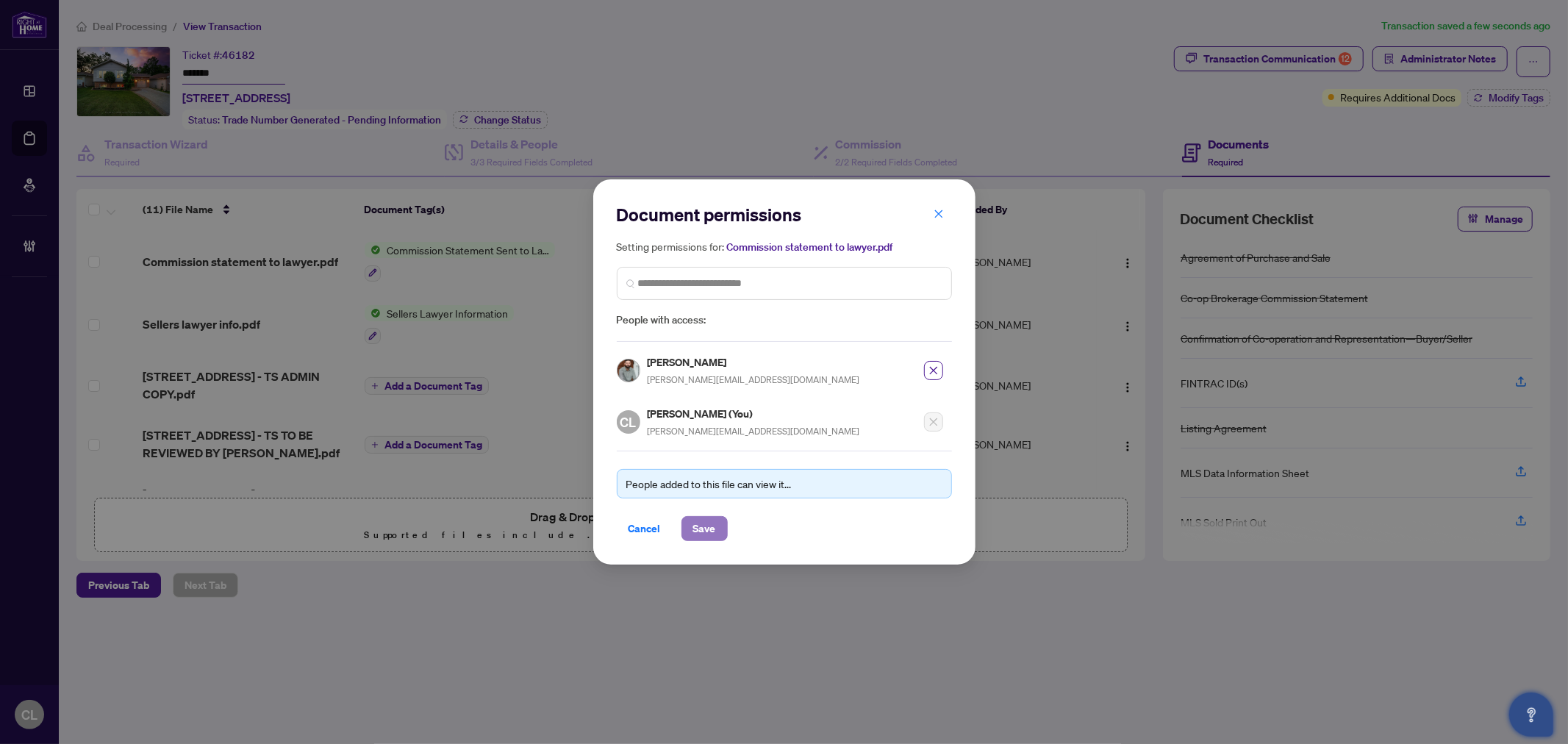
click at [702, 520] on span "Save" at bounding box center [704, 528] width 23 height 24
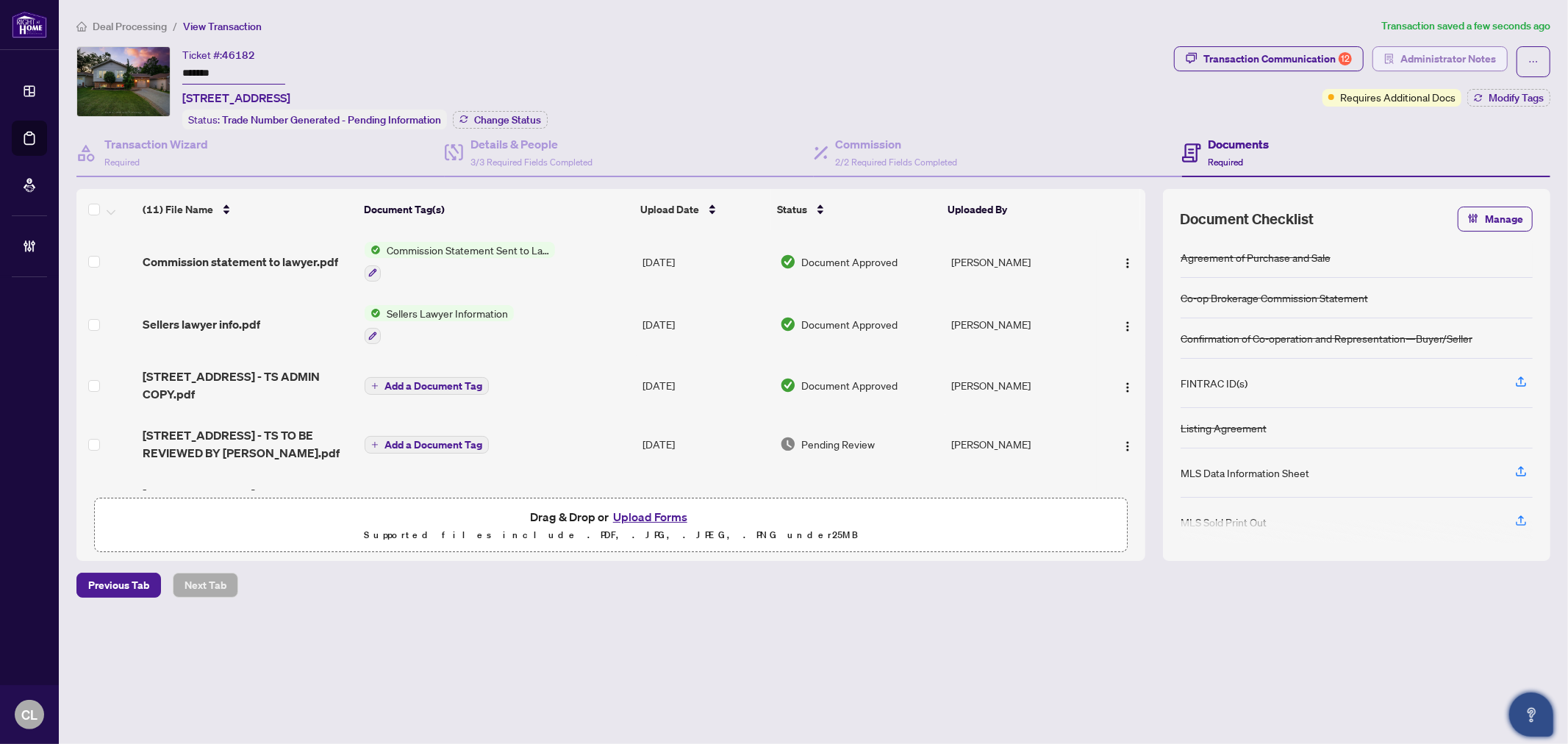
click at [1444, 64] on span "Administrator Notes" at bounding box center [1448, 59] width 96 height 24
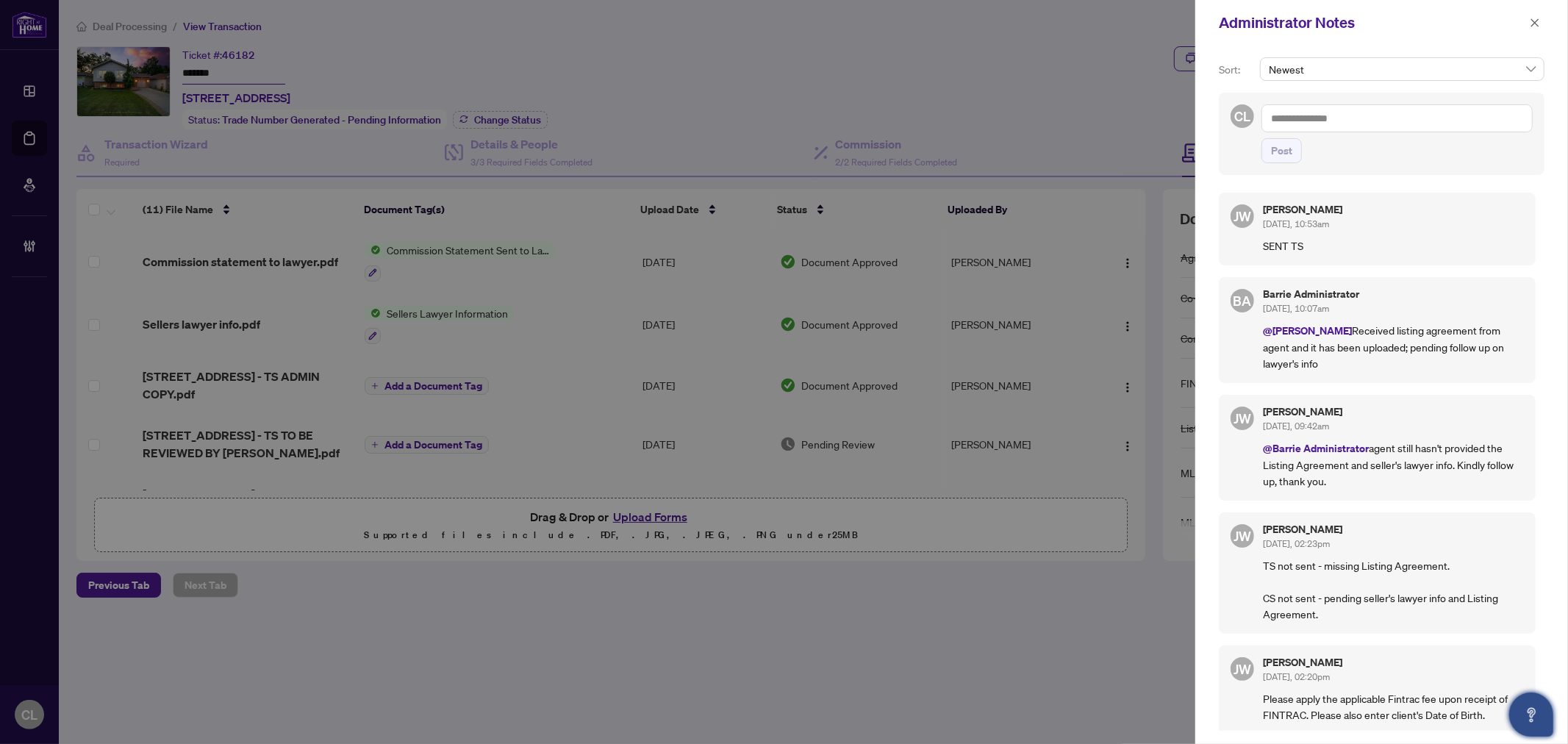
click at [1301, 116] on textarea at bounding box center [1396, 119] width 271 height 28
paste textarea "**********"
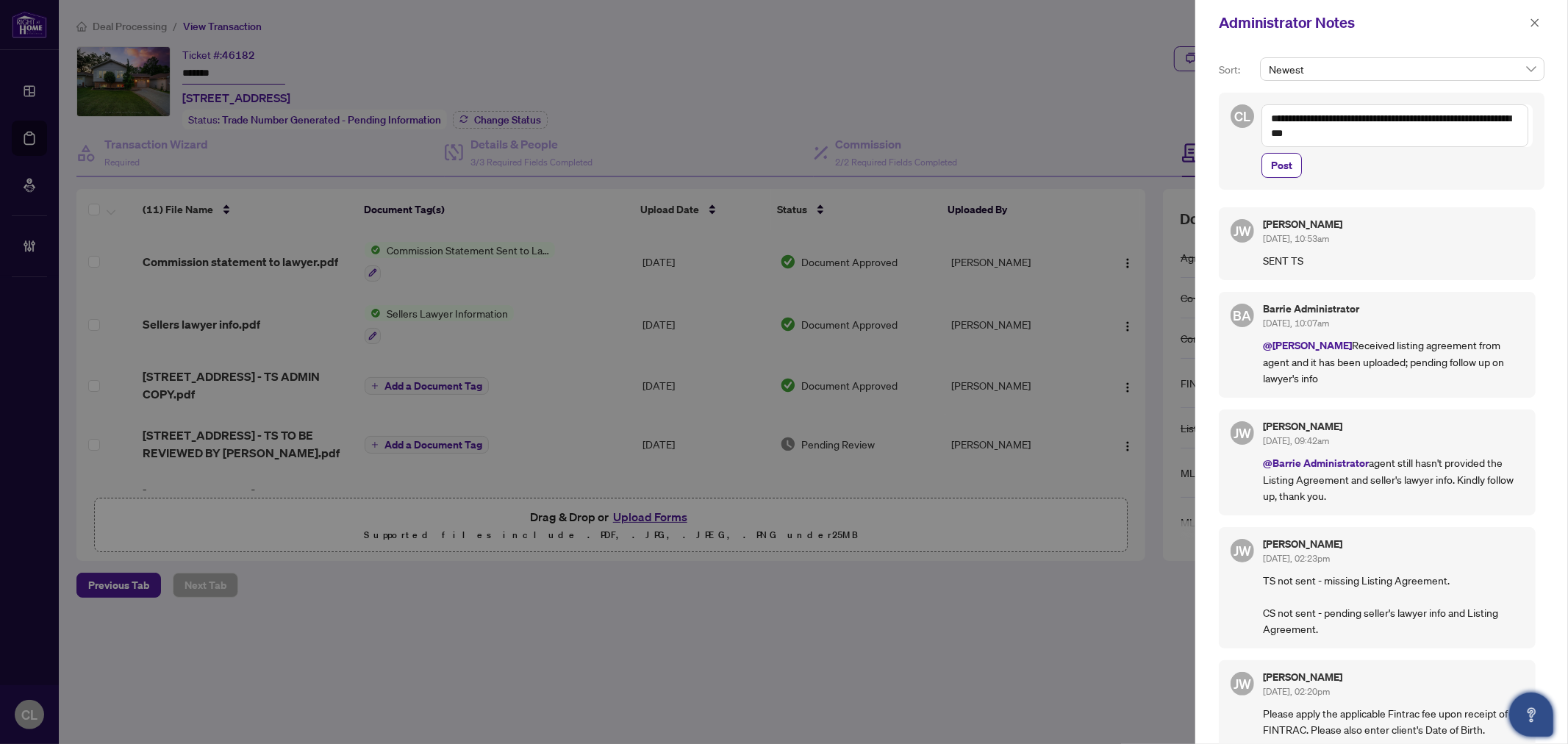
drag, startPoint x: 1141, startPoint y: 317, endPoint x: 1149, endPoint y: 405, distance: 88.4
click at [1149, 405] on div at bounding box center [784, 372] width 1568 height 744
click at [1439, 140] on textarea "**********" at bounding box center [1395, 126] width 267 height 43
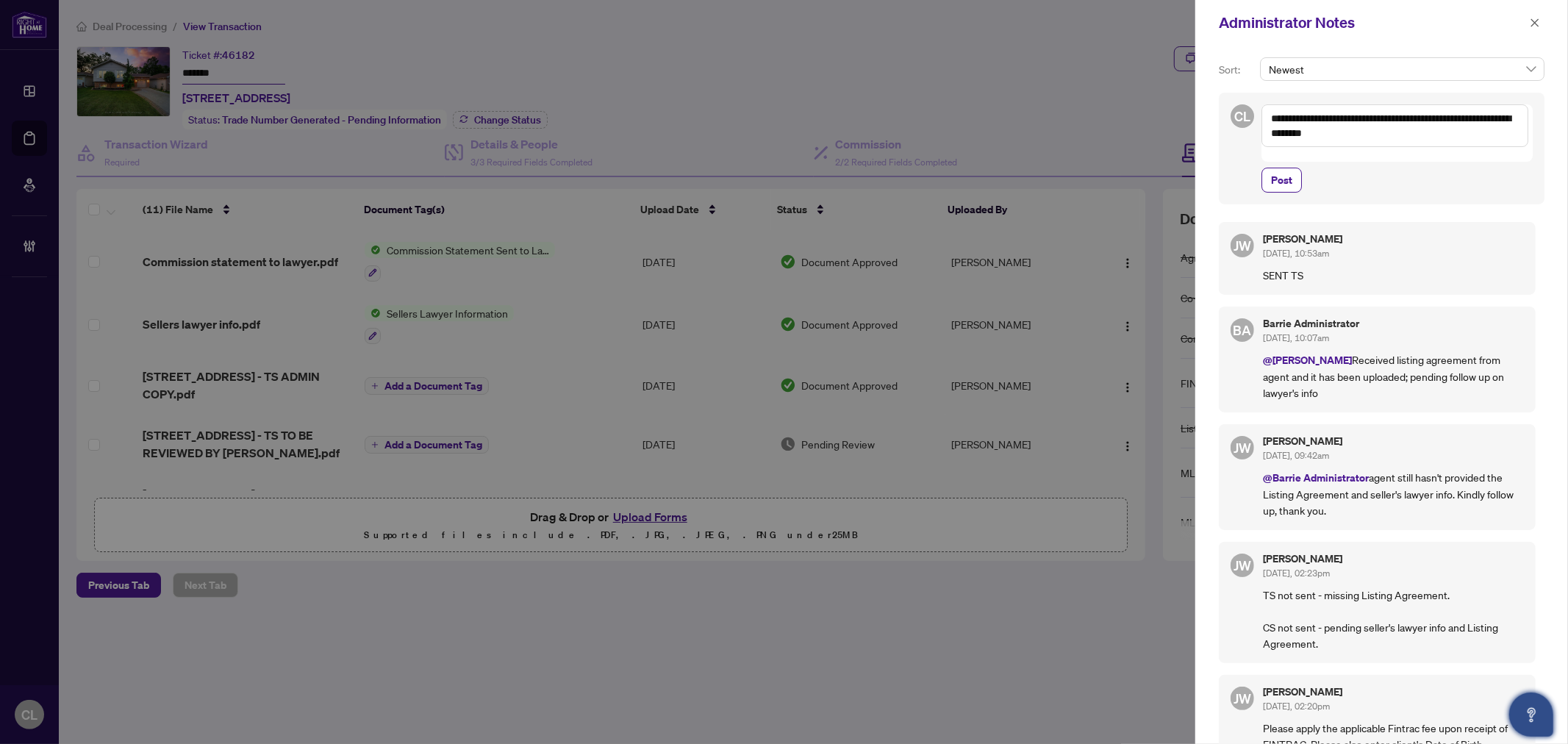
type textarea "**********"
click at [1282, 169] on span "Post" at bounding box center [1282, 180] width 22 height 24
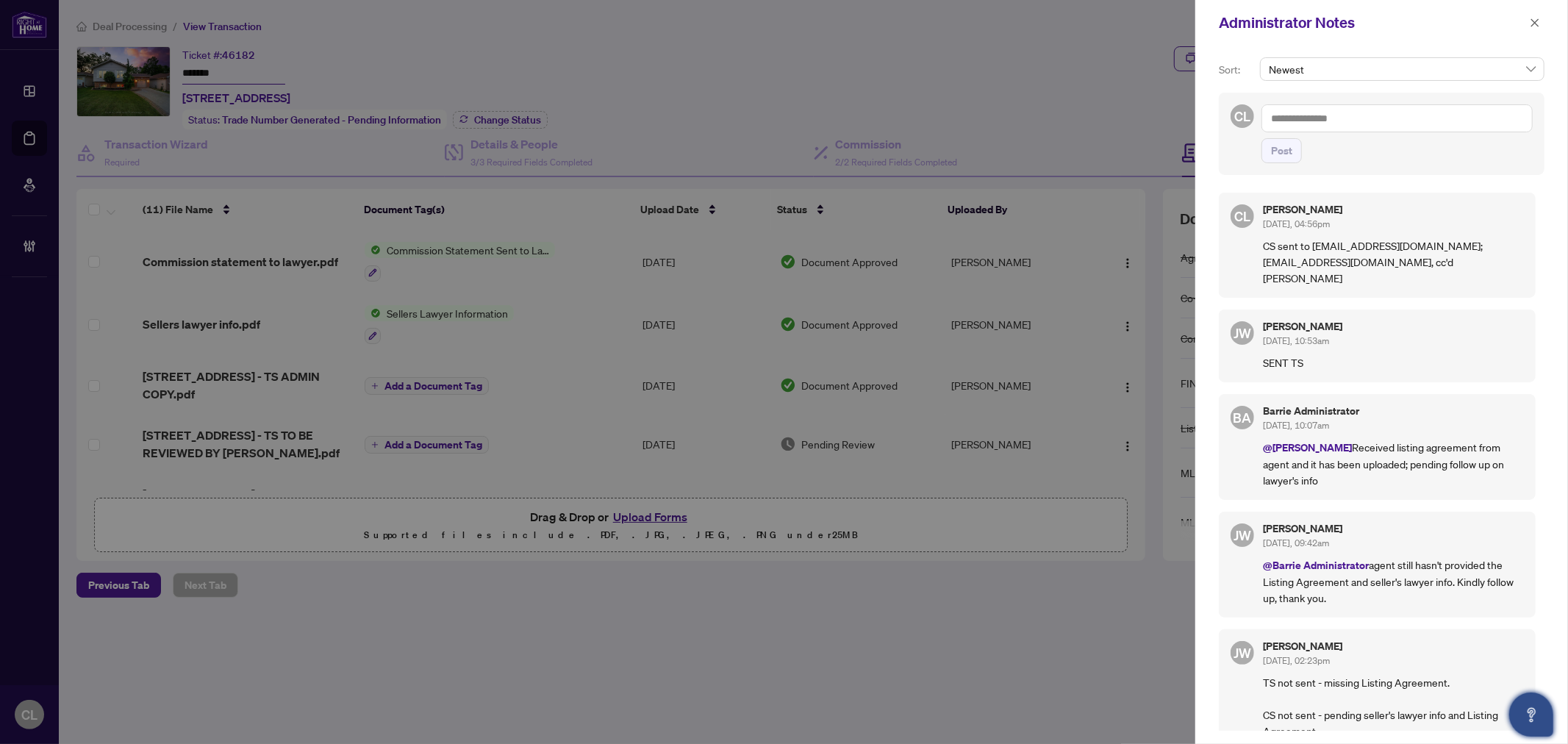
click at [31, 131] on div at bounding box center [784, 372] width 1568 height 744
click at [1535, 20] on icon "close" at bounding box center [1535, 23] width 11 height 11
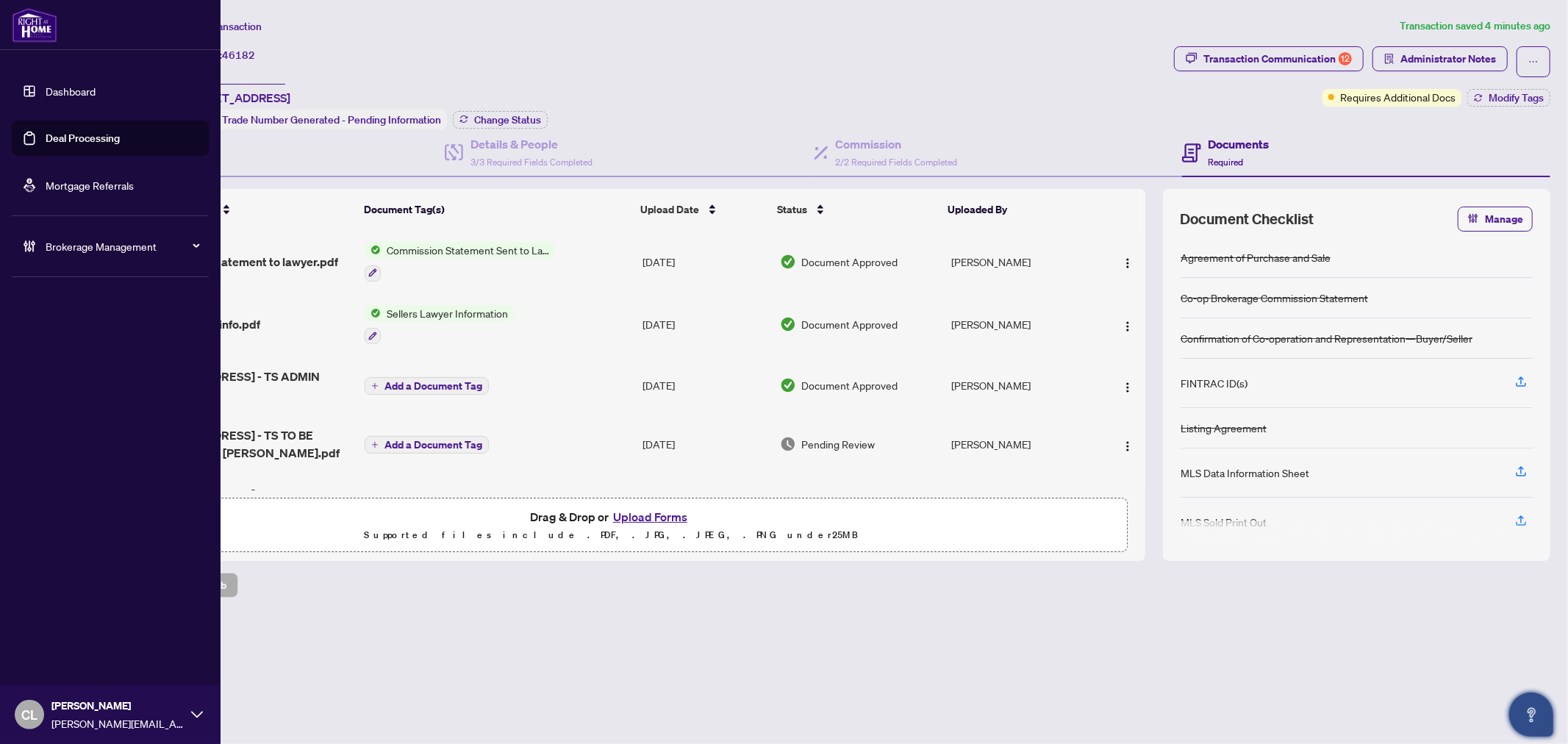
drag, startPoint x: 61, startPoint y: 130, endPoint x: 156, endPoint y: 129, distance: 95.0
click at [61, 131] on link "Deal Processing" at bounding box center [83, 138] width 74 height 14
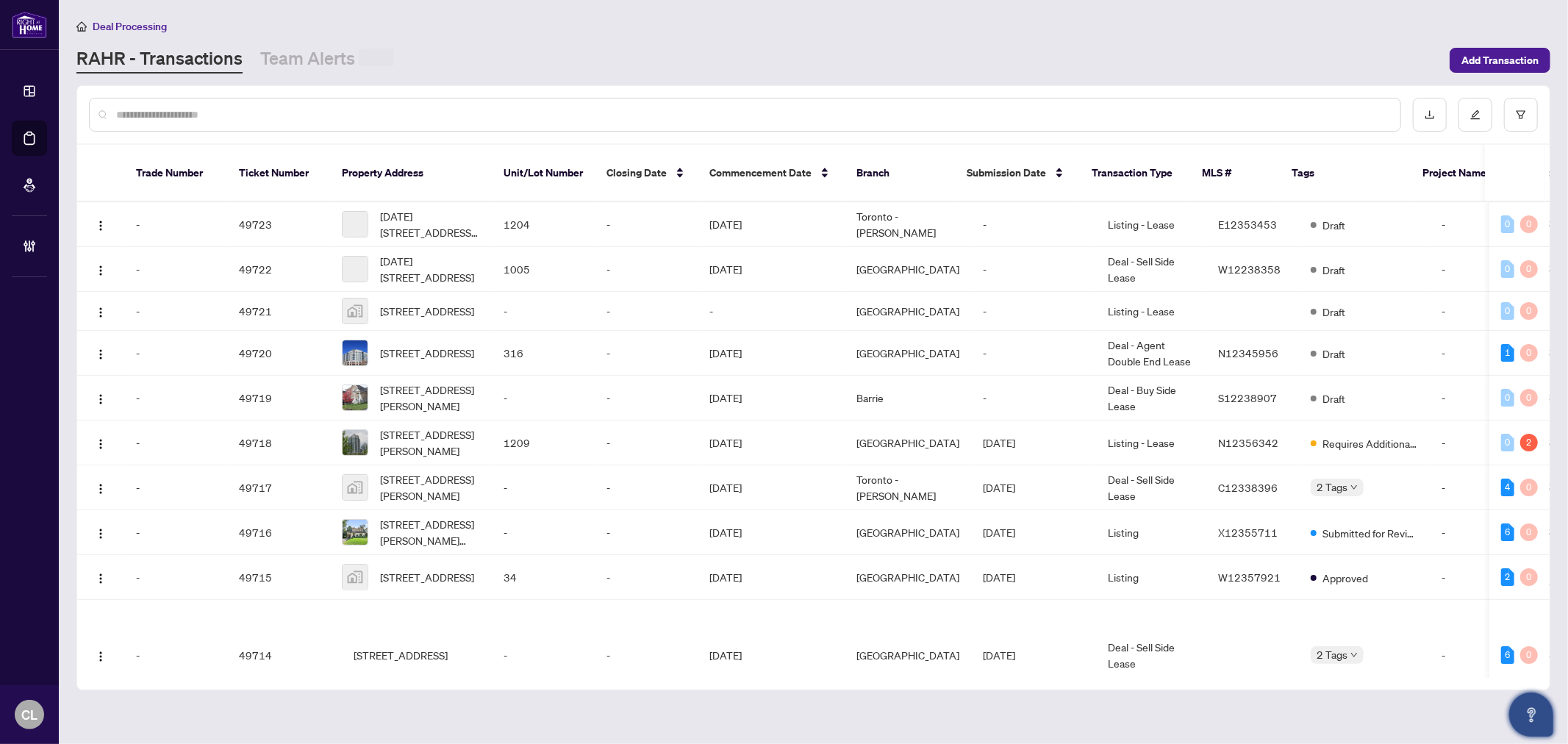
click at [232, 104] on div at bounding box center [745, 115] width 1312 height 34
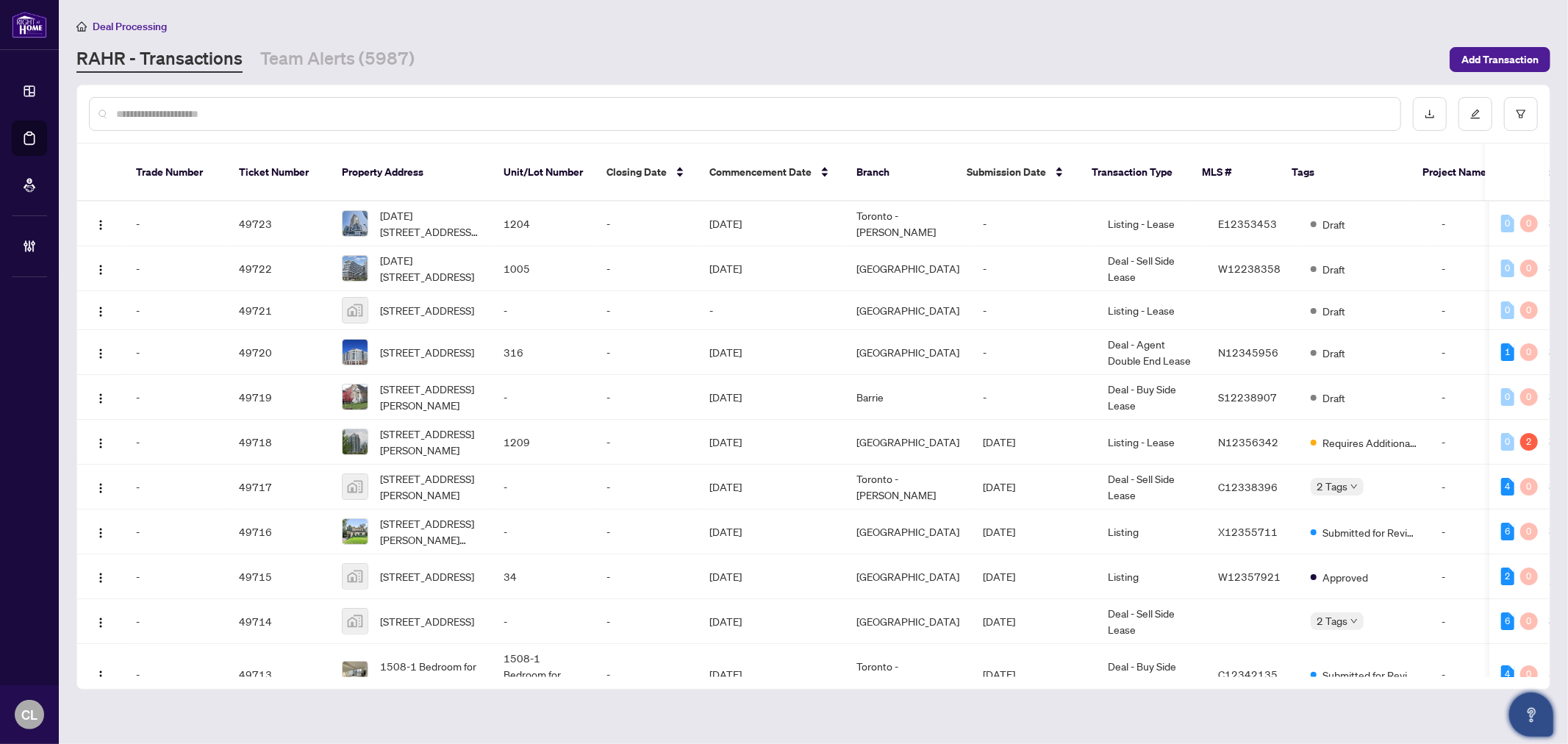
click at [231, 109] on input "text" at bounding box center [753, 114] width 1273 height 17
paste input "**********"
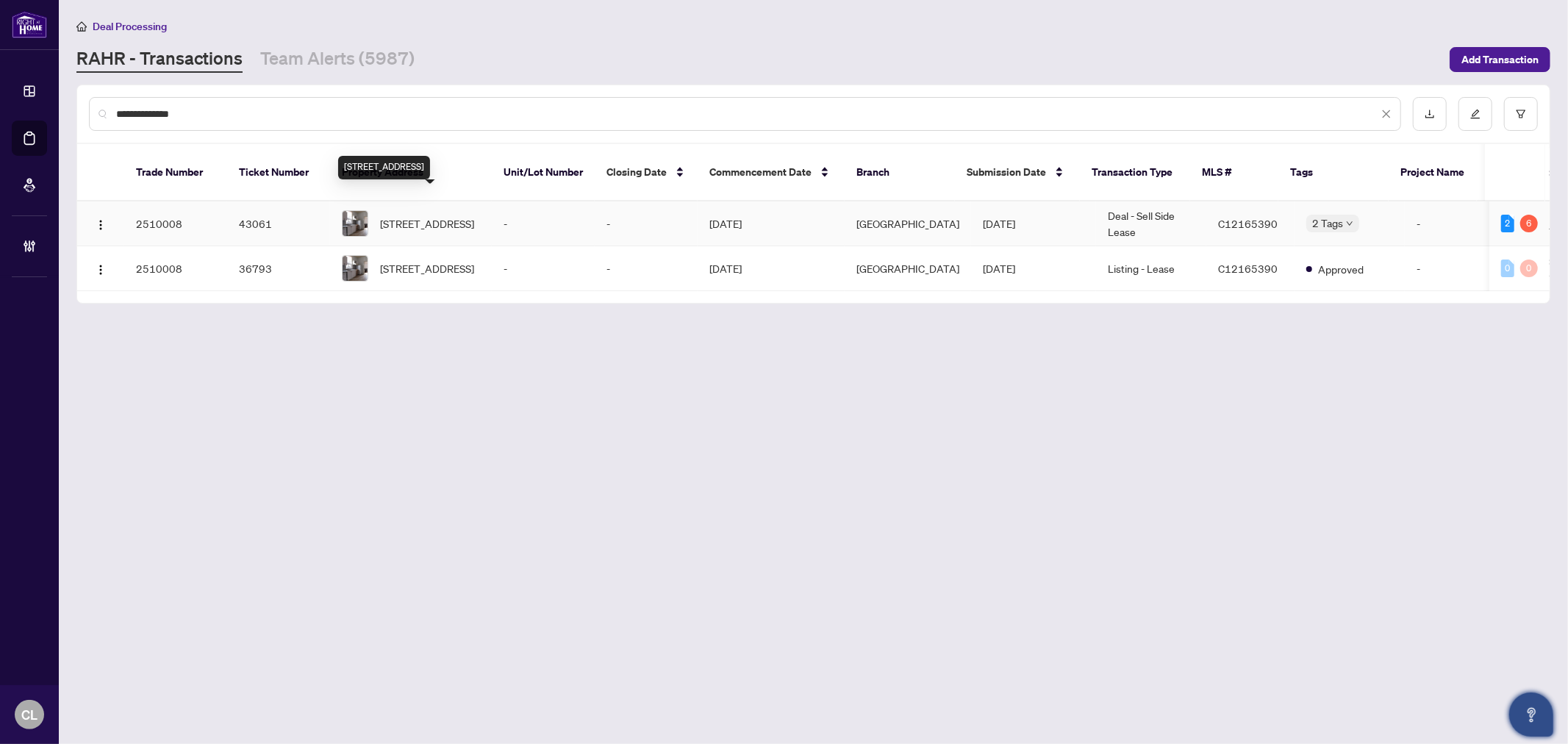
type input "**********"
click at [384, 216] on span "[STREET_ADDRESS]" at bounding box center [427, 223] width 94 height 17
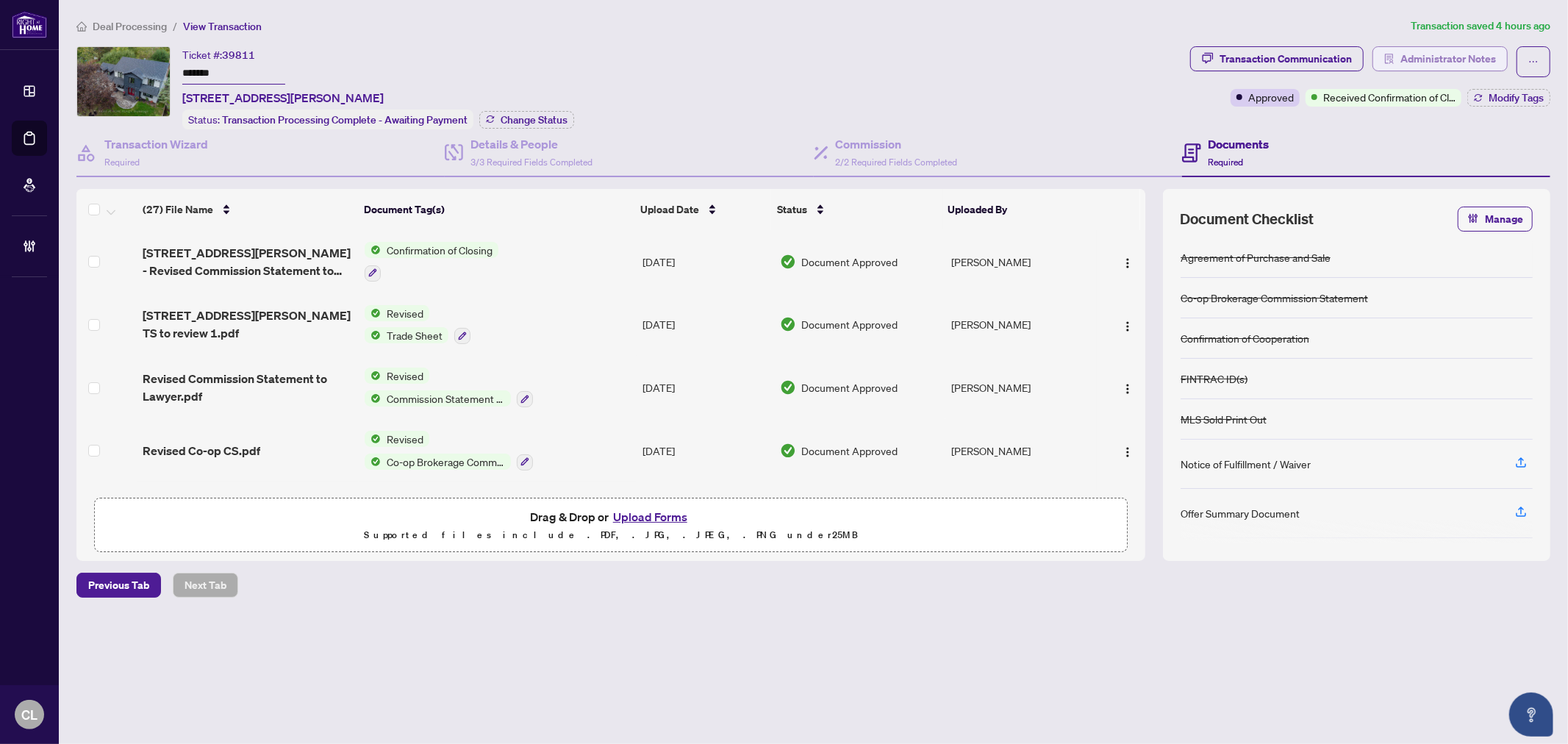
click at [1430, 52] on span "Administrator Notes" at bounding box center [1448, 59] width 96 height 24
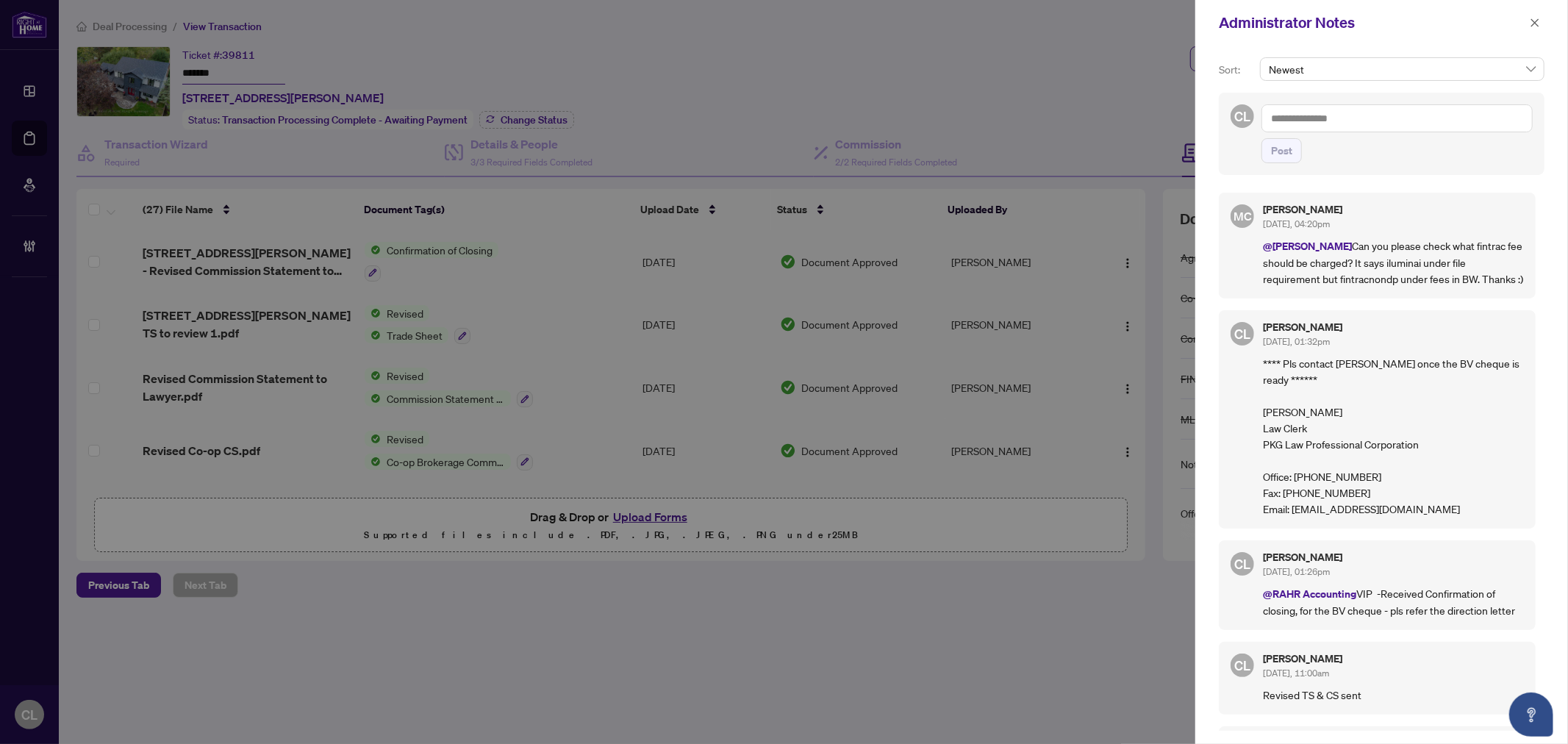
click at [997, 96] on div at bounding box center [784, 372] width 1568 height 744
drag, startPoint x: 1146, startPoint y: 246, endPoint x: 1145, endPoint y: 266, distance: 20.0
click at [1145, 266] on div at bounding box center [784, 372] width 1568 height 744
drag, startPoint x: 1144, startPoint y: 249, endPoint x: 1144, endPoint y: 264, distance: 15.0
click at [1144, 264] on div at bounding box center [784, 372] width 1568 height 744
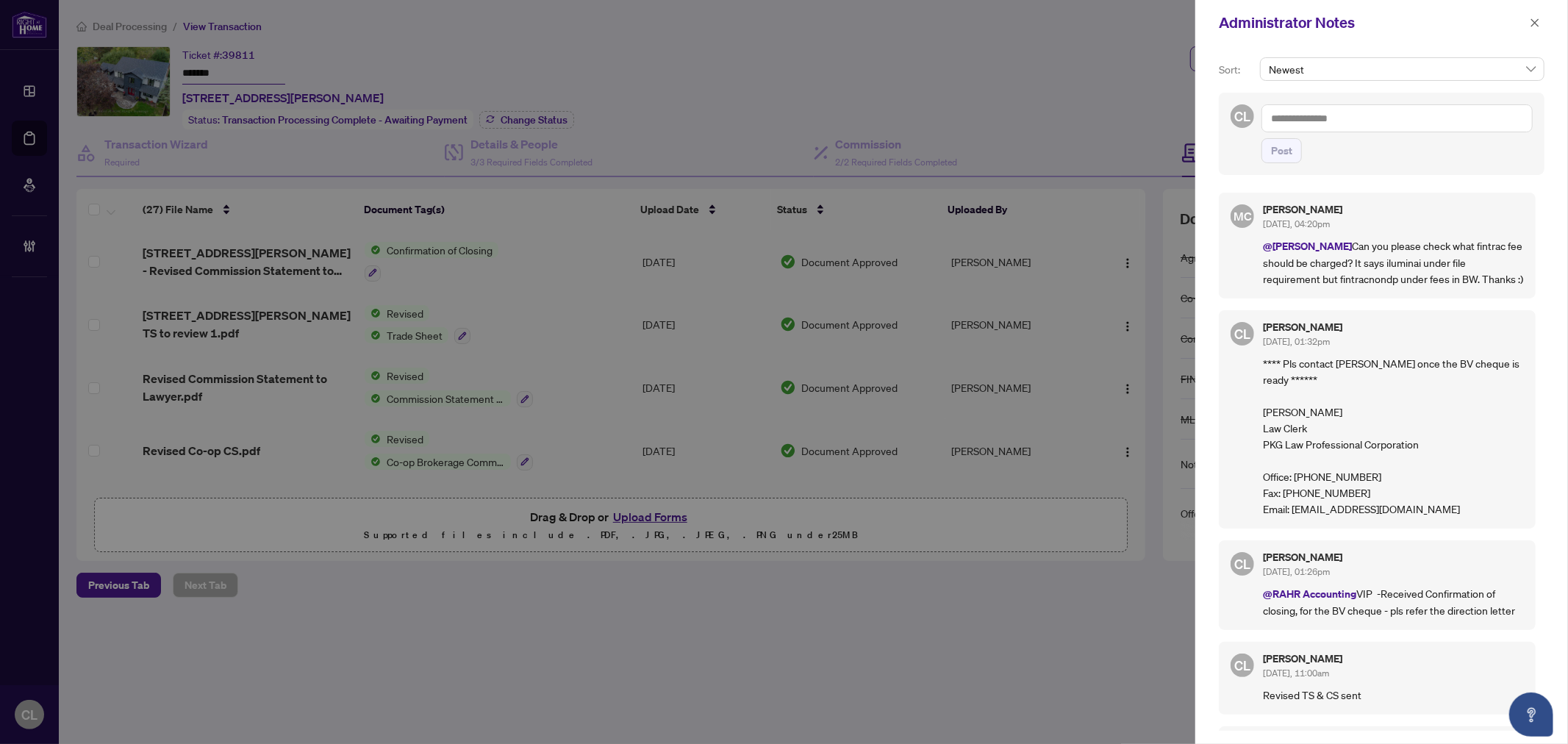
drag, startPoint x: 243, startPoint y: 59, endPoint x: 244, endPoint y: 72, distance: 13.0
click at [243, 60] on div at bounding box center [784, 372] width 1568 height 744
drag, startPoint x: 243, startPoint y: 71, endPoint x: 172, endPoint y: 70, distance: 71.0
click at [172, 70] on div at bounding box center [784, 372] width 1568 height 744
click at [1531, 20] on icon "close" at bounding box center [1535, 23] width 11 height 11
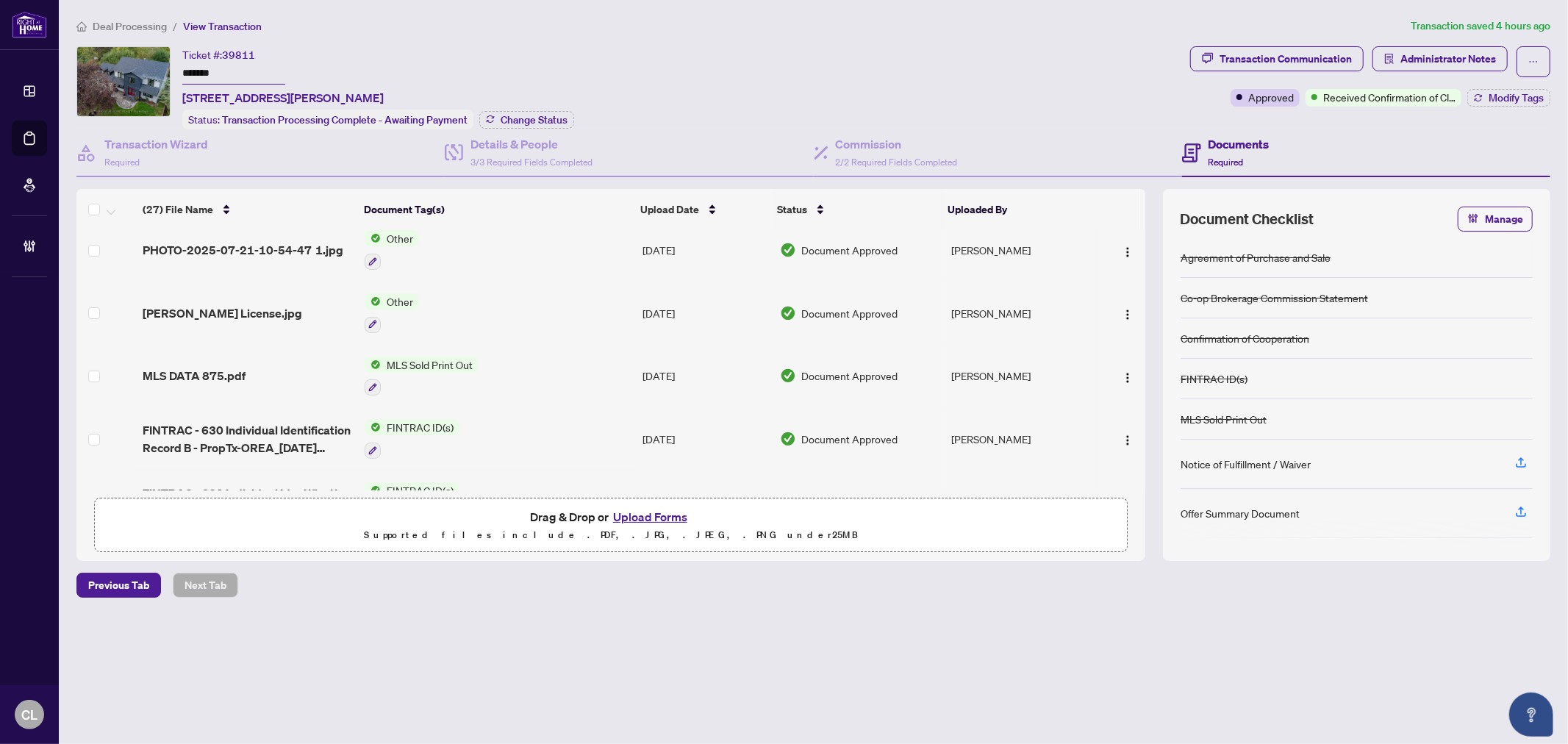
scroll to position [505, 0]
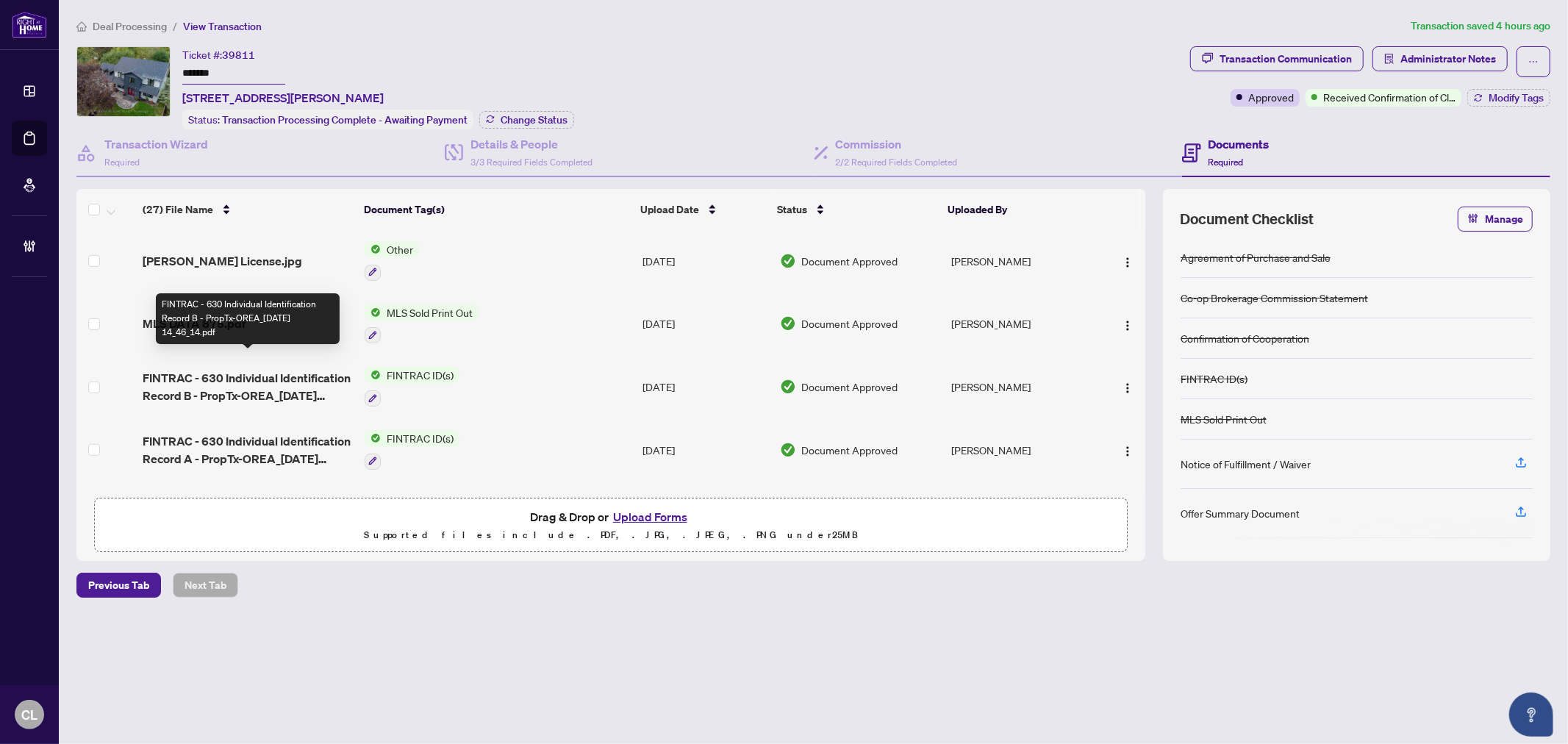
click at [243, 372] on span "FINTRAC - 630 Individual Identification Record B - PropTx-OREA_2025-07-26 14_46…" at bounding box center [248, 387] width 211 height 35
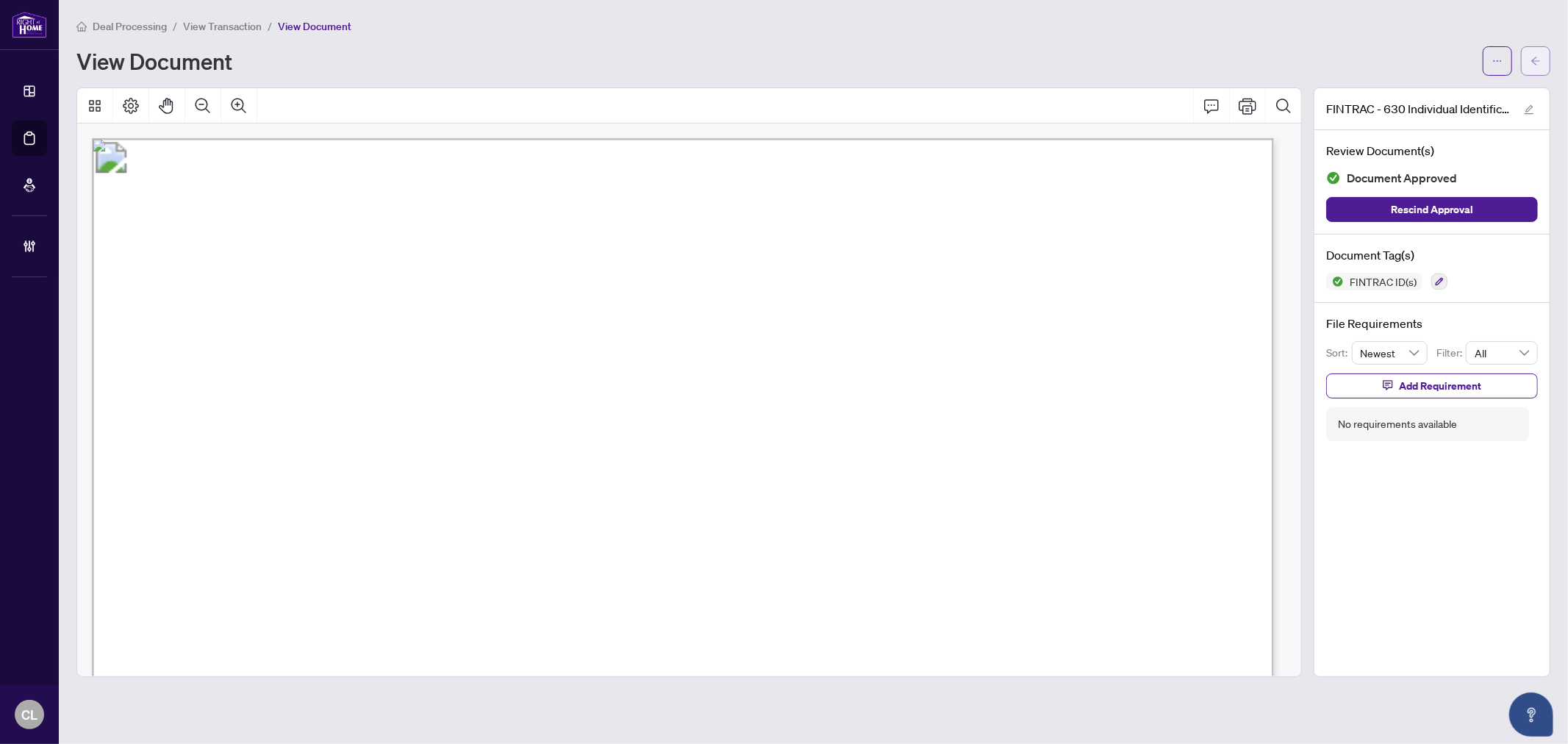
click at [1544, 52] on button "button" at bounding box center [1536, 61] width 29 height 29
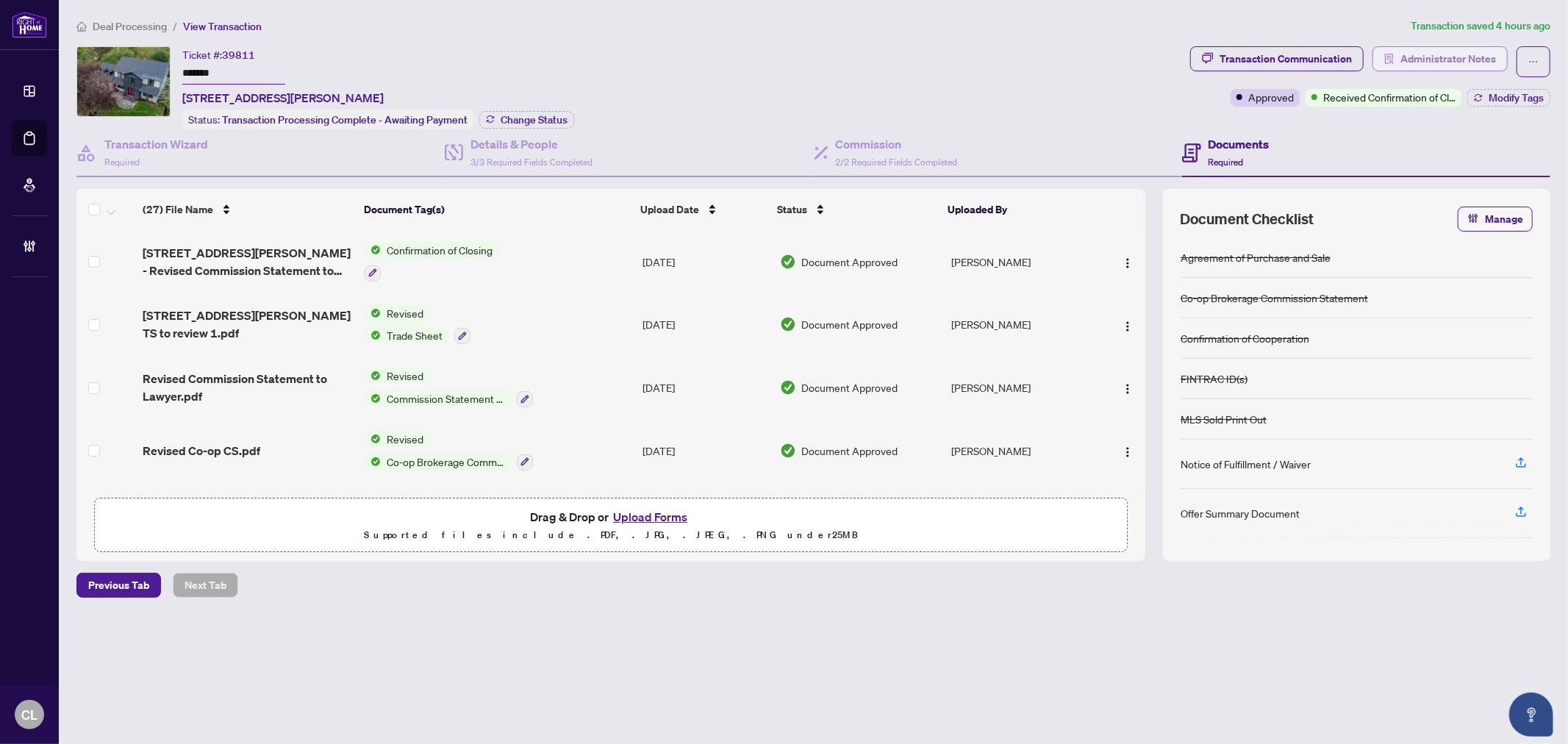
click at [1444, 52] on span "Administrator Notes" at bounding box center [1448, 59] width 96 height 24
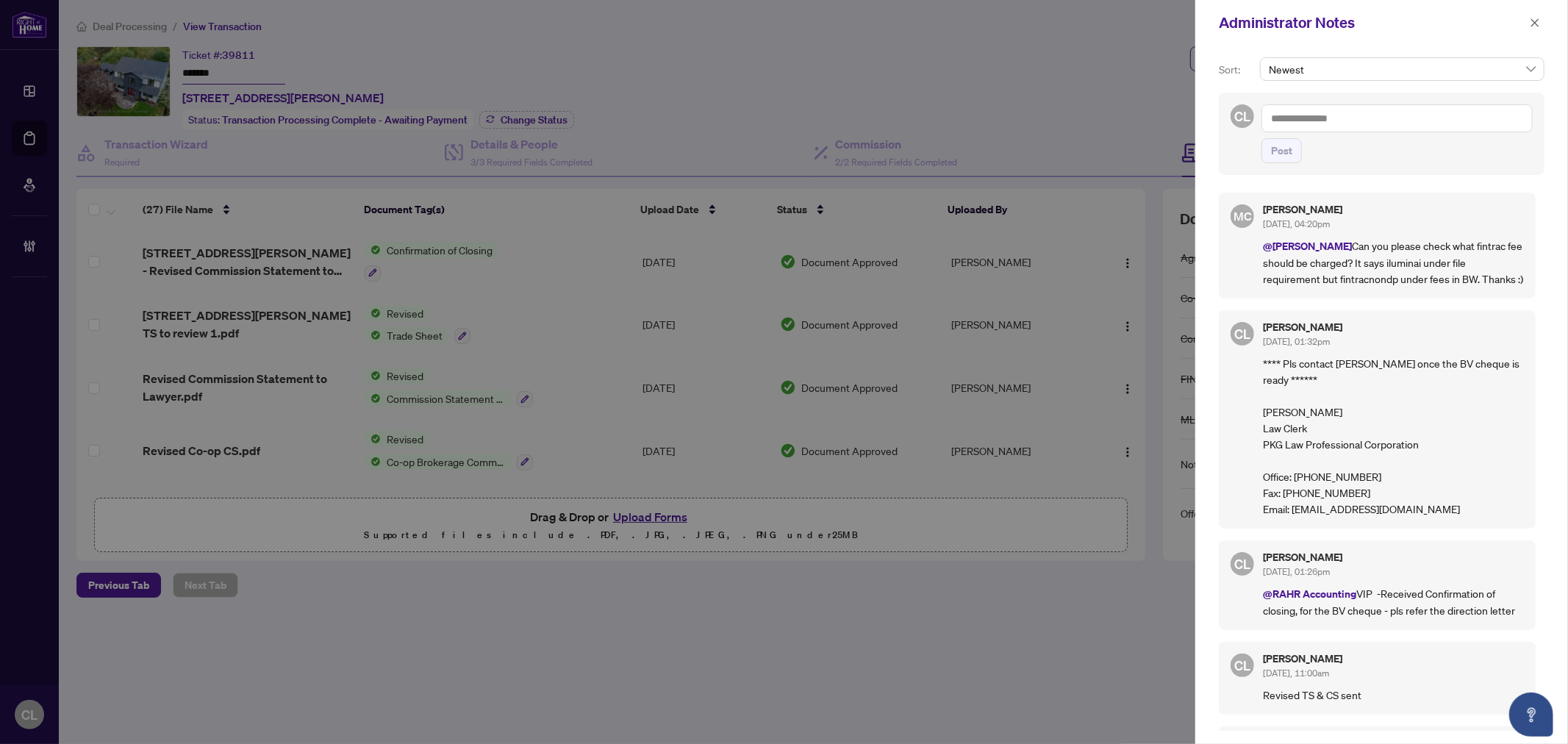
click at [1291, 128] on textarea at bounding box center [1396, 119] width 271 height 28
click at [1324, 130] on b "Maria" at bounding box center [1346, 129] width 79 height 14
type textarea "**********"
click at [1276, 150] on span "Post" at bounding box center [1282, 151] width 22 height 24
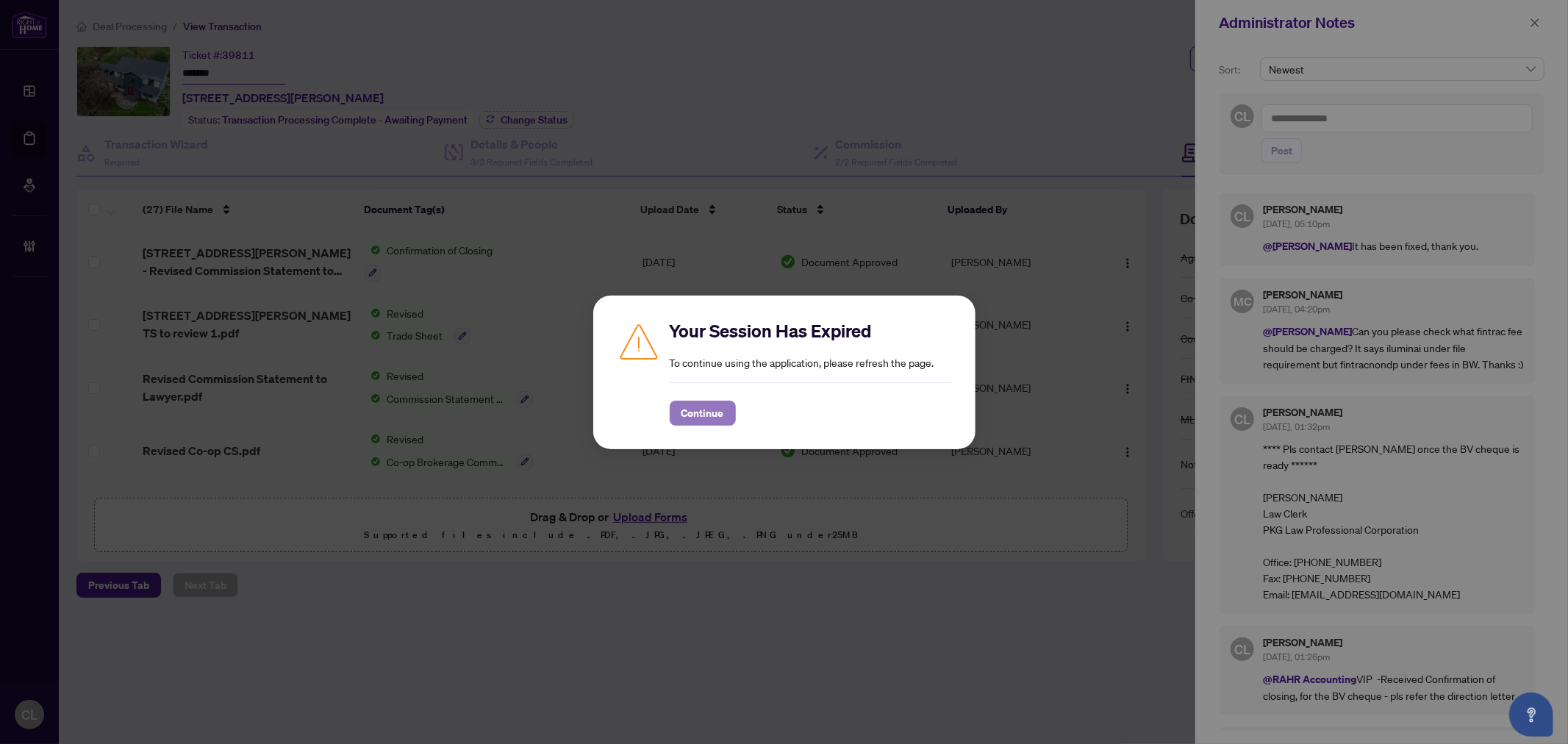
click at [707, 414] on span "Continue" at bounding box center [703, 414] width 43 height 24
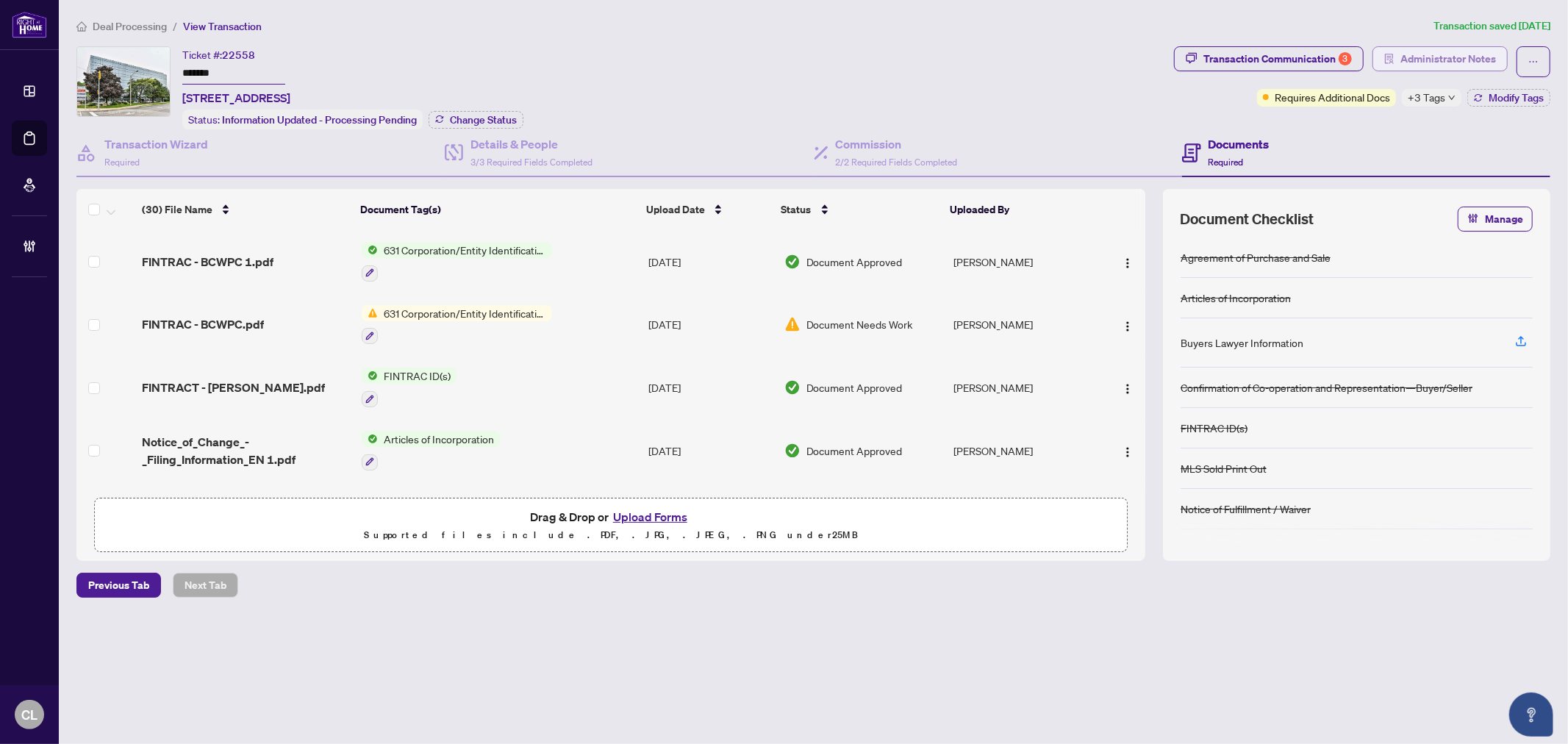
click at [1416, 61] on span "Administrator Notes" at bounding box center [1448, 59] width 96 height 24
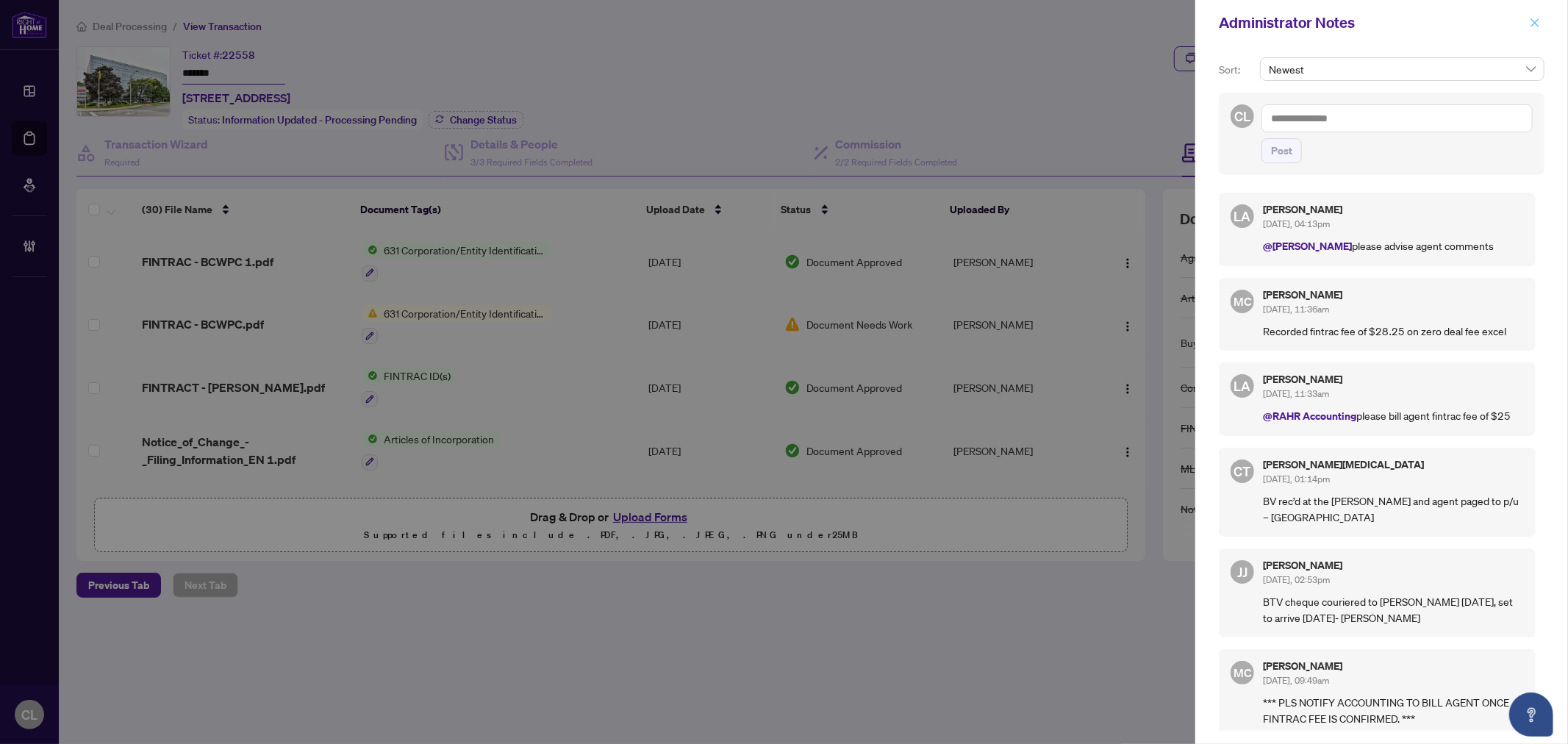
click at [1535, 23] on icon "close" at bounding box center [1536, 23] width 8 height 8
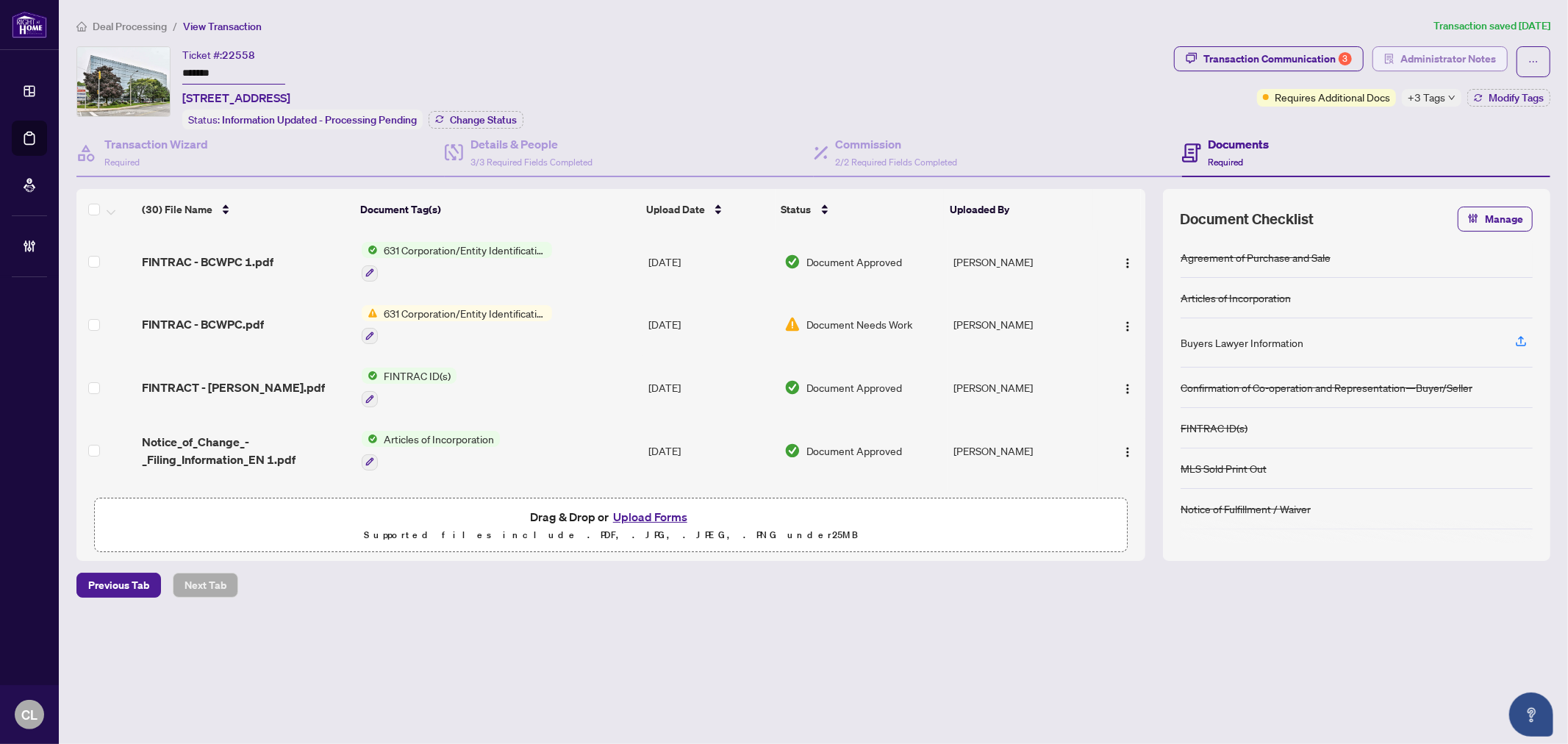
click at [1398, 60] on button "Administrator Notes" at bounding box center [1441, 59] width 135 height 25
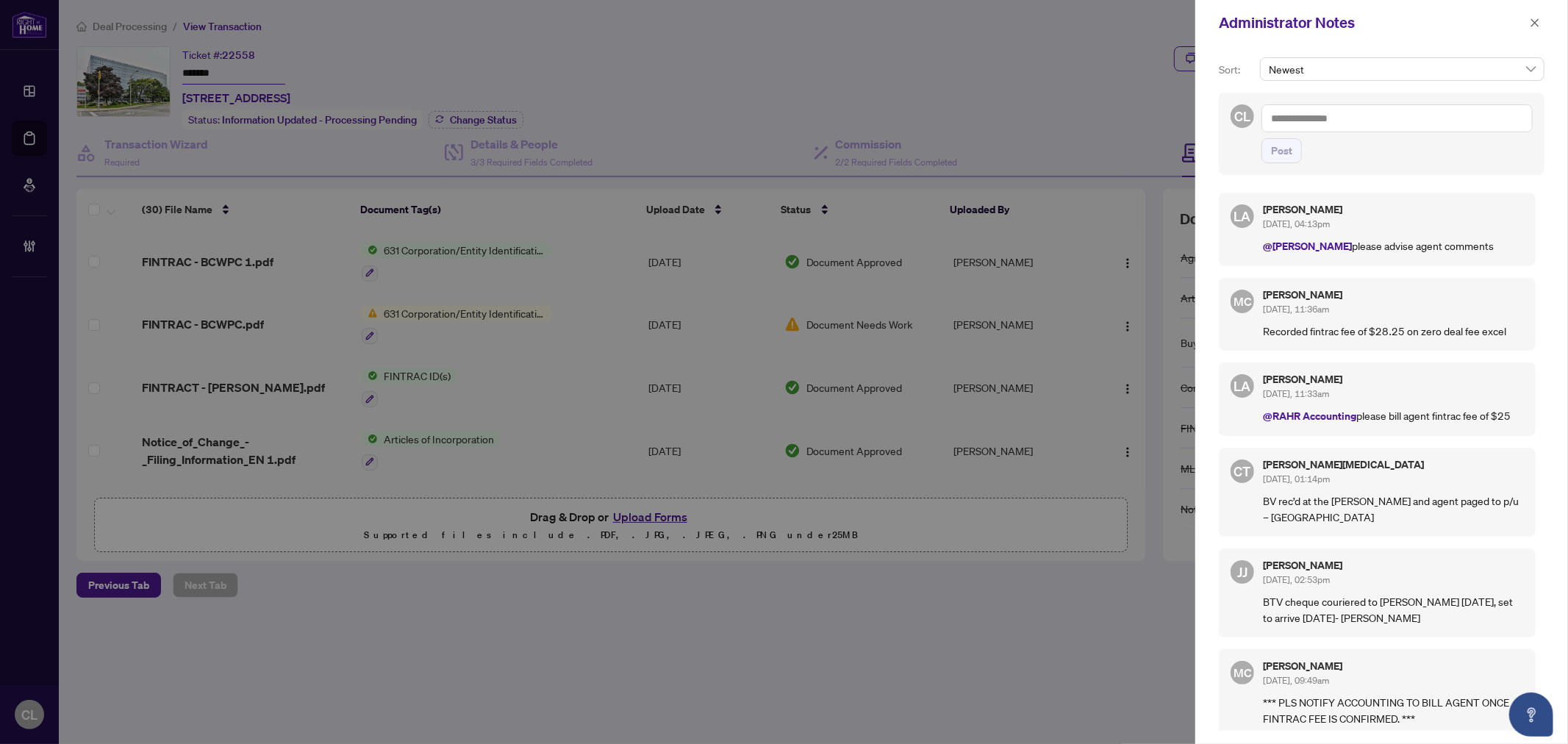
click at [1085, 71] on div at bounding box center [784, 372] width 1568 height 744
click at [1538, 27] on icon "close" at bounding box center [1535, 23] width 11 height 11
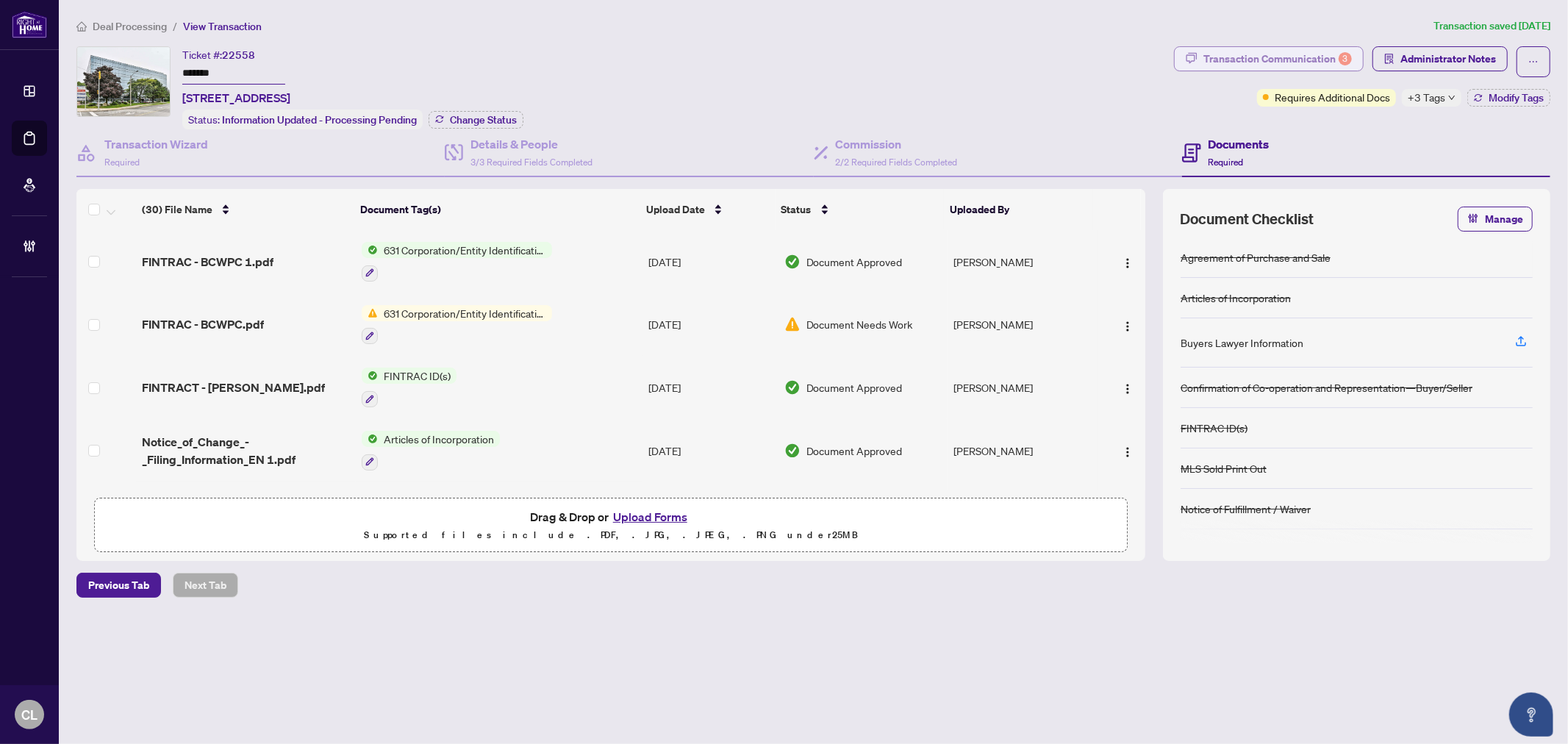
click at [1317, 55] on div "Transaction Communication 3" at bounding box center [1278, 59] width 149 height 24
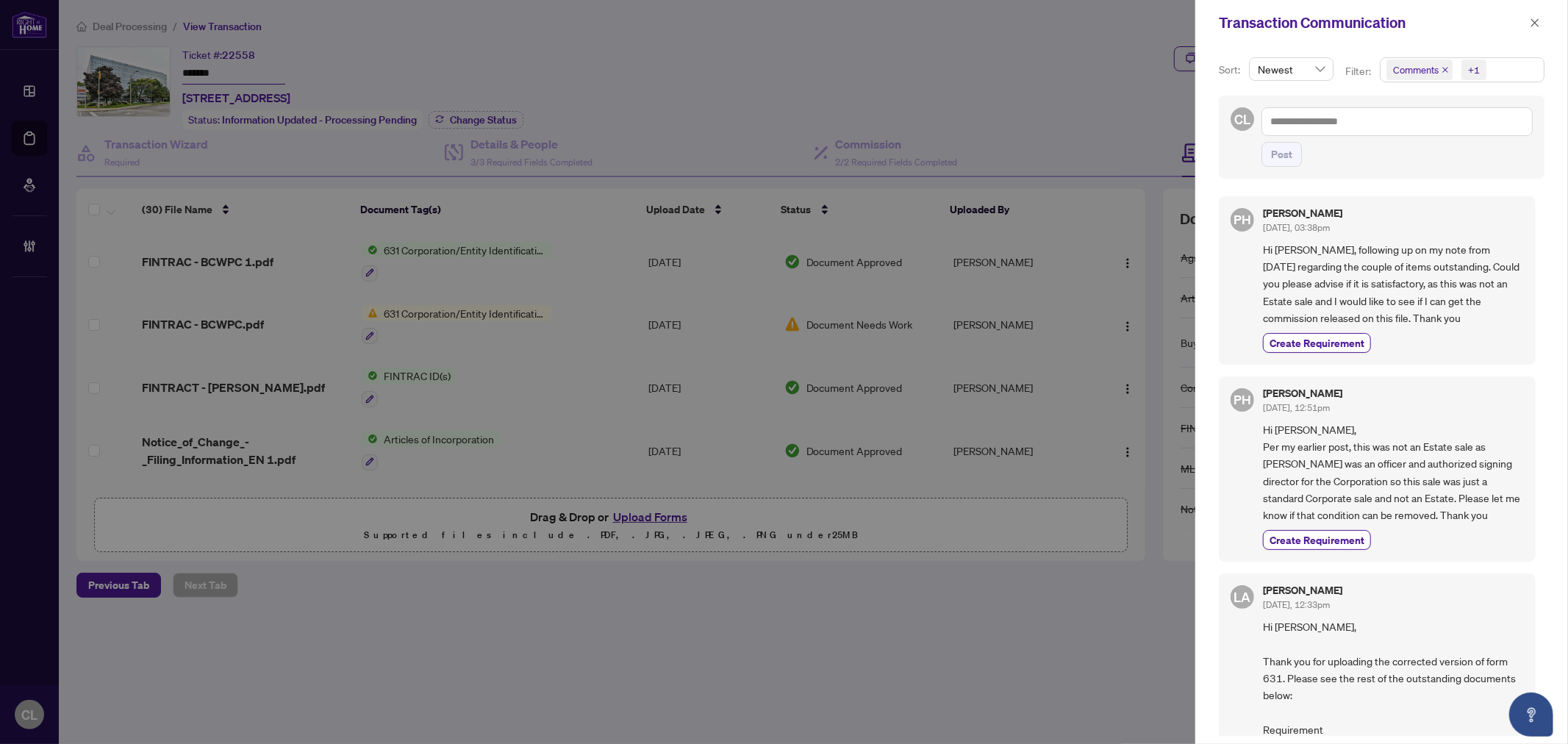
click at [1119, 108] on div at bounding box center [784, 372] width 1568 height 744
drag, startPoint x: 635, startPoint y: 667, endPoint x: 681, endPoint y: 641, distance: 52.8
click at [635, 667] on div at bounding box center [784, 372] width 1568 height 744
click at [1539, 23] on icon "close" at bounding box center [1535, 23] width 11 height 11
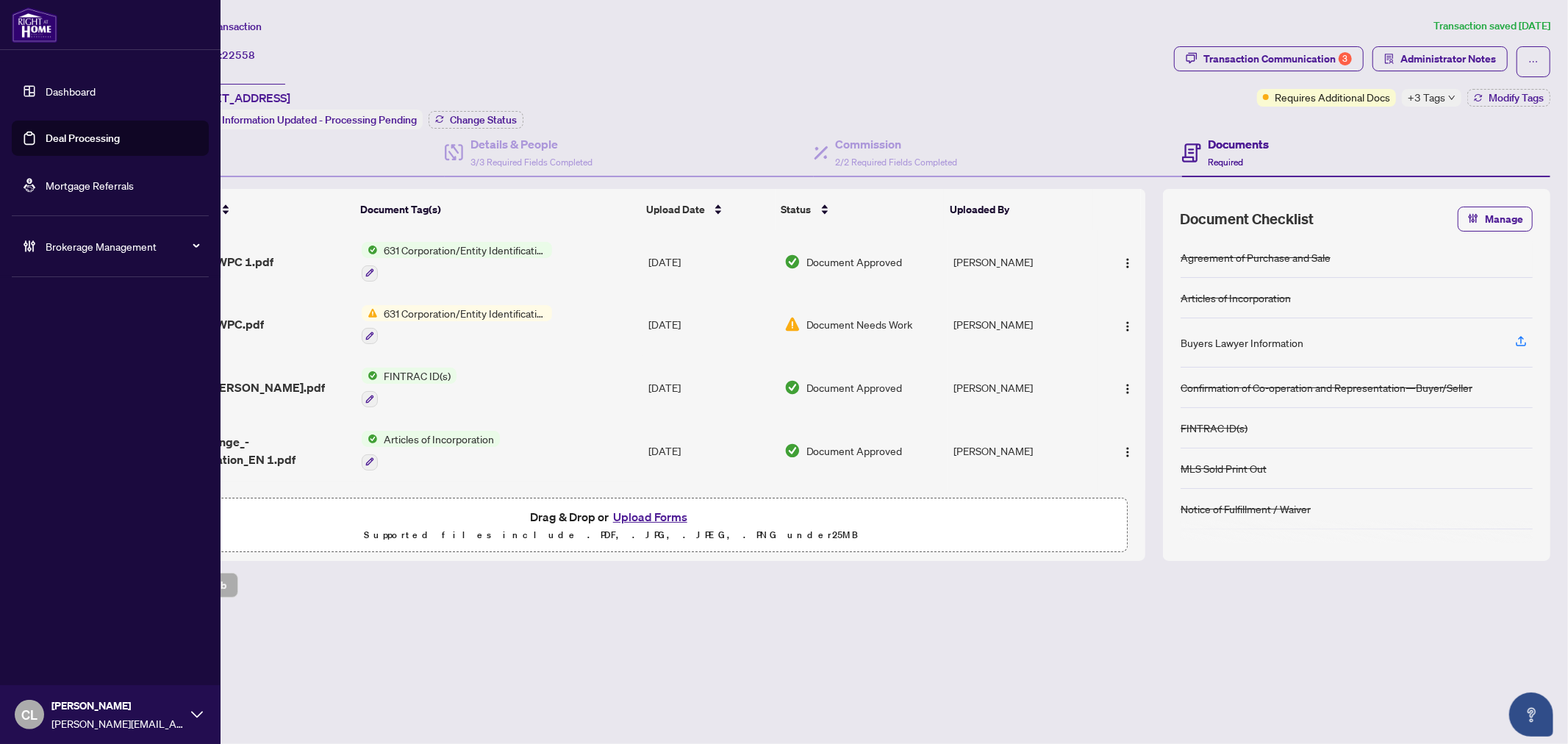
click at [23, 714] on span "CL" at bounding box center [29, 715] width 17 height 21
click at [64, 662] on span "Logout" at bounding box center [60, 658] width 33 height 24
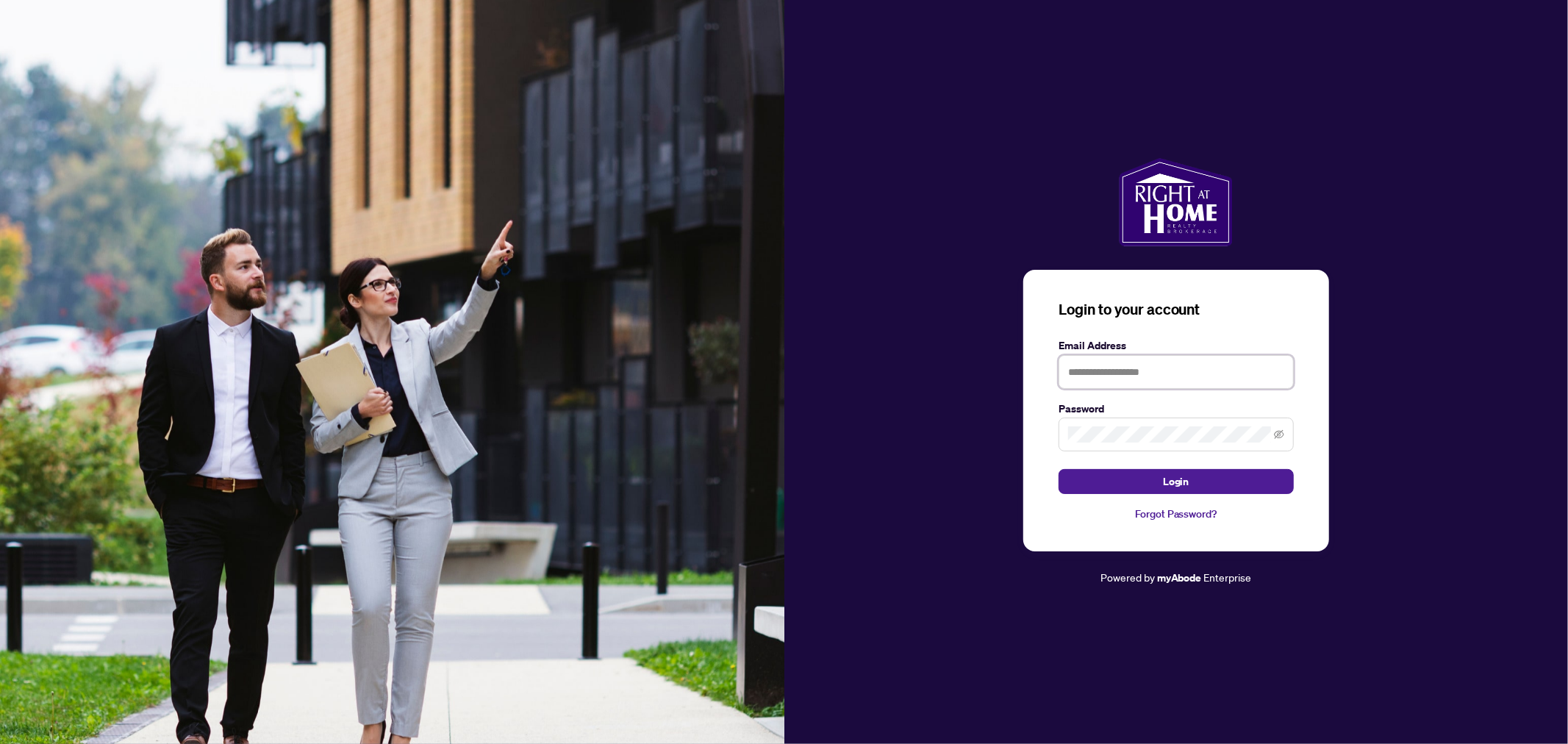
type input "**********"
